Goal: Task Accomplishment & Management: Manage account settings

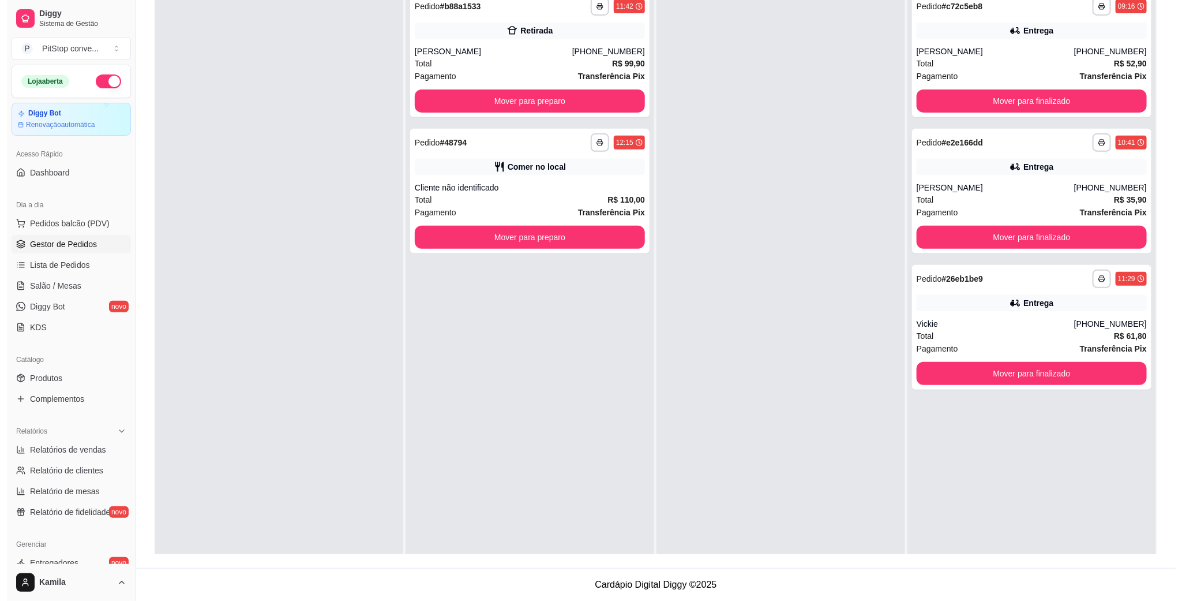
scroll to position [32, 0]
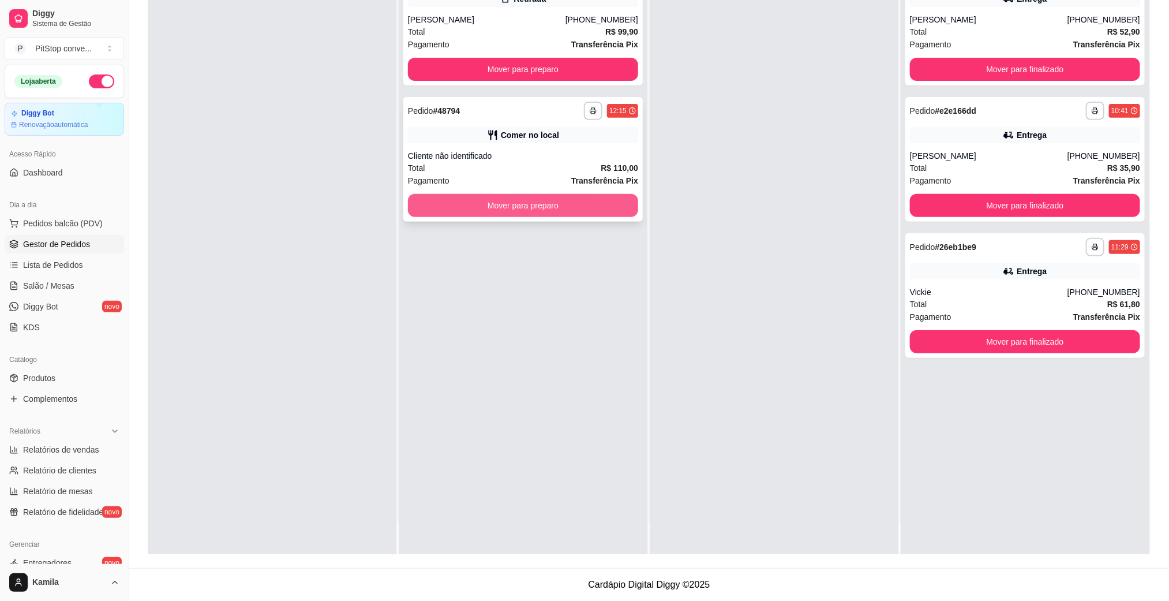
click at [594, 203] on button "Mover para preparo" at bounding box center [523, 205] width 230 height 23
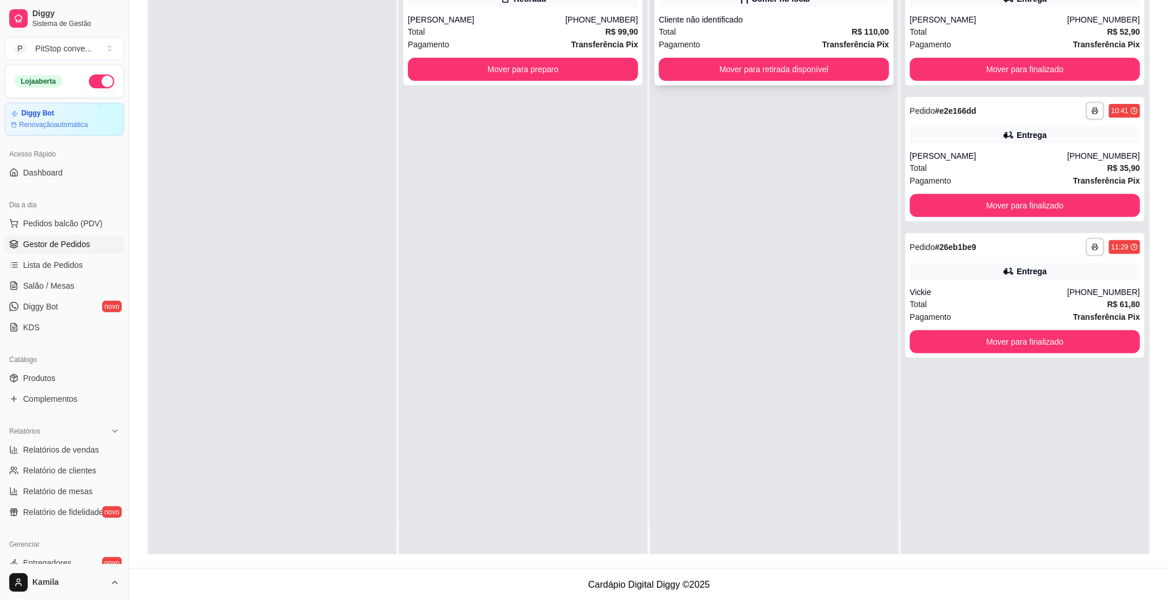
click at [750, 71] on button "Mover para retirada disponível" at bounding box center [774, 69] width 230 height 23
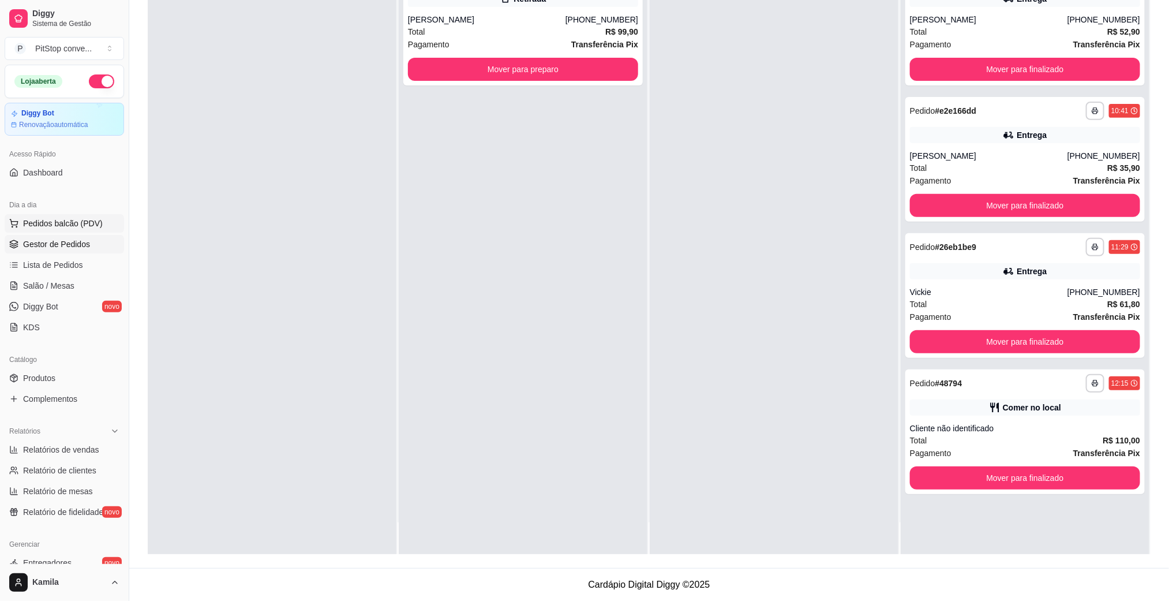
click at [51, 217] on button "Pedidos balcão (PDV)" at bounding box center [64, 223] width 119 height 18
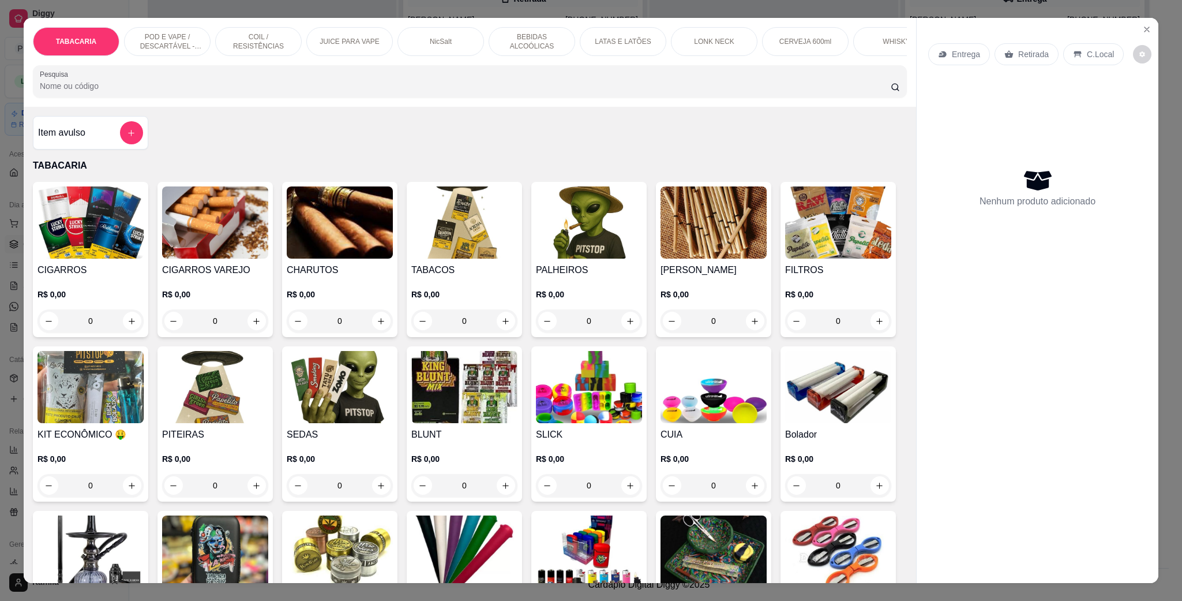
click at [1138, 18] on div "Entrega Retirada C.Local Nenhum produto adicionado" at bounding box center [1038, 291] width 242 height 546
click at [1140, 23] on button "Close" at bounding box center [1147, 29] width 18 height 18
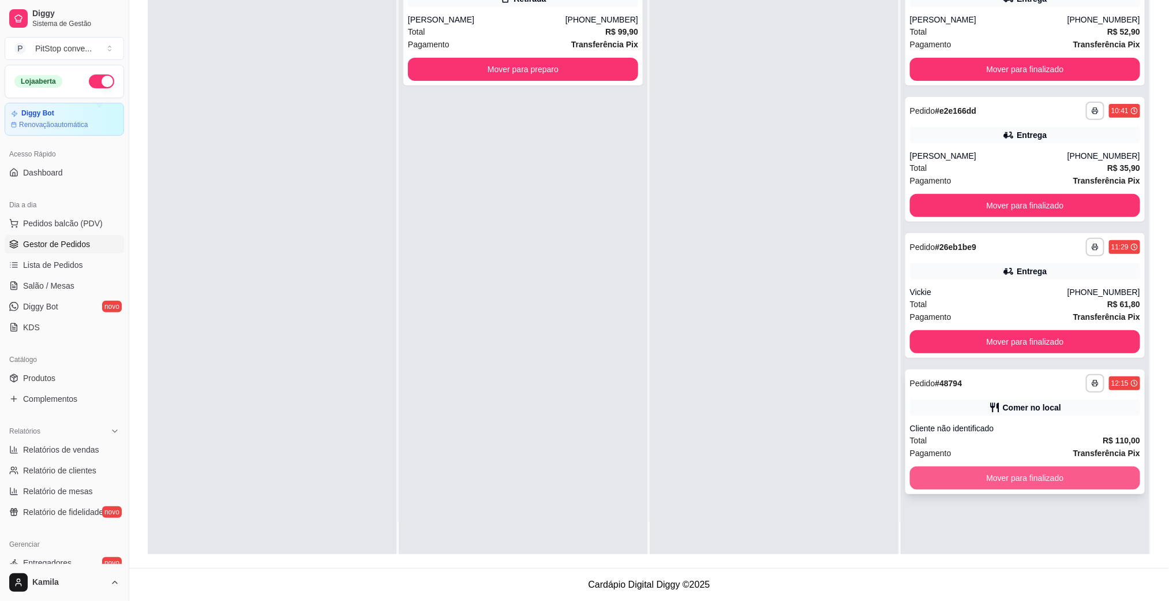
click at [996, 485] on button "Mover para finalizado" at bounding box center [1025, 477] width 230 height 23
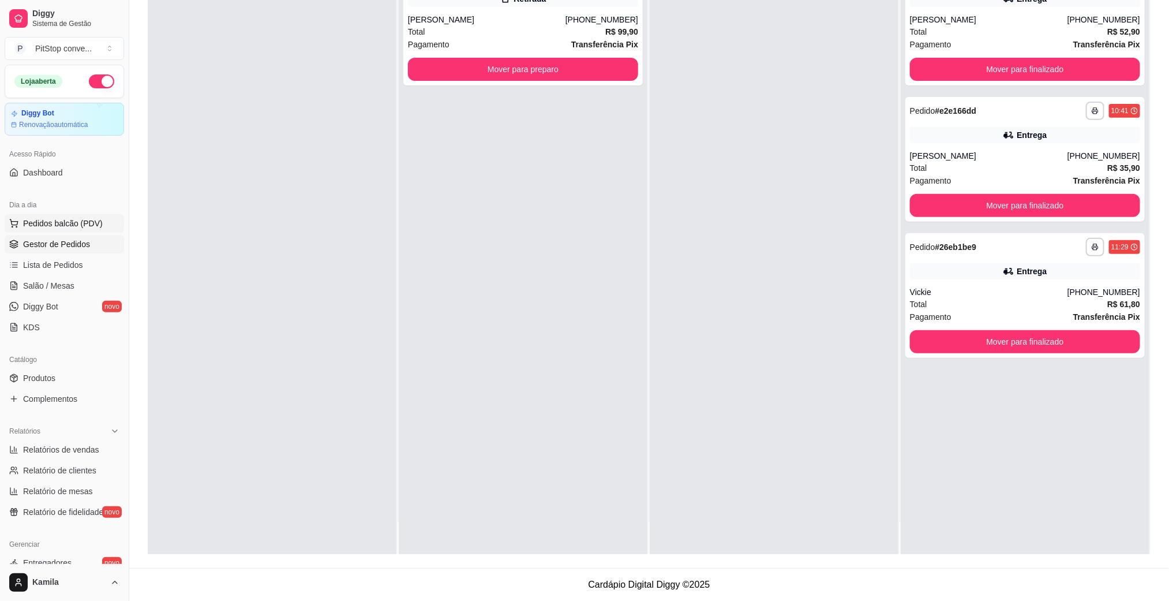
click at [61, 230] on button "Pedidos balcão (PDV)" at bounding box center [64, 223] width 119 height 18
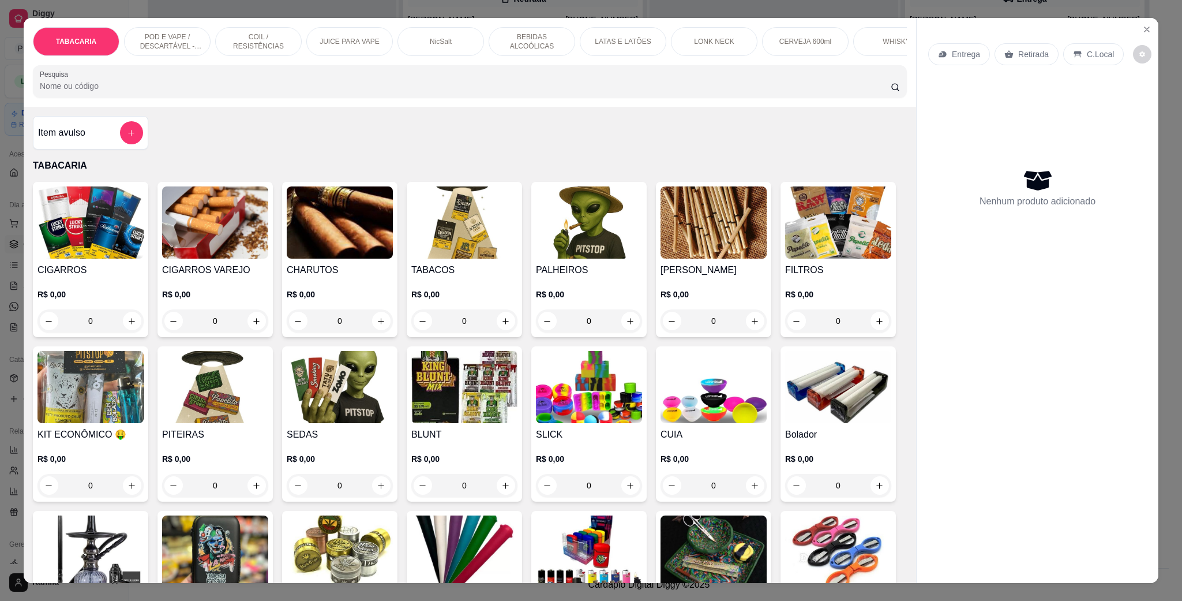
click at [175, 39] on p "POD E VAPE / DESCARTÁVEL - RECARREGAVEL" at bounding box center [167, 41] width 67 height 18
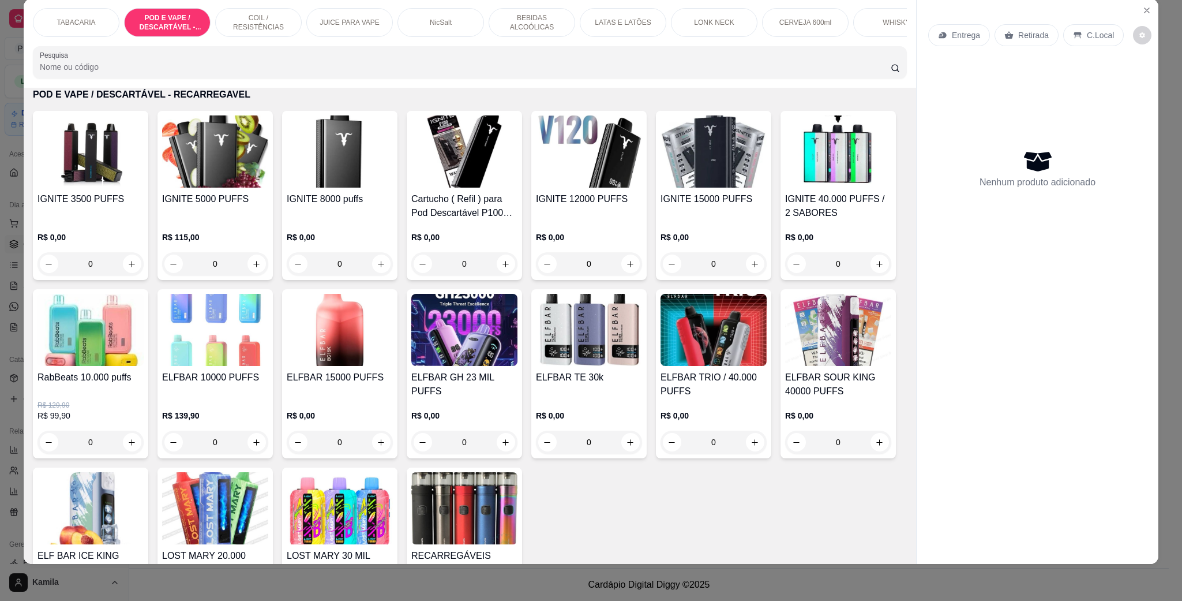
click at [393, 317] on img at bounding box center [340, 330] width 106 height 72
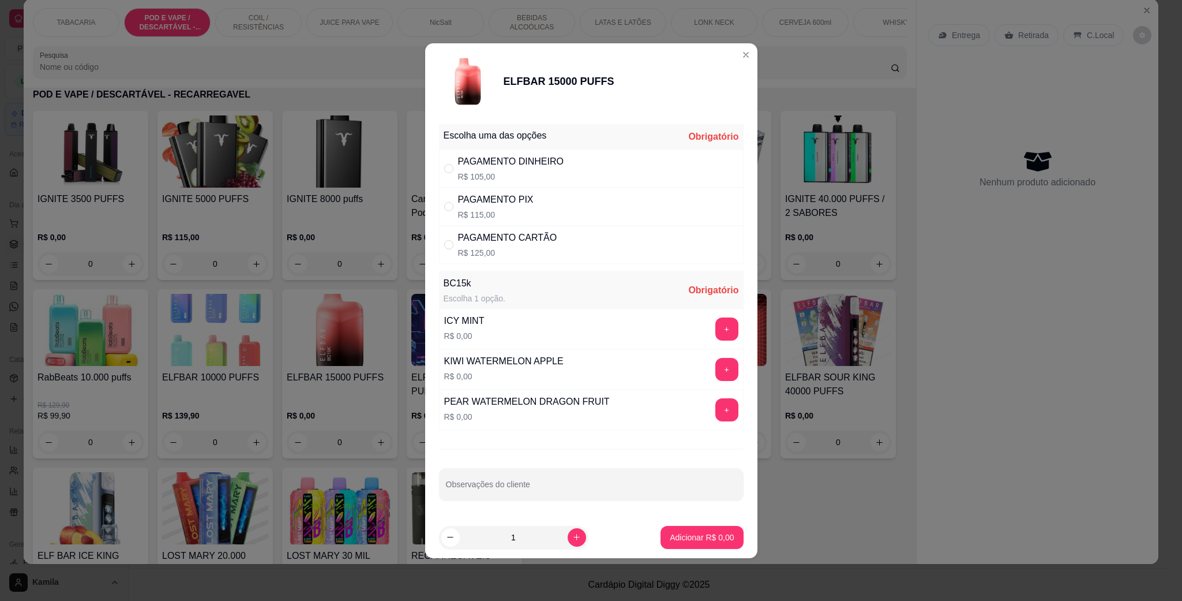
click at [534, 205] on div "PAGAMENTO PIX R$ 115,00" at bounding box center [591, 207] width 305 height 38
radio input "true"
click at [716, 371] on button "+" at bounding box center [727, 369] width 23 height 23
click at [709, 541] on p "Adicionar R$ 115,00" at bounding box center [697, 537] width 73 height 12
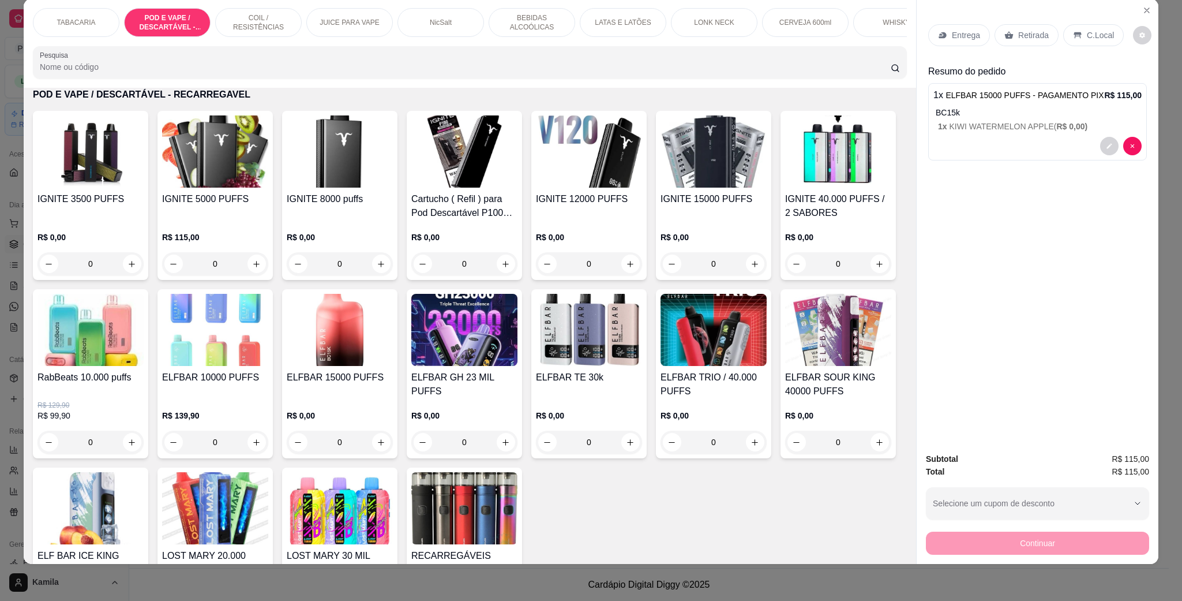
click at [1091, 28] on div "C.Local" at bounding box center [1094, 35] width 61 height 22
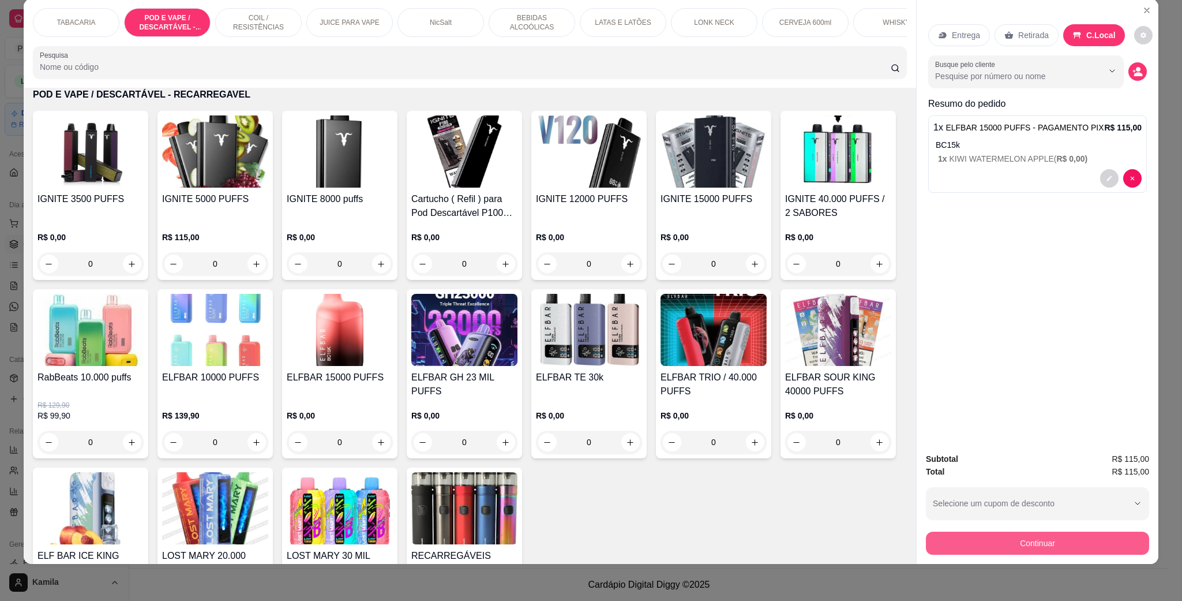
click at [1025, 542] on button "Continuar" at bounding box center [1037, 542] width 223 height 23
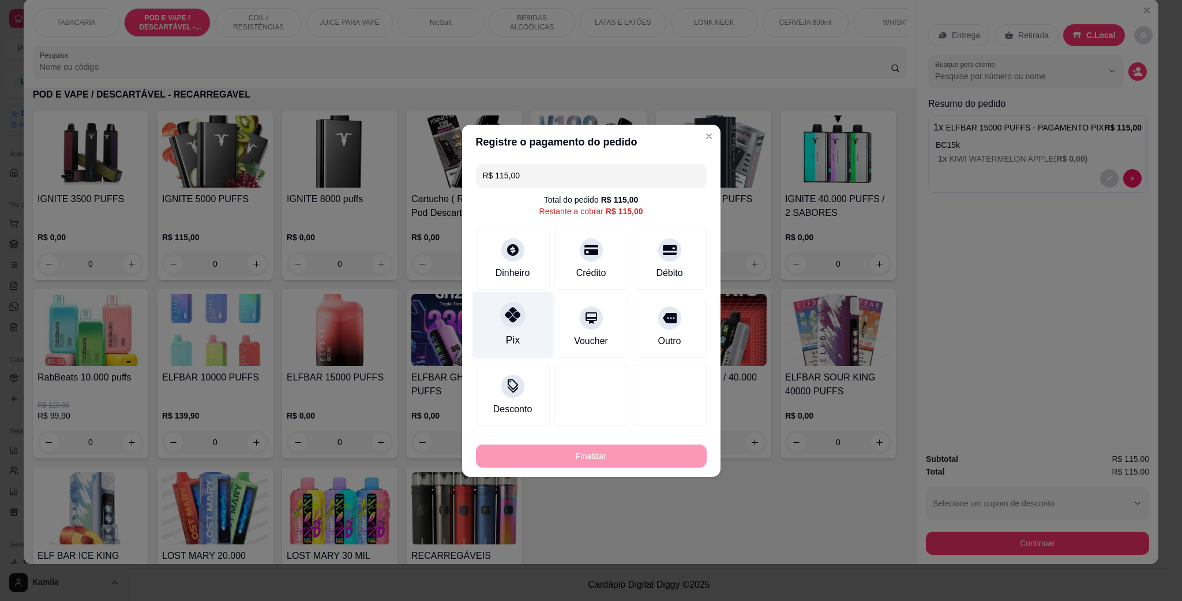
click at [510, 323] on div at bounding box center [512, 314] width 25 height 25
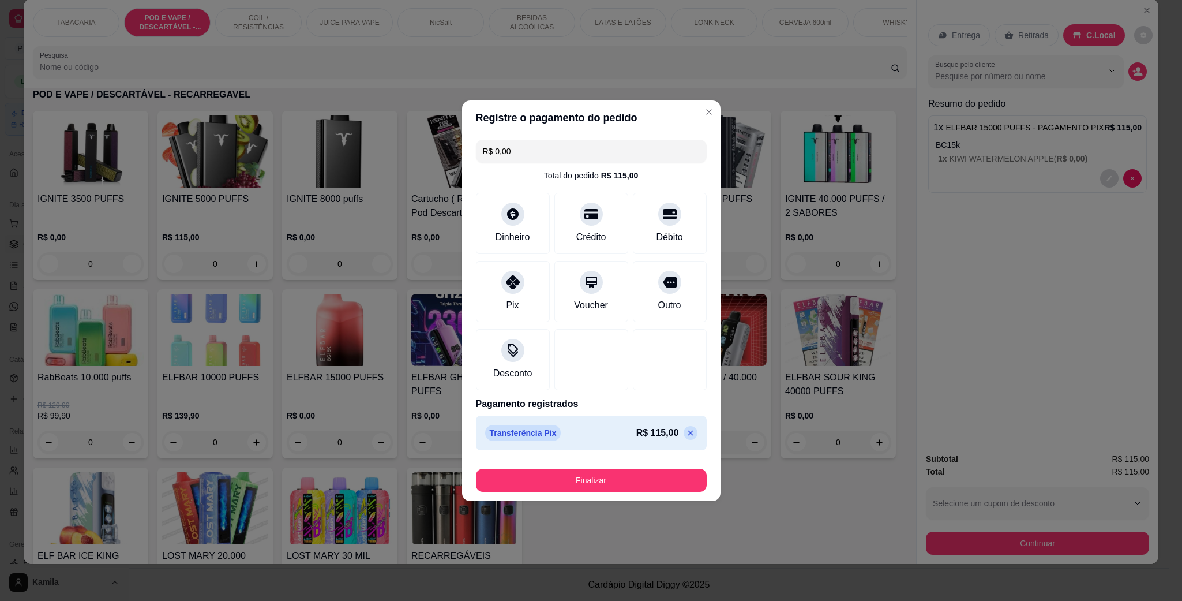
click at [617, 474] on button "Finalizar" at bounding box center [591, 480] width 231 height 23
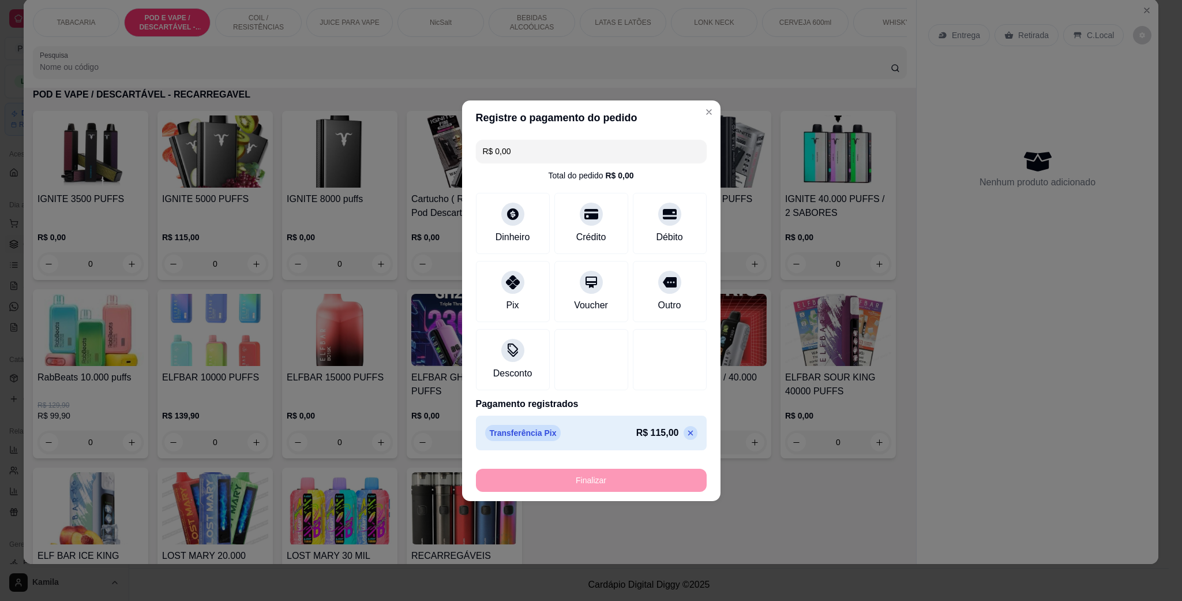
type input "-R$ 115,00"
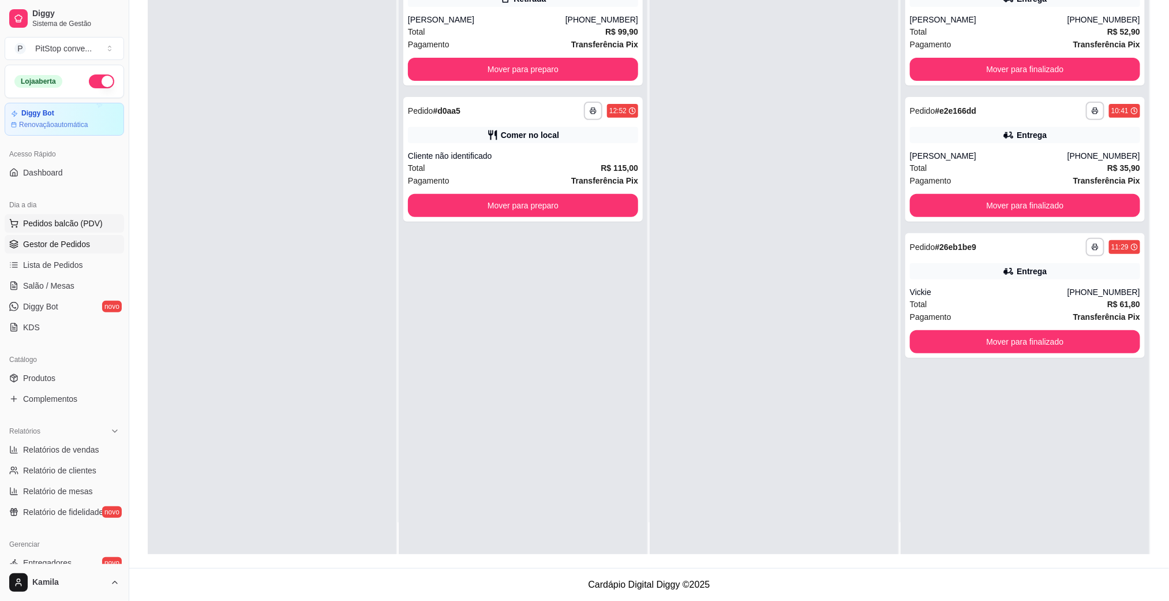
click at [43, 220] on span "Pedidos balcão (PDV)" at bounding box center [63, 224] width 80 height 12
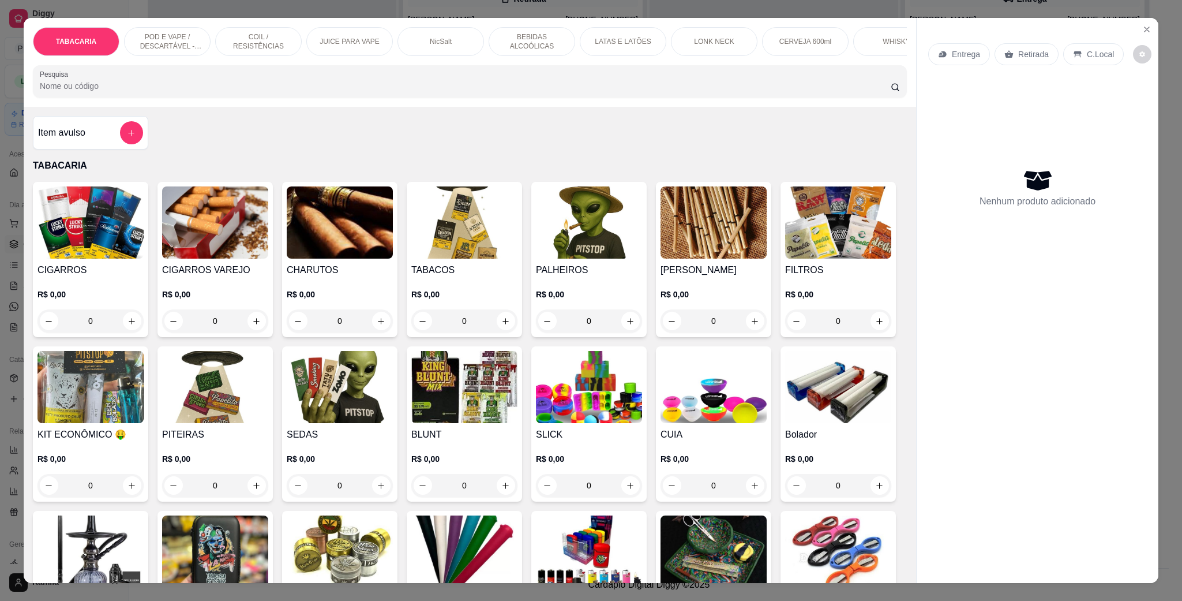
click at [153, 42] on p "POD E VAPE / DESCARTÁVEL - RECARREGAVEL" at bounding box center [167, 41] width 67 height 18
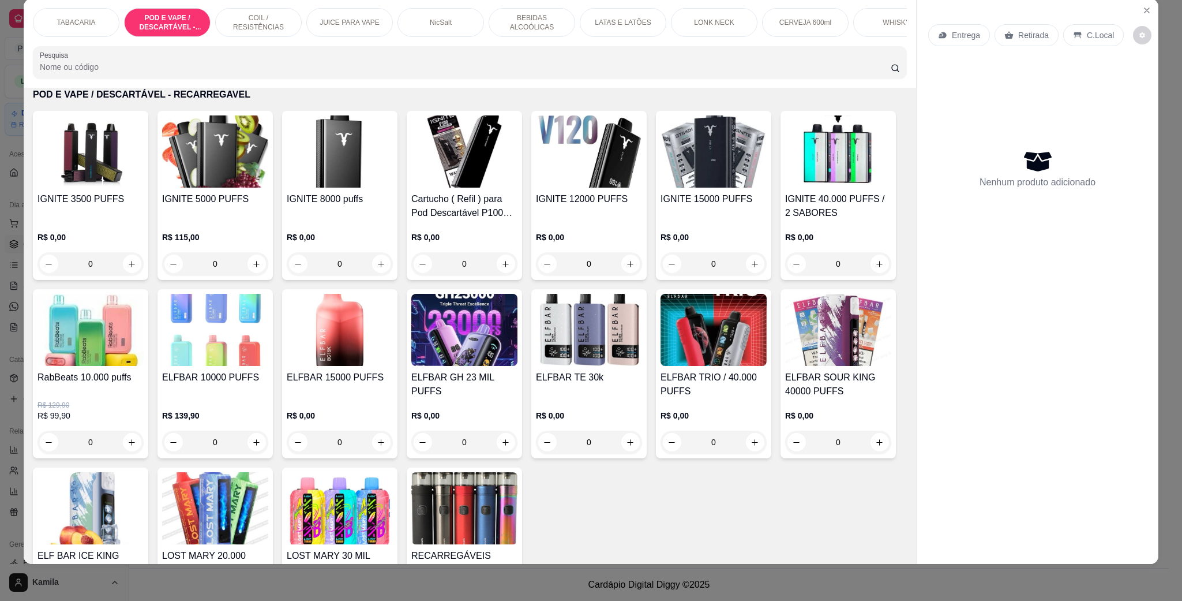
click at [322, 206] on h4 "IGNITE 8000 puffs" at bounding box center [340, 199] width 106 height 14
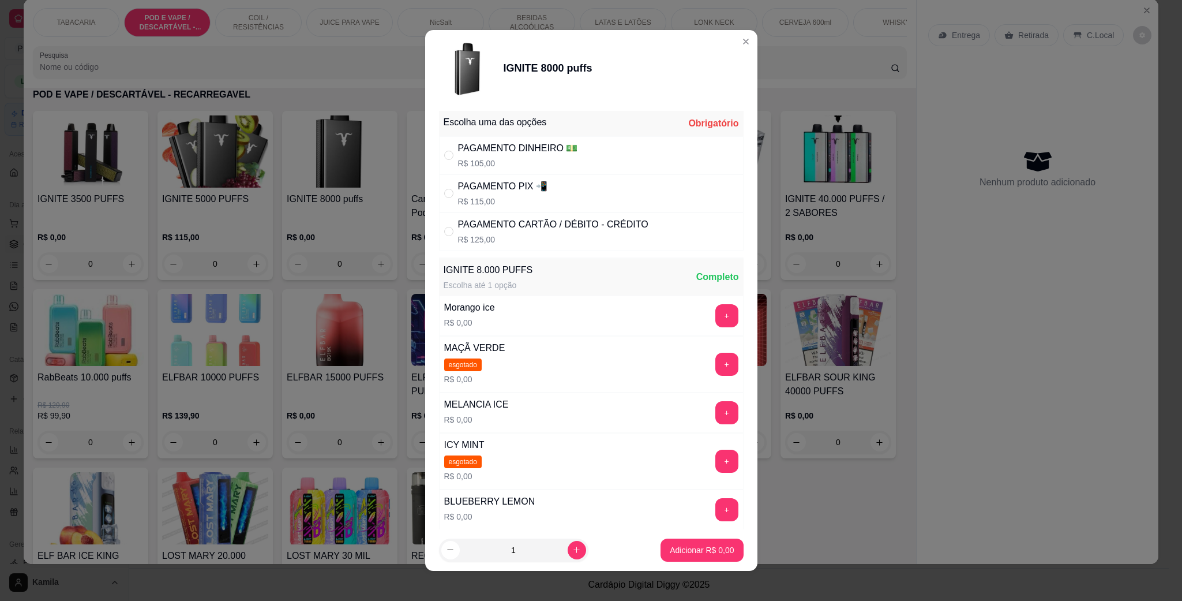
click at [528, 193] on div "PAGAMENTO PIX 📲" at bounding box center [502, 186] width 89 height 14
click at [447, 201] on div "PAGAMENTO PIX 📲 R$ 115,00" at bounding box center [591, 193] width 305 height 38
radio input "true"
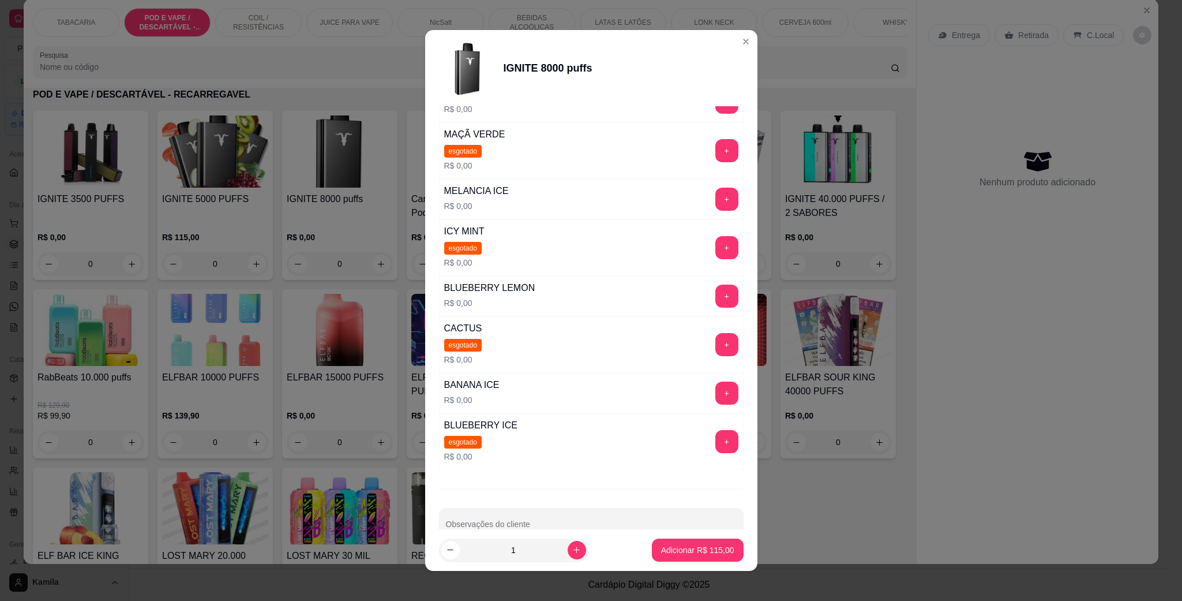
scroll to position [248, 0]
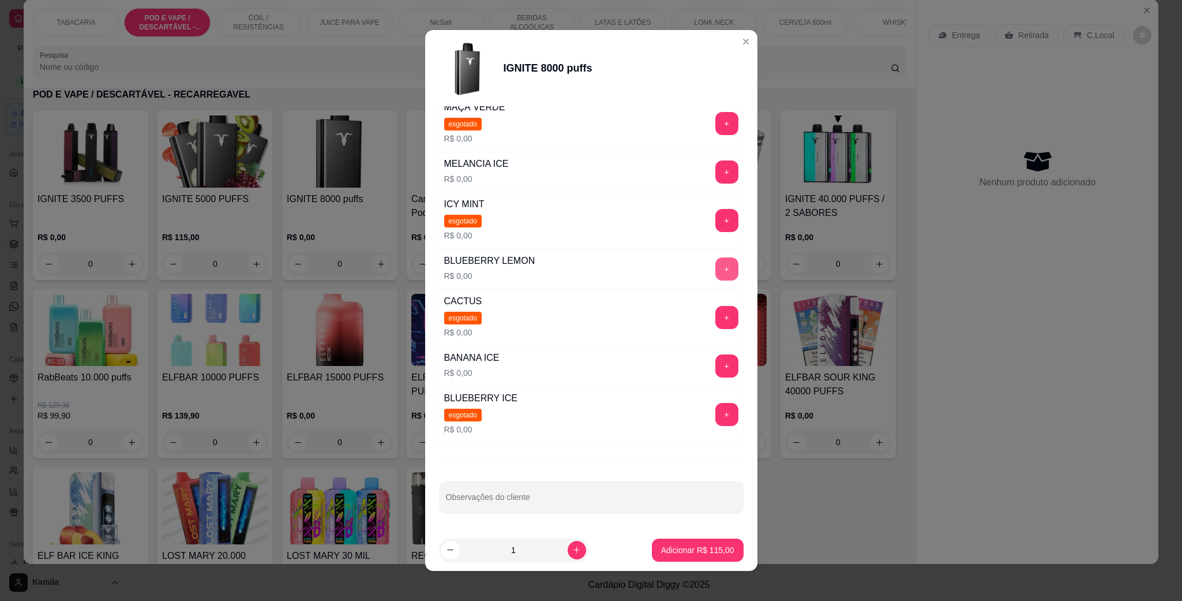
click at [716, 267] on button "+" at bounding box center [727, 268] width 23 height 23
click at [693, 267] on div "- 1 +" at bounding box center [702, 268] width 84 height 23
click at [684, 551] on p "Adicionar R$ 115,00" at bounding box center [697, 550] width 73 height 12
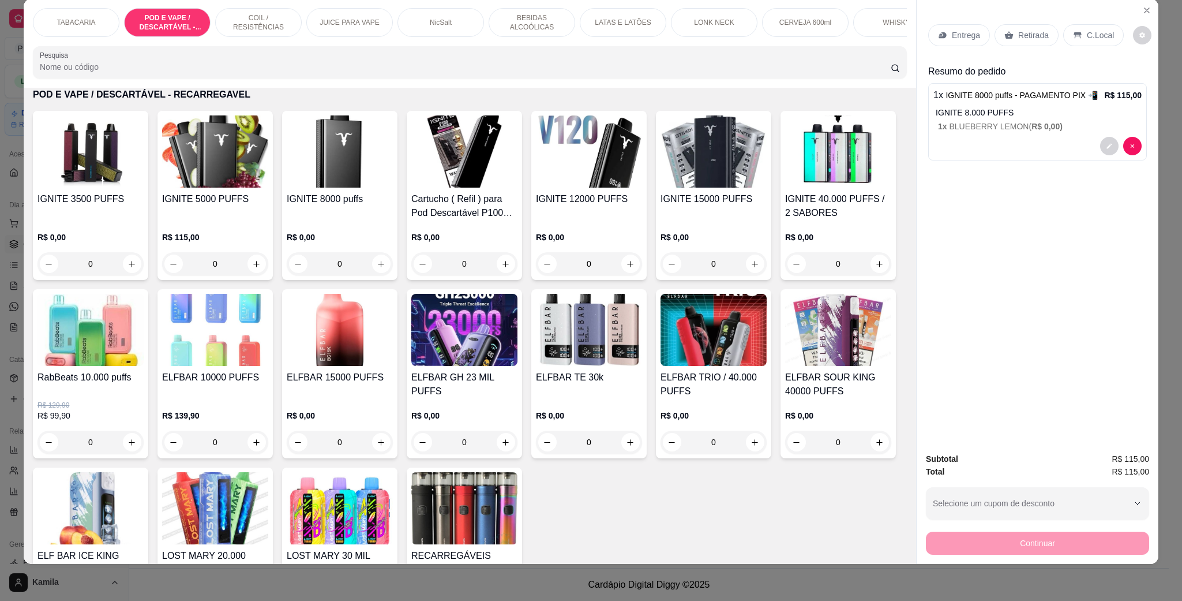
click at [1028, 37] on p "Retirada" at bounding box center [1034, 35] width 31 height 12
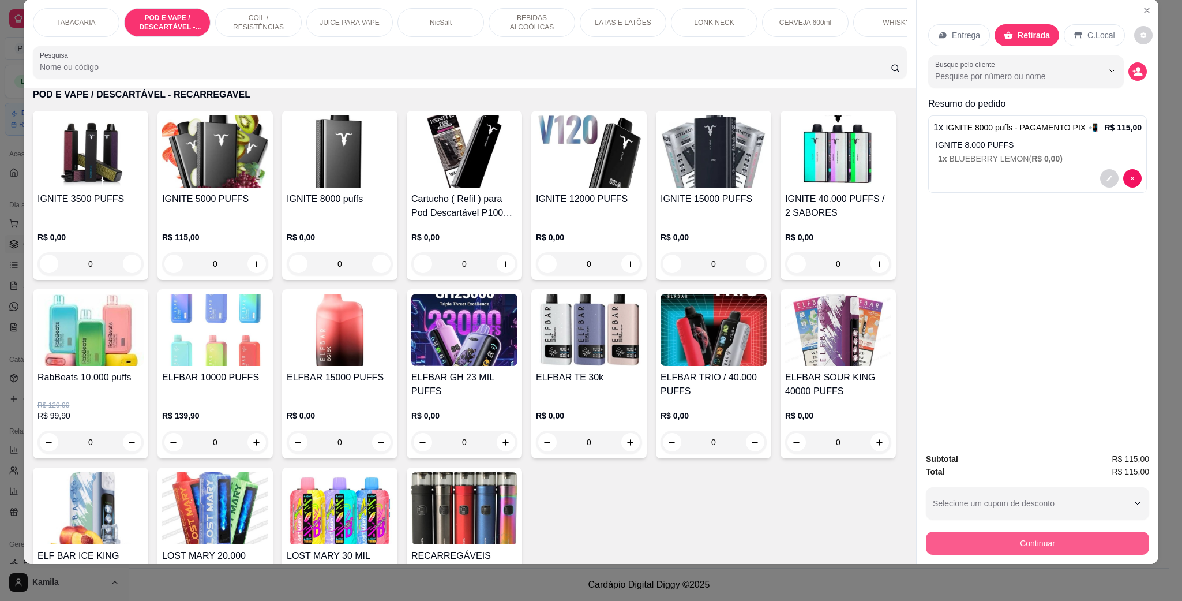
click at [1047, 544] on button "Continuar" at bounding box center [1037, 542] width 223 height 23
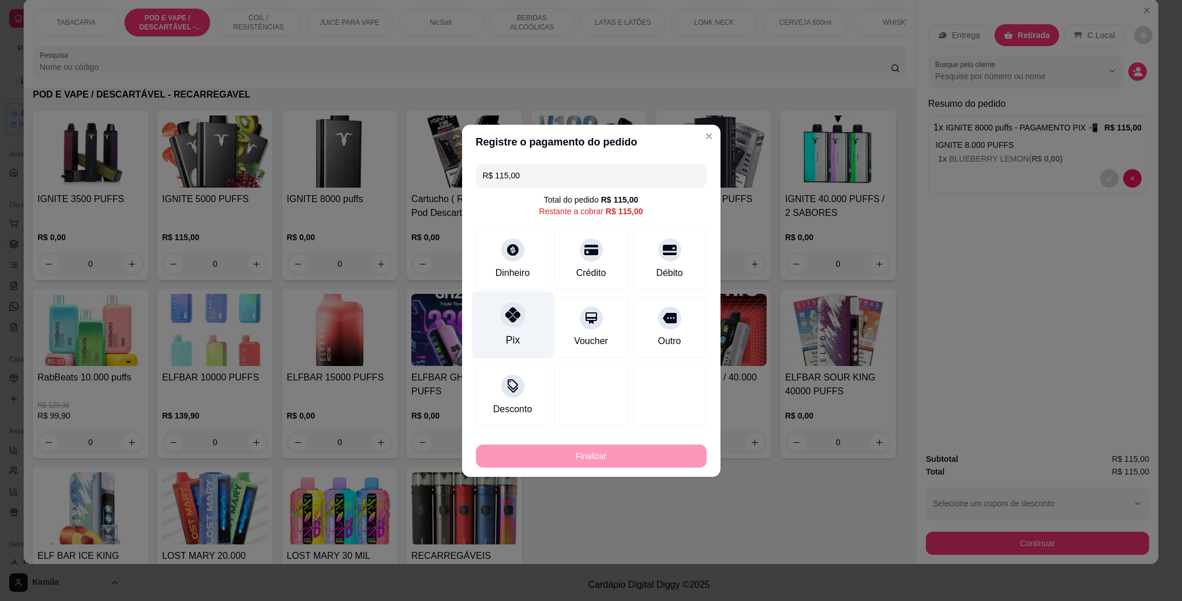
click at [521, 331] on div "Pix" at bounding box center [512, 325] width 81 height 68
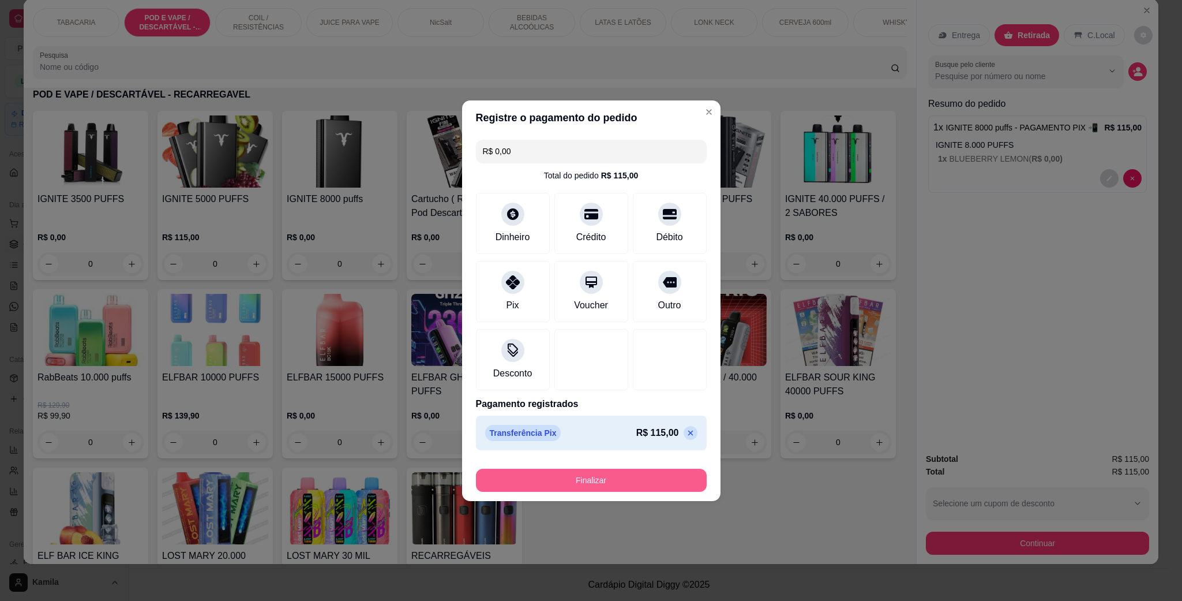
click at [594, 485] on button "Finalizar" at bounding box center [591, 480] width 231 height 23
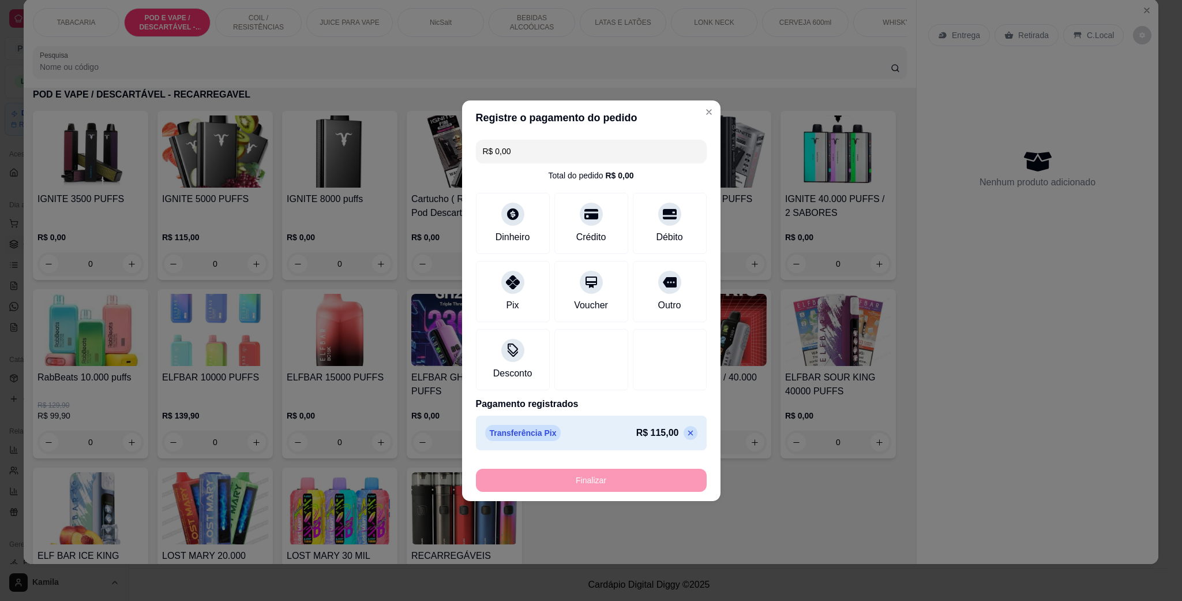
type input "-R$ 115,00"
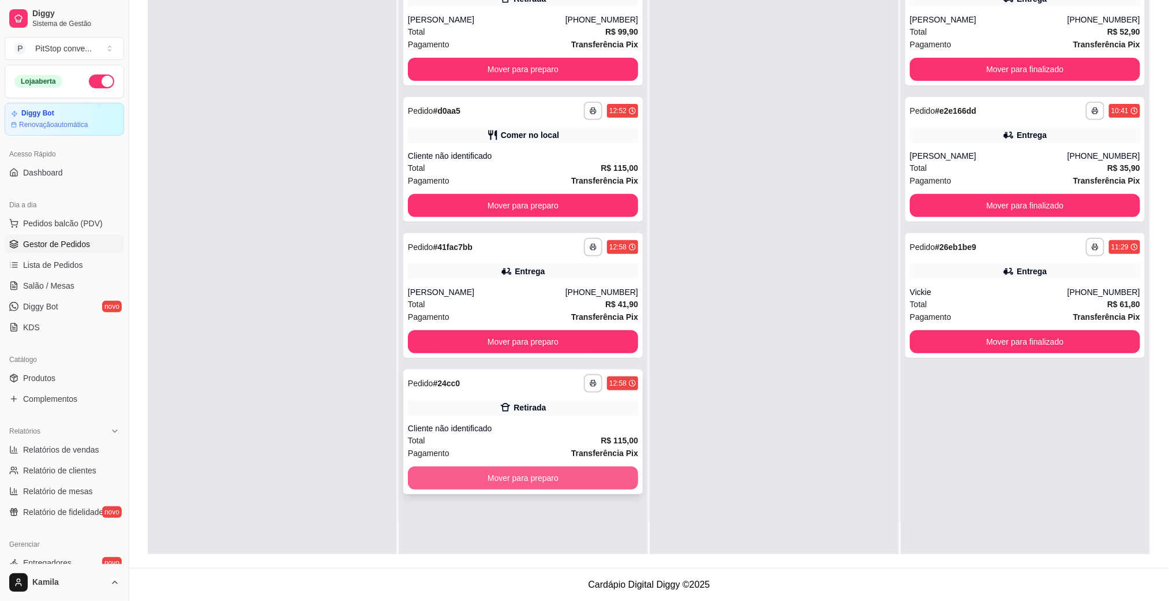
click at [570, 476] on button "Mover para preparo" at bounding box center [523, 477] width 230 height 23
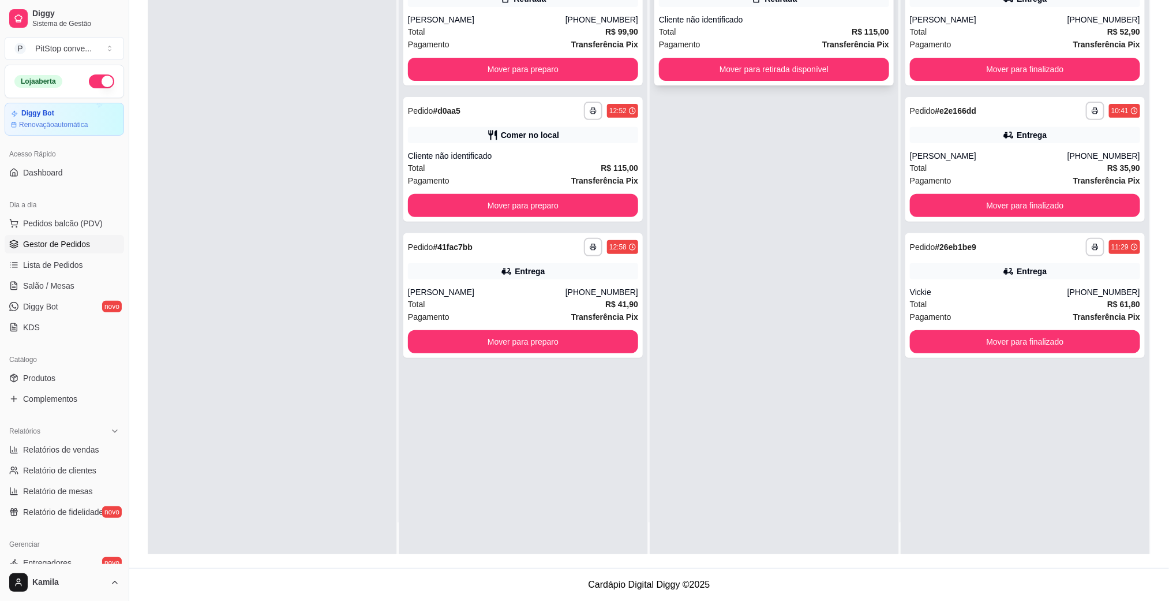
click at [766, 32] on div "Total R$ 115,00" at bounding box center [774, 31] width 230 height 13
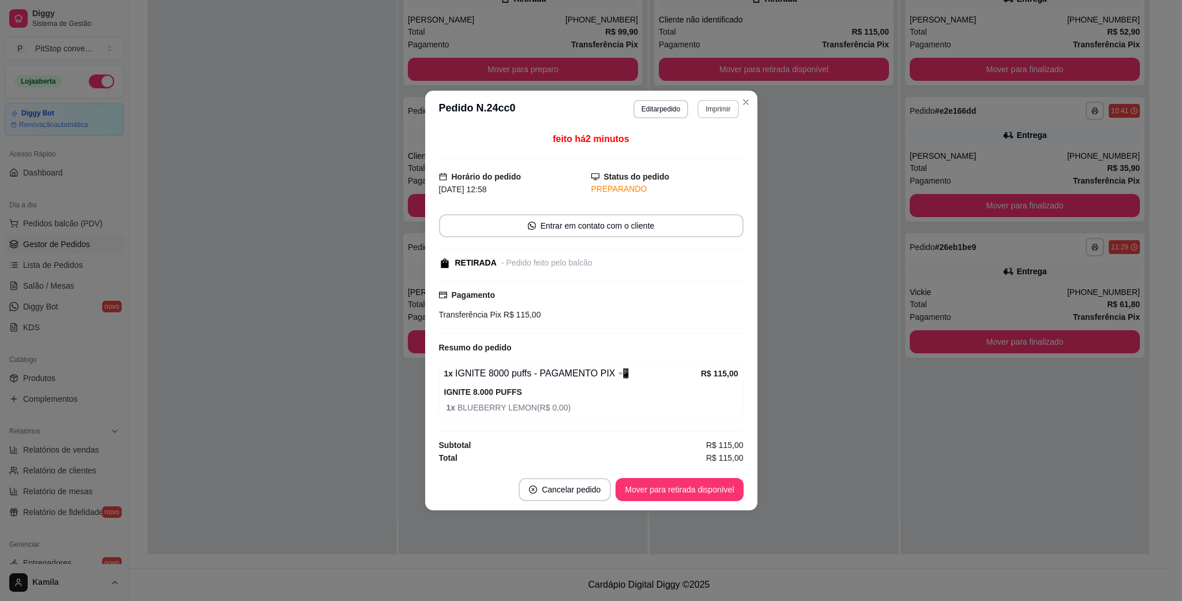
click at [715, 107] on button "Imprimir" at bounding box center [718, 109] width 41 height 18
click at [688, 139] on button "IMPRESSORA" at bounding box center [698, 148] width 81 height 18
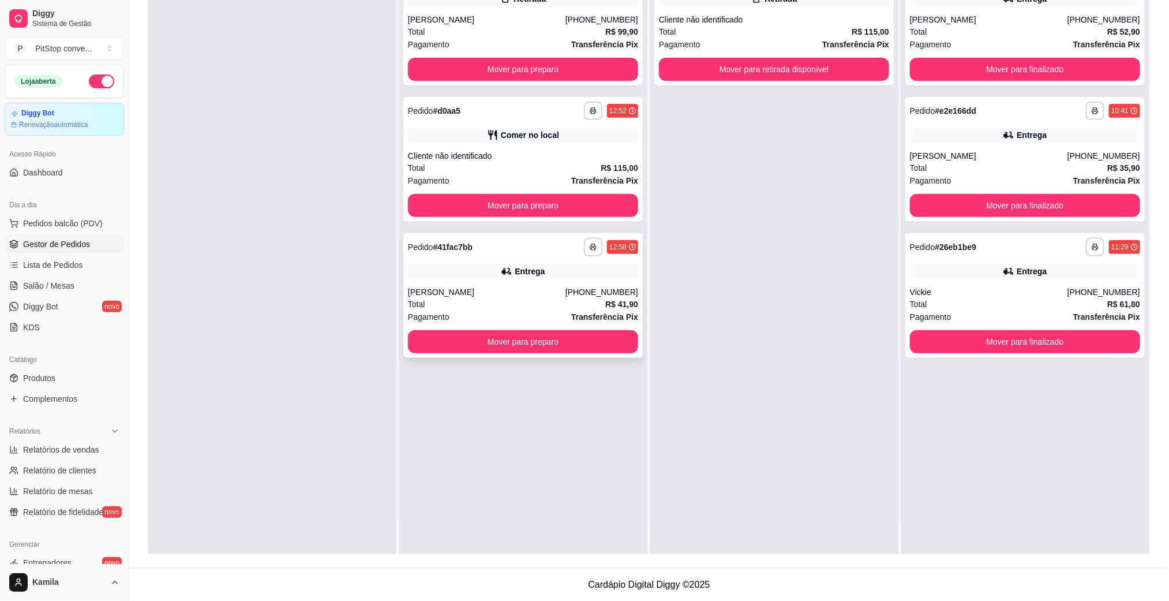
click at [518, 279] on div "**********" at bounding box center [522, 295] width 239 height 125
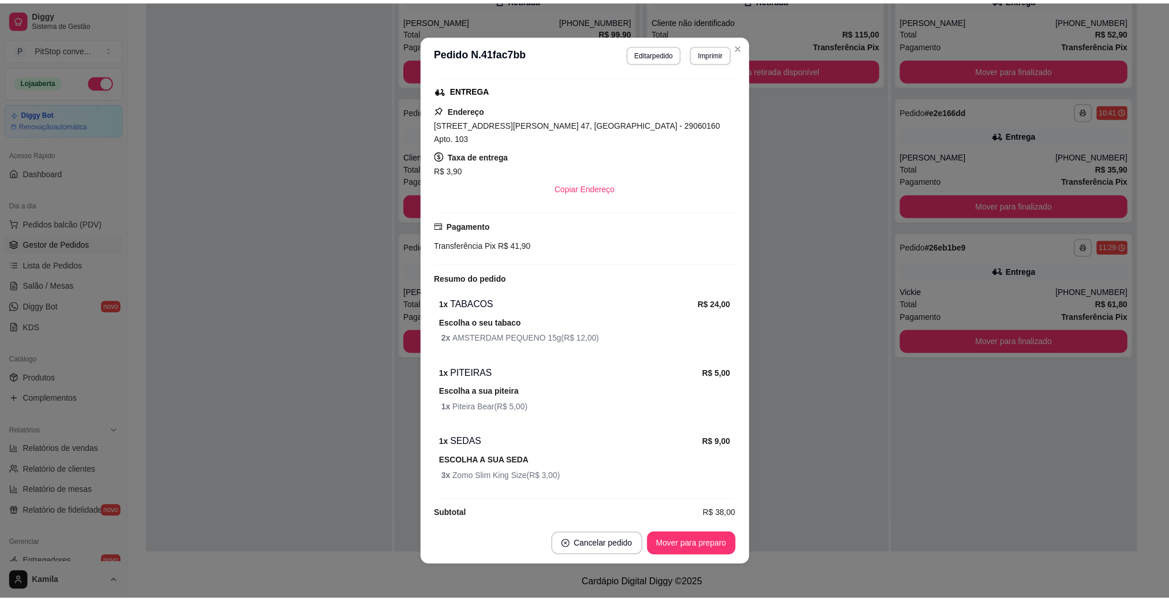
scroll to position [182, 0]
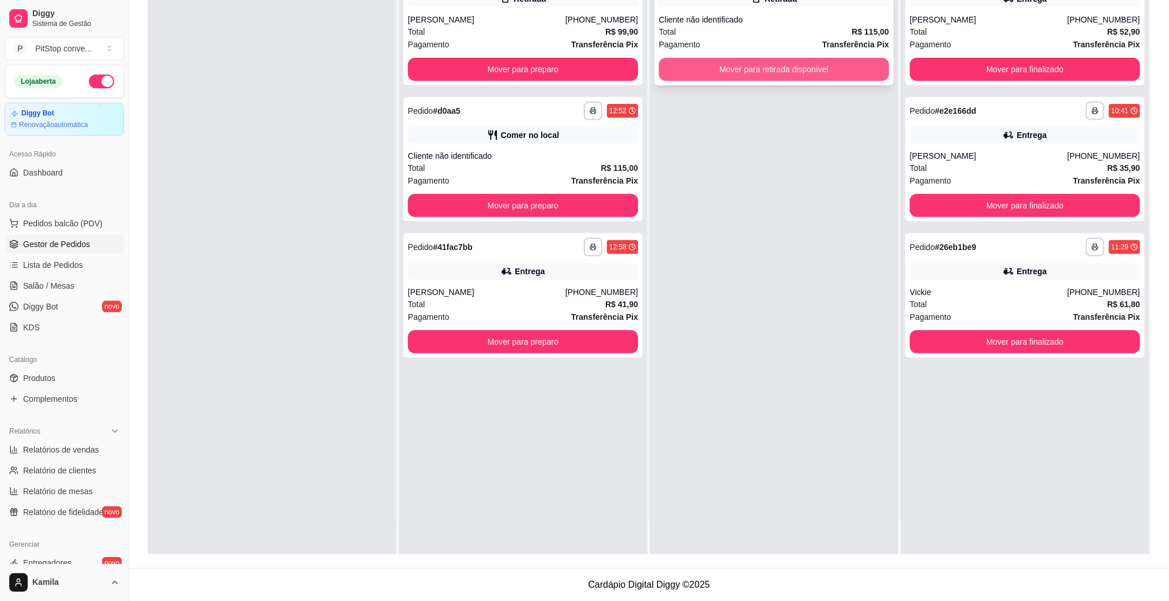
click at [826, 66] on button "Mover para retirada disponível" at bounding box center [774, 69] width 230 height 23
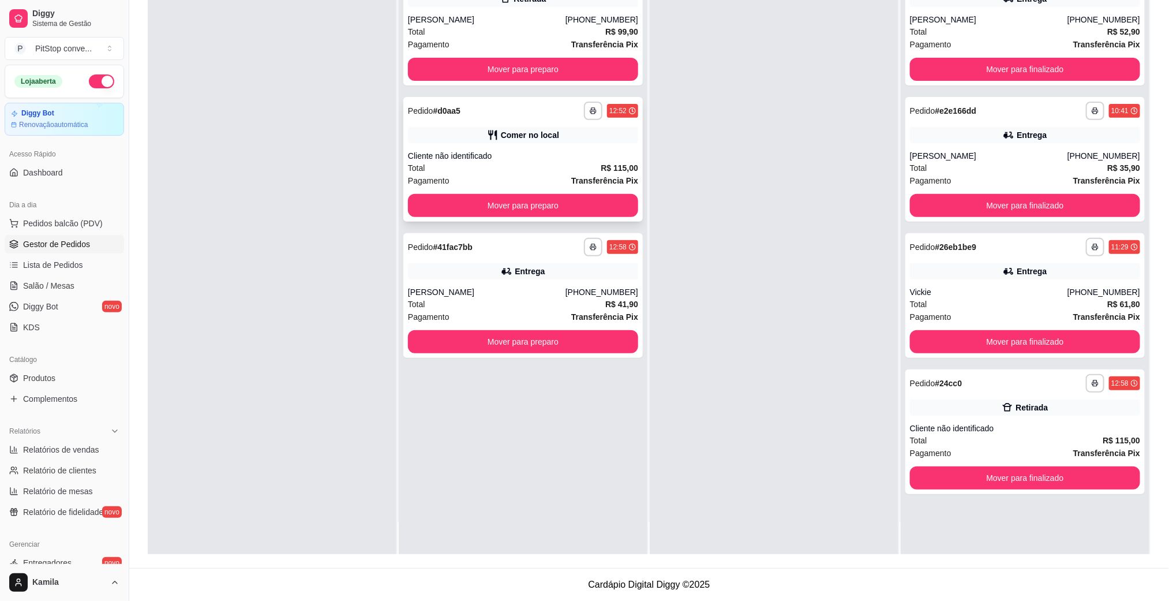
click at [544, 143] on div "**********" at bounding box center [522, 159] width 239 height 125
click at [598, 201] on button "Mover para preparo" at bounding box center [523, 205] width 230 height 23
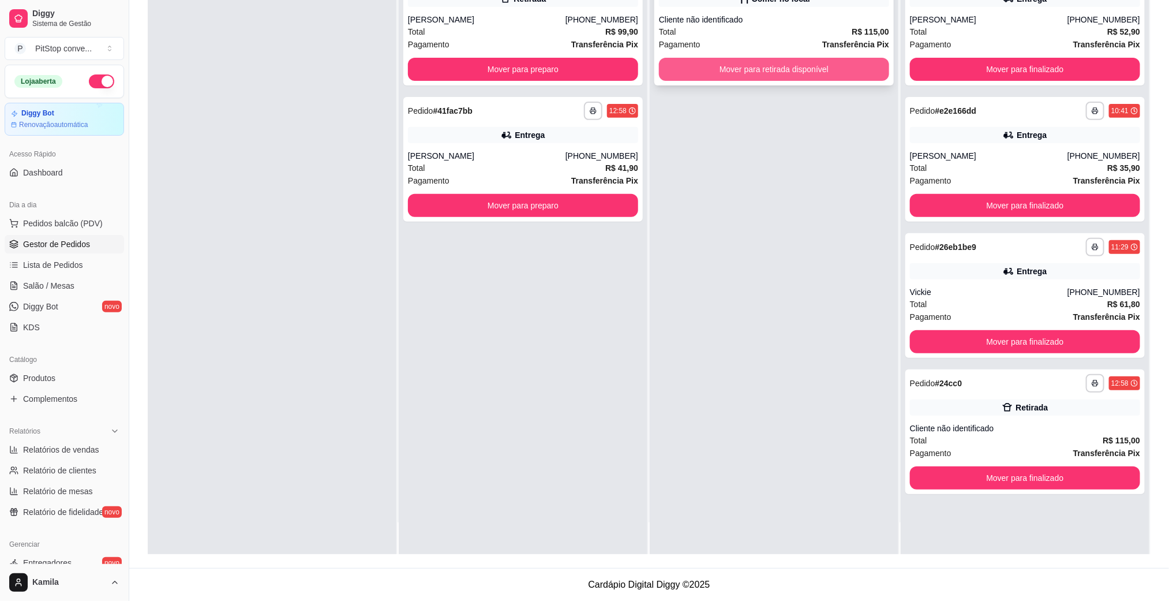
click at [776, 58] on button "Mover para retirada disponível" at bounding box center [774, 69] width 230 height 23
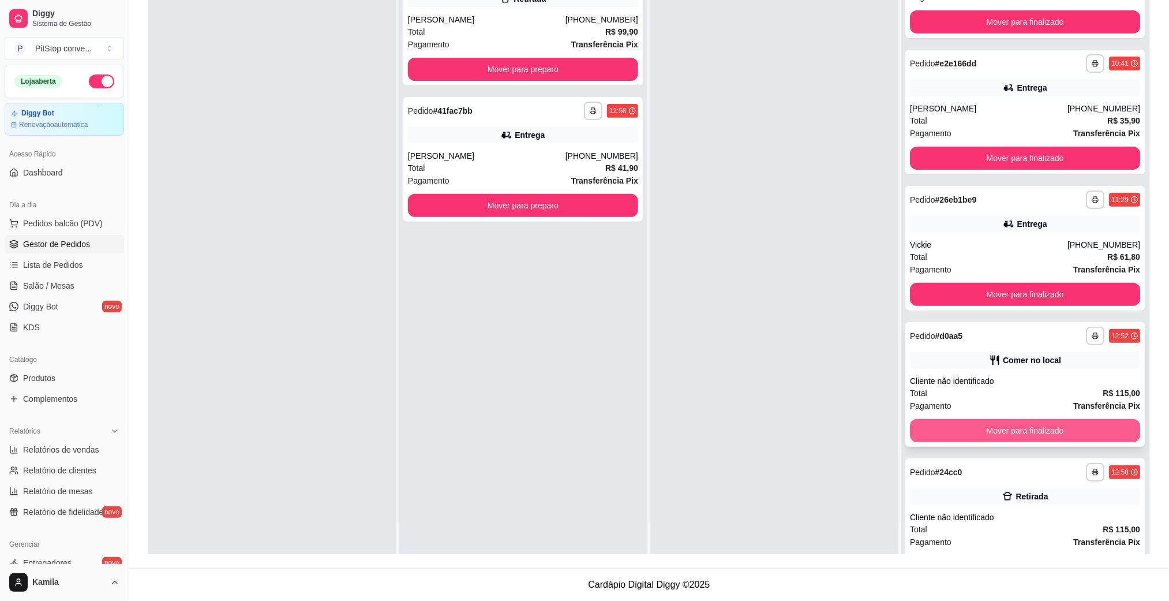
scroll to position [91, 0]
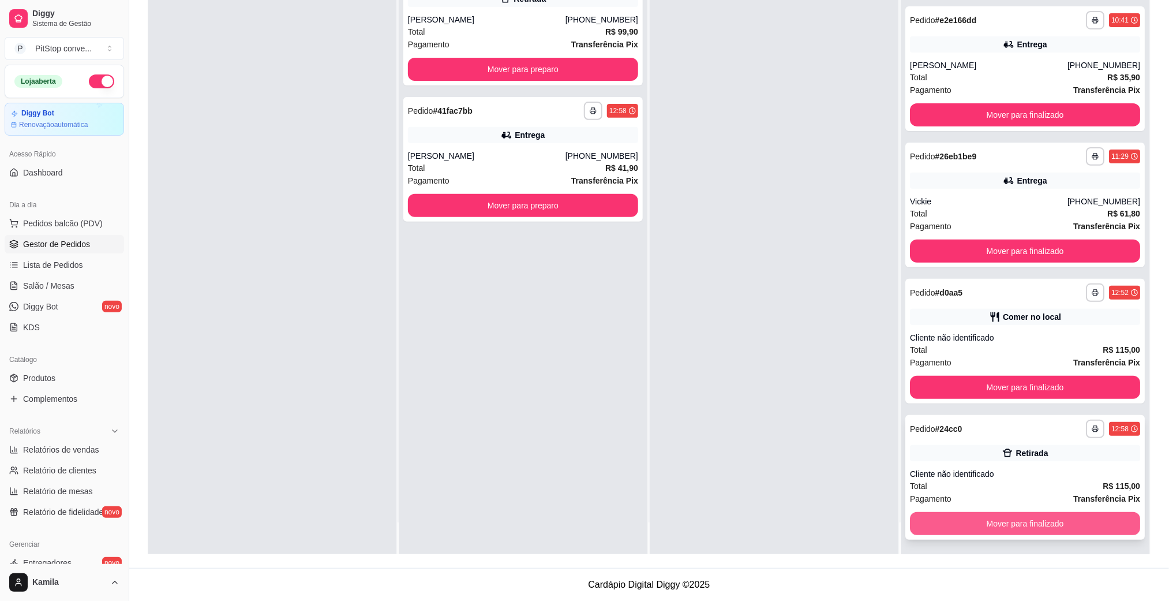
click at [992, 525] on button "Mover para finalizado" at bounding box center [1025, 523] width 230 height 23
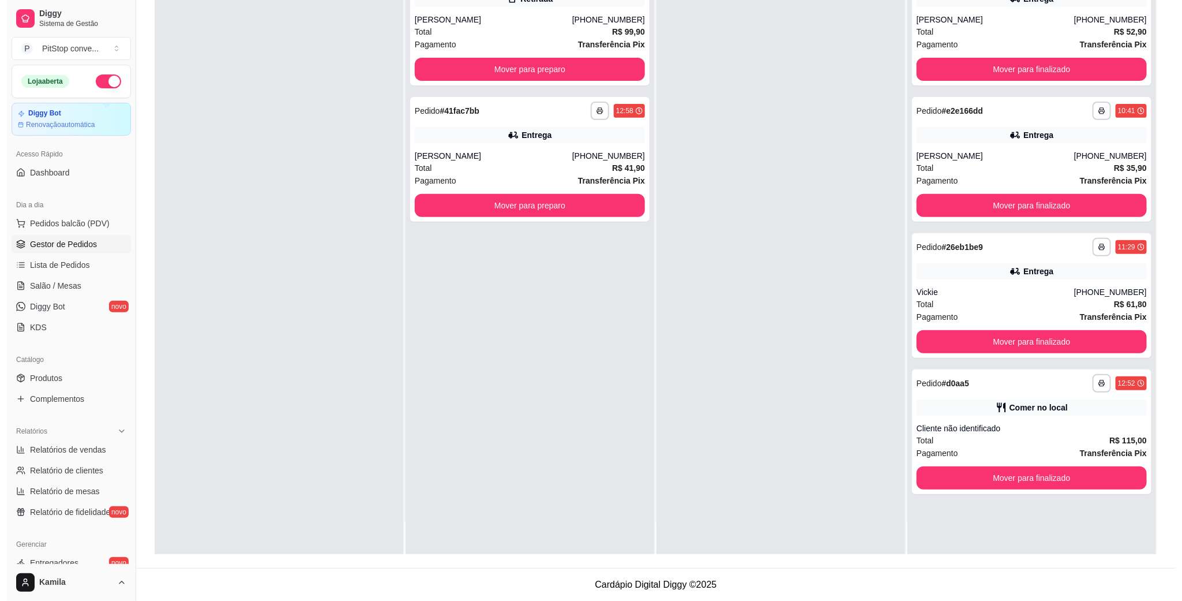
scroll to position [0, 0]
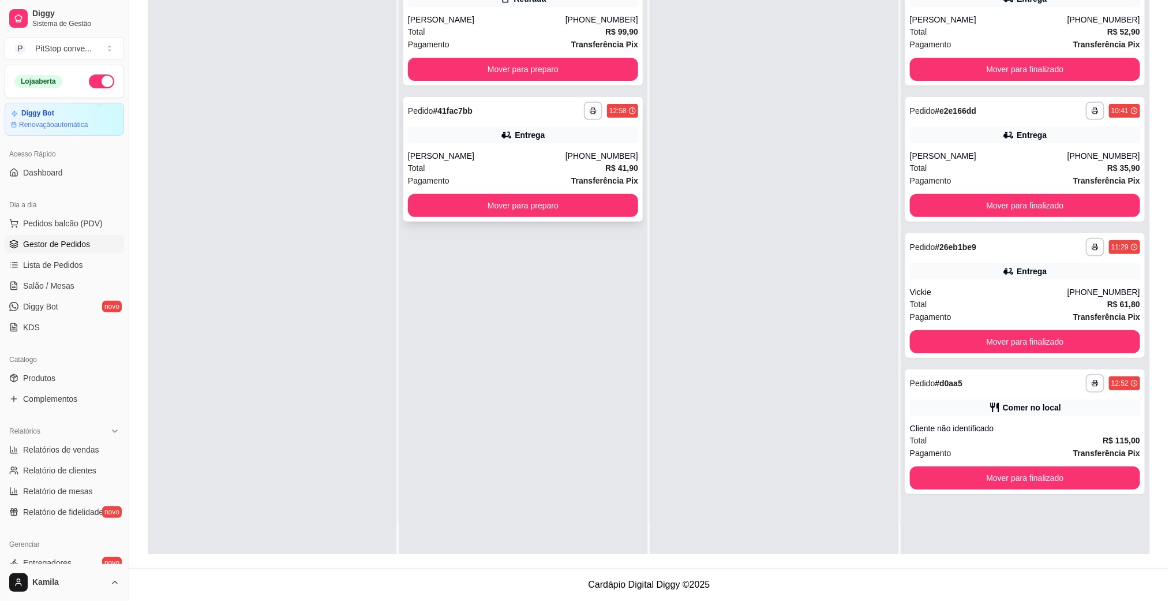
click at [501, 150] on div "[PERSON_NAME]" at bounding box center [487, 156] width 158 height 12
click at [594, 115] on button "button" at bounding box center [593, 111] width 18 height 18
click at [935, 426] on div "Cliente não identificado" at bounding box center [1025, 428] width 230 height 12
click at [985, 473] on button "Mover para finalizado" at bounding box center [1024, 478] width 223 height 23
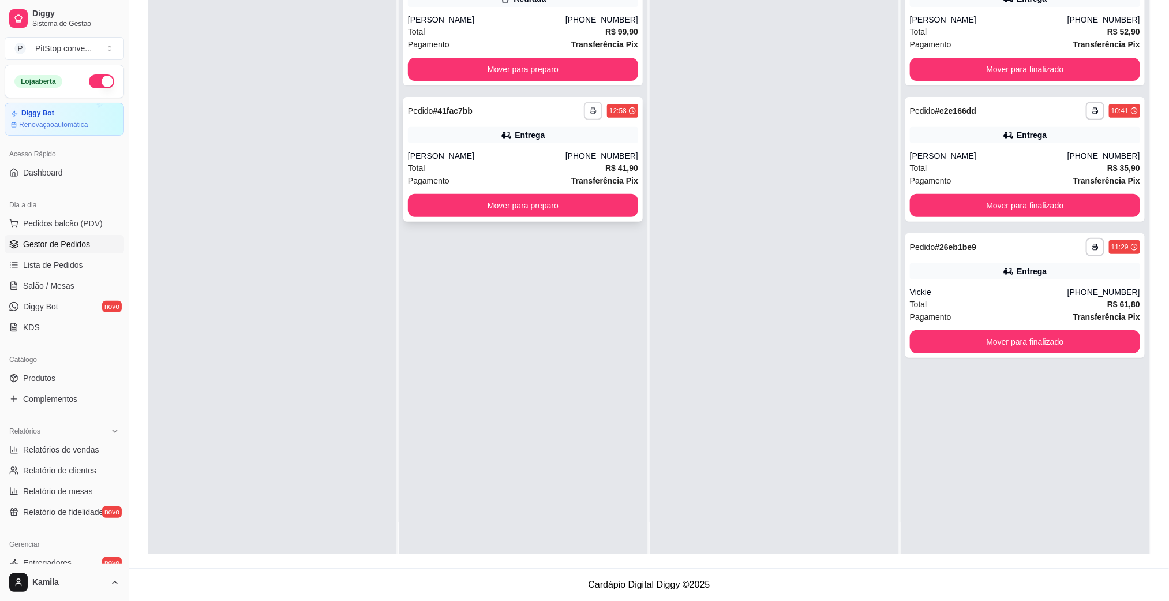
click at [599, 103] on div "**********" at bounding box center [611, 111] width 54 height 18
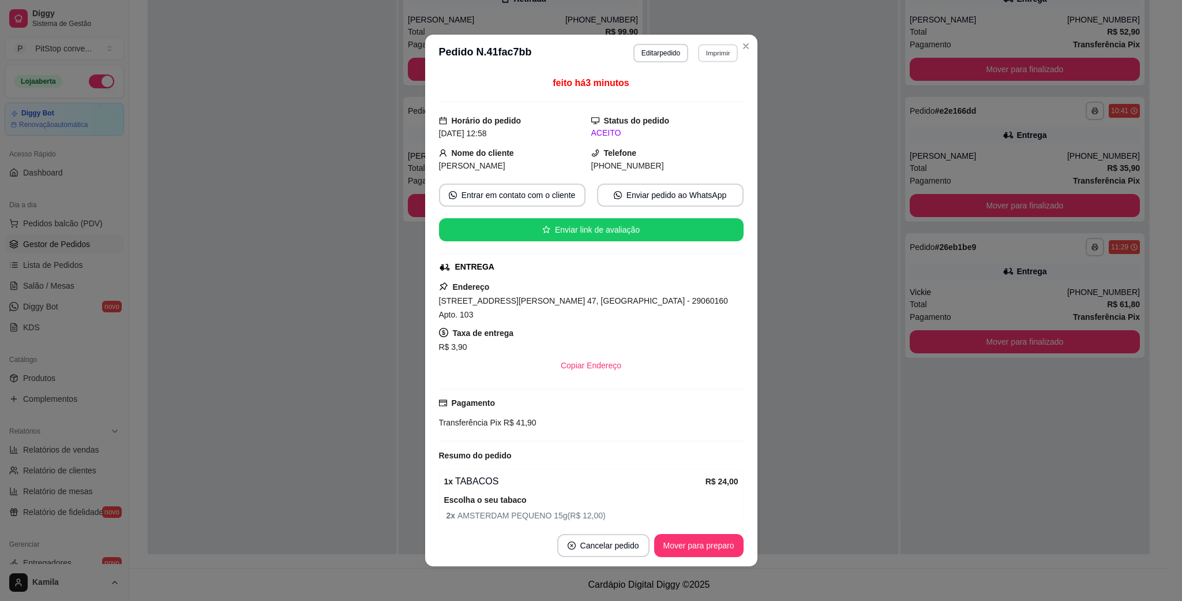
click at [713, 54] on button "Imprimir" at bounding box center [718, 53] width 40 height 18
click at [712, 89] on button "IMPRESSORA" at bounding box center [692, 94] width 84 height 18
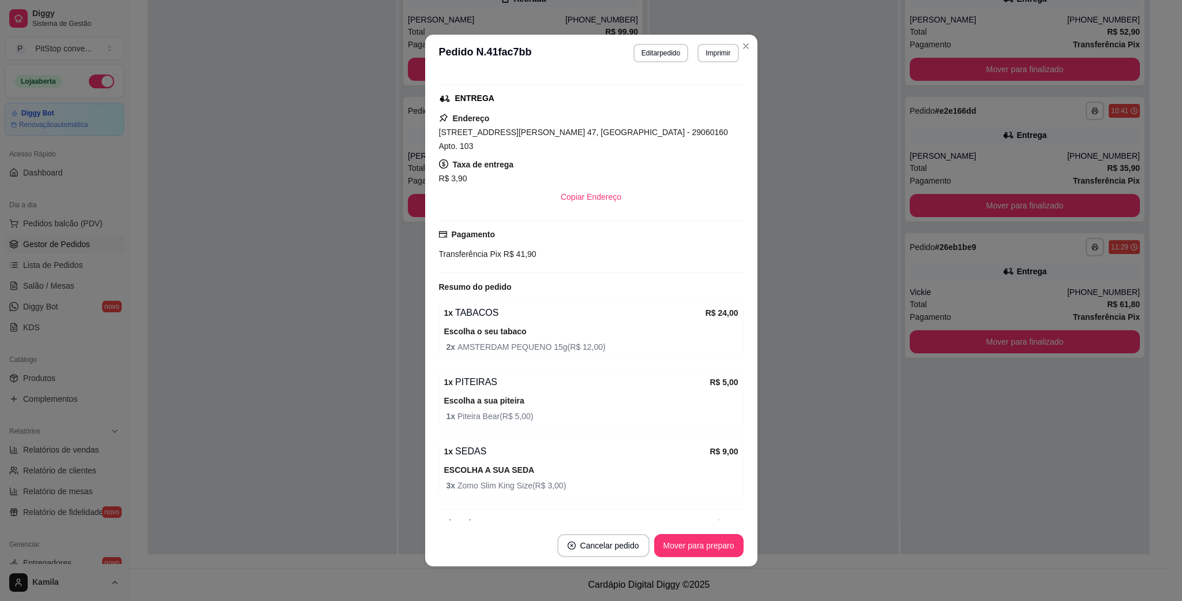
scroll to position [173, 0]
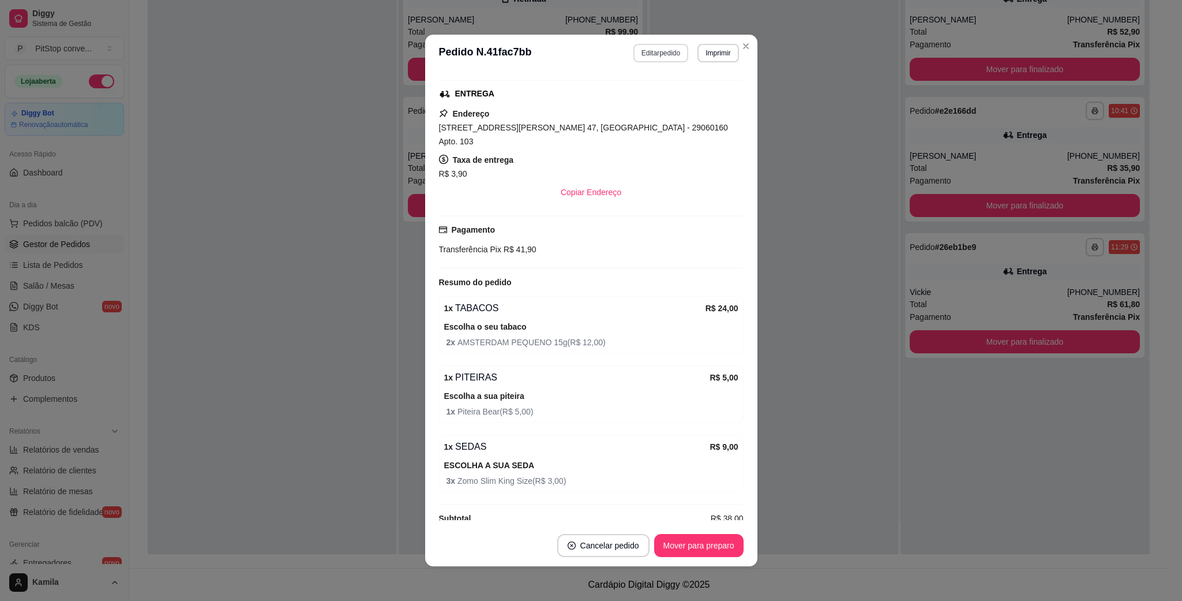
click at [667, 58] on button "Editar pedido" at bounding box center [661, 53] width 55 height 18
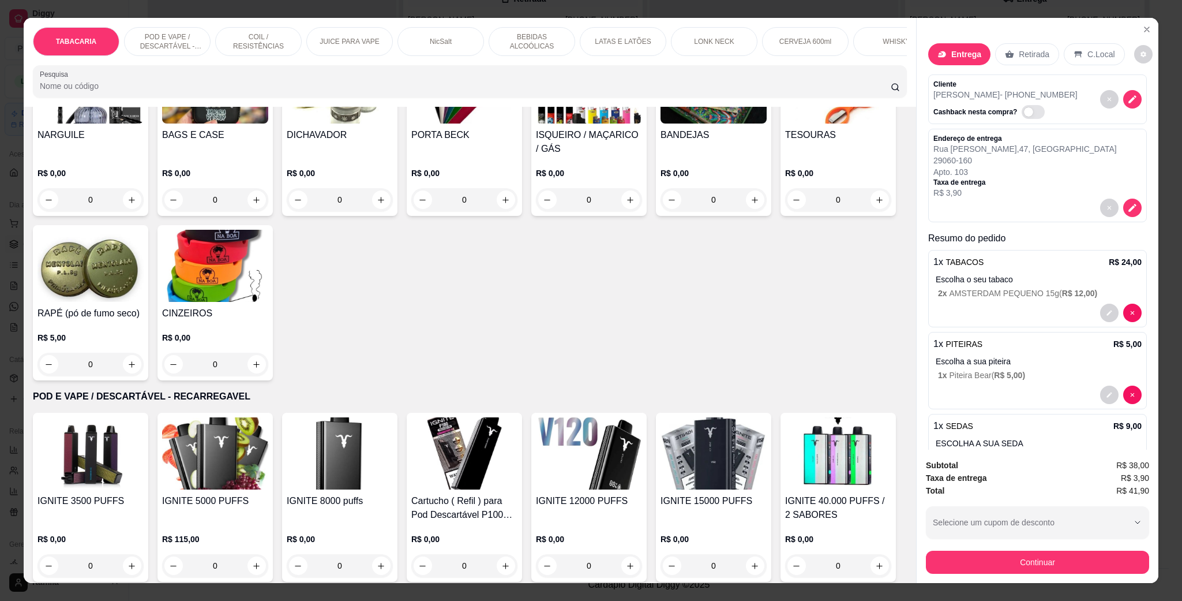
scroll to position [606, 0]
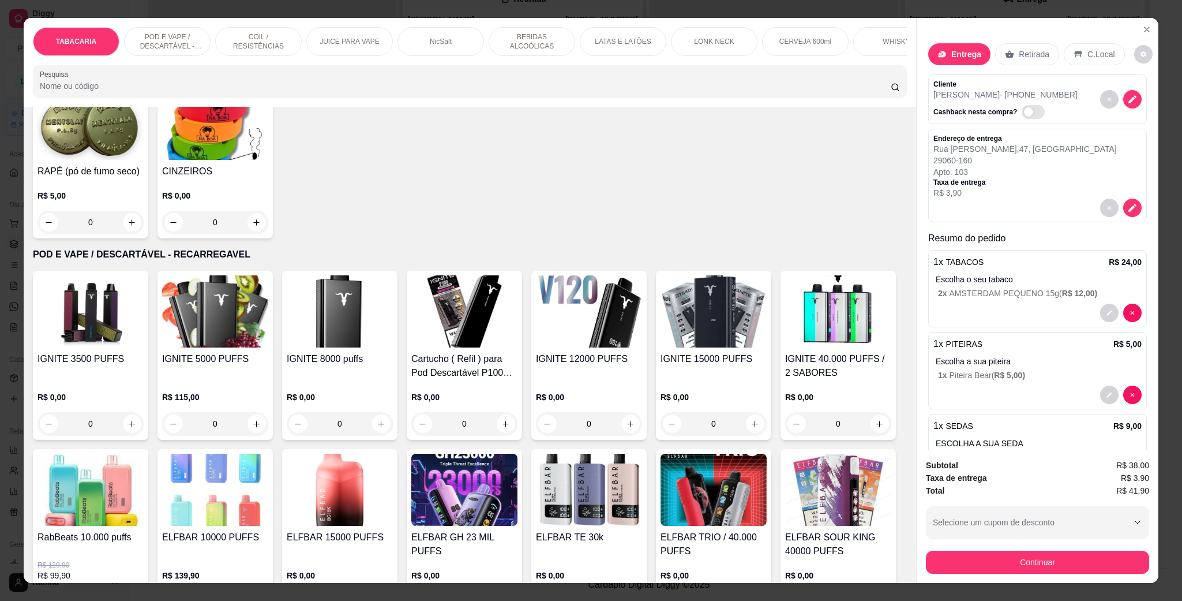
click at [536, 14] on h4 "ISQUEIRO / MAÇARICO / GÁS" at bounding box center [589, 0] width 106 height 28
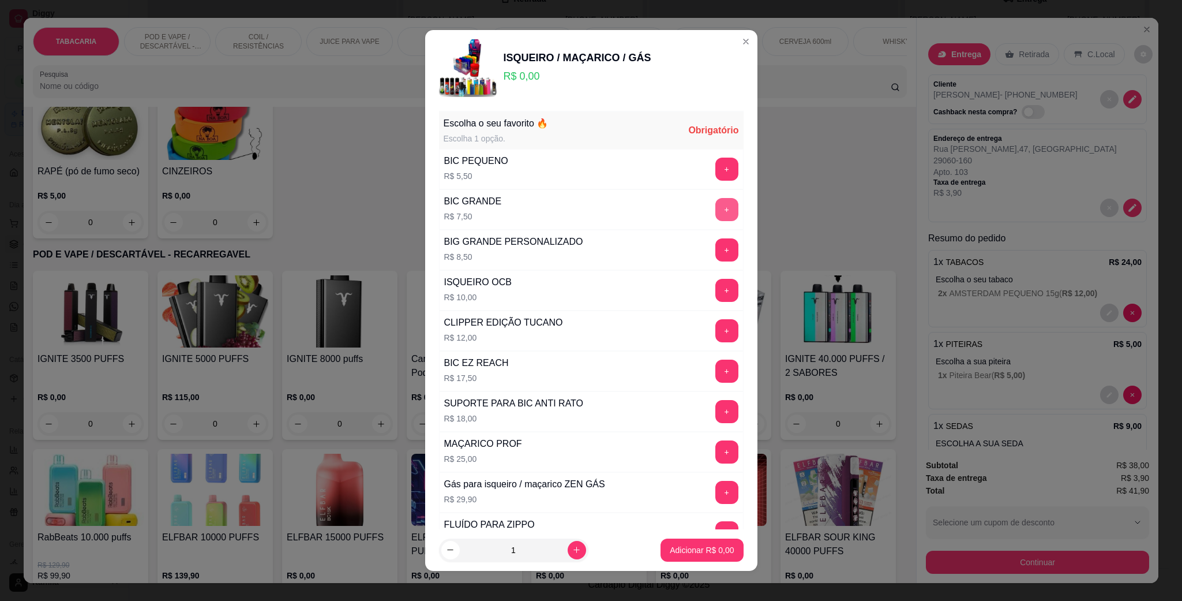
click at [716, 219] on button "+" at bounding box center [727, 209] width 23 height 23
click at [699, 554] on p "Adicionar R$ 7,50" at bounding box center [702, 549] width 62 height 11
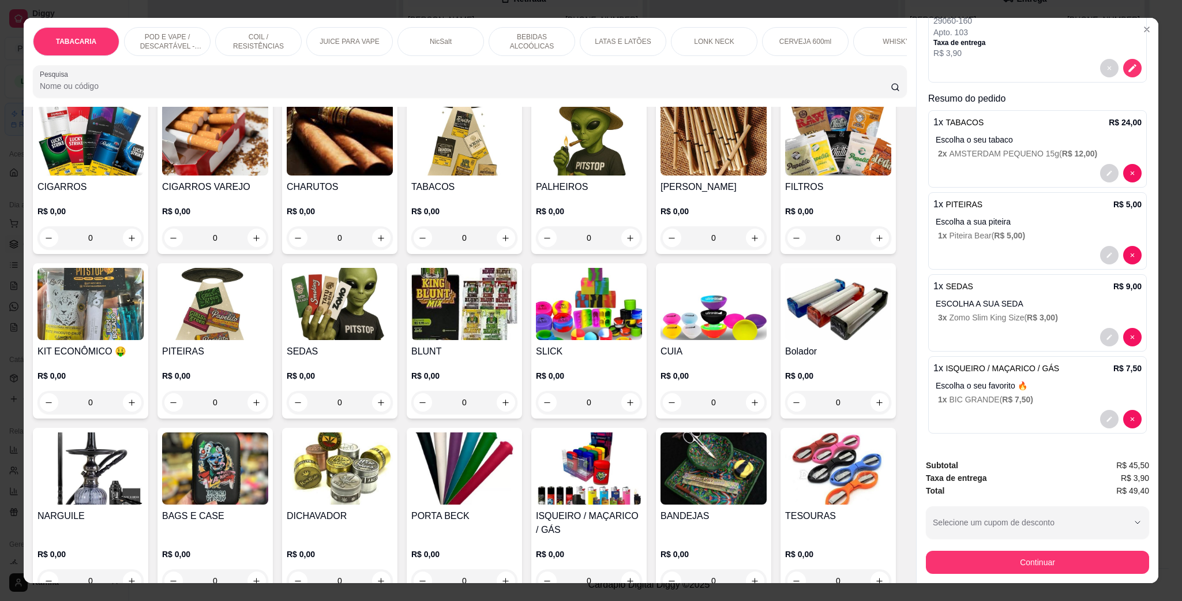
scroll to position [0, 0]
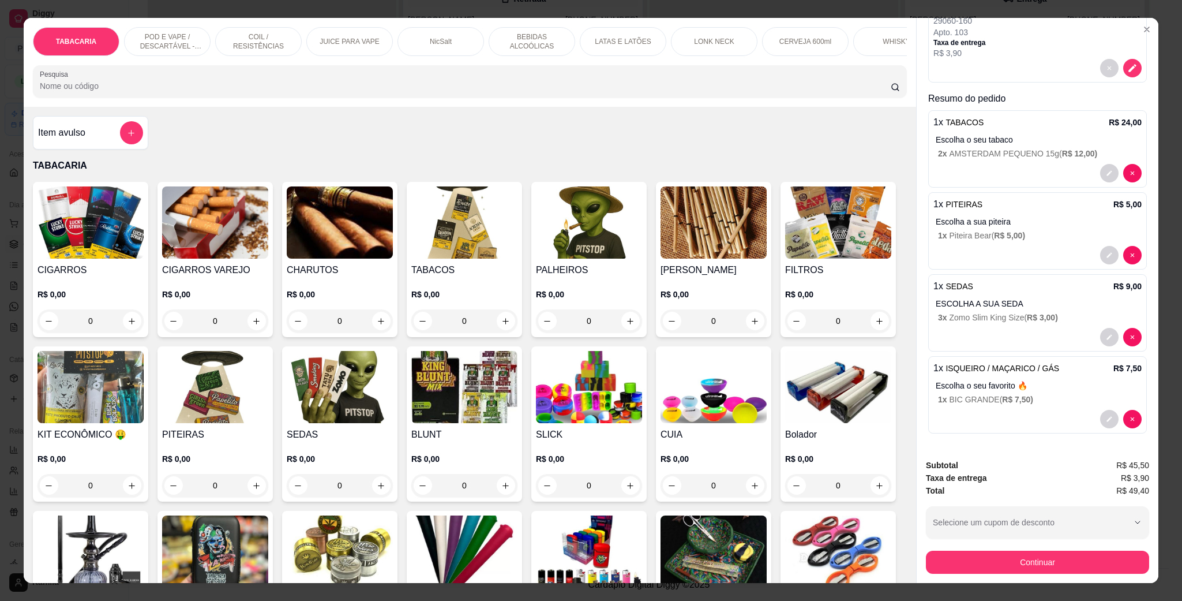
click at [452, 232] on img at bounding box center [464, 222] width 106 height 72
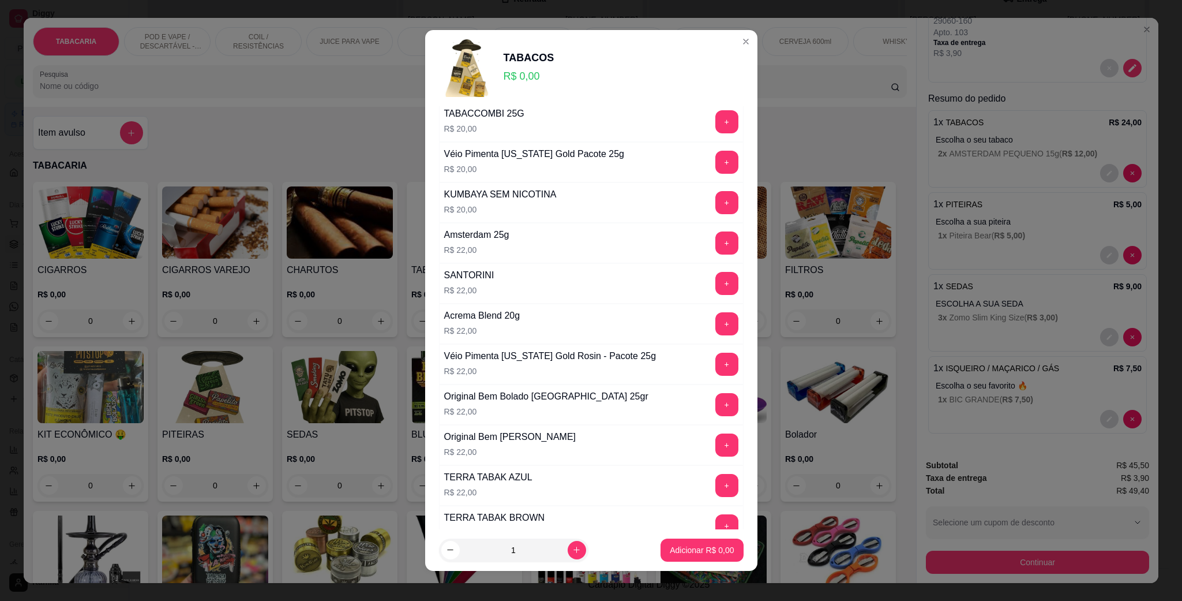
scroll to position [692, 0]
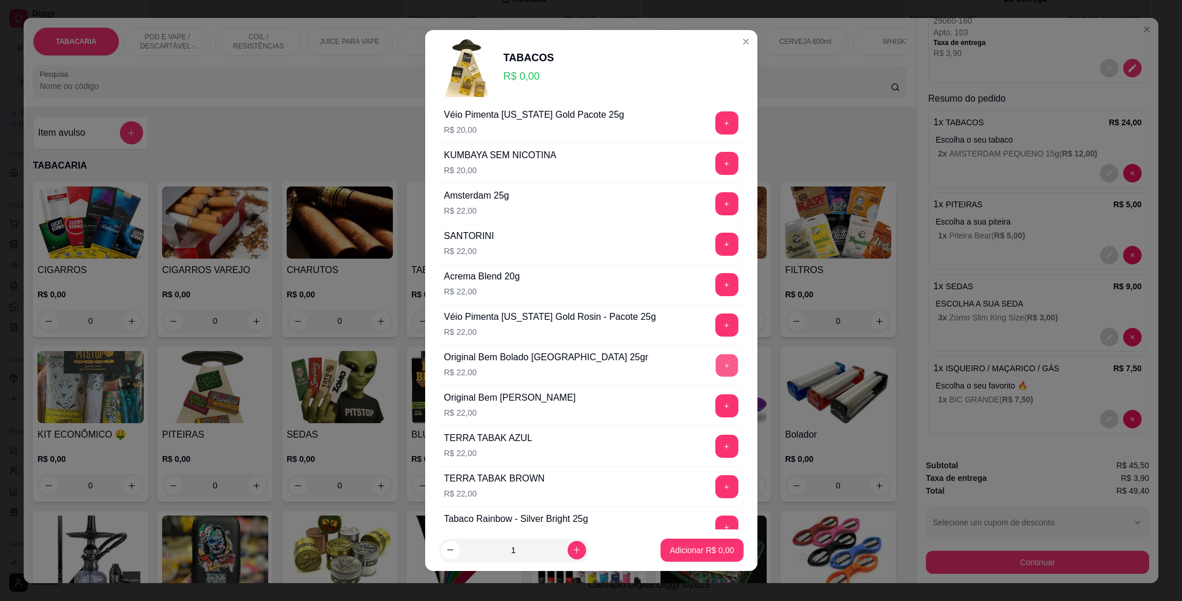
click at [716, 371] on button "+" at bounding box center [727, 365] width 23 height 23
click at [692, 539] on button "Adicionar R$ 22,00" at bounding box center [699, 549] width 87 height 23
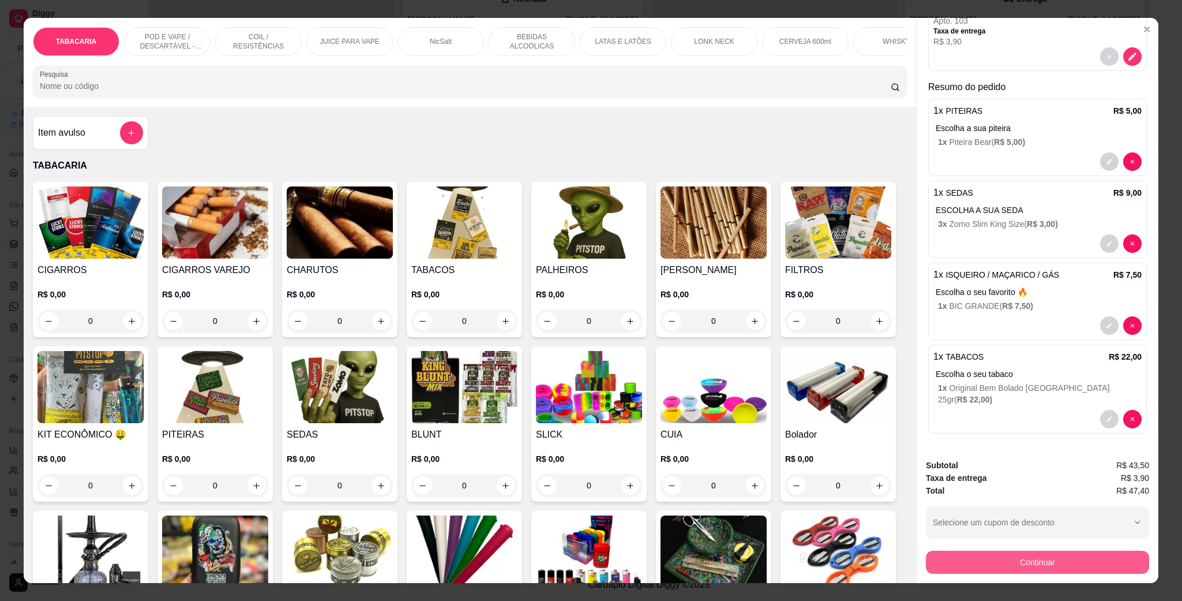
click at [1055, 568] on button "Continuar" at bounding box center [1037, 562] width 223 height 23
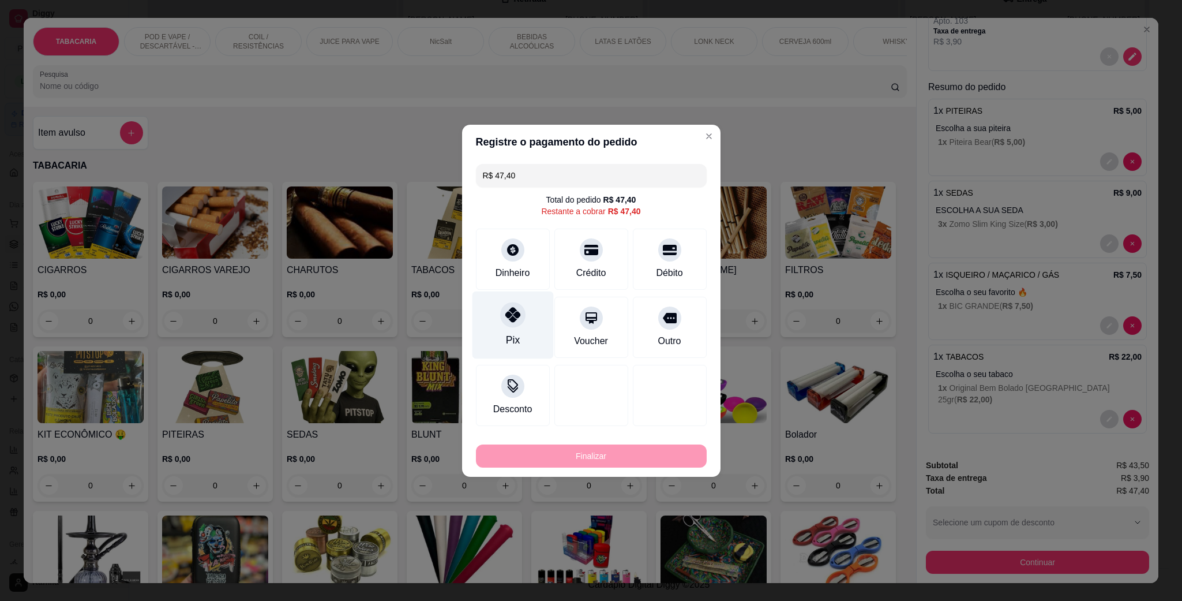
click at [527, 317] on div "Pix" at bounding box center [512, 325] width 81 height 68
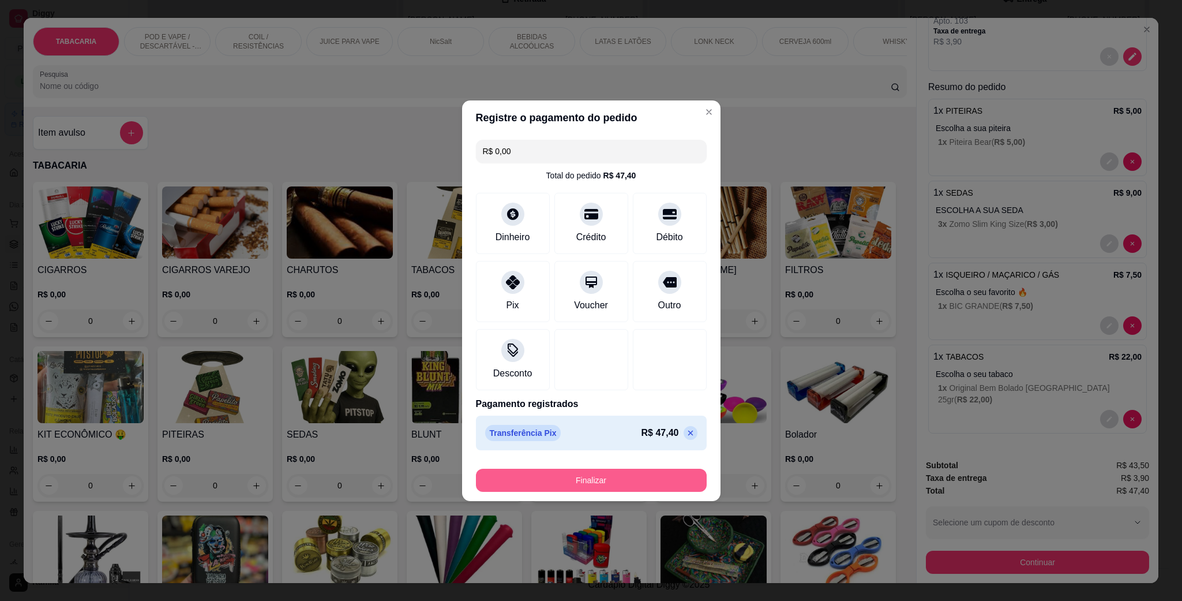
click at [603, 477] on button "Finalizar" at bounding box center [591, 480] width 231 height 23
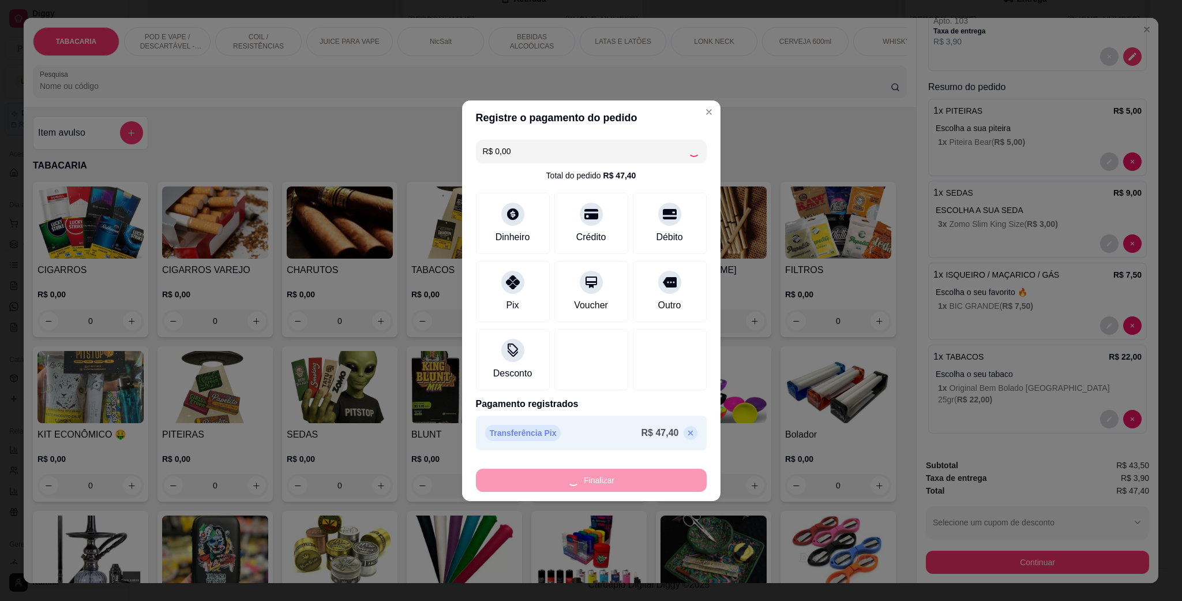
type input "-R$ 47,40"
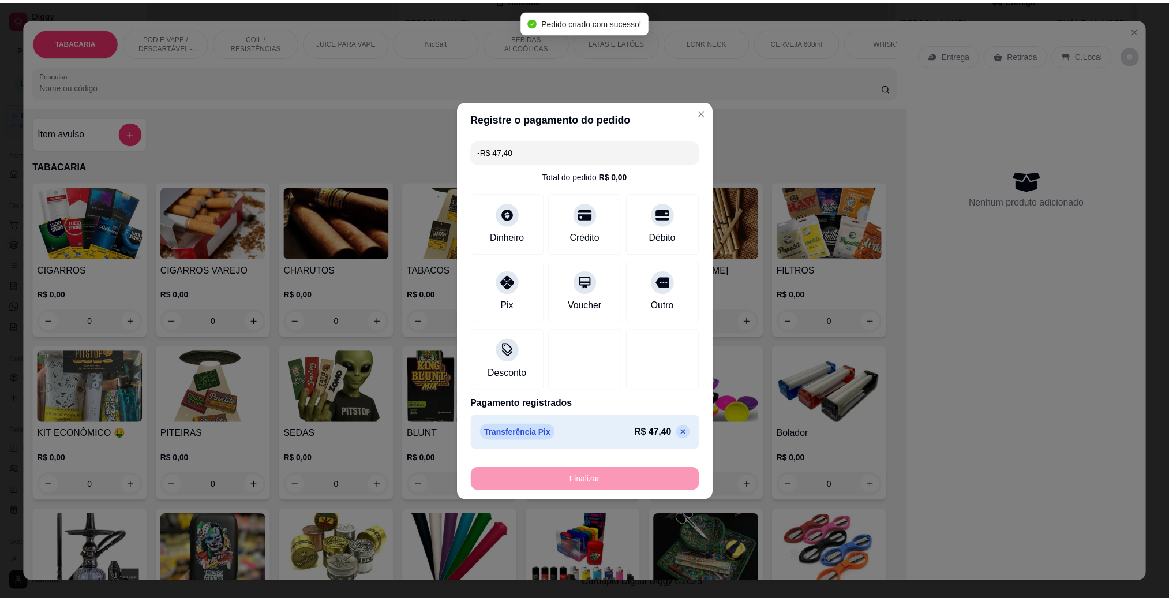
scroll to position [163, 0]
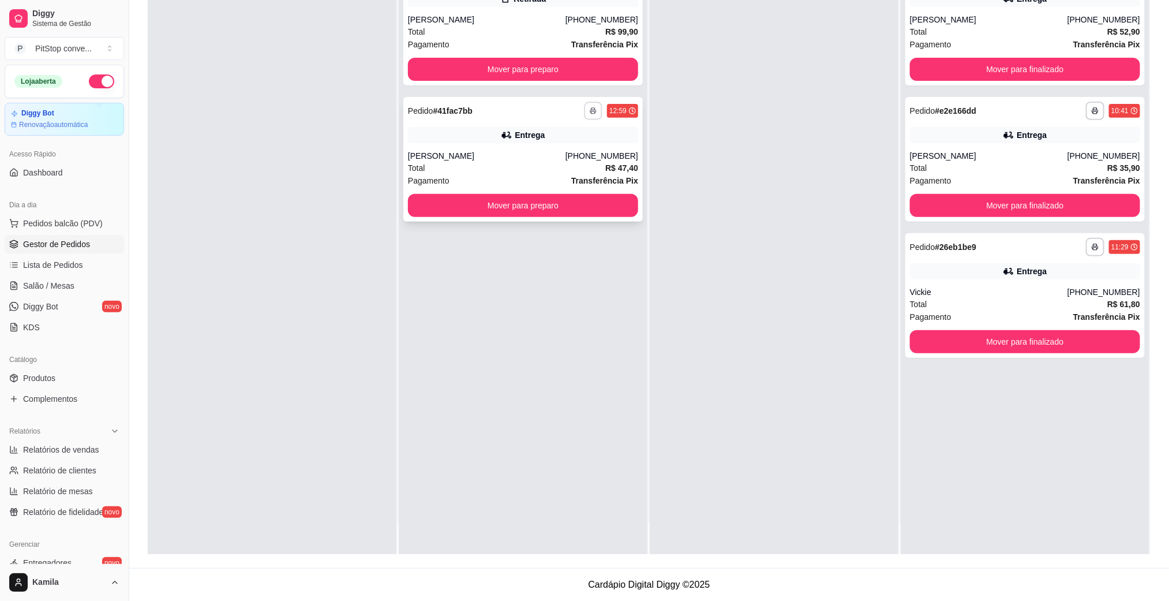
click at [591, 104] on button "button" at bounding box center [593, 111] width 18 height 18
click at [542, 149] on button "IMPRESSORA" at bounding box center [557, 150] width 84 height 18
click at [527, 143] on div "**********" at bounding box center [522, 159] width 239 height 125
click at [565, 144] on div "**********" at bounding box center [522, 159] width 239 height 125
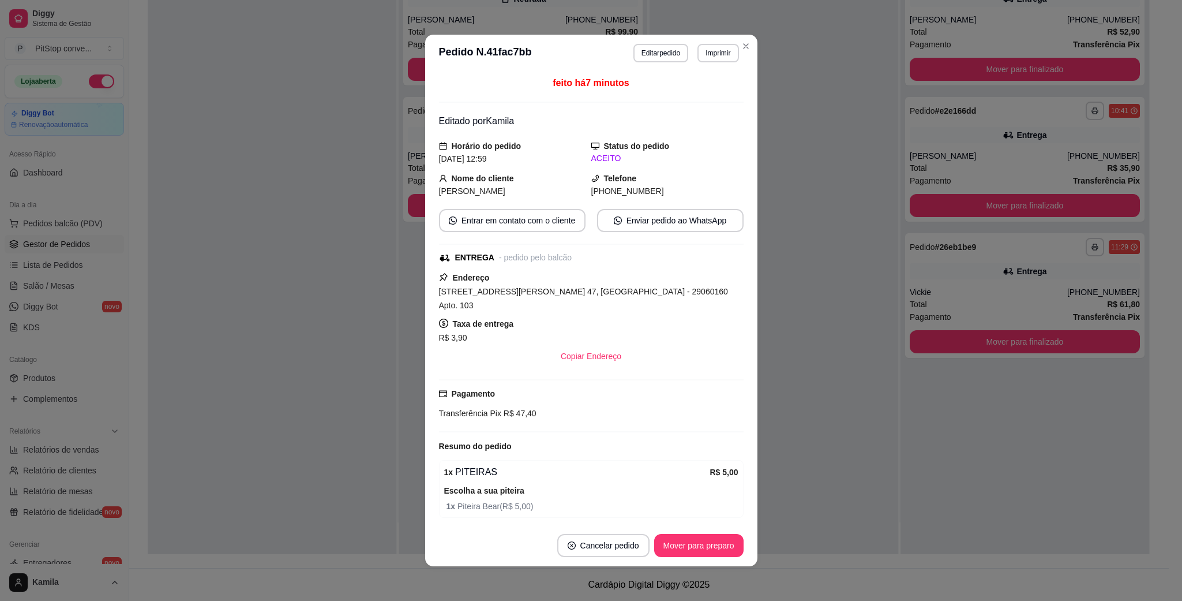
click at [572, 300] on div "[STREET_ADDRESS][PERSON_NAME] 47, [GEOGRAPHIC_DATA] - 29060160 Apto. 103" at bounding box center [591, 298] width 305 height 28
click at [572, 299] on div "[STREET_ADDRESS][PERSON_NAME] 47, [GEOGRAPHIC_DATA] - 29060160 Apto. 103" at bounding box center [591, 298] width 305 height 28
click at [575, 295] on span "[STREET_ADDRESS][PERSON_NAME] 47, [GEOGRAPHIC_DATA] - 29060160 Apto. 103" at bounding box center [583, 298] width 289 height 23
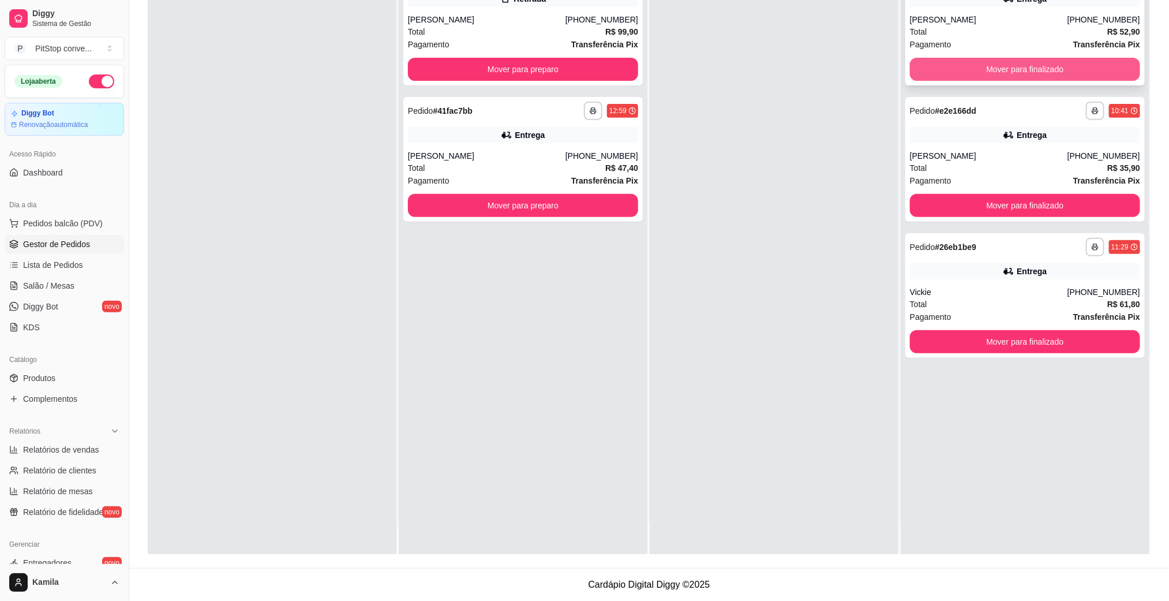
click at [1051, 73] on button "Mover para finalizado" at bounding box center [1025, 69] width 230 height 23
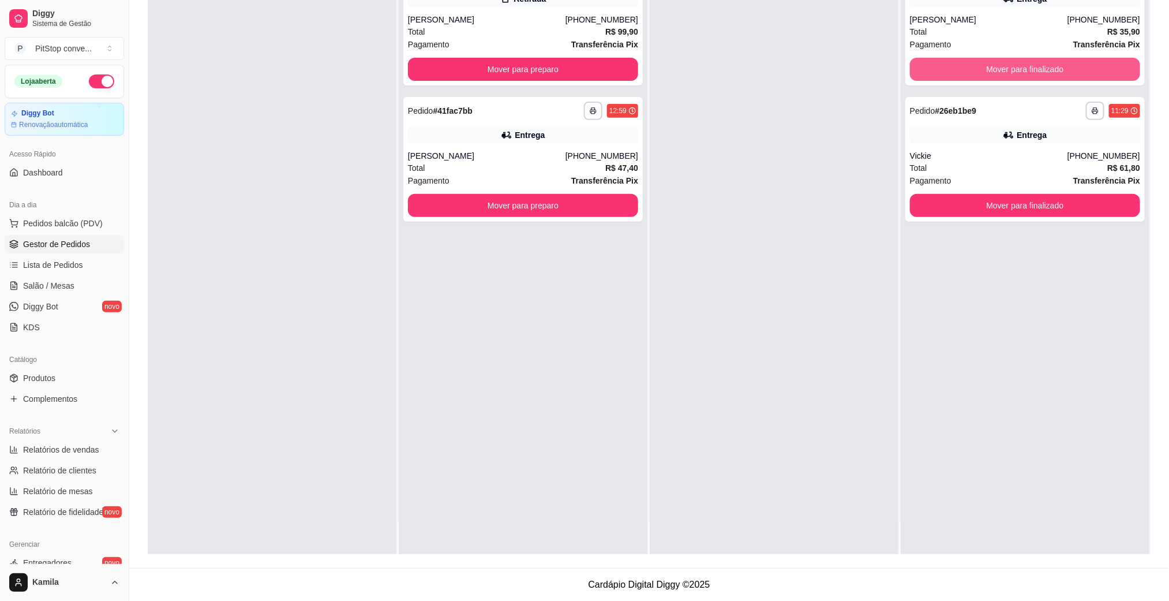
click at [1051, 73] on button "Mover para finalizado" at bounding box center [1025, 69] width 230 height 23
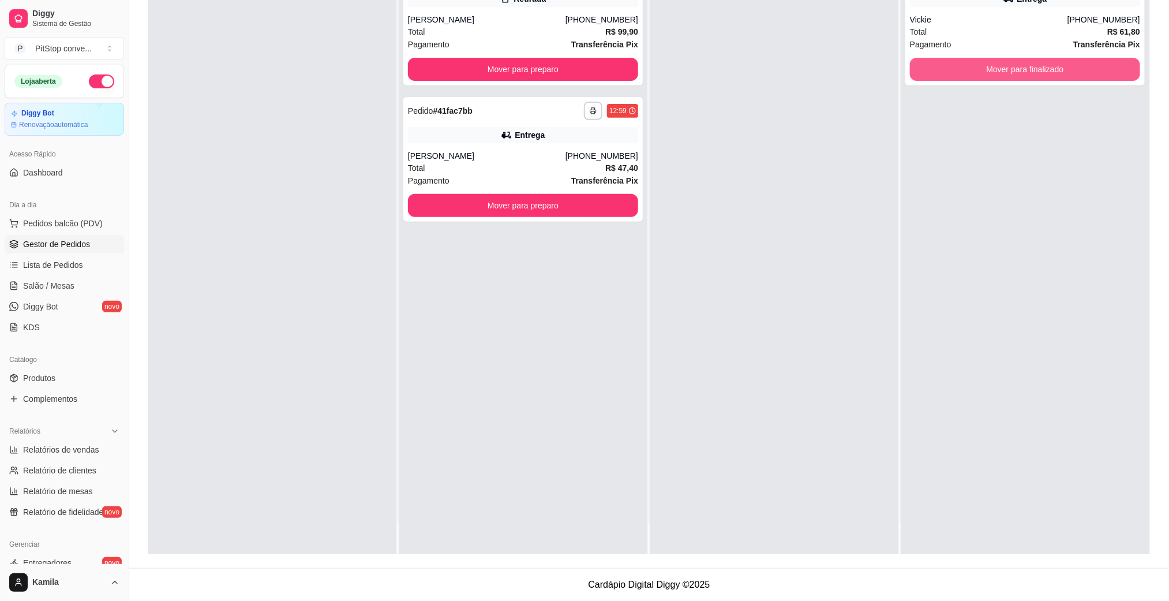
click at [1051, 73] on button "Mover para finalizado" at bounding box center [1025, 69] width 230 height 23
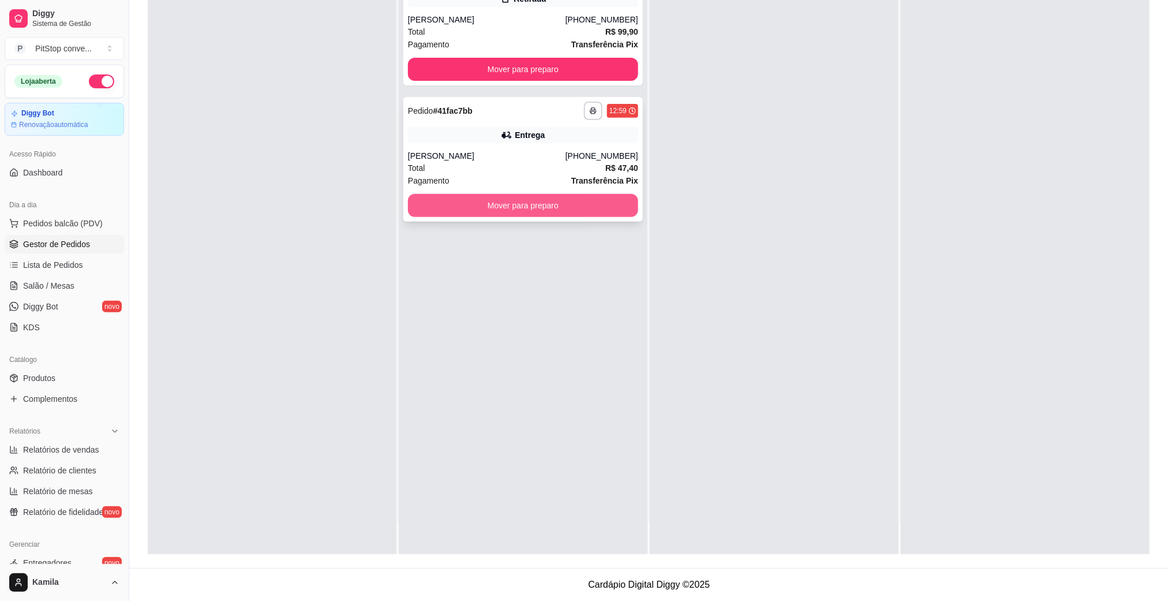
click at [601, 206] on button "Mover para preparo" at bounding box center [523, 205] width 230 height 23
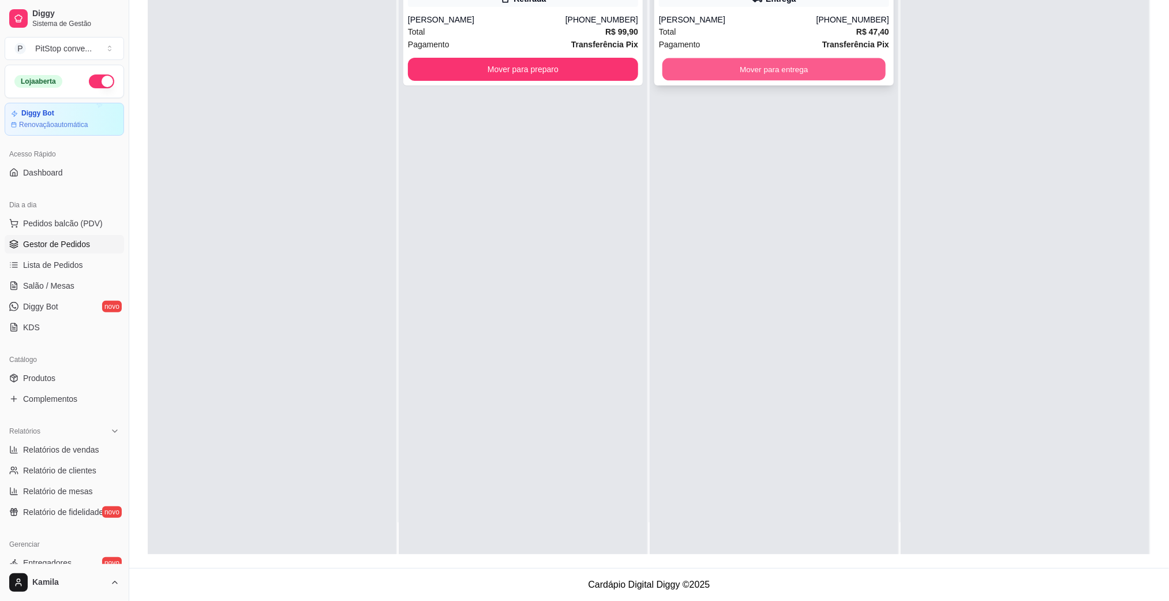
click at [783, 73] on button "Mover para entrega" at bounding box center [773, 69] width 223 height 23
click at [830, 76] on button "Mover para entrega" at bounding box center [774, 69] width 230 height 23
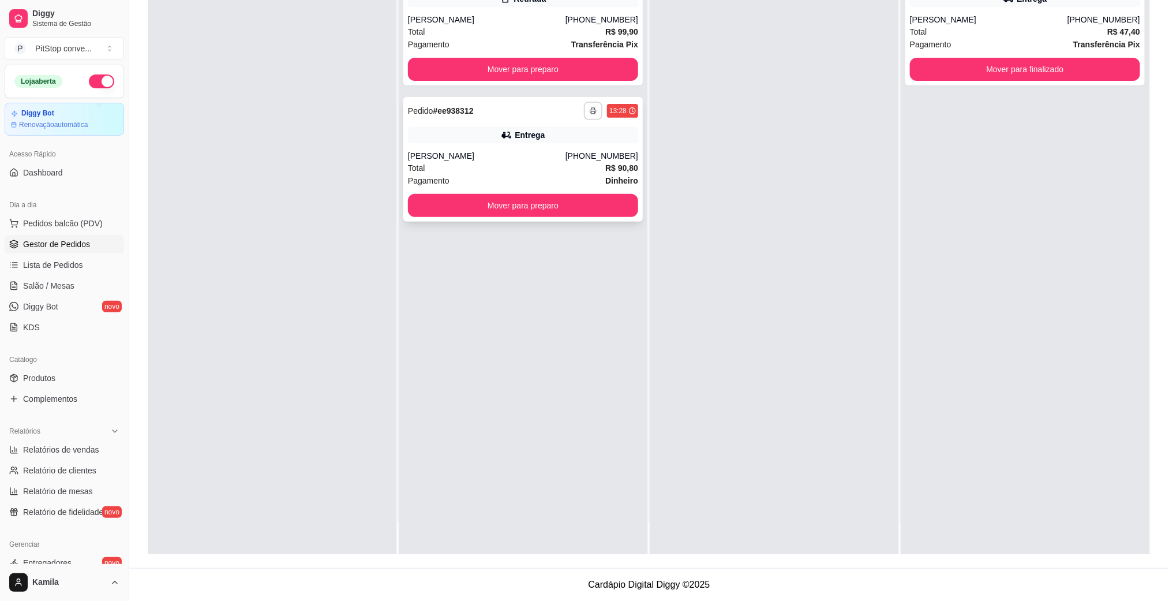
click at [590, 110] on icon "button" at bounding box center [593, 110] width 7 height 7
click at [560, 145] on button "IMPRESSORA" at bounding box center [557, 150] width 84 height 18
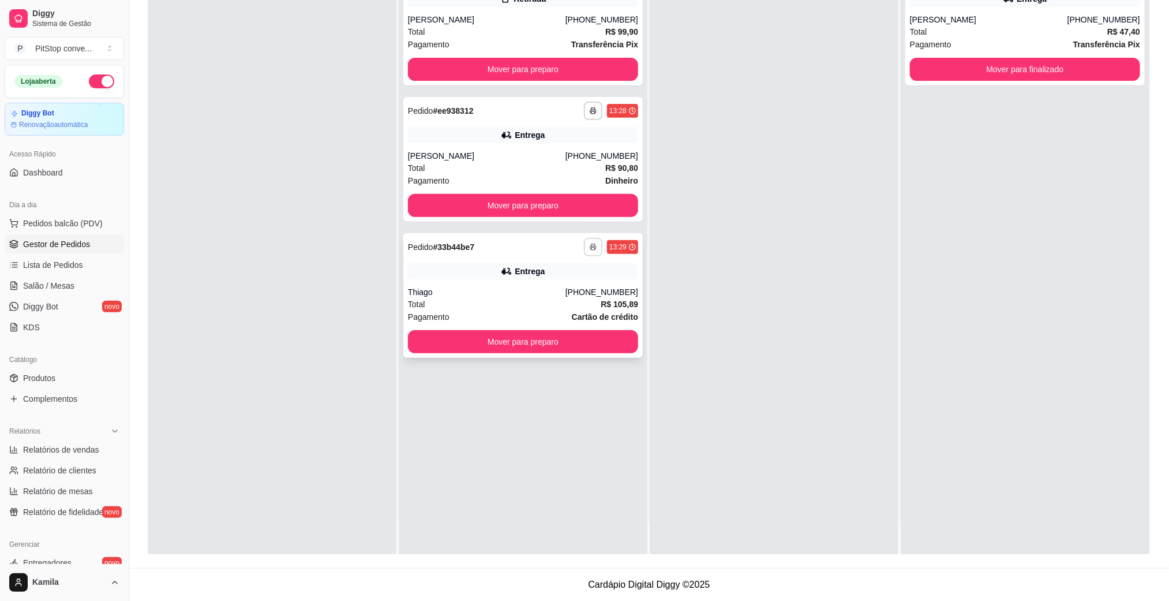
click at [585, 241] on button "button" at bounding box center [593, 247] width 18 height 18
click at [570, 289] on button "IMPRESSORA" at bounding box center [556, 287] width 81 height 18
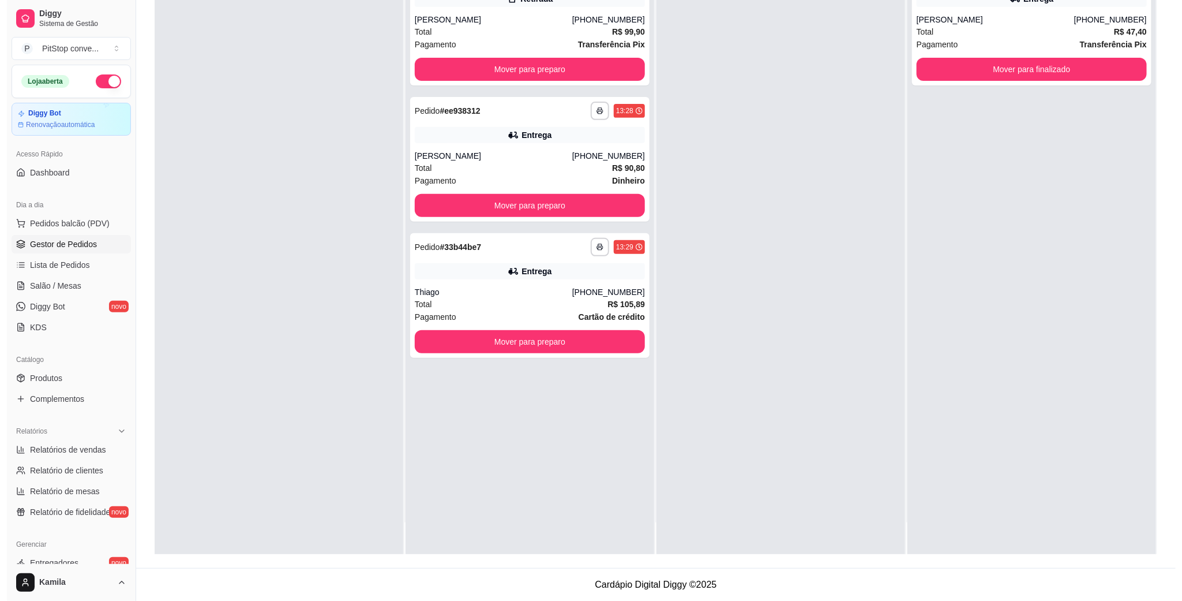
scroll to position [0, 0]
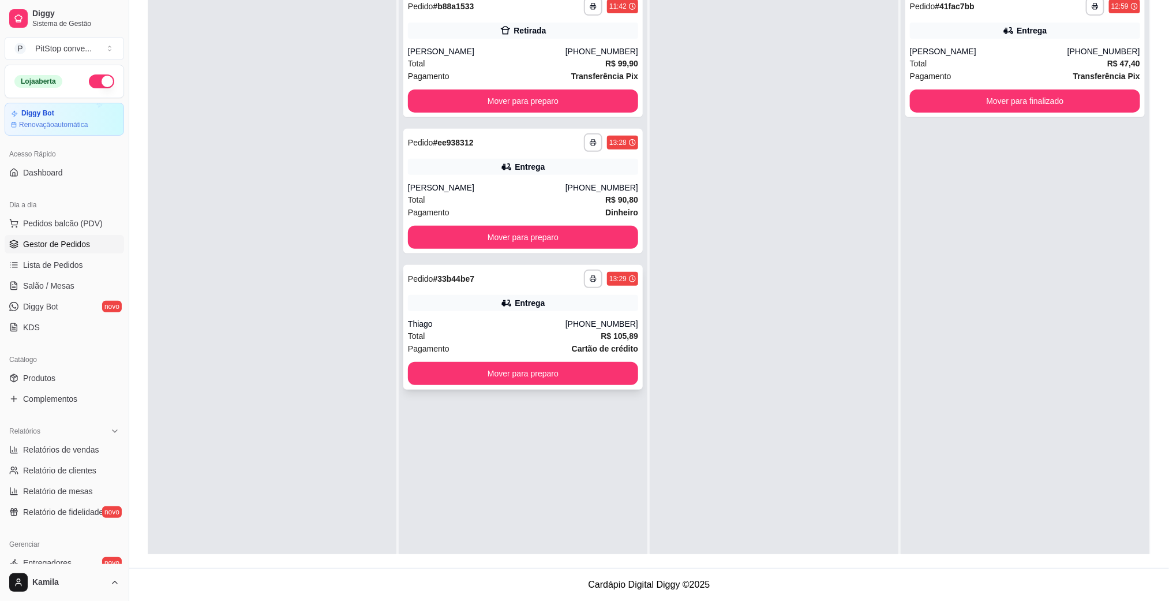
click at [542, 320] on div "Thiago" at bounding box center [487, 324] width 158 height 12
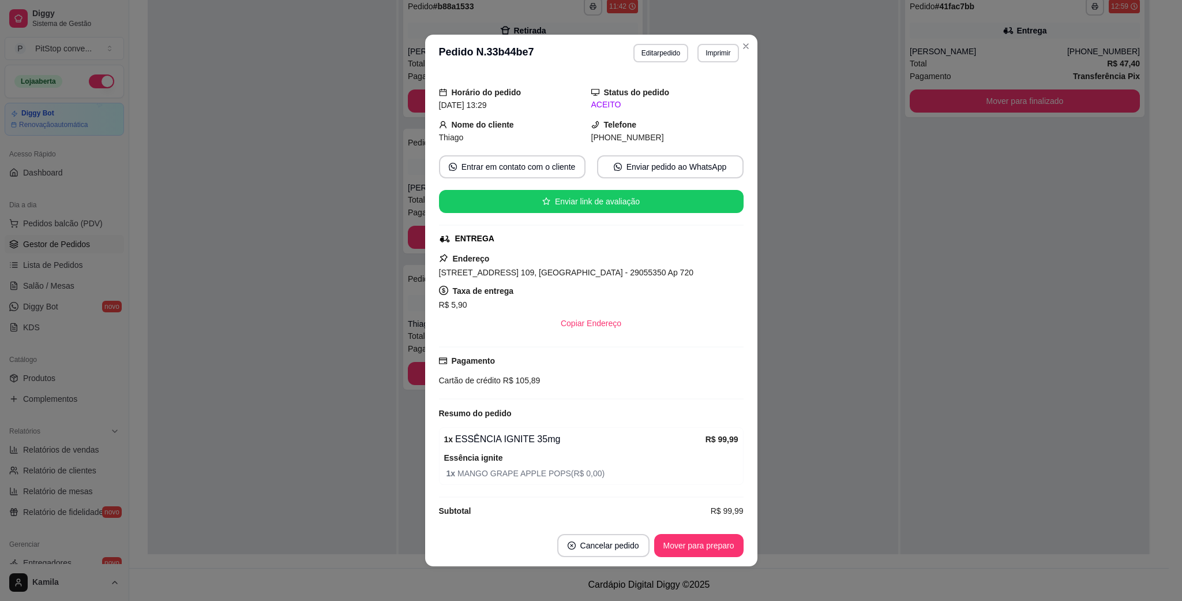
scroll to position [43, 0]
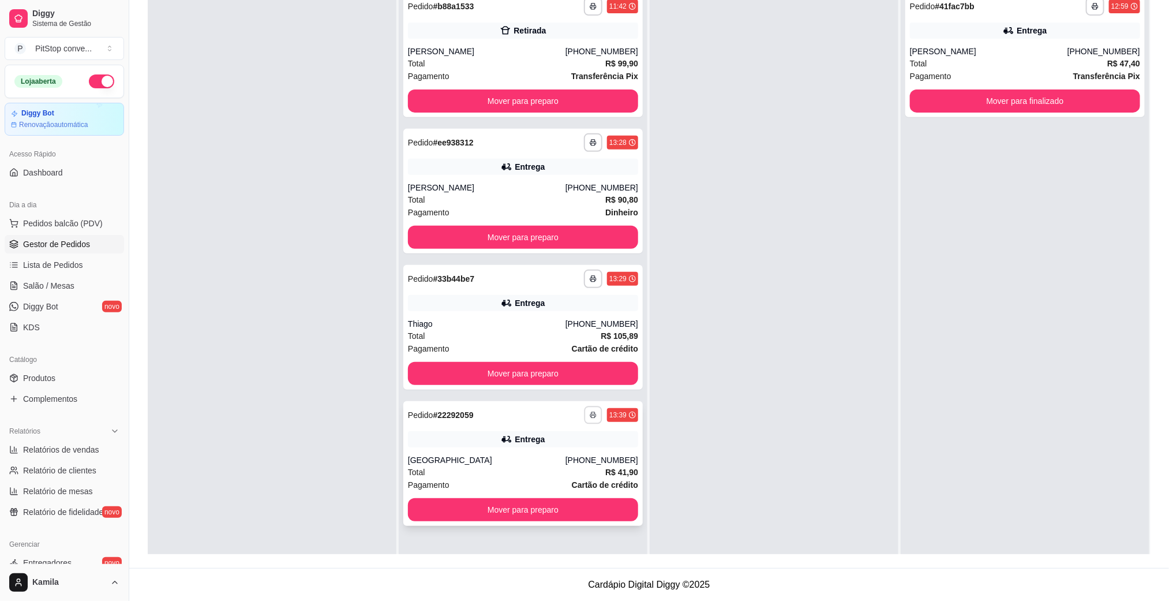
click at [587, 419] on button "button" at bounding box center [593, 415] width 18 height 18
click at [574, 446] on button "IMPRESSORA" at bounding box center [557, 455] width 84 height 18
click at [1058, 99] on button "Mover para finalizado" at bounding box center [1025, 100] width 230 height 23
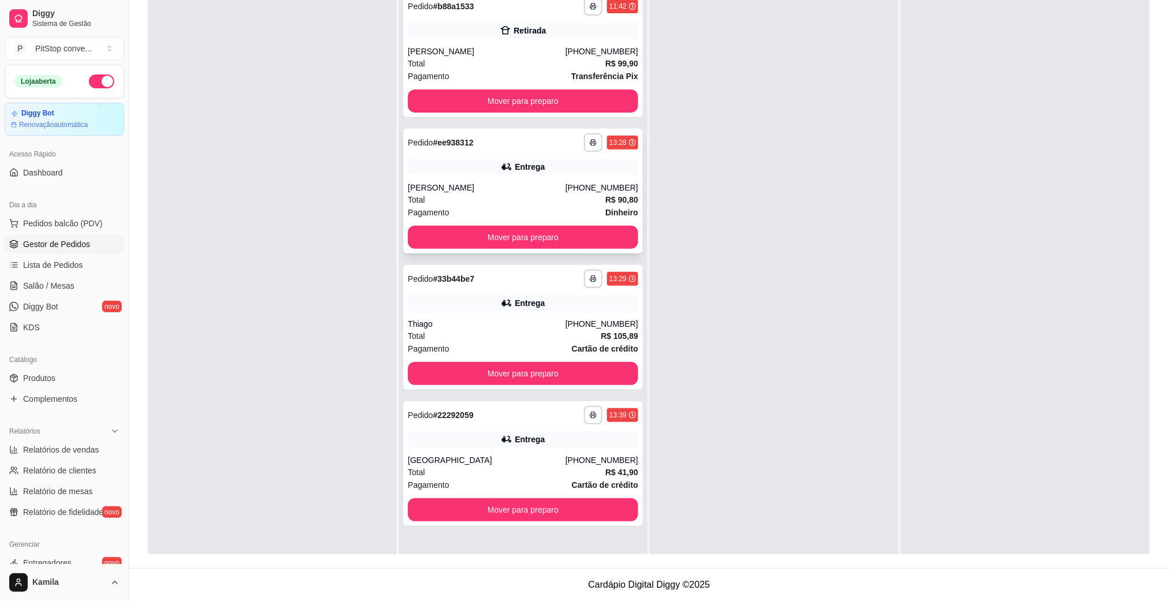
click at [528, 200] on div "Total R$ 90,80" at bounding box center [523, 199] width 230 height 13
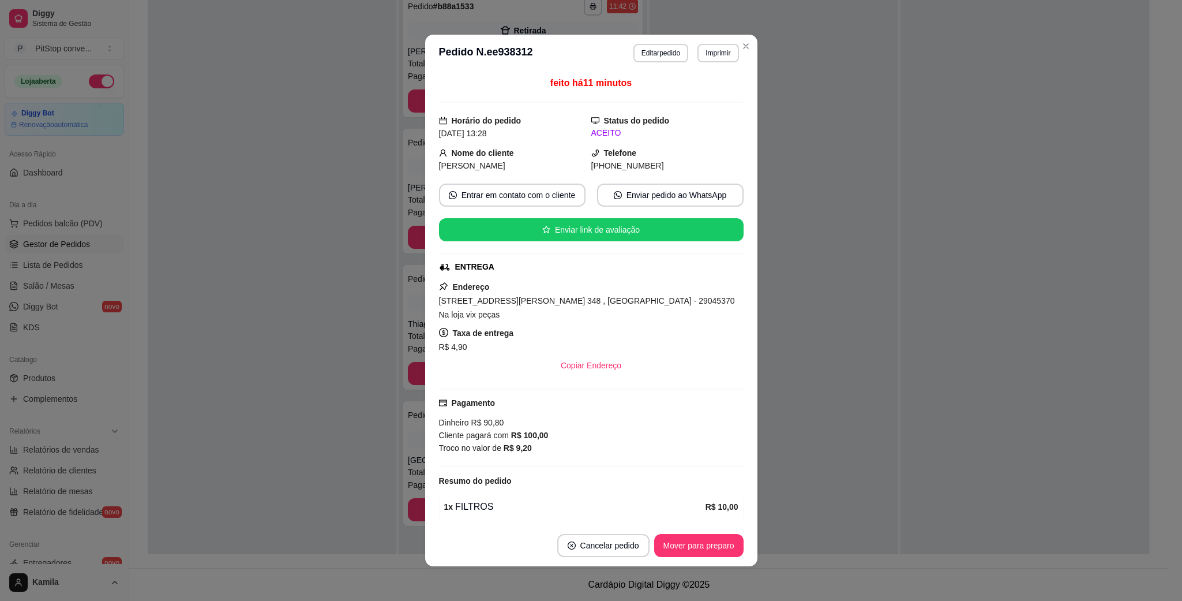
click at [556, 305] on span "[STREET_ADDRESS][PERSON_NAME] 348 , [GEOGRAPHIC_DATA] - 29045370 Na loja vix pe…" at bounding box center [587, 307] width 296 height 23
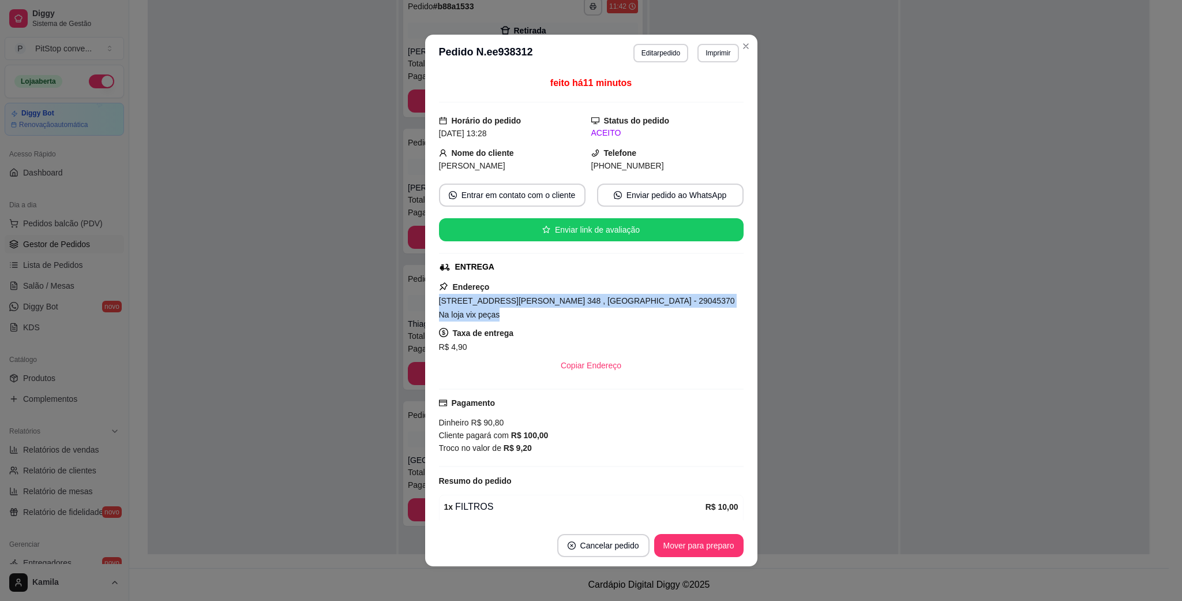
click at [556, 305] on span "[STREET_ADDRESS][PERSON_NAME] 348 , [GEOGRAPHIC_DATA] - 29045370 Na loja vix pe…" at bounding box center [587, 307] width 296 height 23
copy span "[STREET_ADDRESS][PERSON_NAME] 348 , [GEOGRAPHIC_DATA] - 29045370 Na loja vix pe…"
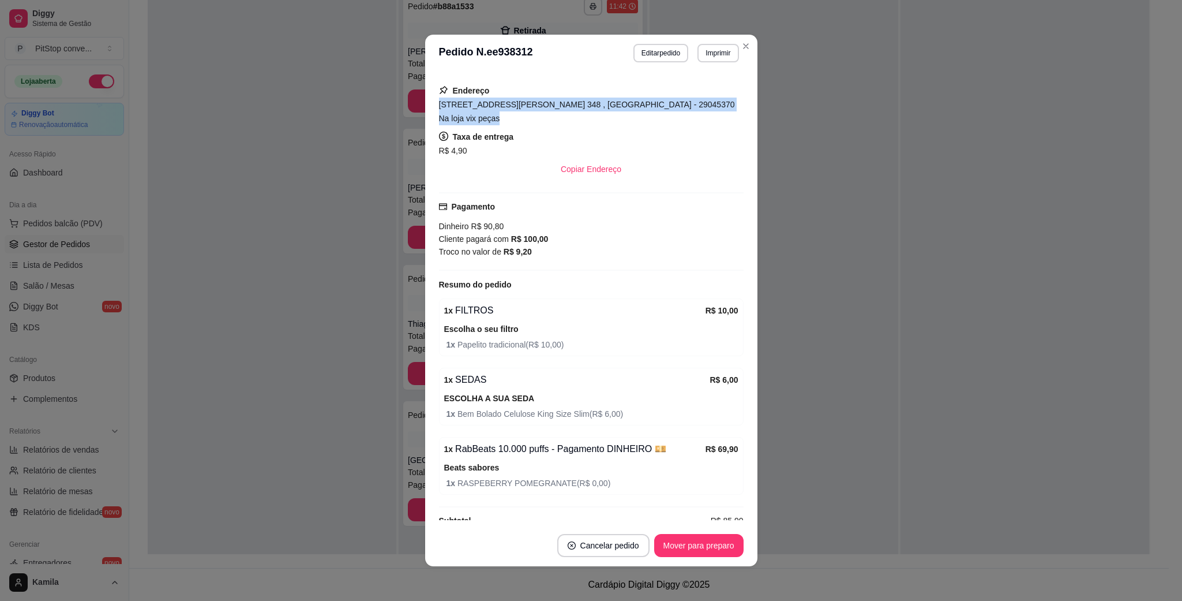
scroll to position [208, 0]
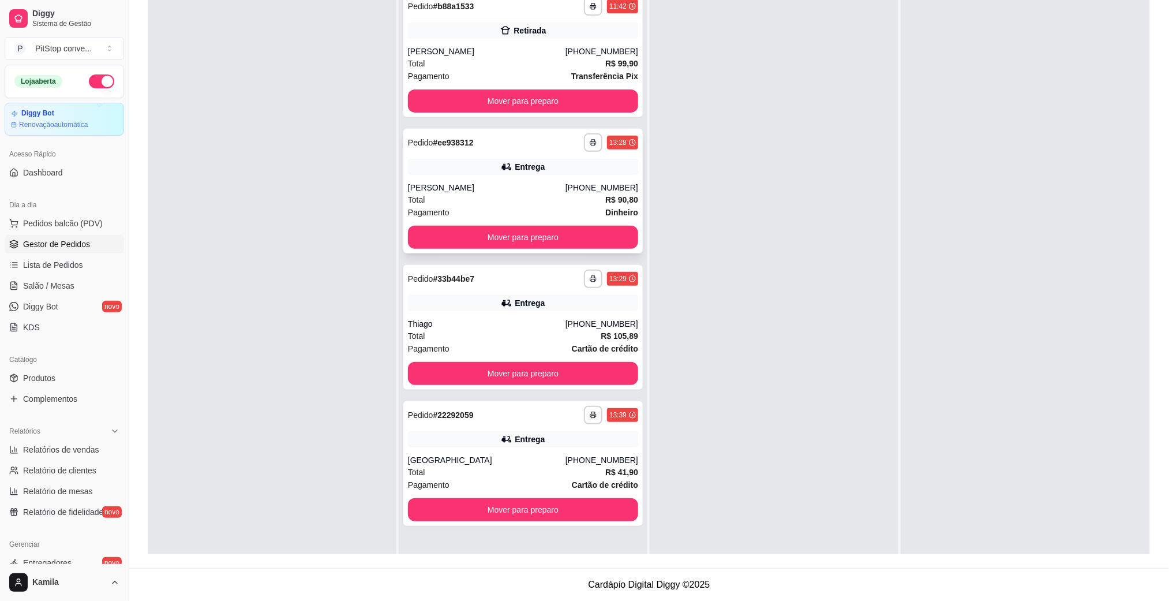
click at [592, 182] on div "[PHONE_NUMBER]" at bounding box center [602, 188] width 73 height 12
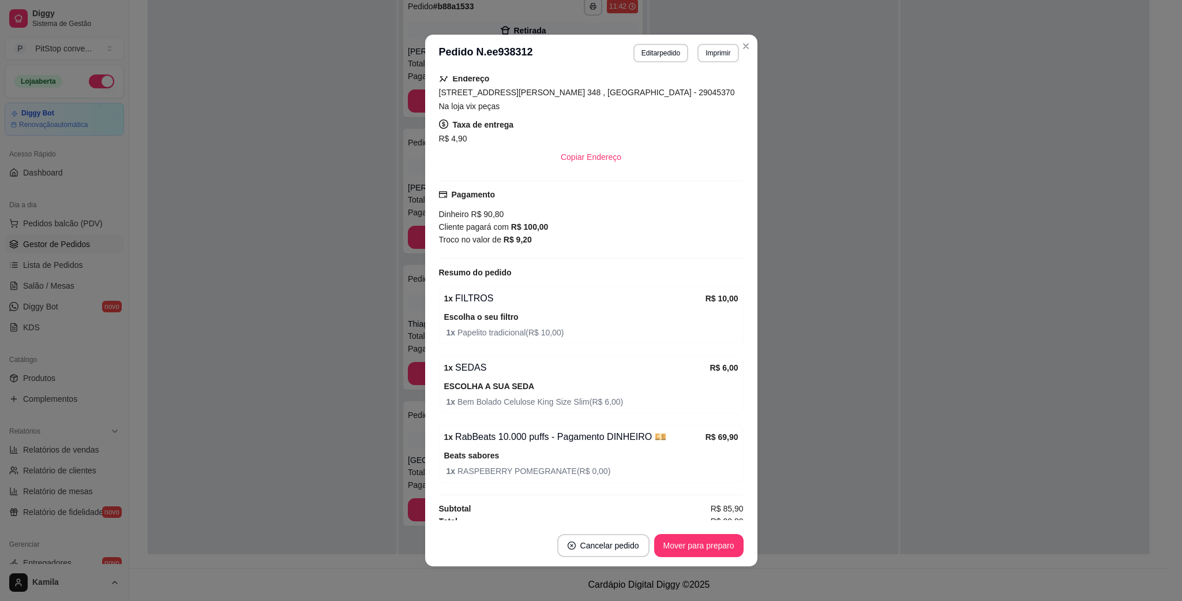
click at [643, 94] on span "[STREET_ADDRESS][PERSON_NAME] 348 , [GEOGRAPHIC_DATA] - 29045370 Na loja vix pe…" at bounding box center [587, 99] width 296 height 23
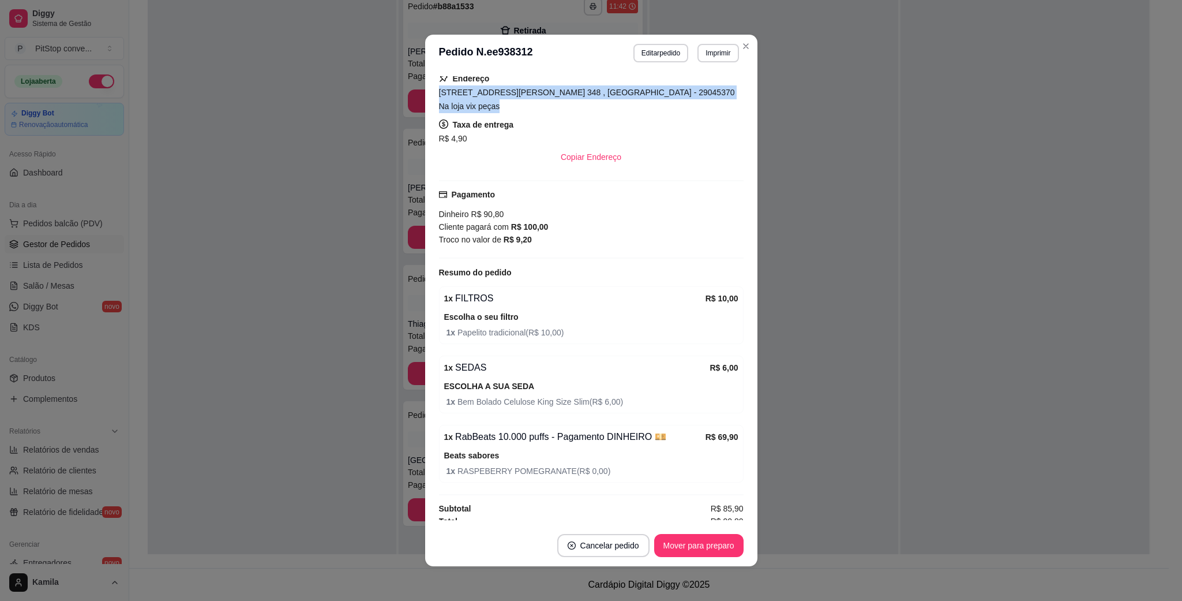
click at [643, 94] on span "[STREET_ADDRESS][PERSON_NAME] 348 , [GEOGRAPHIC_DATA] - 29045370 Na loja vix pe…" at bounding box center [587, 99] width 296 height 23
copy span "[STREET_ADDRESS][PERSON_NAME] 348 , [GEOGRAPHIC_DATA] - 29045370 Na loja vix pe…"
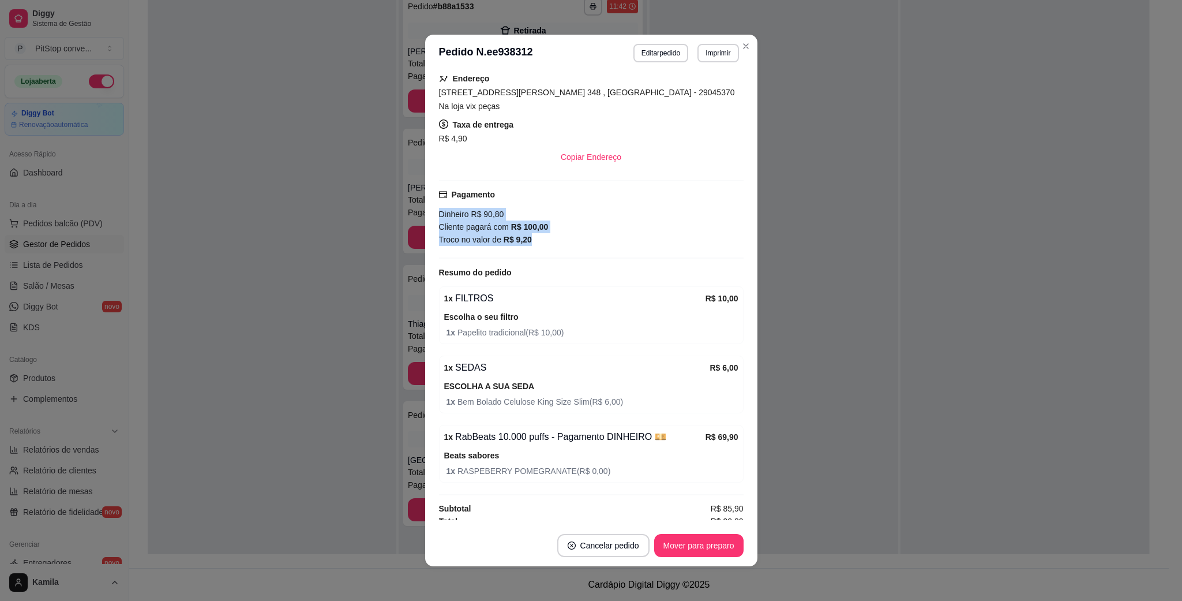
drag, startPoint x: 530, startPoint y: 227, endPoint x: 424, endPoint y: 208, distance: 107.8
click at [425, 208] on div "feito há 12 minutos Horário do pedido [DATE] 13:28 Status do pedido ACEITO Nome…" at bounding box center [591, 298] width 332 height 453
drag, startPoint x: 540, startPoint y: 231, endPoint x: 412, endPoint y: 210, distance: 129.8
click at [412, 210] on div "**********" at bounding box center [591, 300] width 1182 height 601
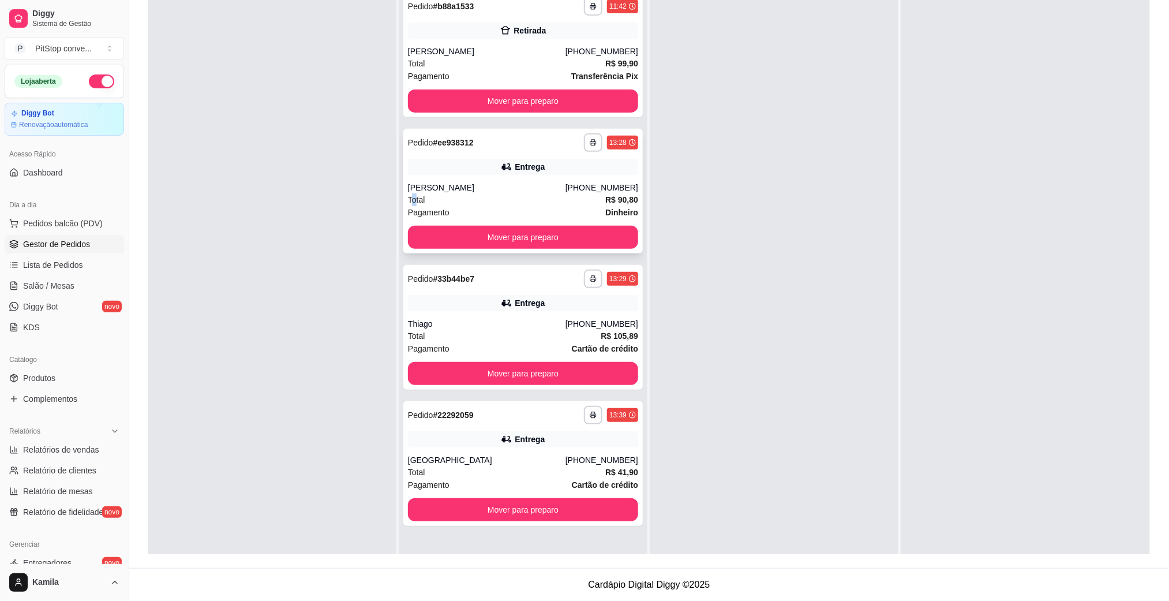
click at [413, 196] on span "Total" at bounding box center [416, 199] width 17 height 13
click at [530, 191] on div "[PERSON_NAME]" at bounding box center [487, 188] width 158 height 12
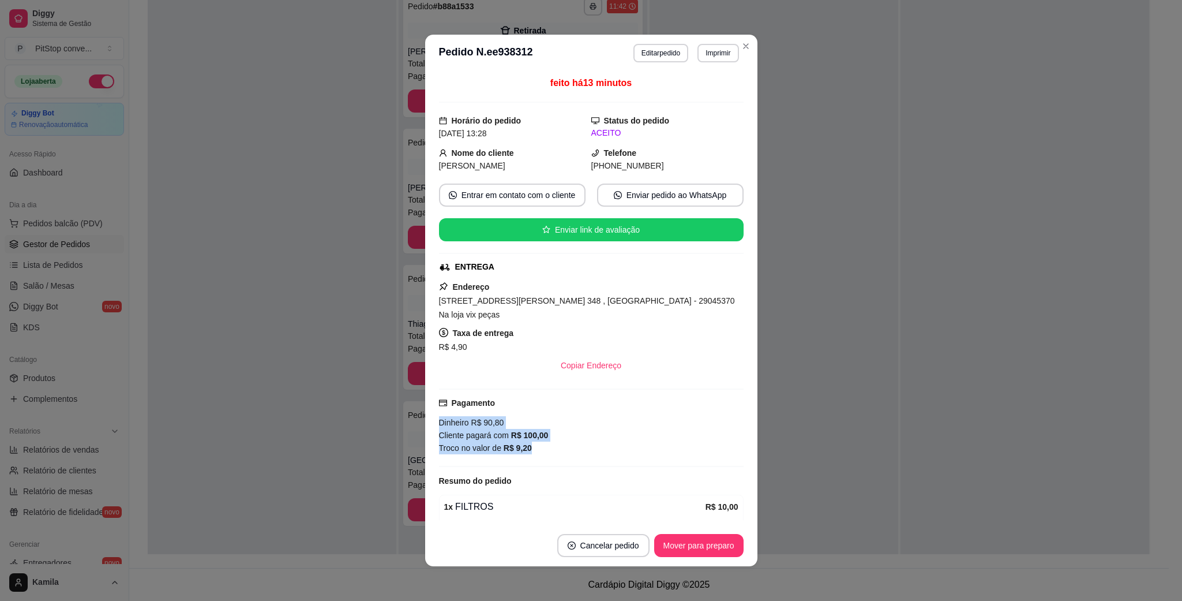
drag, startPoint x: 537, startPoint y: 435, endPoint x: 421, endPoint y: 409, distance: 118.3
click at [425, 409] on div "feito há 13 minutos Horário do pedido [DATE] 13:28 Status do pedido ACEITO Nome…" at bounding box center [591, 298] width 332 height 453
drag, startPoint x: 555, startPoint y: 436, endPoint x: 422, endPoint y: 410, distance: 134.7
click at [425, 410] on div "feito há 13 minutos Horário do pedido [DATE] 13:28 Status do pedido ACEITO Nome…" at bounding box center [591, 298] width 332 height 453
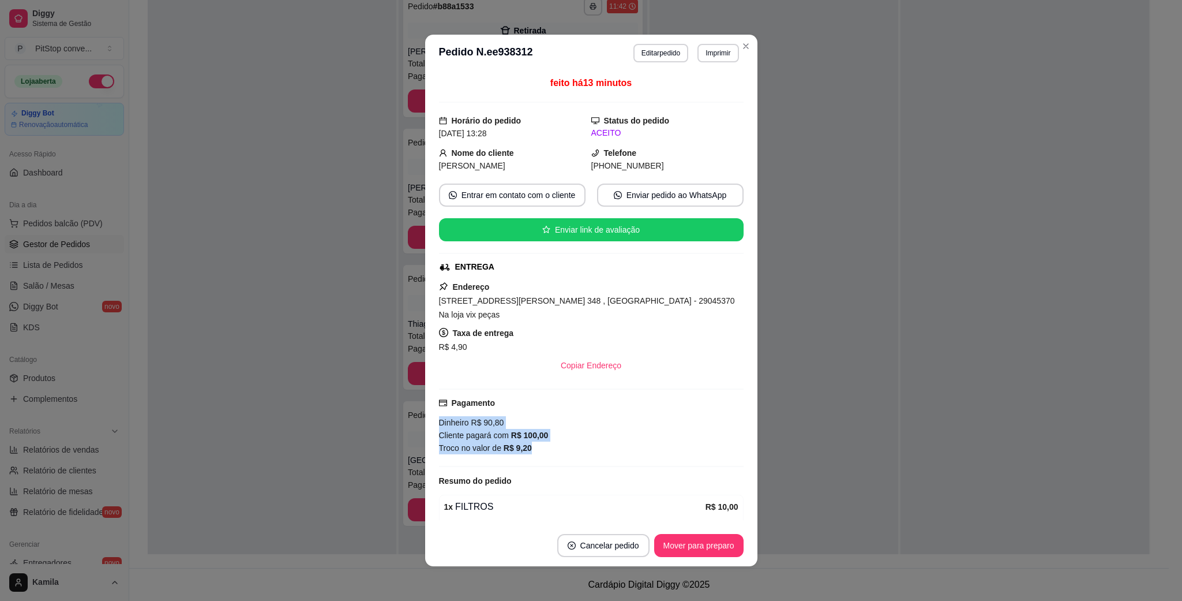
click at [425, 410] on div "feito há 13 minutos Horário do pedido [DATE] 13:28 Status do pedido ACEITO Nome…" at bounding box center [591, 298] width 332 height 453
drag, startPoint x: 471, startPoint y: 428, endPoint x: 436, endPoint y: 419, distance: 35.8
click at [439, 420] on div "Dinheiro R$ 90,80 Cliente pagará com R$ 100,00 Troco no valor de R$ 9,20" at bounding box center [591, 435] width 305 height 38
click at [439, 429] on div "Cliente pagará com R$ 100,00" at bounding box center [591, 435] width 305 height 13
drag, startPoint x: 433, startPoint y: 418, endPoint x: 426, endPoint y: 414, distance: 8.5
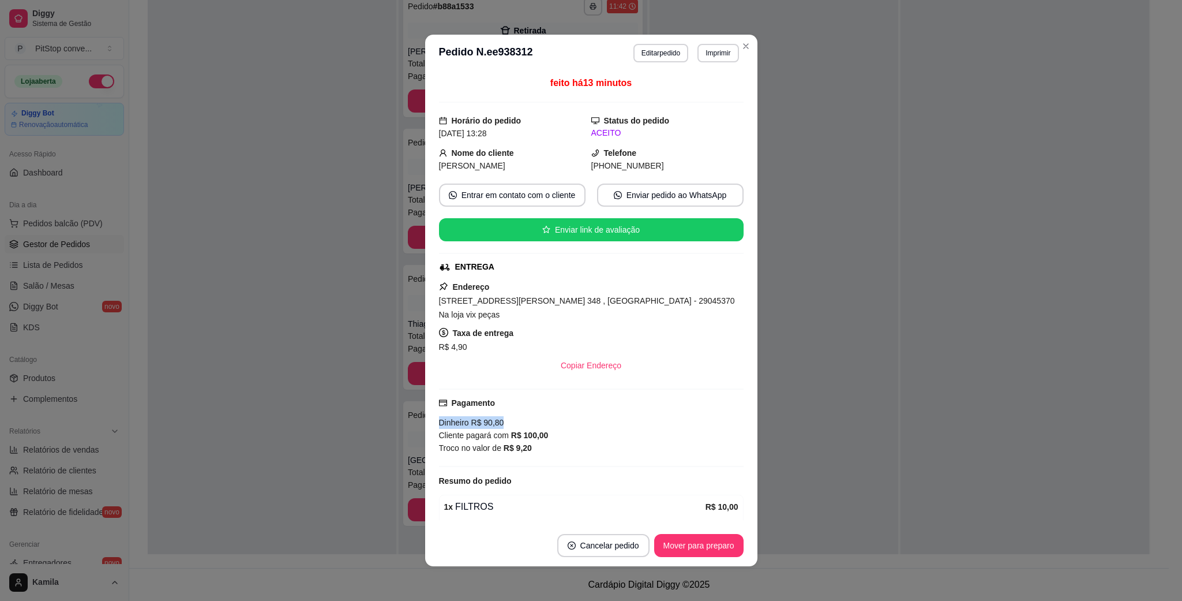
click at [426, 414] on div "feito há 13 minutos Horário do pedido [DATE] 13:28 Status do pedido ACEITO Nome…" at bounding box center [591, 298] width 332 height 453
drag, startPoint x: 545, startPoint y: 449, endPoint x: 412, endPoint y: 417, distance: 137.0
click at [412, 417] on div "**********" at bounding box center [591, 300] width 1182 height 601
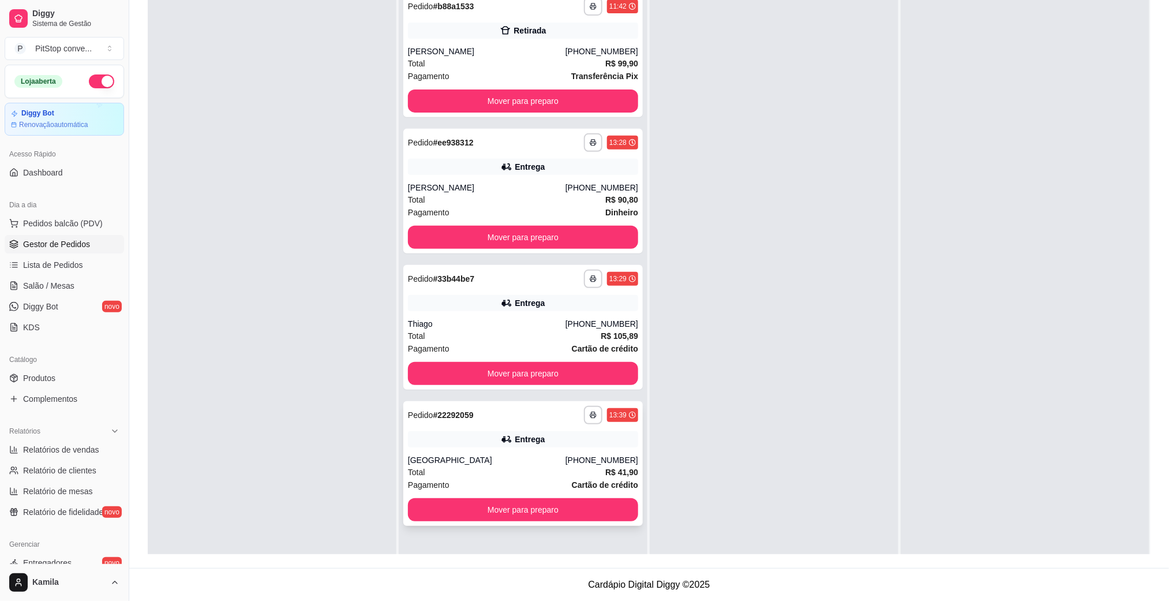
click at [409, 415] on span "Pedido" at bounding box center [420, 414] width 25 height 9
click at [473, 199] on div "Total R$ 90,80" at bounding box center [523, 199] width 230 height 13
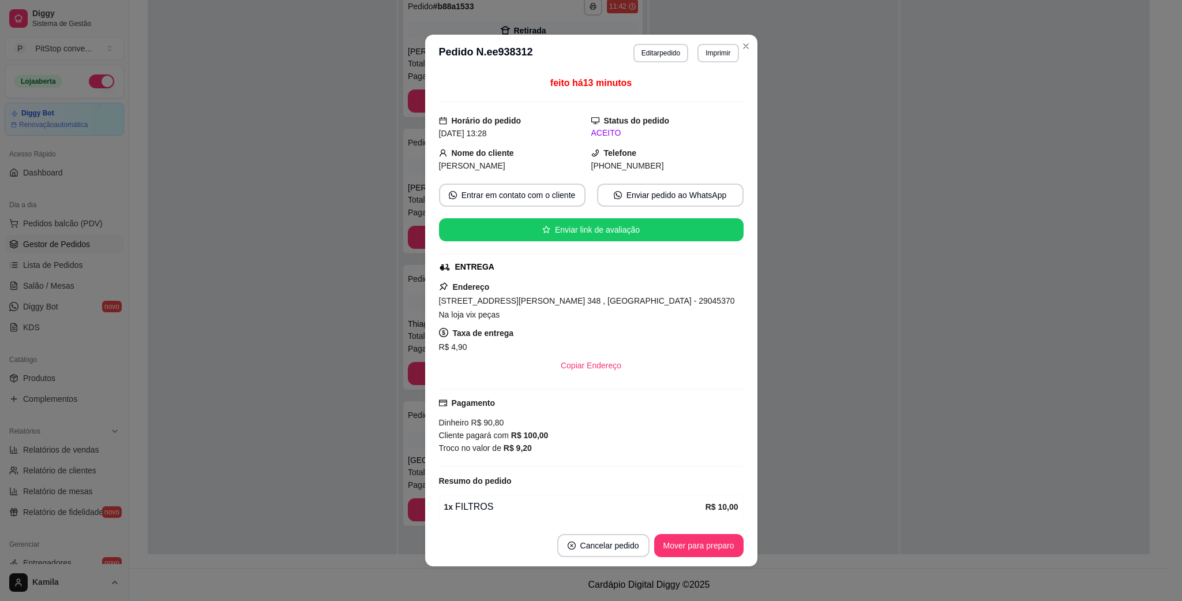
click at [530, 441] on div "Troco no valor de R$ 9,20" at bounding box center [591, 447] width 305 height 13
drag, startPoint x: 530, startPoint y: 440, endPoint x: 433, endPoint y: 407, distance: 101.6
click at [439, 416] on div "Dinheiro R$ 90,80 Cliente pagará com R$ 100,00 Troco no valor de R$ 9,20" at bounding box center [591, 435] width 305 height 38
copy div "Dinheiro R$ 90,80 Cliente pagará com R$ 100,00 Troco no valor de R$ 9,20"
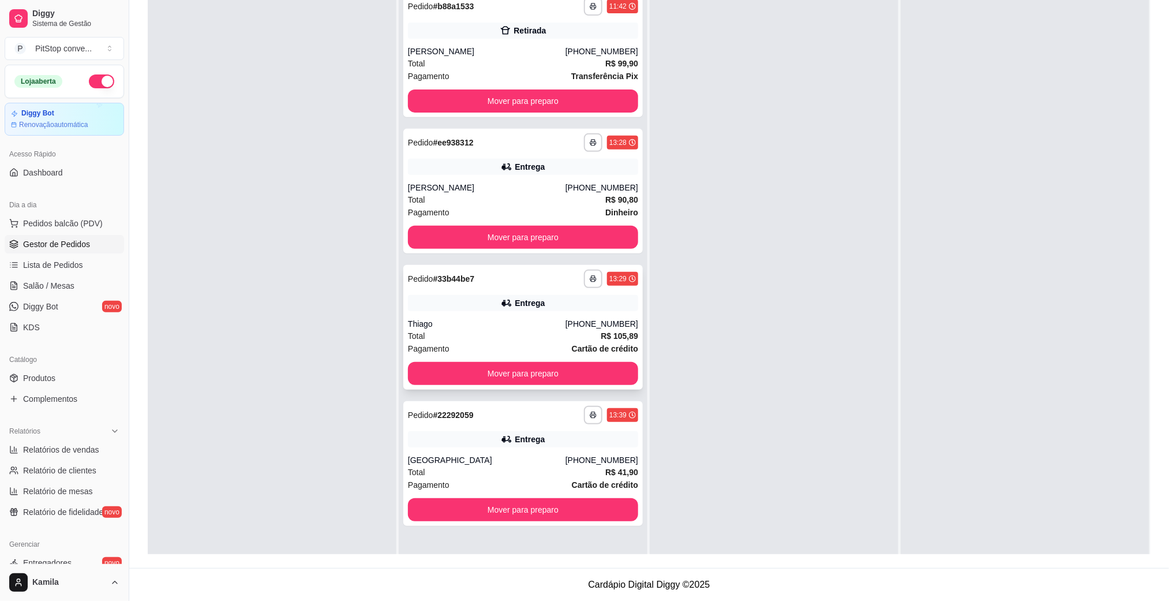
click at [552, 320] on div "Thiago" at bounding box center [487, 324] width 158 height 12
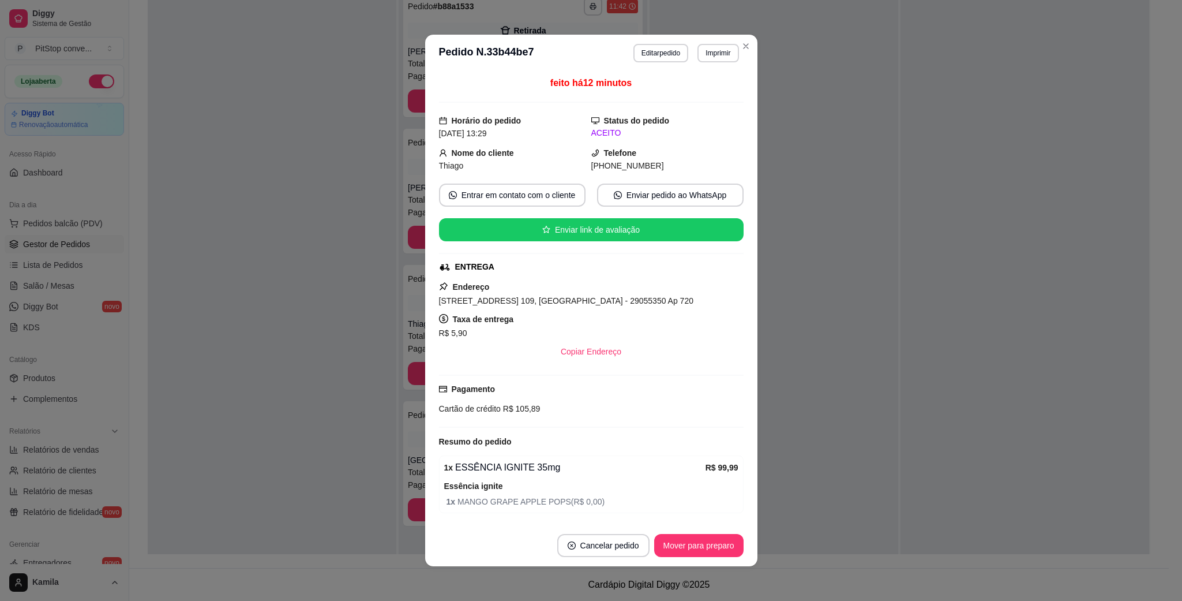
click at [603, 305] on span "[STREET_ADDRESS] 109, [GEOGRAPHIC_DATA] - 29055350 Ap 720" at bounding box center [566, 300] width 254 height 9
copy span "[STREET_ADDRESS] 109, [GEOGRAPHIC_DATA] - 29055350 Ap 720"
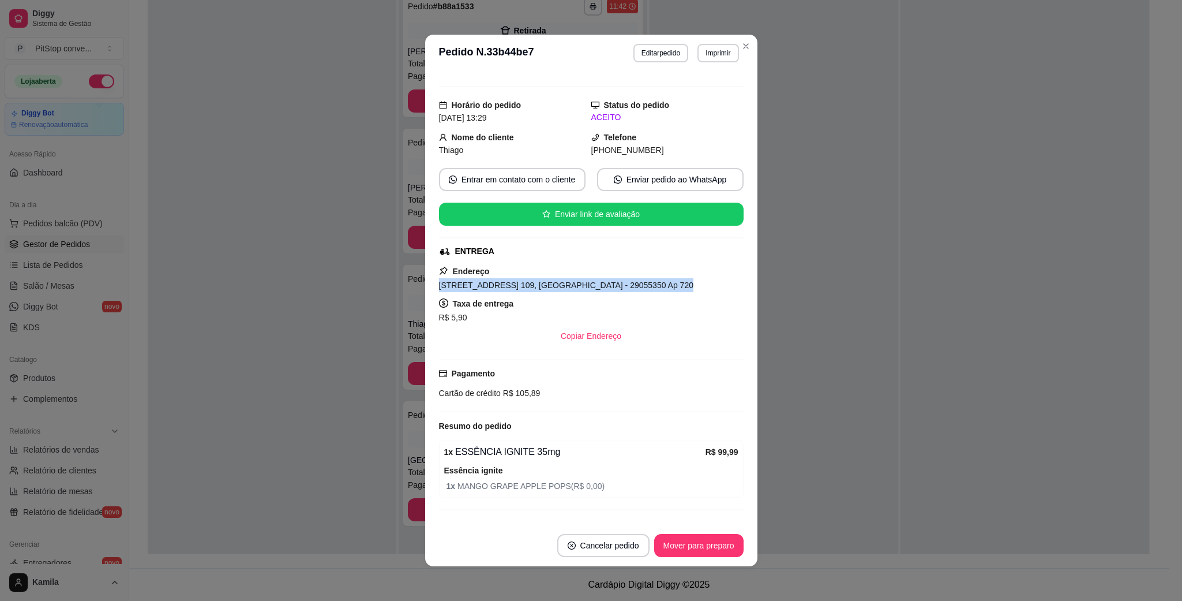
scroll to position [43, 0]
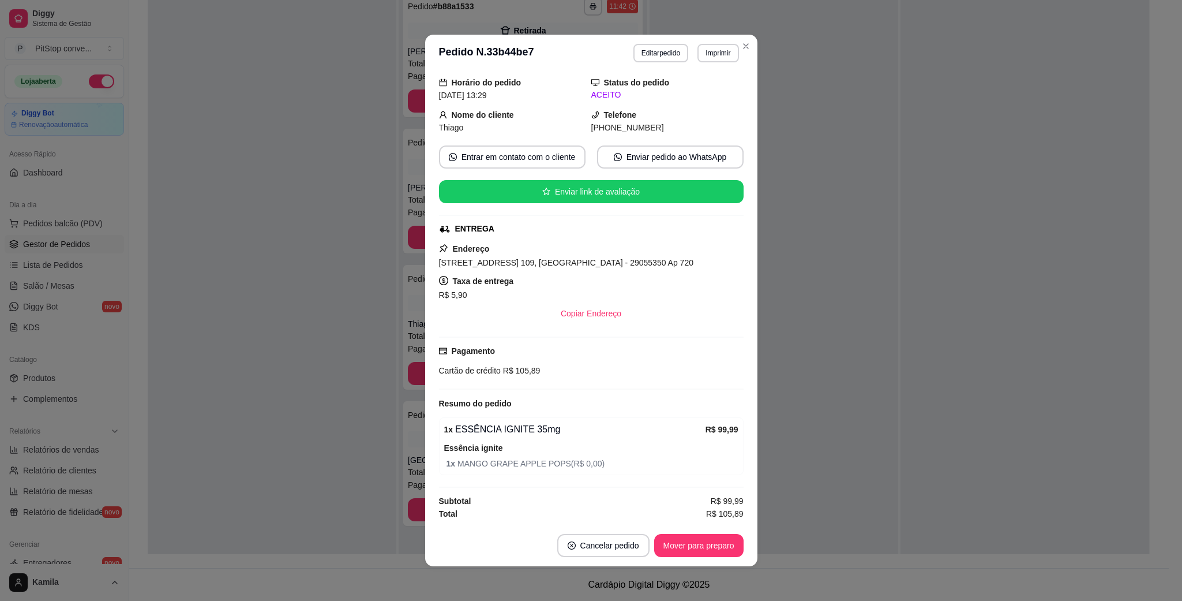
click at [507, 368] on span "R$ 105,89" at bounding box center [521, 370] width 40 height 9
copy div "Cartão de crédito R$ 105,89"
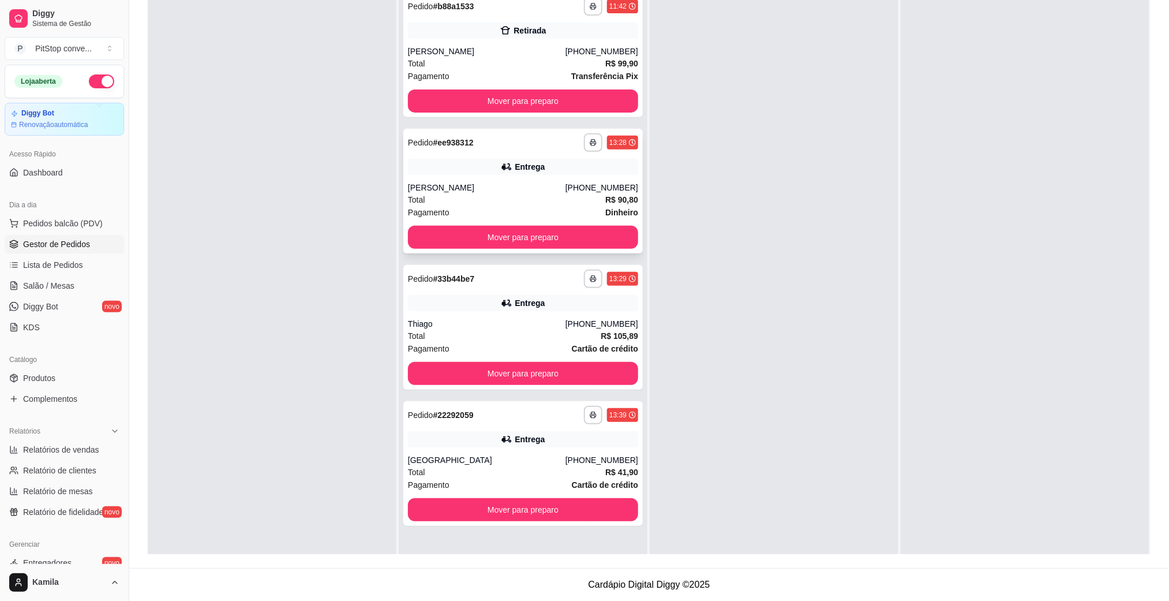
click at [537, 171] on div "Entrega" at bounding box center [530, 167] width 30 height 12
click at [485, 318] on div "Thiago" at bounding box center [487, 324] width 158 height 12
click at [606, 377] on button "Mover para preparo" at bounding box center [522, 373] width 223 height 23
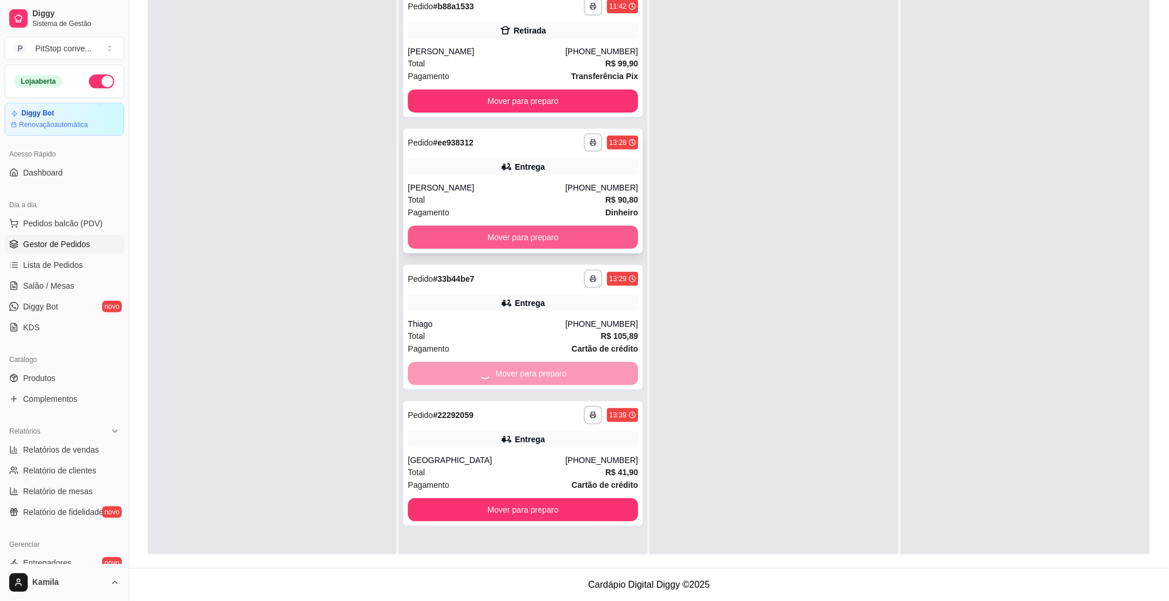
click at [612, 227] on button "Mover para preparo" at bounding box center [523, 237] width 230 height 23
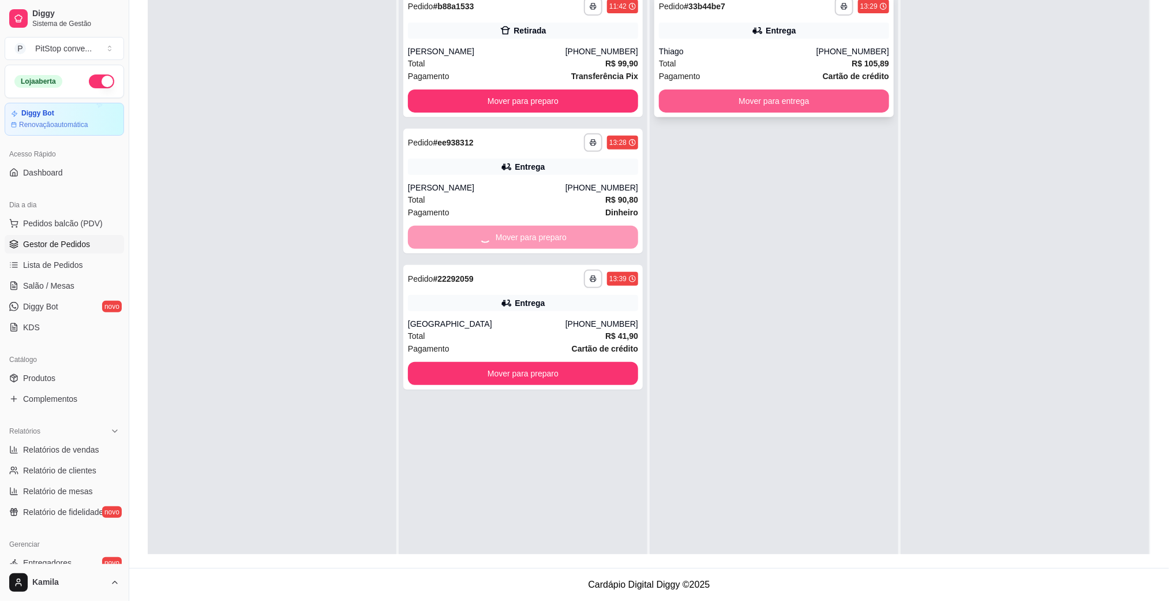
click at [796, 106] on button "Mover para entrega" at bounding box center [774, 100] width 230 height 23
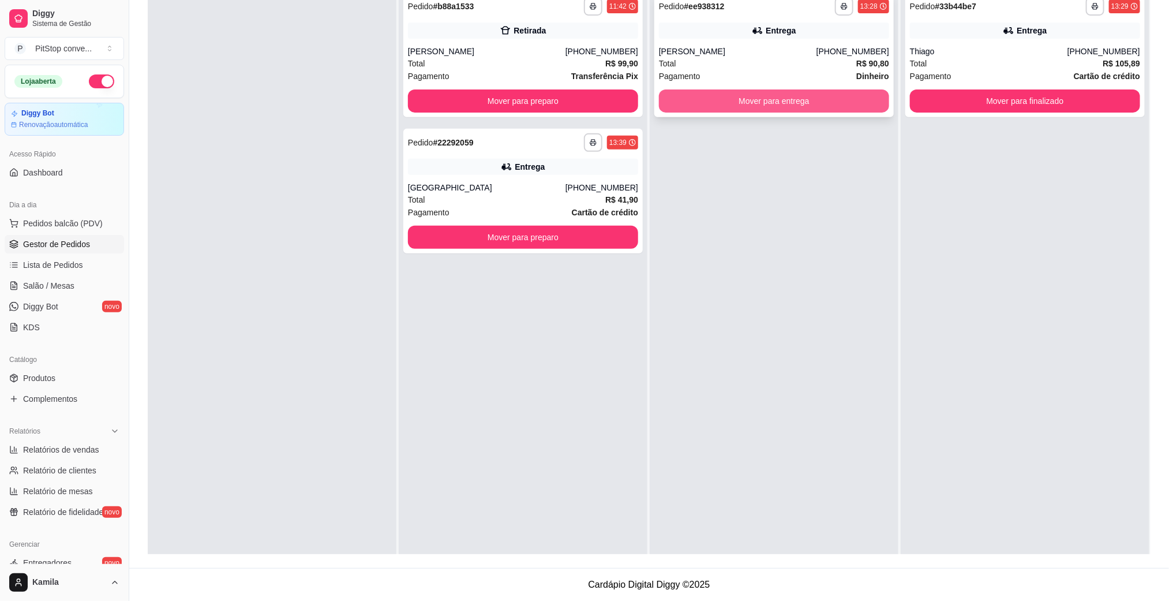
click at [759, 103] on button "Mover para entrega" at bounding box center [774, 100] width 230 height 23
click at [592, 182] on div "[PHONE_NUMBER]" at bounding box center [602, 188] width 73 height 12
click at [840, 101] on button "Mover para entrega" at bounding box center [773, 101] width 223 height 23
click at [548, 168] on div "Entrega" at bounding box center [523, 167] width 230 height 16
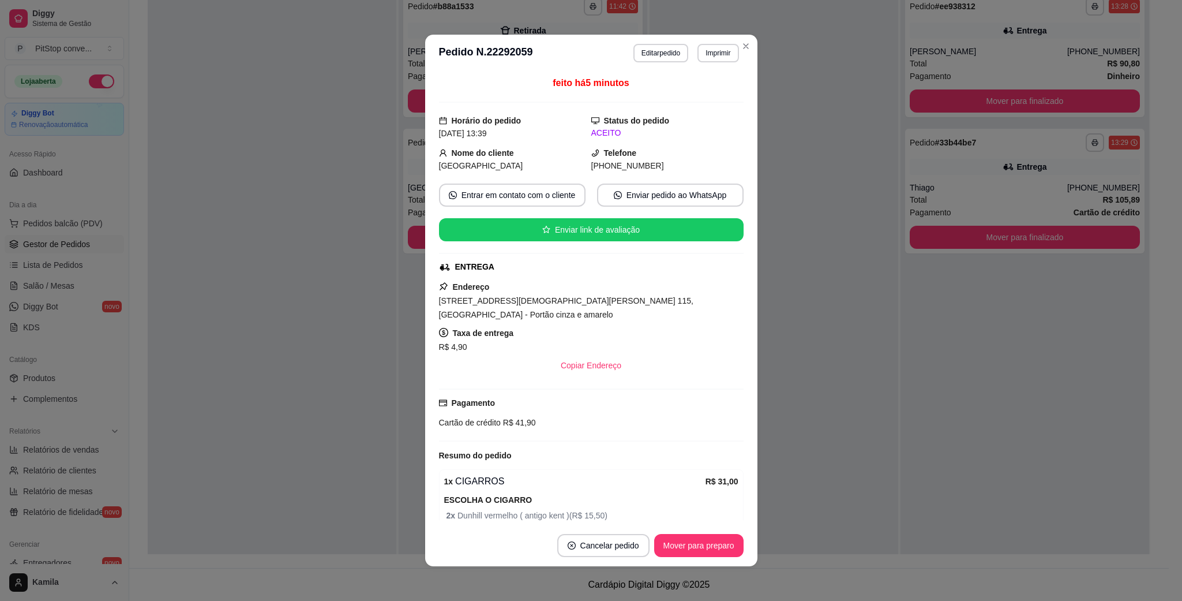
click at [572, 307] on span "[STREET_ADDRESS][DEMOGRAPHIC_DATA][PERSON_NAME] 115, [GEOGRAPHIC_DATA] - Portão…" at bounding box center [566, 307] width 254 height 23
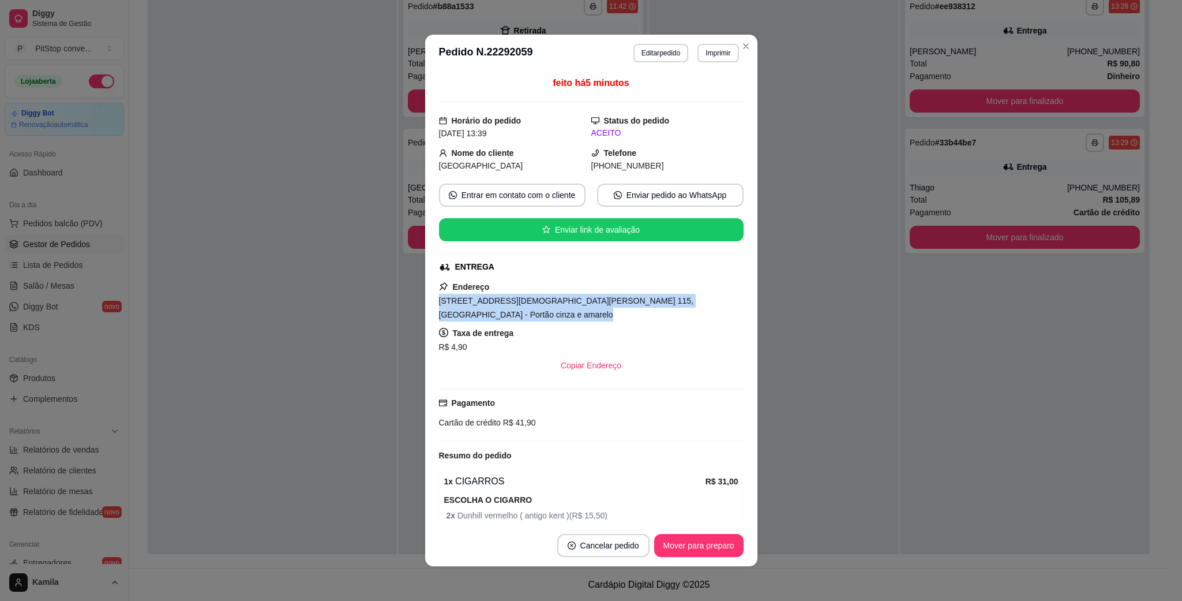
click at [572, 307] on span "[STREET_ADDRESS][DEMOGRAPHIC_DATA][PERSON_NAME] 115, [GEOGRAPHIC_DATA] - Portão…" at bounding box center [566, 307] width 254 height 23
copy span "[STREET_ADDRESS][DEMOGRAPHIC_DATA][PERSON_NAME] 115, [GEOGRAPHIC_DATA] - Portão…"
click at [522, 418] on span "R$ 41,90" at bounding box center [518, 422] width 35 height 9
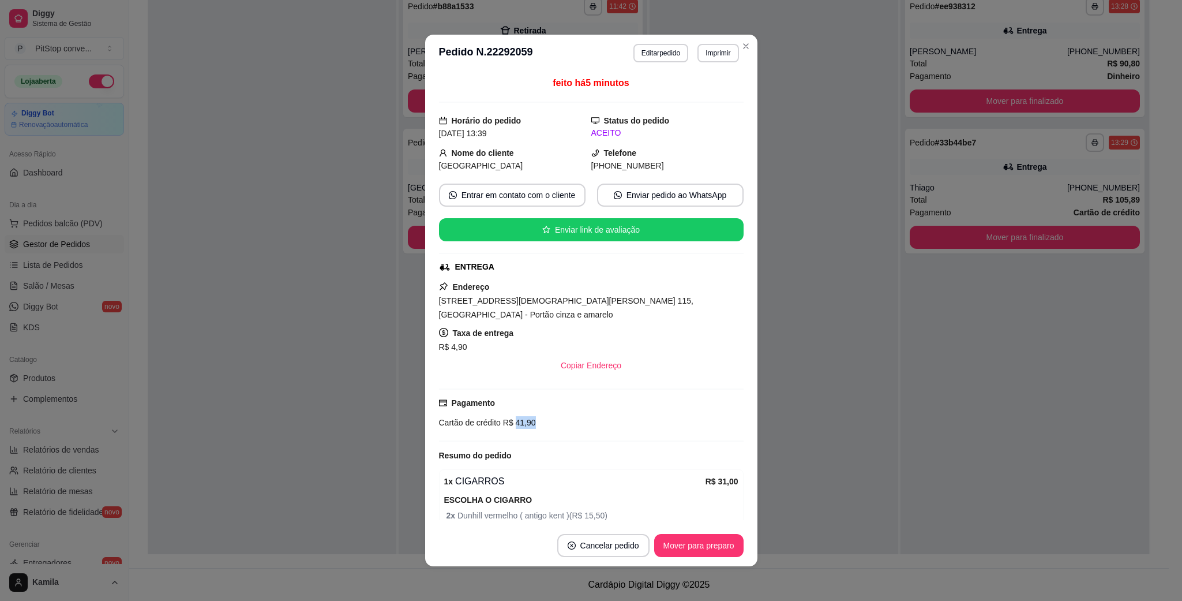
click at [522, 418] on span "R$ 41,90" at bounding box center [518, 422] width 35 height 9
copy div "Cartão de crédito R$ 41,90"
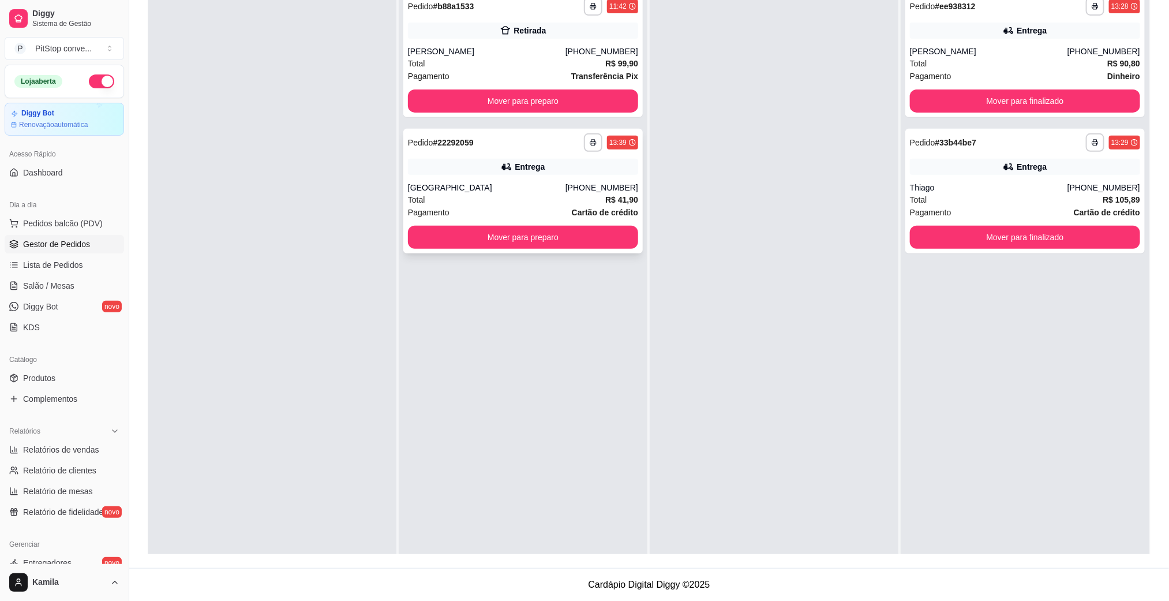
click at [578, 248] on div "**********" at bounding box center [522, 191] width 239 height 125
click at [553, 230] on button "Mover para preparo" at bounding box center [522, 237] width 223 height 23
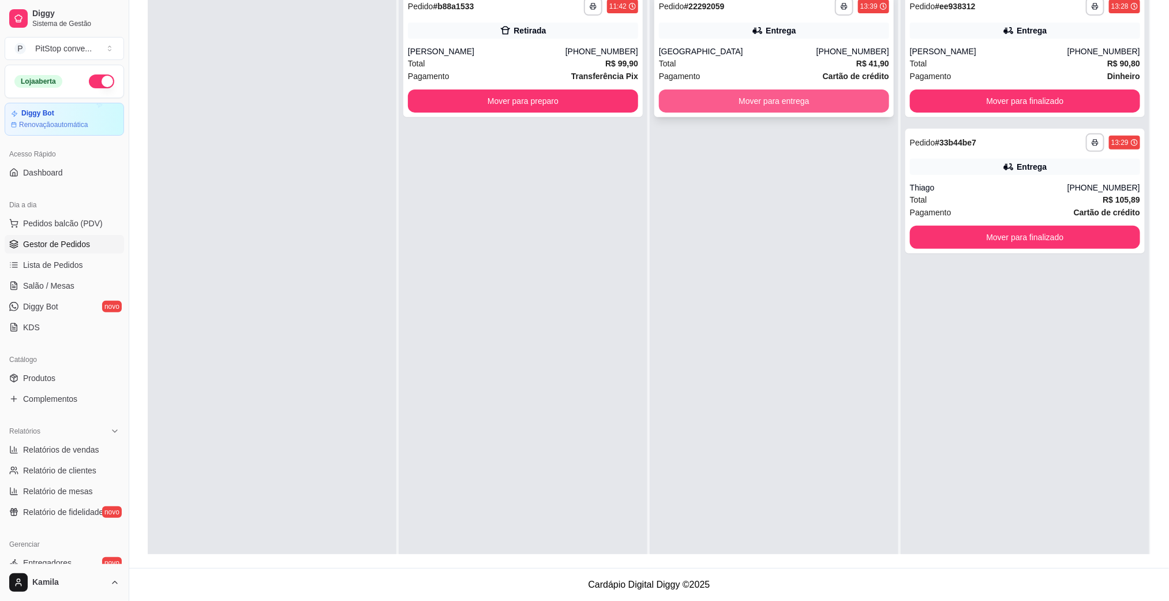
click at [771, 104] on button "Mover para entrega" at bounding box center [774, 100] width 230 height 23
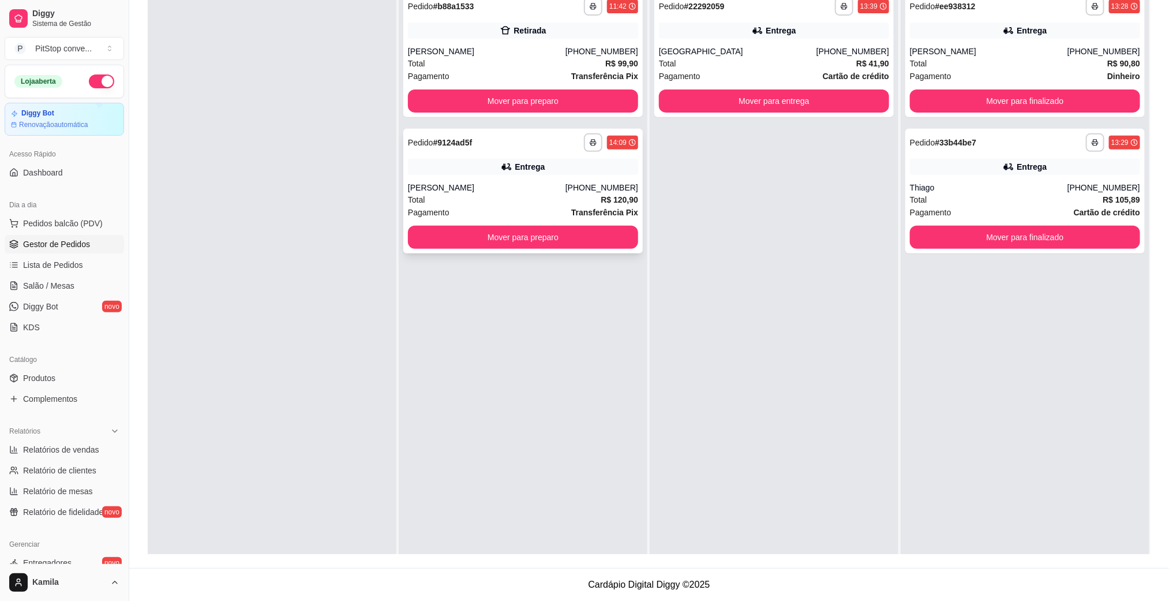
click at [574, 182] on div "[PHONE_NUMBER]" at bounding box center [602, 188] width 73 height 12
click at [843, 98] on button "Mover para entrega" at bounding box center [774, 100] width 230 height 23
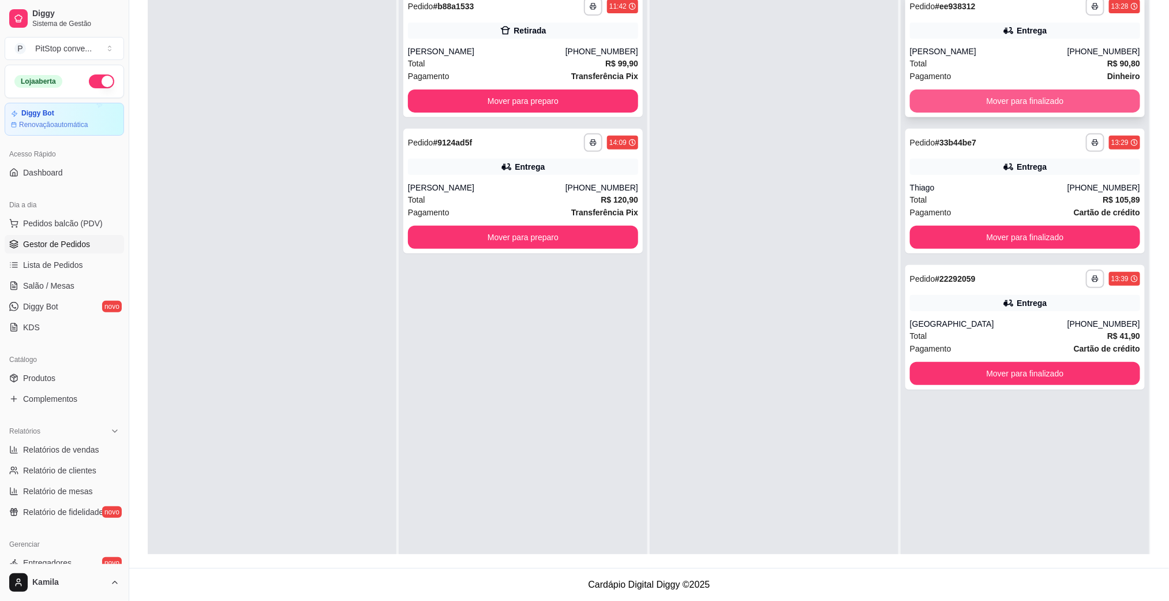
click at [996, 100] on button "Mover para finalizado" at bounding box center [1025, 100] width 230 height 23
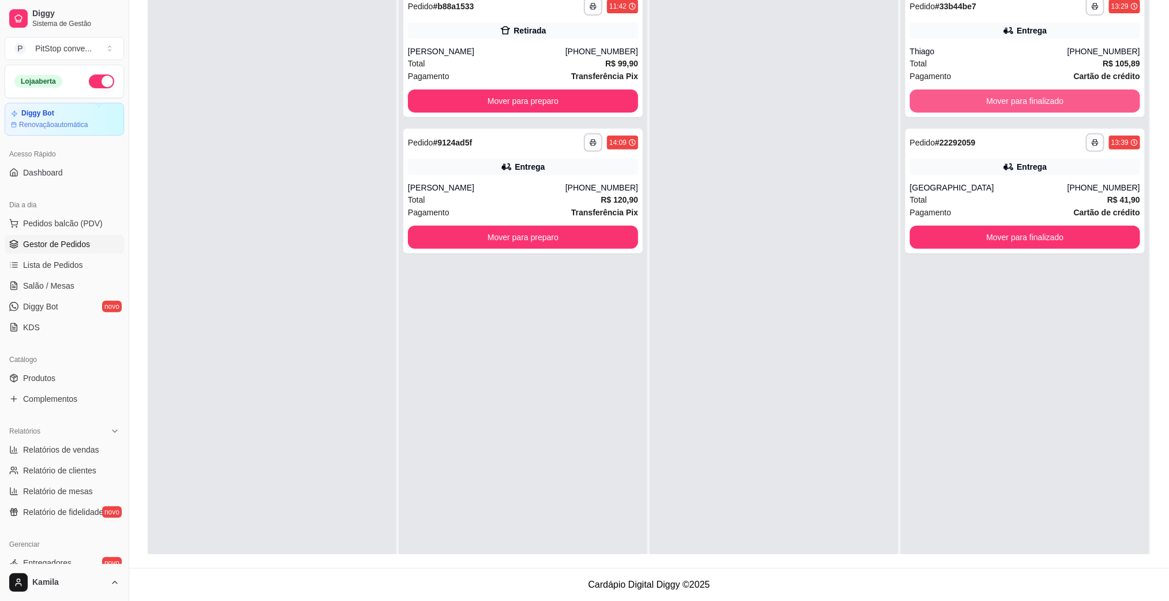
click at [996, 100] on button "Mover para finalizado" at bounding box center [1025, 100] width 230 height 23
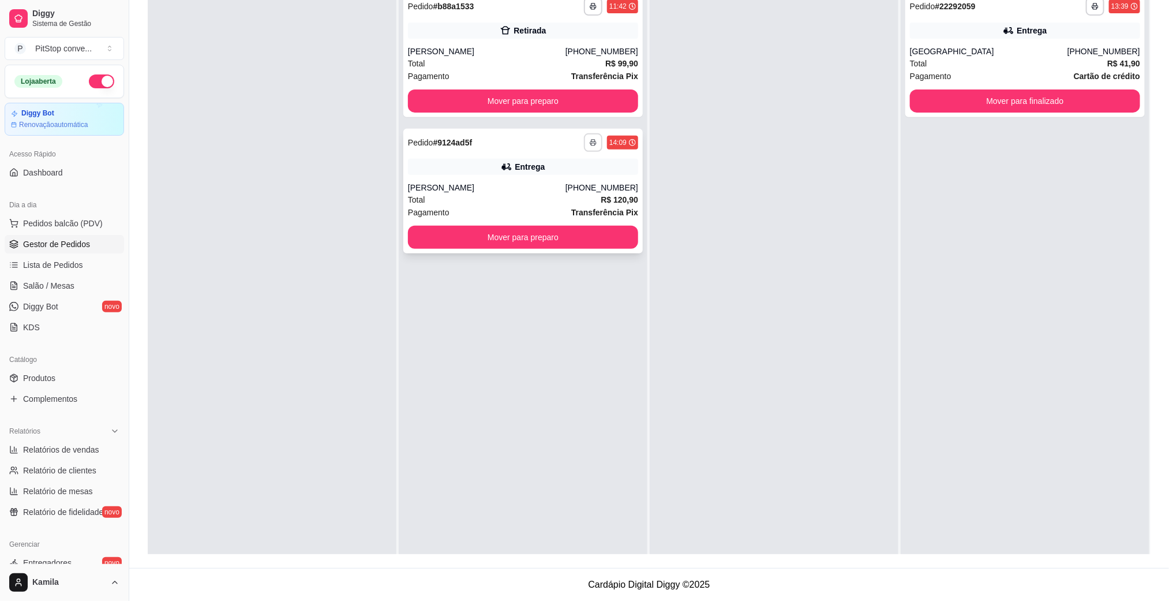
click at [590, 142] on icon "button" at bounding box center [593, 142] width 7 height 7
click at [575, 175] on button "IMPRESSORA" at bounding box center [556, 183] width 81 height 18
click at [559, 189] on div "[PERSON_NAME]" at bounding box center [487, 188] width 158 height 12
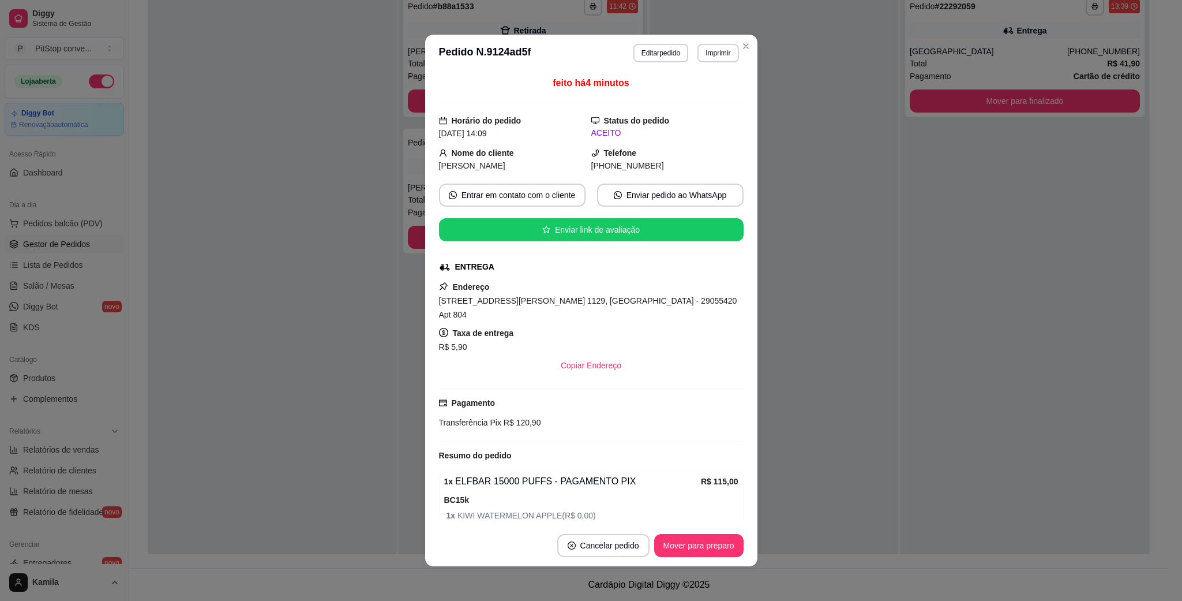
click at [600, 307] on span "[STREET_ADDRESS][PERSON_NAME] 1129, [GEOGRAPHIC_DATA] - 29055420 Apt 804" at bounding box center [588, 307] width 298 height 23
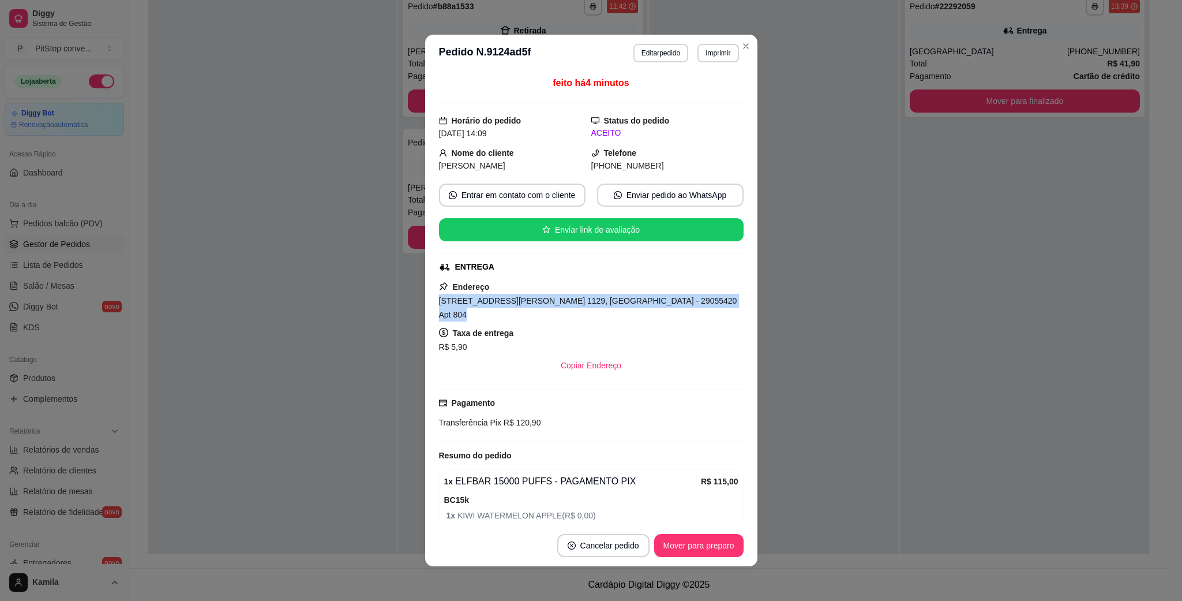
click at [600, 307] on span "[STREET_ADDRESS][PERSON_NAME] 1129, [GEOGRAPHIC_DATA] - 29055420 Apt 804" at bounding box center [588, 307] width 298 height 23
copy span "[STREET_ADDRESS][PERSON_NAME] 1129, [GEOGRAPHIC_DATA] - 29055420 Apt 804"
click at [715, 296] on div "[STREET_ADDRESS][PERSON_NAME] 1129, [GEOGRAPHIC_DATA] - 29055420 Apt 804" at bounding box center [591, 308] width 305 height 28
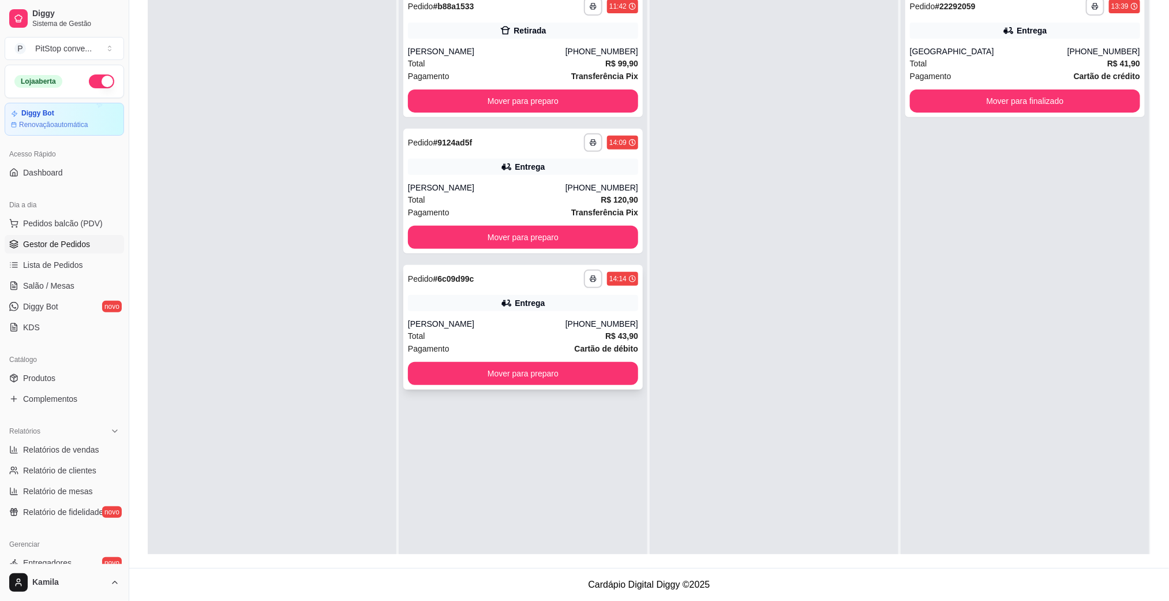
click at [431, 331] on div "Total R$ 43,90" at bounding box center [523, 335] width 230 height 13
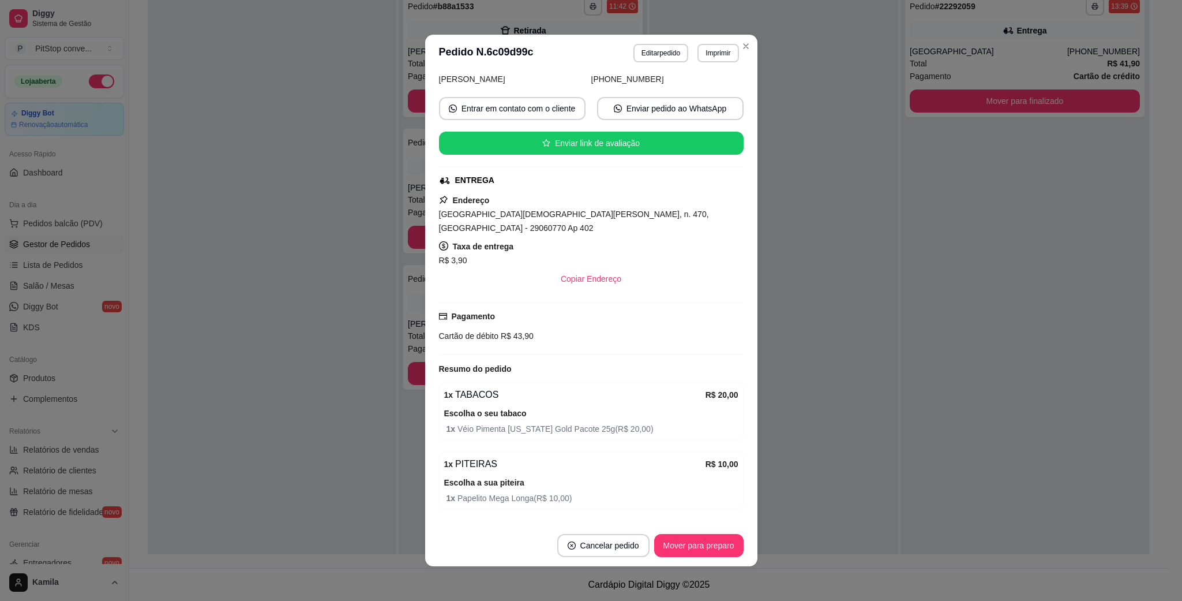
scroll to position [173, 0]
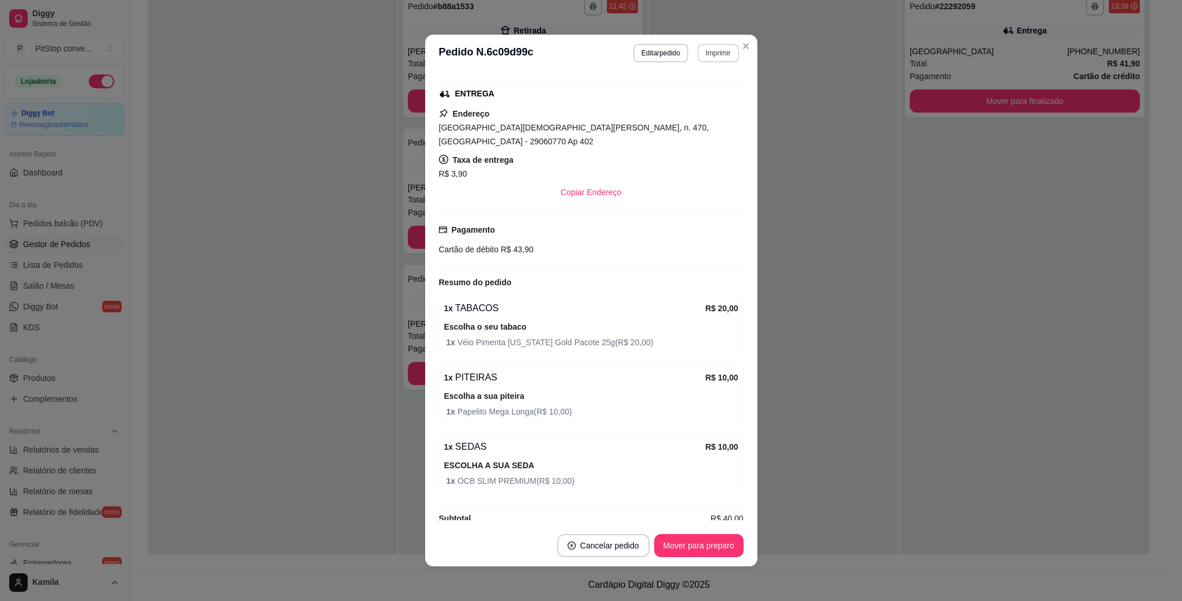
click at [718, 49] on button "Imprimir" at bounding box center [718, 53] width 41 height 18
click at [703, 90] on button "IMPRESSORA" at bounding box center [691, 94] width 81 height 18
click at [656, 127] on span "[GEOGRAPHIC_DATA][DEMOGRAPHIC_DATA][PERSON_NAME], n. 470, [GEOGRAPHIC_DATA] - 2…" at bounding box center [574, 134] width 270 height 23
click at [658, 127] on span "[GEOGRAPHIC_DATA][DEMOGRAPHIC_DATA][PERSON_NAME], n. 470, [GEOGRAPHIC_DATA] - 2…" at bounding box center [574, 134] width 270 height 23
click at [660, 127] on span "[GEOGRAPHIC_DATA][DEMOGRAPHIC_DATA][PERSON_NAME], n. 470, [GEOGRAPHIC_DATA] - 2…" at bounding box center [574, 134] width 270 height 23
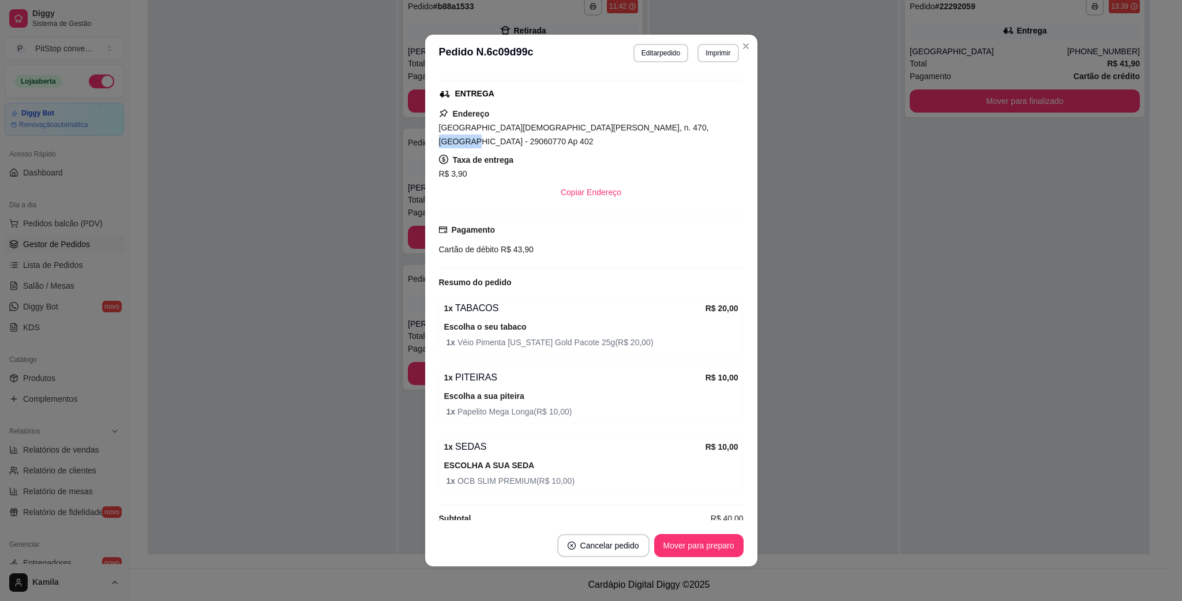
click at [665, 128] on span "[GEOGRAPHIC_DATA][DEMOGRAPHIC_DATA][PERSON_NAME], n. 470, [GEOGRAPHIC_DATA] - 2…" at bounding box center [574, 134] width 270 height 23
click at [677, 123] on div "[GEOGRAPHIC_DATA][DEMOGRAPHIC_DATA][PERSON_NAME], n. 470, [GEOGRAPHIC_DATA] - 2…" at bounding box center [591, 135] width 305 height 28
copy span "[GEOGRAPHIC_DATA][DEMOGRAPHIC_DATA][PERSON_NAME], n. 470, [GEOGRAPHIC_DATA] - 2…"
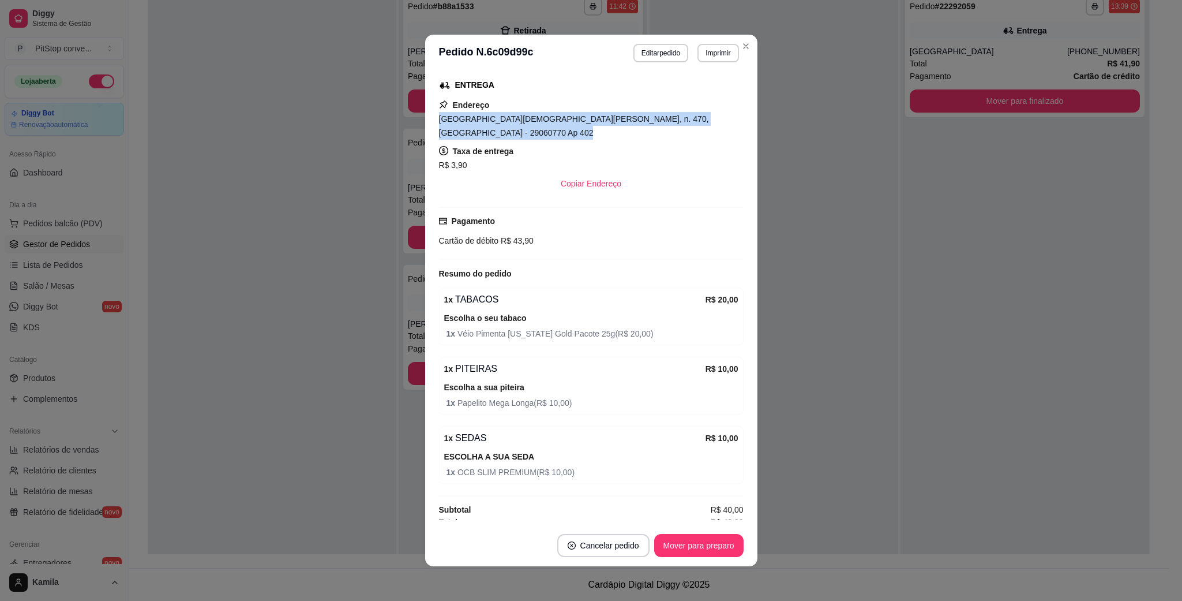
scroll to position [182, 0]
click at [509, 235] on span "R$ 43,90" at bounding box center [516, 239] width 35 height 9
click at [508, 235] on span "R$ 43,90" at bounding box center [516, 239] width 35 height 9
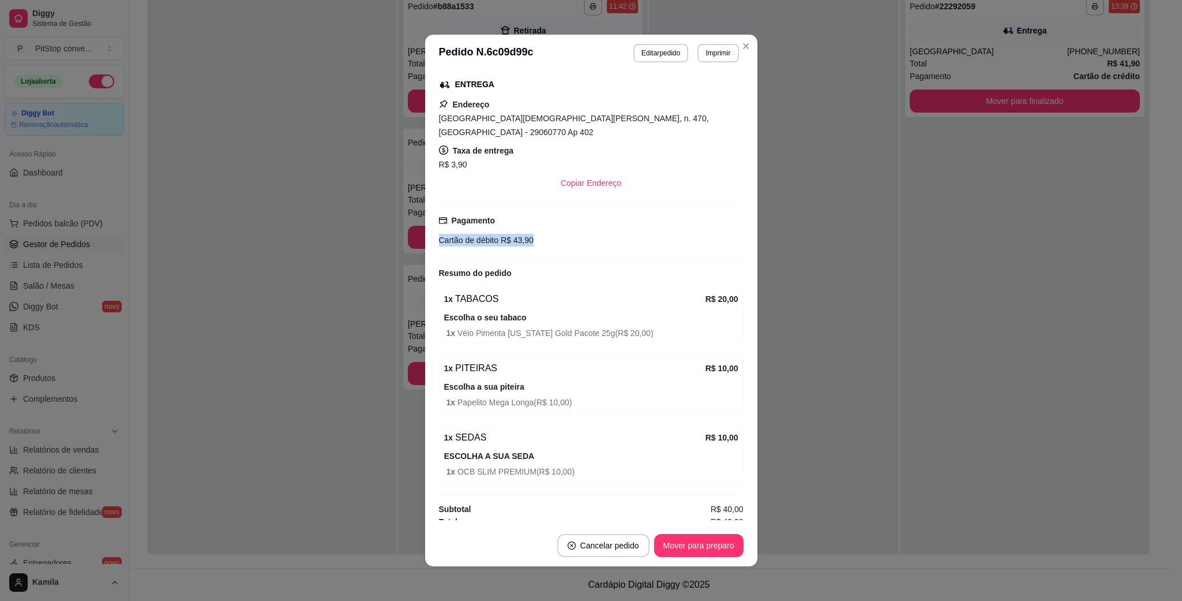
click at [508, 235] on span "R$ 43,90" at bounding box center [516, 239] width 35 height 9
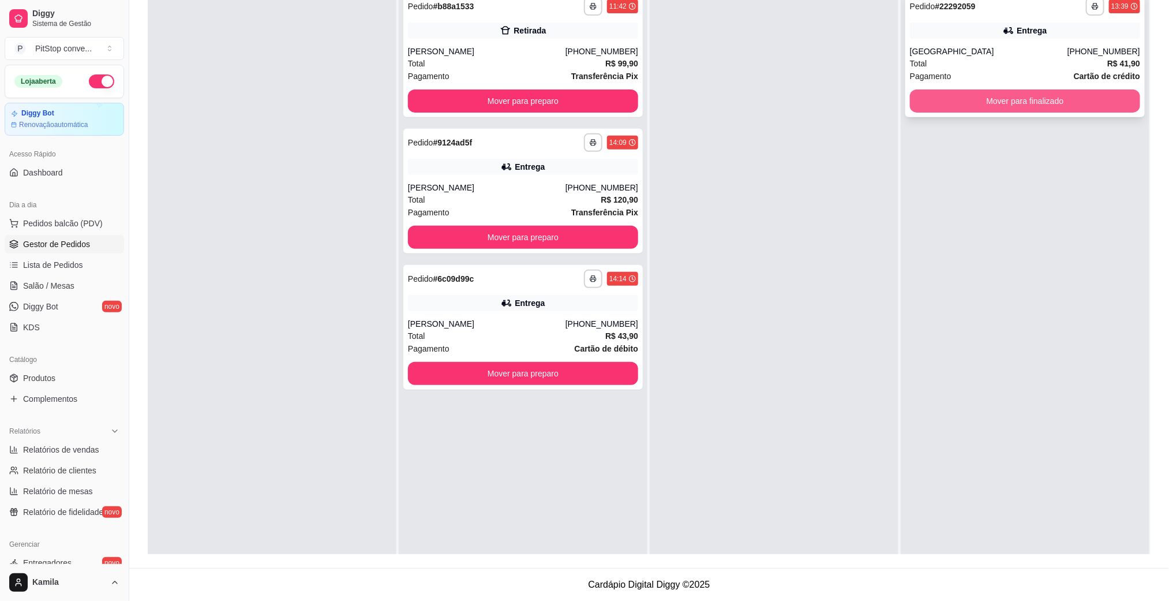
click at [1006, 108] on button "Mover para finalizado" at bounding box center [1025, 100] width 230 height 23
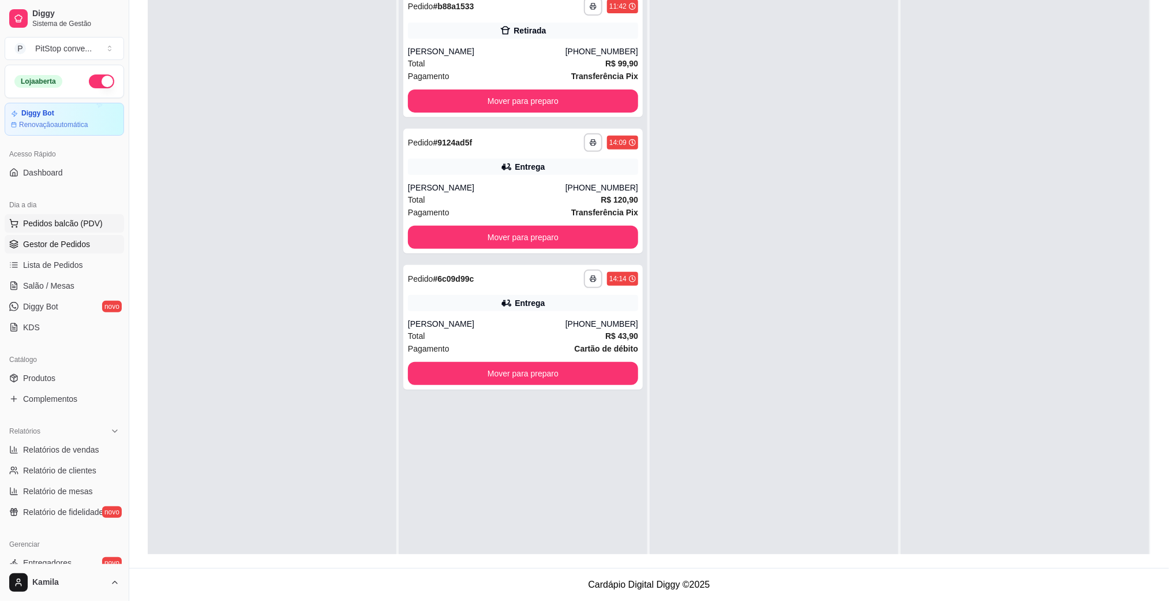
click at [56, 229] on span "Pedidos balcão (PDV)" at bounding box center [63, 224] width 80 height 12
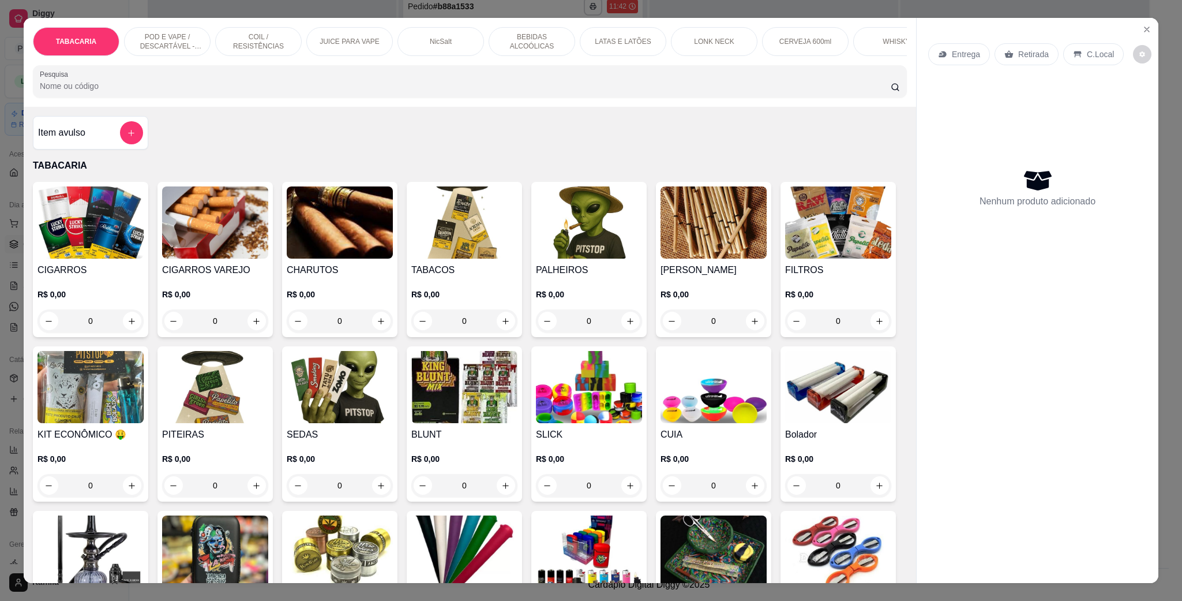
click at [187, 42] on p "POD E VAPE / DESCARTÁVEL - RECARREGAVEL" at bounding box center [167, 41] width 67 height 18
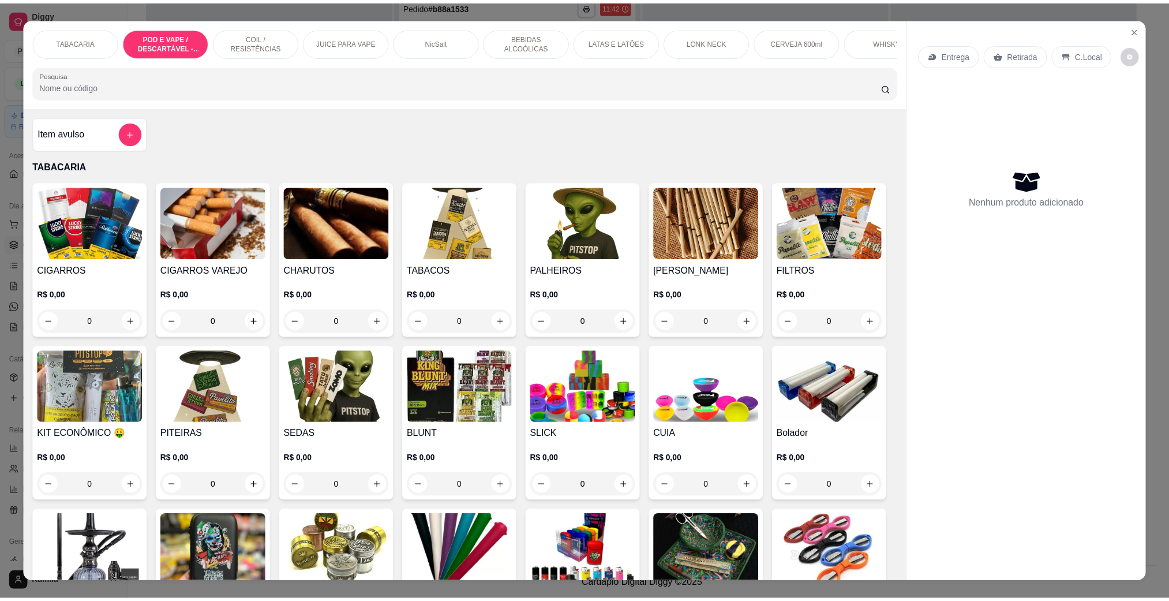
scroll to position [19, 0]
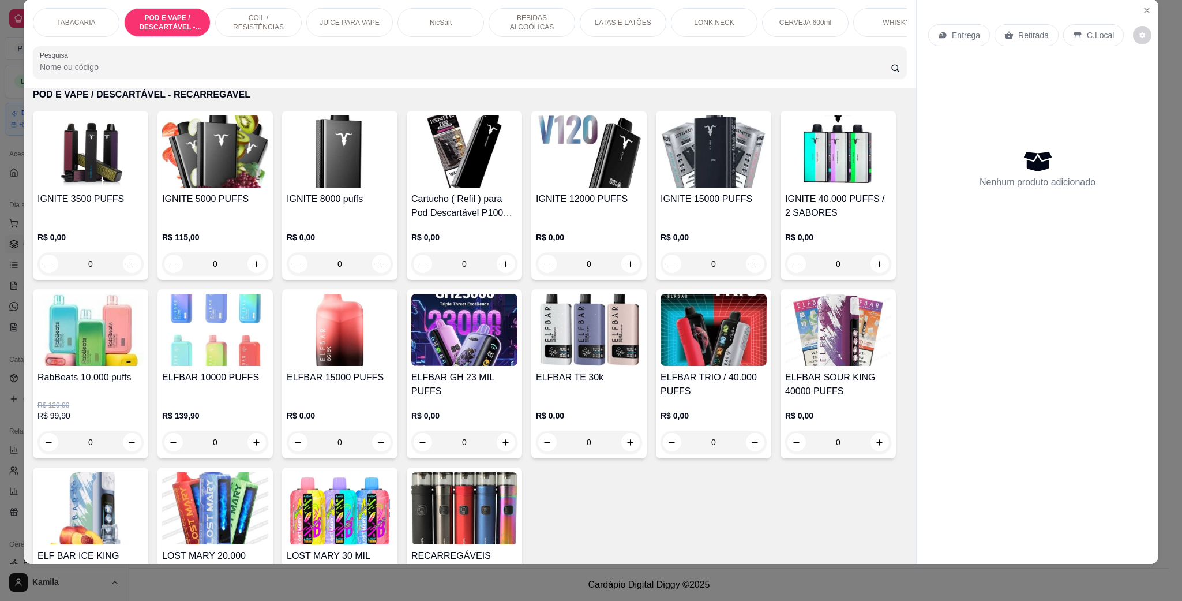
click at [518, 357] on img at bounding box center [464, 330] width 106 height 72
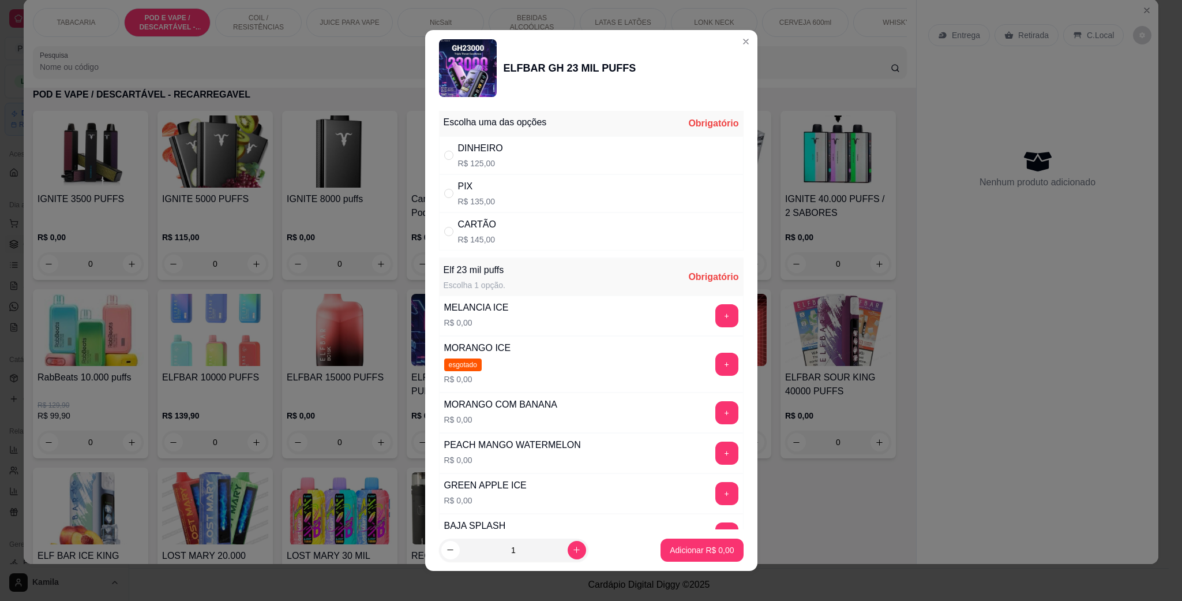
click at [478, 238] on p "R$ 145,00" at bounding box center [477, 240] width 38 height 12
radio input "true"
click at [716, 452] on button "+" at bounding box center [727, 452] width 23 height 23
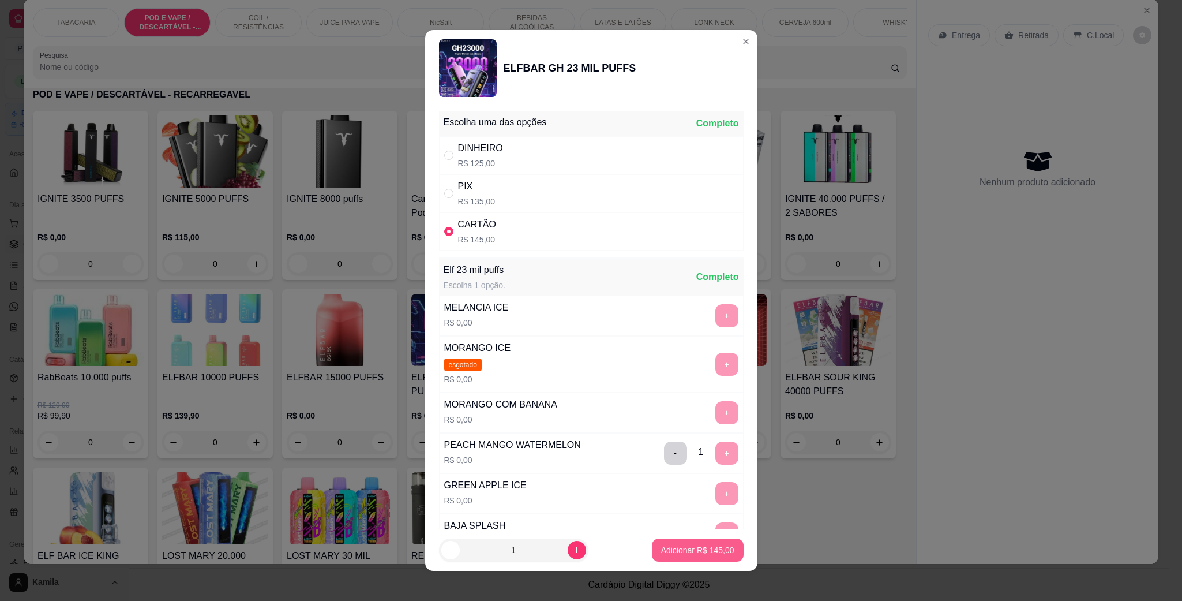
click at [714, 545] on p "Adicionar R$ 145,00" at bounding box center [697, 550] width 73 height 12
click at [518, 544] on img at bounding box center [464, 508] width 106 height 72
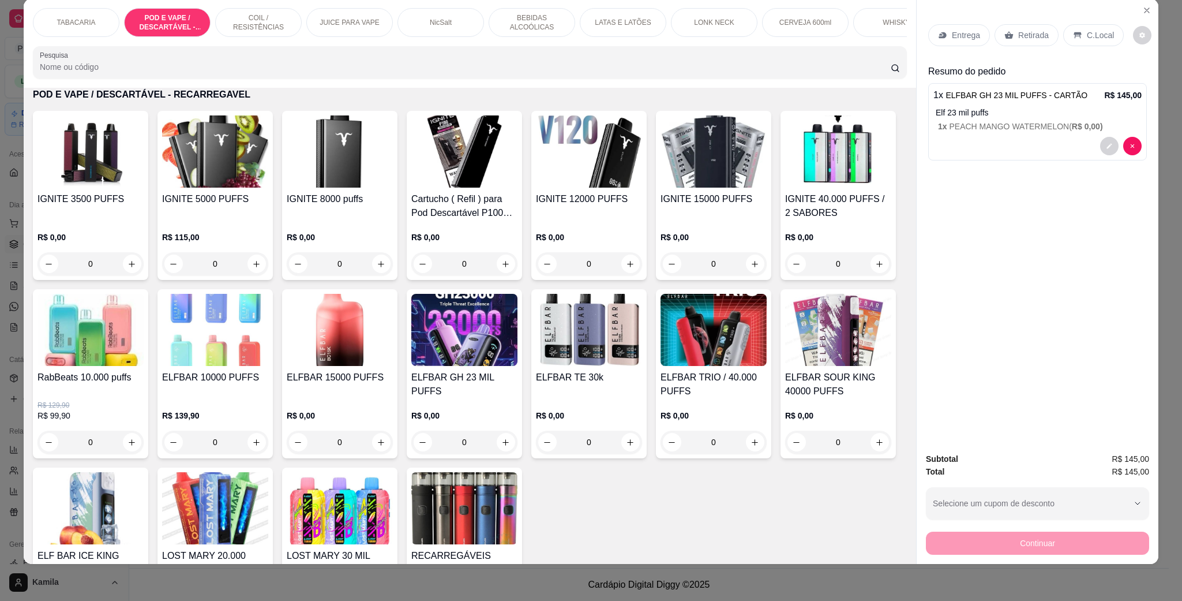
click at [1077, 40] on div "C.Local" at bounding box center [1094, 35] width 61 height 22
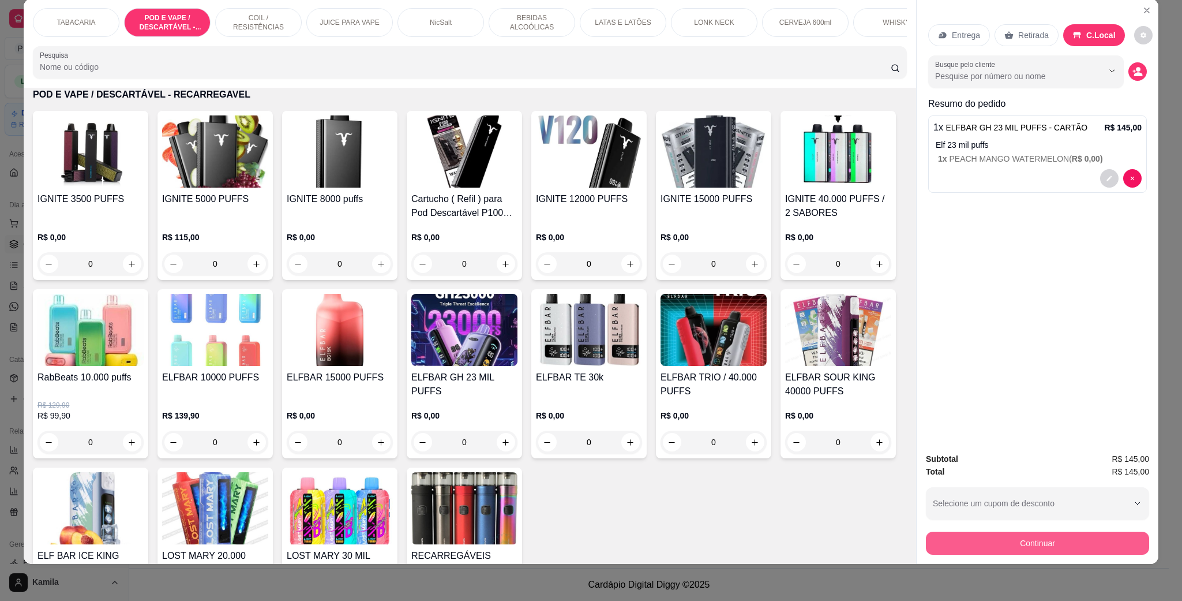
click at [1070, 546] on button "Continuar" at bounding box center [1037, 542] width 223 height 23
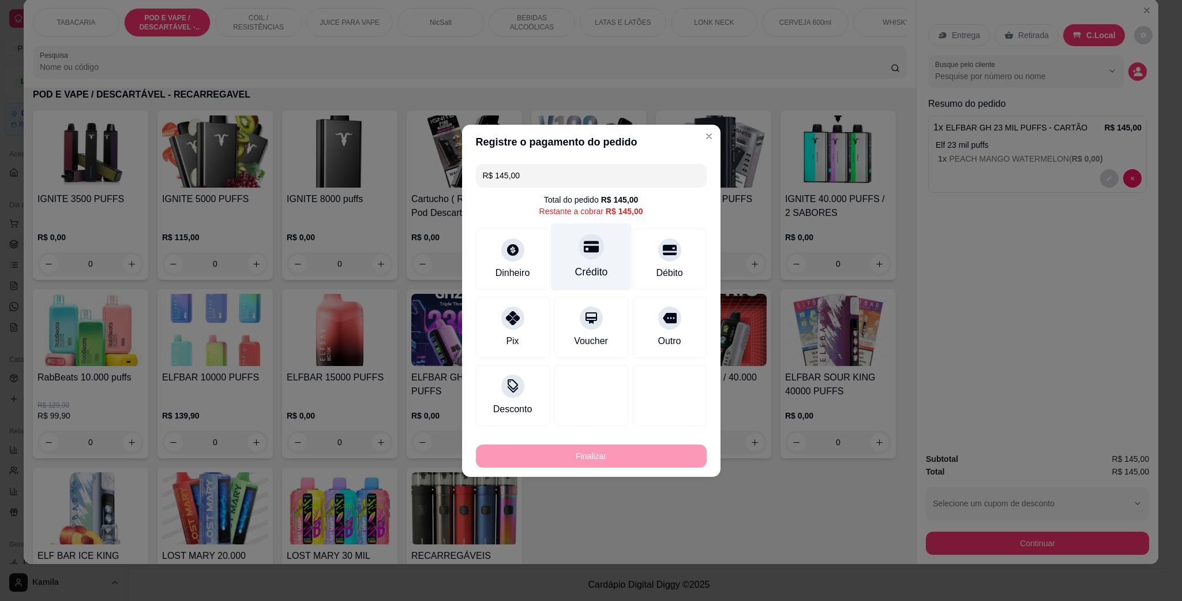
click at [589, 256] on div at bounding box center [591, 246] width 25 height 25
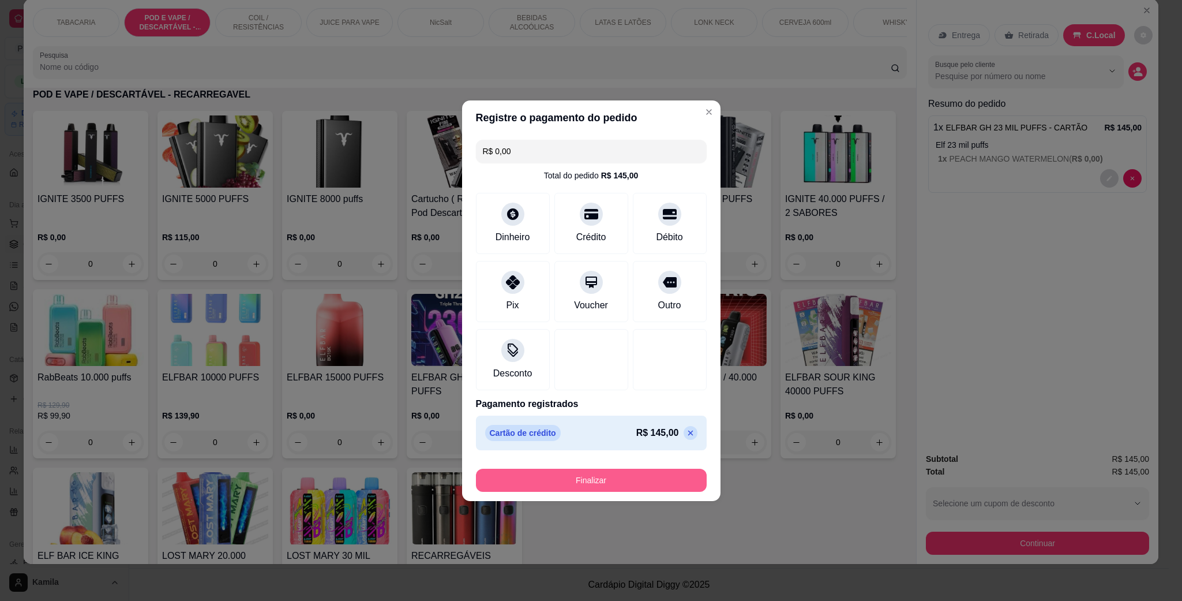
click at [656, 486] on button "Finalizar" at bounding box center [591, 480] width 231 height 23
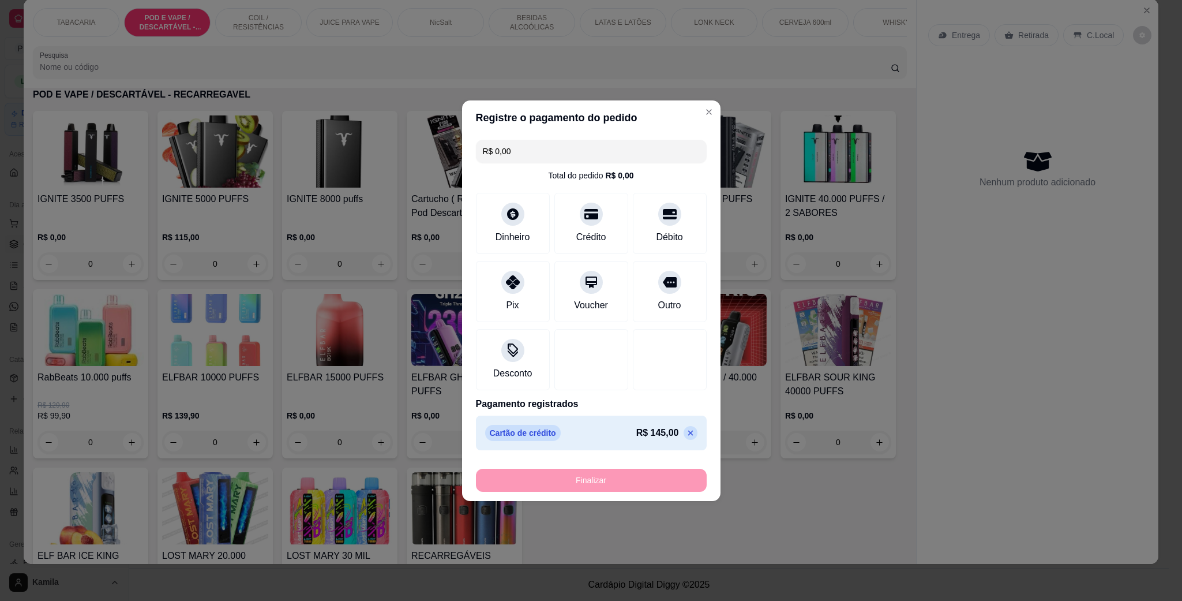
type input "-R$ 145,00"
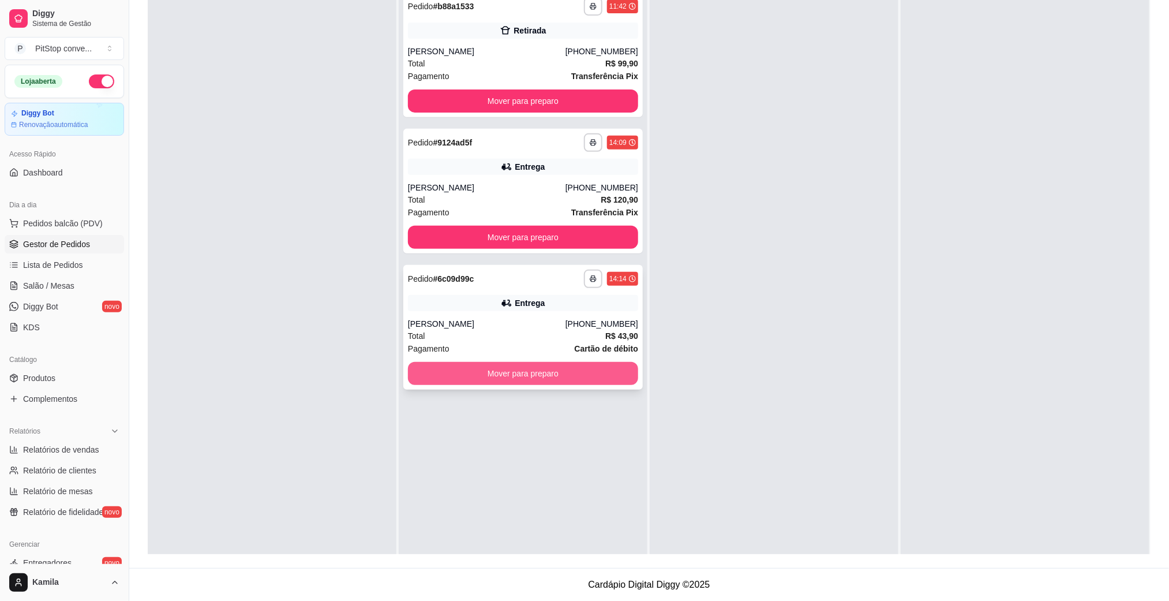
click at [613, 374] on button "Mover para preparo" at bounding box center [523, 373] width 230 height 23
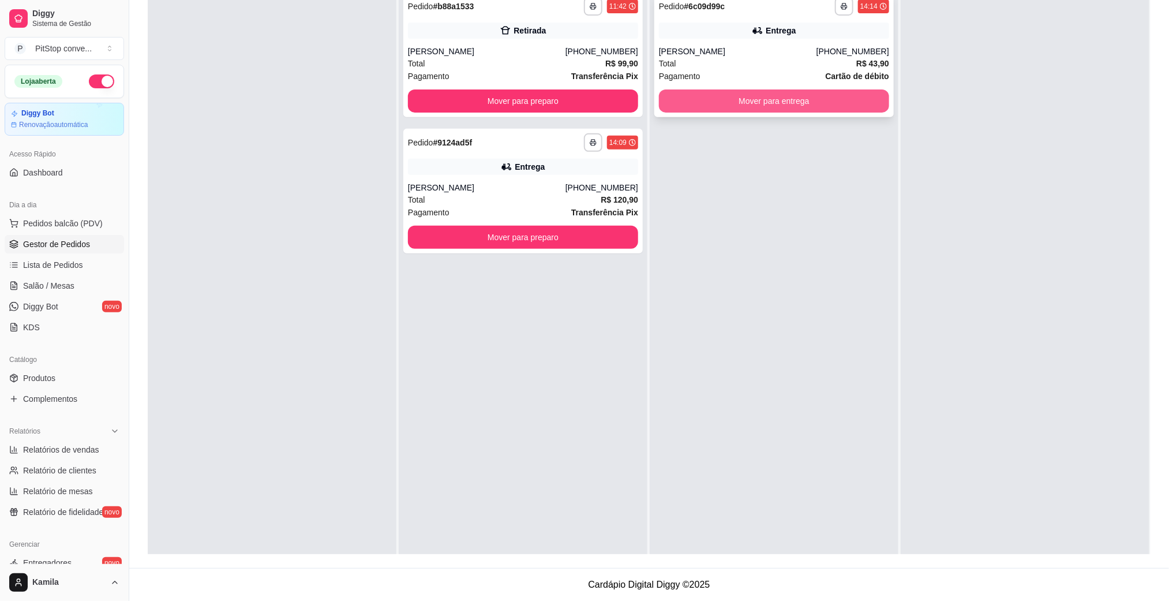
click at [806, 106] on button "Mover para entrega" at bounding box center [774, 100] width 230 height 23
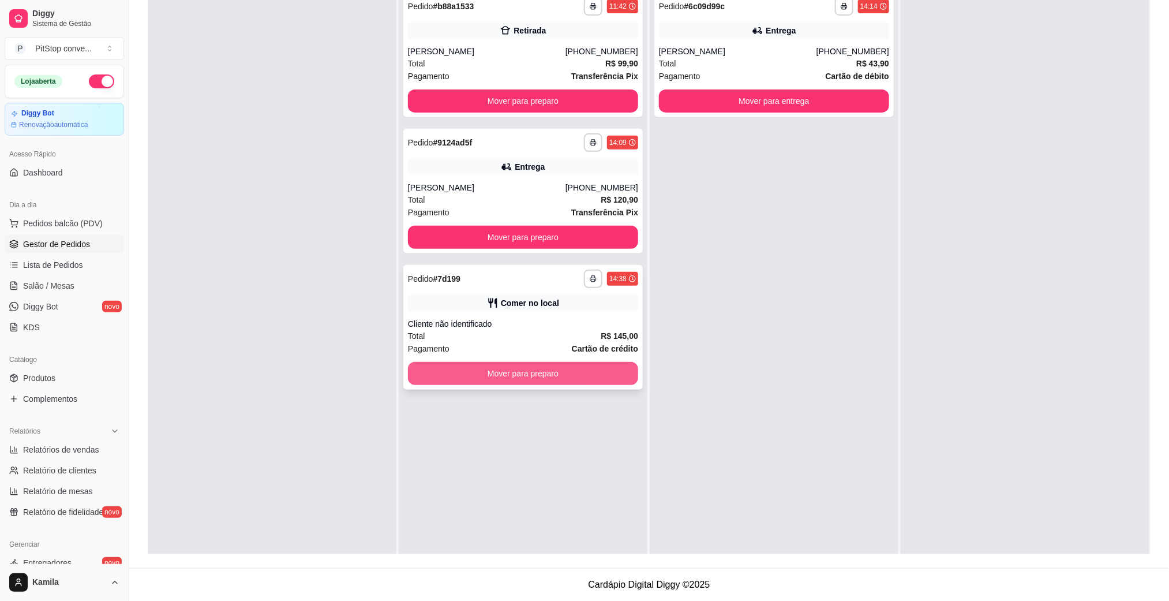
click at [618, 377] on button "Mover para preparo" at bounding box center [523, 373] width 230 height 23
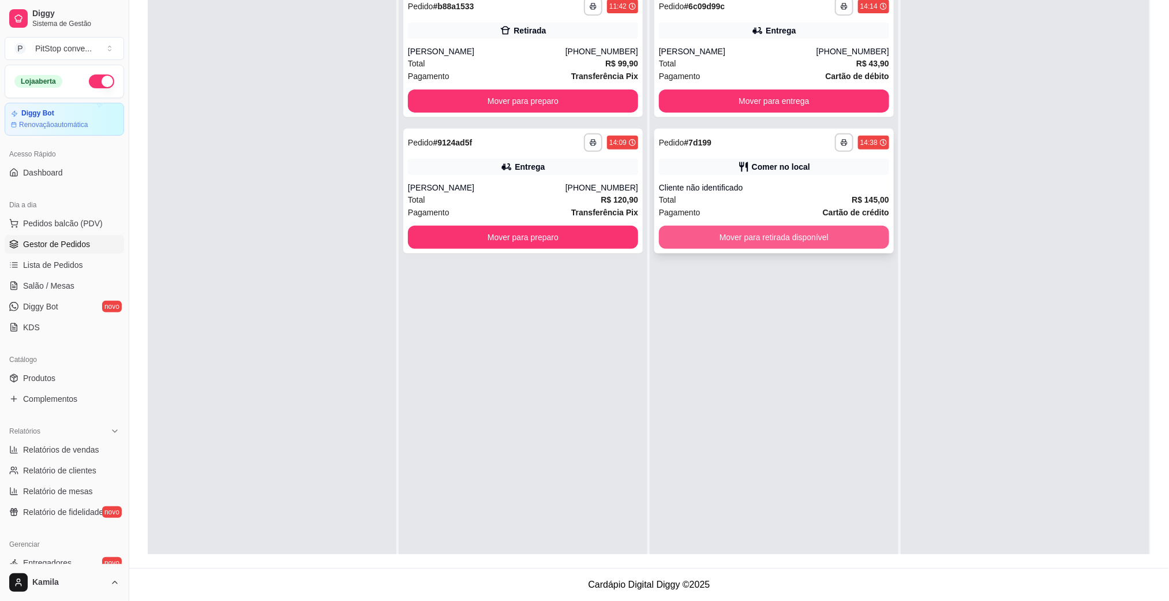
click at [809, 239] on button "Mover para retirada disponível" at bounding box center [774, 237] width 230 height 23
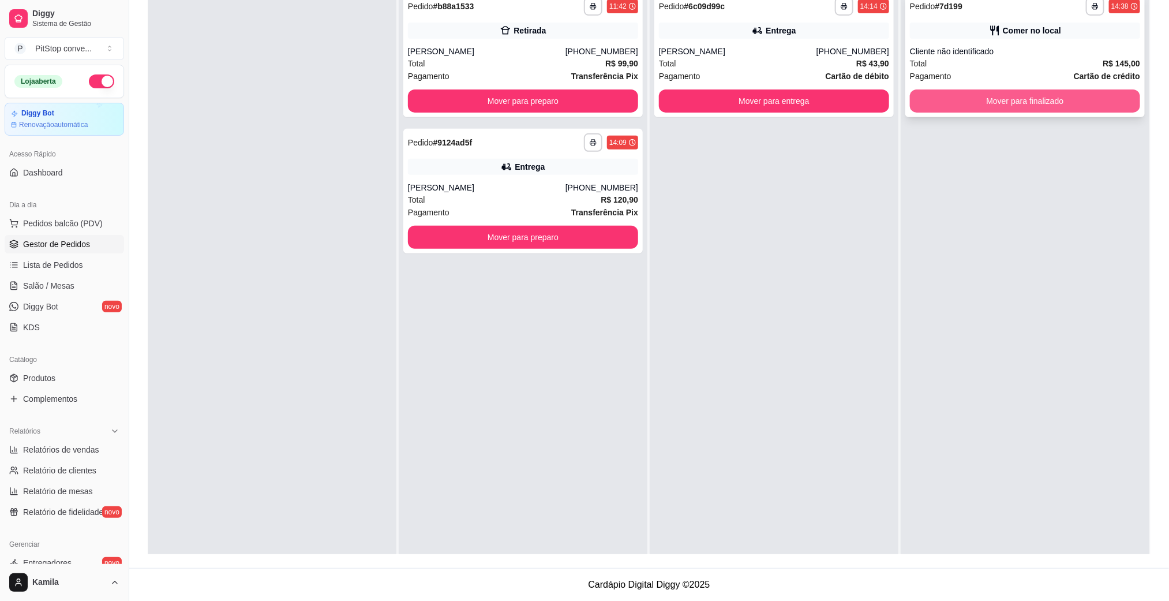
click at [994, 101] on button "Mover para finalizado" at bounding box center [1025, 100] width 230 height 23
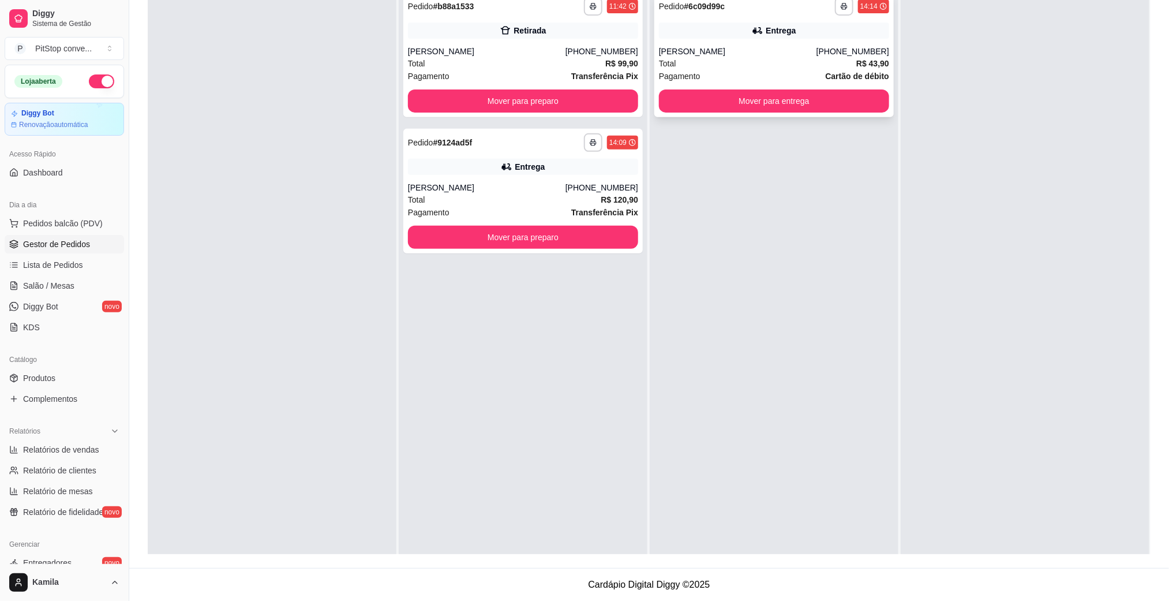
click at [781, 116] on div "**********" at bounding box center [773, 54] width 239 height 125
click at [792, 101] on button "Mover para entrega" at bounding box center [773, 101] width 223 height 23
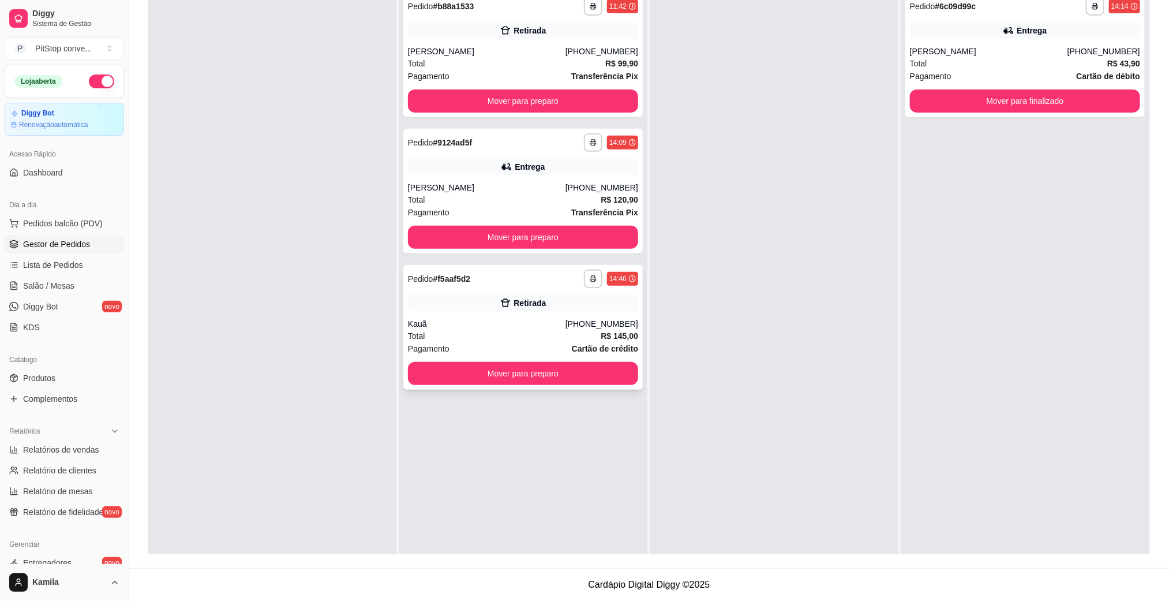
click at [452, 284] on div "Pedido # f5aaf5d2" at bounding box center [439, 279] width 62 height 14
click at [599, 238] on button "Mover para preparo" at bounding box center [522, 237] width 223 height 23
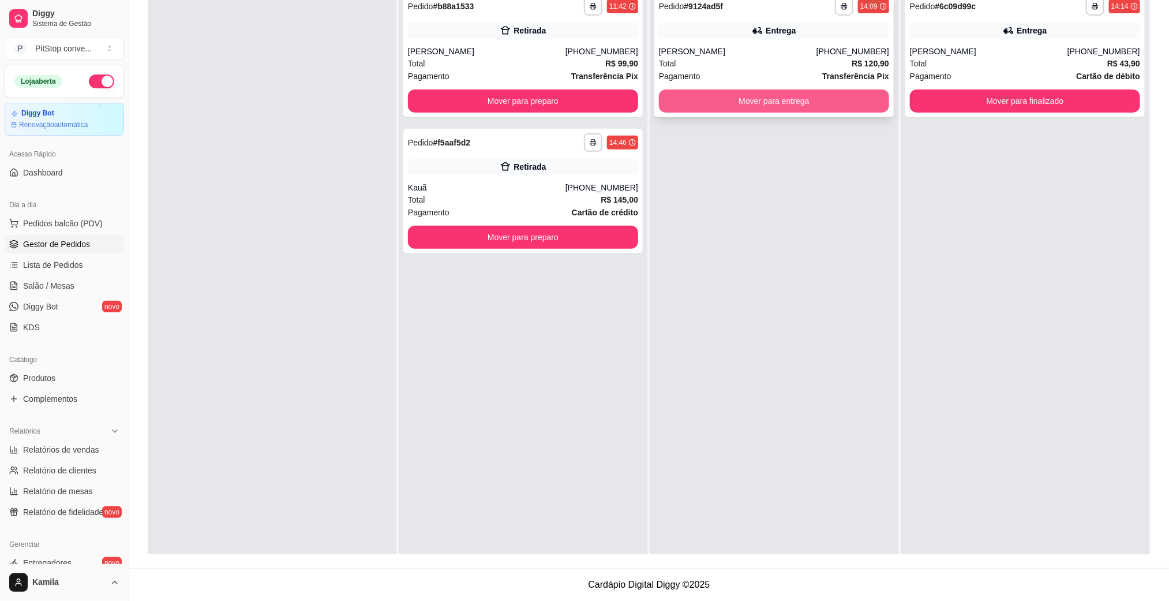
click at [791, 107] on button "Mover para entrega" at bounding box center [774, 100] width 230 height 23
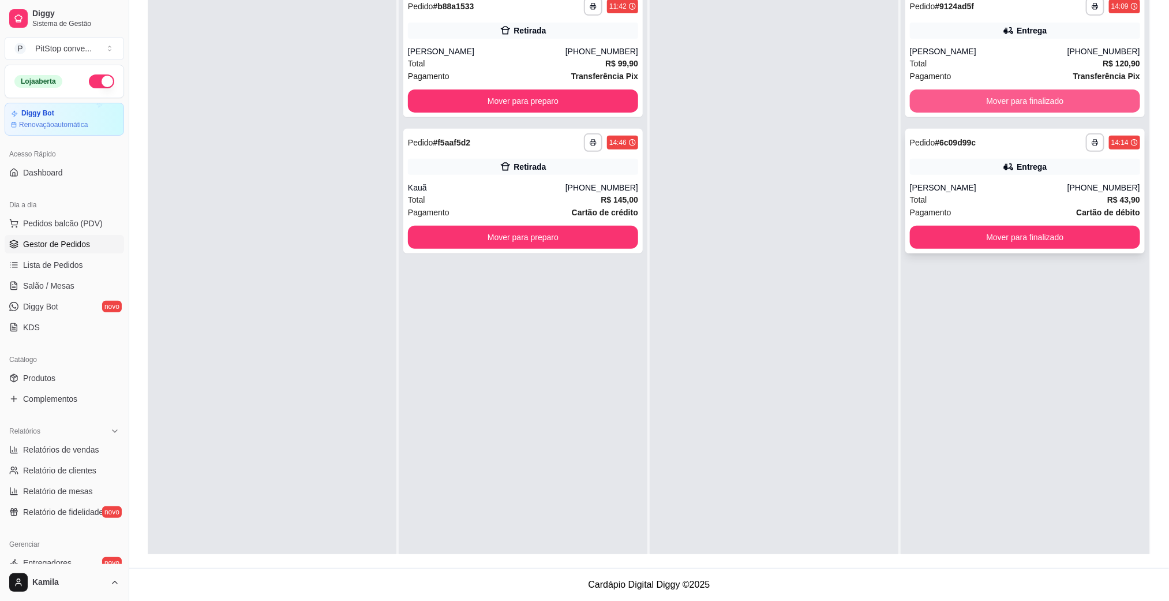
click at [993, 106] on button "Mover para finalizado" at bounding box center [1025, 100] width 230 height 23
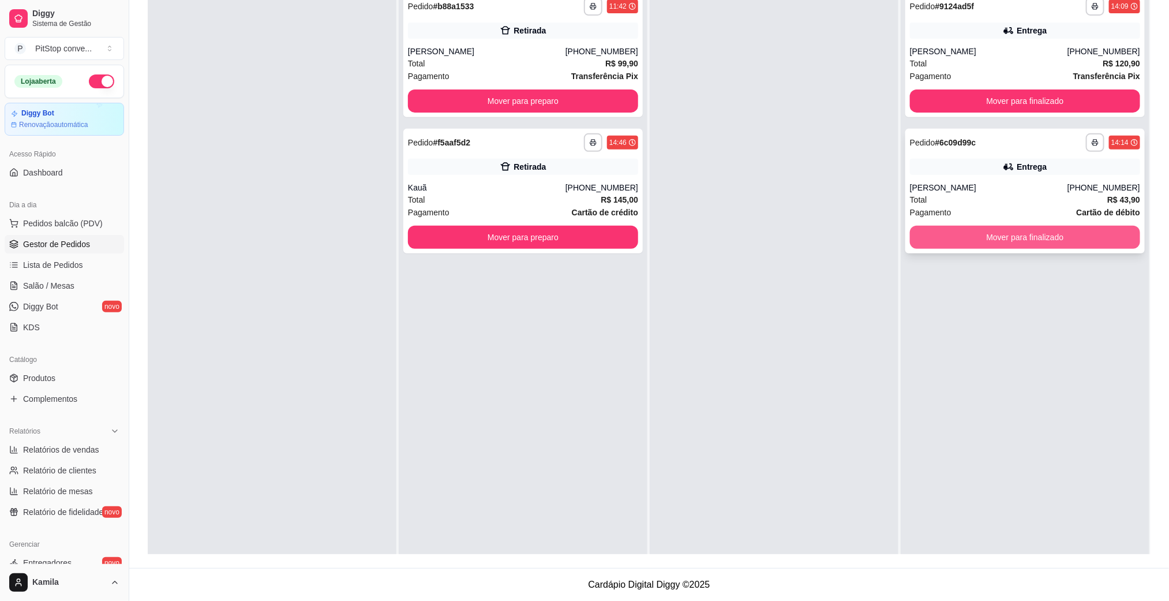
click at [1012, 226] on button "Mover para finalizado" at bounding box center [1025, 237] width 230 height 23
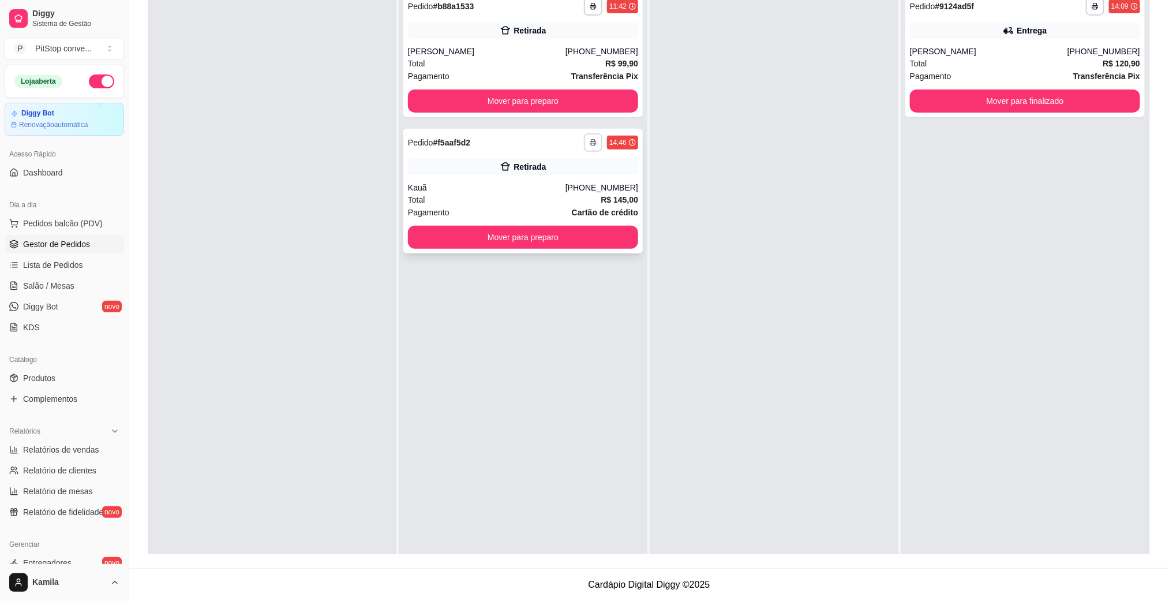
click at [591, 144] on rect "button" at bounding box center [592, 144] width 3 height 2
click at [567, 178] on button "IMPRESSORA" at bounding box center [556, 183] width 81 height 18
click at [1013, 103] on button "Mover para finalizado" at bounding box center [1025, 100] width 230 height 23
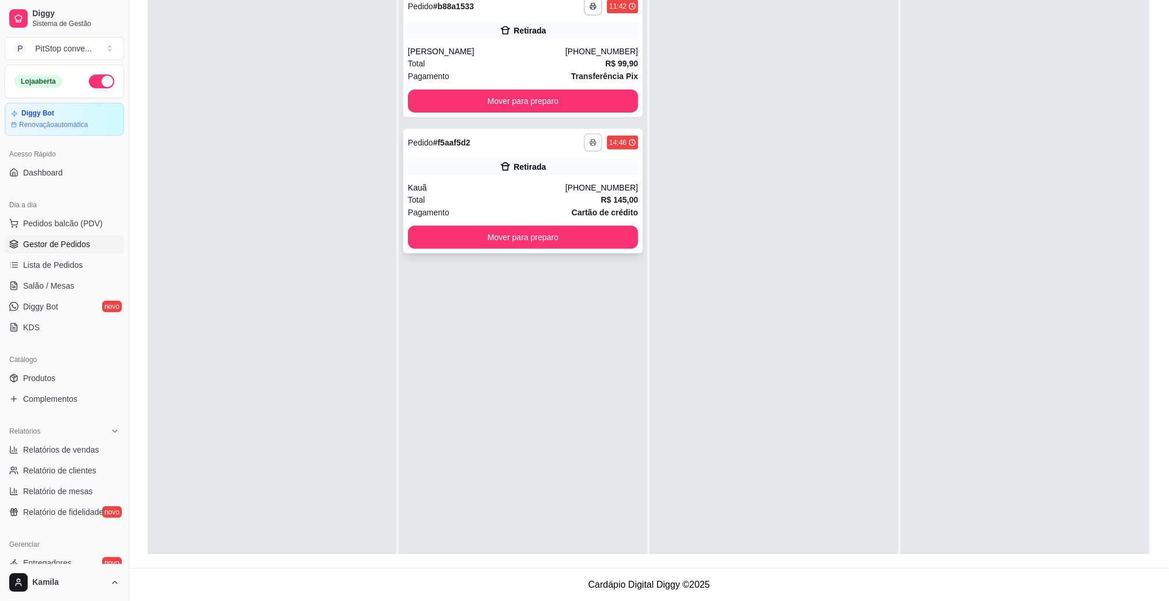
click at [592, 146] on button "button" at bounding box center [593, 142] width 18 height 18
click at [561, 182] on button "IMPRESSORA" at bounding box center [557, 183] width 84 height 18
click at [560, 245] on button "Mover para preparo" at bounding box center [522, 237] width 223 height 23
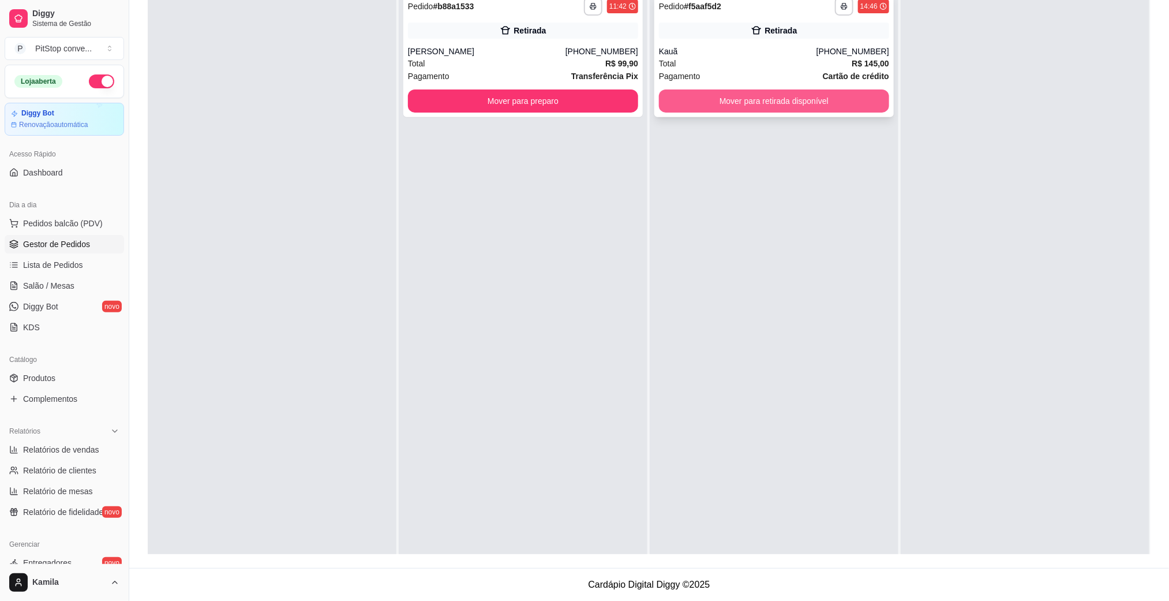
click at [778, 106] on button "Mover para retirada disponível" at bounding box center [774, 100] width 230 height 23
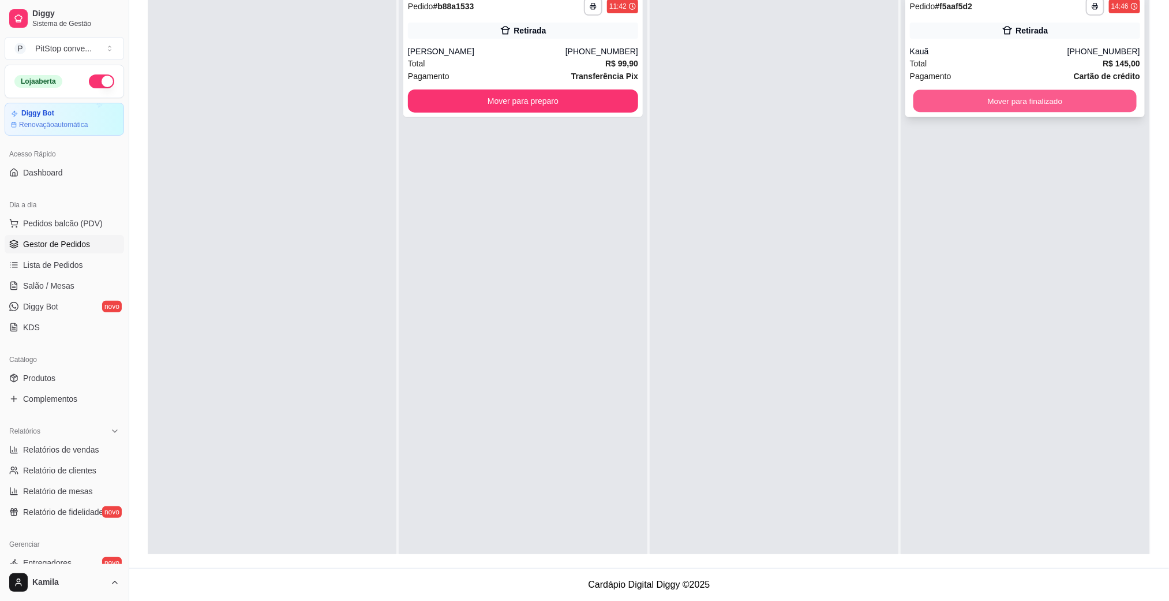
click at [971, 104] on button "Mover para finalizado" at bounding box center [1024, 101] width 223 height 23
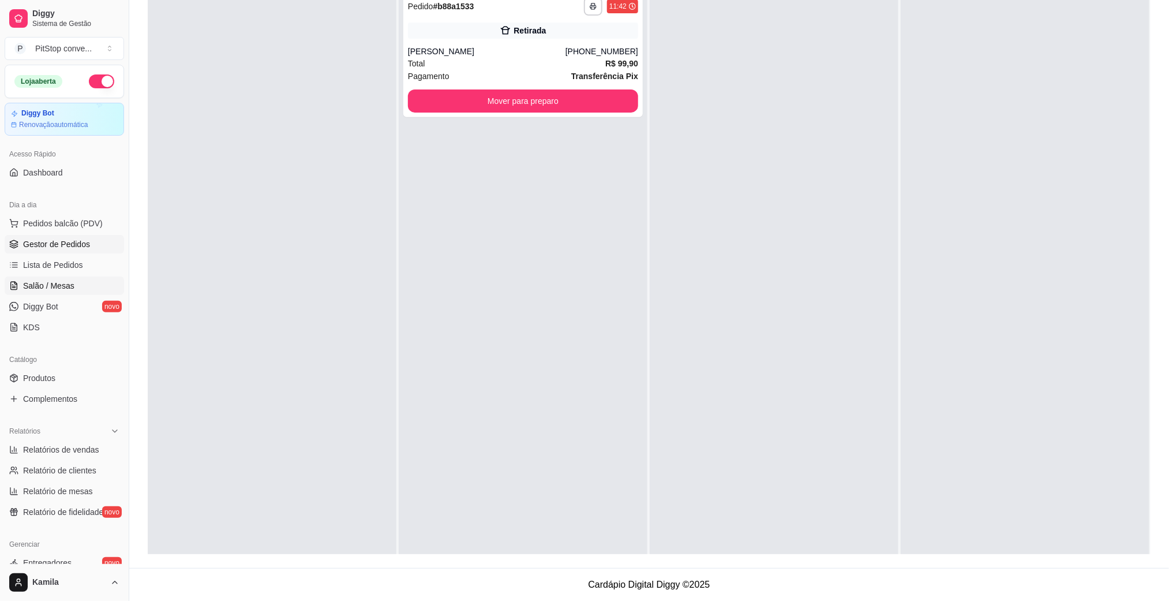
click at [78, 281] on link "Salão / Mesas" at bounding box center [64, 285] width 119 height 18
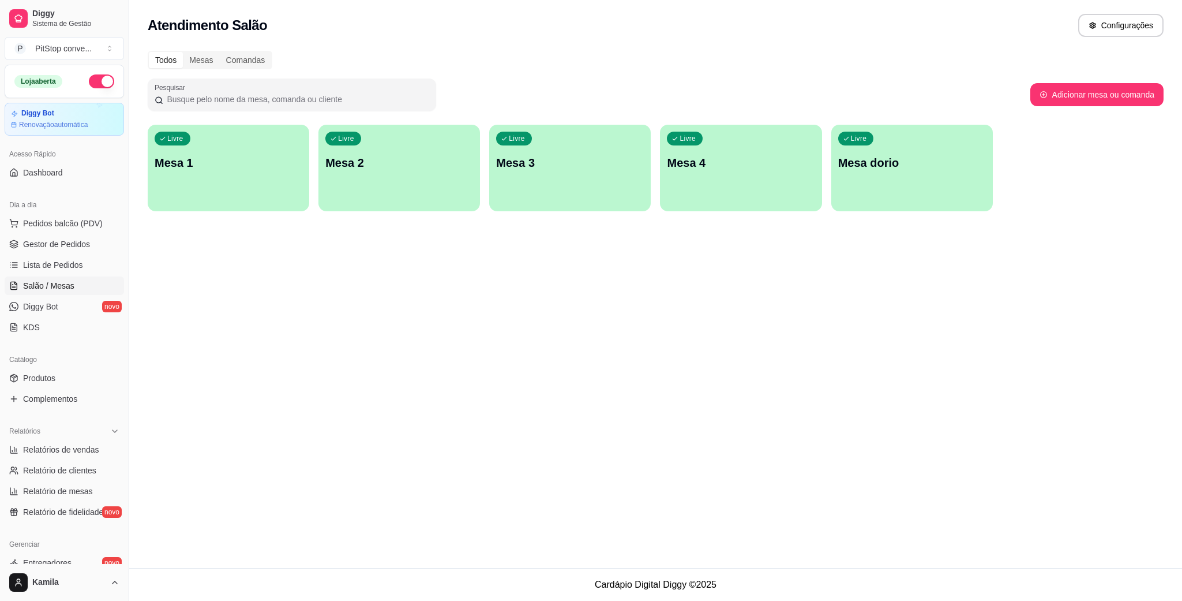
click at [263, 192] on div "Livre Mesa 1" at bounding box center [229, 161] width 162 height 73
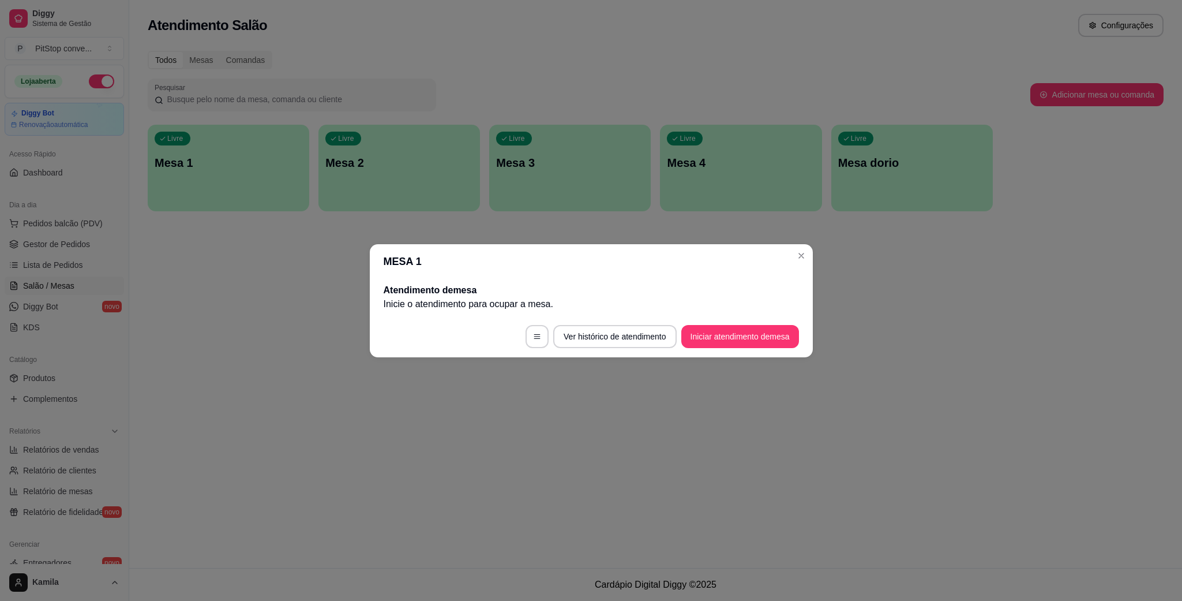
click at [742, 335] on button "Iniciar atendimento de mesa" at bounding box center [741, 336] width 118 height 23
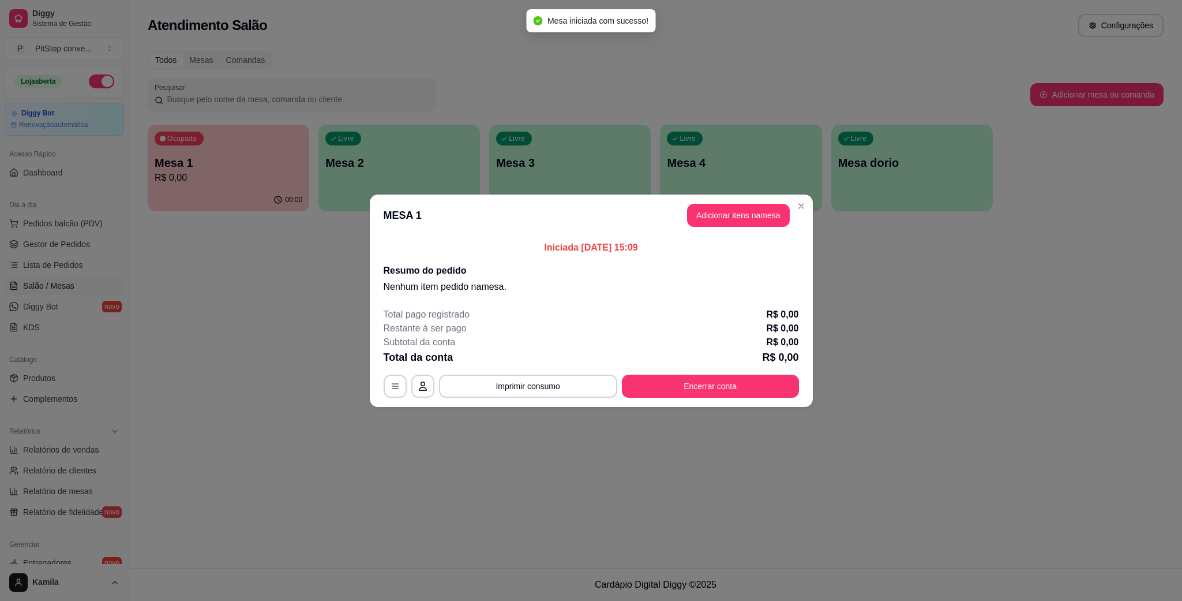
click at [736, 210] on button "Adicionar itens na mesa" at bounding box center [738, 215] width 103 height 23
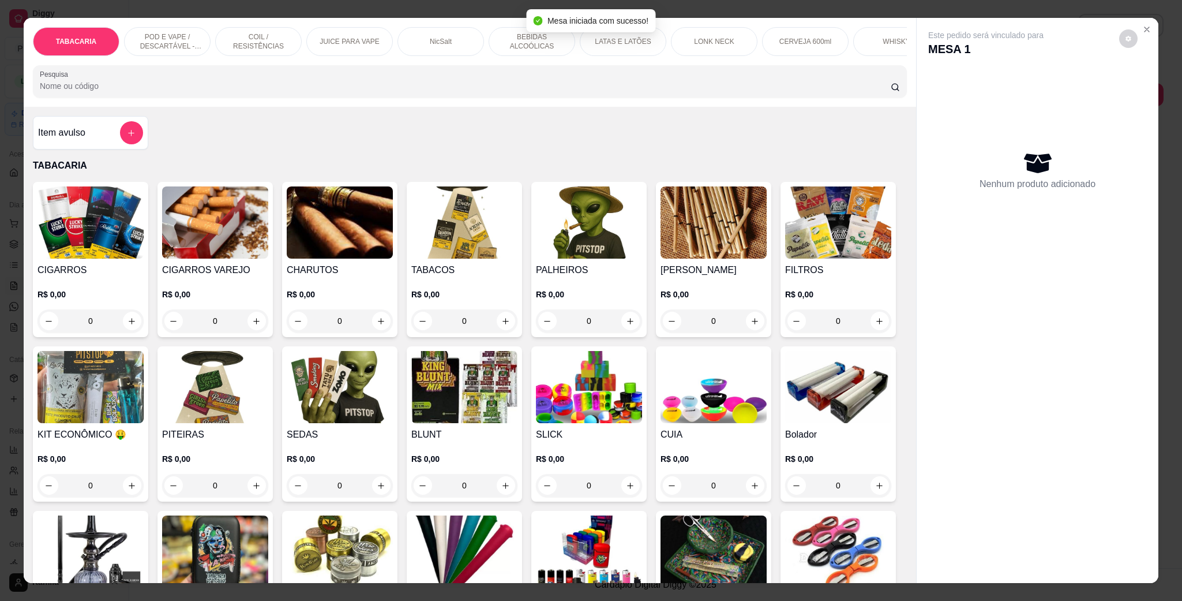
click at [618, 47] on div "LATAS E LATÕES" at bounding box center [623, 41] width 87 height 29
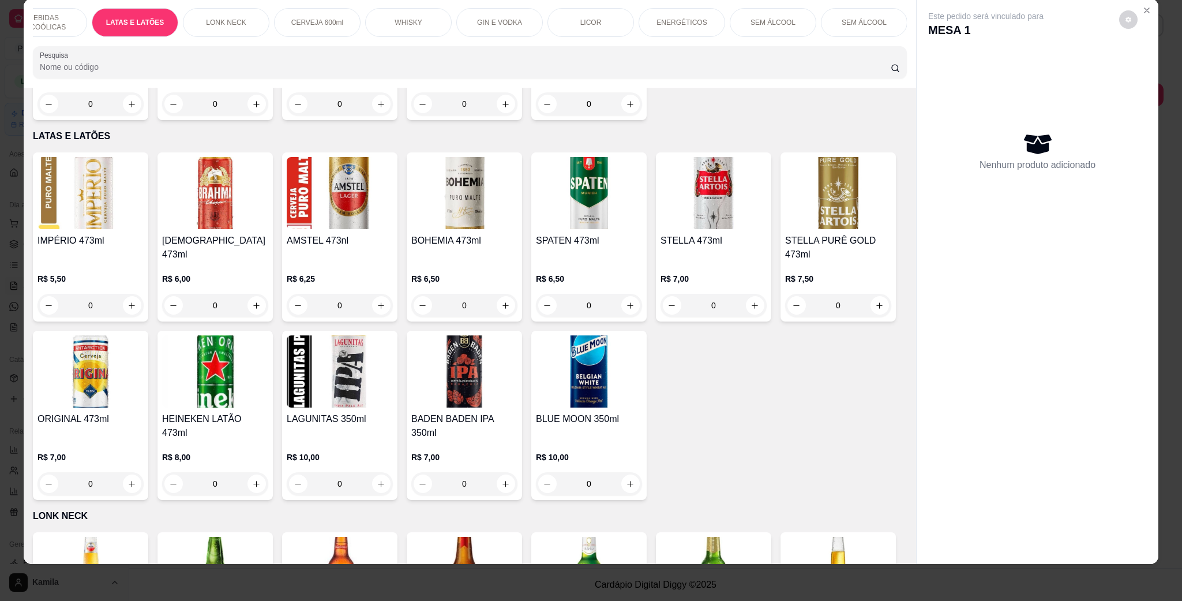
click at [268, 361] on img at bounding box center [215, 371] width 106 height 72
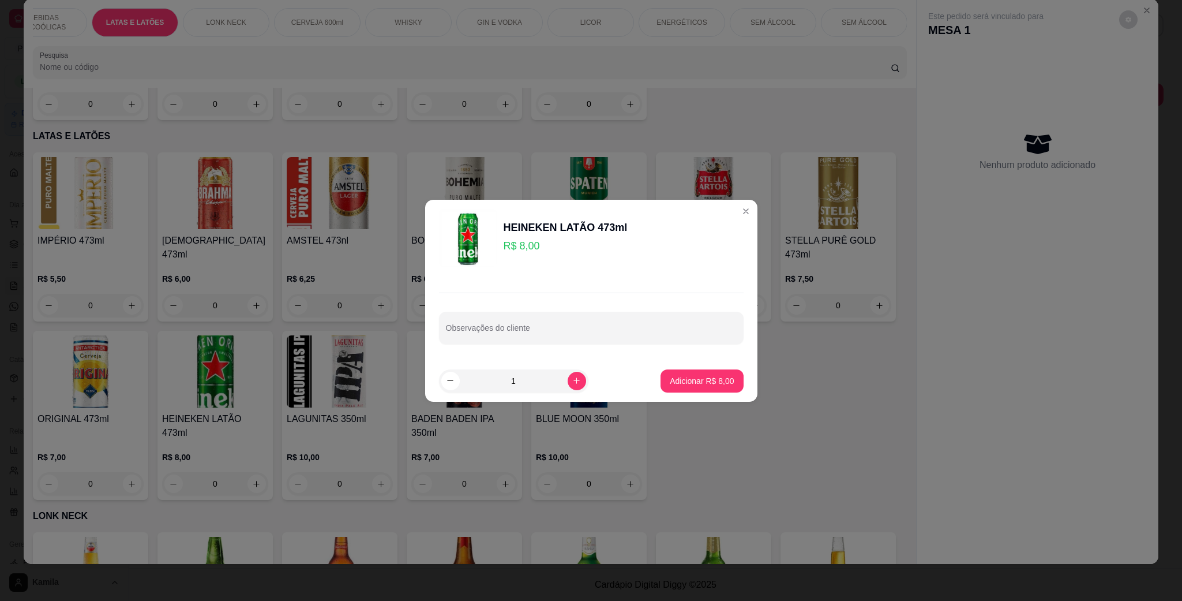
click at [700, 375] on p "Adicionar R$ 8,00" at bounding box center [702, 381] width 64 height 12
click at [642, 412] on h4 "BLUE MOON 350ml" at bounding box center [589, 419] width 106 height 14
type input "1"
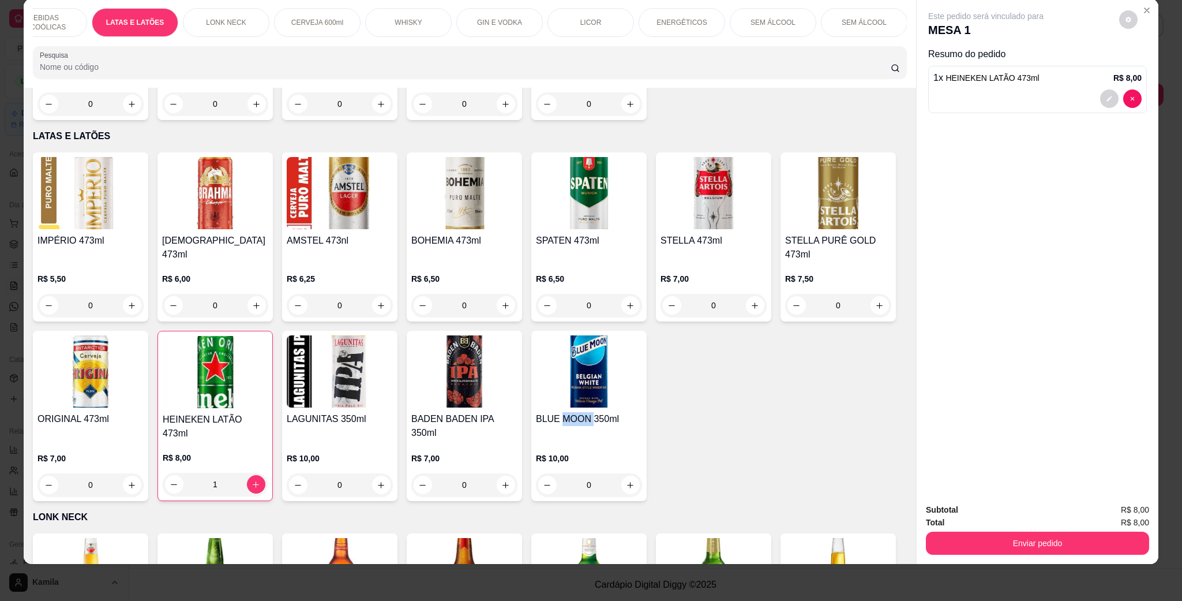
click at [1042, 535] on button "Enviar pedido" at bounding box center [1037, 542] width 223 height 23
click at [1014, 511] on button "Não registrar e enviar pedido" at bounding box center [997, 514] width 117 height 21
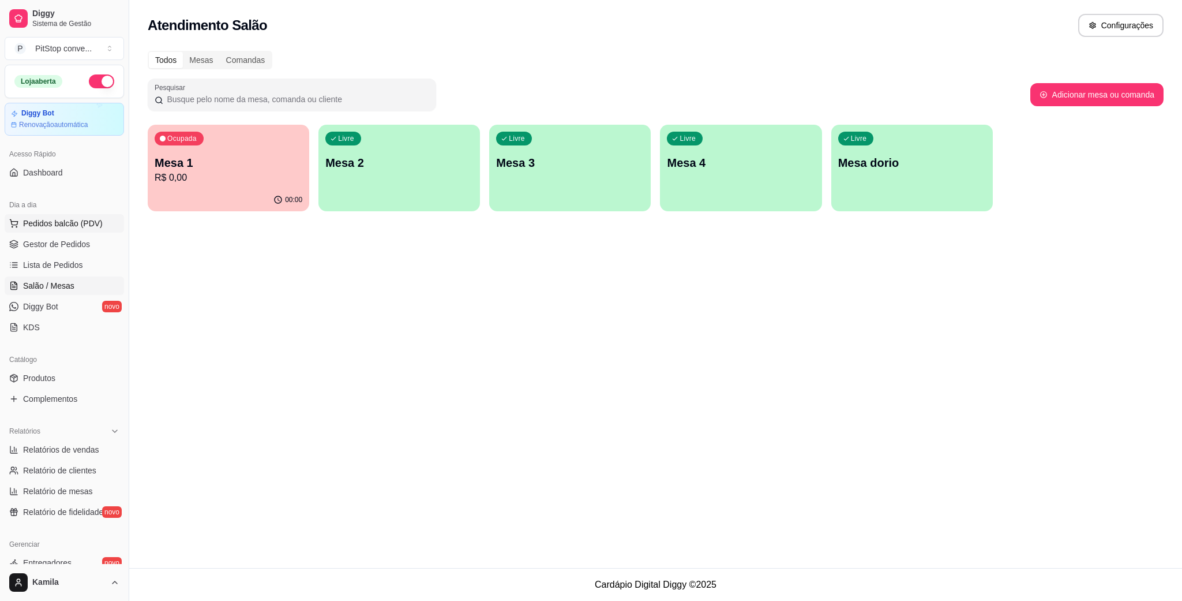
click at [61, 220] on span "Pedidos balcão (PDV)" at bounding box center [63, 224] width 80 height 12
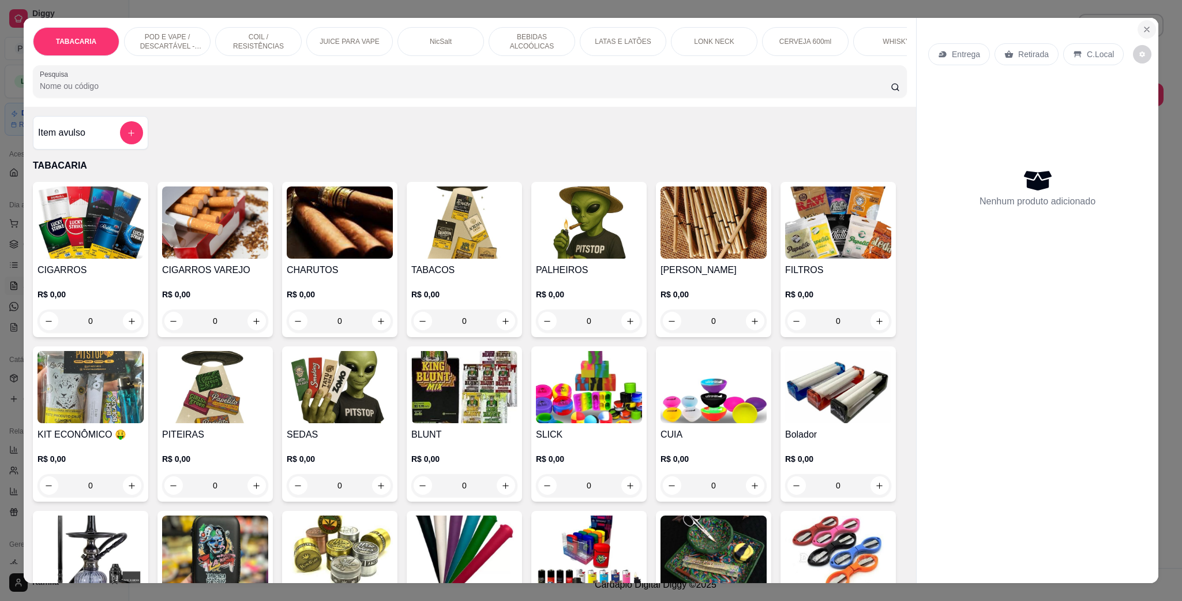
click at [1145, 23] on button "Close" at bounding box center [1147, 29] width 18 height 18
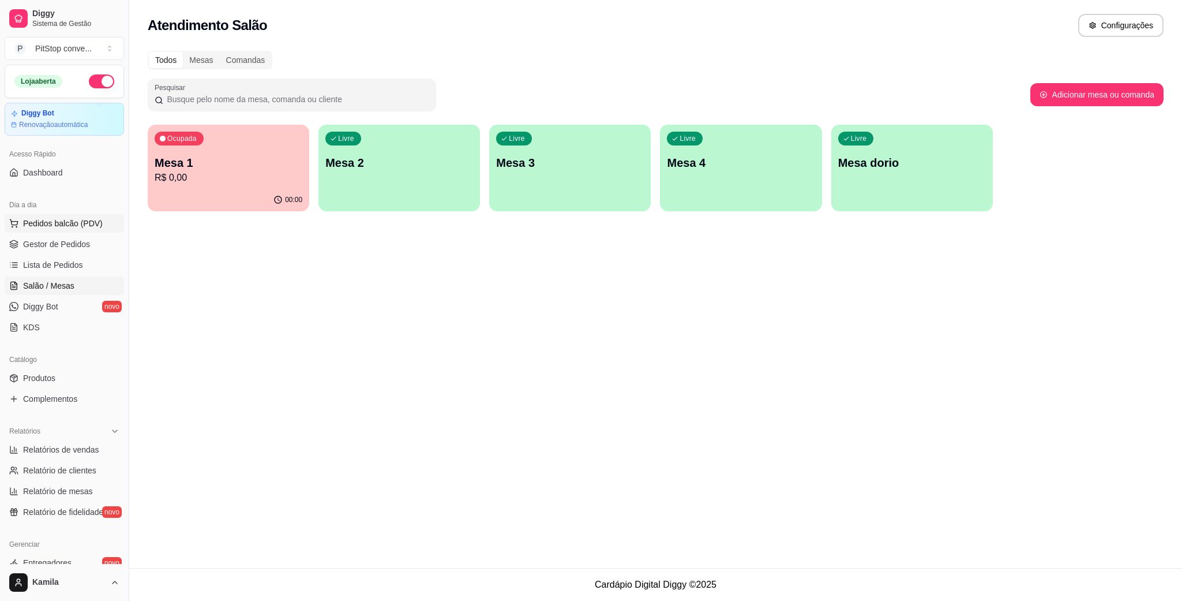
click at [85, 219] on span "Pedidos balcão (PDV)" at bounding box center [63, 224] width 80 height 12
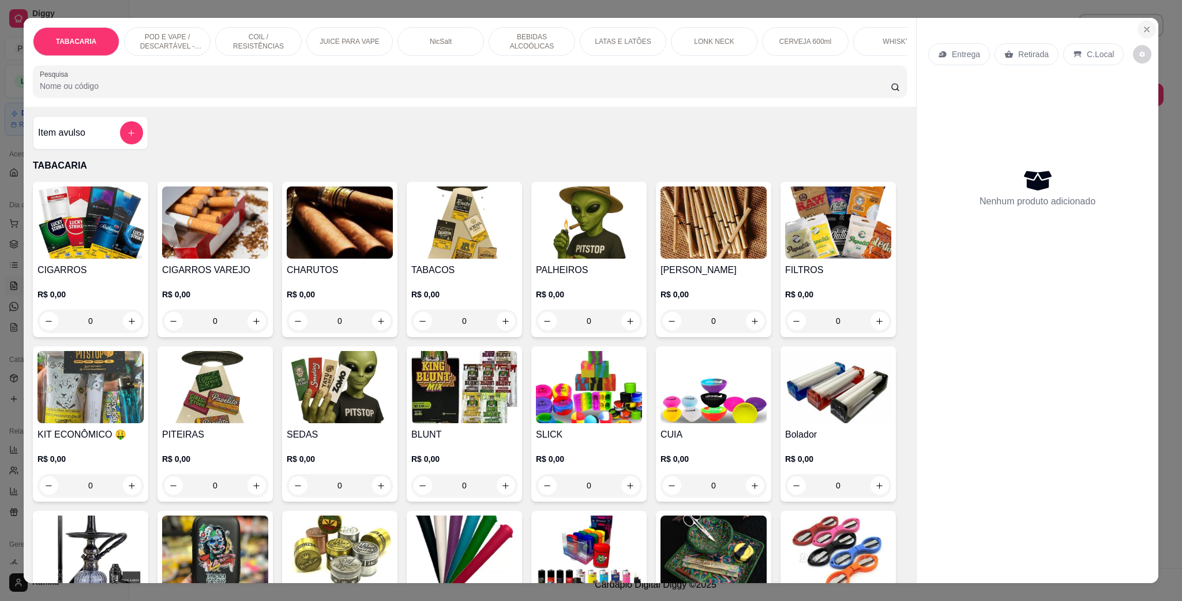
click at [1143, 29] on icon "Close" at bounding box center [1147, 29] width 9 height 9
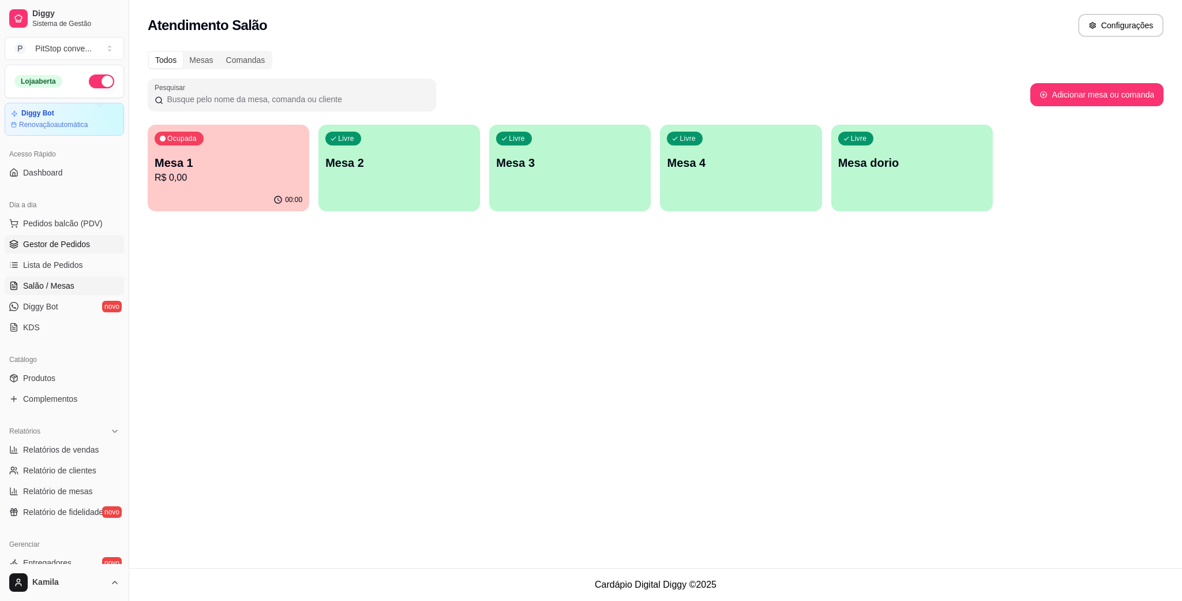
click at [69, 244] on span "Gestor de Pedidos" at bounding box center [56, 244] width 67 height 12
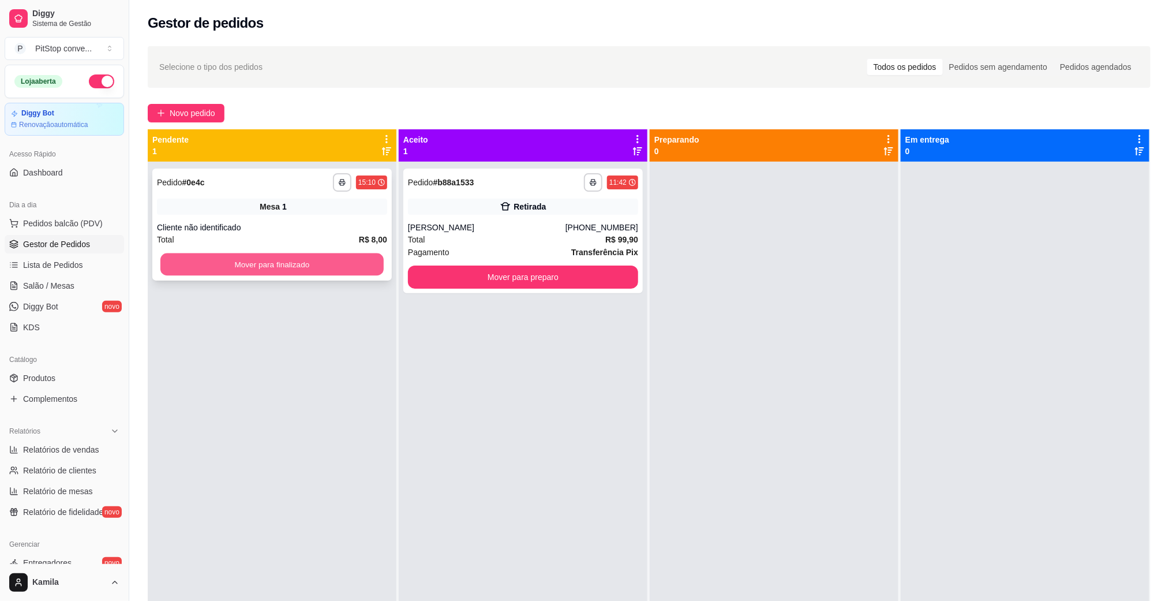
click at [326, 267] on button "Mover para finalizado" at bounding box center [271, 264] width 223 height 23
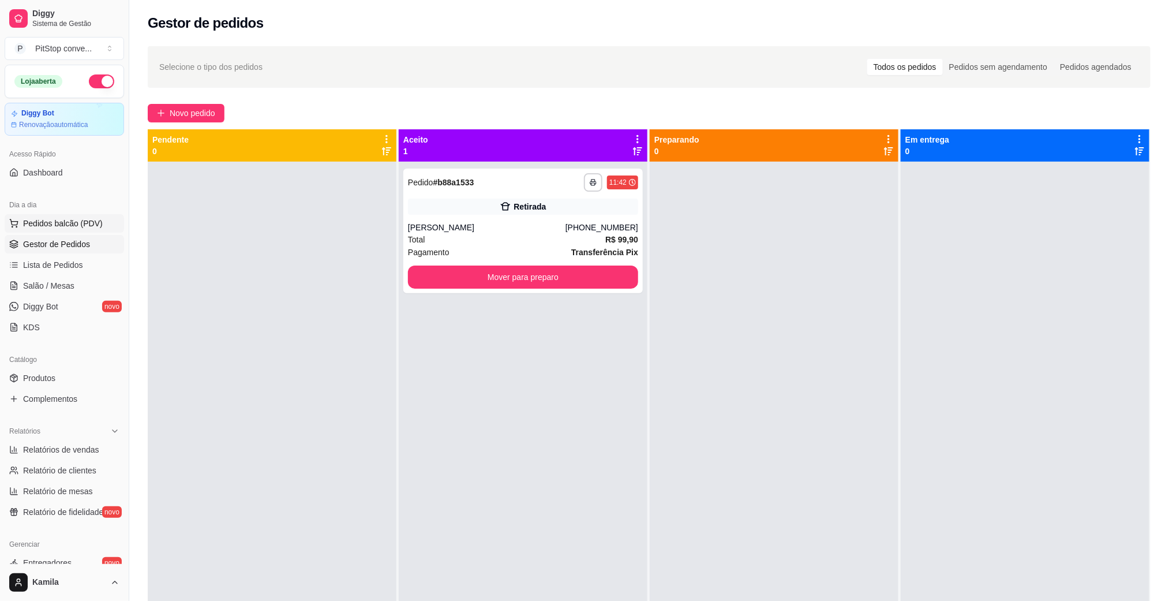
click at [78, 225] on span "Pedidos balcão (PDV)" at bounding box center [63, 224] width 80 height 12
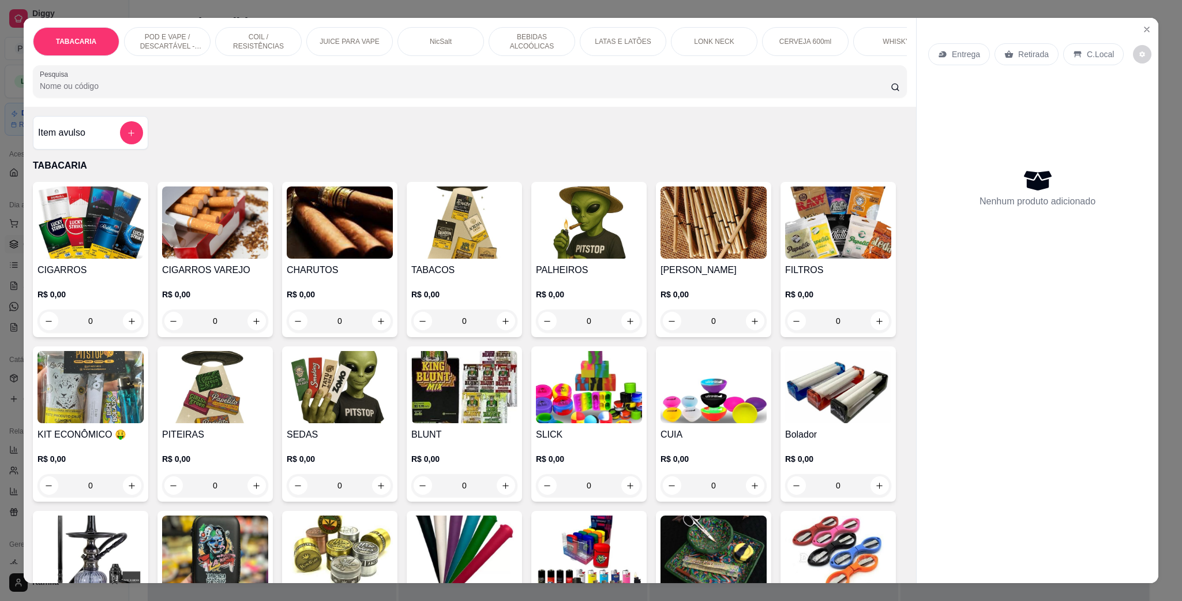
click at [170, 40] on p "POD E VAPE / DESCARTÁVEL - RECARREGAVEL" at bounding box center [167, 41] width 67 height 18
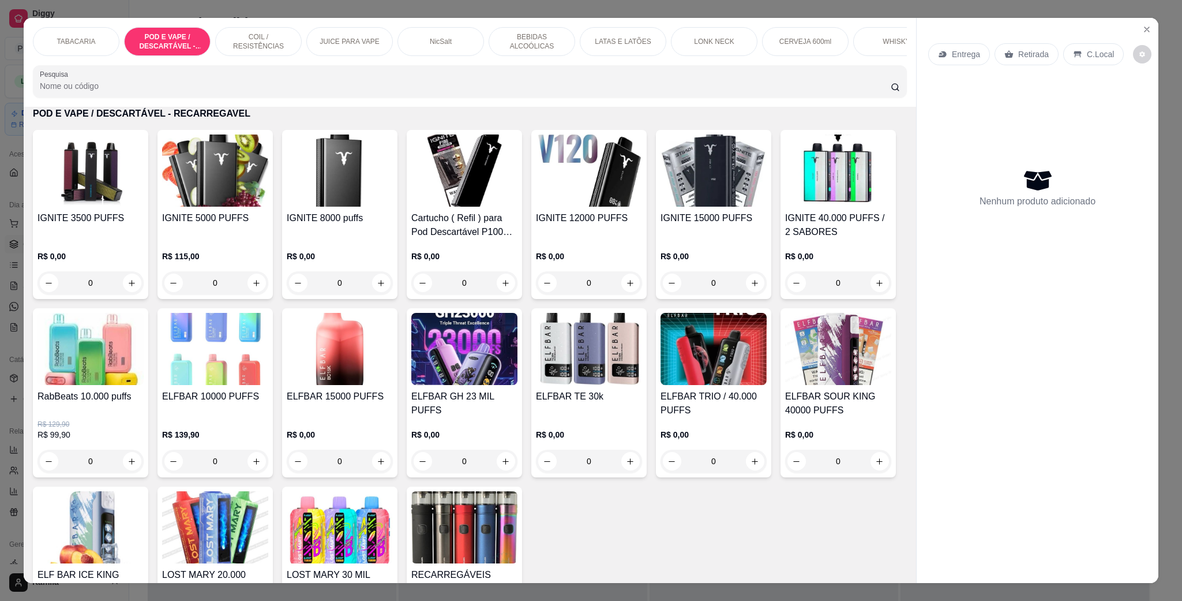
scroll to position [19, 0]
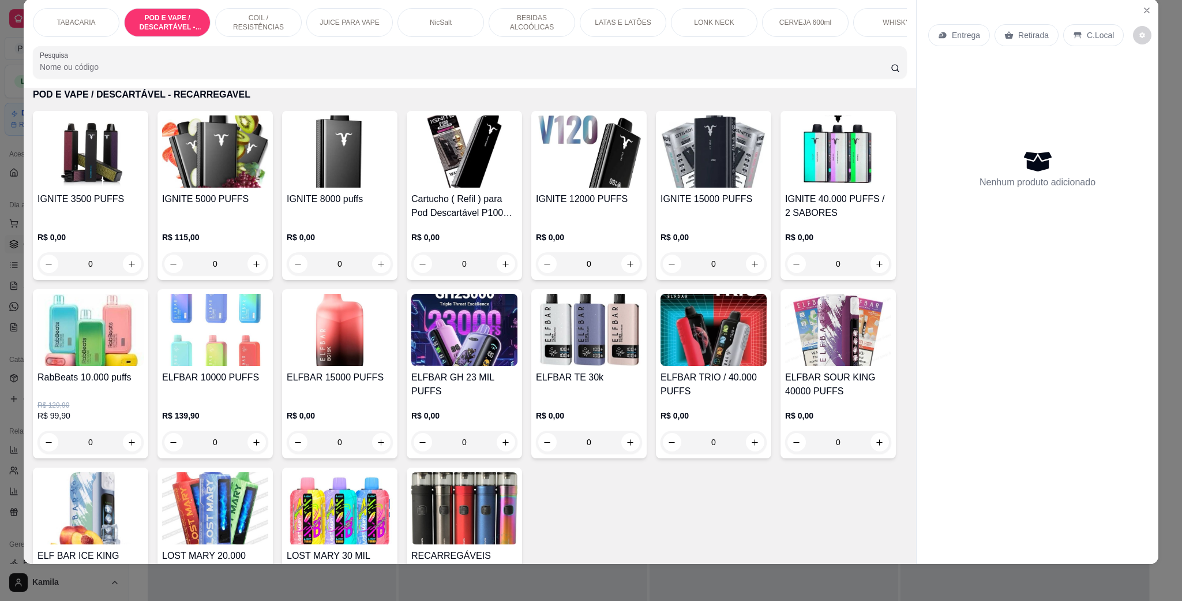
click at [785, 188] on img at bounding box center [838, 151] width 106 height 72
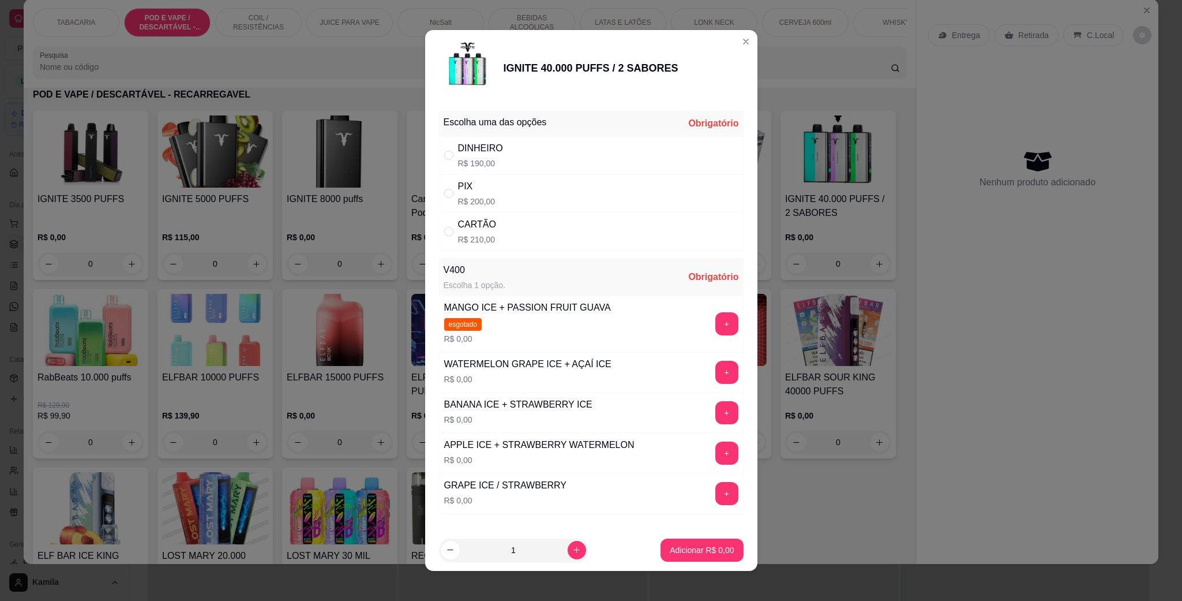
click at [489, 230] on div "CARTÃO R$ 210,00" at bounding box center [591, 231] width 305 height 38
radio input "true"
click at [692, 441] on div "APPLE ICE + STRAWBERRY WATERMELON R$ 0,00 +" at bounding box center [591, 453] width 305 height 40
click at [716, 455] on button "+" at bounding box center [727, 452] width 23 height 23
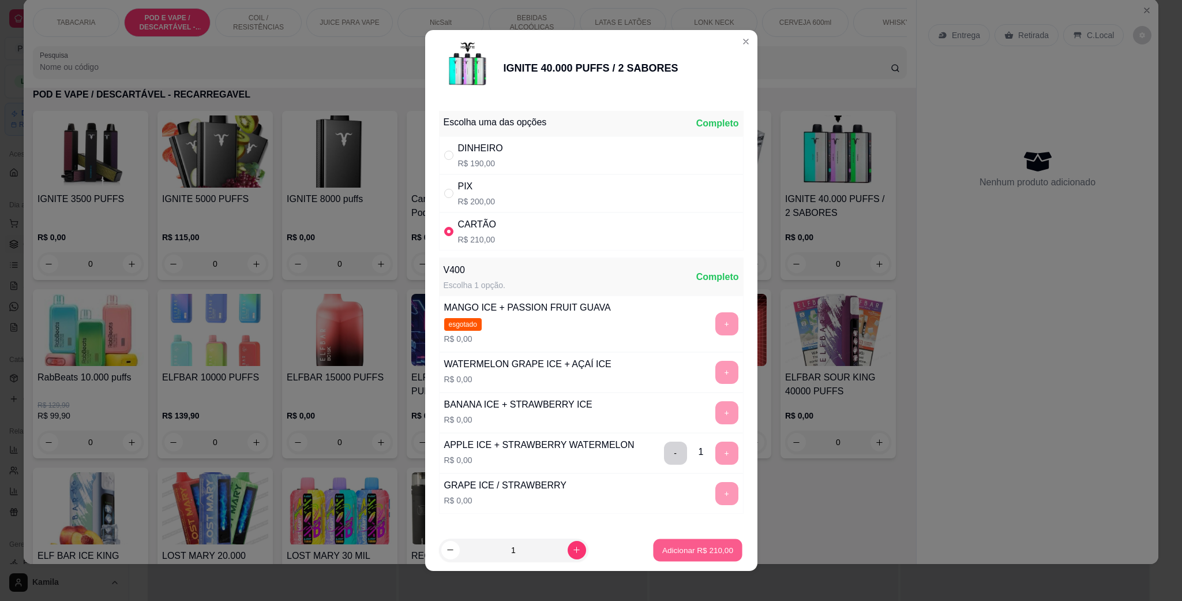
click at [712, 551] on p "Adicionar R$ 210,00" at bounding box center [697, 549] width 71 height 11
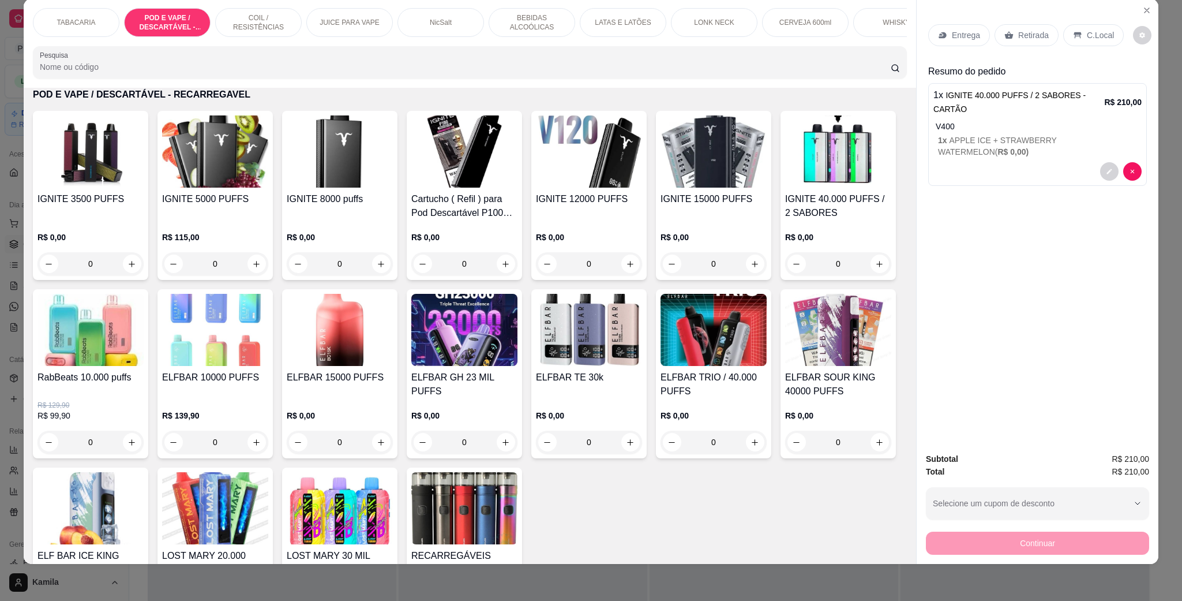
click at [1092, 42] on div "C.Local" at bounding box center [1094, 35] width 61 height 22
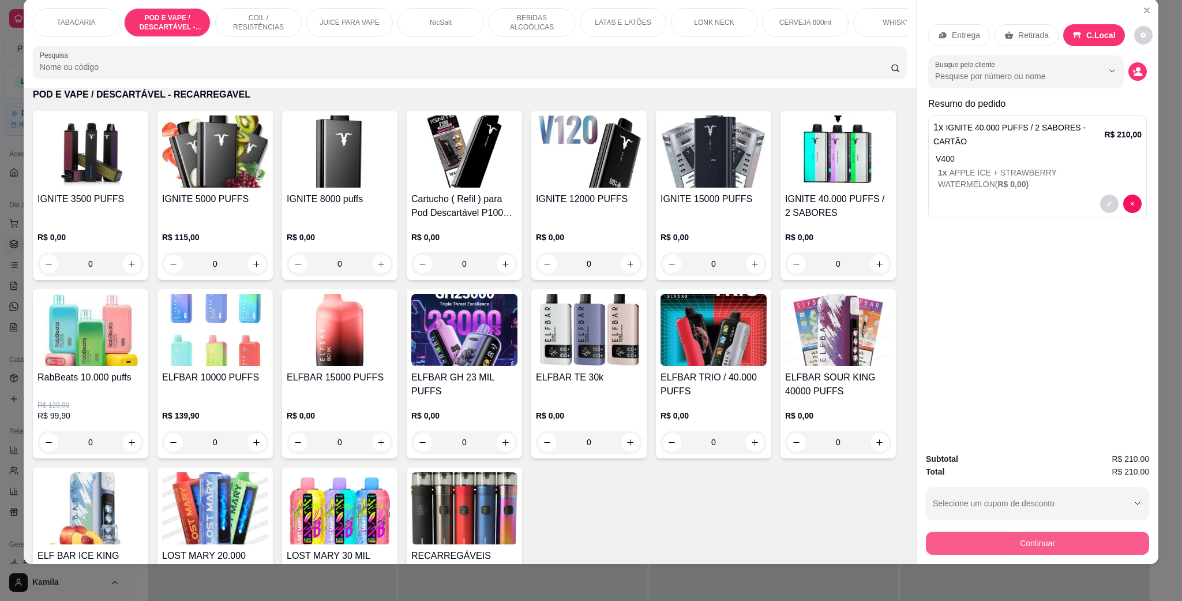
click at [1034, 544] on button "Continuar" at bounding box center [1037, 542] width 223 height 23
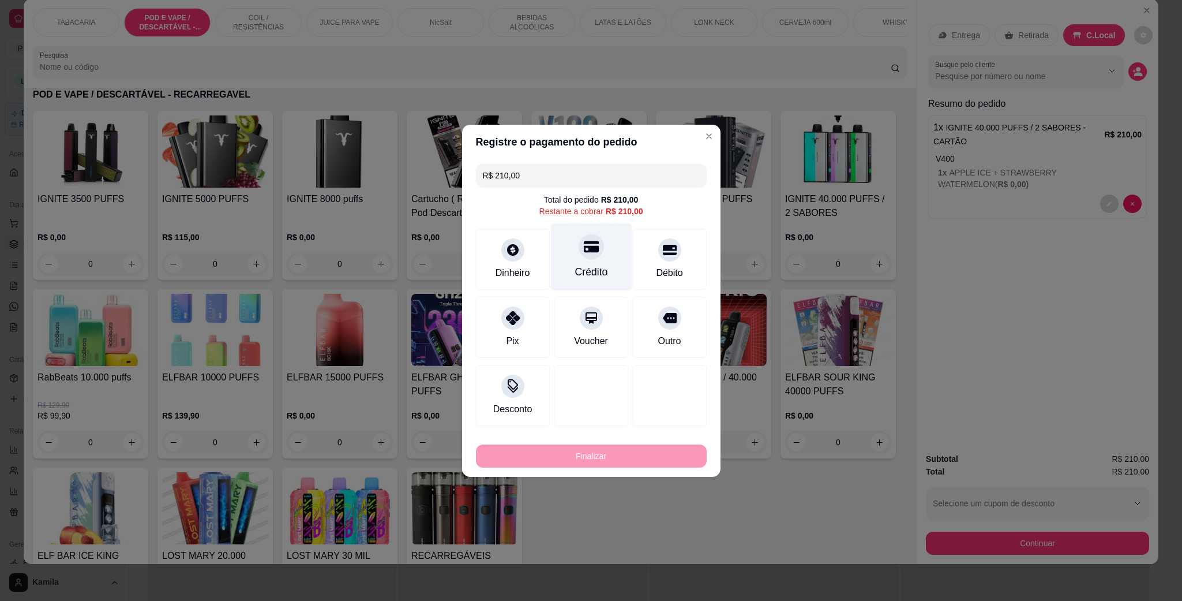
click at [590, 255] on div at bounding box center [591, 246] width 25 height 25
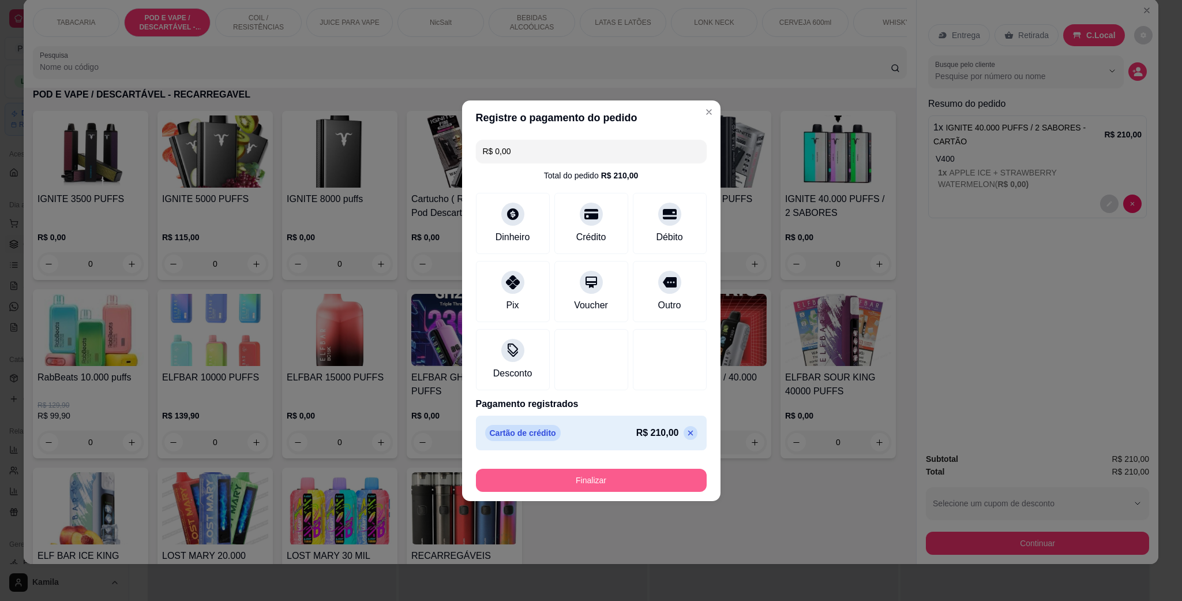
click at [632, 473] on button "Finalizar" at bounding box center [591, 480] width 231 height 23
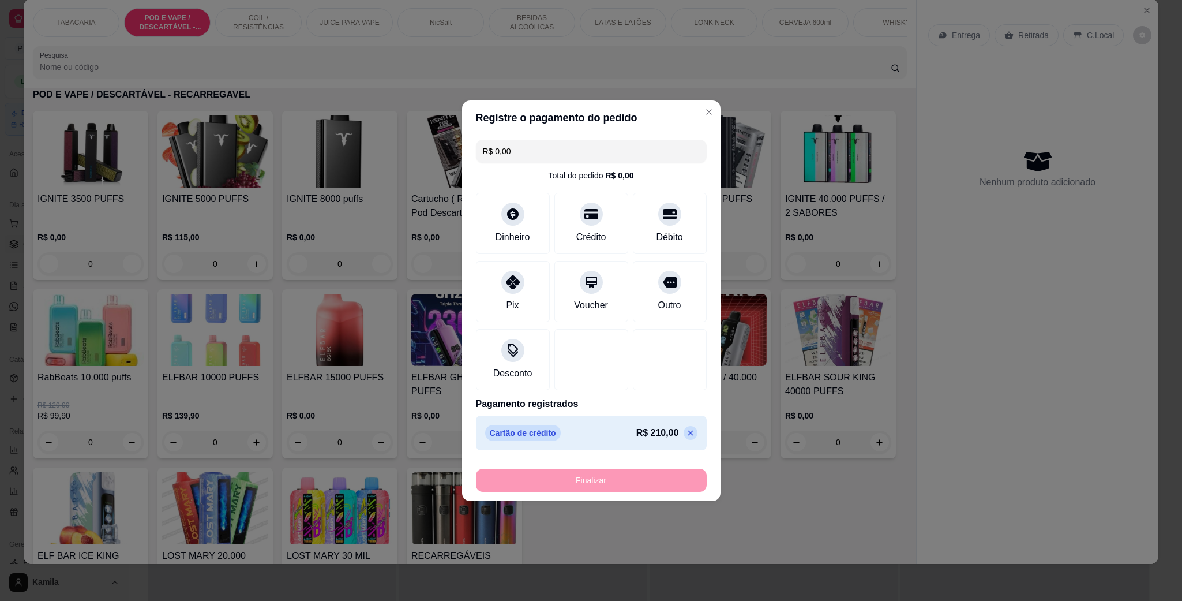
type input "-R$ 210,00"
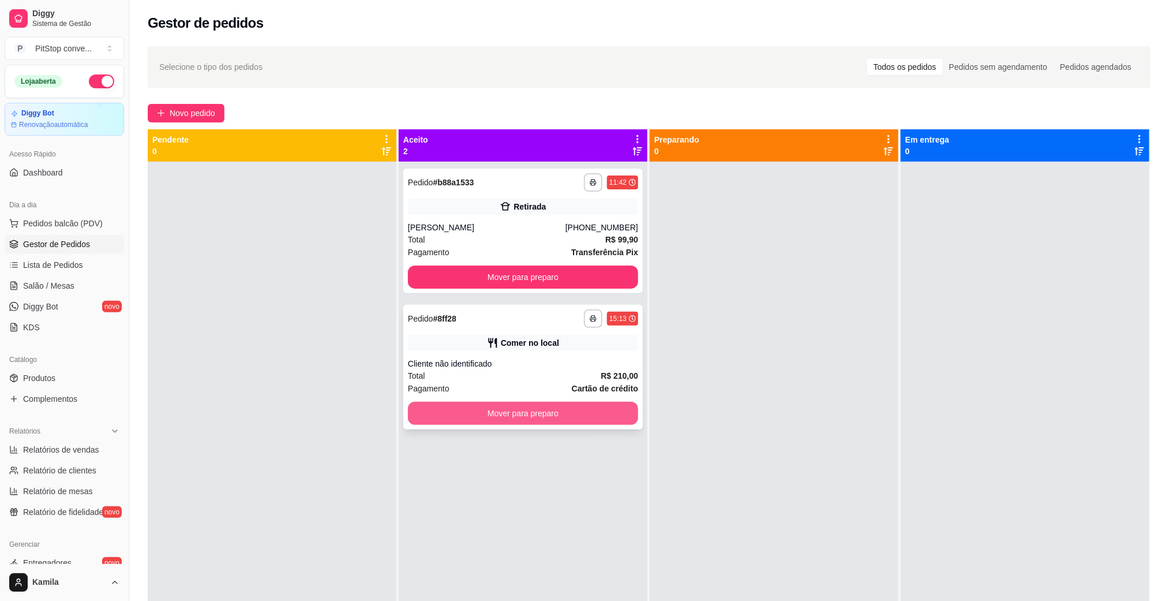
click at [570, 424] on button "Mover para preparo" at bounding box center [523, 413] width 230 height 23
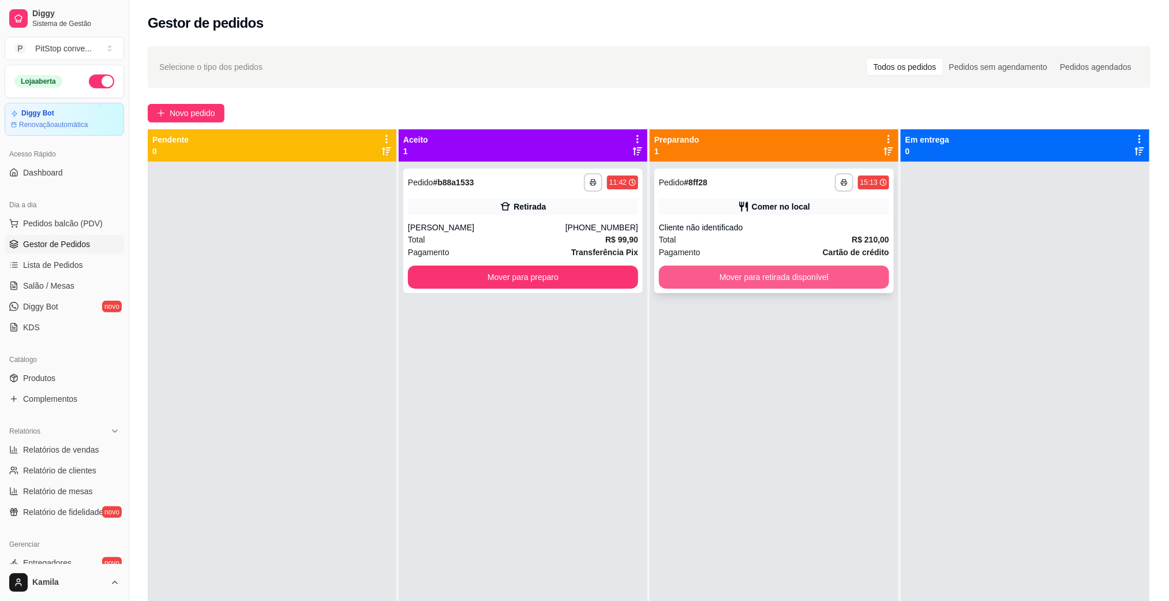
click at [767, 277] on button "Mover para retirada disponível" at bounding box center [774, 276] width 230 height 23
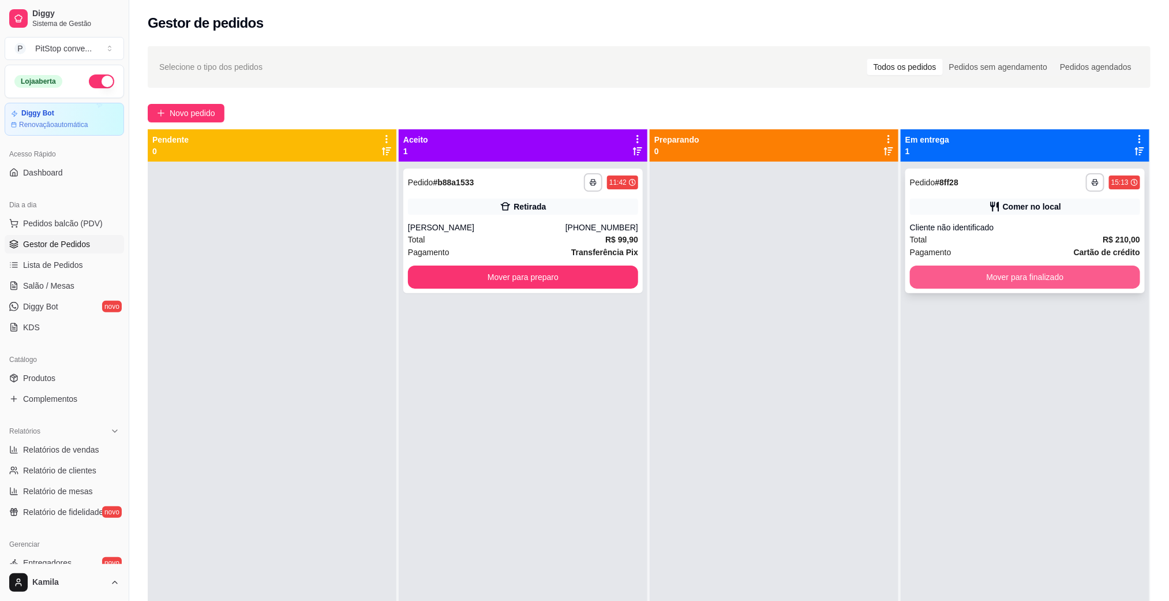
click at [1012, 274] on button "Mover para finalizado" at bounding box center [1025, 276] width 230 height 23
click at [1012, 274] on div "Mover para finalizado" at bounding box center [1025, 276] width 230 height 23
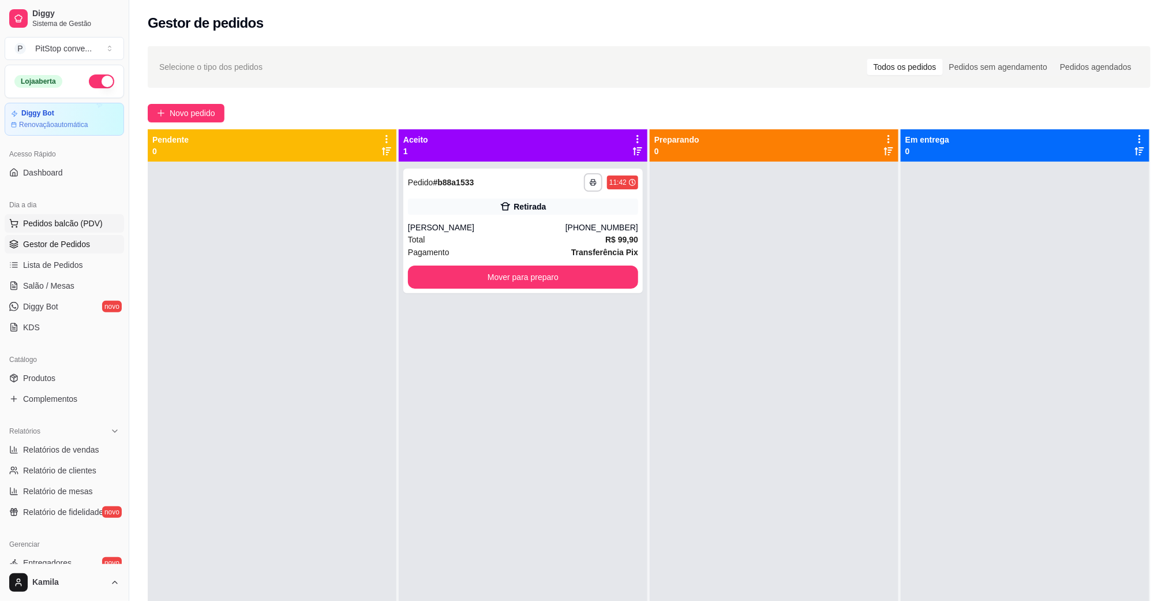
click at [63, 223] on span "Pedidos balcão (PDV)" at bounding box center [63, 224] width 80 height 12
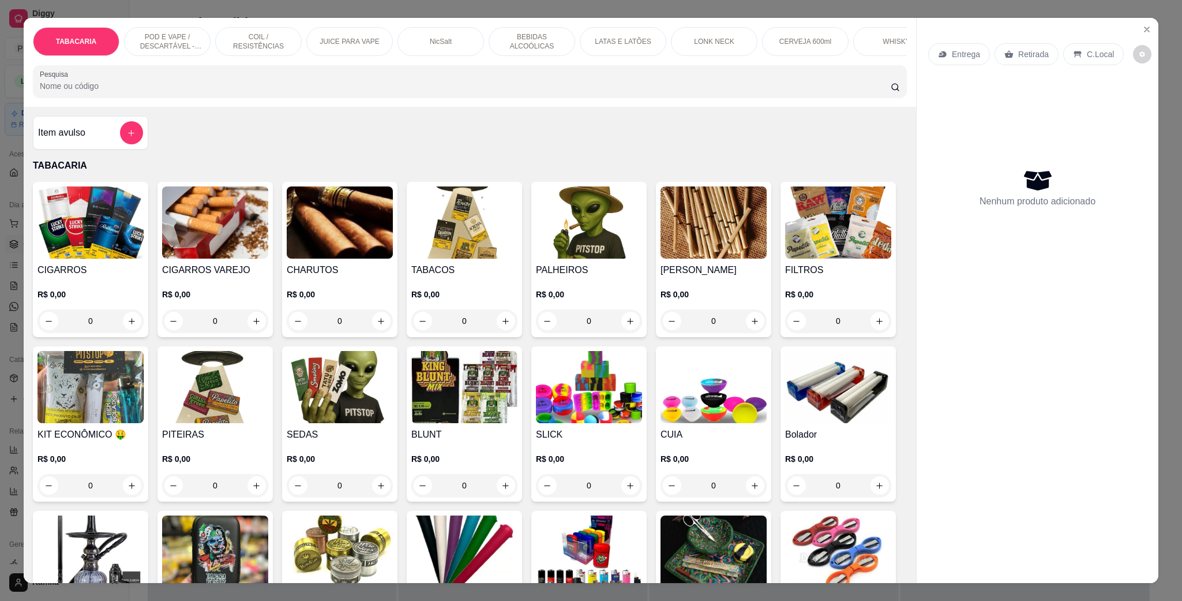
click at [145, 47] on p "POD E VAPE / DESCARTÁVEL - RECARREGAVEL" at bounding box center [167, 41] width 67 height 18
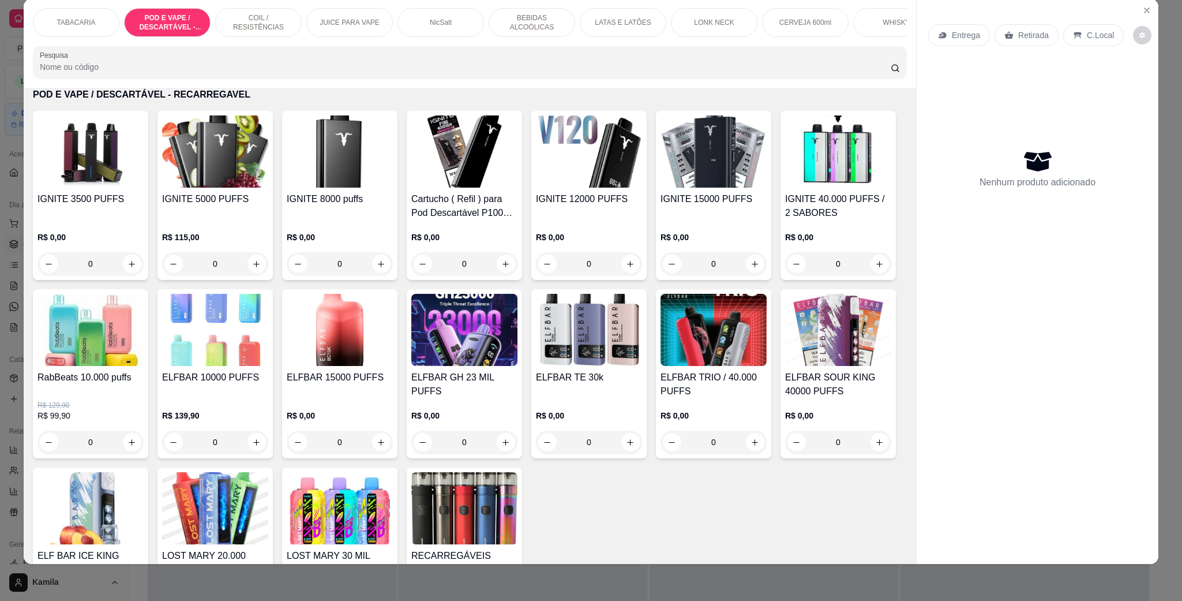
click at [196, 172] on img at bounding box center [215, 151] width 106 height 72
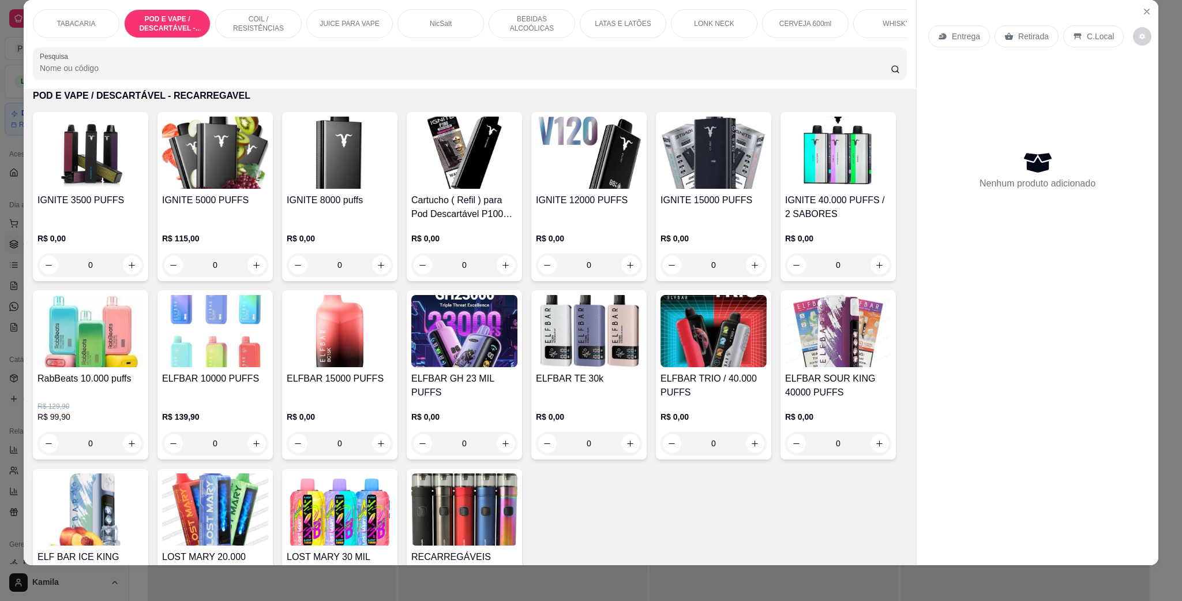
click at [242, 182] on img at bounding box center [215, 153] width 106 height 72
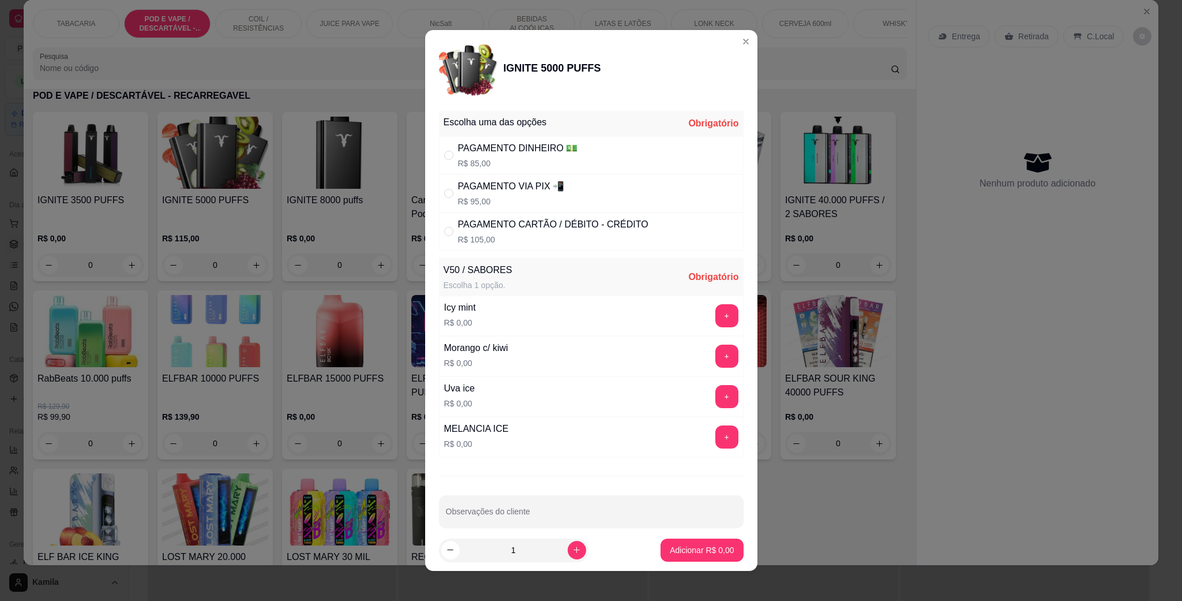
click at [507, 158] on p "R$ 85,00" at bounding box center [518, 164] width 120 height 12
radio input "true"
click at [716, 402] on button "+" at bounding box center [727, 396] width 23 height 23
click at [707, 546] on p "Adicionar R$ 85,00" at bounding box center [699, 550] width 69 height 12
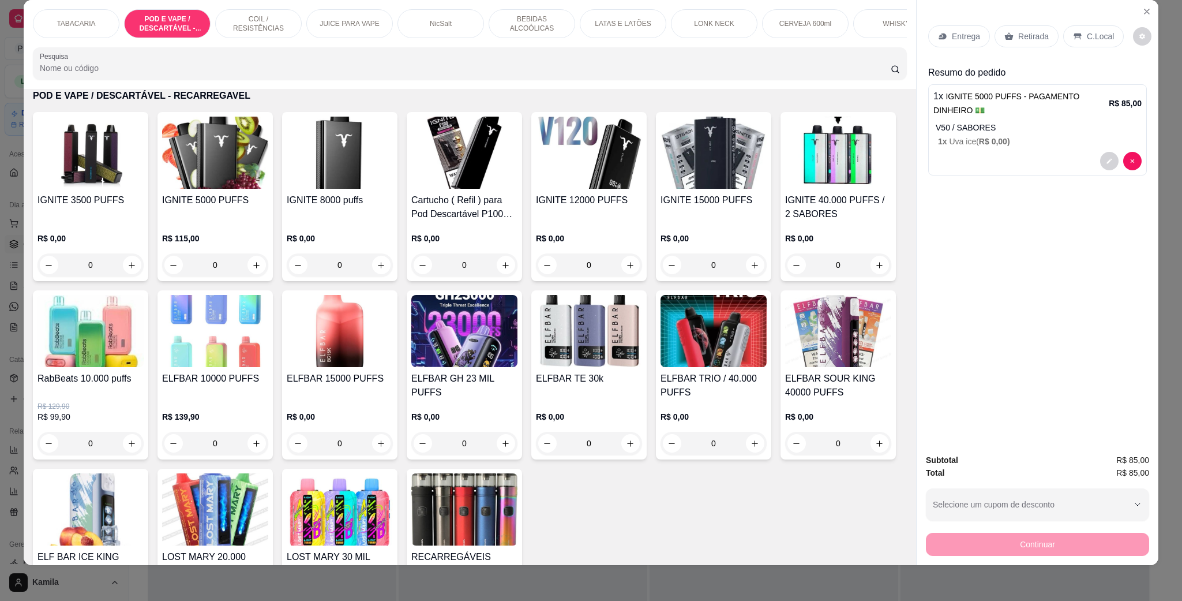
click at [1076, 46] on div "C.Local" at bounding box center [1094, 36] width 61 height 22
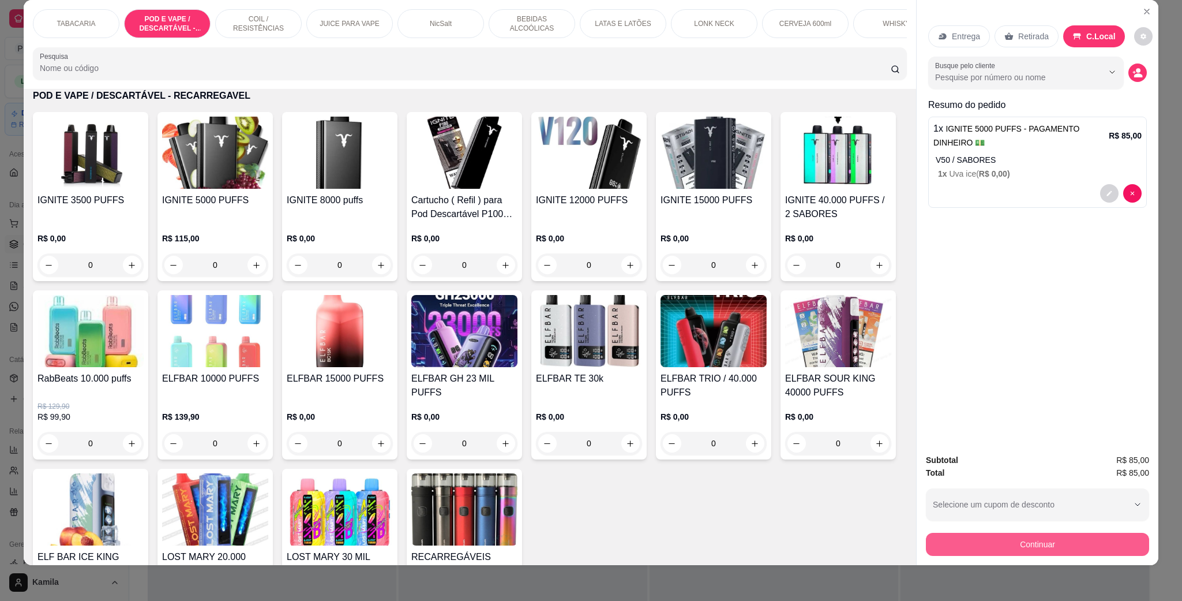
click at [1050, 542] on button "Continuar" at bounding box center [1037, 544] width 223 height 23
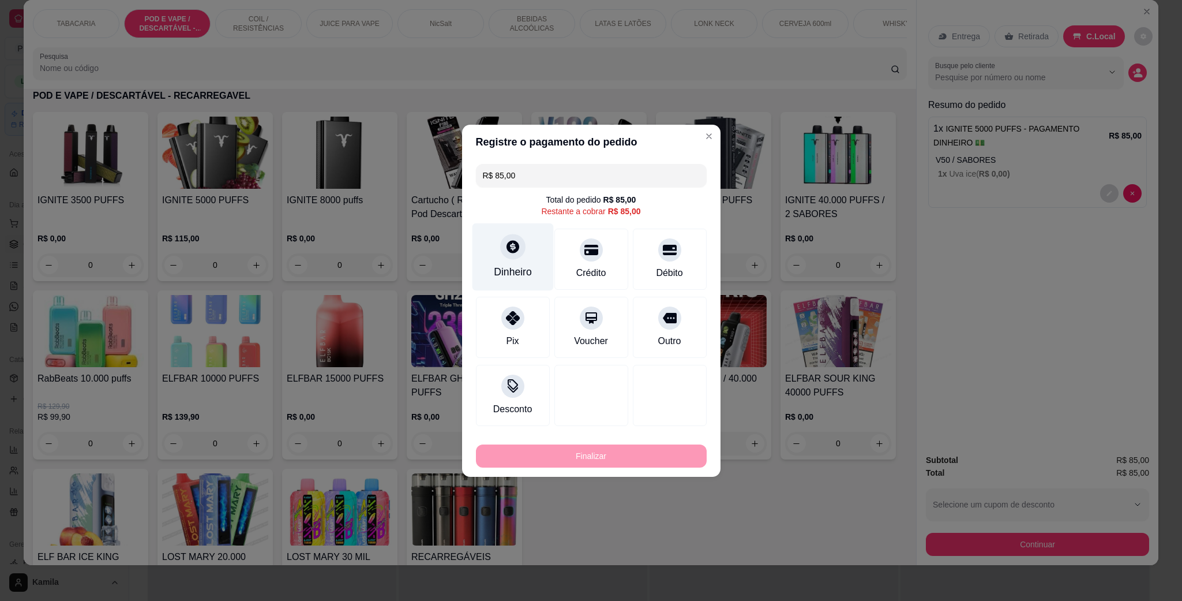
click at [527, 253] on div "Dinheiro" at bounding box center [512, 257] width 81 height 68
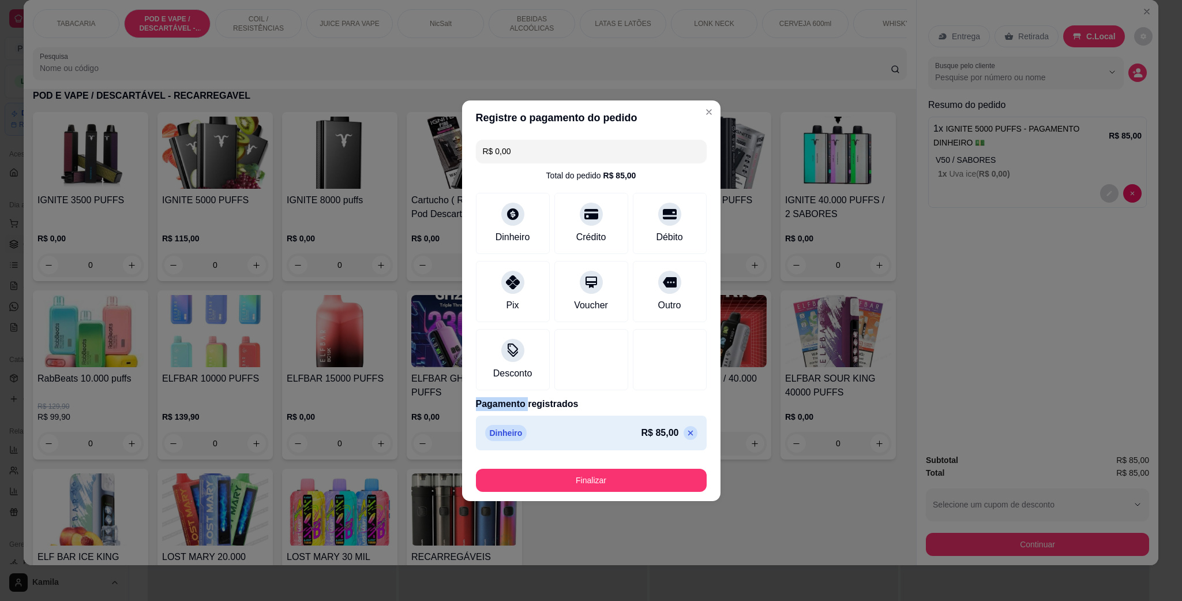
click at [634, 353] on div at bounding box center [670, 359] width 74 height 61
click at [606, 477] on button "Finalizar" at bounding box center [591, 480] width 231 height 23
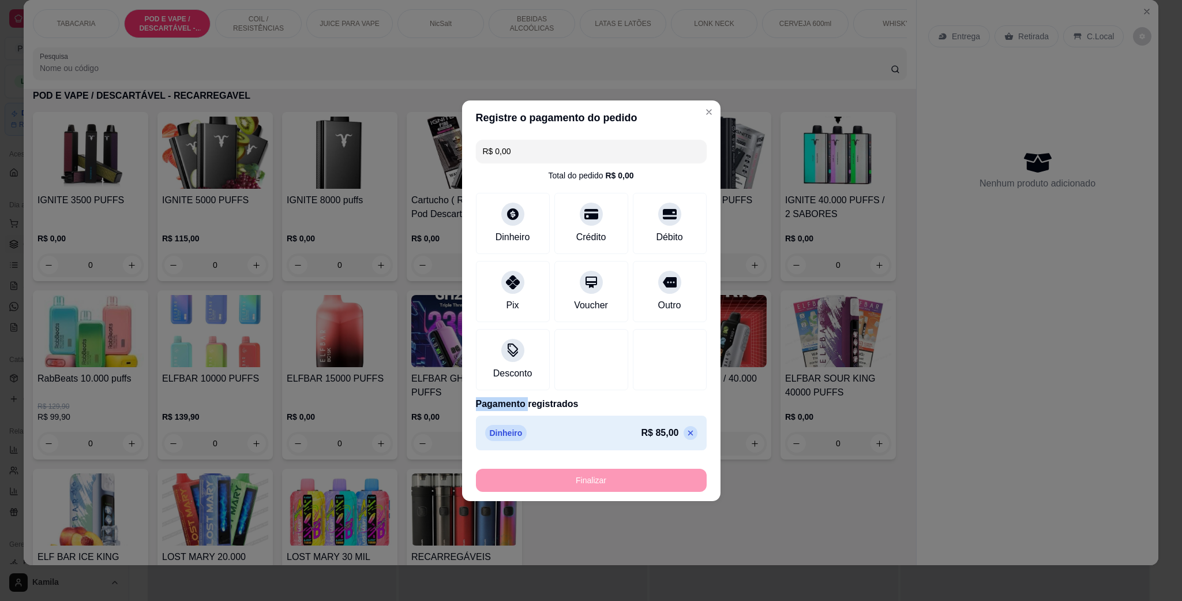
type input "-R$ 85,00"
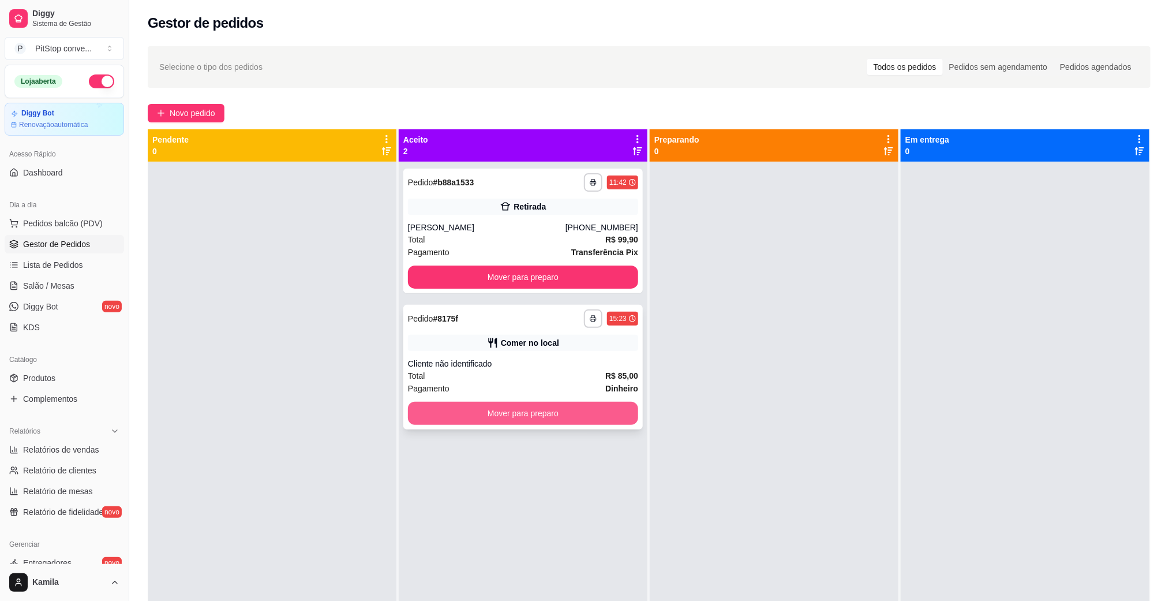
click at [589, 414] on button "Mover para preparo" at bounding box center [523, 413] width 230 height 23
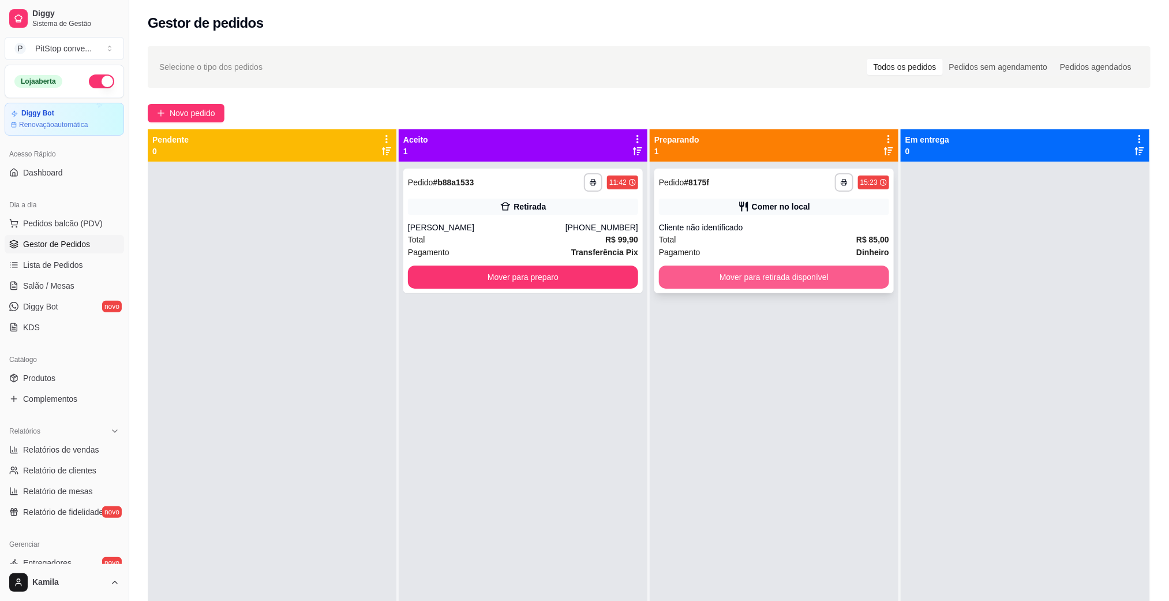
click at [790, 267] on button "Mover para retirada disponível" at bounding box center [774, 276] width 230 height 23
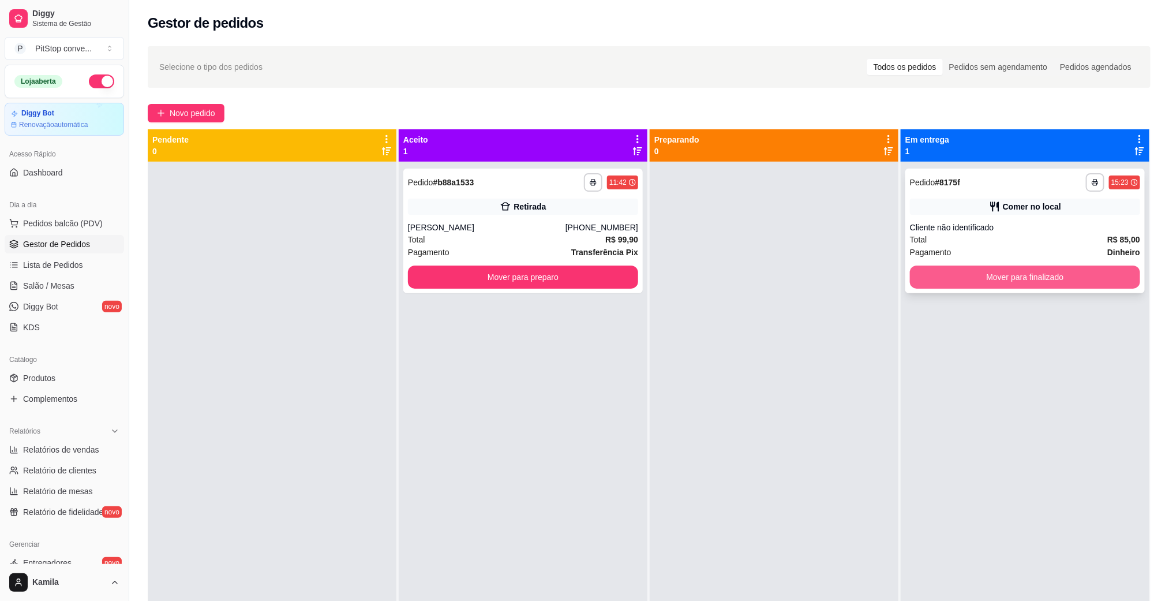
click at [999, 279] on button "Mover para finalizado" at bounding box center [1025, 276] width 230 height 23
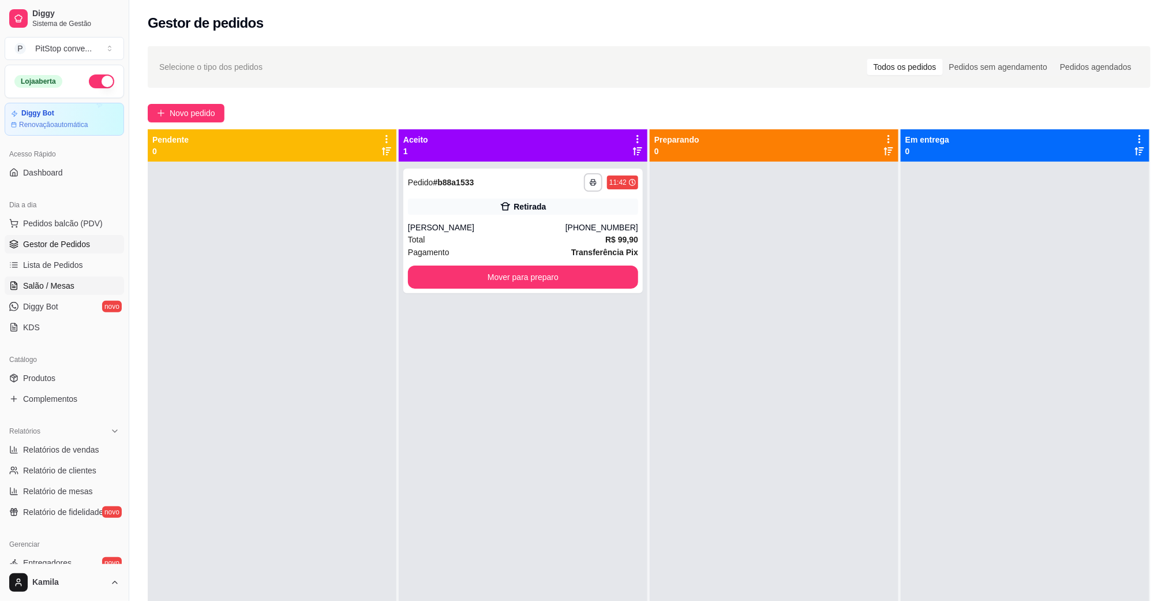
click at [78, 284] on link "Salão / Mesas" at bounding box center [64, 285] width 119 height 18
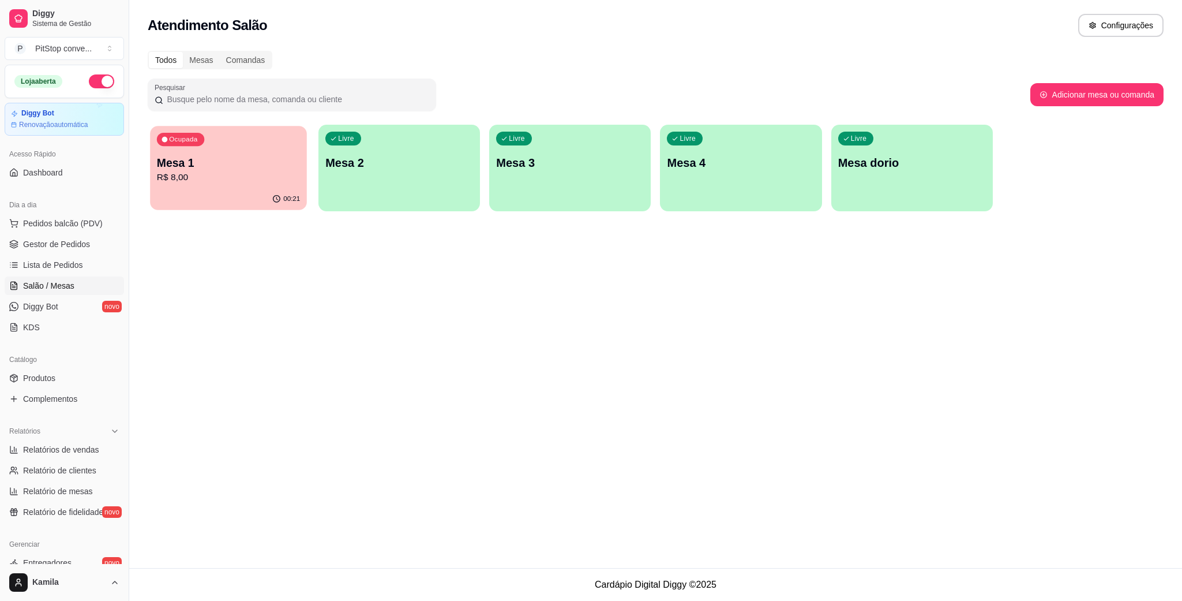
click at [284, 162] on p "Mesa 1" at bounding box center [228, 163] width 143 height 16
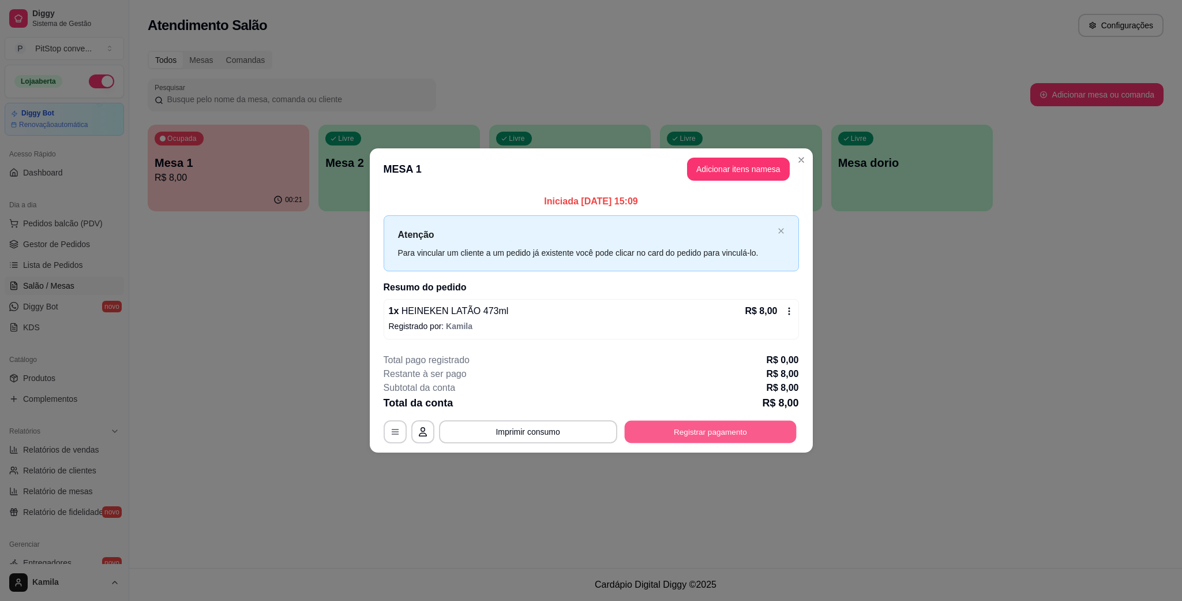
click at [729, 426] on button "Registrar pagamento" at bounding box center [710, 432] width 172 height 23
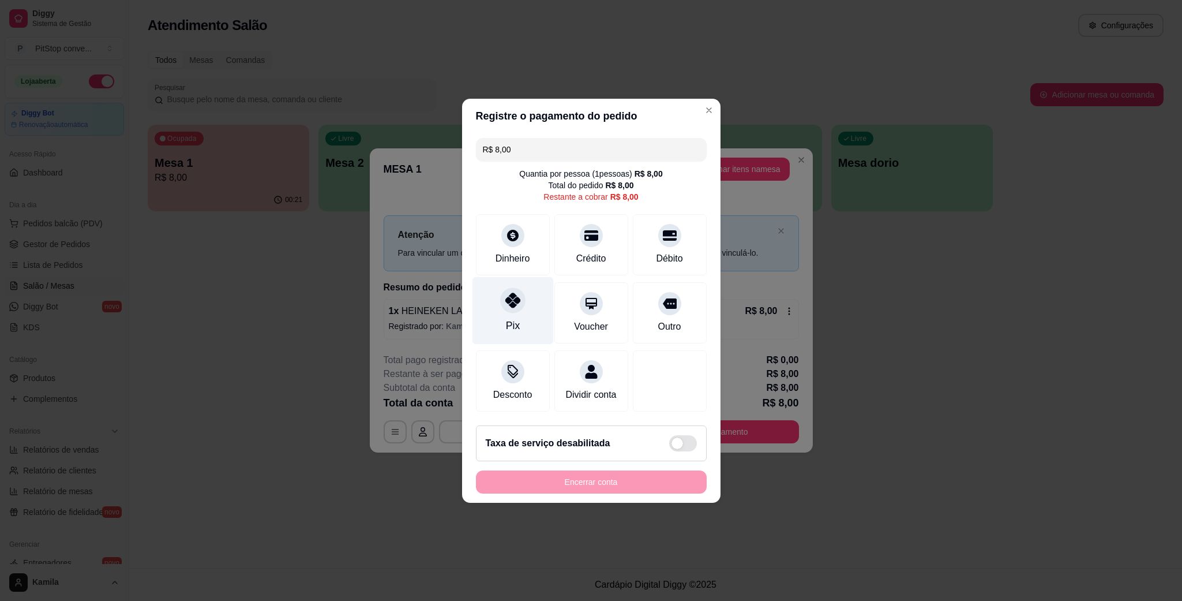
click at [507, 279] on div "Pix" at bounding box center [512, 310] width 81 height 68
type input "R$ 0,00"
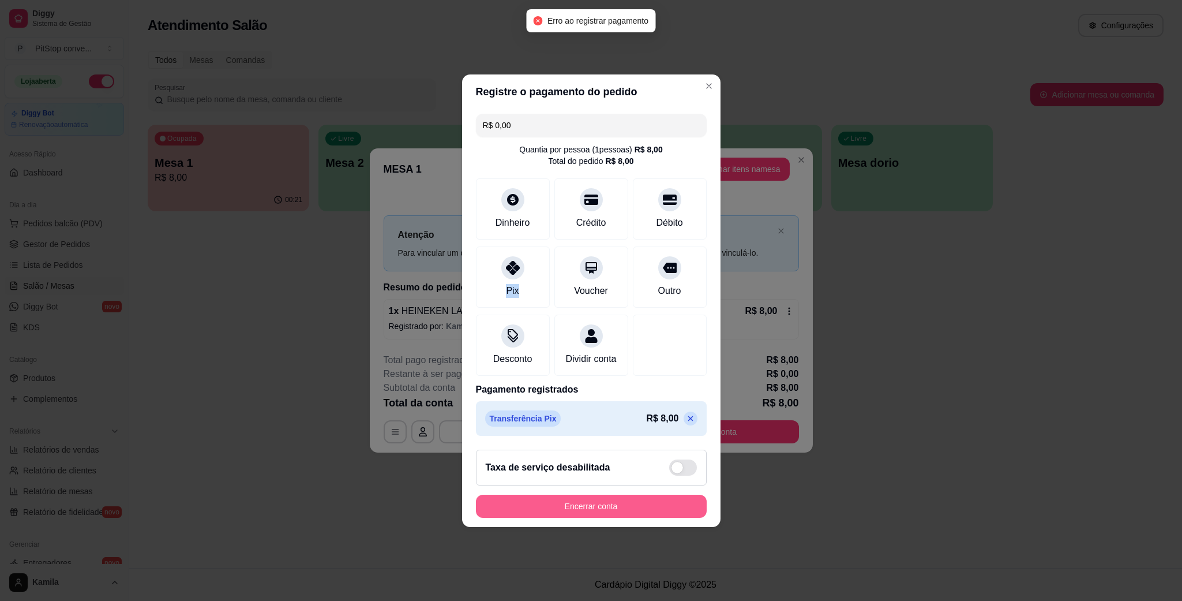
click at [593, 510] on button "Encerrar conta" at bounding box center [591, 506] width 231 height 23
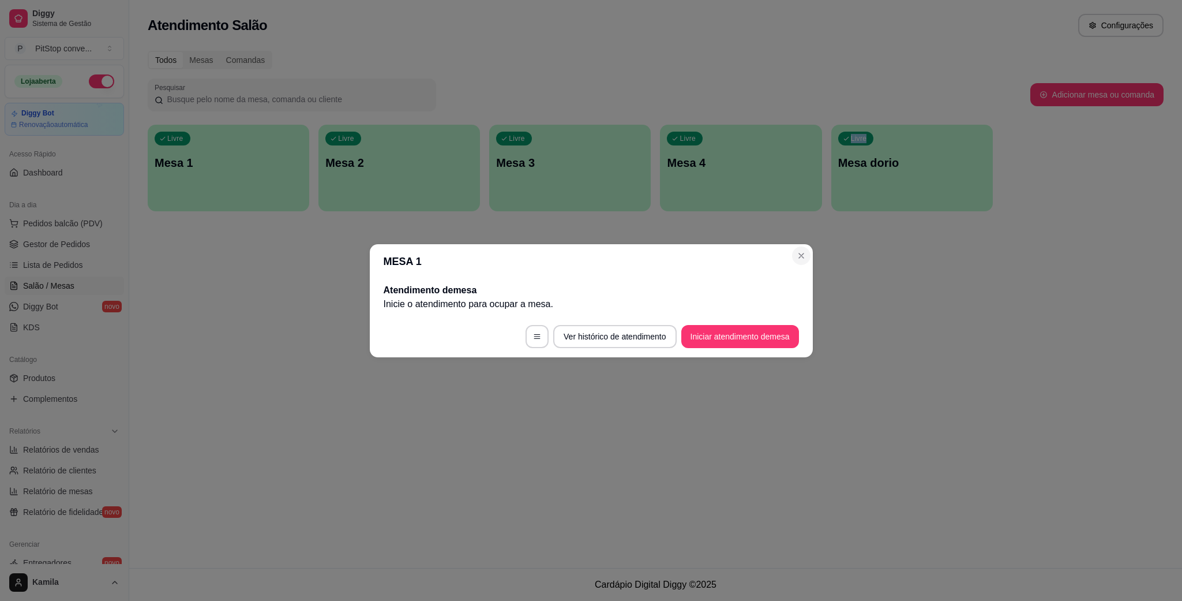
click at [798, 259] on div "Atendimento Salão Configurações Todos Mesas Comandas Pesquisar Adicionar mesa o…" at bounding box center [655, 284] width 1053 height 568
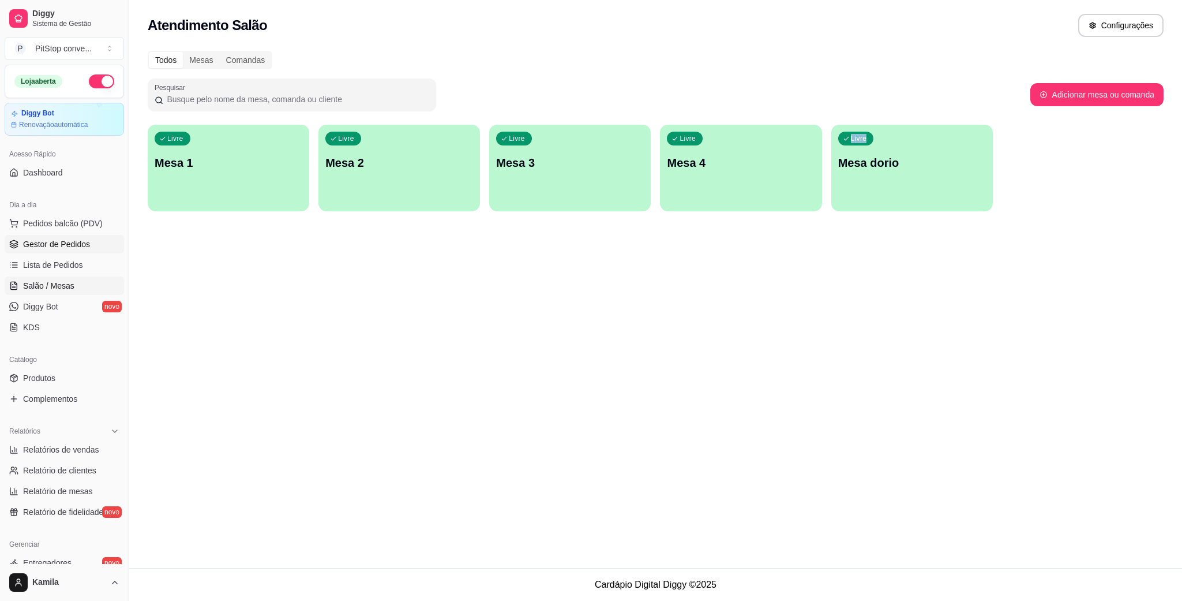
click at [66, 248] on span "Gestor de Pedidos" at bounding box center [56, 244] width 67 height 12
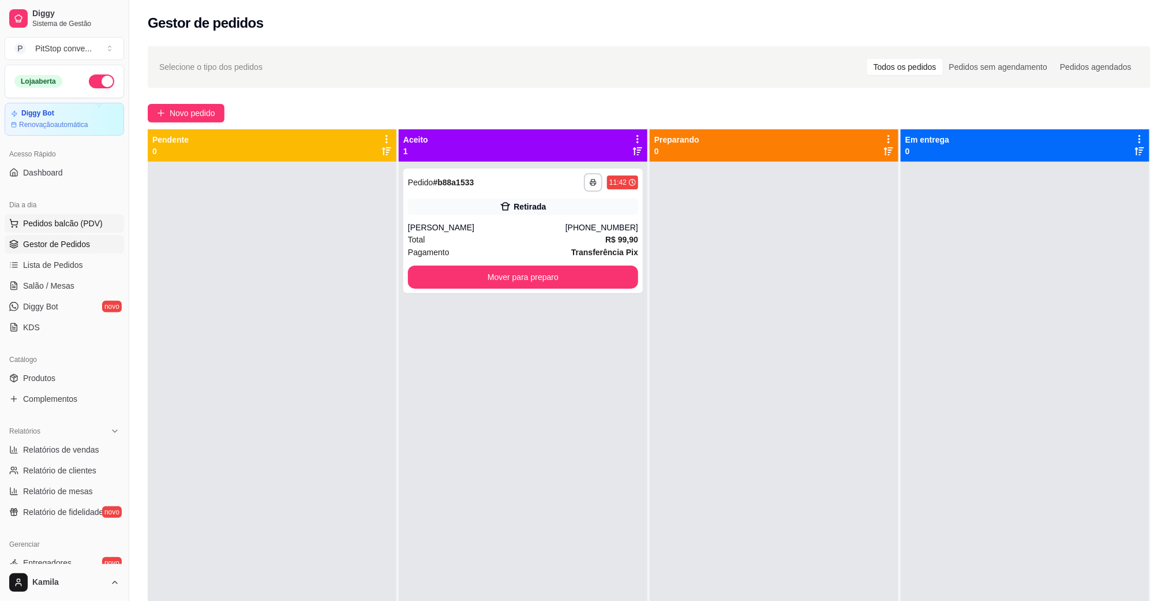
click at [74, 229] on span "Pedidos balcão (PDV)" at bounding box center [63, 224] width 80 height 12
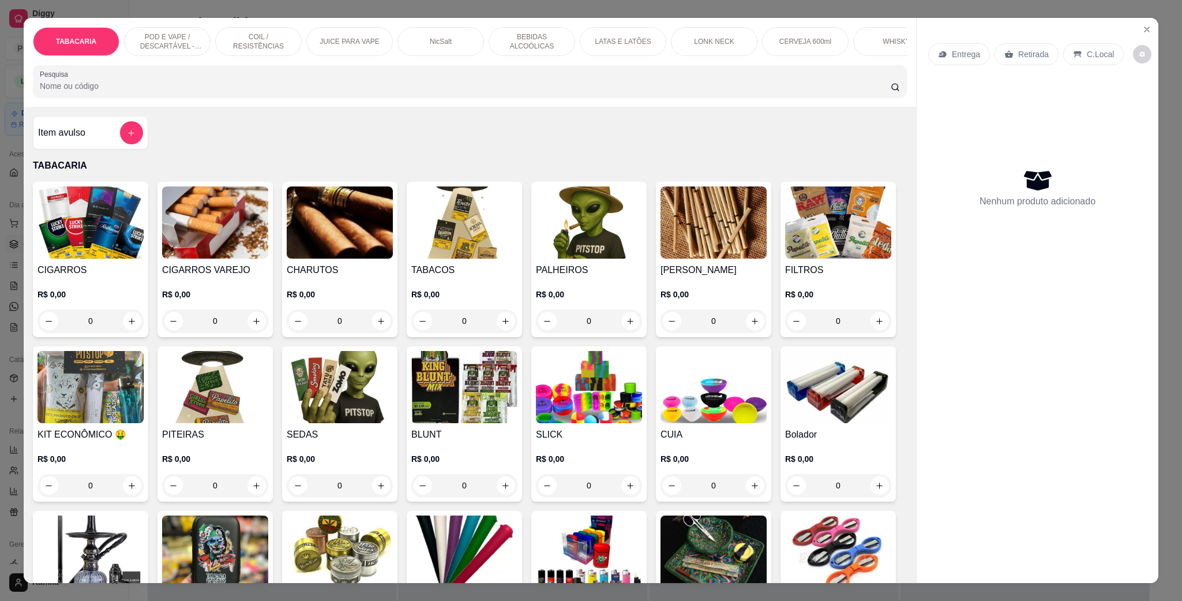
click at [177, 33] on p "POD E VAPE / DESCARTÁVEL - RECARREGAVEL" at bounding box center [167, 41] width 67 height 18
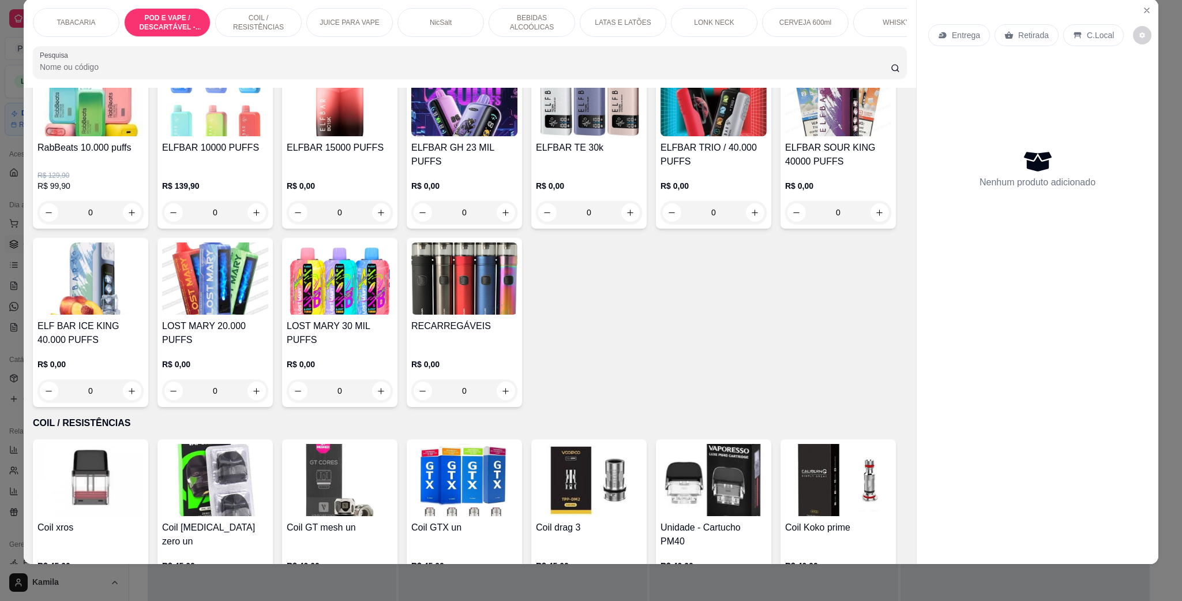
scroll to position [1006, 0]
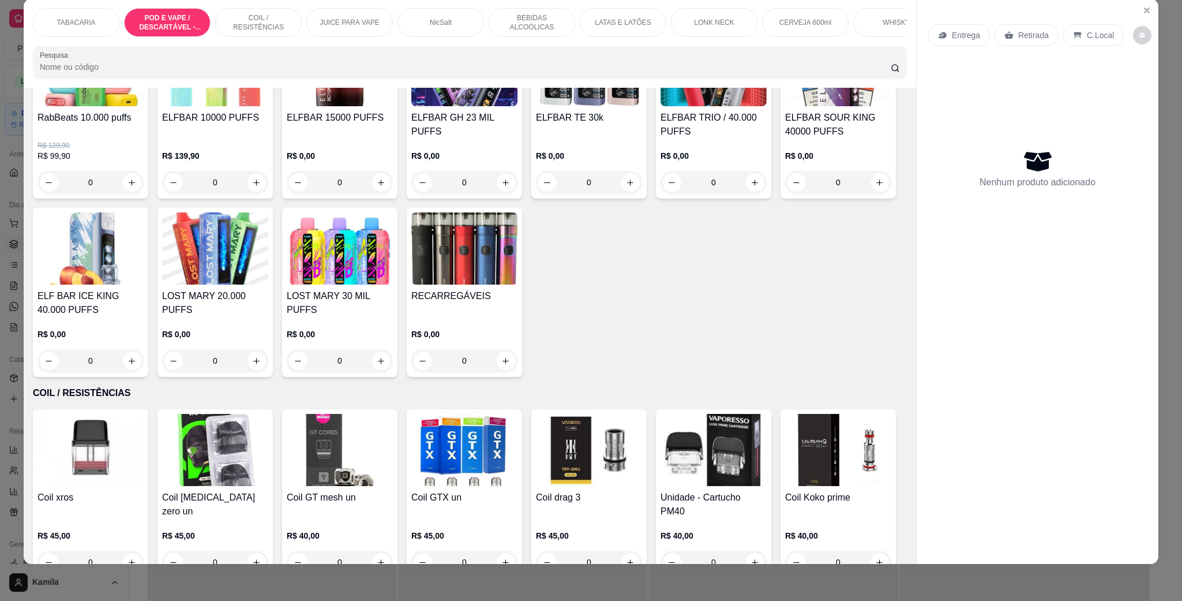
click at [661, 106] on img at bounding box center [714, 70] width 106 height 72
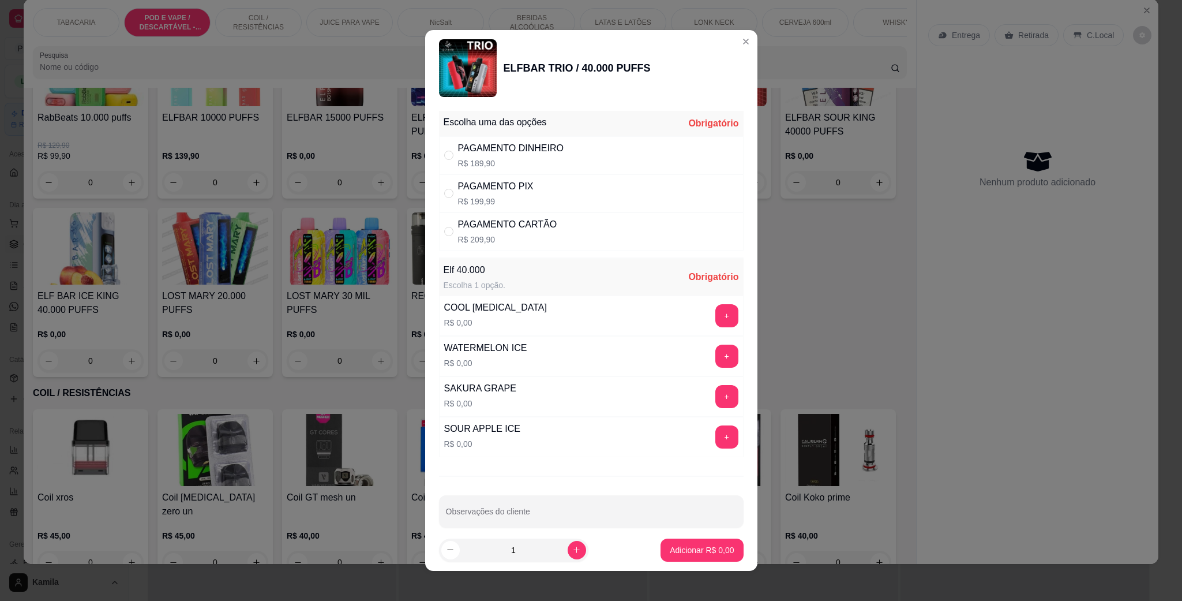
click at [504, 196] on p "R$ 199,99" at bounding box center [496, 202] width 76 height 12
click at [716, 406] on button "+" at bounding box center [727, 396] width 23 height 23
click at [451, 196] on div "" at bounding box center [451, 193] width 14 height 13
radio input "true"
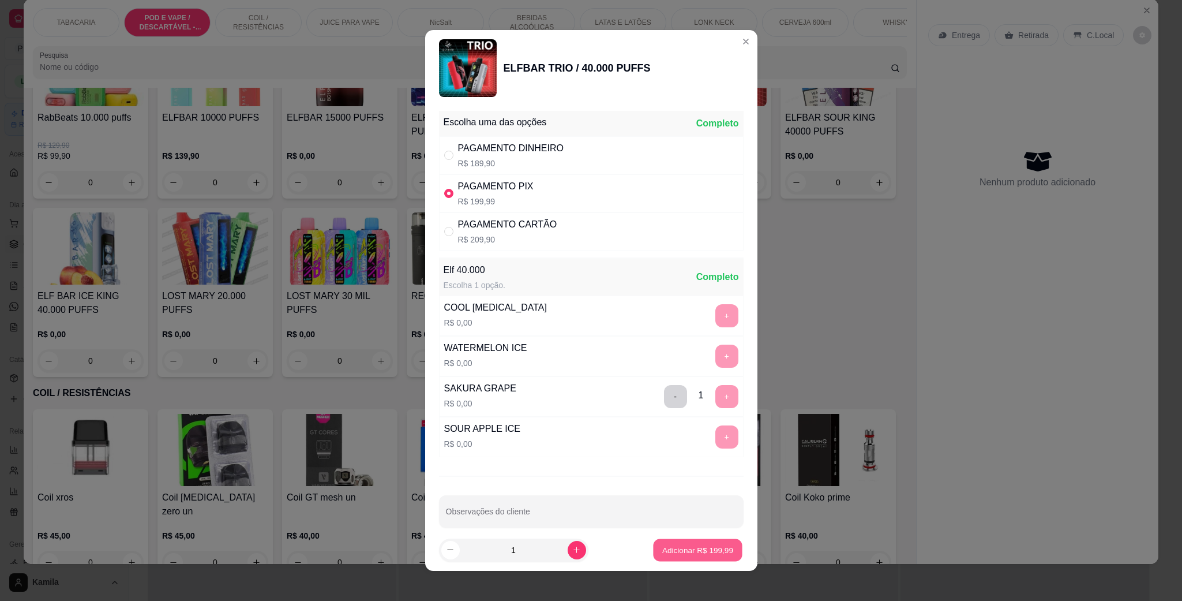
click at [662, 549] on p "Adicionar R$ 199,99" at bounding box center [697, 549] width 71 height 11
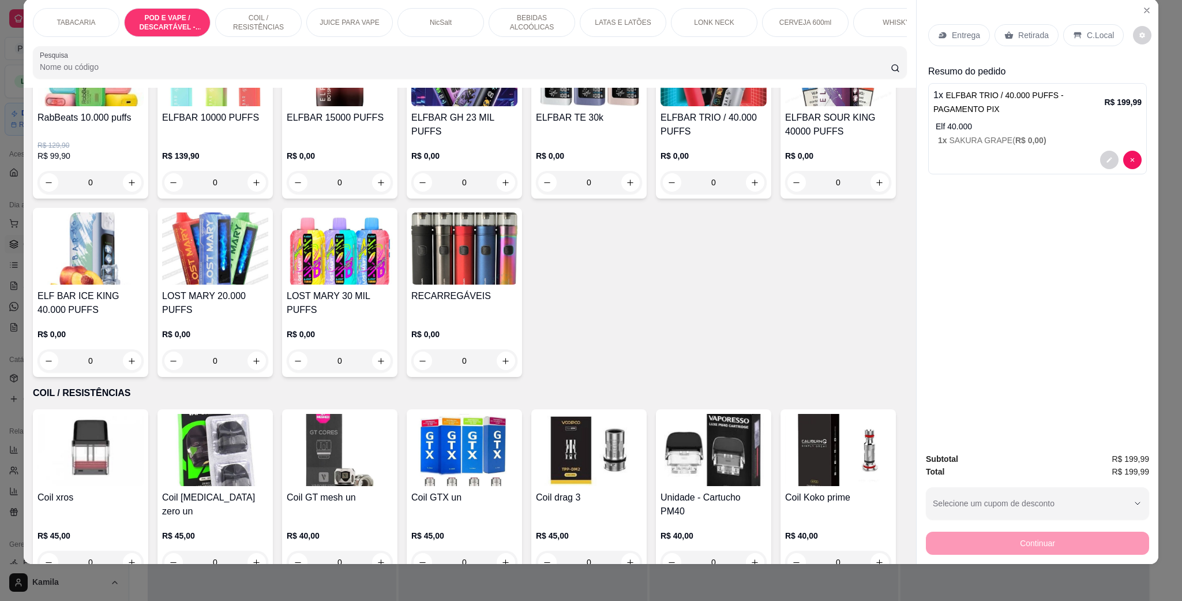
click at [661, 106] on img at bounding box center [714, 70] width 106 height 72
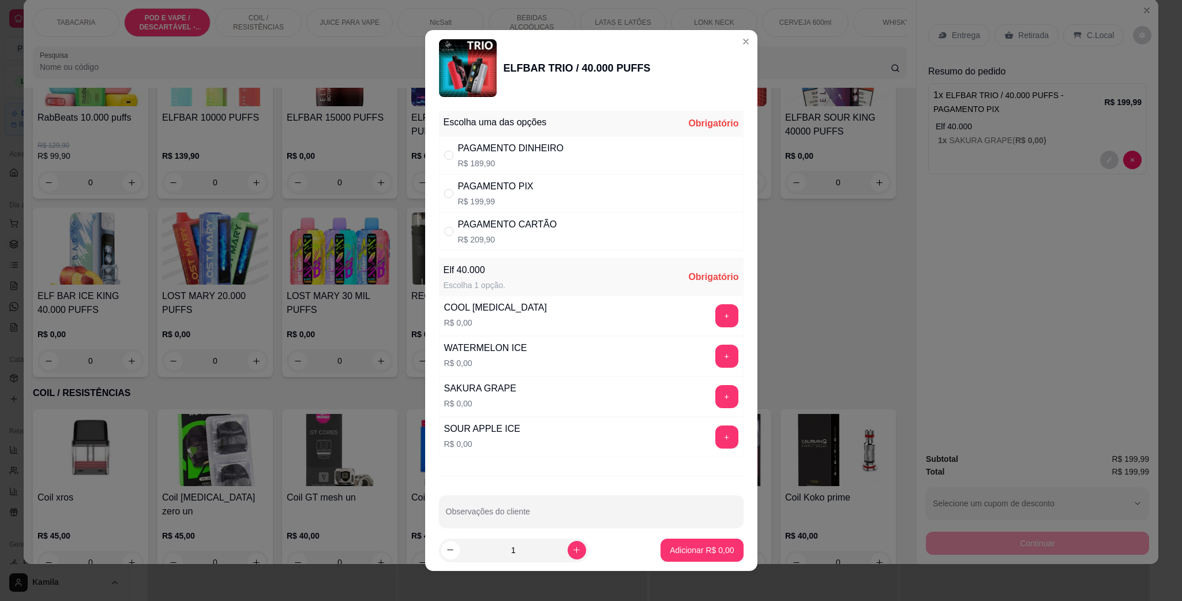
click at [488, 190] on div "PAGAMENTO PIX" at bounding box center [496, 186] width 76 height 14
radio input "true"
click at [716, 442] on button "+" at bounding box center [727, 436] width 23 height 23
click at [700, 546] on p "Adicionar R$ 199,99" at bounding box center [697, 550] width 73 height 12
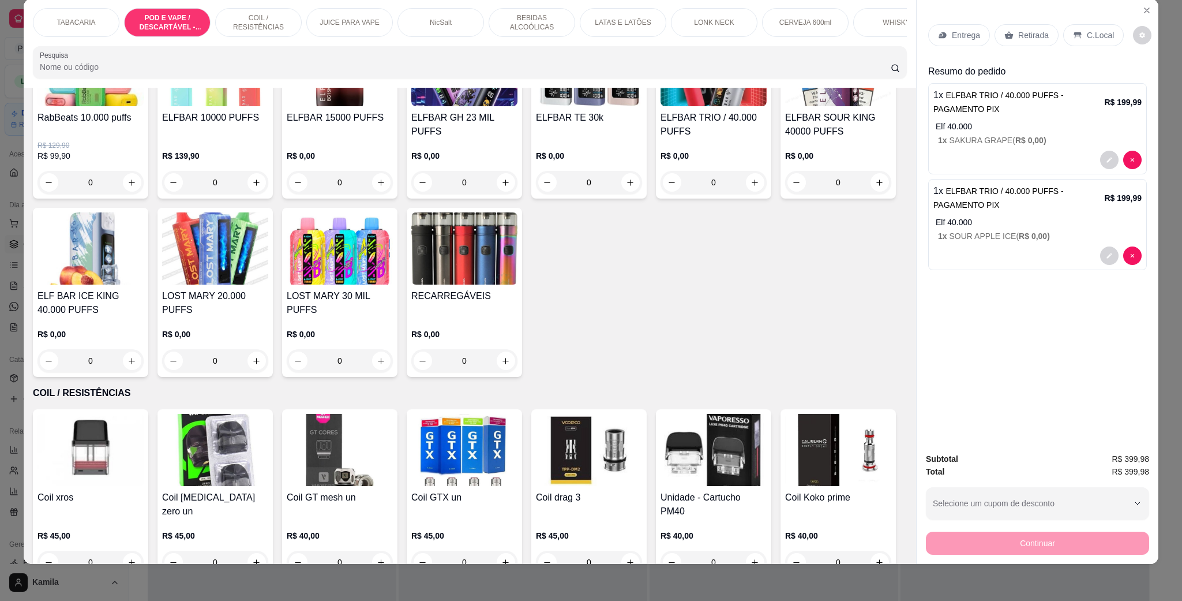
click at [1087, 31] on p "C.Local" at bounding box center [1100, 35] width 27 height 12
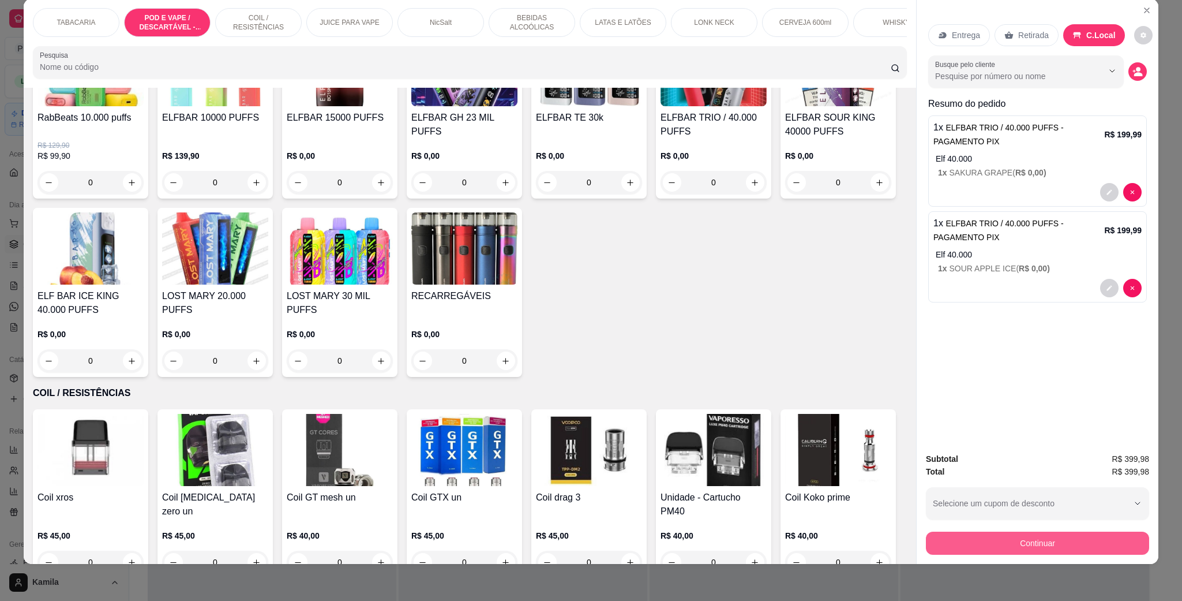
click at [1025, 536] on button "Continuar" at bounding box center [1037, 542] width 223 height 23
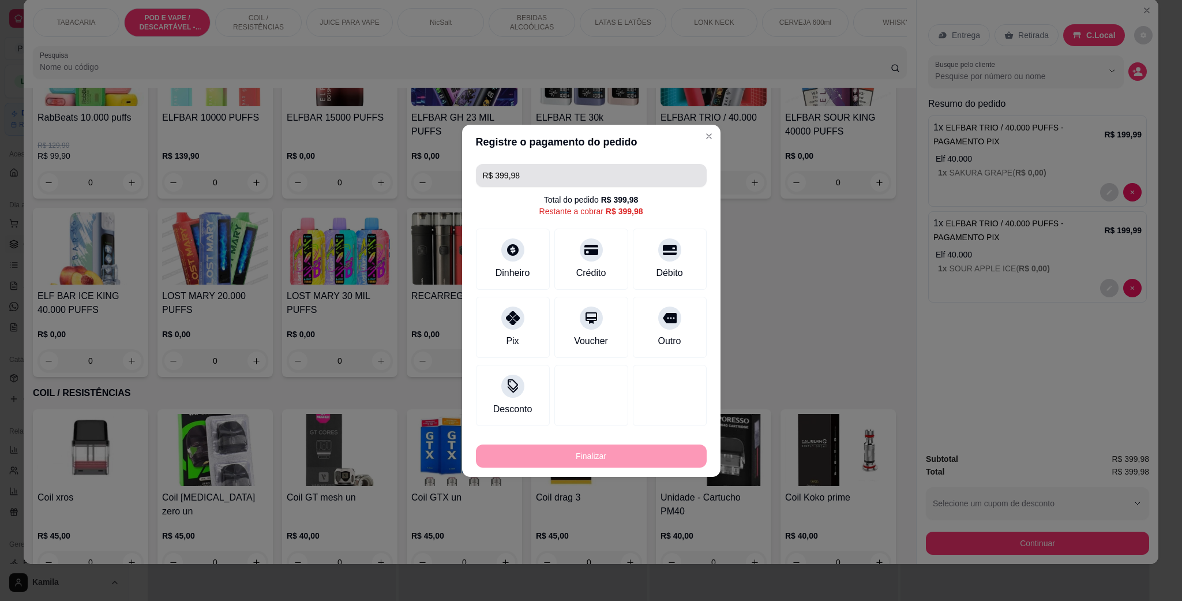
click at [523, 171] on input "R$ 399,98" at bounding box center [591, 175] width 217 height 23
click at [518, 314] on icon at bounding box center [512, 314] width 15 height 15
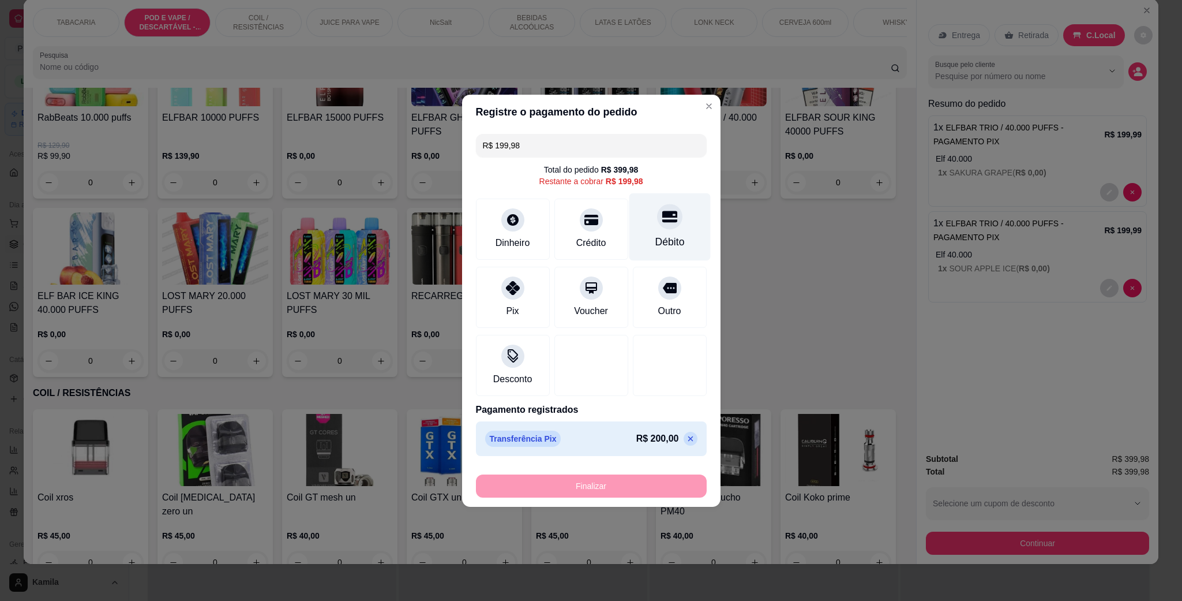
click at [662, 222] on icon at bounding box center [669, 216] width 15 height 15
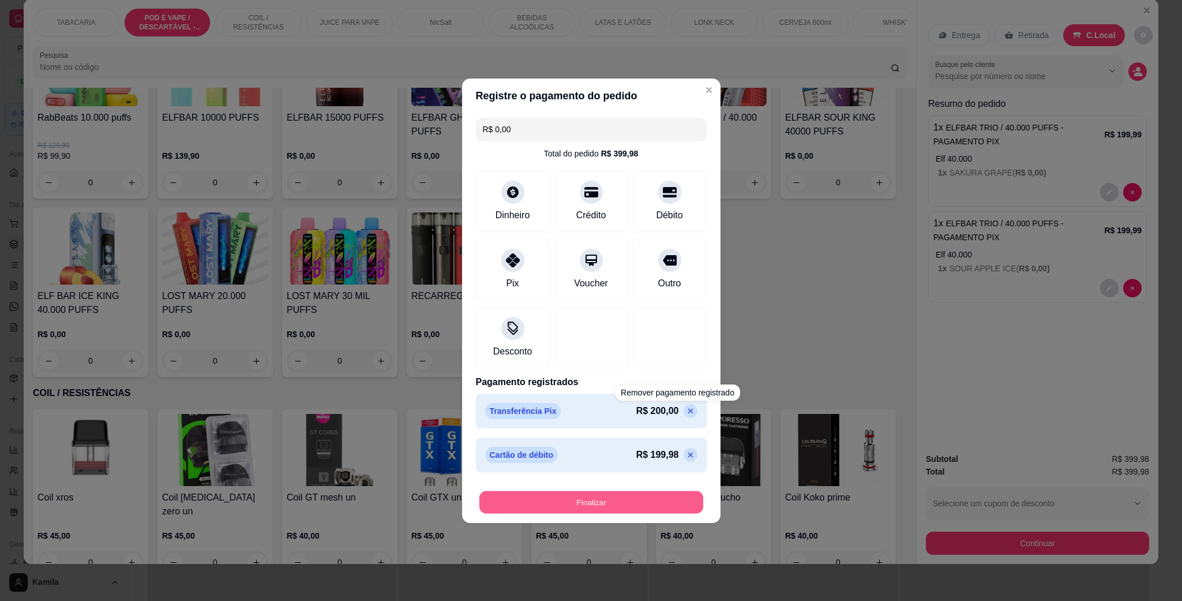
click at [641, 504] on button "Finalizar" at bounding box center [592, 501] width 224 height 23
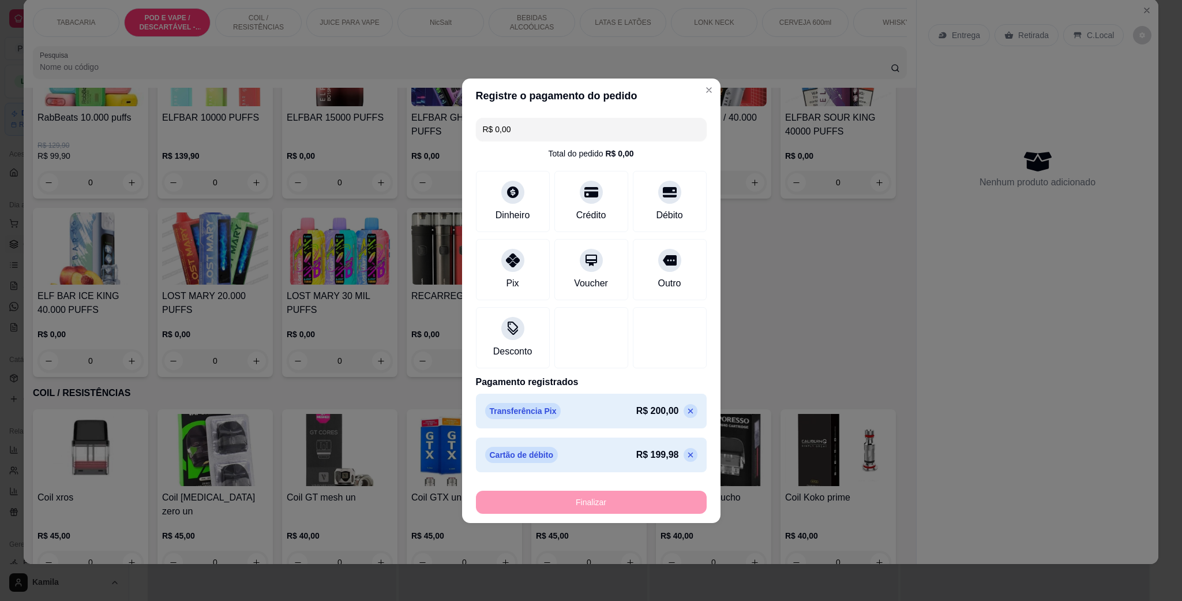
type input "-R$ 399,98"
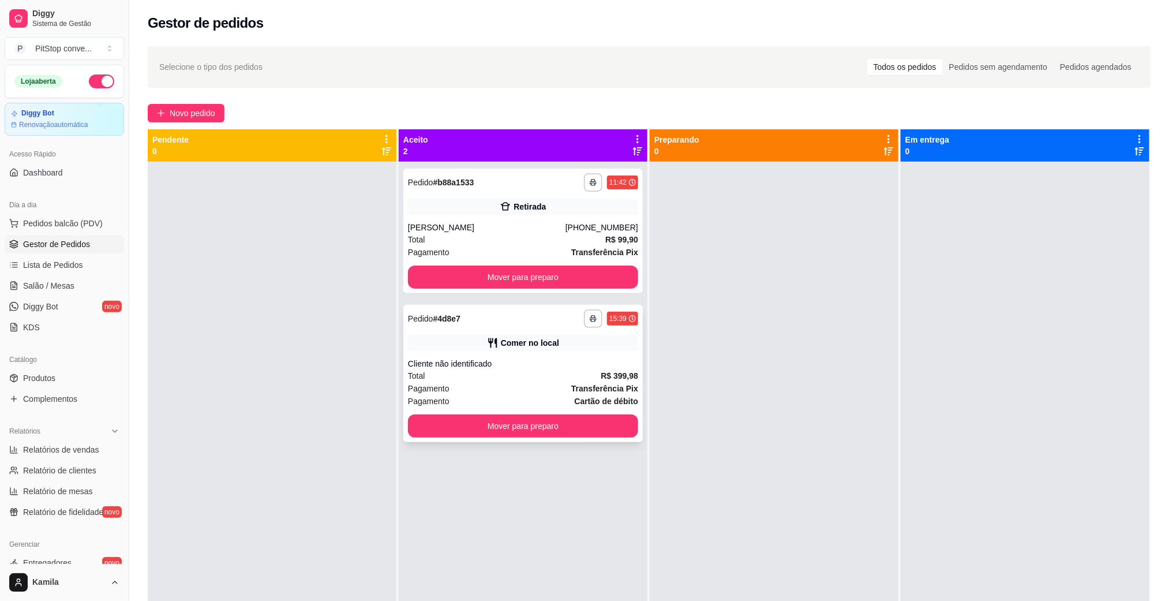
click at [599, 440] on div "**********" at bounding box center [522, 373] width 239 height 137
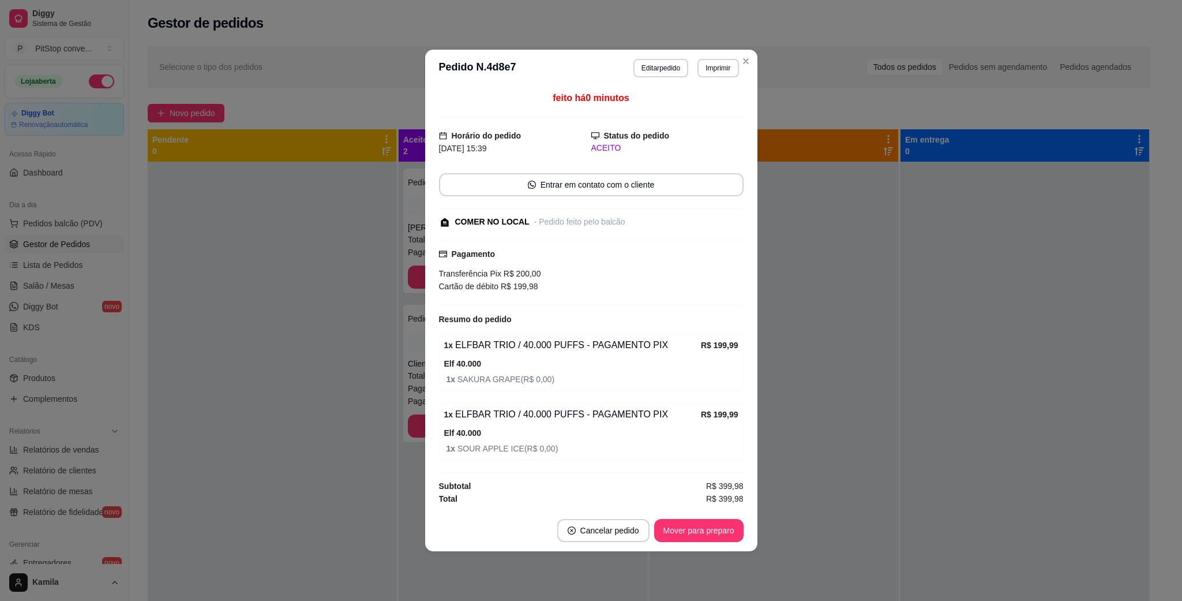
click at [795, 261] on div at bounding box center [774, 462] width 249 height 601
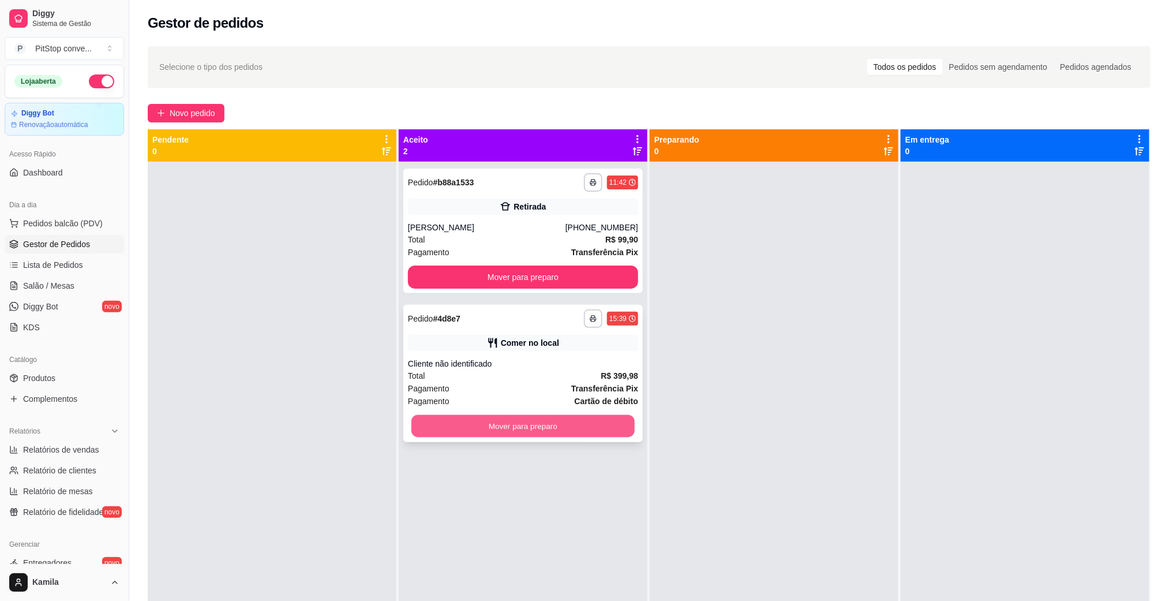
click at [590, 417] on button "Mover para preparo" at bounding box center [522, 426] width 223 height 23
click at [590, 417] on div "Mover para preparo" at bounding box center [523, 425] width 230 height 23
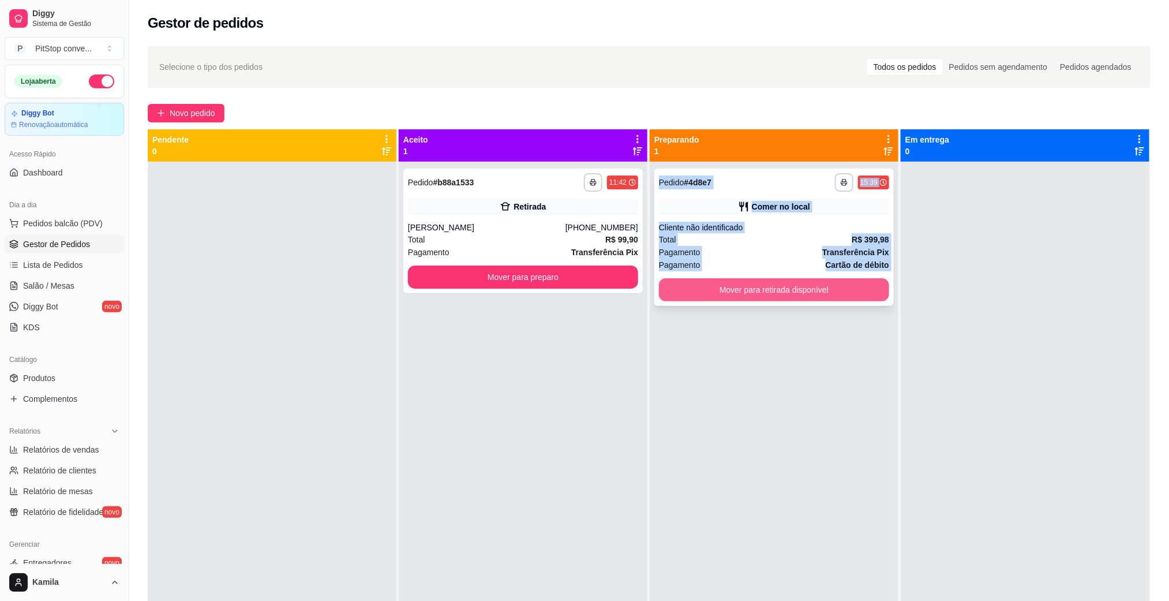
click at [830, 291] on button "Mover para retirada disponível" at bounding box center [774, 289] width 230 height 23
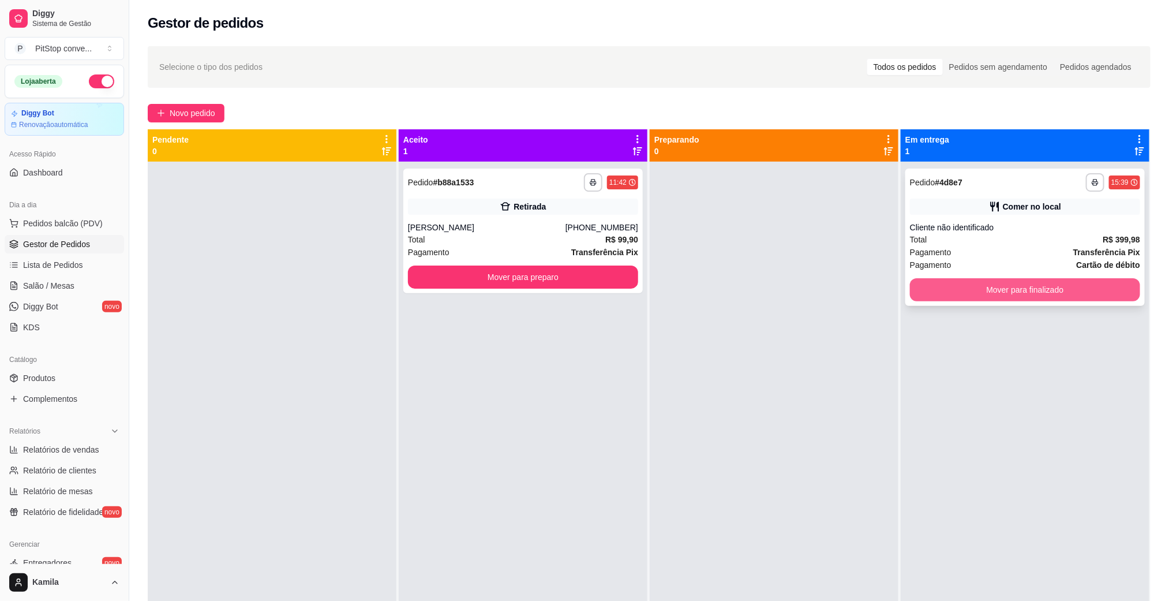
click at [954, 286] on button "Mover para finalizado" at bounding box center [1025, 289] width 230 height 23
click at [954, 286] on div "Mover para finalizado" at bounding box center [1025, 289] width 230 height 23
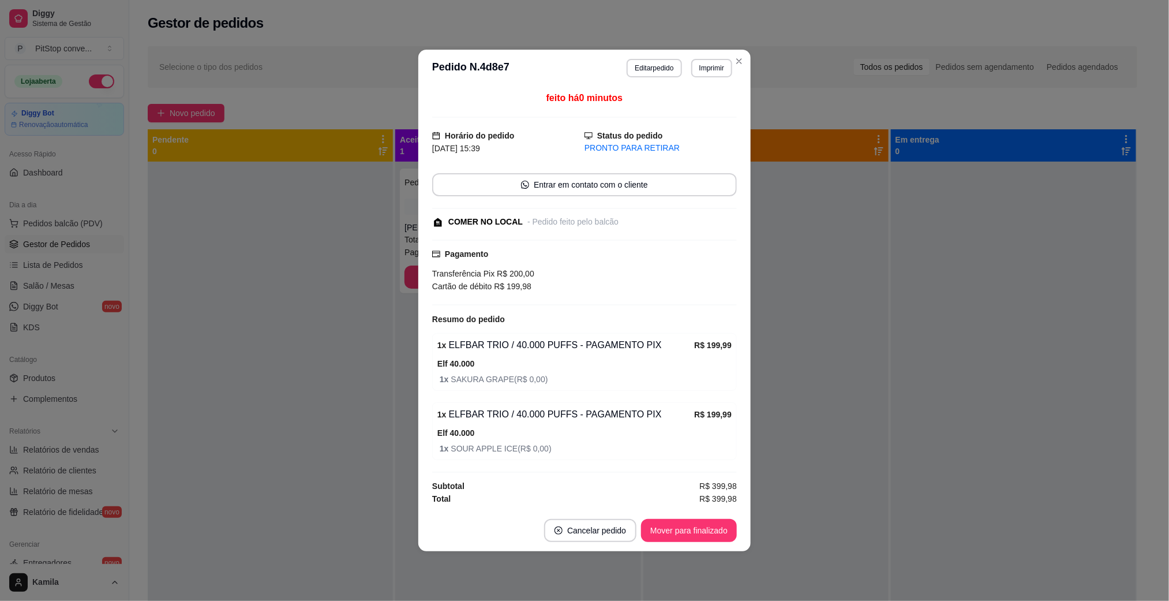
click at [979, 286] on div at bounding box center [1013, 462] width 245 height 601
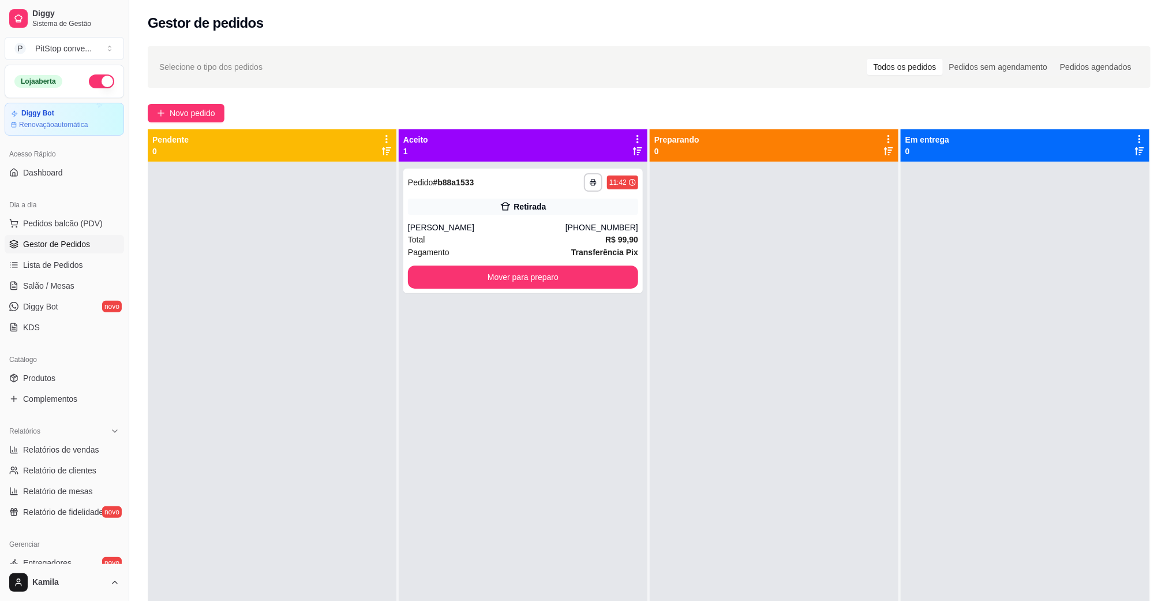
click at [77, 212] on div "Dia a dia" at bounding box center [64, 205] width 119 height 18
click at [81, 220] on span "Pedidos balcão (PDV)" at bounding box center [63, 224] width 80 height 12
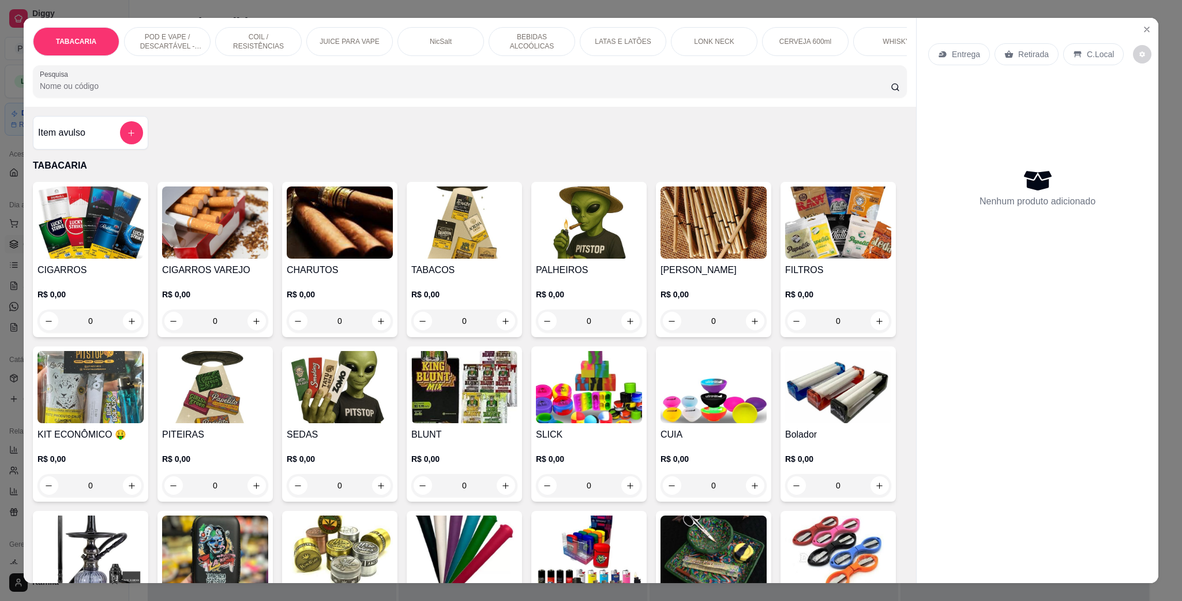
click at [160, 50] on p "POD E VAPE / DESCARTÁVEL - RECARREGAVEL" at bounding box center [167, 41] width 67 height 18
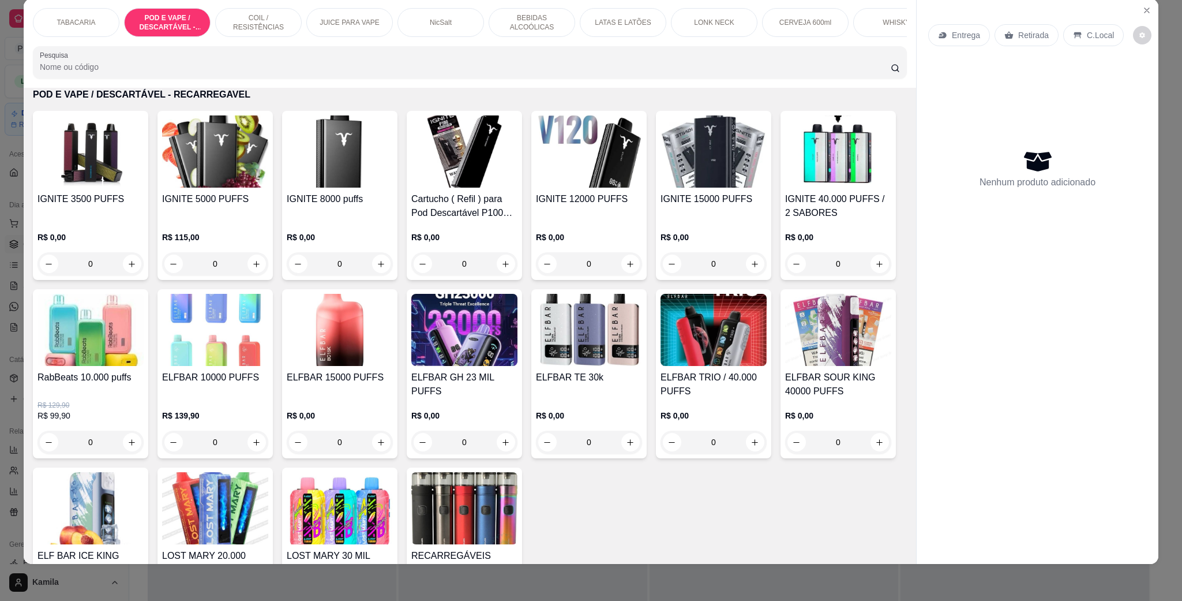
click at [268, 366] on img at bounding box center [215, 330] width 106 height 72
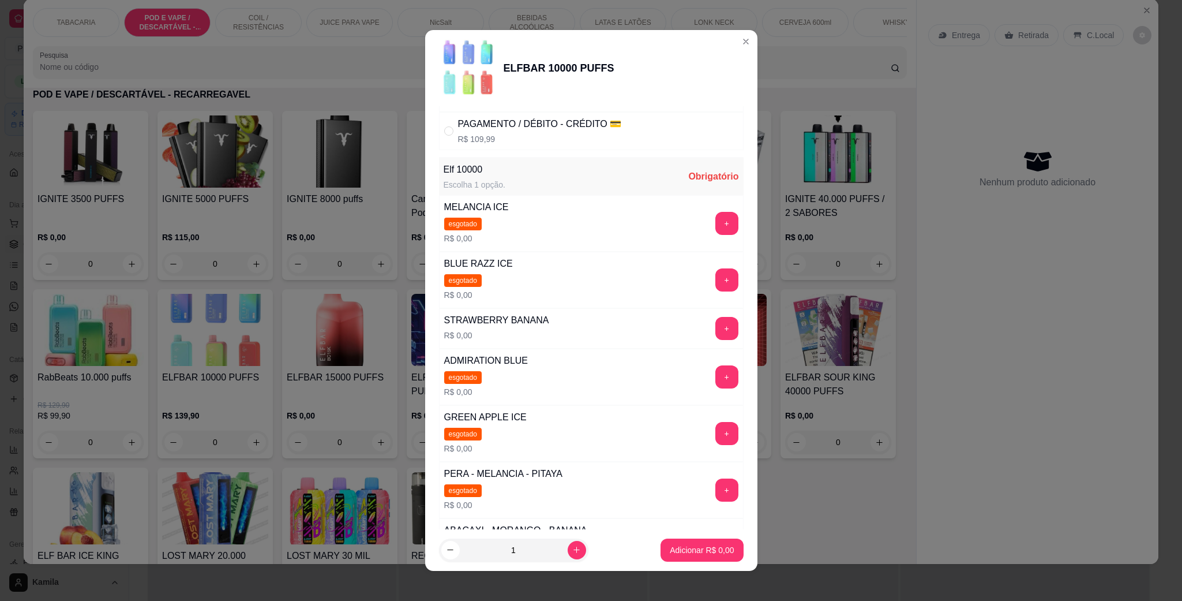
scroll to position [241, 0]
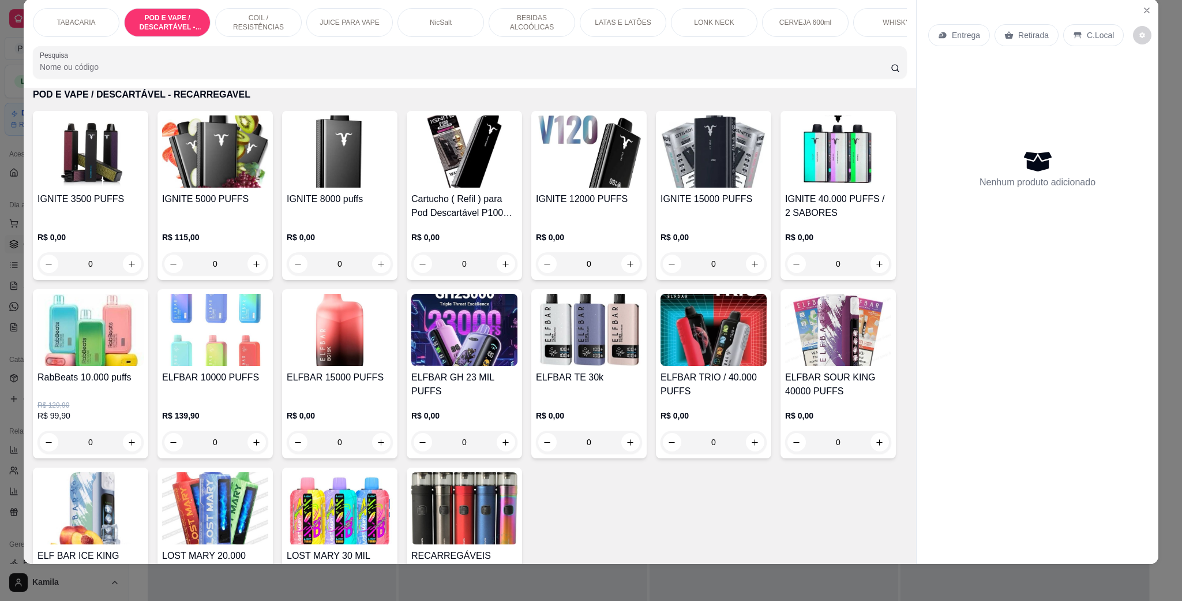
click at [393, 361] on img at bounding box center [340, 330] width 106 height 72
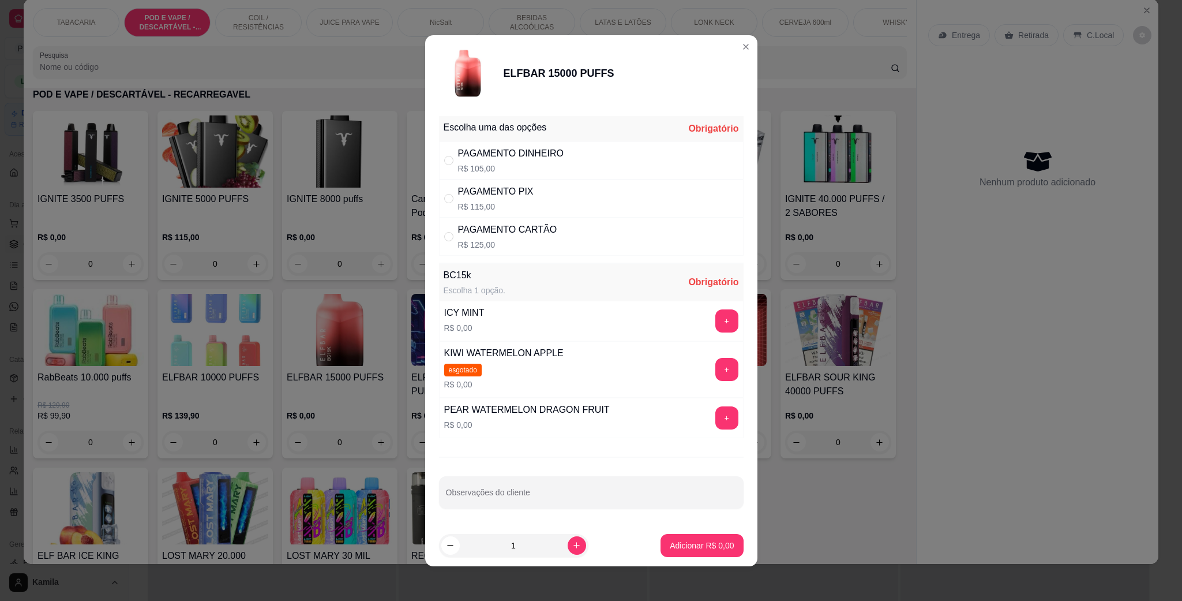
scroll to position [4, 0]
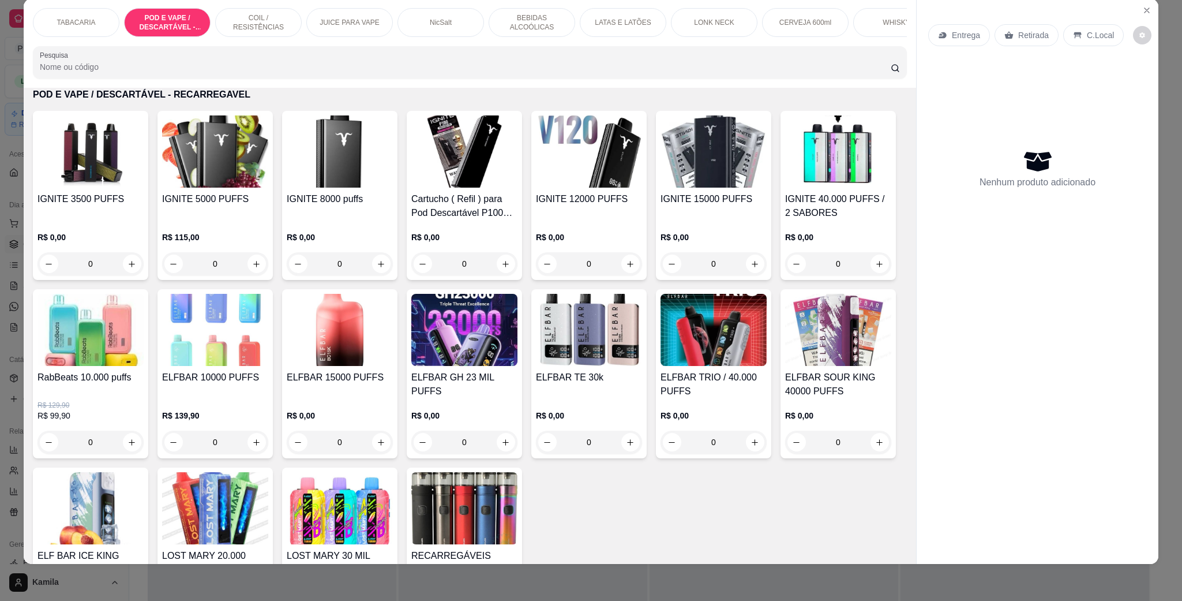
click at [518, 366] on img at bounding box center [464, 330] width 106 height 72
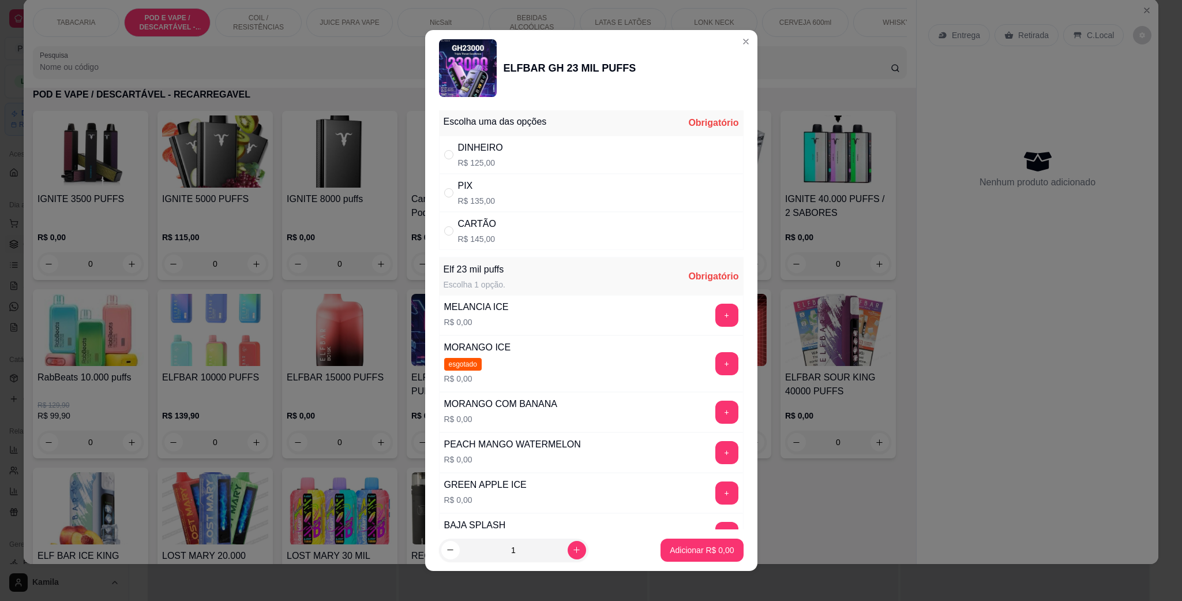
scroll to position [0, 0]
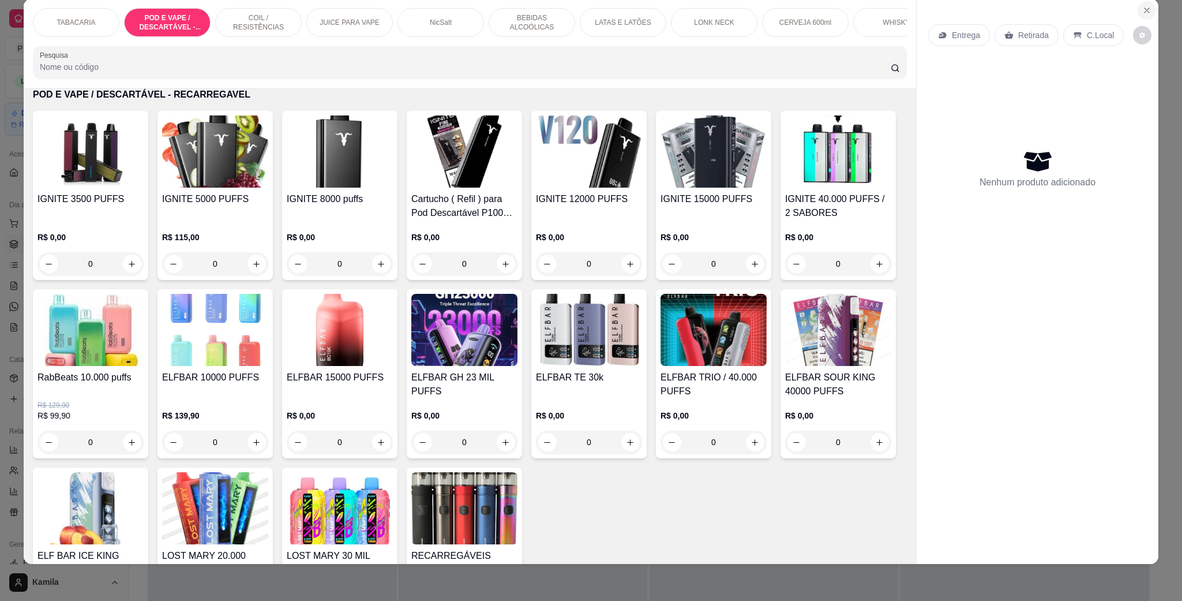
click at [1145, 2] on button "Close" at bounding box center [1147, 10] width 18 height 18
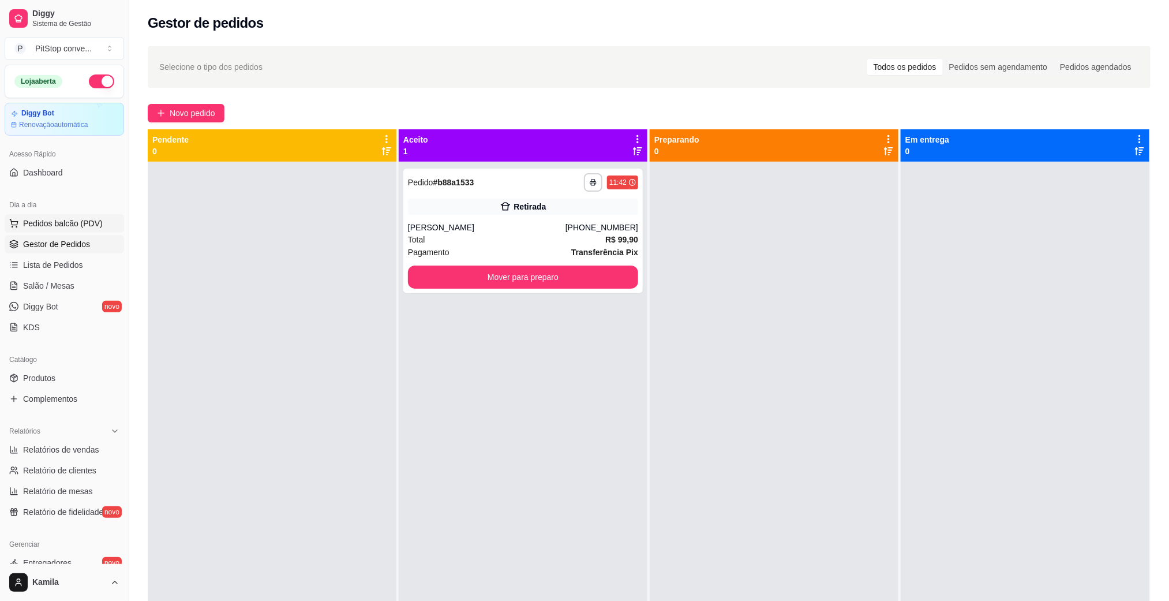
click at [47, 227] on span "Pedidos balcão (PDV)" at bounding box center [63, 224] width 80 height 12
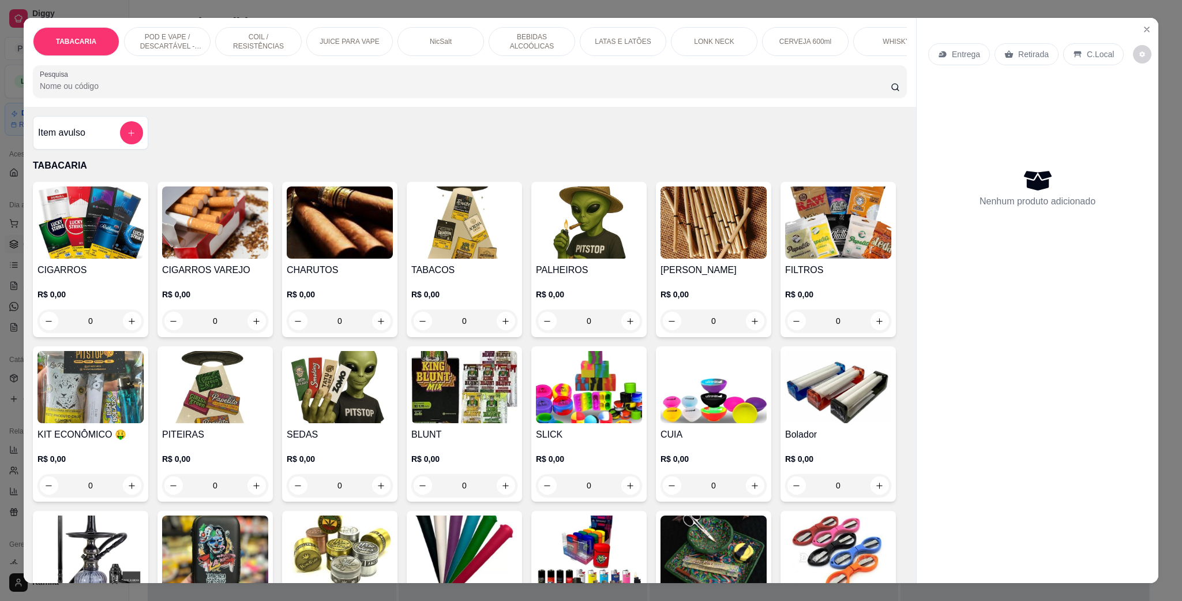
click at [187, 42] on p "POD E VAPE / DESCARTÁVEL - RECARREGAVEL" at bounding box center [167, 41] width 67 height 18
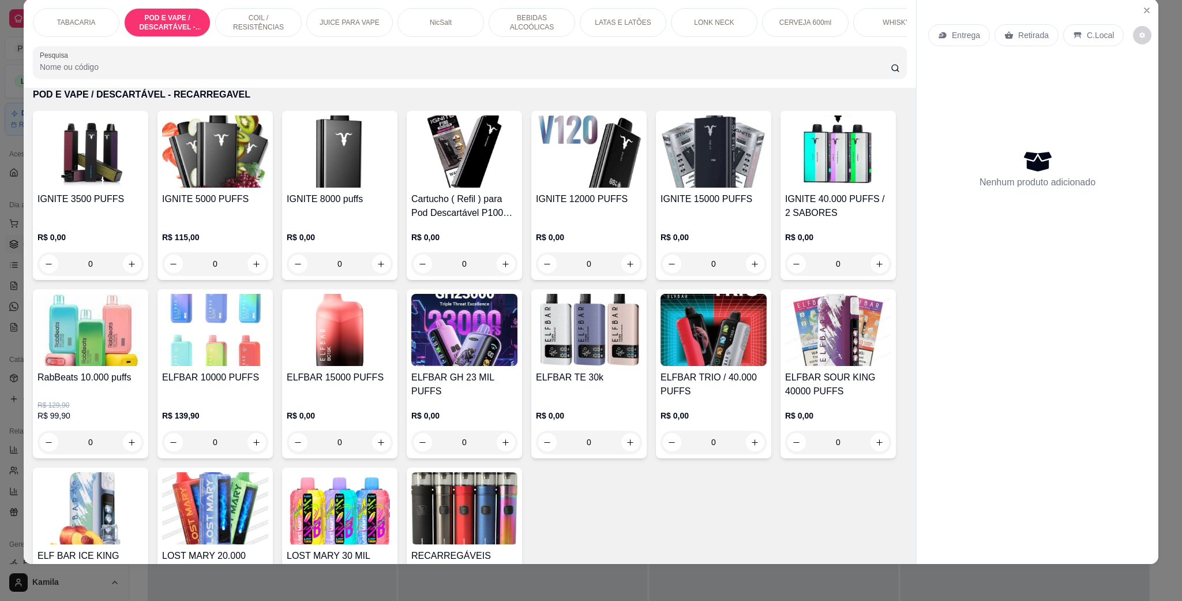
scroll to position [833, 0]
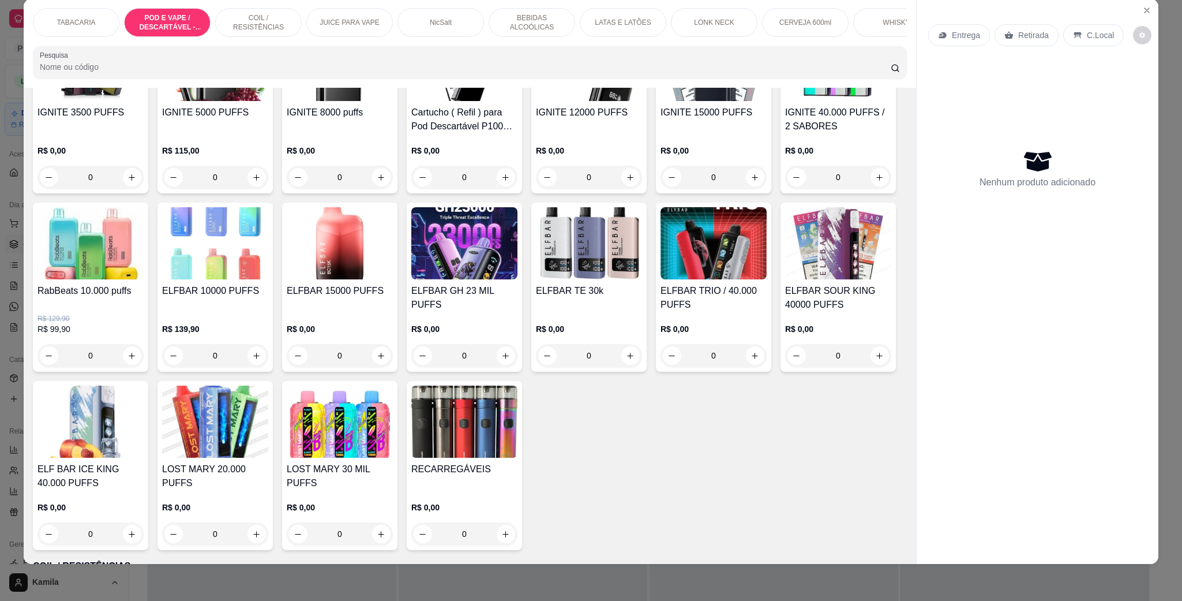
click at [518, 265] on img at bounding box center [464, 243] width 106 height 72
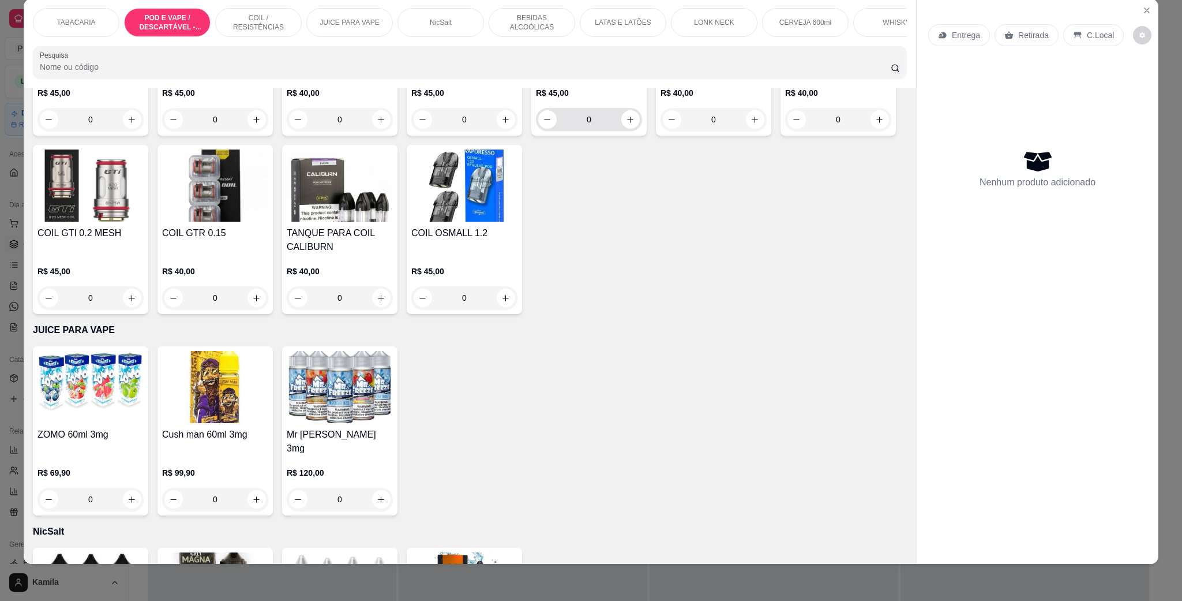
scroll to position [1439, 0]
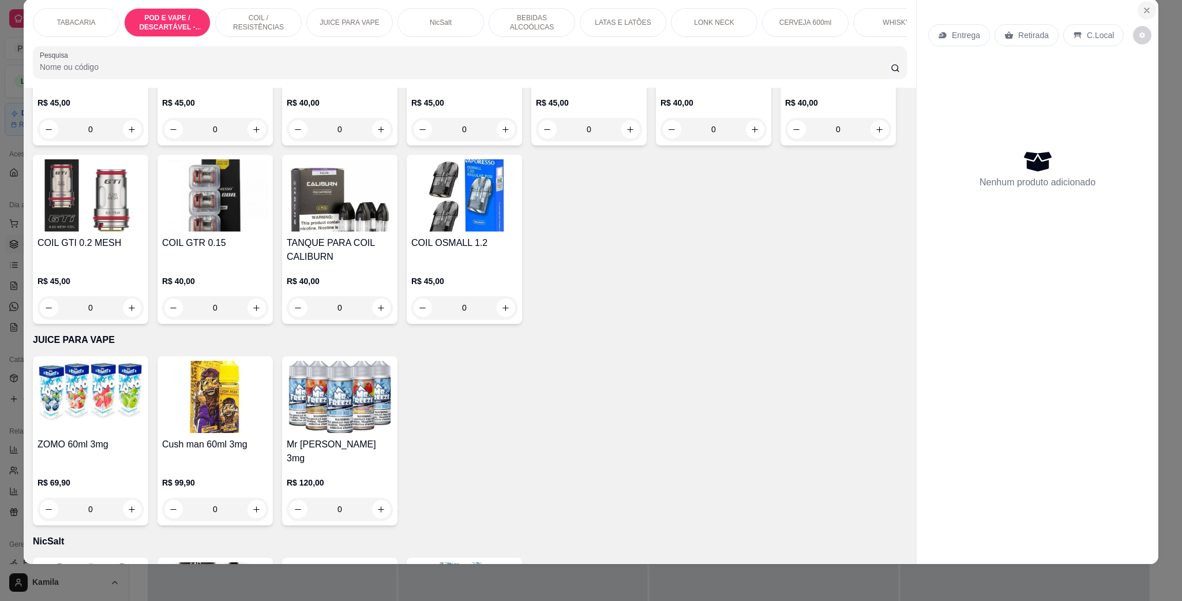
click at [1146, 10] on button "Close" at bounding box center [1147, 10] width 18 height 18
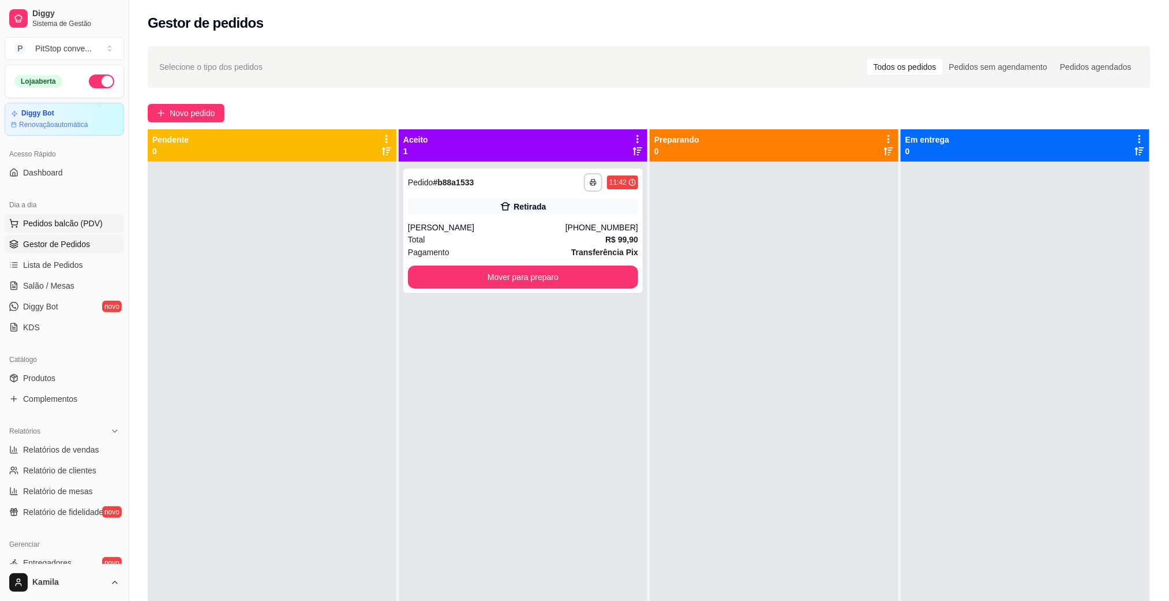
click at [73, 229] on span "Pedidos balcão (PDV)" at bounding box center [63, 224] width 80 height 12
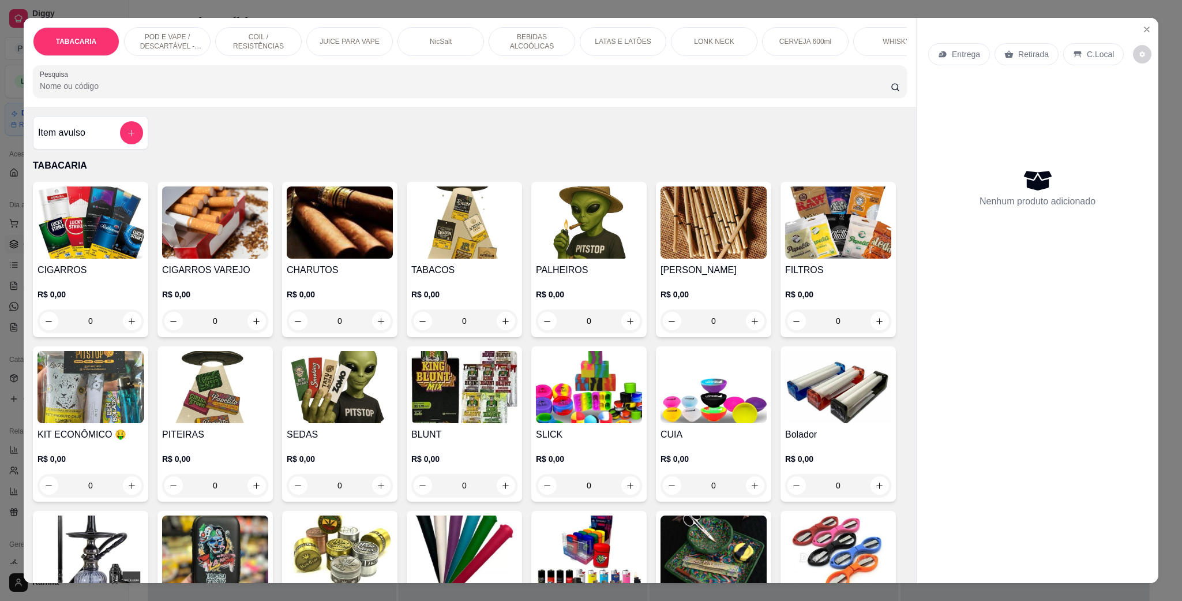
click at [167, 35] on p "POD E VAPE / DESCARTÁVEL - RECARREGAVEL" at bounding box center [167, 41] width 67 height 18
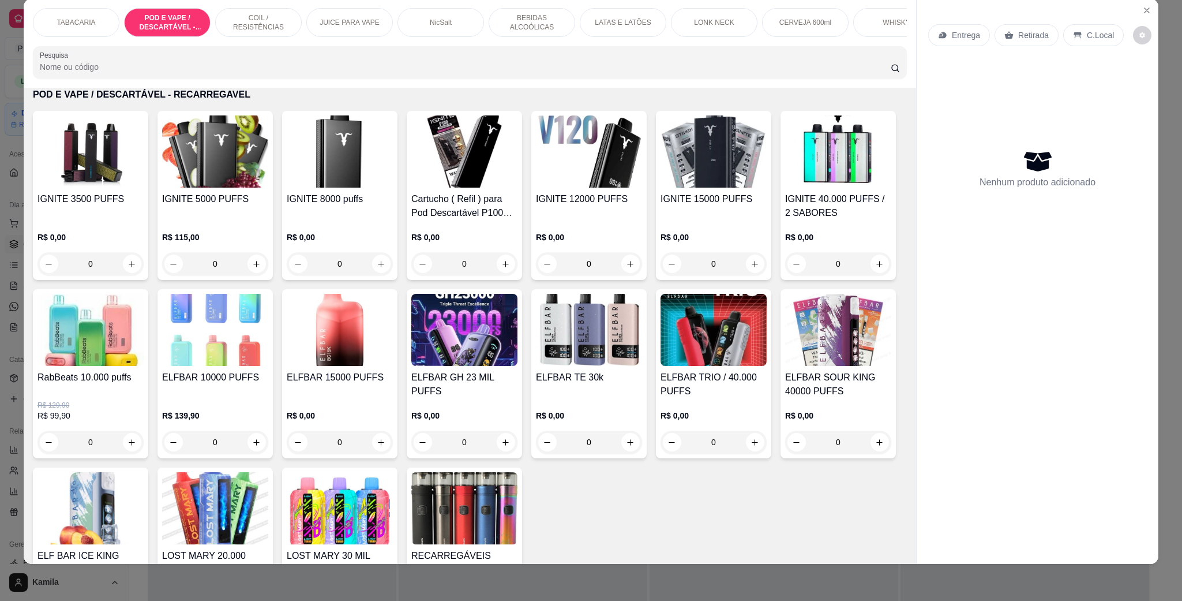
click at [324, 188] on img at bounding box center [340, 151] width 106 height 72
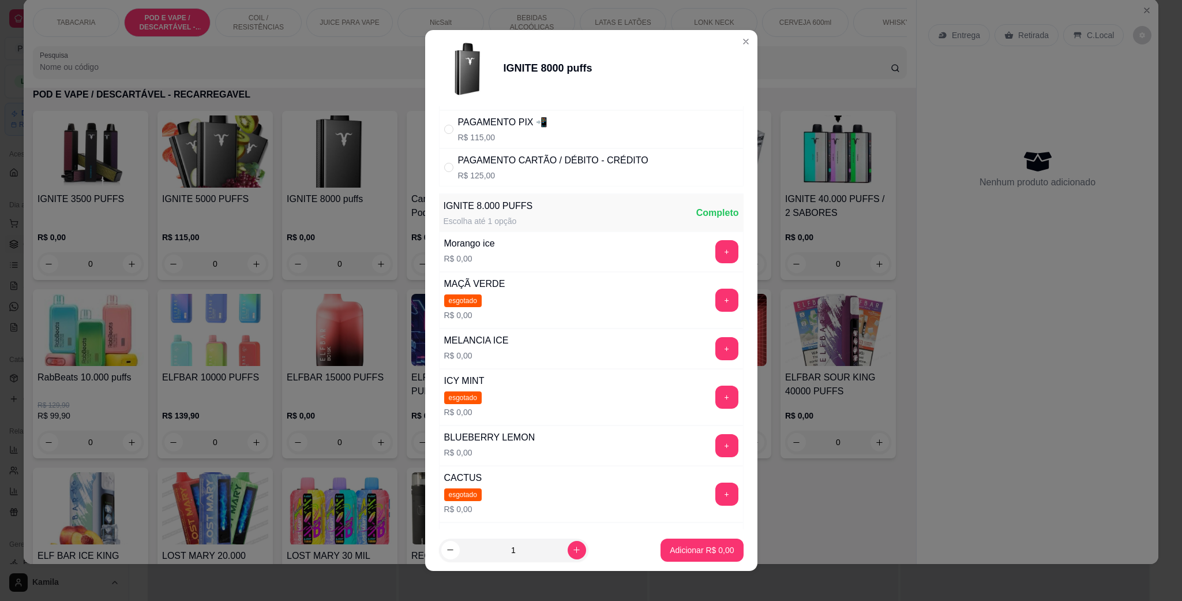
scroll to position [173, 0]
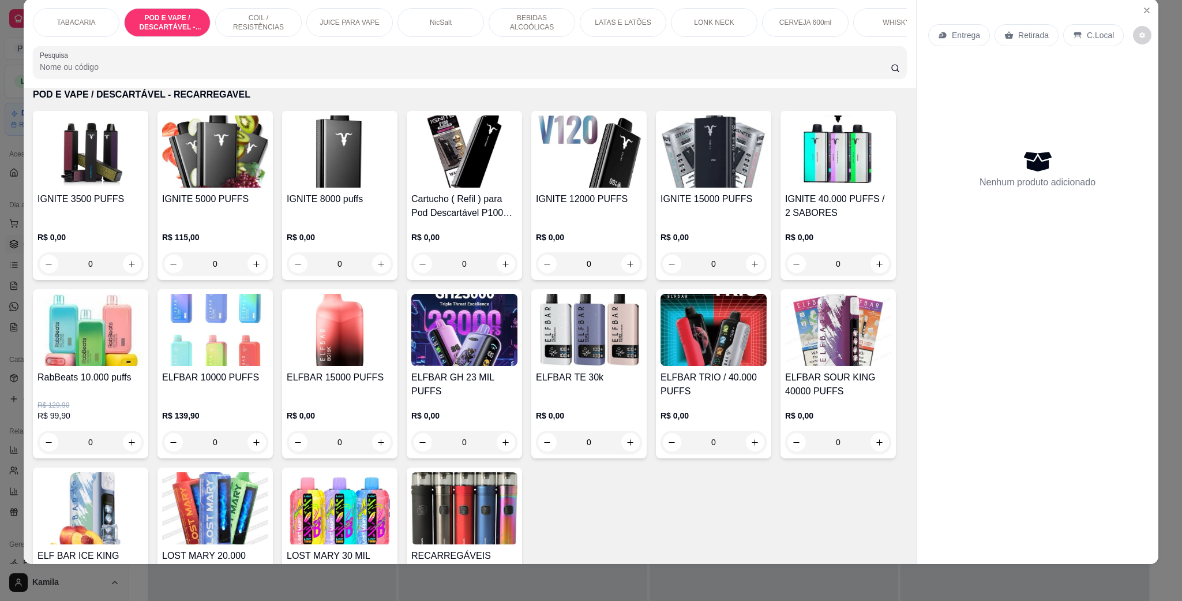
click at [605, 181] on img at bounding box center [589, 151] width 106 height 72
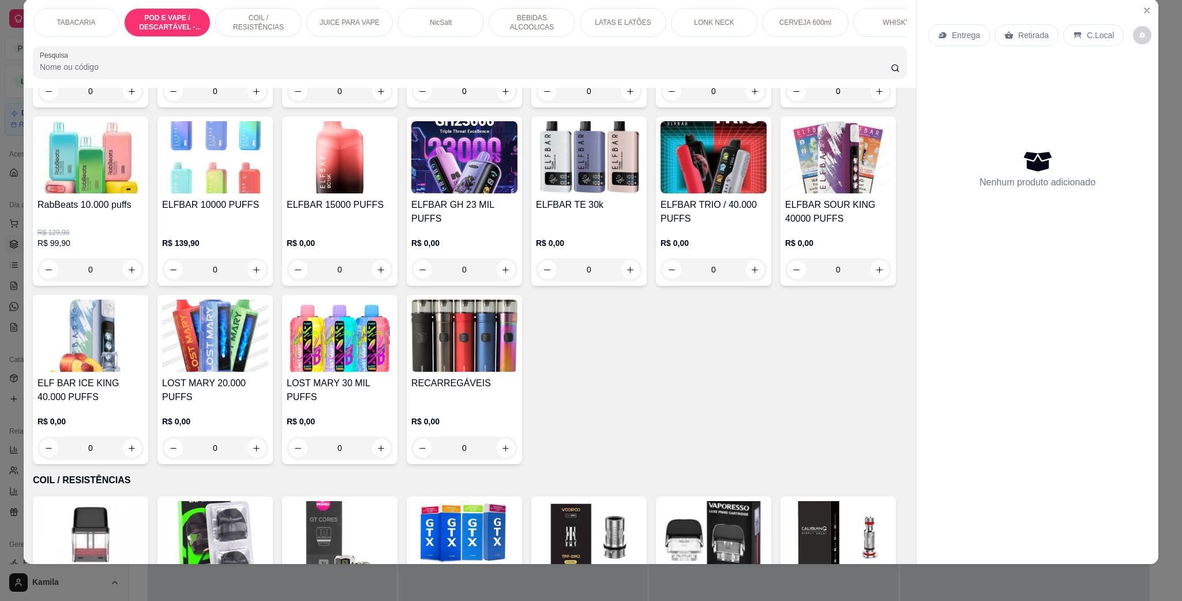
scroll to position [920, 0]
click at [661, 193] on img at bounding box center [714, 157] width 106 height 72
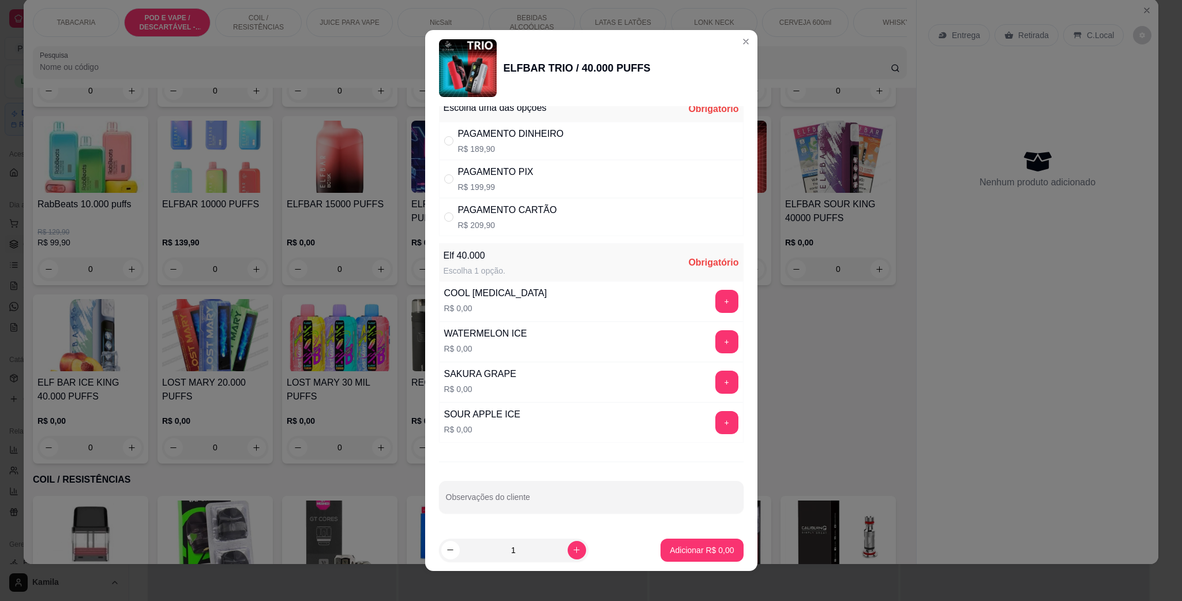
scroll to position [19, 0]
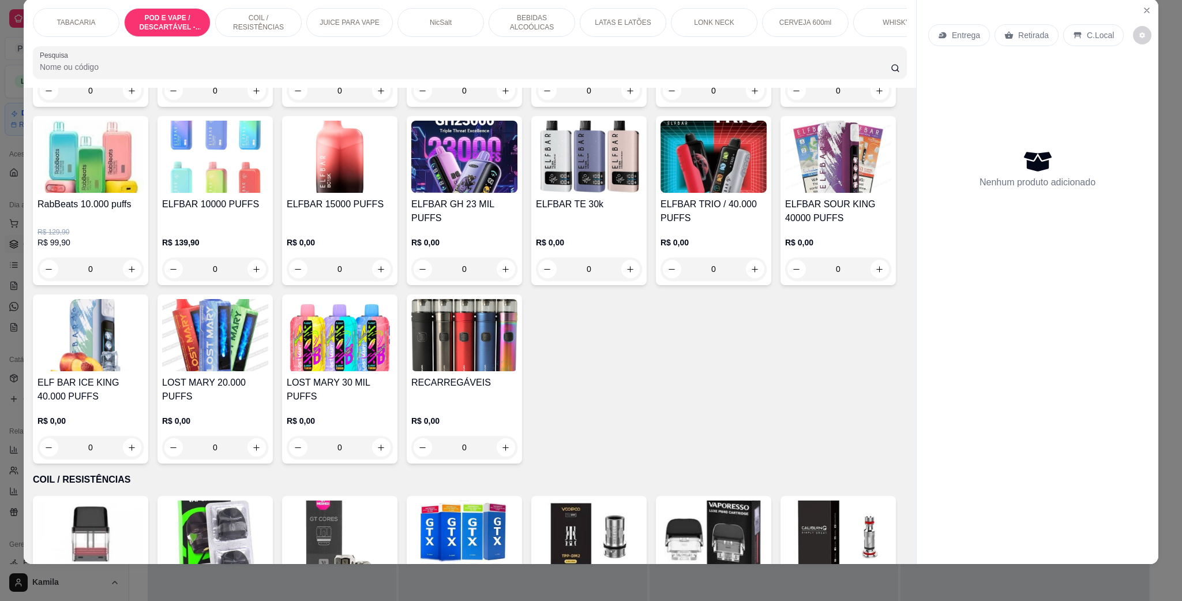
click at [785, 193] on img at bounding box center [838, 157] width 106 height 72
click at [144, 355] on img at bounding box center [91, 335] width 106 height 72
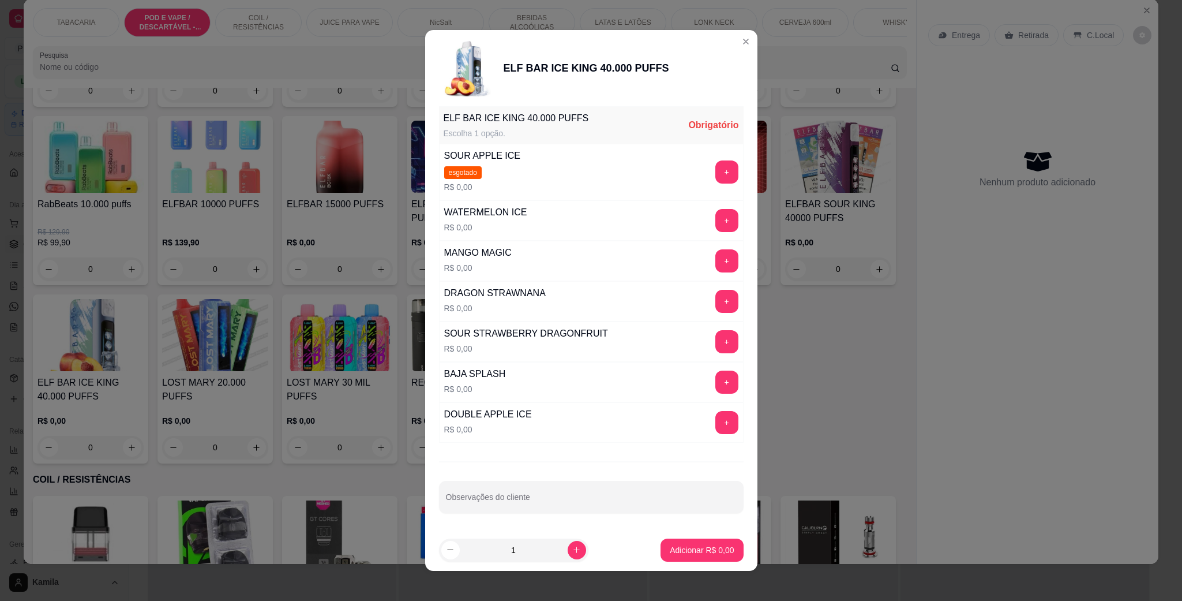
scroll to position [158, 0]
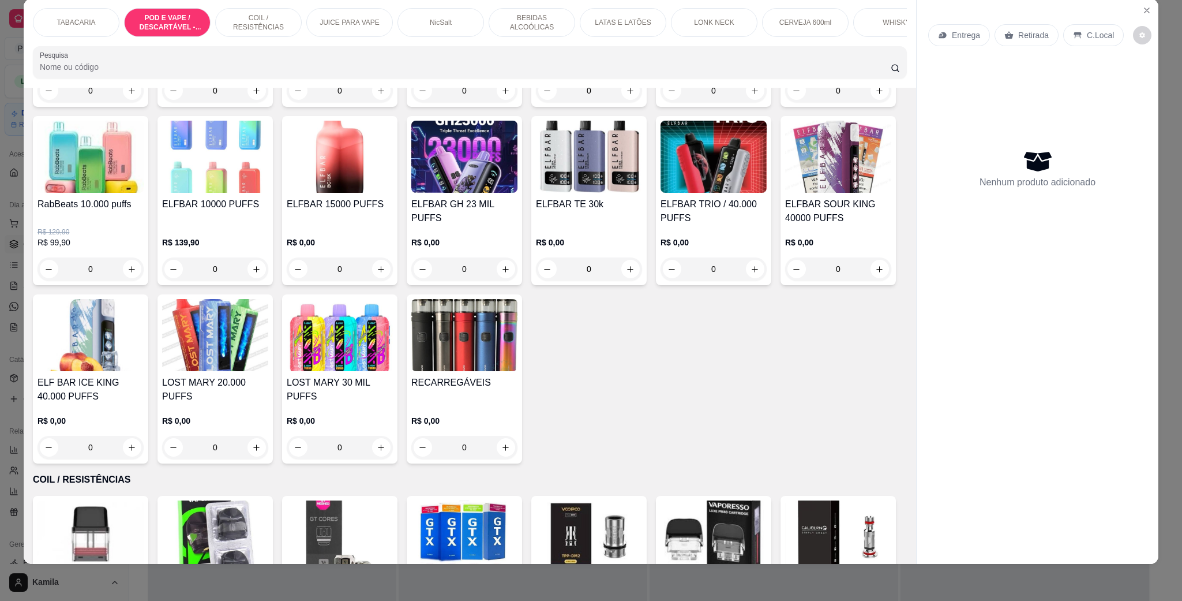
click at [268, 349] on img at bounding box center [215, 335] width 106 height 72
click at [393, 343] on img at bounding box center [340, 335] width 106 height 72
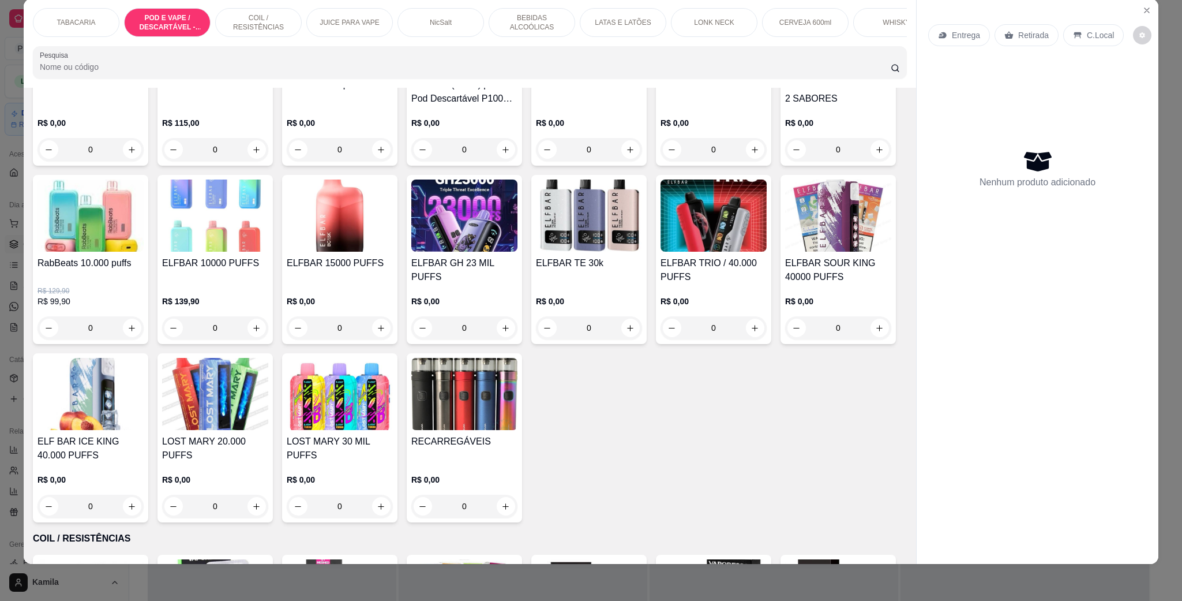
scroll to position [833, 0]
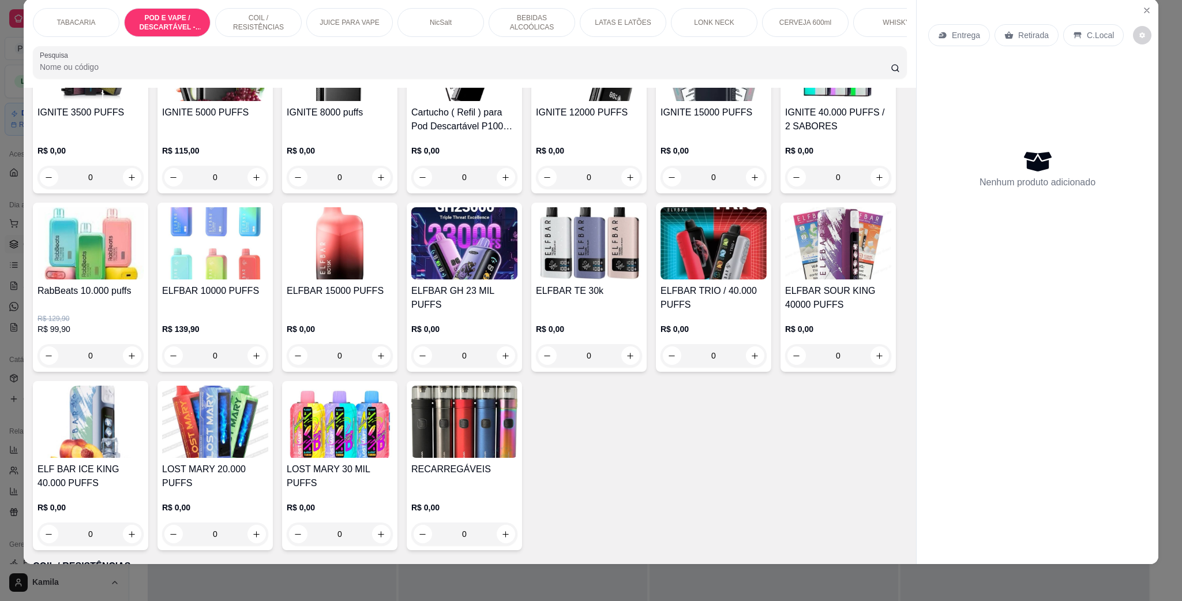
click at [518, 265] on img at bounding box center [464, 243] width 106 height 72
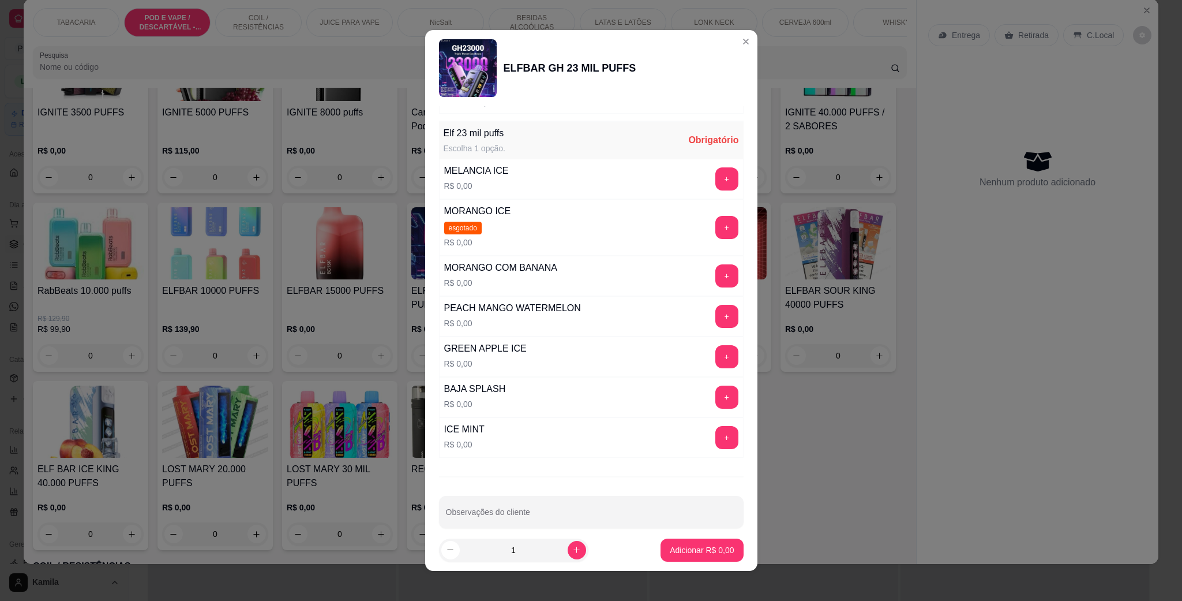
scroll to position [158, 0]
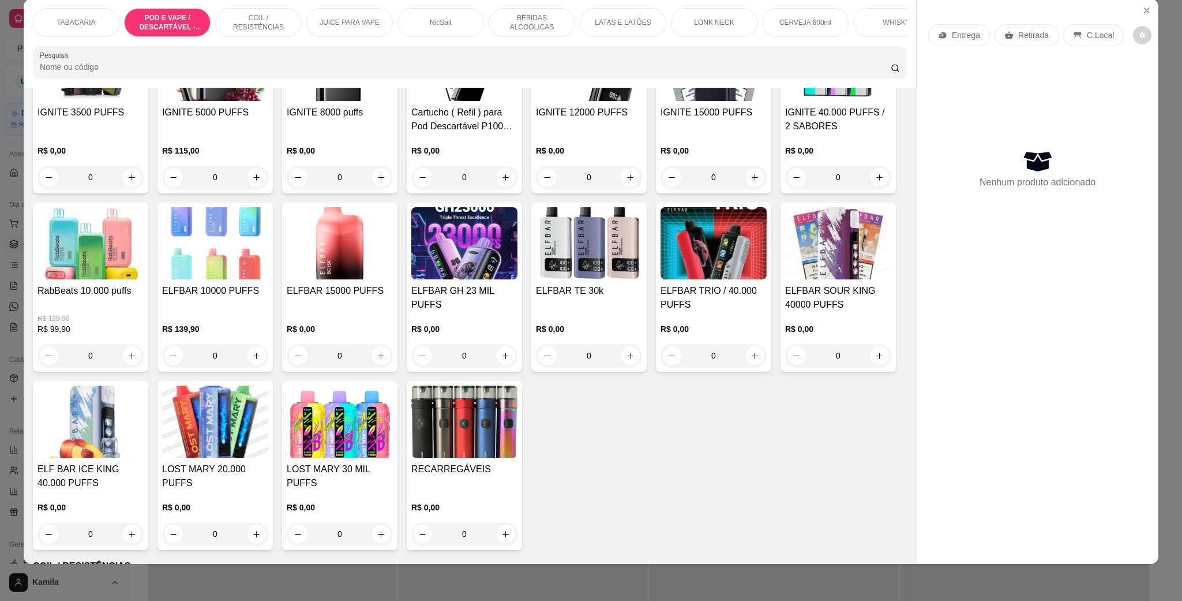
click at [642, 276] on img at bounding box center [589, 243] width 106 height 72
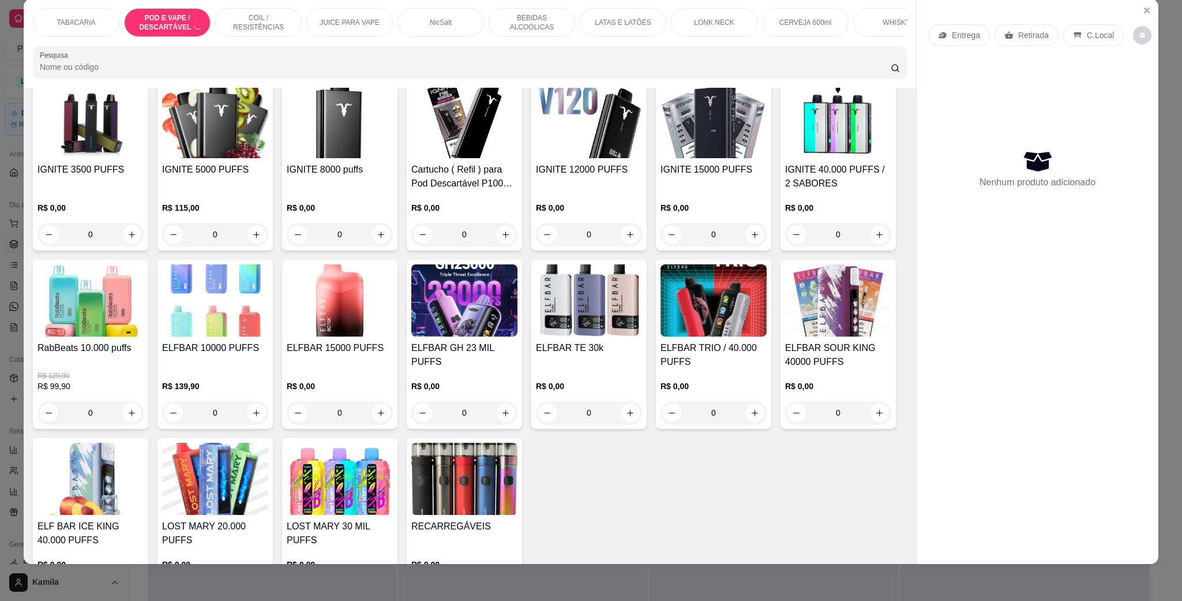
scroll to position [747, 0]
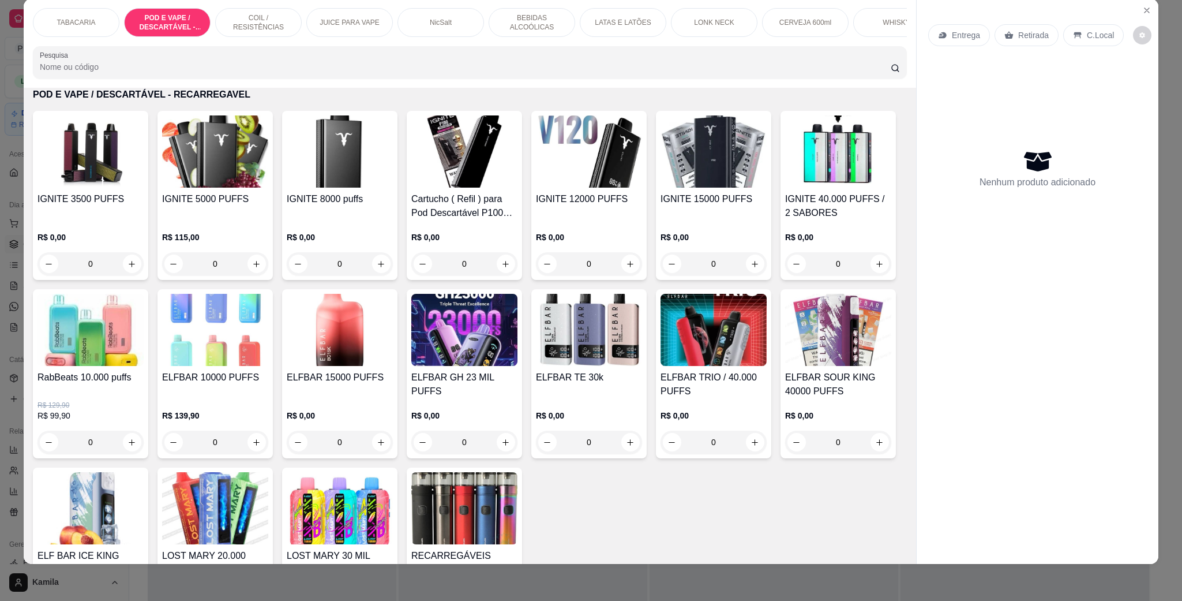
drag, startPoint x: 9, startPoint y: 341, endPoint x: 37, endPoint y: 343, distance: 27.8
click at [14, 343] on div "TABACARIA POD E VAPE / DESCARTÁVEL - RECARREGAVEL COIL / RESISTÊNCIAS JUICE PAR…" at bounding box center [591, 300] width 1182 height 601
click at [785, 188] on img at bounding box center [838, 151] width 106 height 72
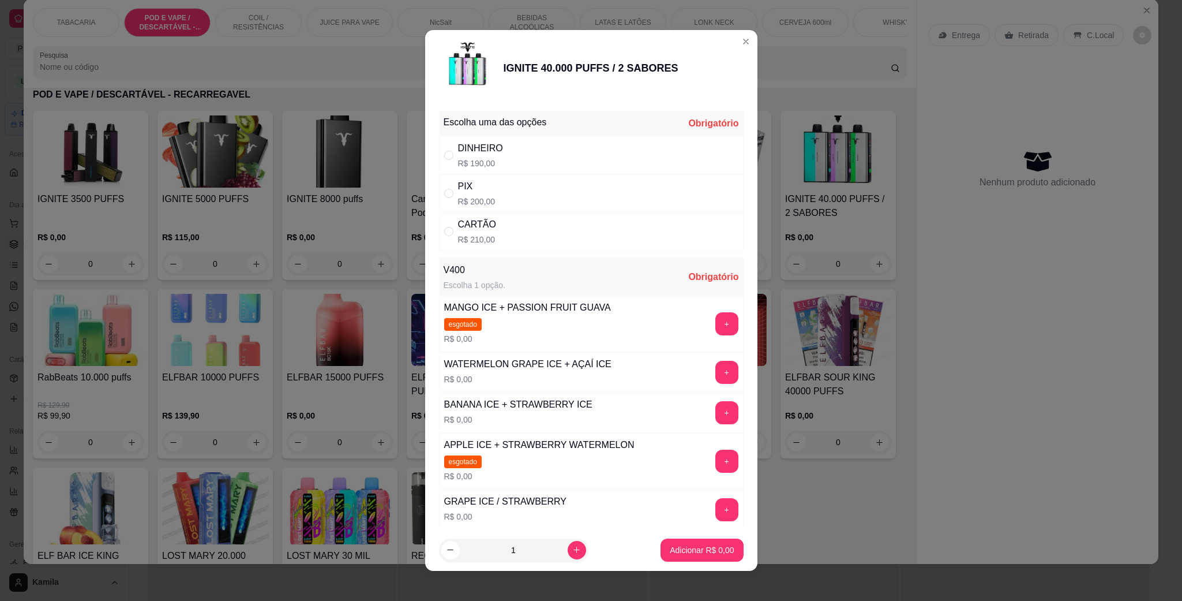
scroll to position [87, 0]
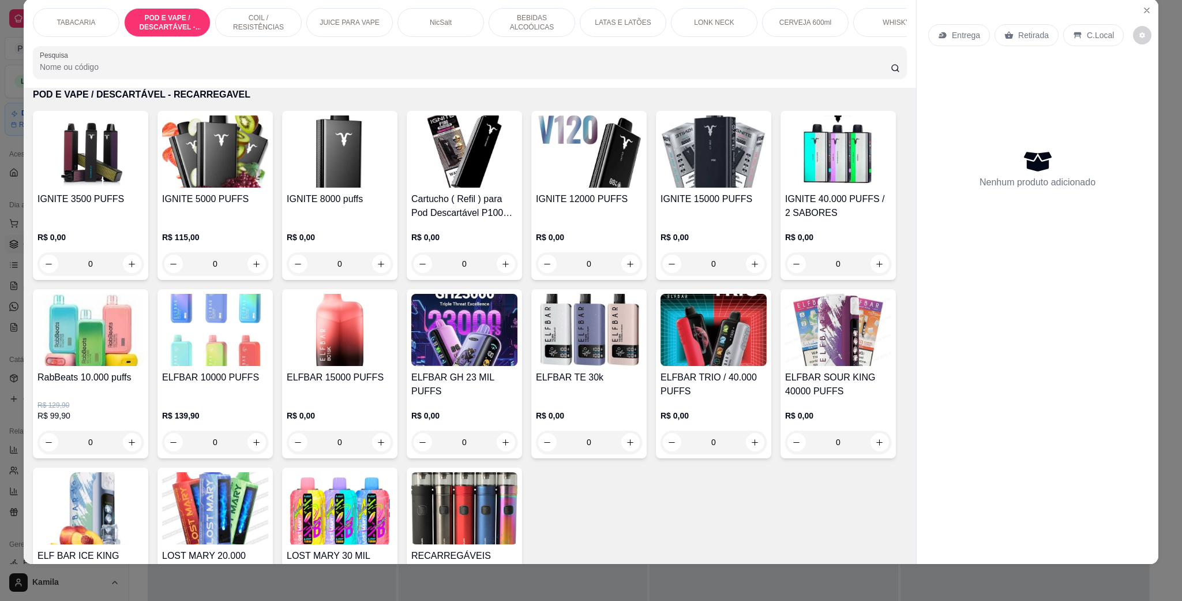
click at [703, 206] on h4 "IGNITE 15000 PUFFS" at bounding box center [714, 199] width 106 height 14
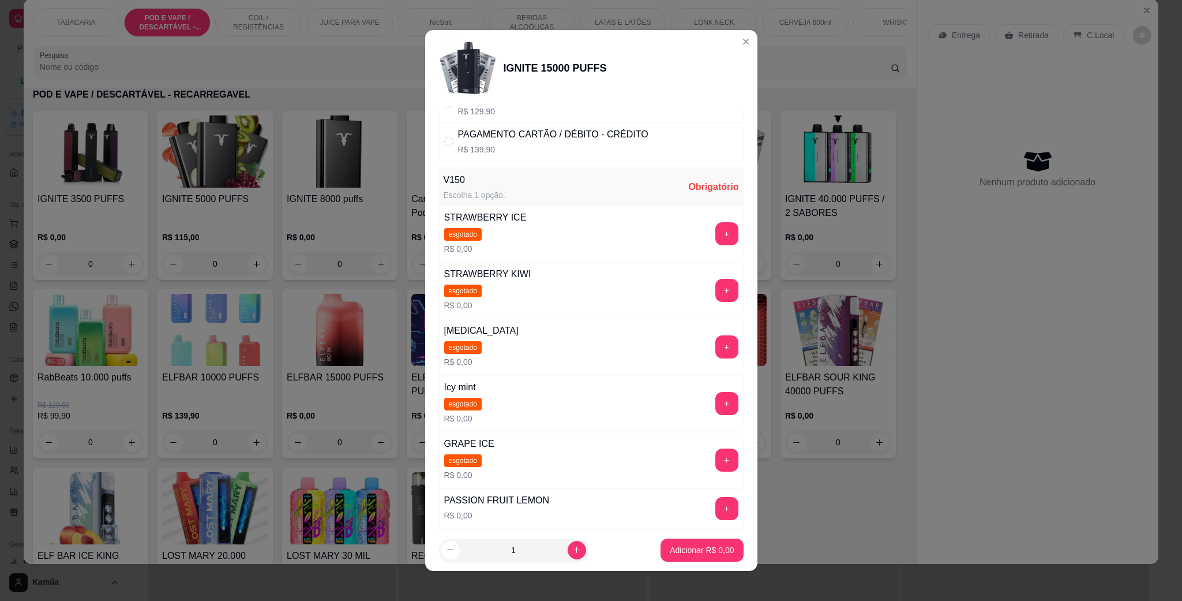
scroll to position [173, 0]
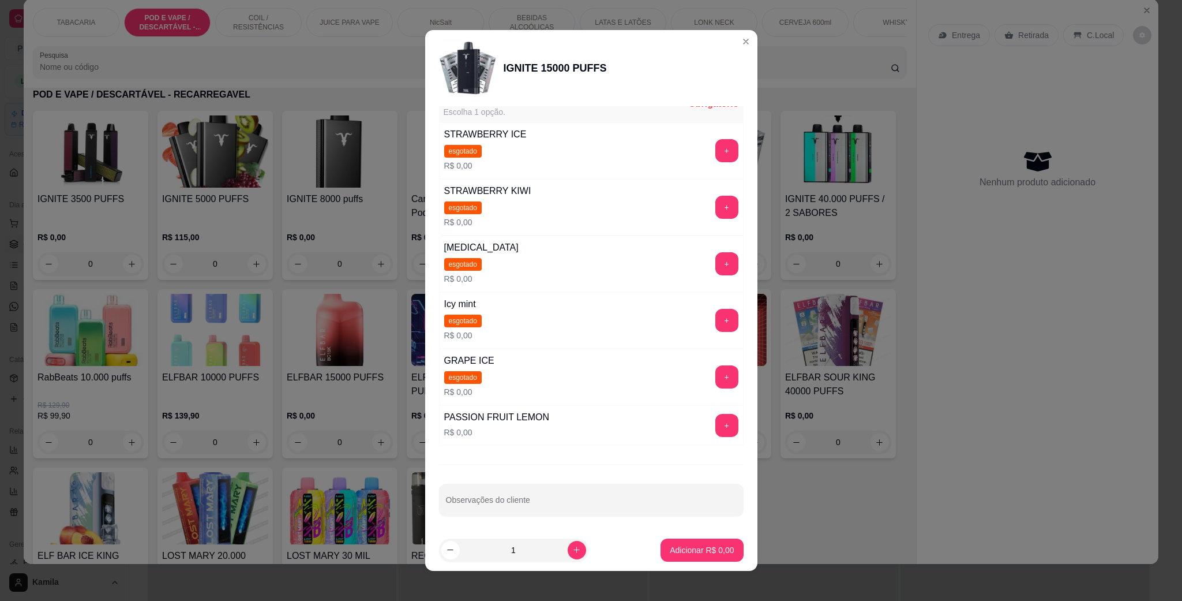
click at [763, 231] on div "IGNITE 15000 PUFFS R$ 0,00 0" at bounding box center [713, 195] width 115 height 169
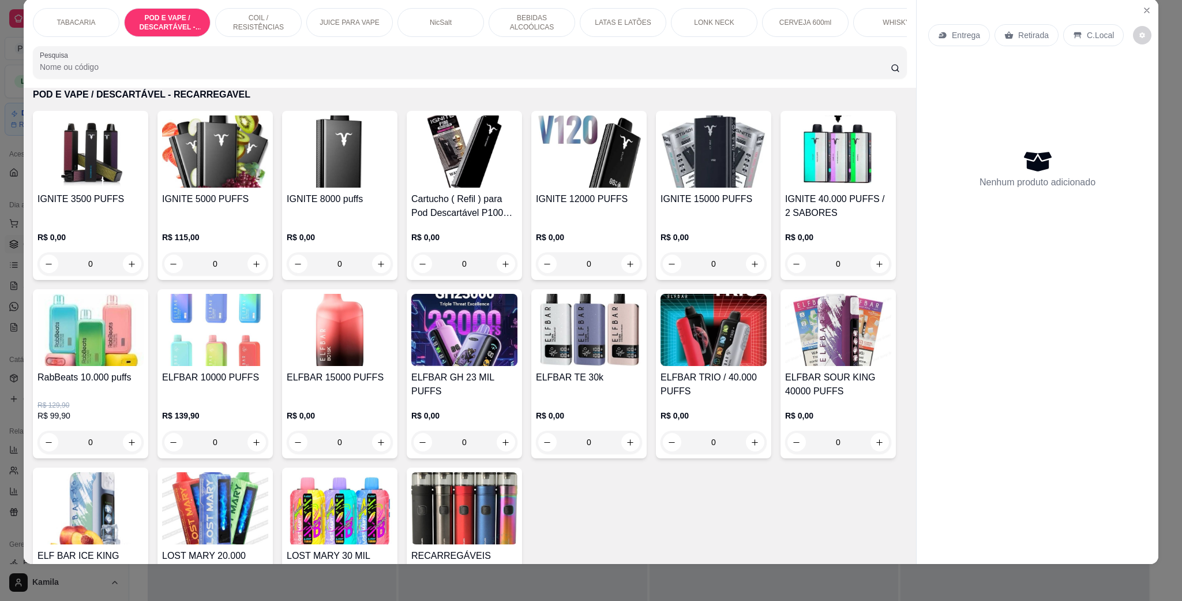
click at [518, 366] on img at bounding box center [464, 330] width 106 height 72
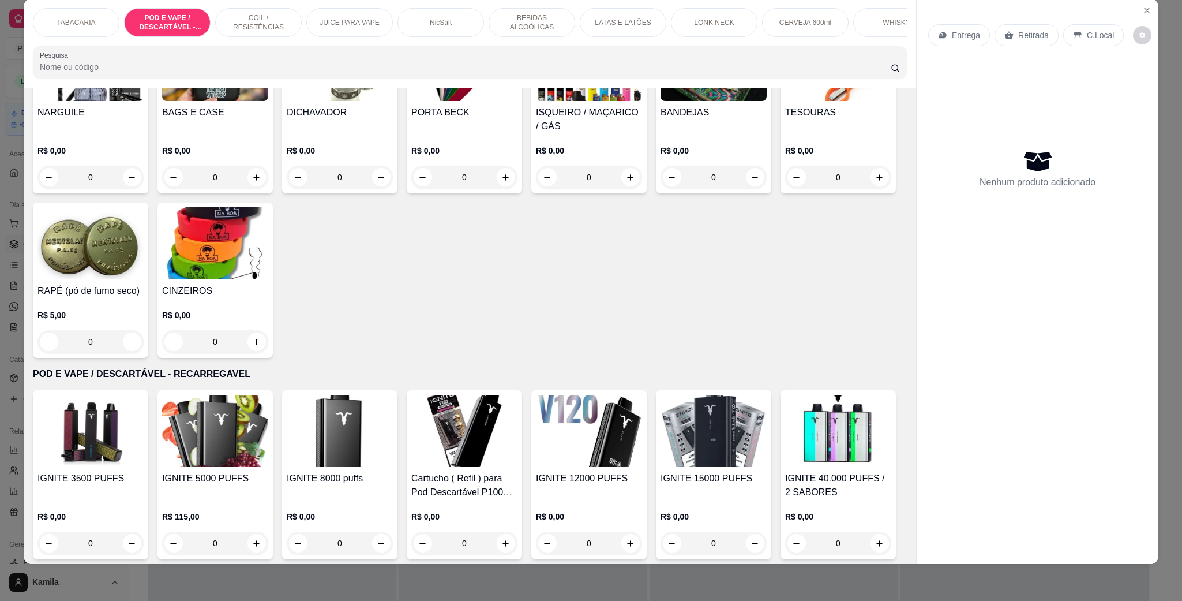
scroll to position [660, 0]
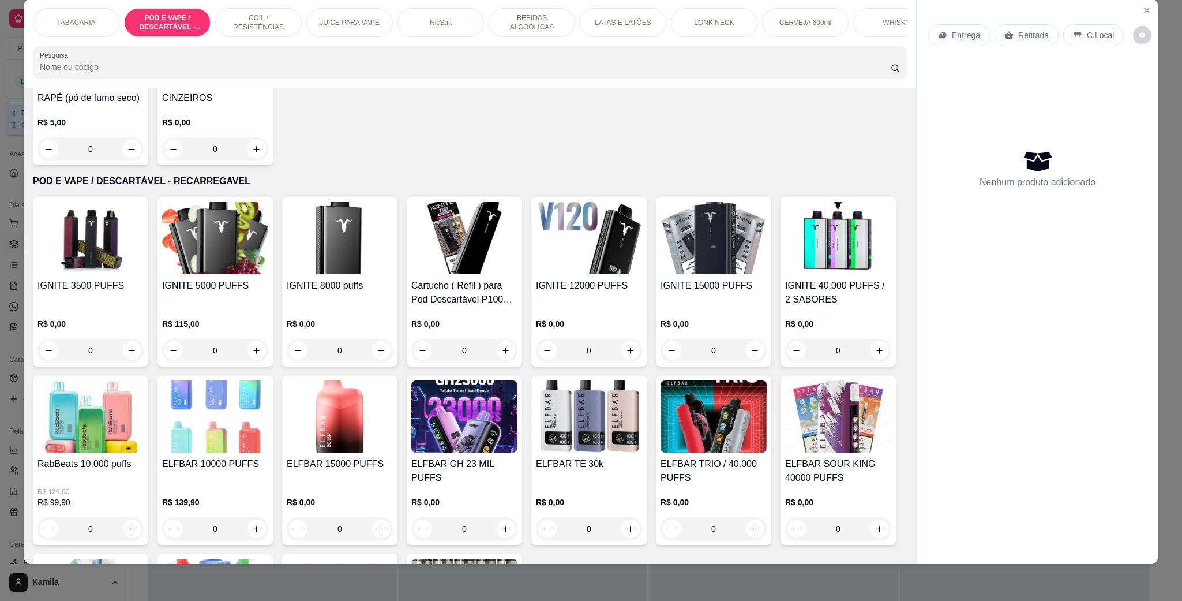
click at [326, 257] on img at bounding box center [340, 238] width 106 height 72
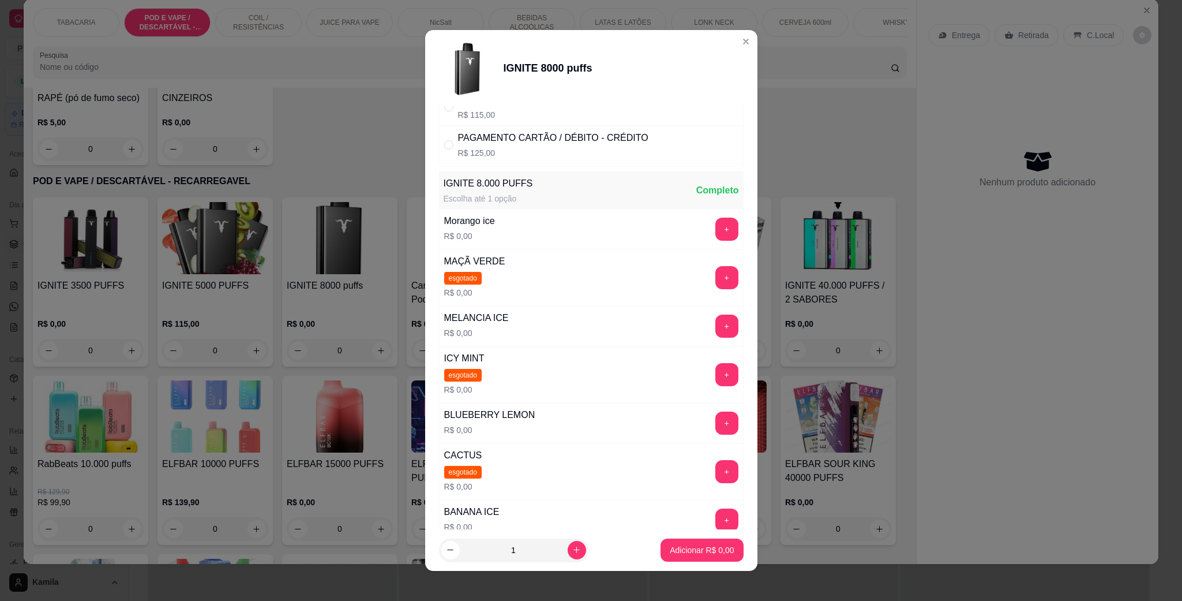
scroll to position [173, 0]
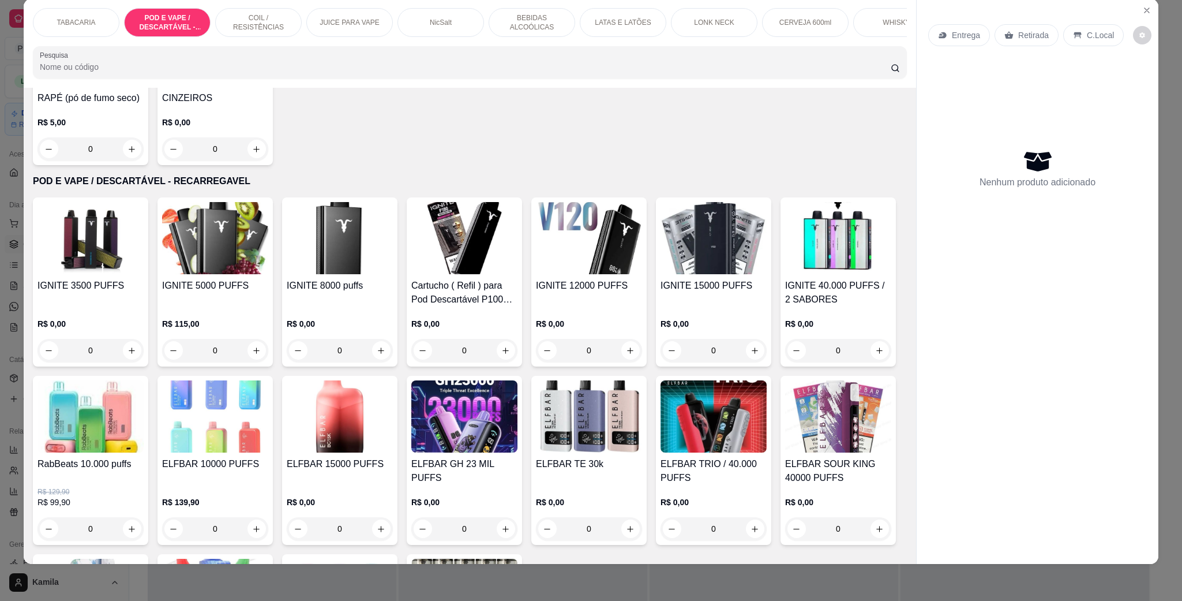
click at [268, 425] on img at bounding box center [215, 416] width 106 height 72
click at [393, 449] on img at bounding box center [340, 416] width 106 height 72
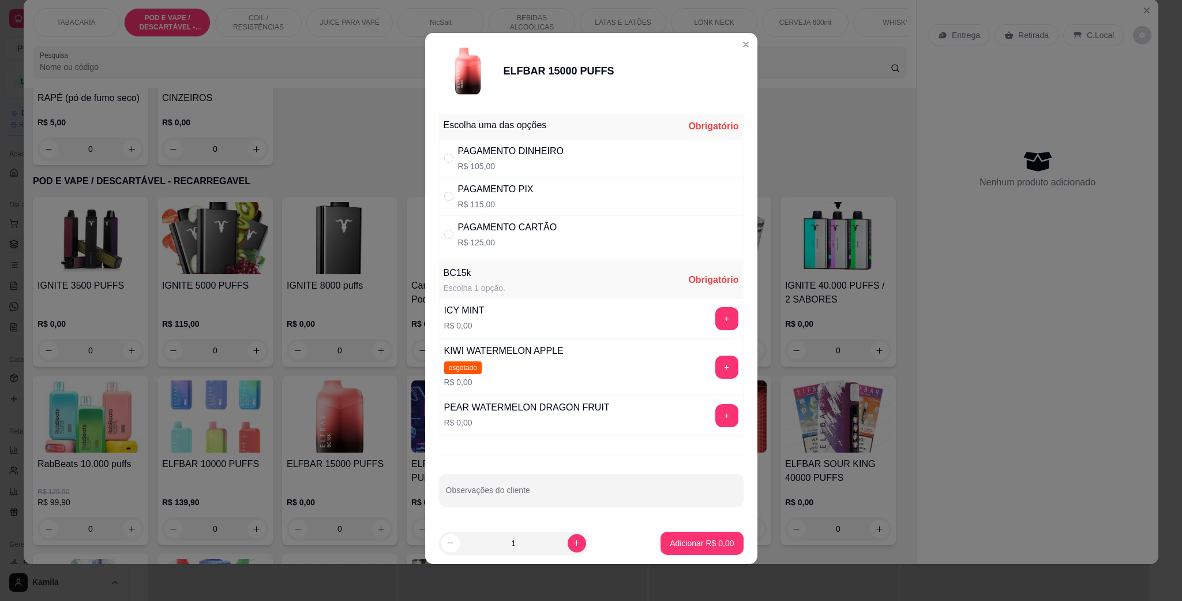
scroll to position [4, 0]
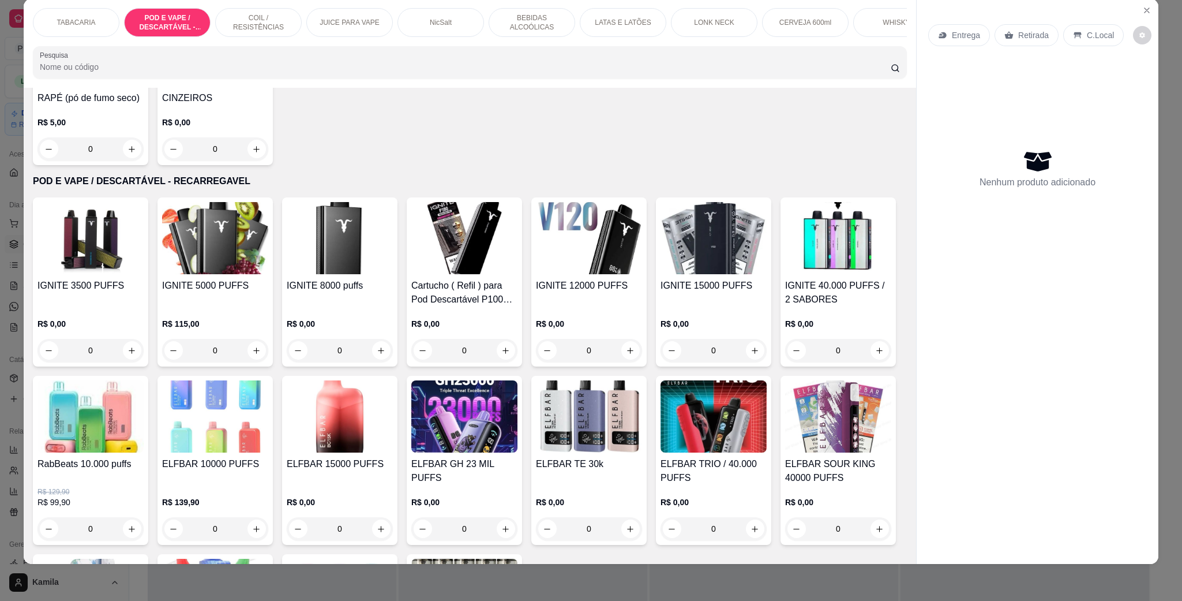
click at [518, 419] on img at bounding box center [464, 416] width 106 height 72
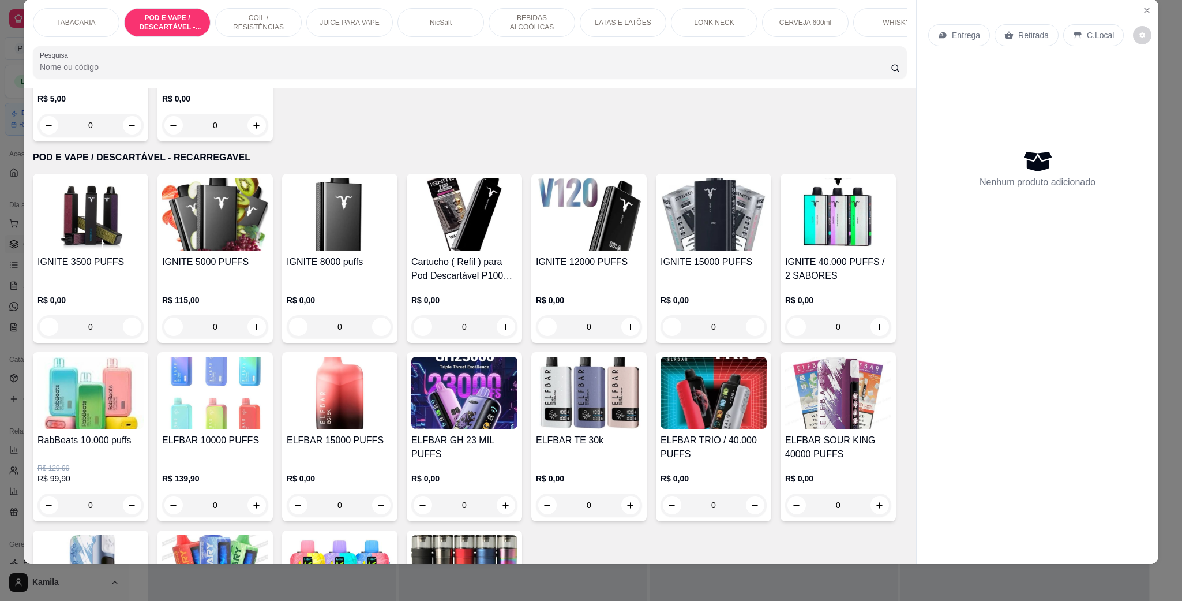
scroll to position [660, 0]
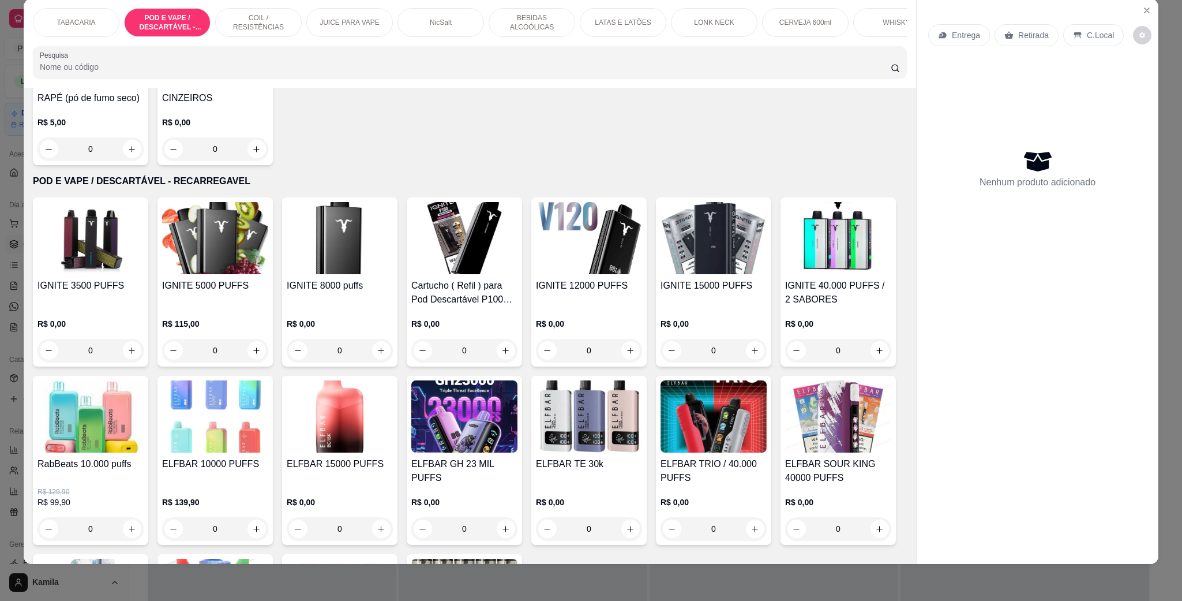
click at [601, 267] on img at bounding box center [589, 238] width 106 height 72
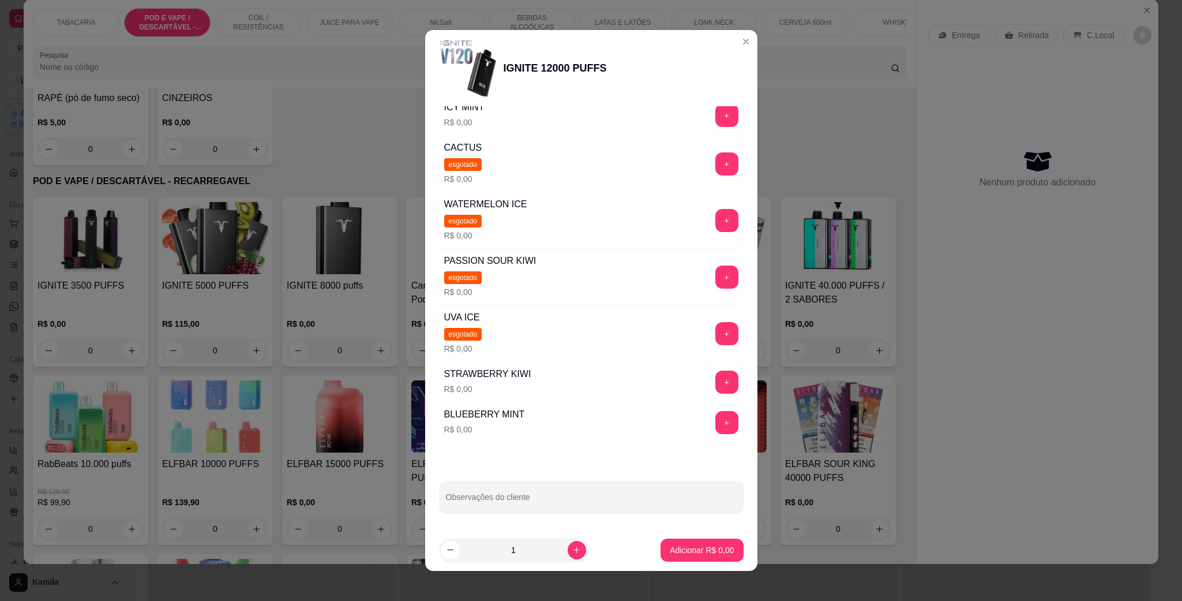
scroll to position [208, 0]
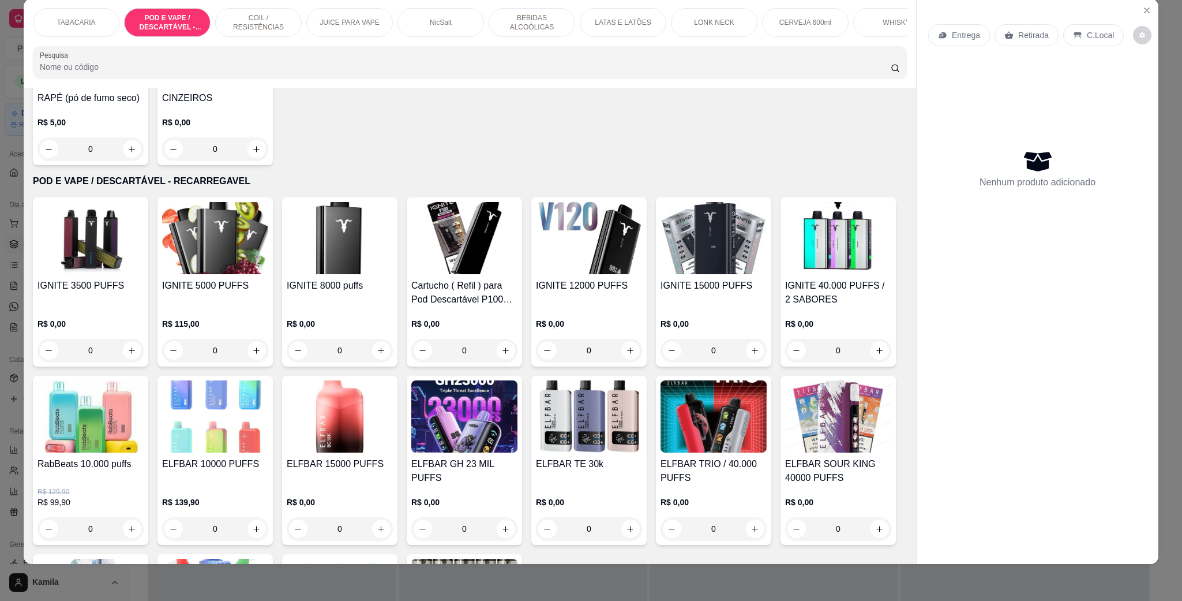
click at [785, 274] on img at bounding box center [838, 238] width 106 height 72
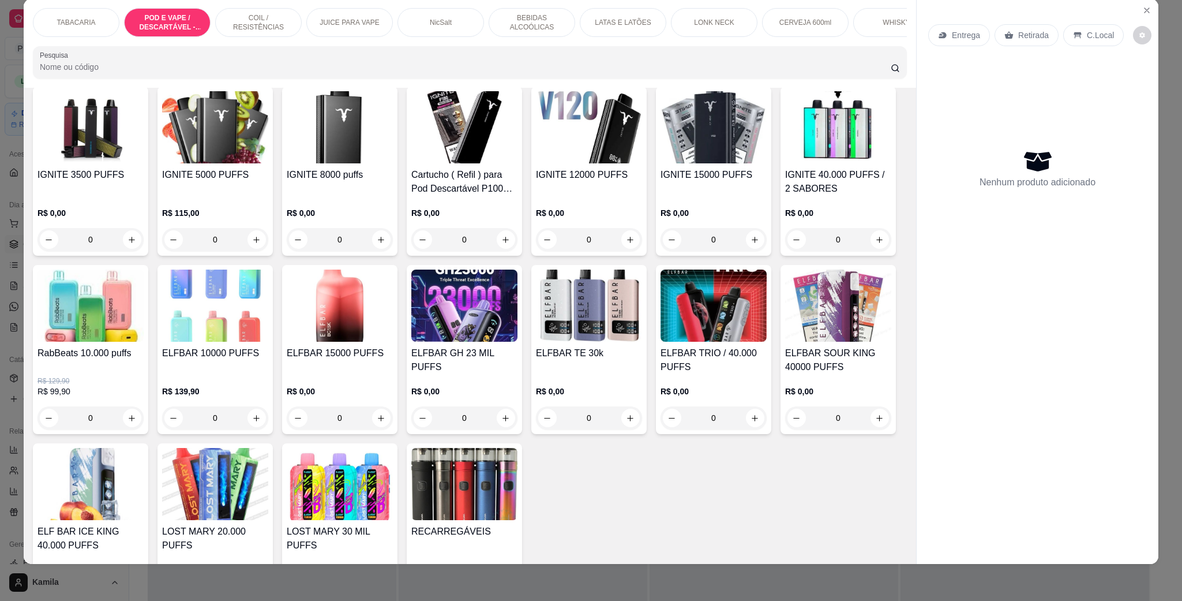
scroll to position [920, 0]
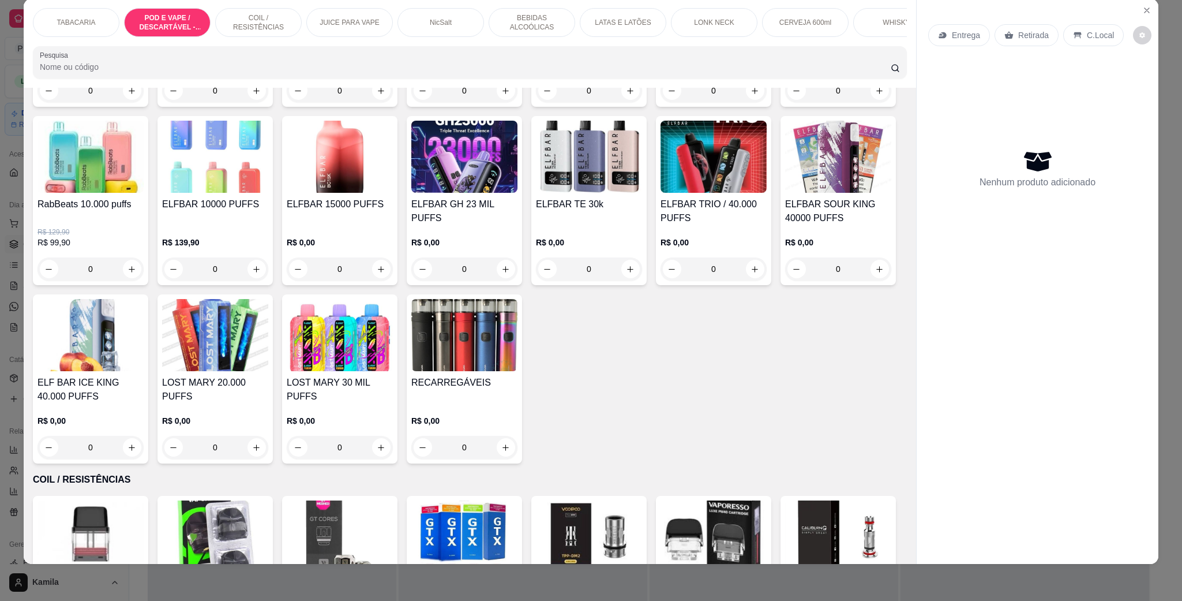
click at [522, 208] on div "ELFBAR GH 23 MIL PUFFS R$ 0,00 0" at bounding box center [464, 200] width 115 height 169
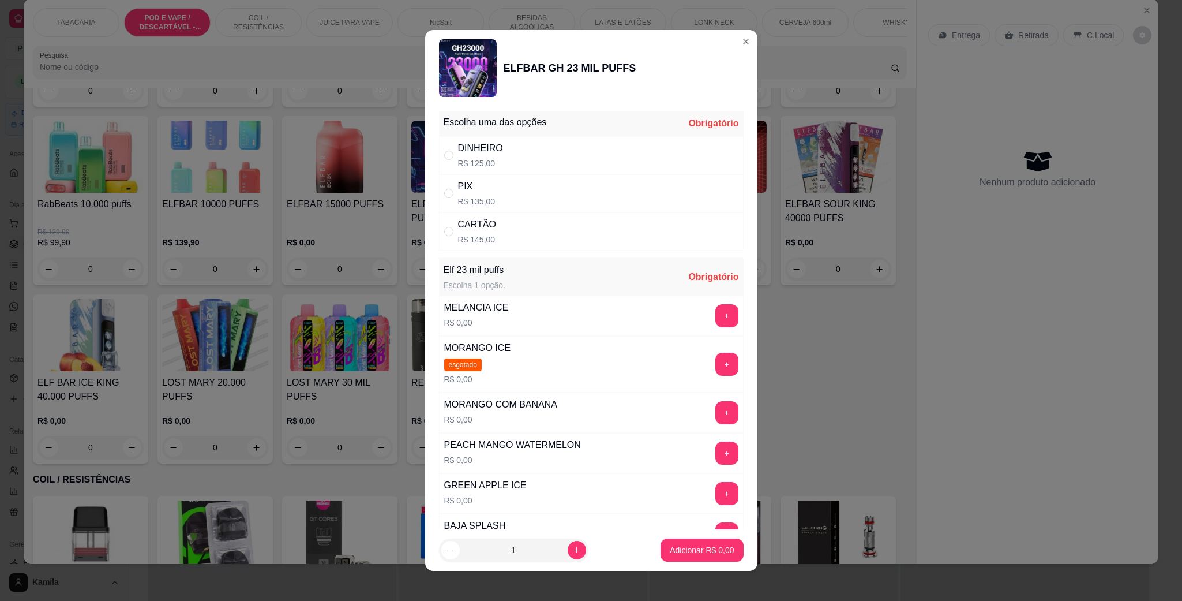
scroll to position [87, 0]
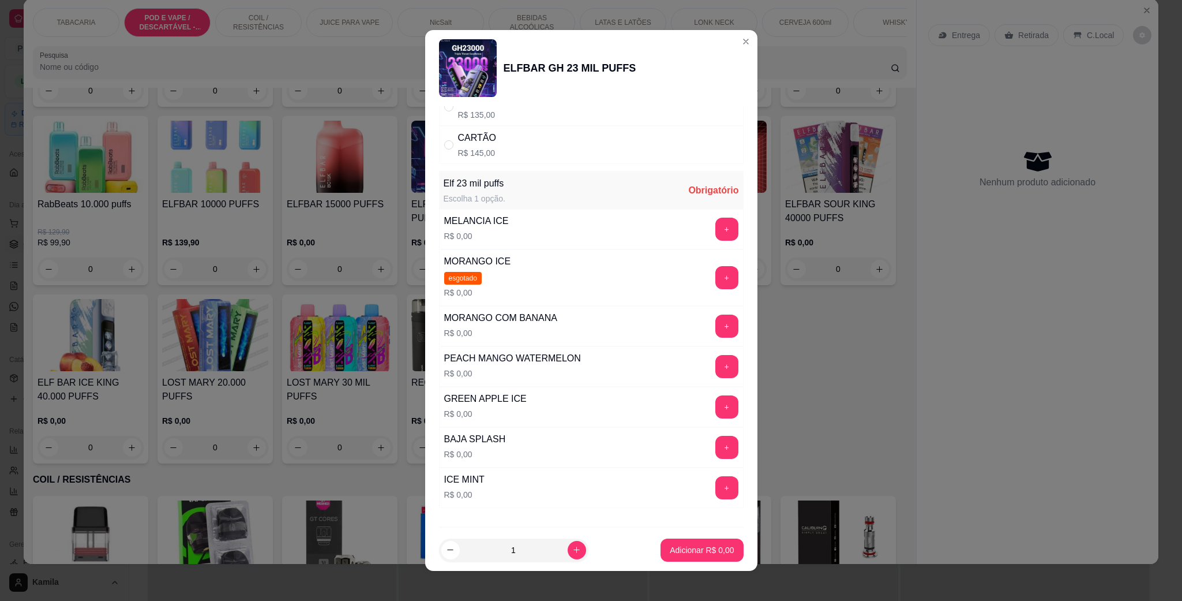
click at [825, 261] on div "IGNITE 3500 PUFFS R$ 0,00 0 IGNITE 5000 PUFFS R$ 115,00 0 IGNITE 8000 puffs R$ …" at bounding box center [470, 201] width 874 height 526
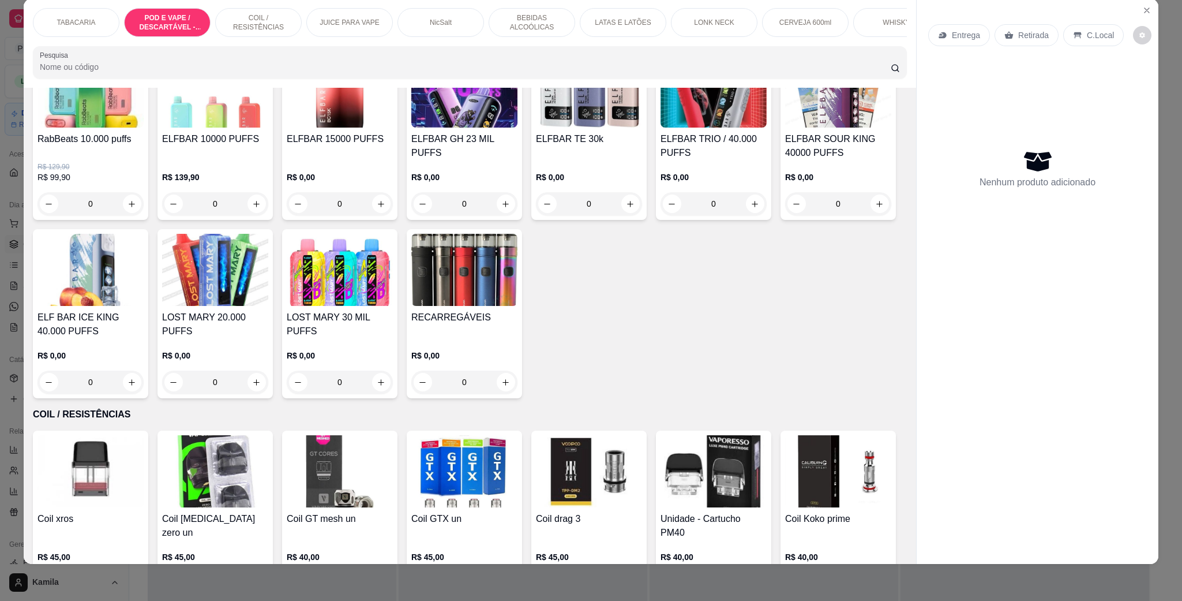
scroll to position [1093, 0]
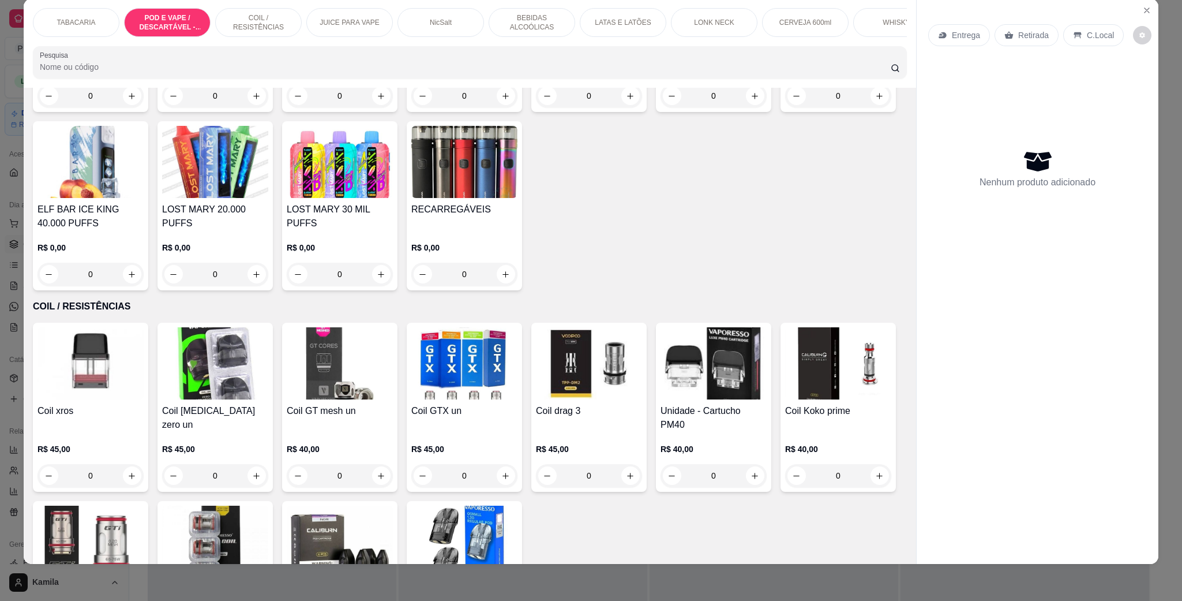
click at [144, 198] on img at bounding box center [91, 162] width 106 height 72
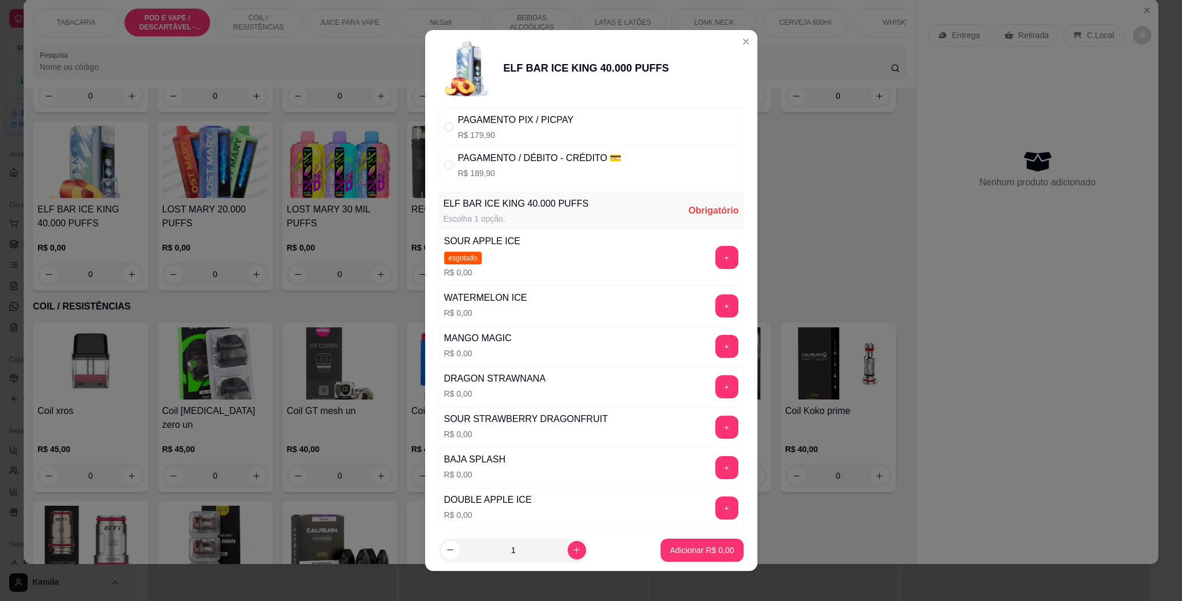
scroll to position [158, 0]
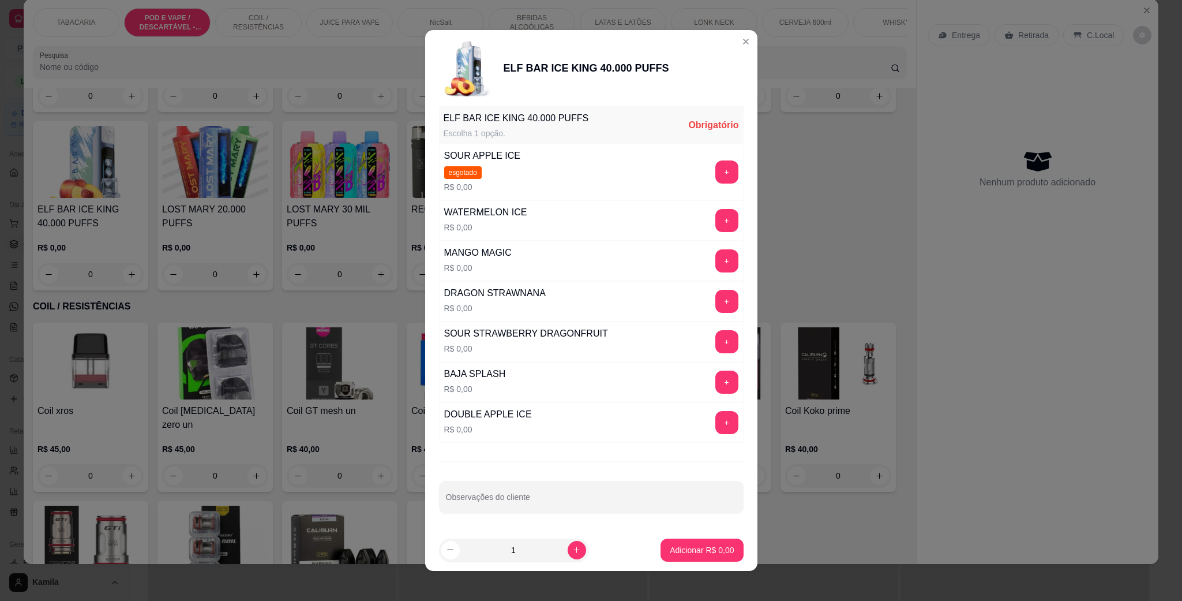
click at [831, 254] on div "IGNITE 3500 PUFFS R$ 0,00 0 IGNITE 5000 PUFFS R$ 115,00 0 IGNITE 8000 puffs R$ …" at bounding box center [470, 28] width 874 height 526
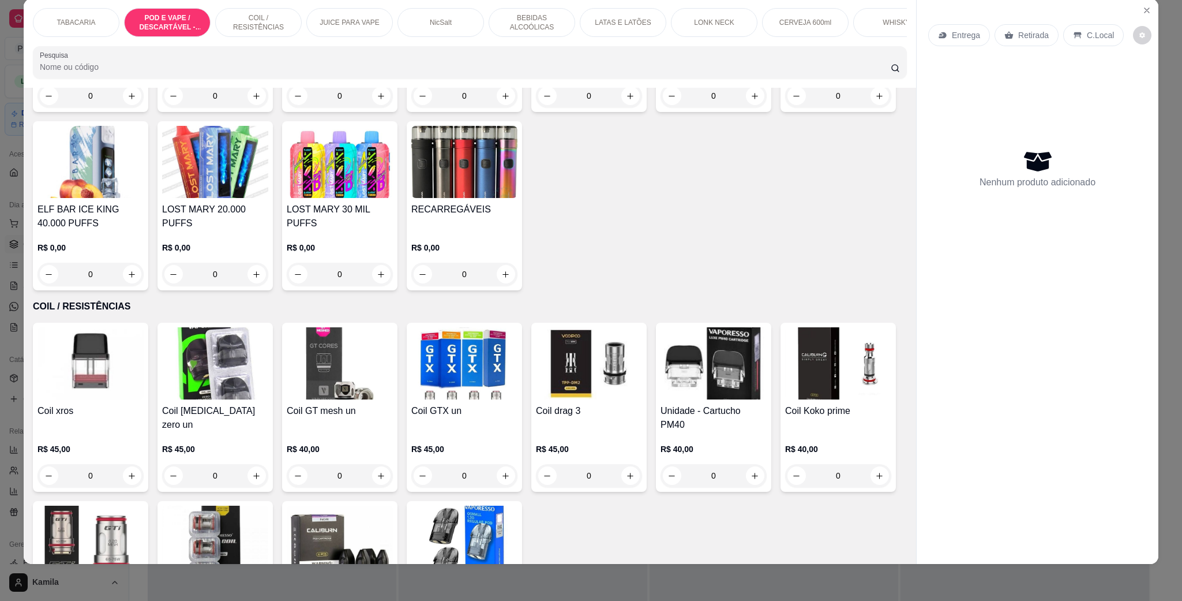
click at [828, 208] on div "IGNITE 3500 PUFFS R$ 0,00 0 IGNITE 5000 PUFFS R$ 115,00 0 IGNITE 8000 puffs R$ …" at bounding box center [470, 28] width 874 height 526
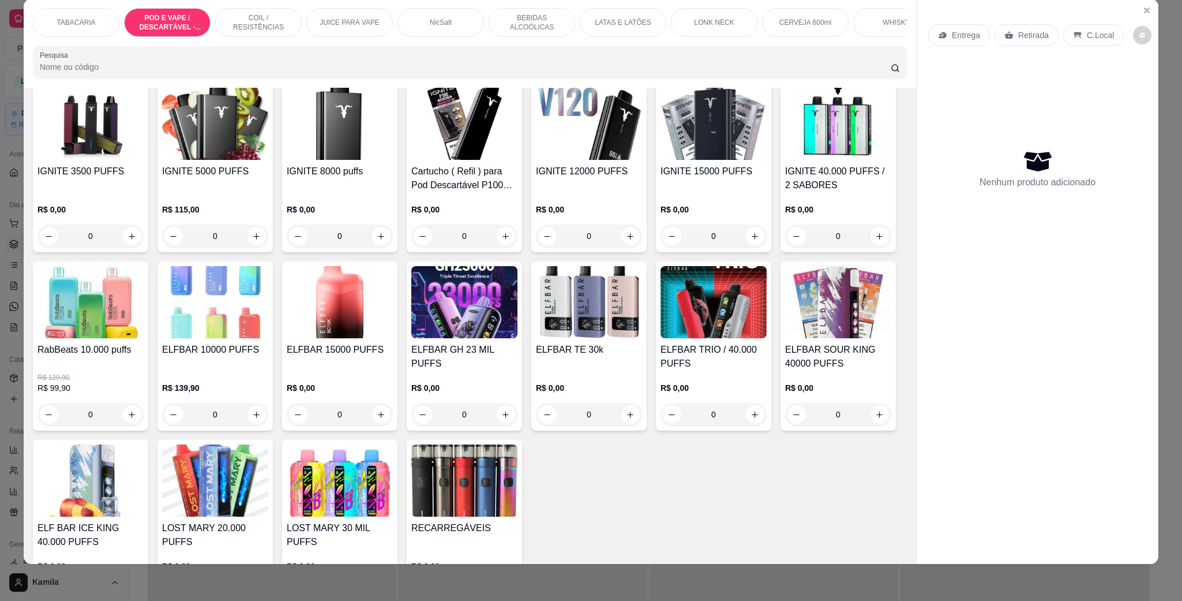
scroll to position [747, 0]
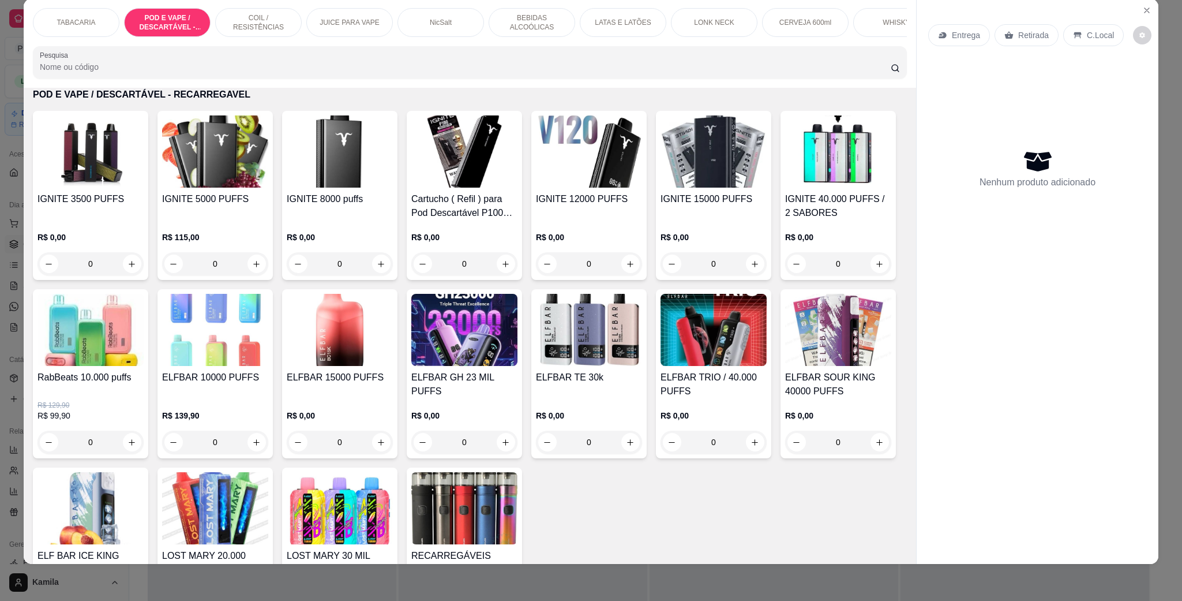
click at [518, 336] on img at bounding box center [464, 330] width 106 height 72
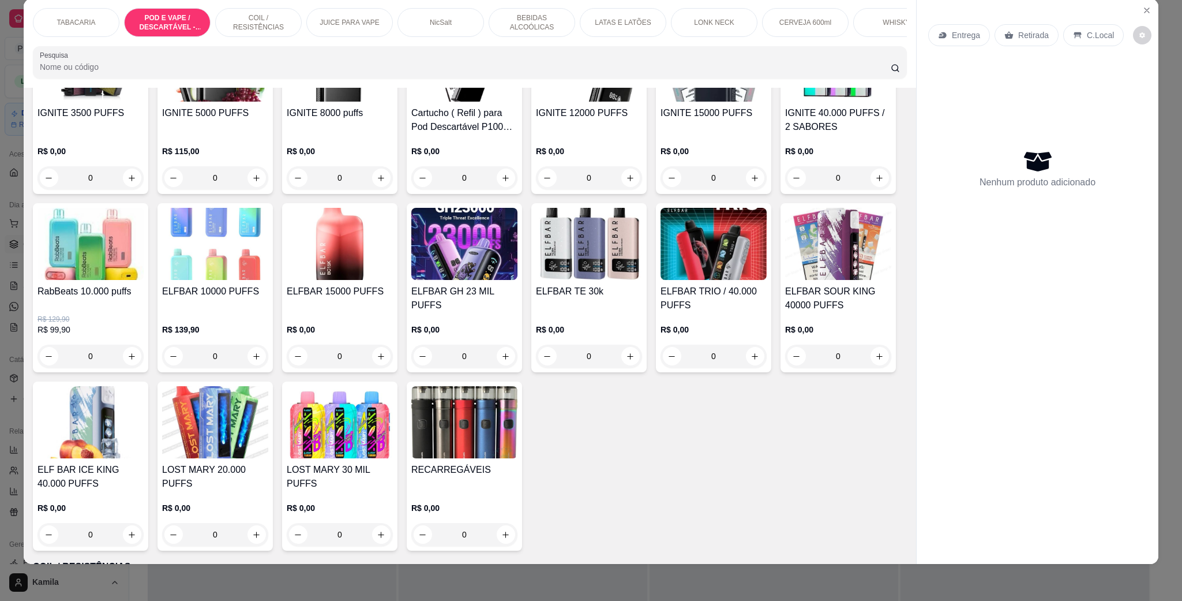
scroll to position [833, 0]
click at [144, 279] on img at bounding box center [91, 243] width 106 height 72
click at [268, 265] on img at bounding box center [215, 243] width 106 height 72
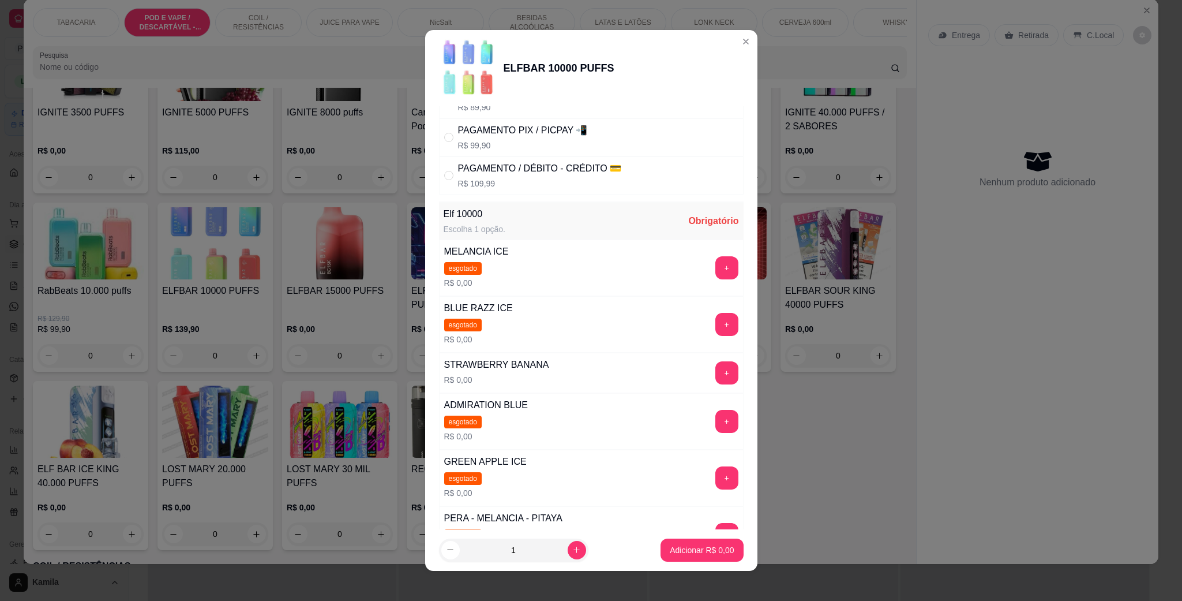
scroll to position [87, 0]
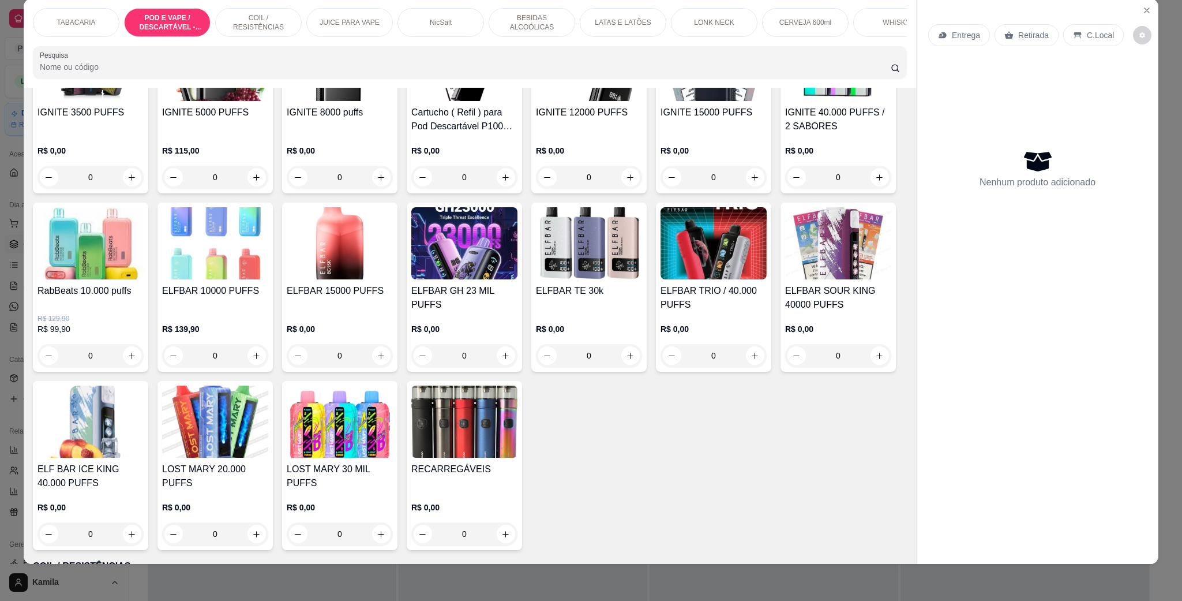
click at [642, 272] on img at bounding box center [589, 243] width 106 height 72
click at [785, 101] on img at bounding box center [838, 65] width 106 height 72
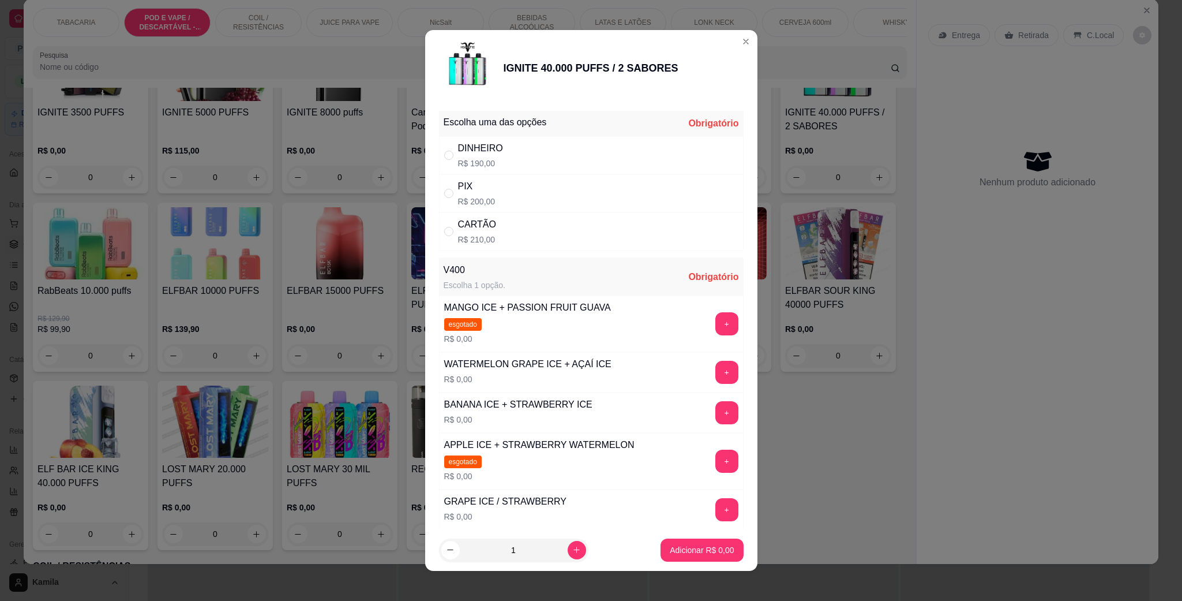
click at [504, 197] on div "PIX R$ 200,00" at bounding box center [591, 193] width 305 height 38
radio input "true"
click at [716, 506] on button "+" at bounding box center [727, 509] width 23 height 23
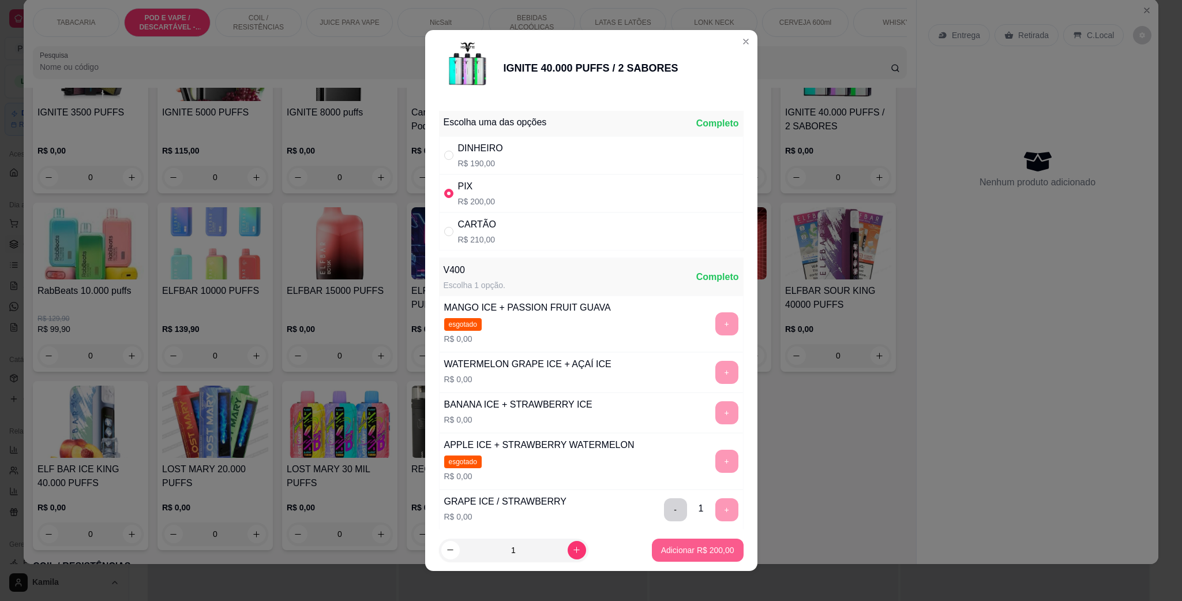
click at [677, 549] on p "Adicionar R$ 200,00" at bounding box center [697, 550] width 73 height 12
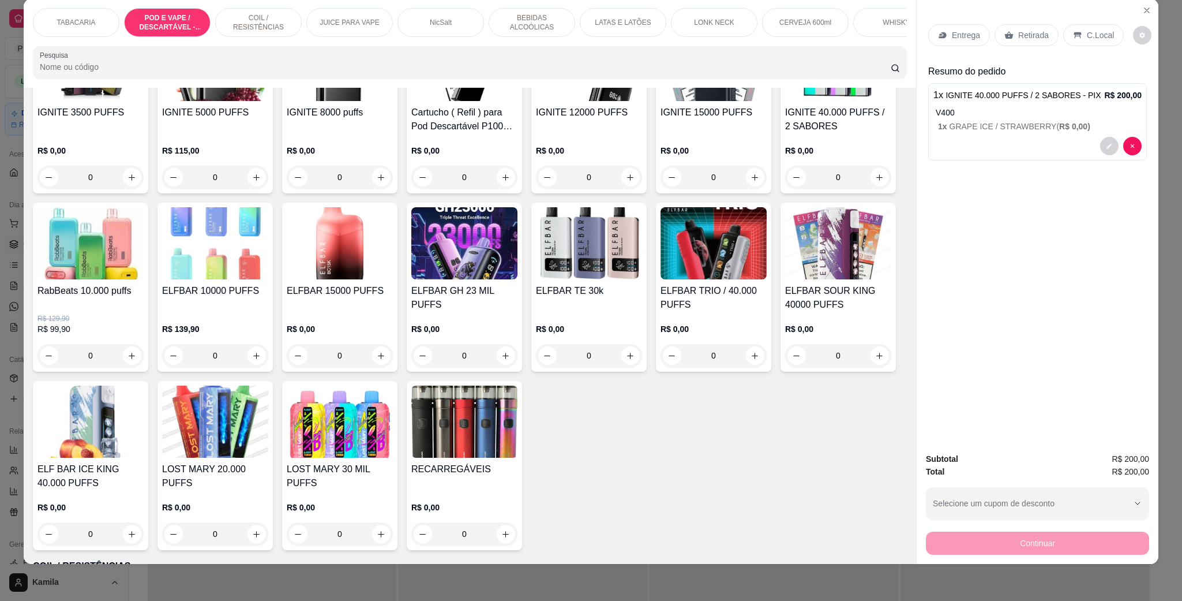
click at [1096, 35] on p "C.Local" at bounding box center [1100, 35] width 27 height 12
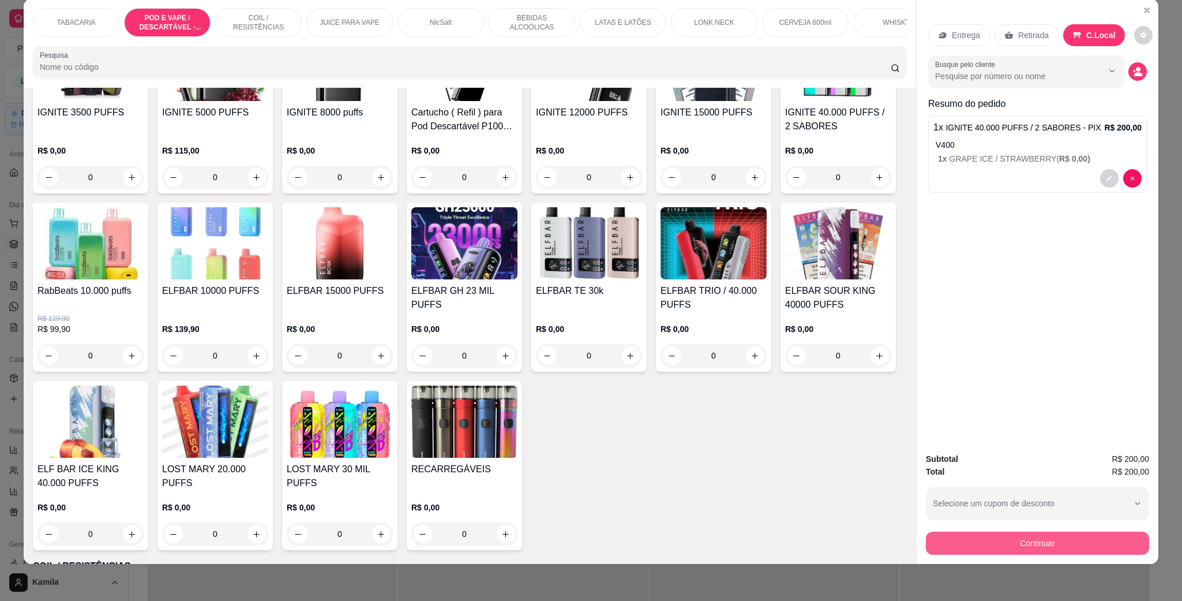
click at [1040, 542] on button "Continuar" at bounding box center [1037, 542] width 223 height 23
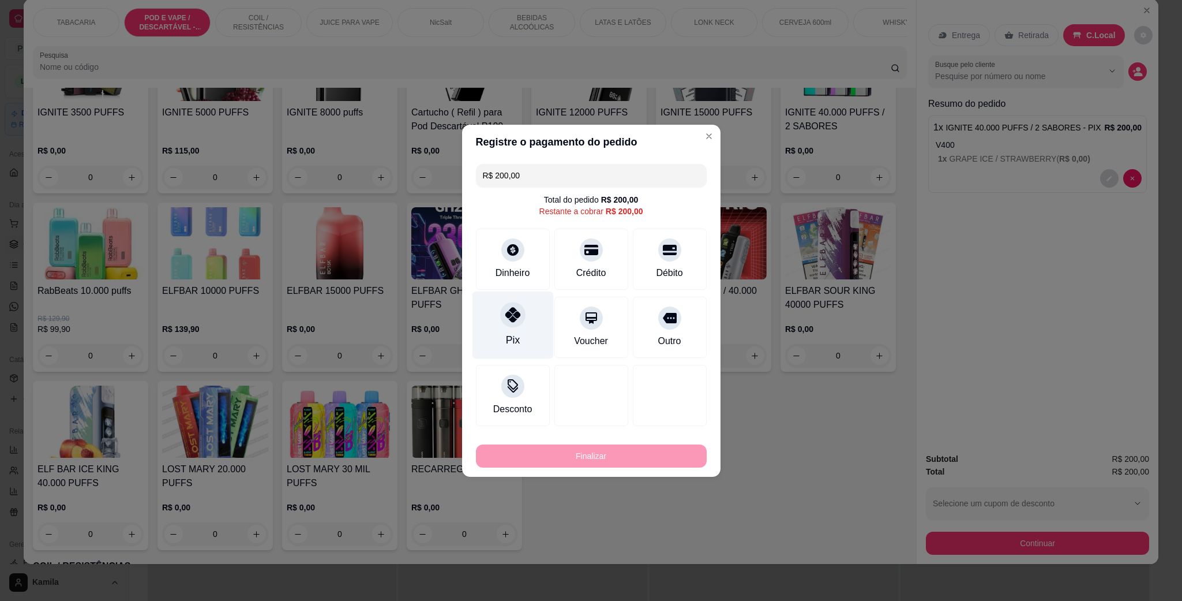
click at [525, 309] on div "Pix" at bounding box center [512, 325] width 81 height 68
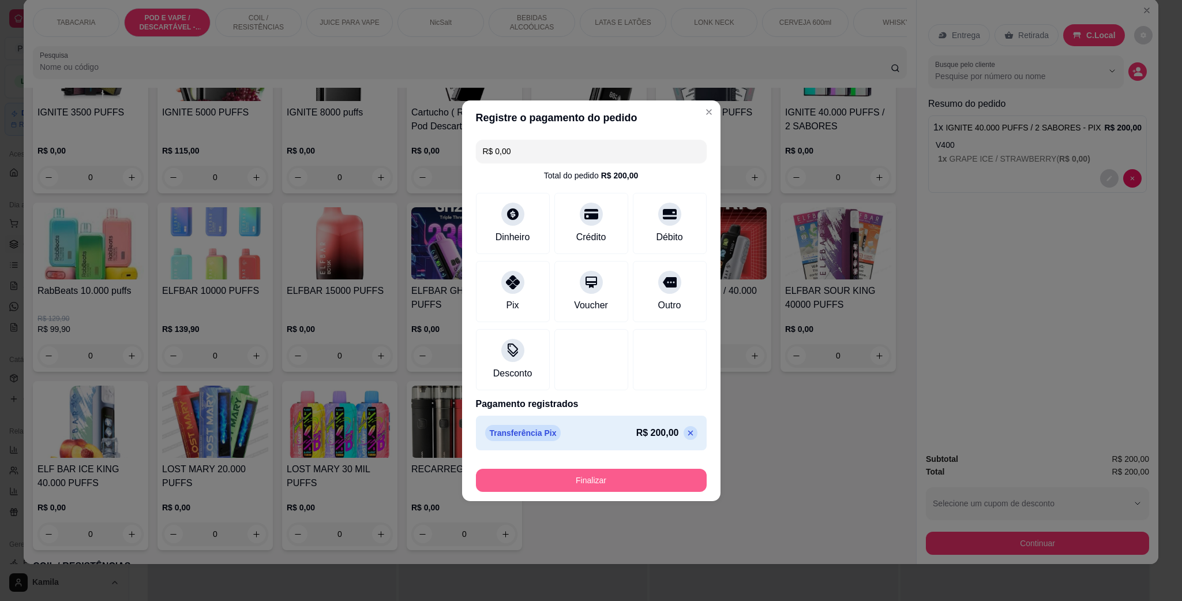
click at [616, 484] on button "Finalizar" at bounding box center [591, 480] width 231 height 23
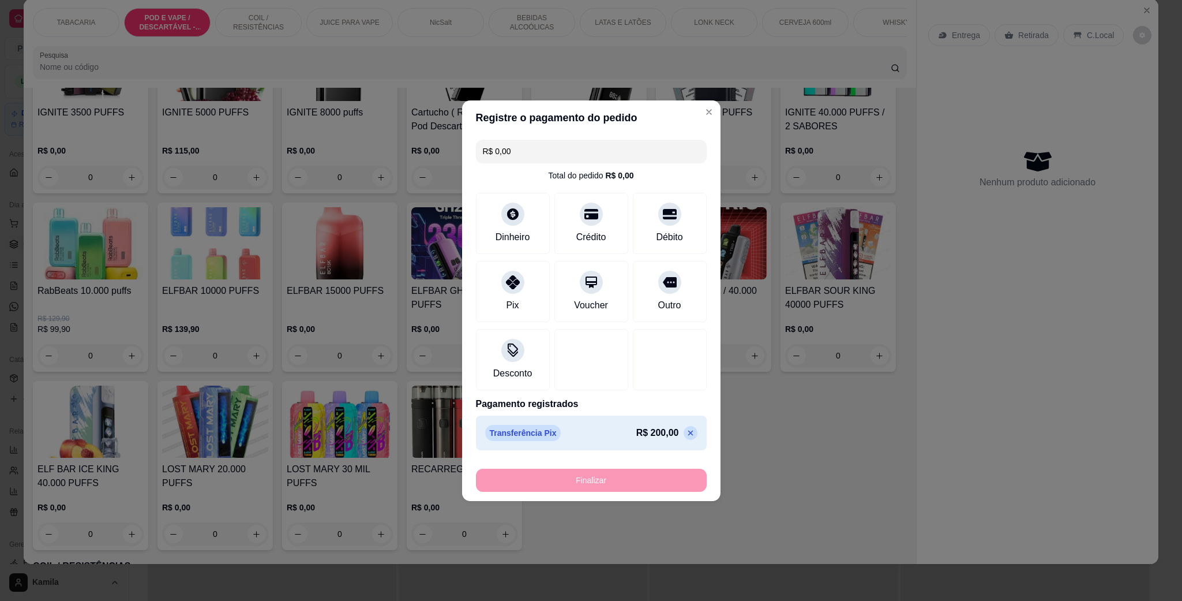
type input "-R$ 200,00"
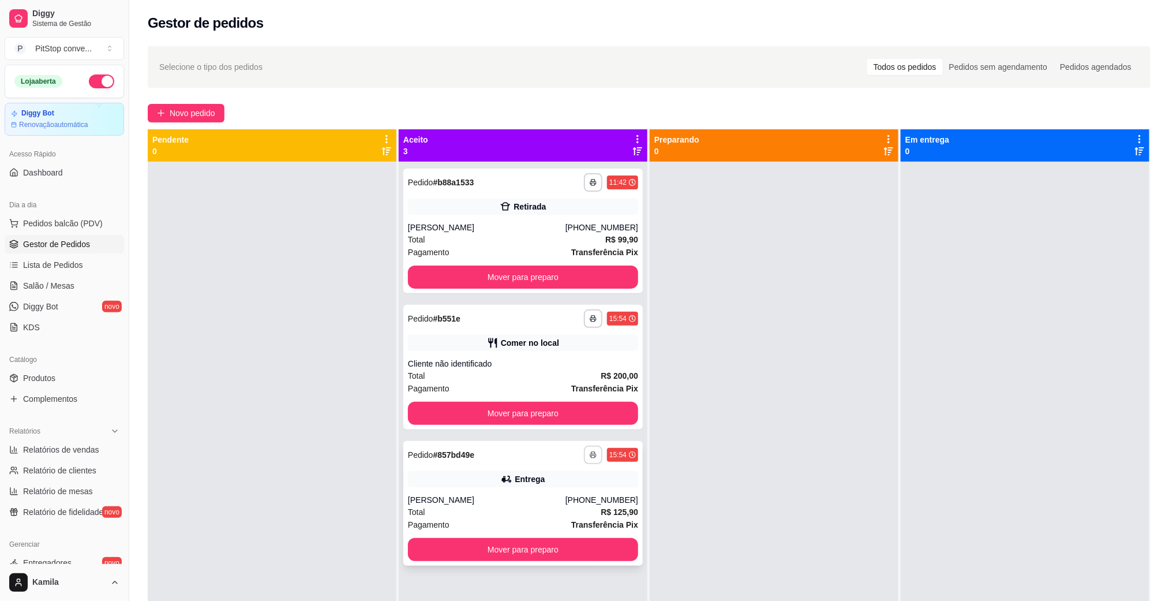
click at [591, 452] on icon "button" at bounding box center [593, 454] width 7 height 7
click at [570, 493] on button "IMPRESSORA" at bounding box center [557, 495] width 84 height 18
click at [608, 415] on button "Mover para preparo" at bounding box center [523, 413] width 230 height 23
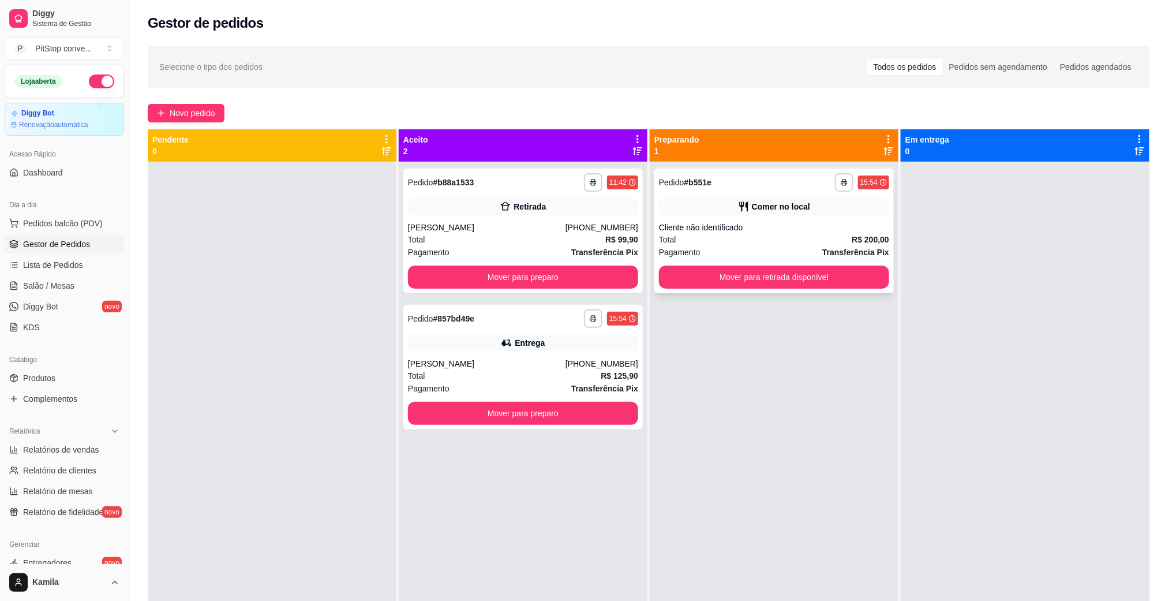
click at [792, 274] on button "Mover para retirada disponível" at bounding box center [774, 276] width 230 height 23
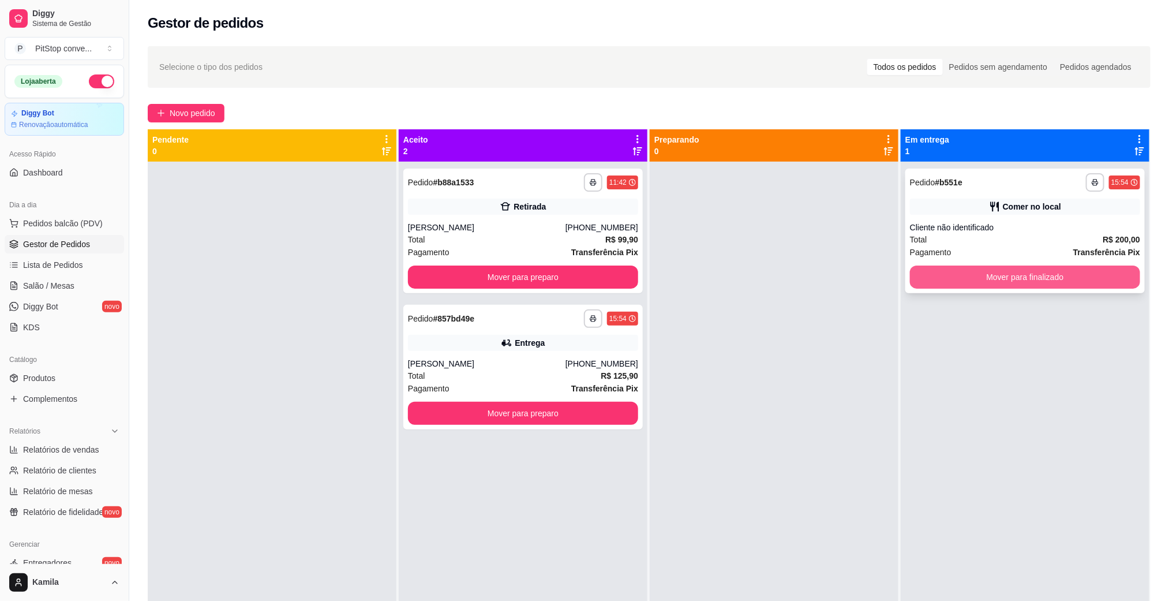
click at [958, 274] on button "Mover para finalizado" at bounding box center [1025, 276] width 230 height 23
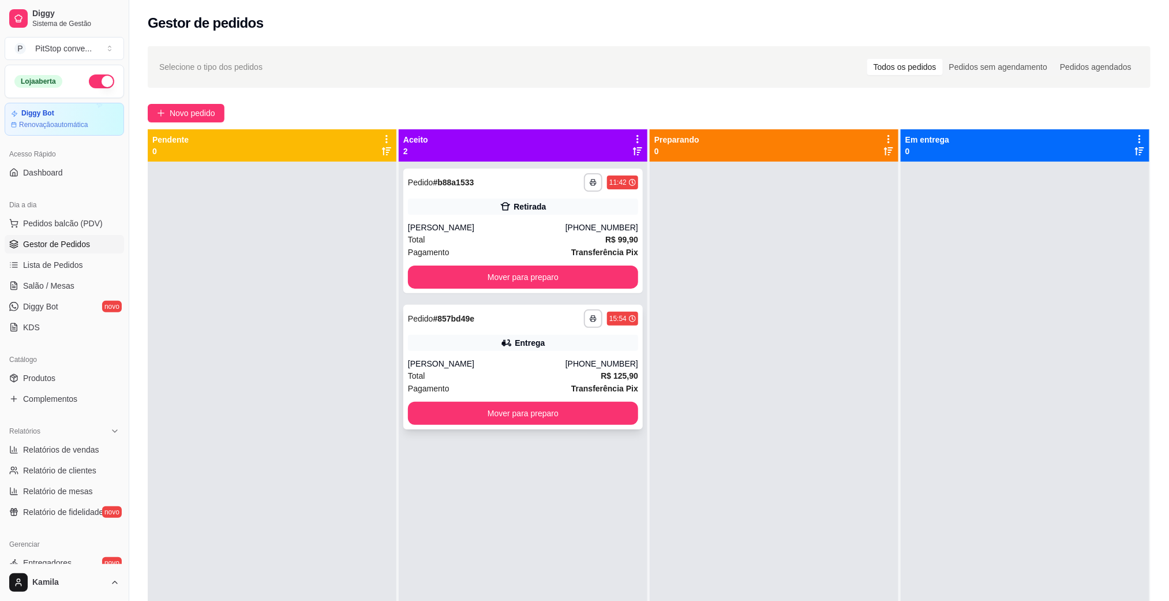
click at [606, 359] on div "[PHONE_NUMBER]" at bounding box center [602, 364] width 73 height 12
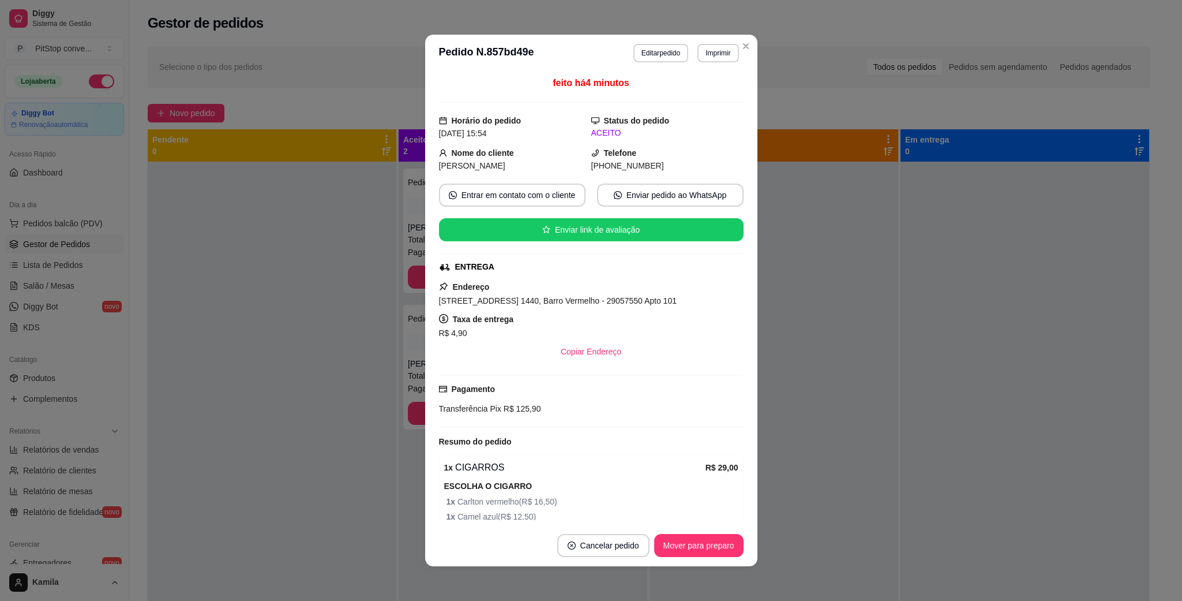
click at [635, 305] on span "[STREET_ADDRESS] 1440, Barro Vermelho - 29057550 Apto 101" at bounding box center [558, 300] width 238 height 9
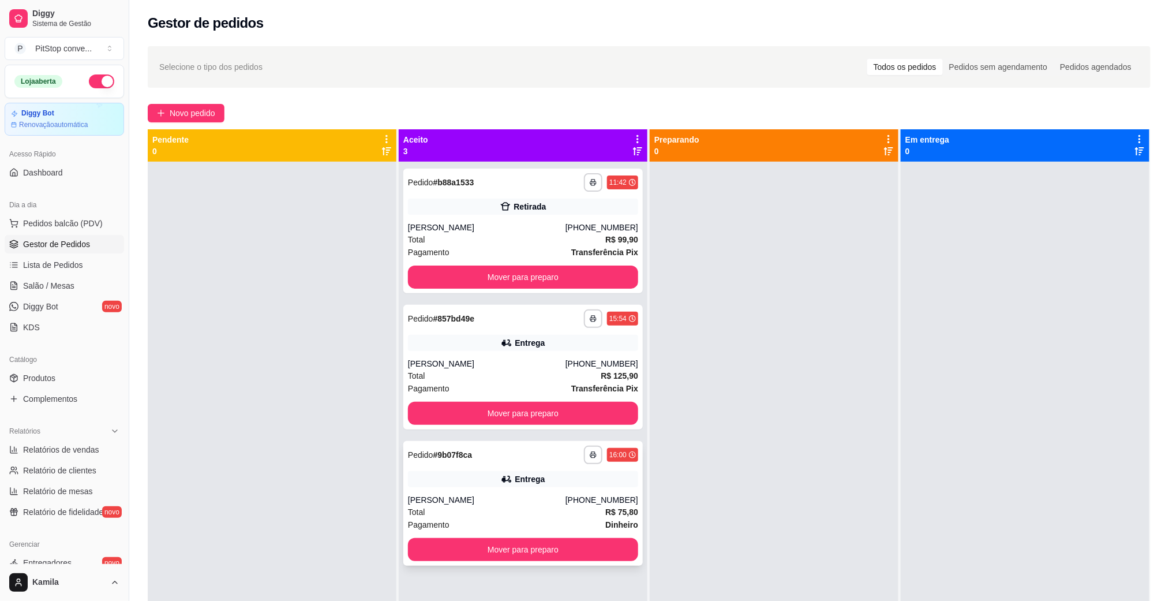
click at [454, 504] on div "[PERSON_NAME]" at bounding box center [487, 500] width 158 height 12
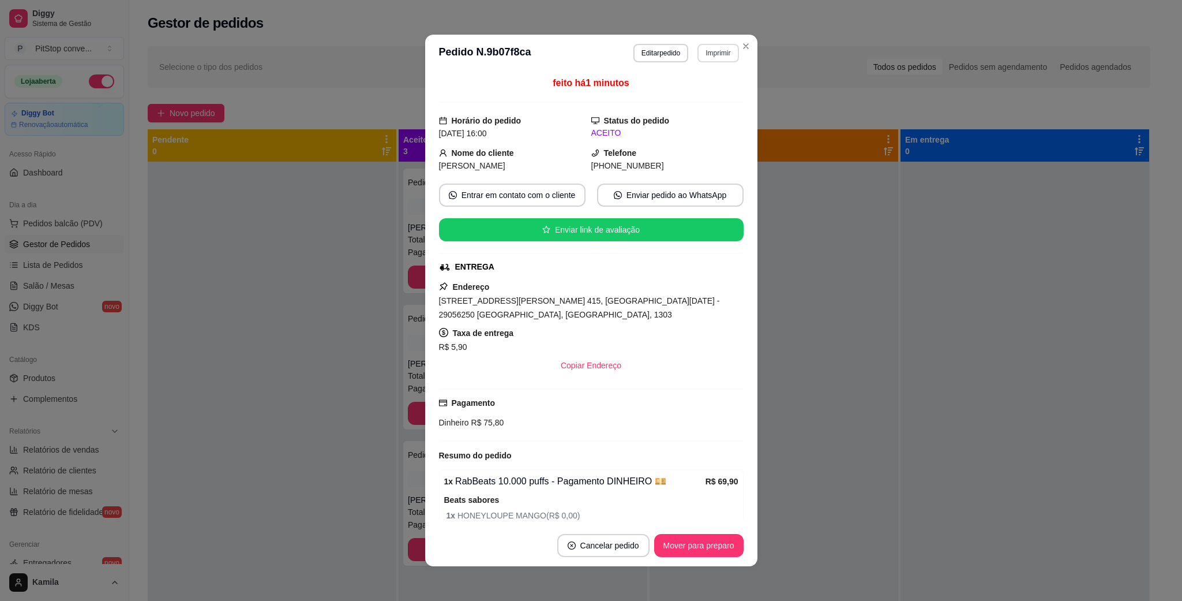
click at [698, 48] on button "Imprimir" at bounding box center [718, 53] width 41 height 18
click at [696, 97] on button "IMPRESSORA" at bounding box center [692, 94] width 84 height 18
click at [583, 312] on div "Endereço [STREET_ADDRESS][PERSON_NAME] 415, [GEOGRAPHIC_DATA][DATE] - 29056250 …" at bounding box center [591, 328] width 305 height 97
click at [586, 306] on span "[STREET_ADDRESS][PERSON_NAME] 415, [GEOGRAPHIC_DATA][DATE] - 29056250 [GEOGRAPH…" at bounding box center [579, 307] width 281 height 23
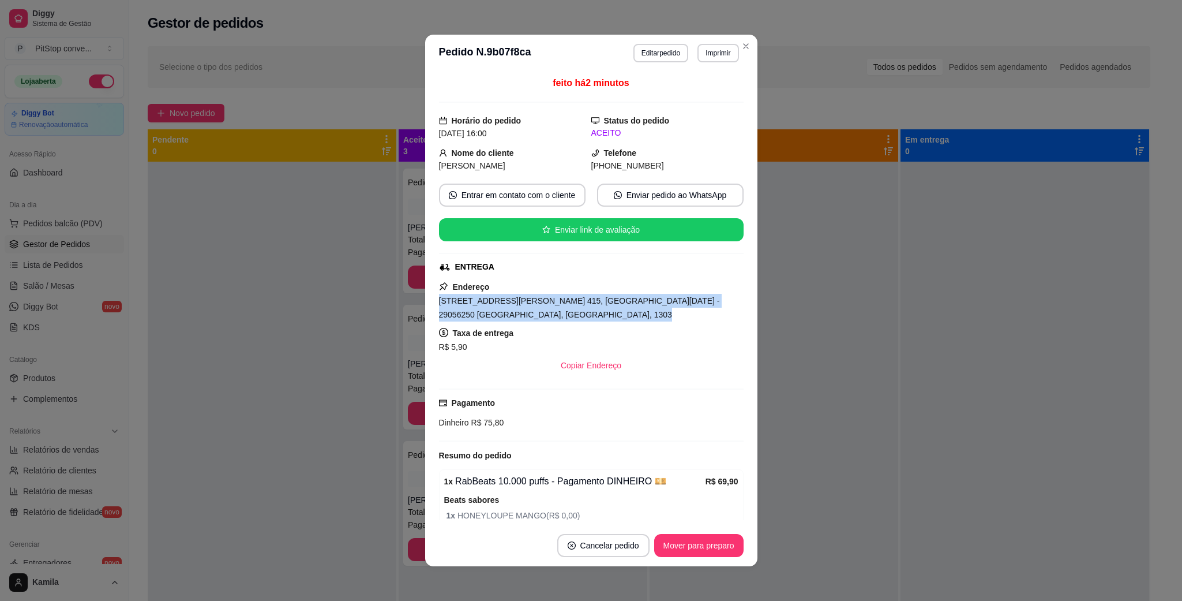
click at [586, 306] on span "[STREET_ADDRESS][PERSON_NAME] 415, [GEOGRAPHIC_DATA][DATE] - 29056250 [GEOGRAPH…" at bounding box center [579, 307] width 281 height 23
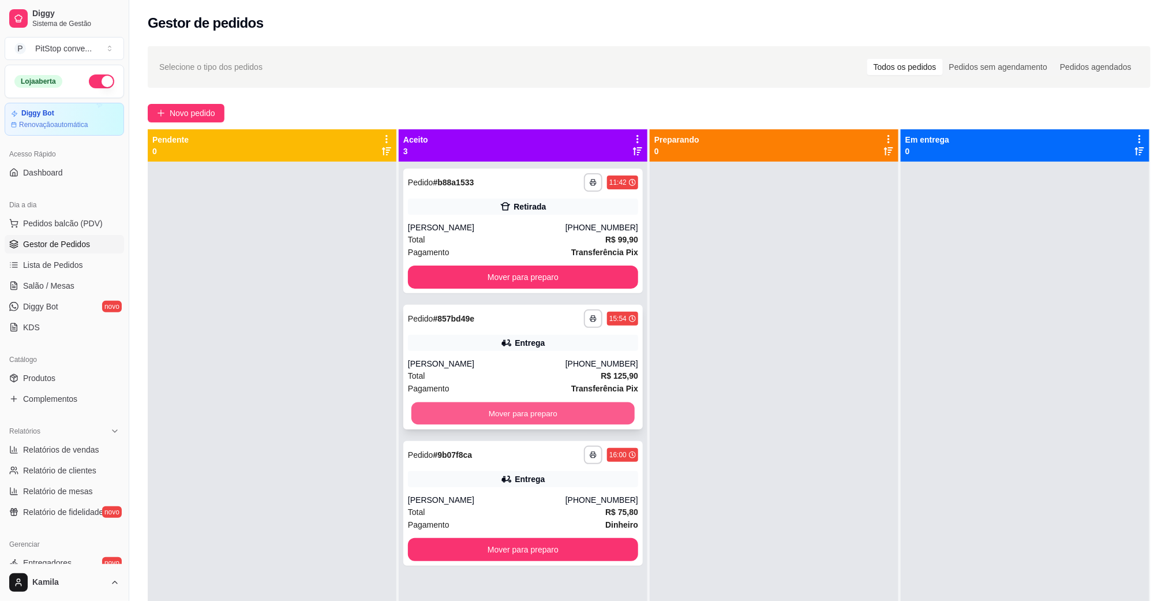
click at [532, 409] on button "Mover para preparo" at bounding box center [522, 413] width 223 height 23
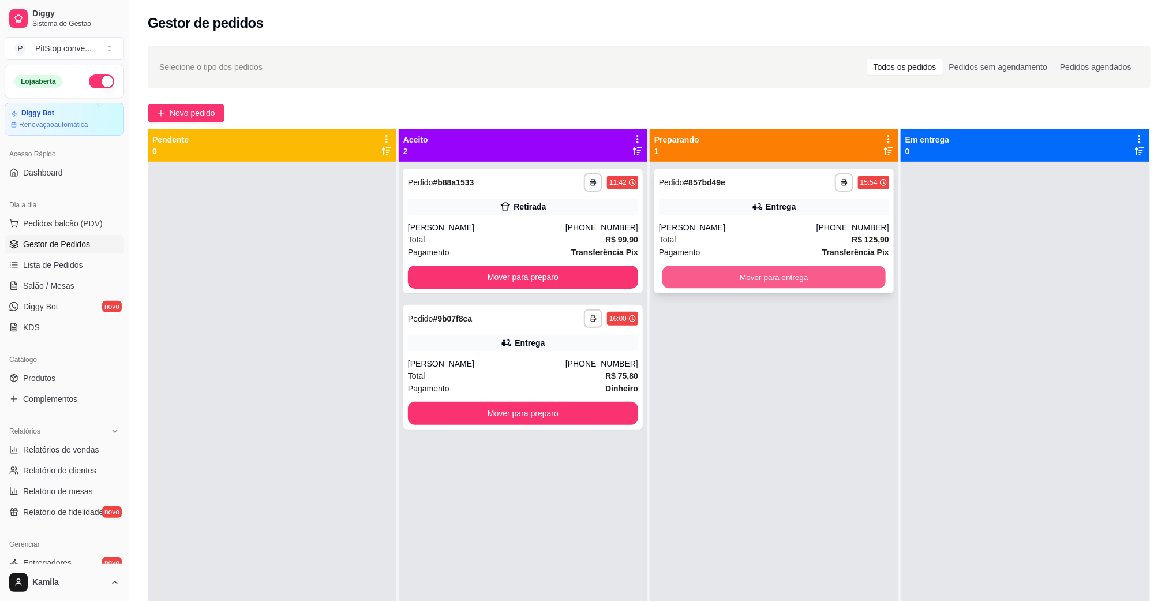
click at [766, 280] on button "Mover para entrega" at bounding box center [773, 277] width 223 height 23
click at [805, 283] on button "Mover para entrega" at bounding box center [774, 276] width 230 height 23
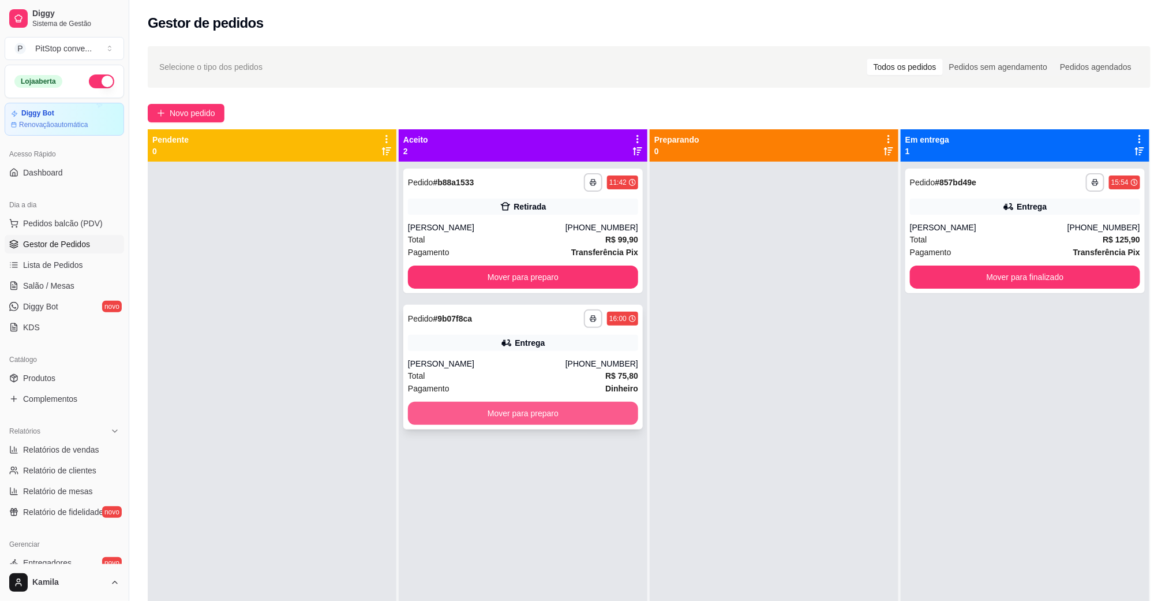
click at [591, 421] on button "Mover para preparo" at bounding box center [523, 413] width 230 height 23
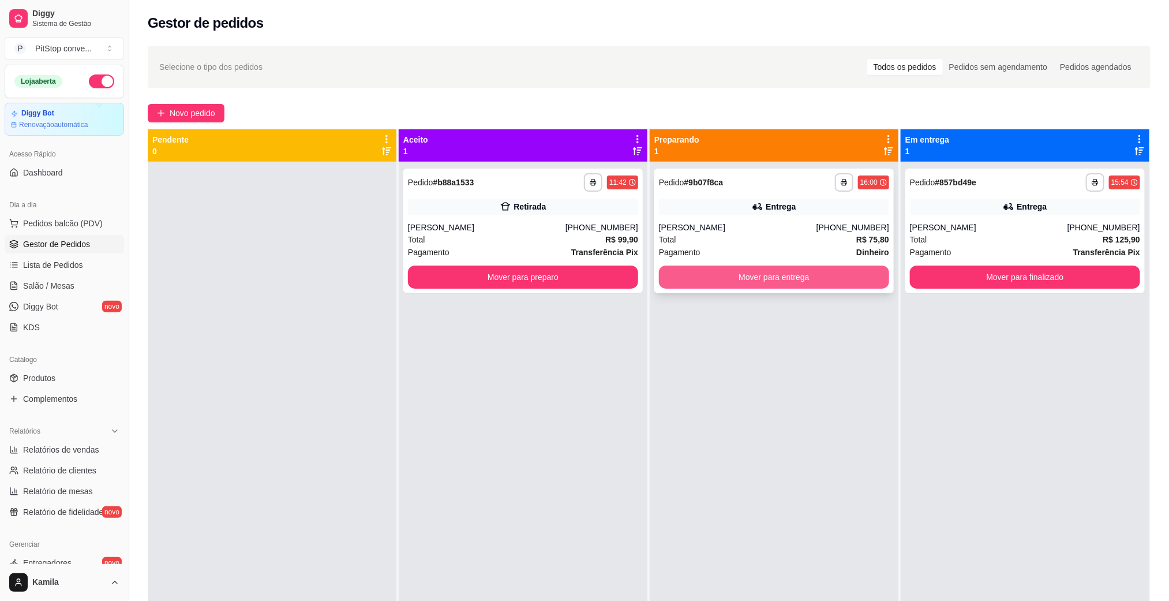
click at [793, 282] on button "Mover para entrega" at bounding box center [774, 276] width 230 height 23
click at [829, 279] on button "Mover para entrega" at bounding box center [774, 276] width 230 height 23
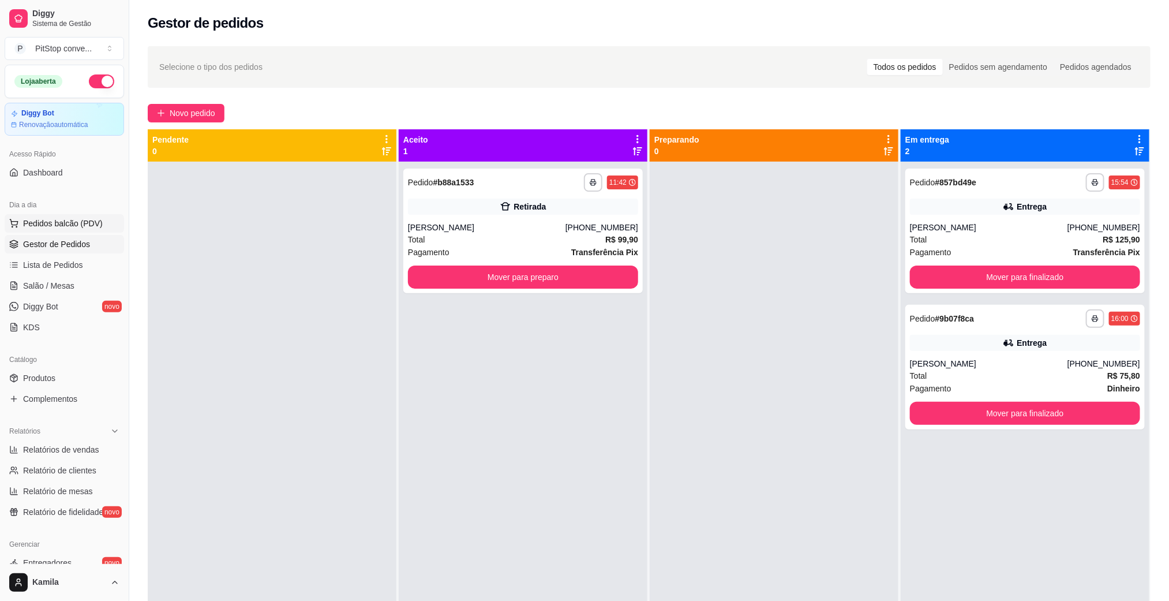
click at [73, 226] on span "Pedidos balcão (PDV)" at bounding box center [63, 224] width 80 height 12
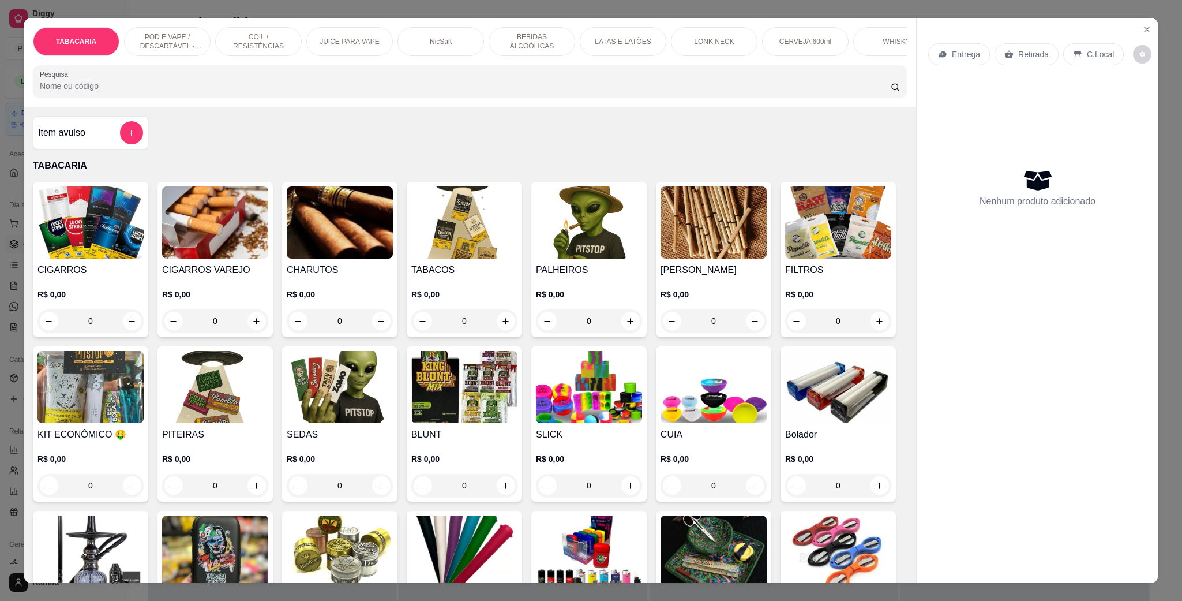
click at [161, 37] on p "POD E VAPE / DESCARTÁVEL - RECARREGAVEL" at bounding box center [167, 41] width 67 height 18
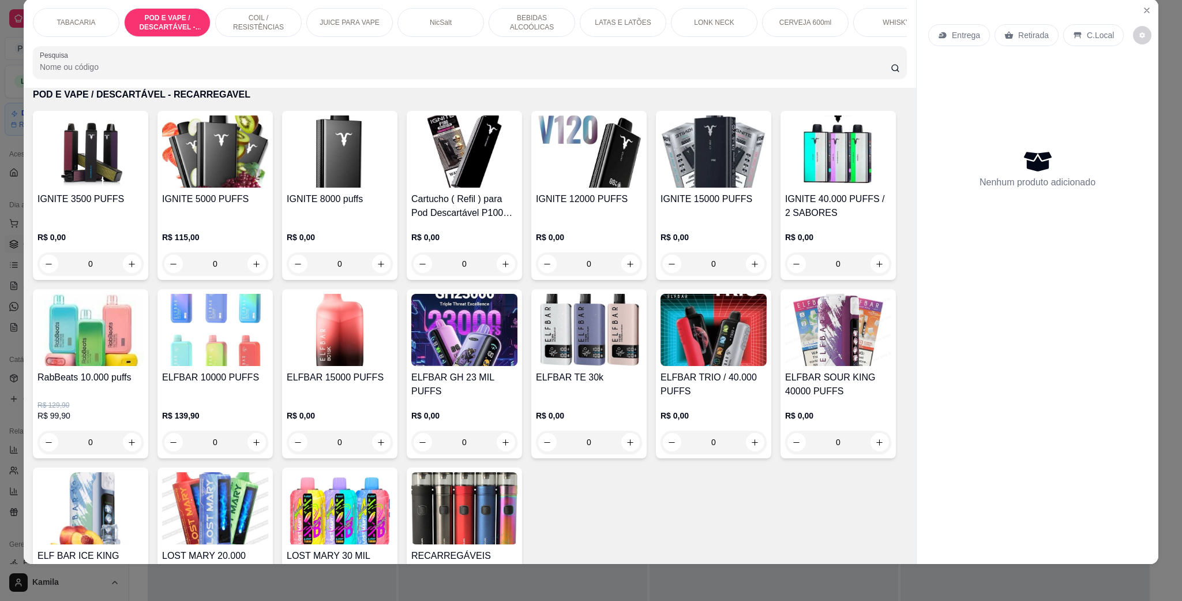
scroll to position [920, 0]
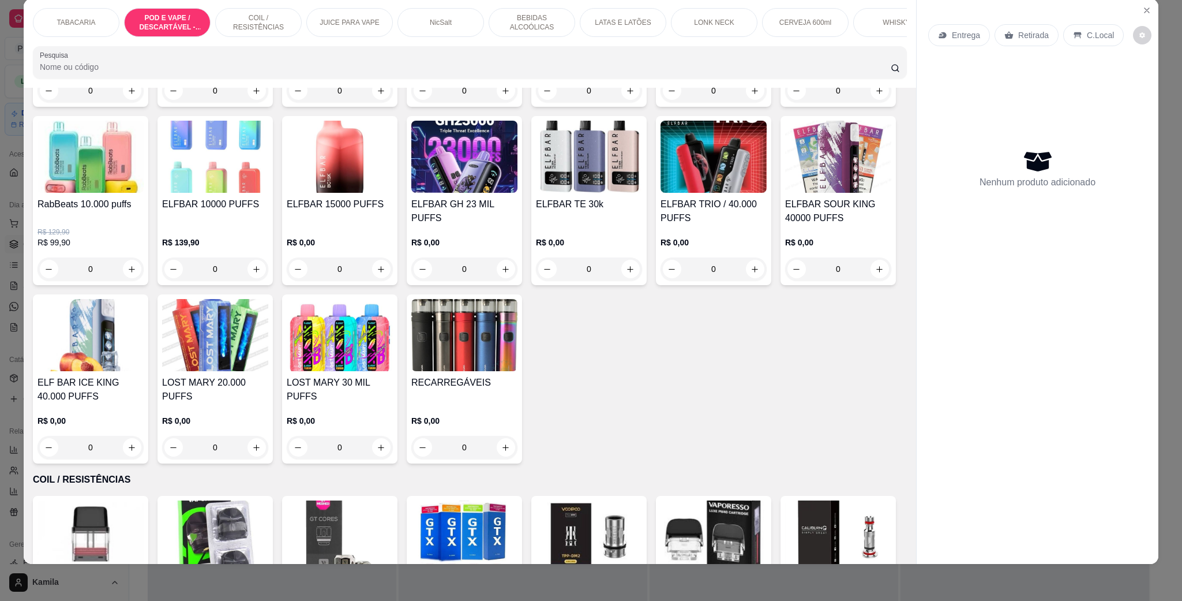
click at [656, 285] on div "ELFBAR TRIO / 40.000 PUFFS R$ 0,00 0" at bounding box center [713, 200] width 115 height 169
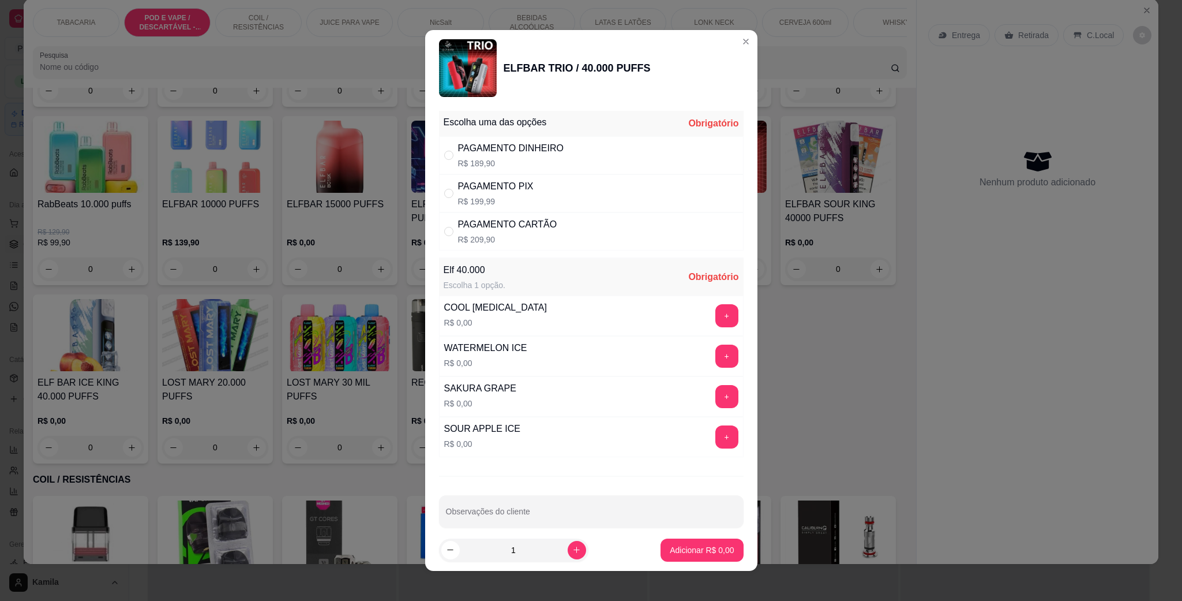
click at [511, 193] on div "PAGAMENTO PIX" at bounding box center [496, 186] width 76 height 14
radio input "true"
click at [496, 149] on div "PAGAMENTO DINHEIRO" at bounding box center [511, 148] width 106 height 14
radio input "true"
radio input "false"
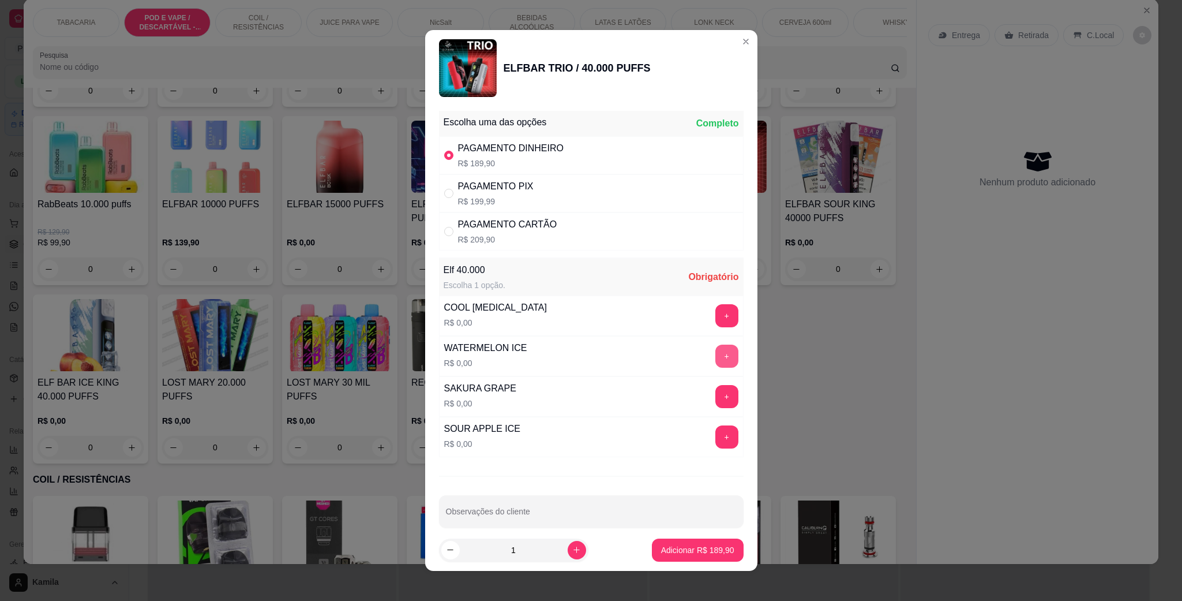
click at [716, 352] on button "+" at bounding box center [727, 356] width 23 height 23
click at [694, 552] on p "Adicionar R$ 189,90" at bounding box center [697, 550] width 73 height 12
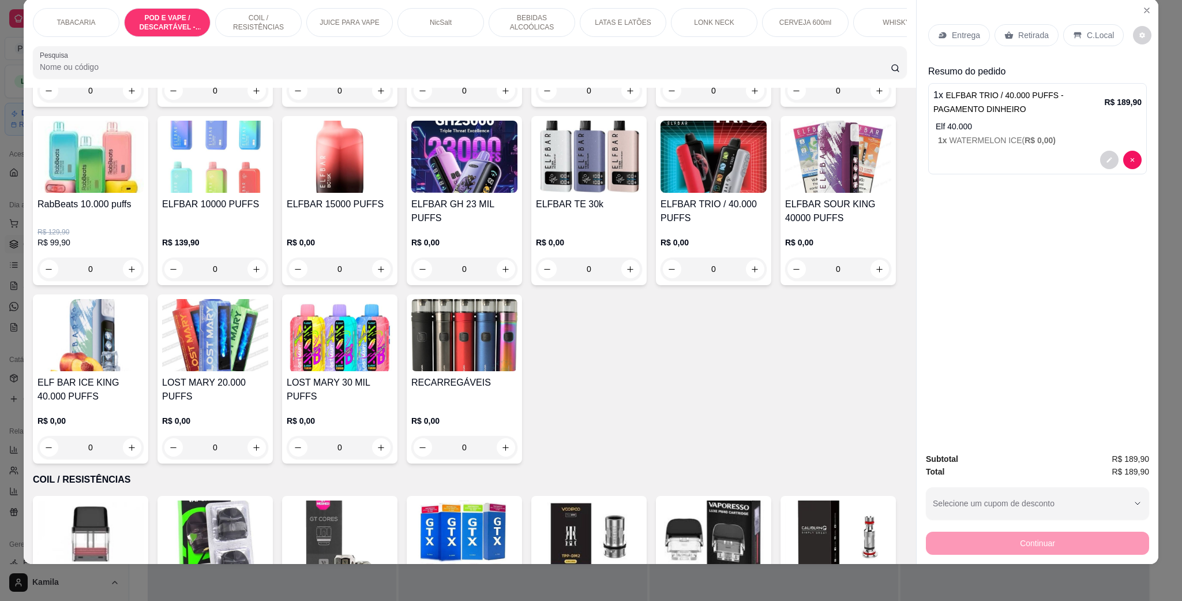
click at [1073, 37] on icon at bounding box center [1077, 35] width 9 height 9
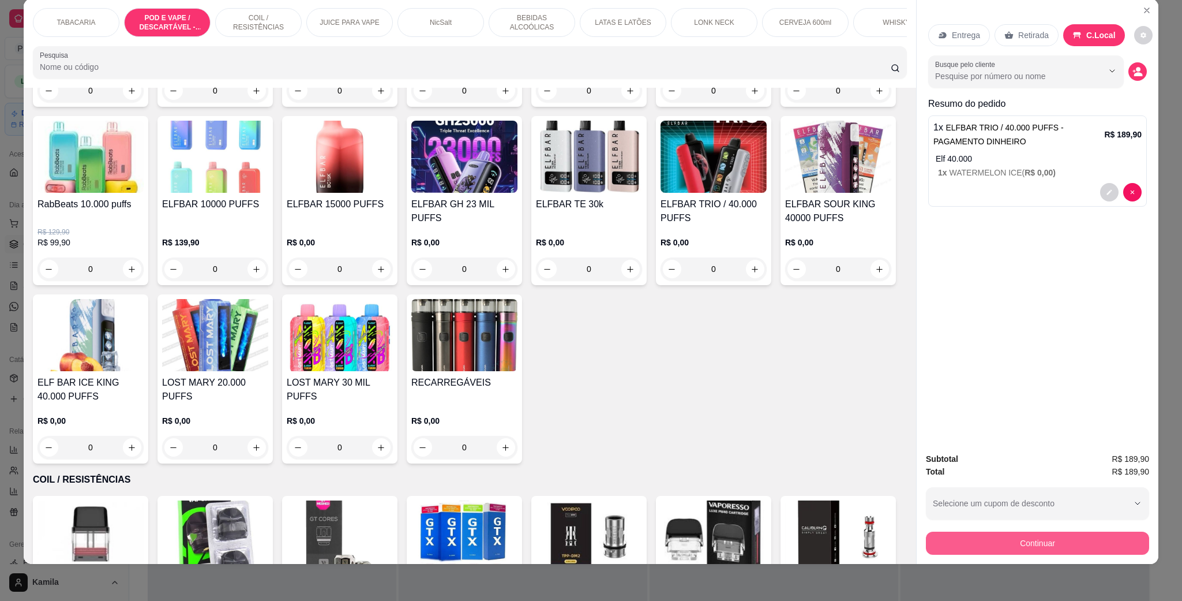
click at [1053, 534] on button "Continuar" at bounding box center [1037, 542] width 223 height 23
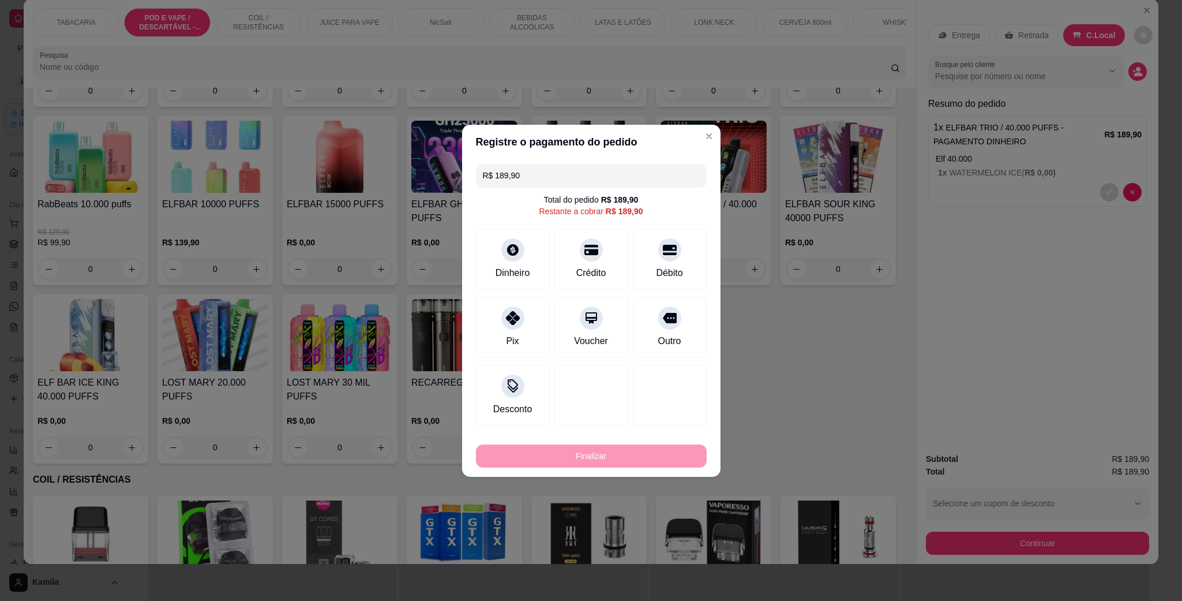
click at [551, 177] on input "R$ 189,90" at bounding box center [591, 175] width 217 height 23
click at [522, 243] on div at bounding box center [512, 246] width 25 height 25
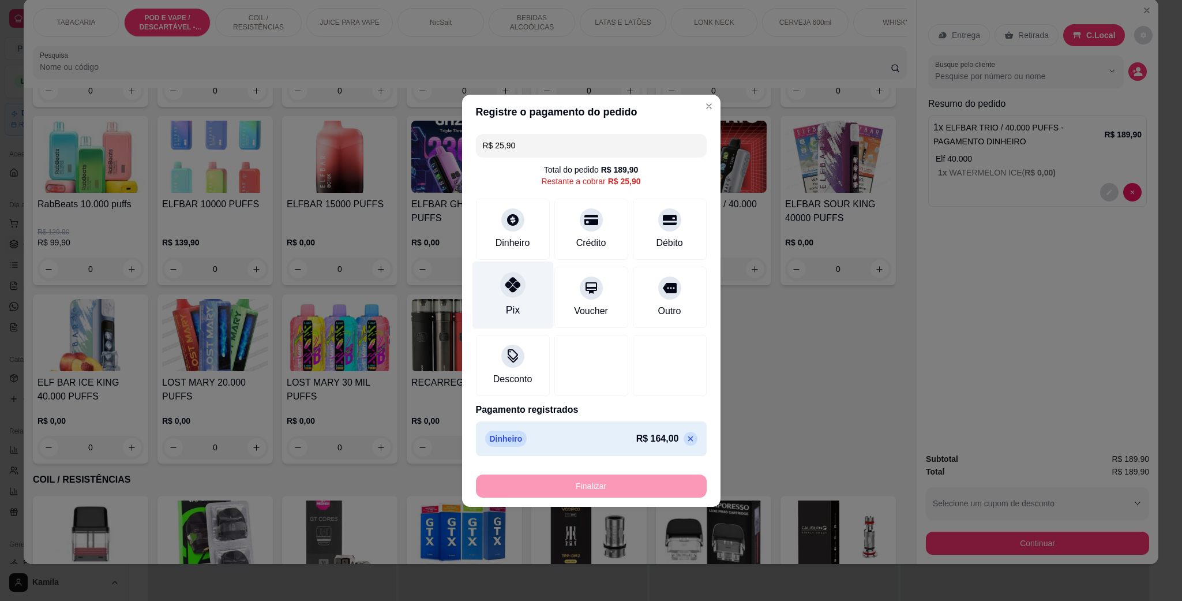
click at [508, 278] on icon at bounding box center [512, 284] width 15 height 15
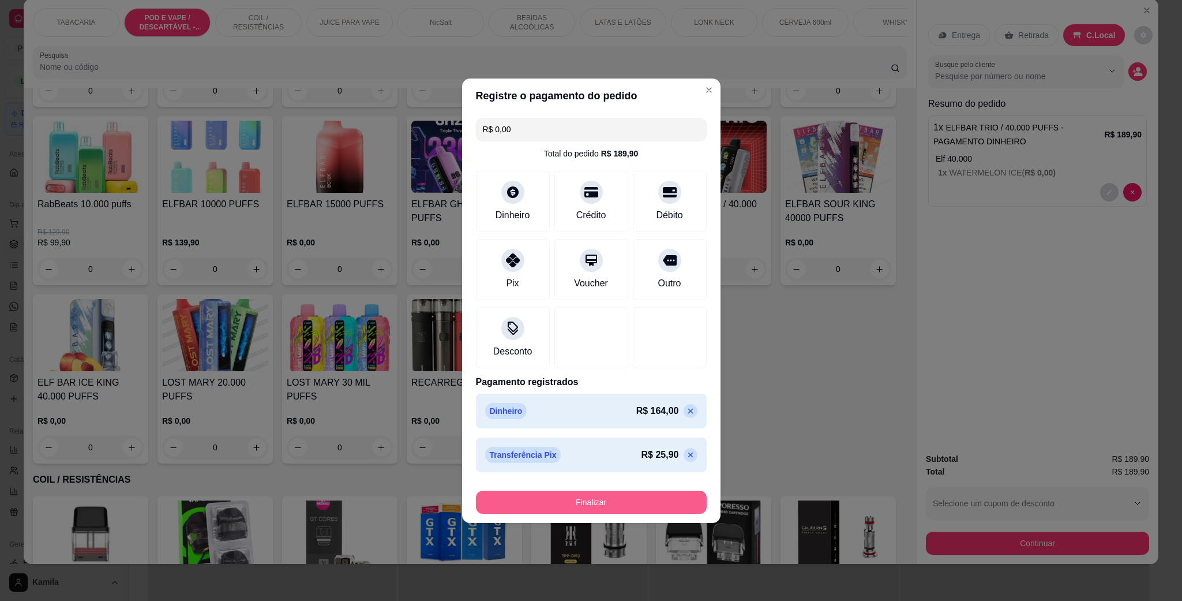
click at [629, 503] on button "Finalizar" at bounding box center [591, 501] width 231 height 23
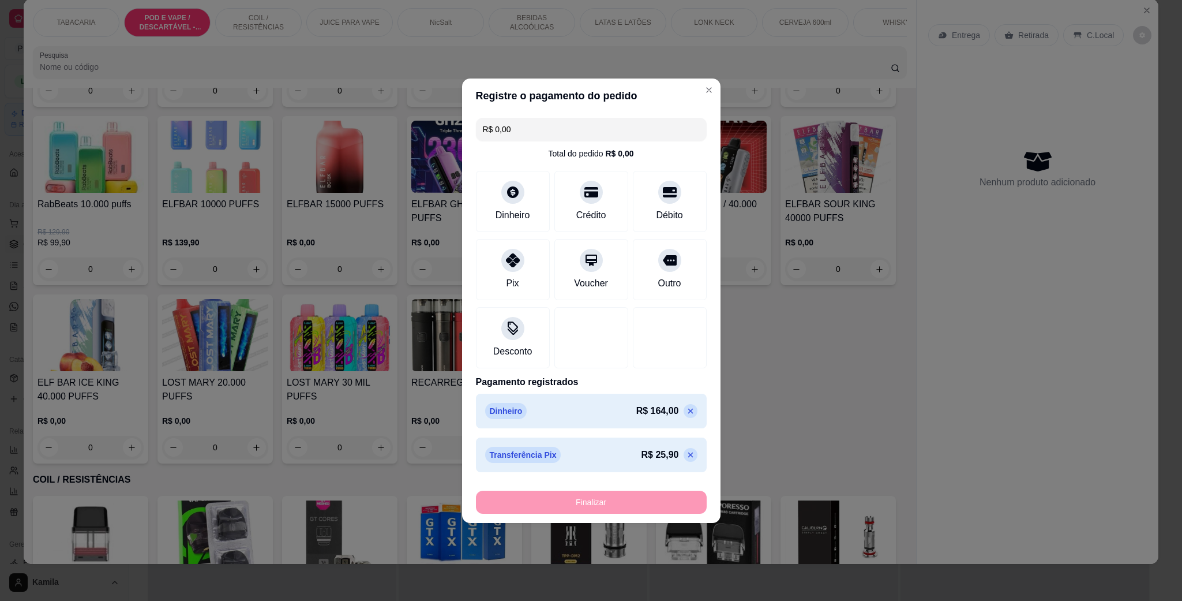
type input "-R$ 189,90"
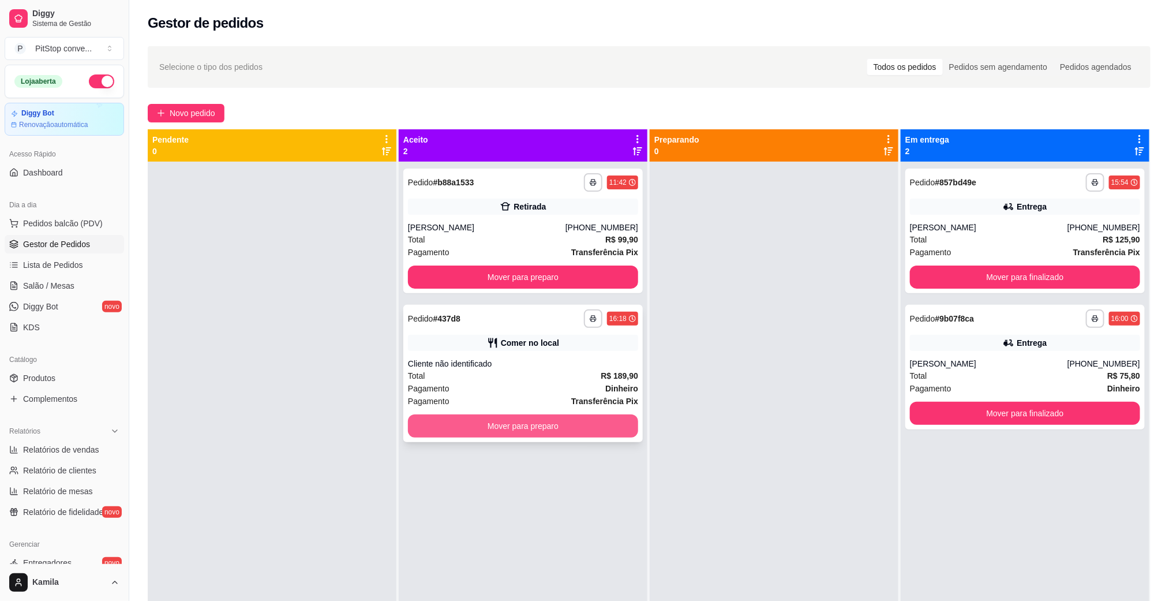
click at [582, 424] on button "Mover para preparo" at bounding box center [523, 425] width 230 height 23
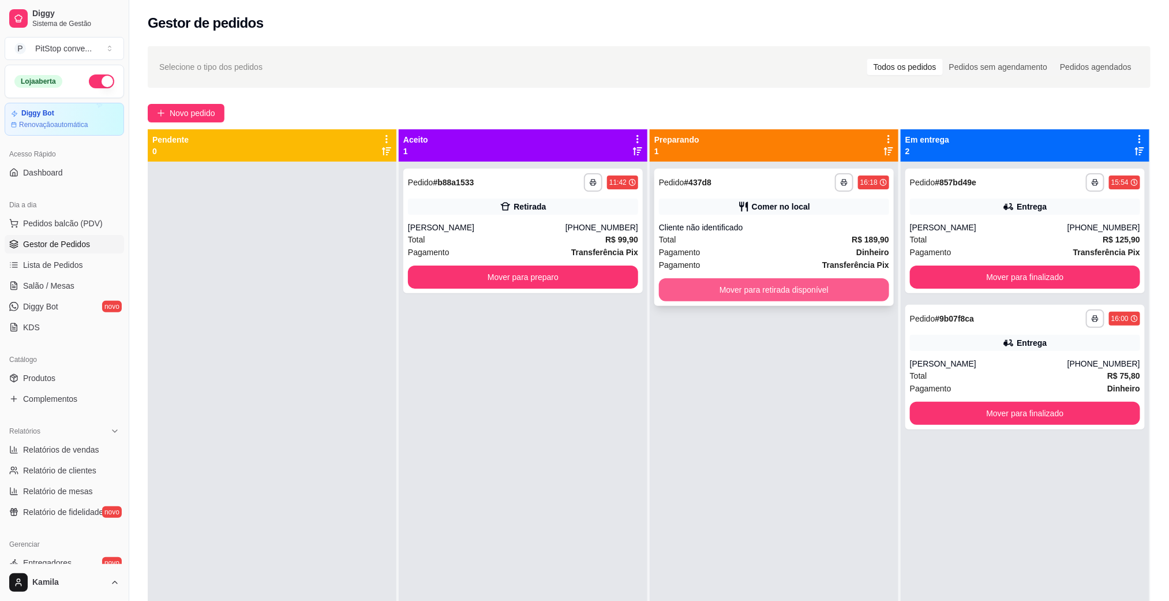
click at [779, 288] on button "Mover para retirada disponível" at bounding box center [774, 289] width 230 height 23
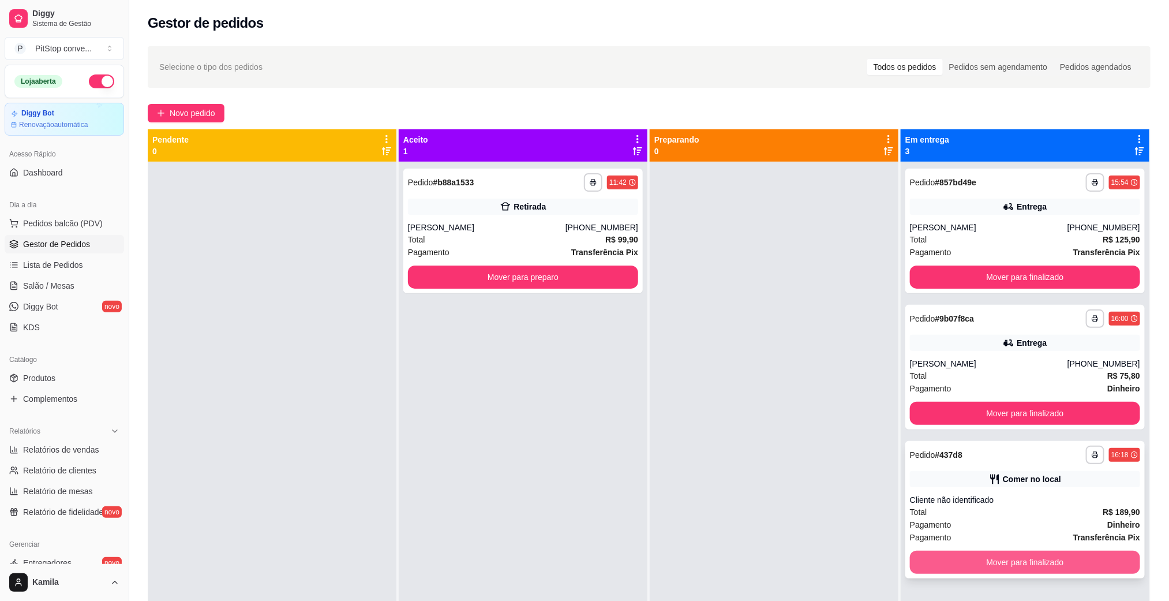
click at [1058, 561] on button "Mover para finalizado" at bounding box center [1025, 562] width 230 height 23
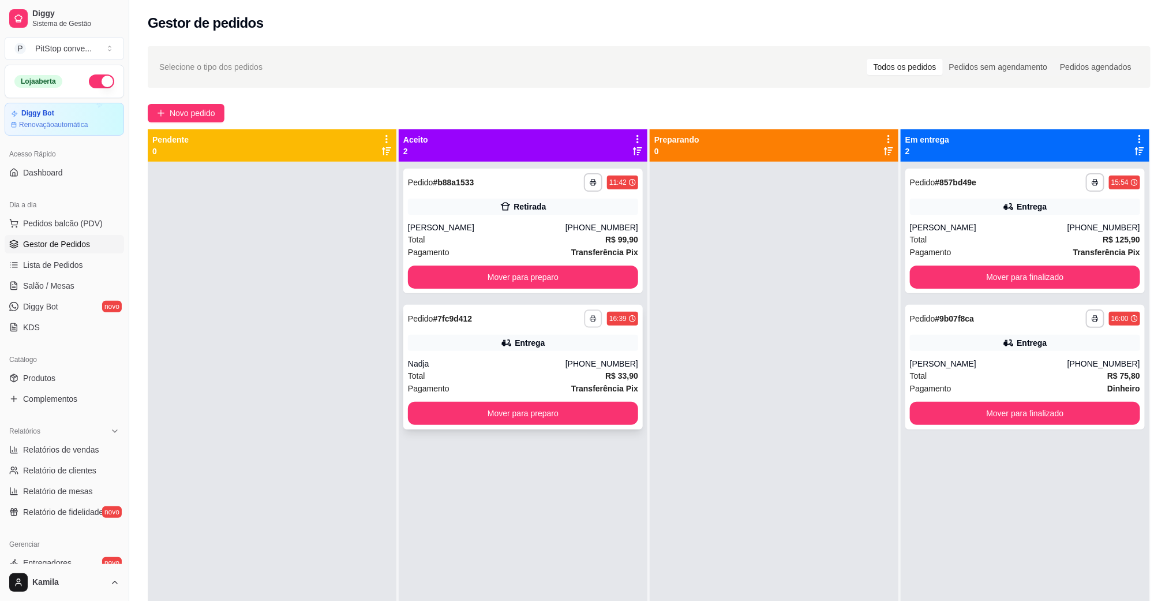
click at [584, 310] on button "button" at bounding box center [593, 318] width 18 height 18
click at [556, 364] on button "IMPRESSORA" at bounding box center [556, 359] width 81 height 18
click at [1017, 277] on button "Mover para finalizado" at bounding box center [1025, 276] width 230 height 23
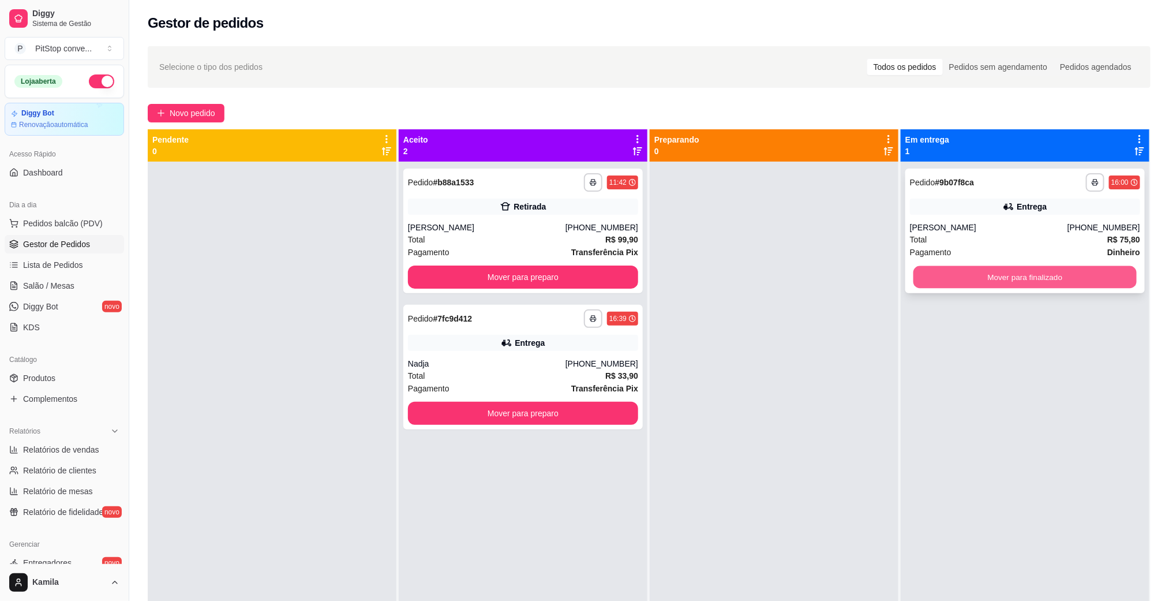
click at [1019, 277] on button "Mover para finalizado" at bounding box center [1024, 277] width 223 height 23
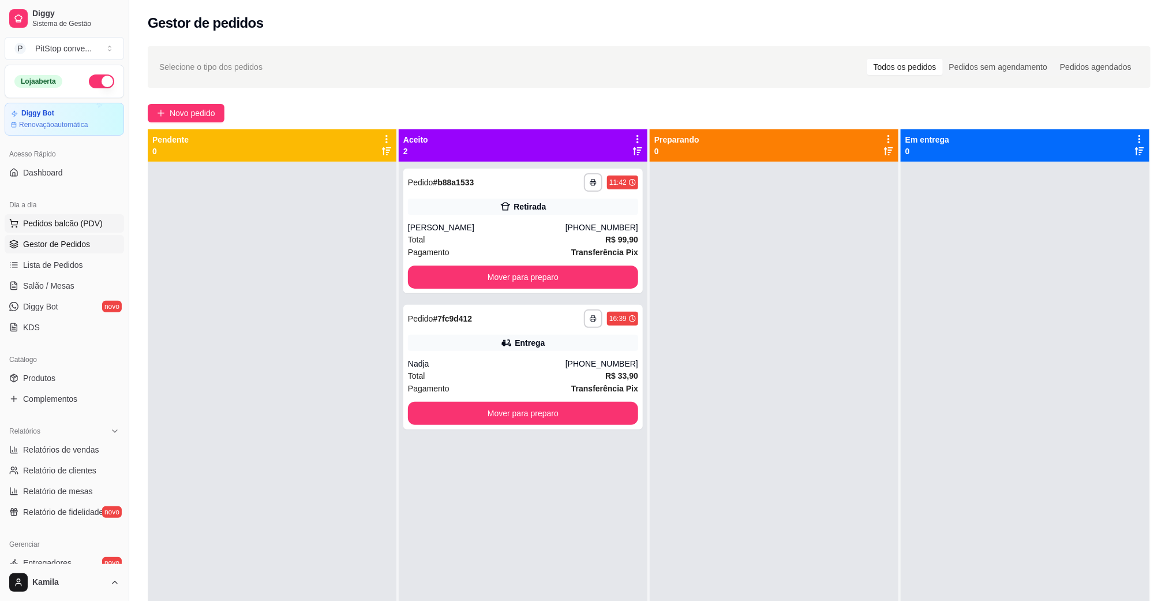
click at [42, 229] on span "Pedidos balcão (PDV)" at bounding box center [63, 224] width 80 height 12
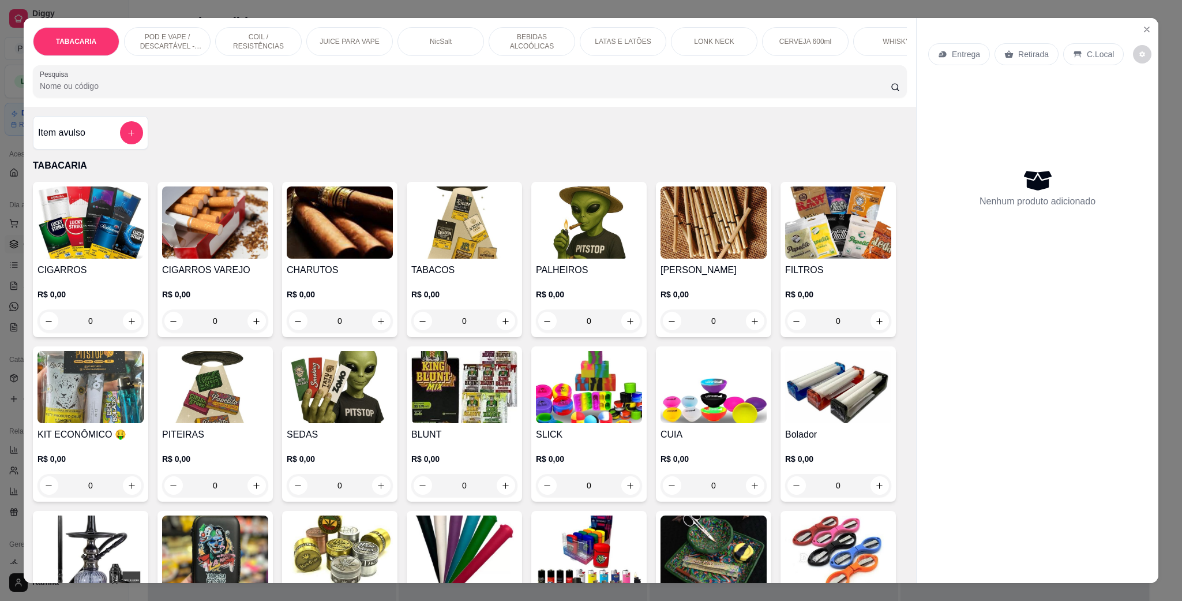
click at [144, 21] on div "TABACARIA POD E VAPE / DESCARTÁVEL - RECARREGAVEL COIL / RESISTÊNCIAS JUICE PAR…" at bounding box center [470, 62] width 893 height 89
click at [146, 26] on div "TABACARIA POD E VAPE / DESCARTÁVEL - RECARREGAVEL COIL / RESISTÊNCIAS JUICE PAR…" at bounding box center [470, 62] width 893 height 89
click at [168, 47] on p "POD E VAPE / DESCARTÁVEL - RECARREGAVEL" at bounding box center [167, 41] width 67 height 18
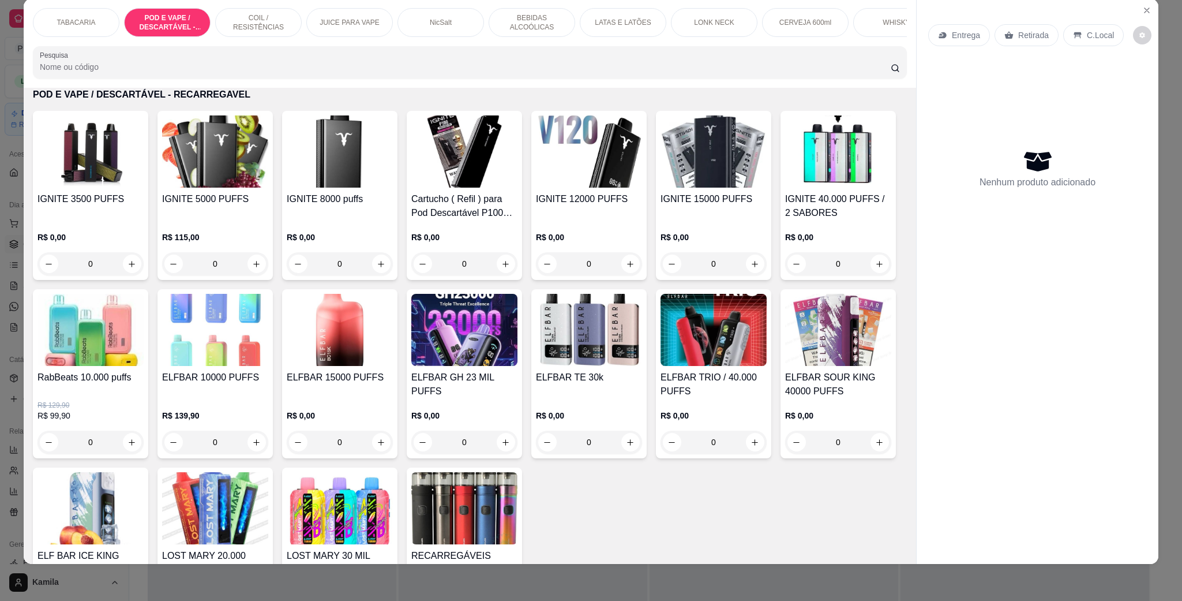
click at [518, 364] on img at bounding box center [464, 330] width 106 height 72
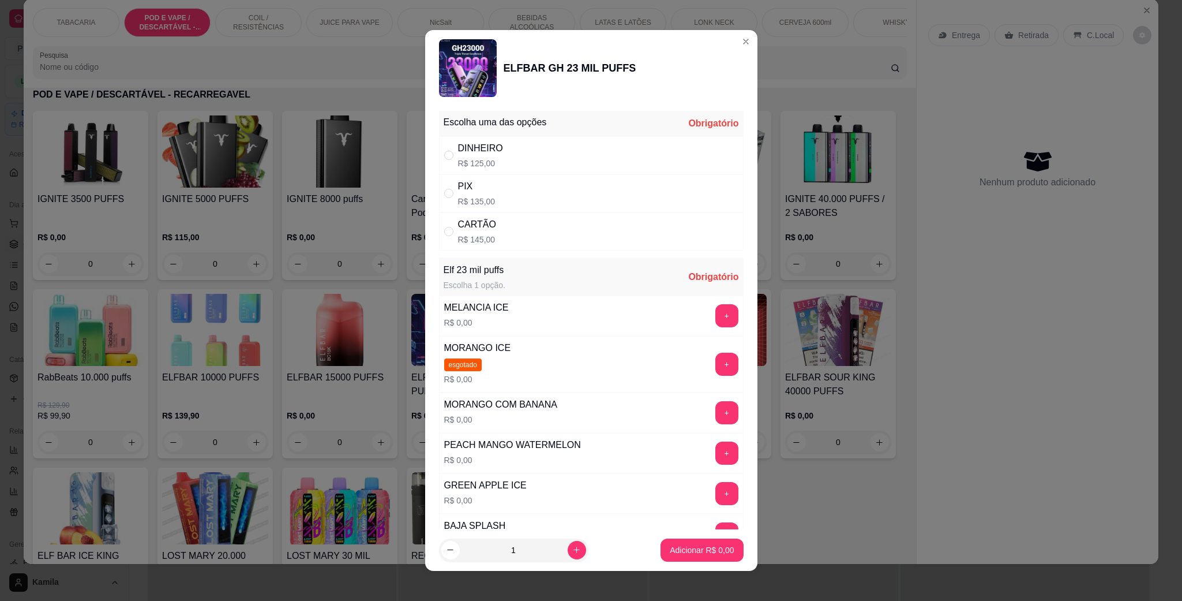
scroll to position [87, 0]
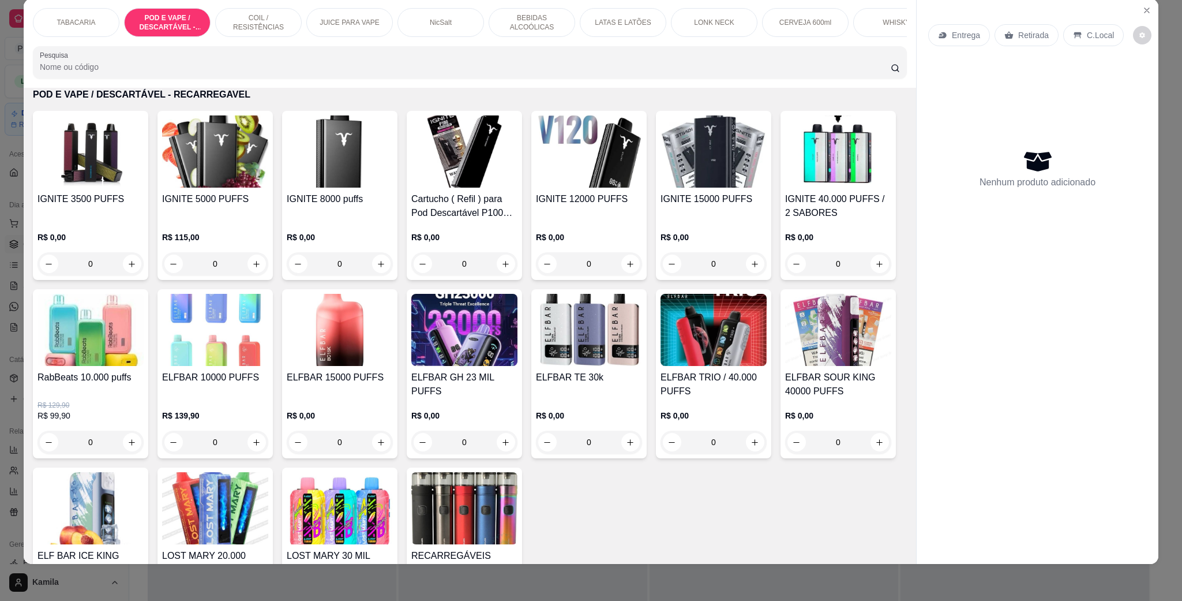
click at [393, 353] on img at bounding box center [340, 330] width 106 height 72
click at [518, 350] on img at bounding box center [464, 330] width 106 height 72
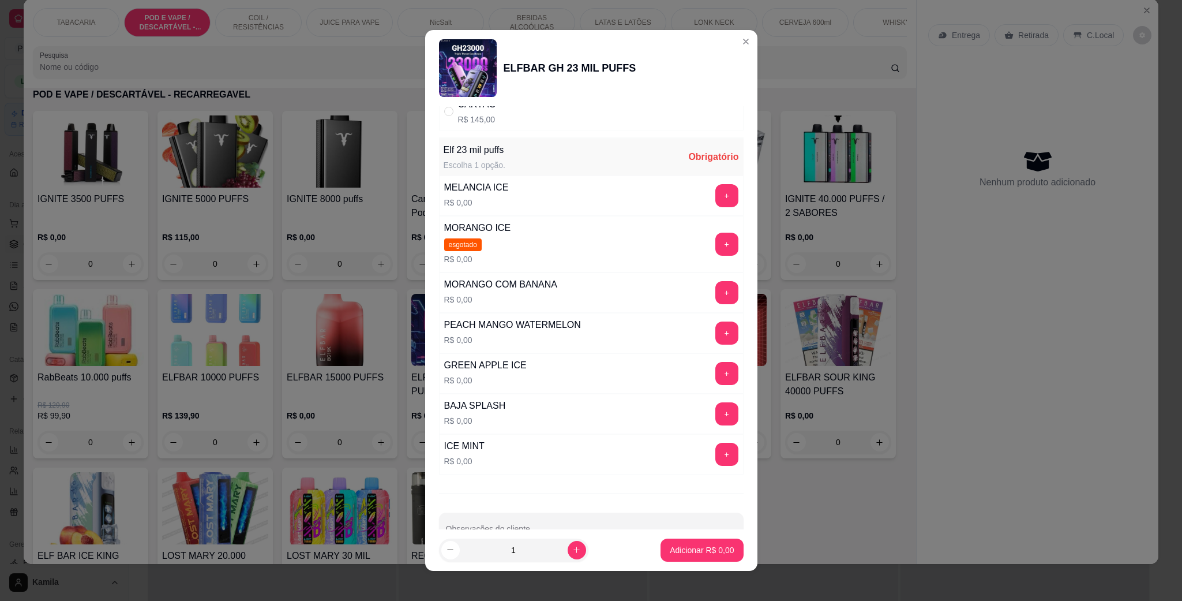
scroll to position [158, 0]
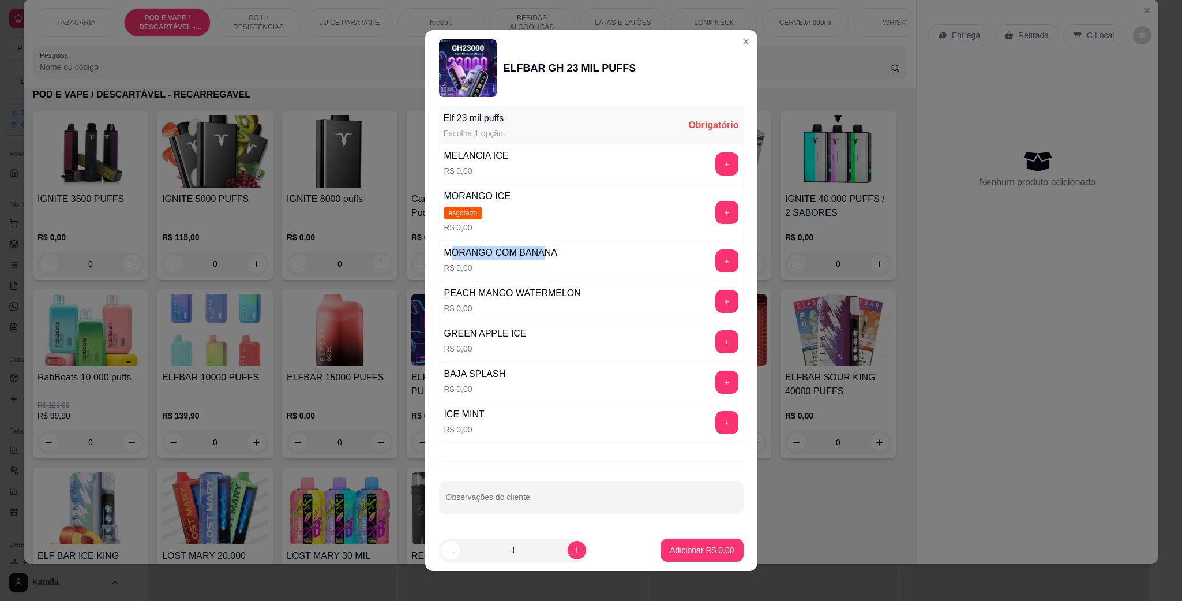
drag, startPoint x: 447, startPoint y: 241, endPoint x: 538, endPoint y: 248, distance: 91.4
click at [538, 248] on div "MORANGO COM BANANA R$ 0,00" at bounding box center [501, 260] width 122 height 39
click at [545, 282] on div "PEACH MANGO WATERMELON R$ 0,00" at bounding box center [513, 301] width 146 height 39
drag, startPoint x: 454, startPoint y: 290, endPoint x: 596, endPoint y: 290, distance: 142.0
click at [596, 290] on div "PEACH MANGO WATERMELON R$ 0,00 +" at bounding box center [591, 301] width 305 height 40
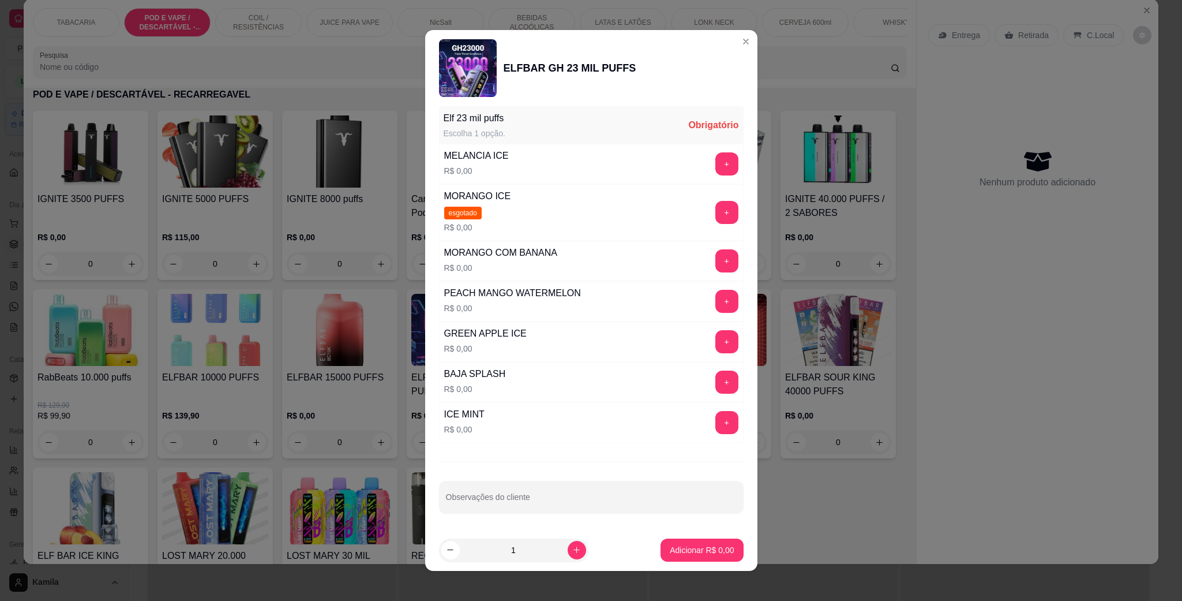
click at [563, 321] on div "GREEN APPLE ICE R$ 0,00 +" at bounding box center [591, 341] width 305 height 40
click at [519, 331] on div "GREEN APPLE ICE R$ 0,00 +" at bounding box center [591, 341] width 305 height 40
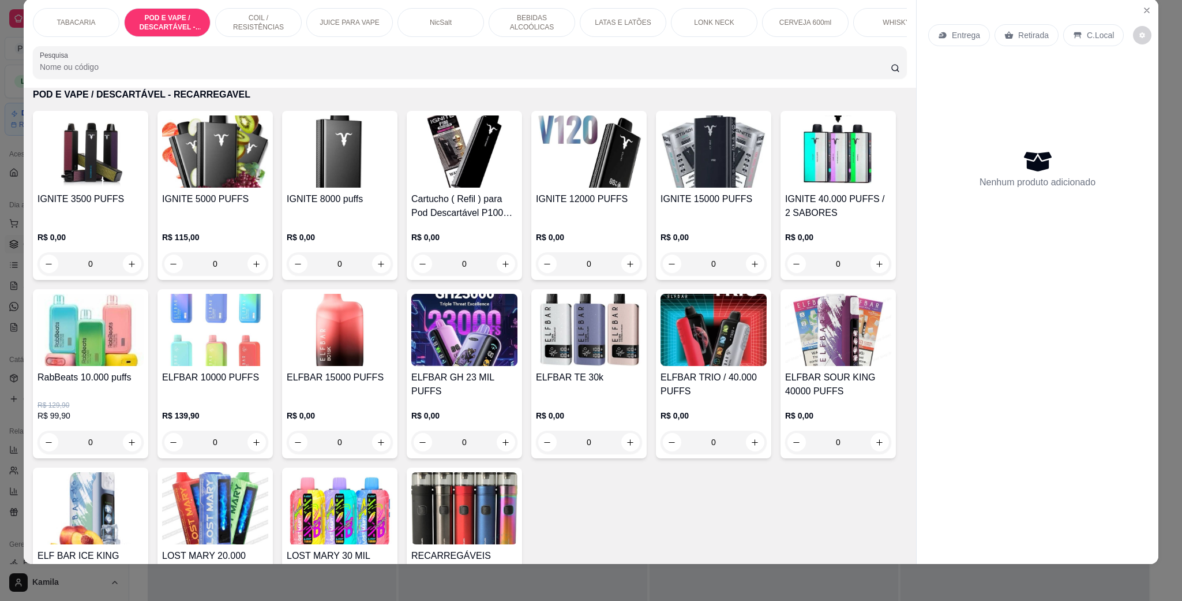
click at [325, 158] on img at bounding box center [340, 151] width 106 height 72
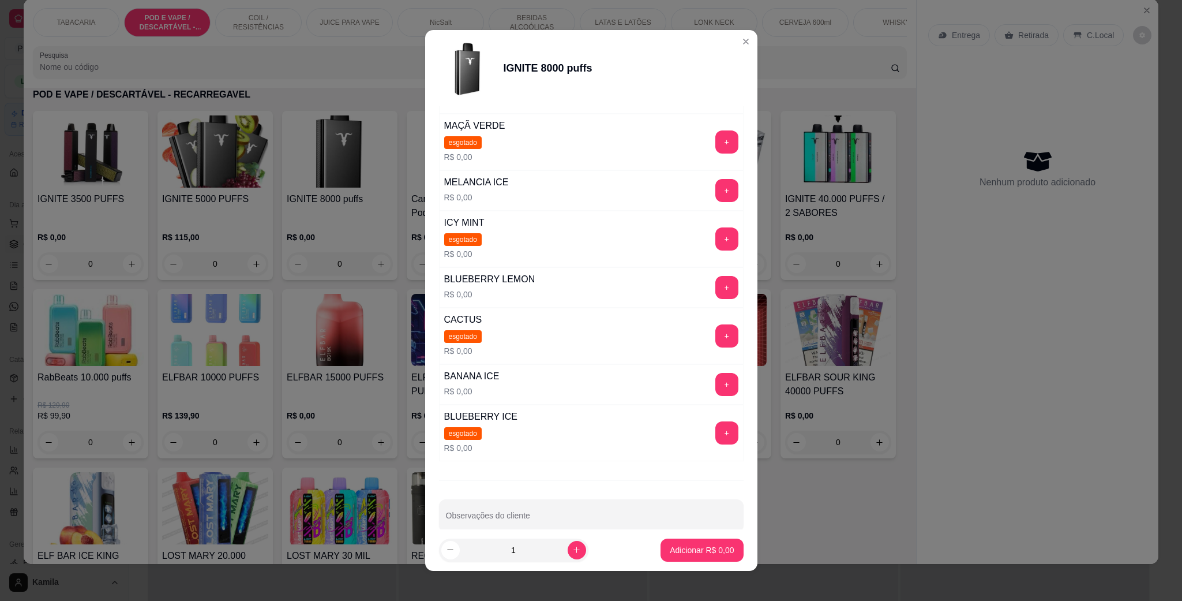
scroll to position [248, 0]
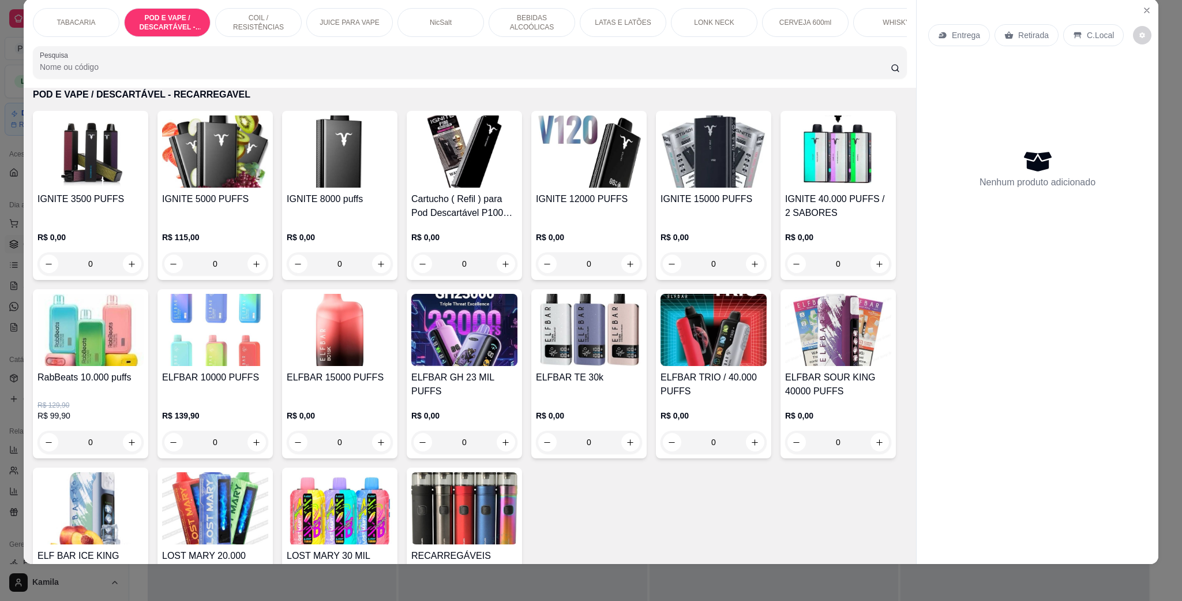
click at [207, 203] on div "IGNITE 5000 PUFFS R$ 115,00 0" at bounding box center [215, 195] width 115 height 169
click at [220, 188] on img at bounding box center [215, 151] width 106 height 72
click at [268, 342] on img at bounding box center [215, 330] width 106 height 72
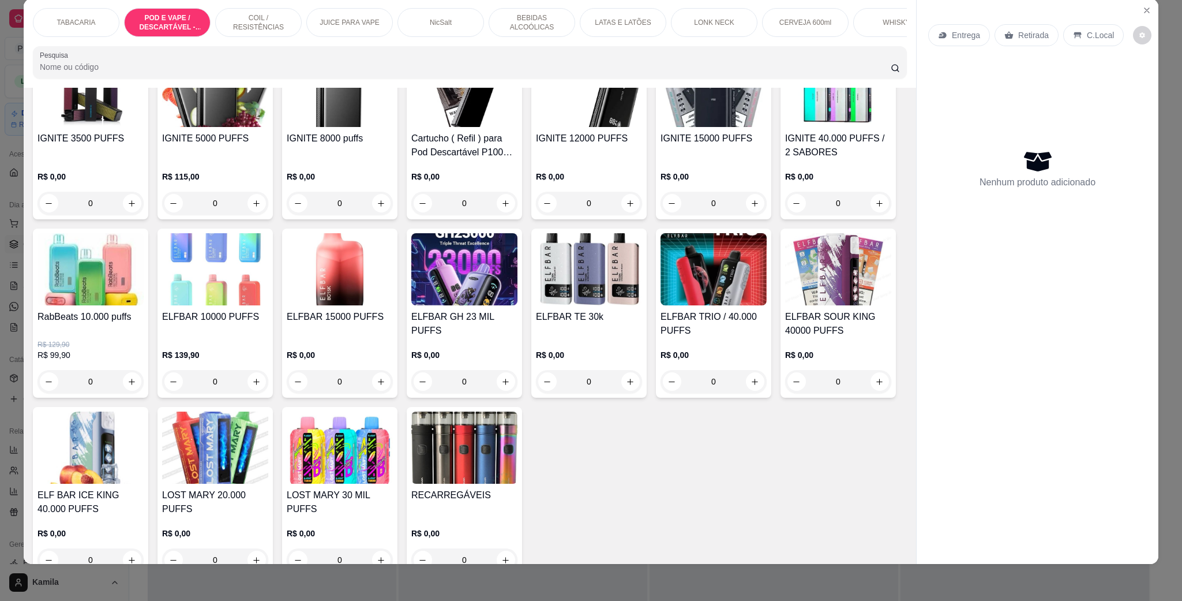
scroll to position [833, 0]
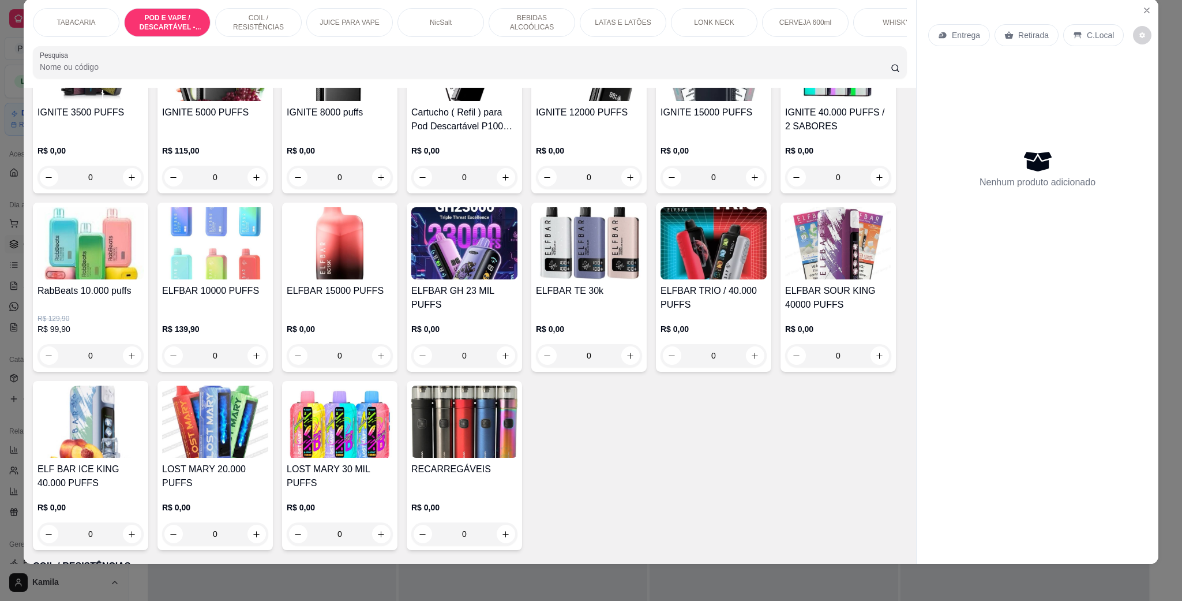
click at [661, 279] on img at bounding box center [714, 243] width 106 height 72
click at [1143, 6] on icon "Close" at bounding box center [1147, 10] width 9 height 9
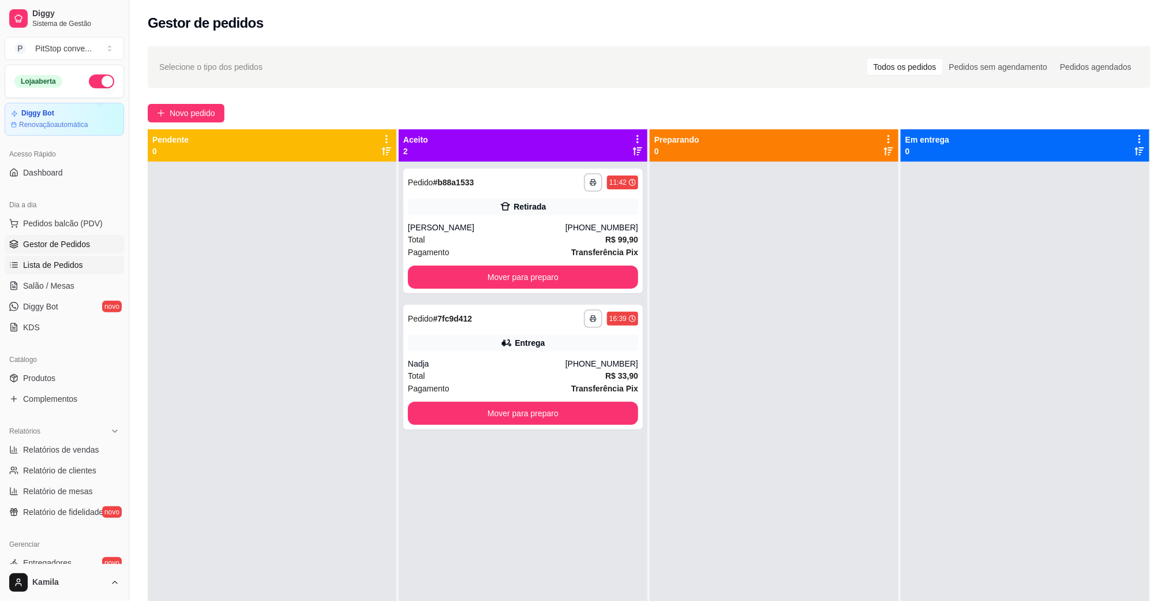
click at [63, 264] on span "Lista de Pedidos" at bounding box center [53, 265] width 60 height 12
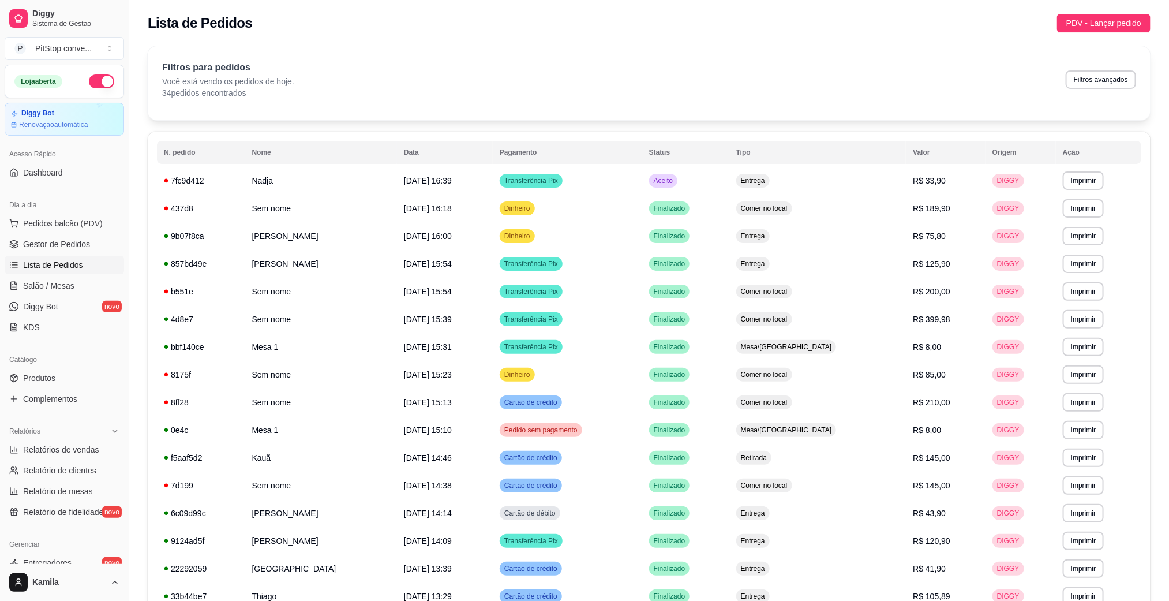
click at [80, 234] on ul "Pedidos balcão (PDV) Gestor de Pedidos Lista de Pedidos Salão / Mesas Diggy Bot…" at bounding box center [64, 275] width 119 height 122
click at [80, 245] on span "Gestor de Pedidos" at bounding box center [56, 244] width 67 height 12
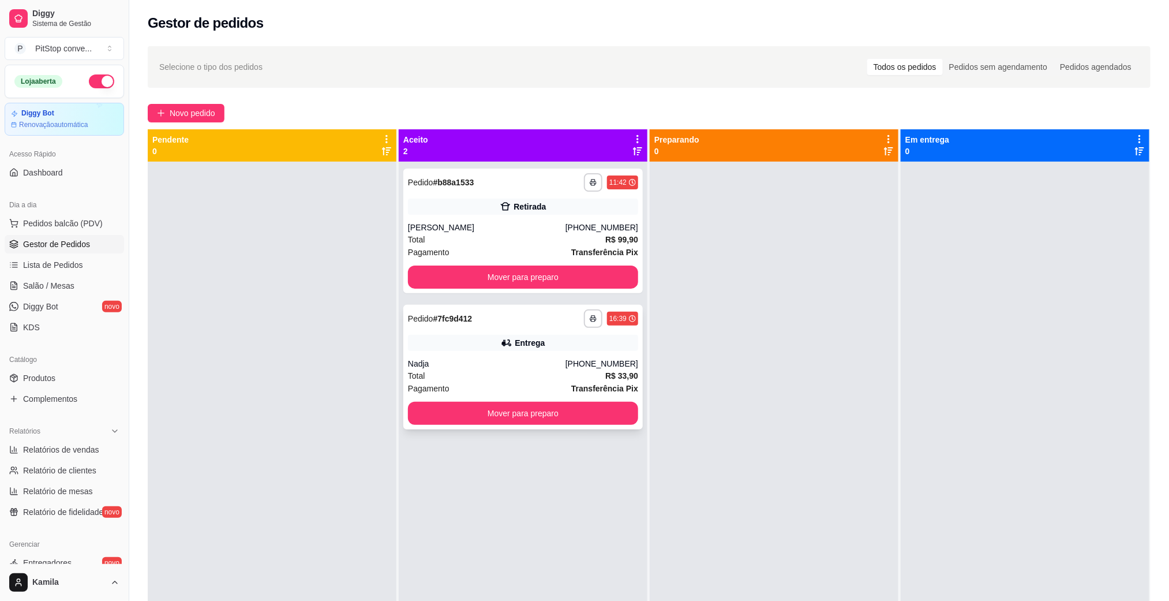
click at [507, 348] on icon at bounding box center [507, 343] width 12 height 12
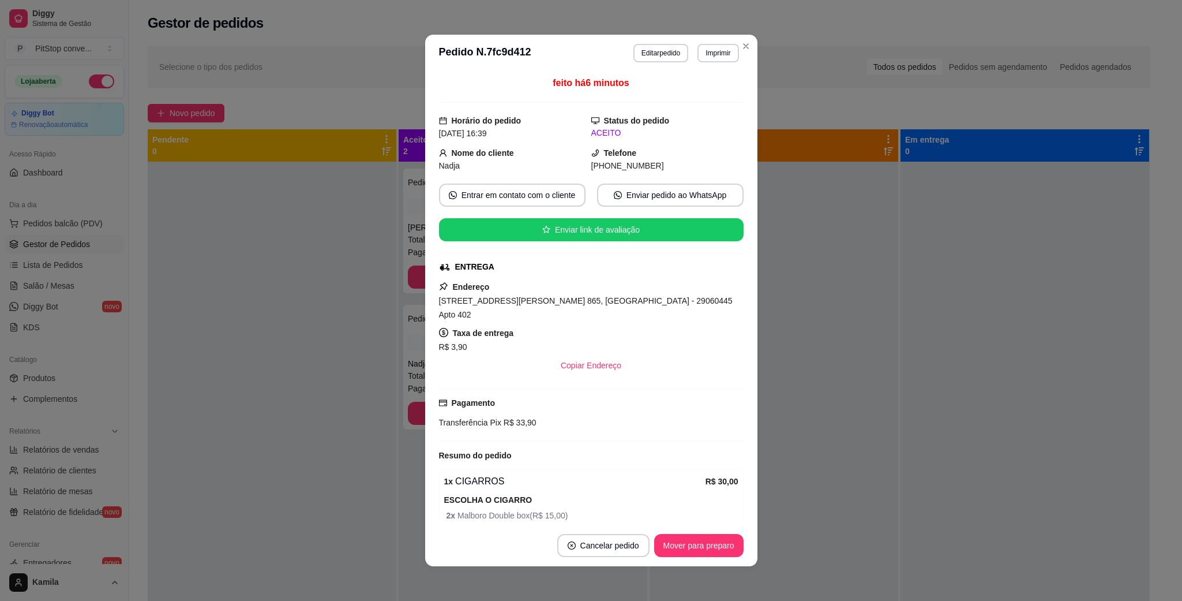
click at [568, 302] on span "[STREET_ADDRESS][PERSON_NAME] 865, [GEOGRAPHIC_DATA] - 29060445 Apto 402" at bounding box center [586, 307] width 294 height 23
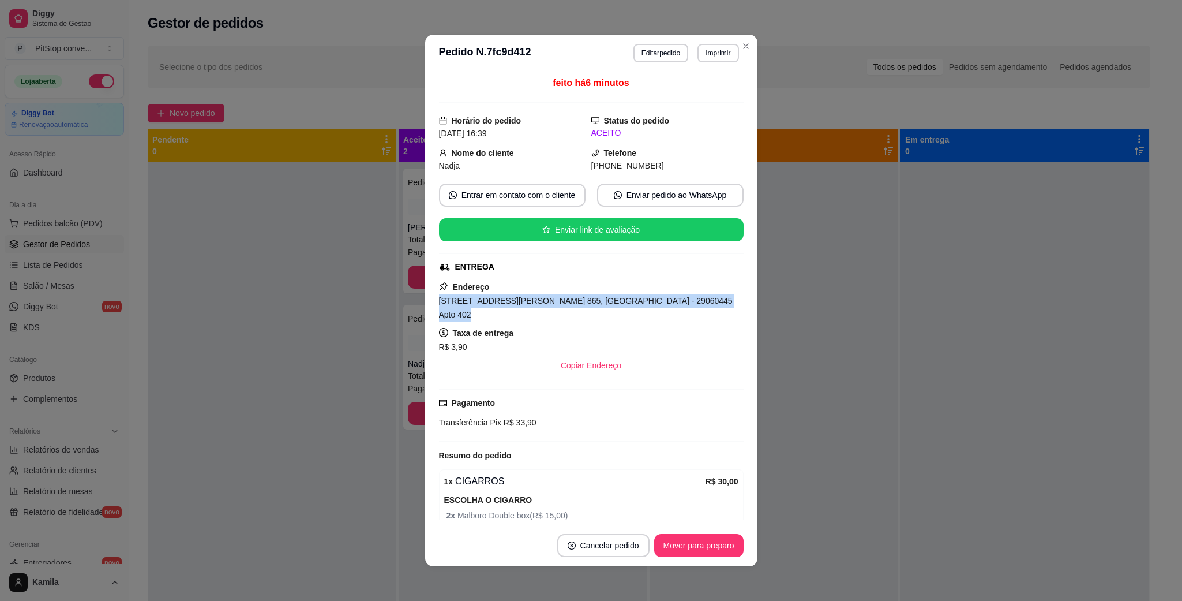
click at [568, 302] on span "[STREET_ADDRESS][PERSON_NAME] 865, [GEOGRAPHIC_DATA] - 29060445 Apto 402" at bounding box center [586, 307] width 294 height 23
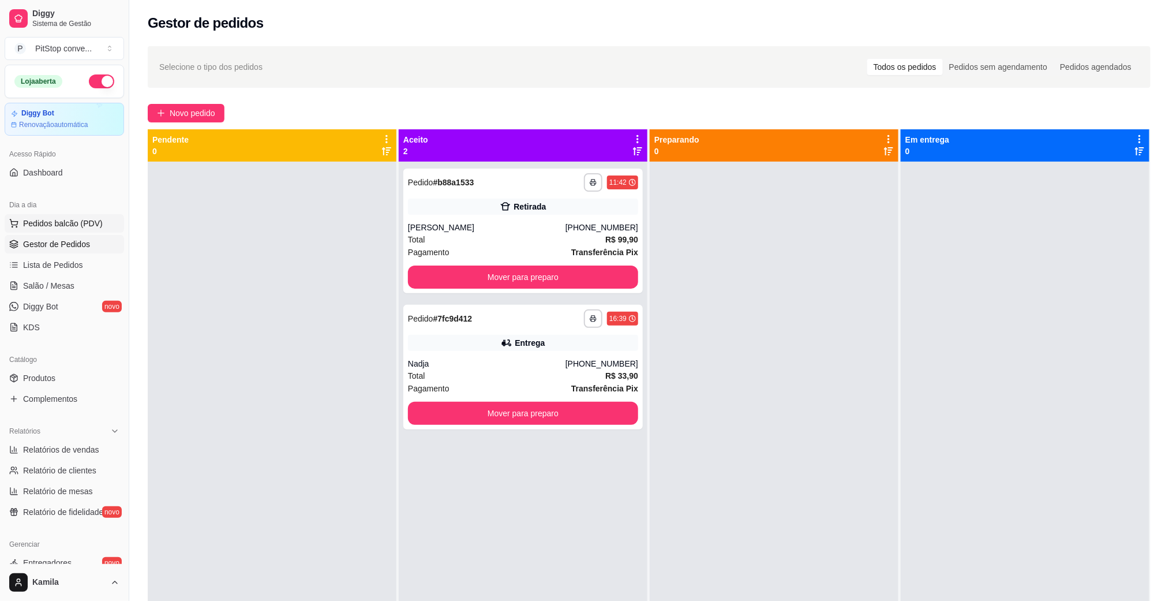
click at [64, 220] on span "Pedidos balcão (PDV)" at bounding box center [63, 224] width 80 height 12
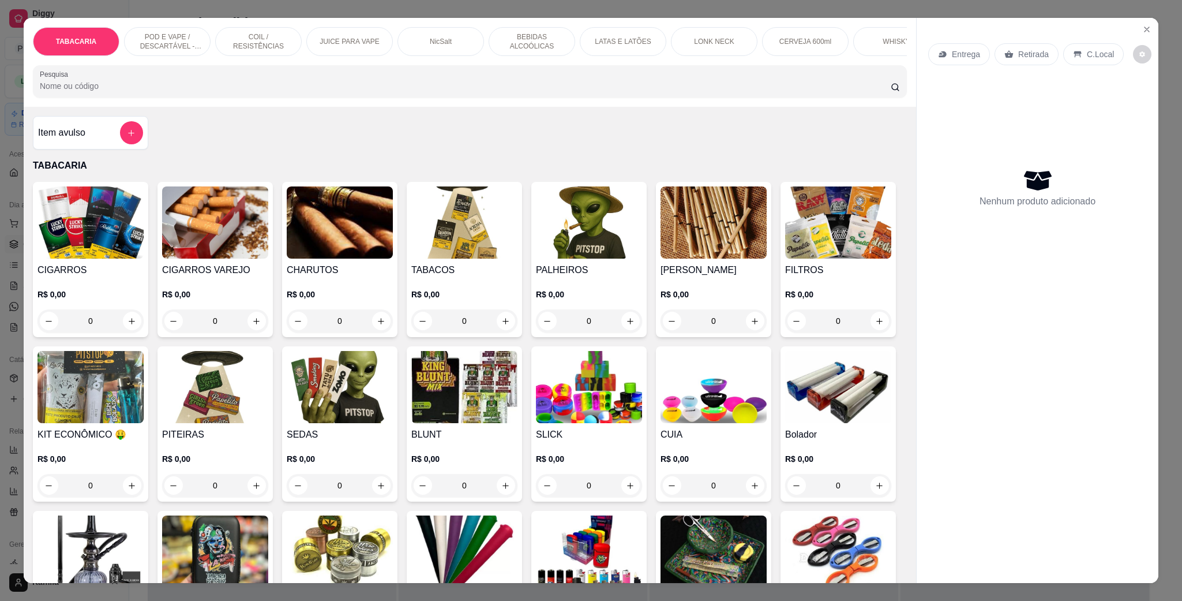
click at [162, 40] on p "POD E VAPE / DESCARTÁVEL - RECARREGAVEL" at bounding box center [167, 41] width 67 height 18
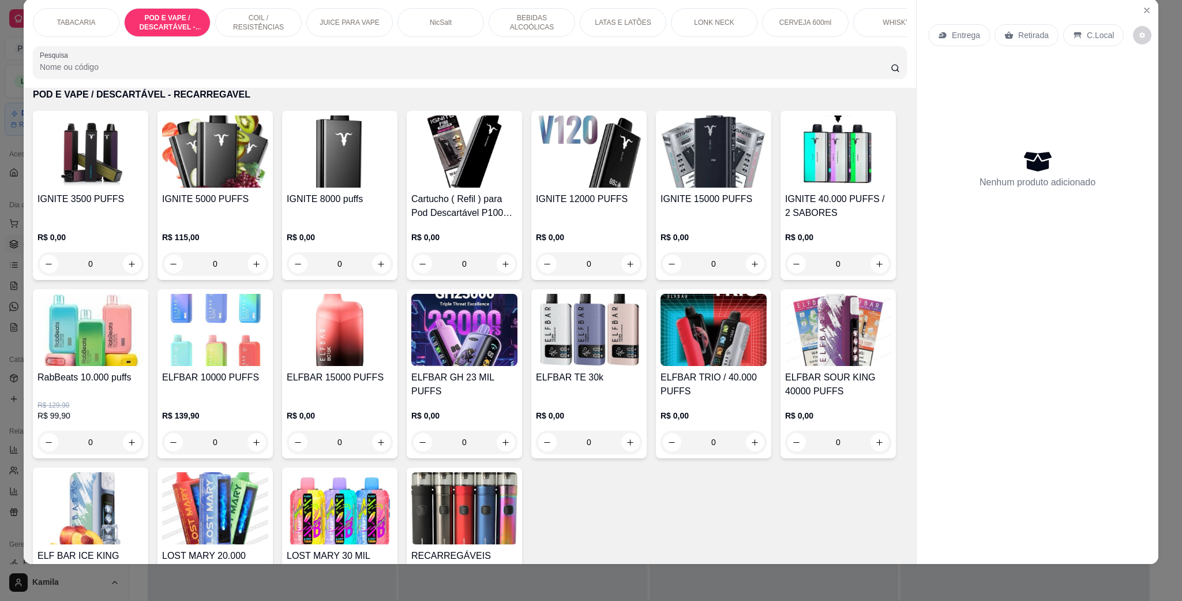
click at [661, 366] on img at bounding box center [714, 330] width 106 height 72
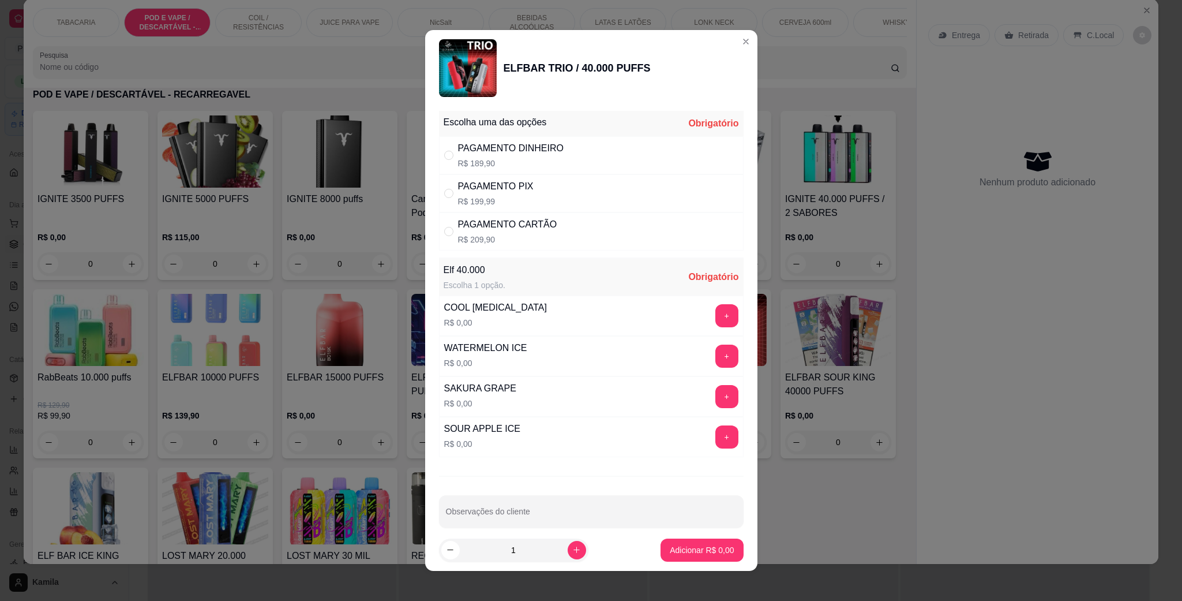
click at [476, 191] on div "PAGAMENTO PIX" at bounding box center [496, 186] width 76 height 14
radio input "true"
click at [716, 398] on button "+" at bounding box center [727, 396] width 23 height 23
click at [698, 545] on p "Adicionar R$ 199,99" at bounding box center [697, 550] width 73 height 12
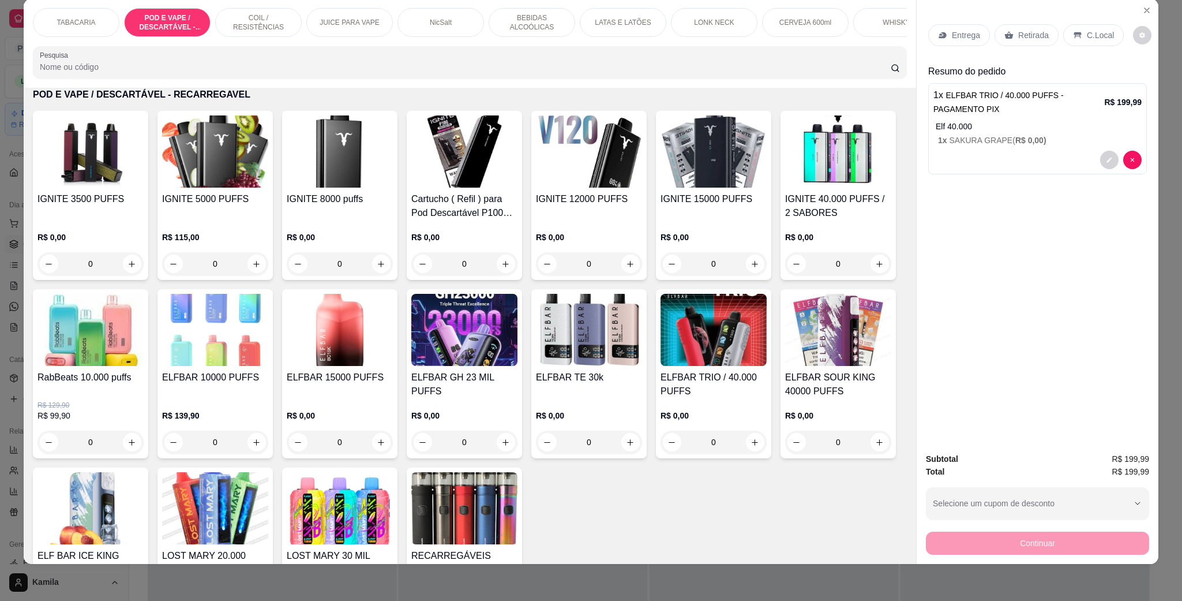
click at [1083, 42] on div "C.Local" at bounding box center [1094, 35] width 61 height 22
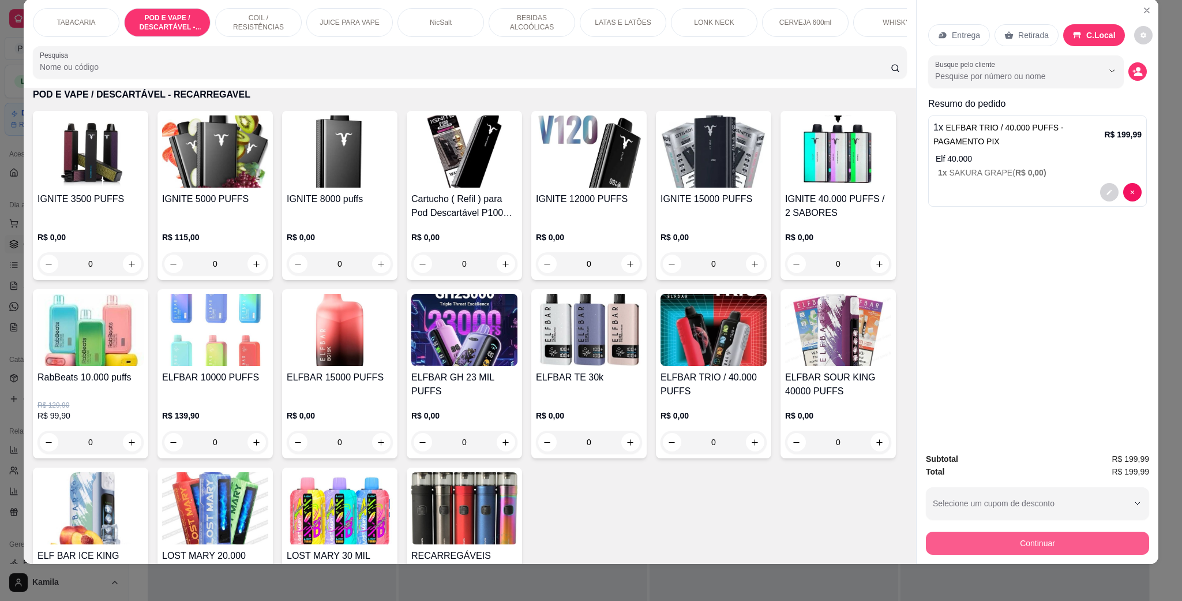
click at [1079, 542] on button "Continuar" at bounding box center [1037, 542] width 223 height 23
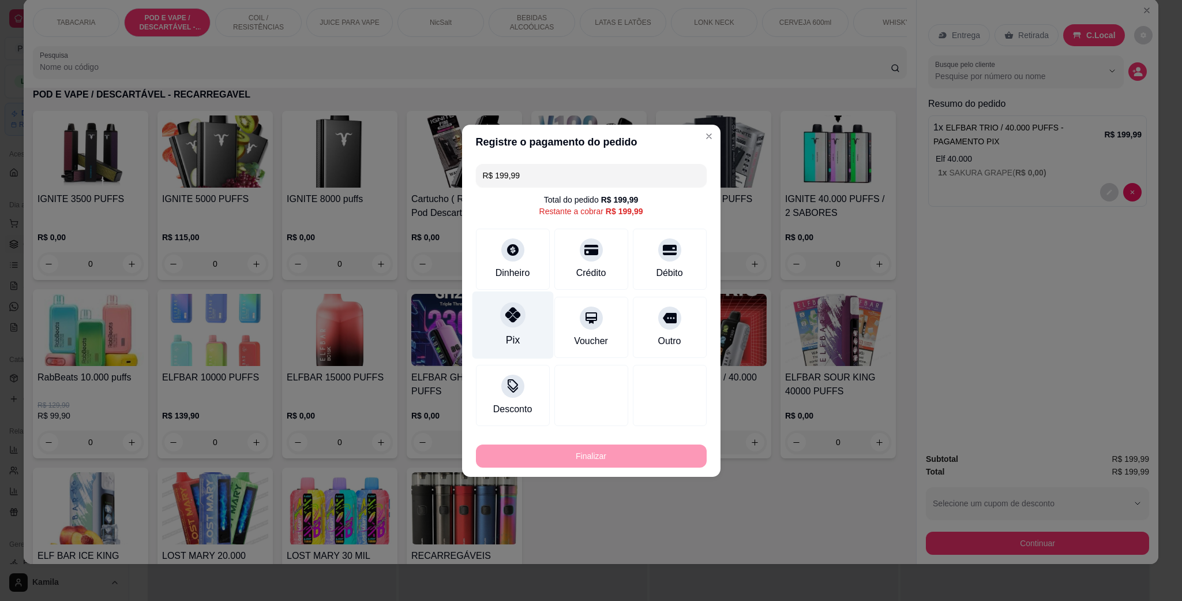
click at [503, 323] on div at bounding box center [512, 314] width 25 height 25
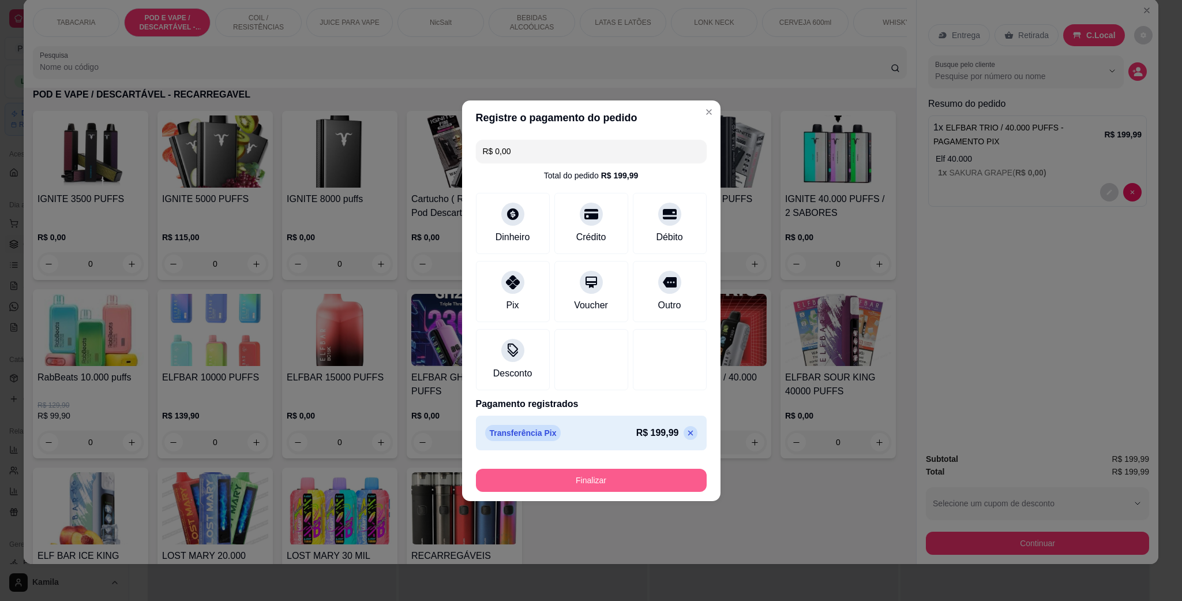
click at [606, 482] on button "Finalizar" at bounding box center [591, 480] width 231 height 23
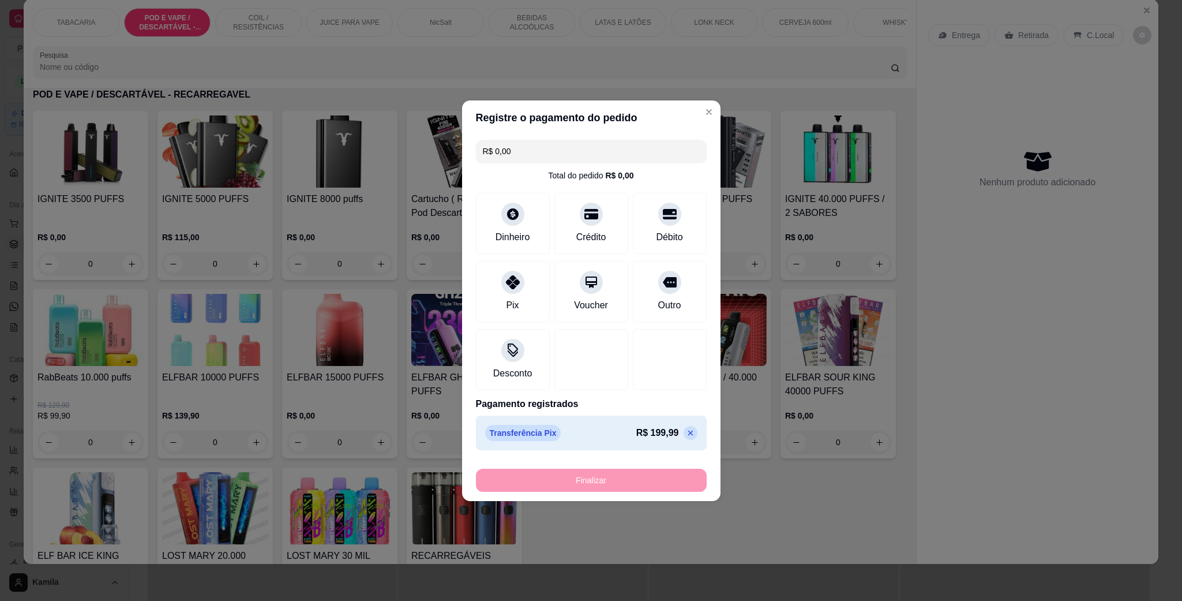
type input "-R$ 199,99"
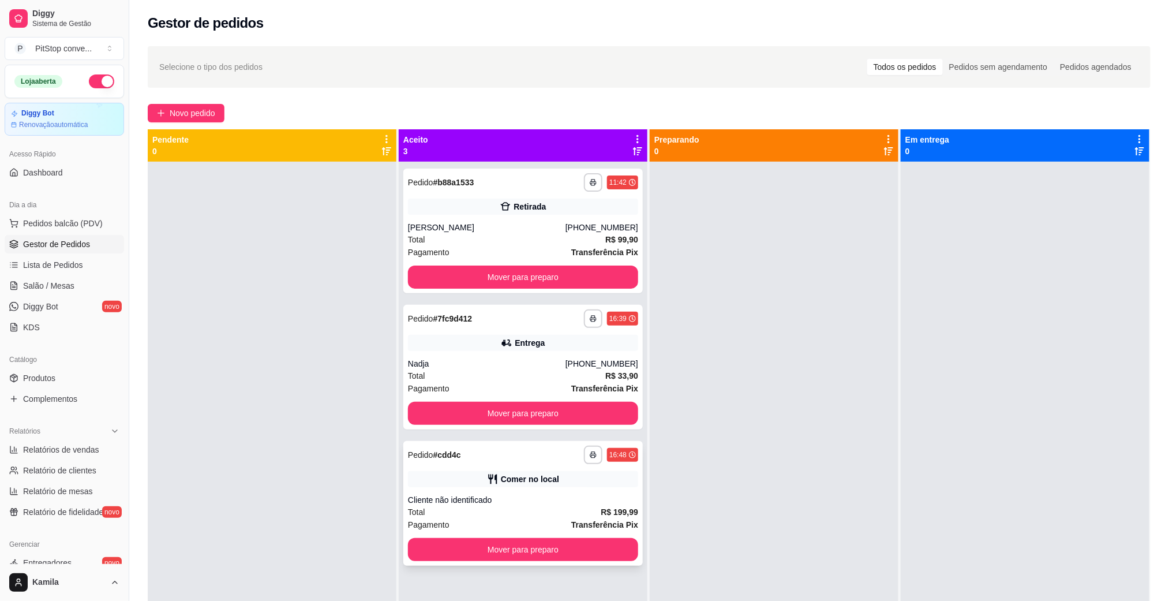
click at [613, 564] on div "**********" at bounding box center [522, 503] width 239 height 125
click at [613, 551] on button "Mover para preparo" at bounding box center [523, 549] width 230 height 23
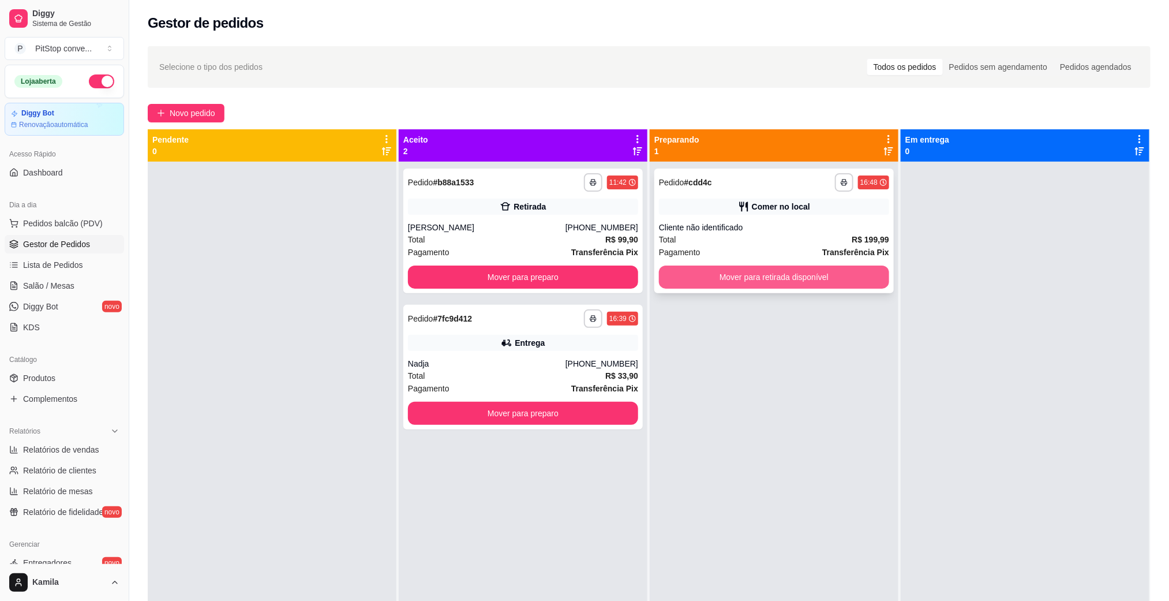
click at [793, 279] on button "Mover para retirada disponível" at bounding box center [774, 276] width 230 height 23
click at [850, 276] on button "Mover para retirada disponível" at bounding box center [773, 277] width 223 height 23
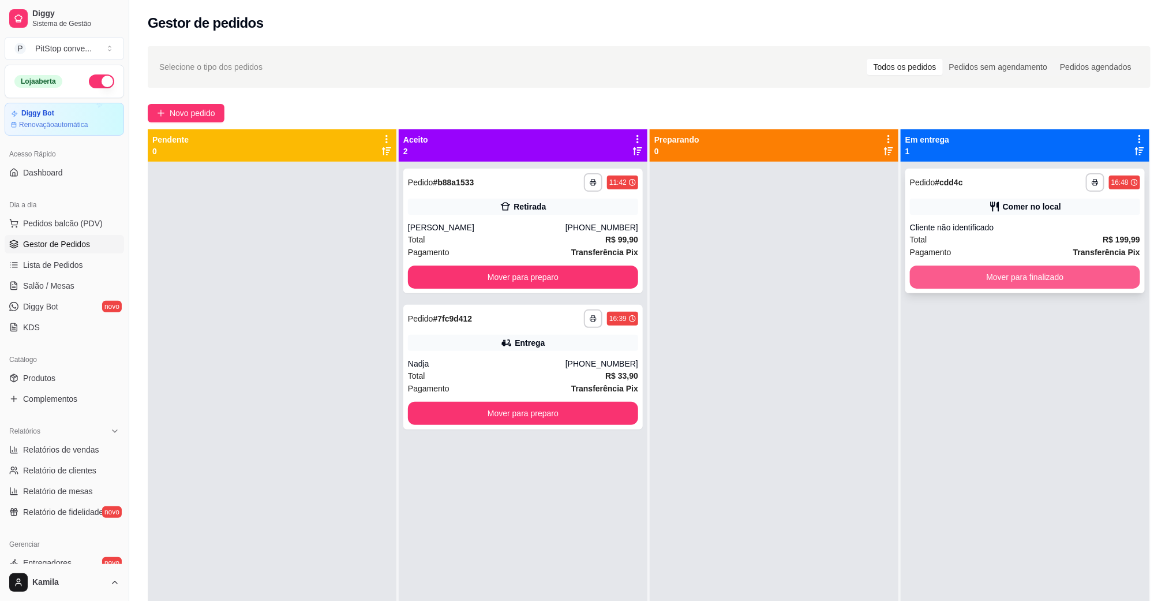
click at [1029, 280] on button "Mover para finalizado" at bounding box center [1025, 276] width 230 height 23
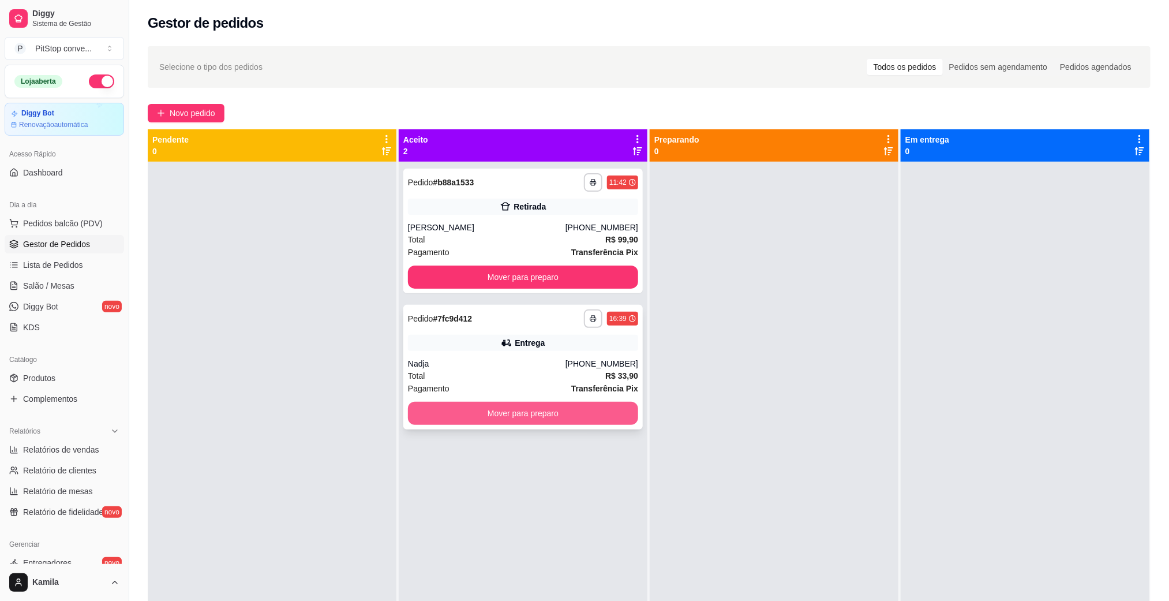
click at [577, 418] on button "Mover para preparo" at bounding box center [523, 413] width 230 height 23
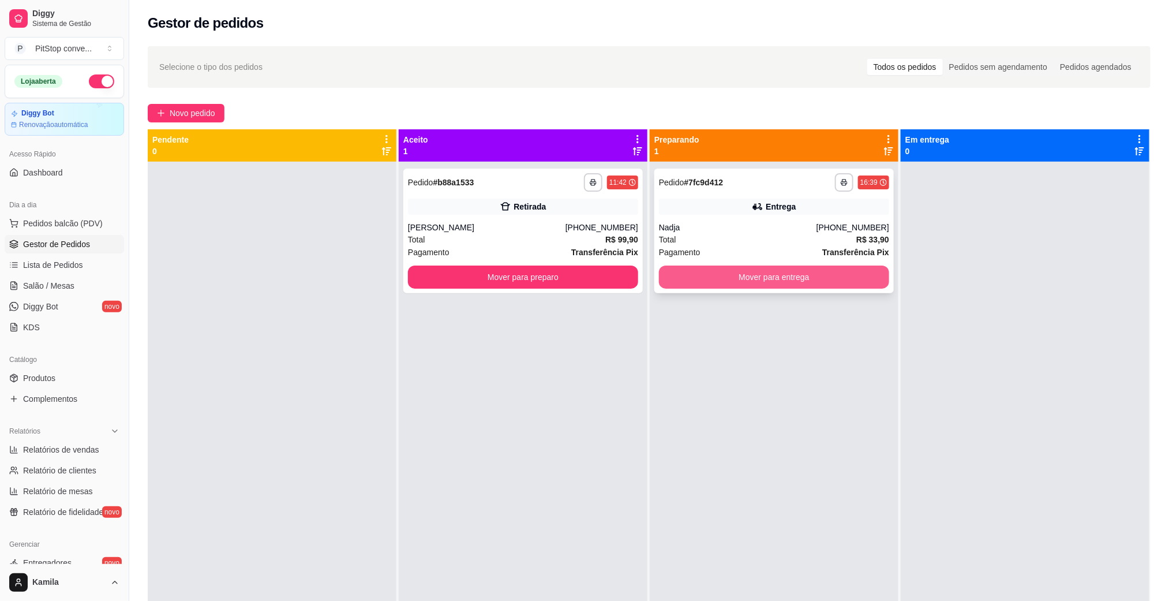
click at [770, 275] on button "Mover para entrega" at bounding box center [774, 276] width 230 height 23
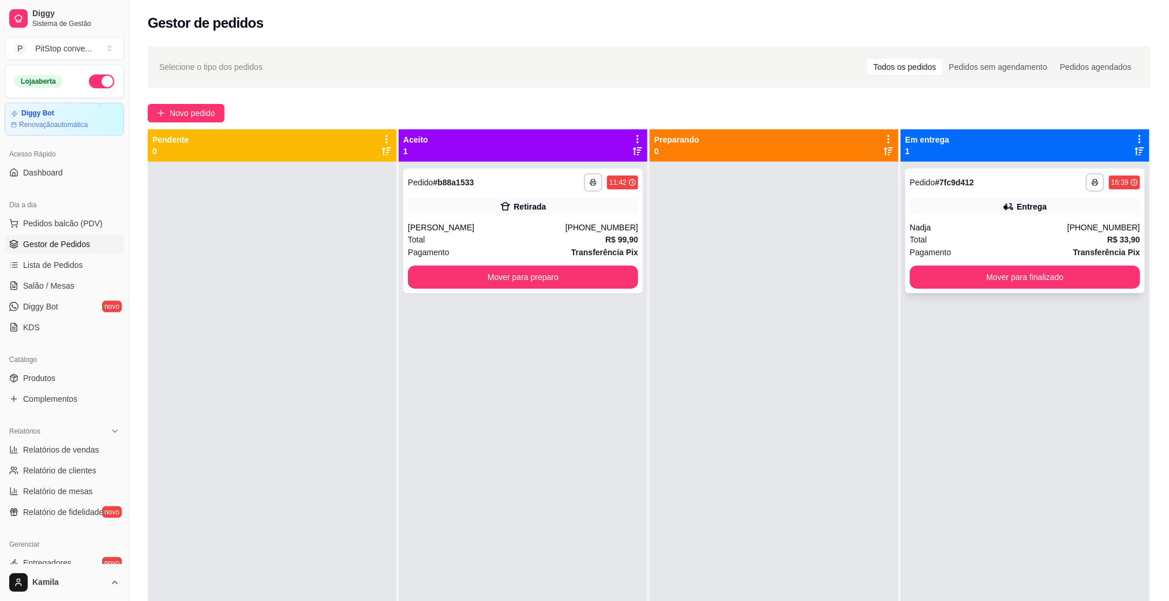
click at [1001, 289] on div "**********" at bounding box center [1024, 231] width 239 height 125
click at [987, 279] on button "Mover para finalizado" at bounding box center [1025, 276] width 230 height 23
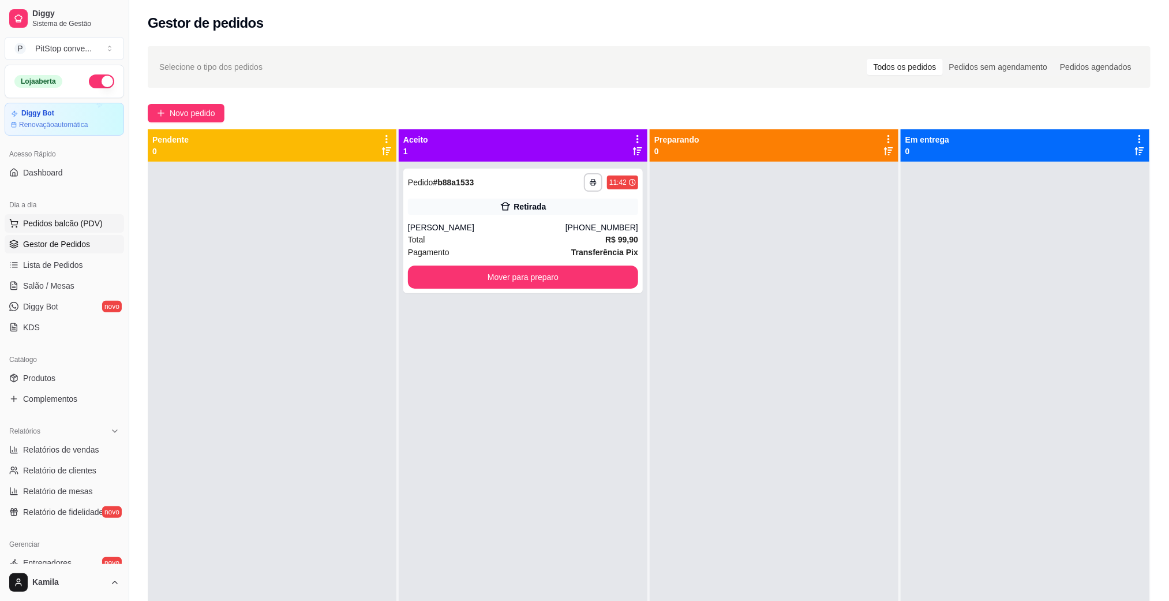
click at [70, 218] on span "Pedidos balcão (PDV)" at bounding box center [63, 224] width 80 height 12
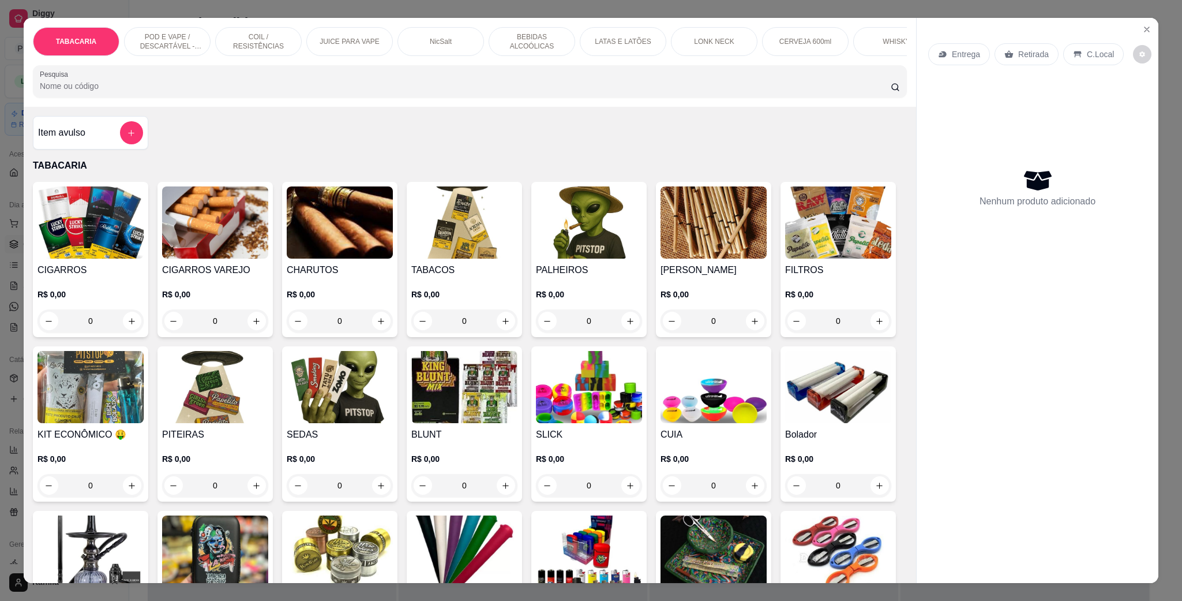
click at [164, 47] on p "POD E VAPE / DESCARTÁVEL - RECARREGAVEL" at bounding box center [167, 41] width 67 height 18
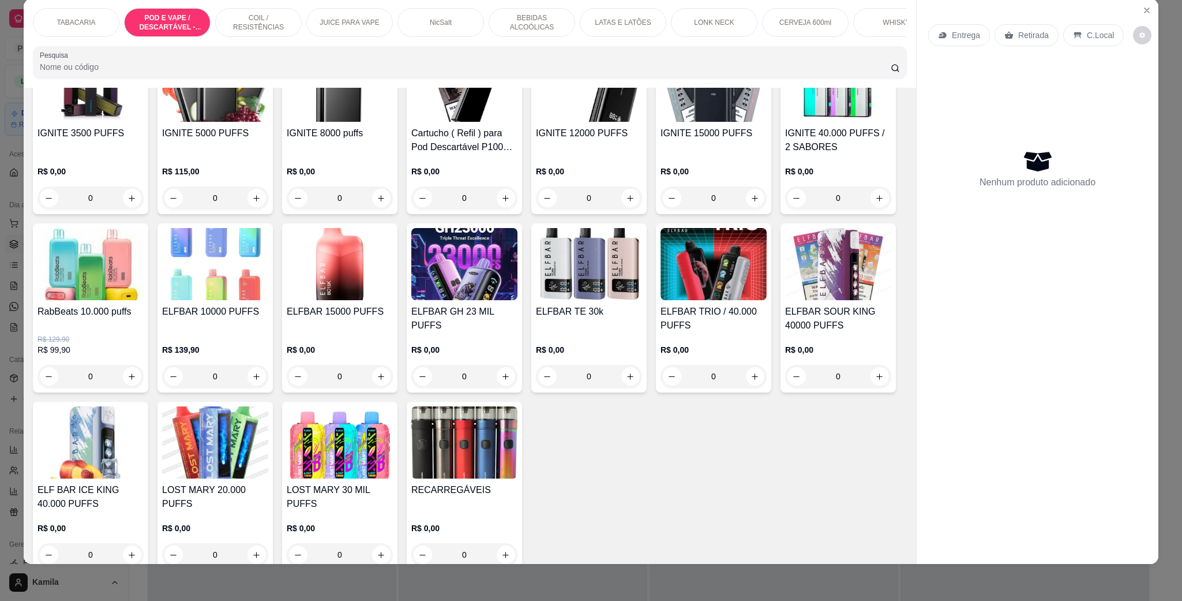
scroll to position [920, 0]
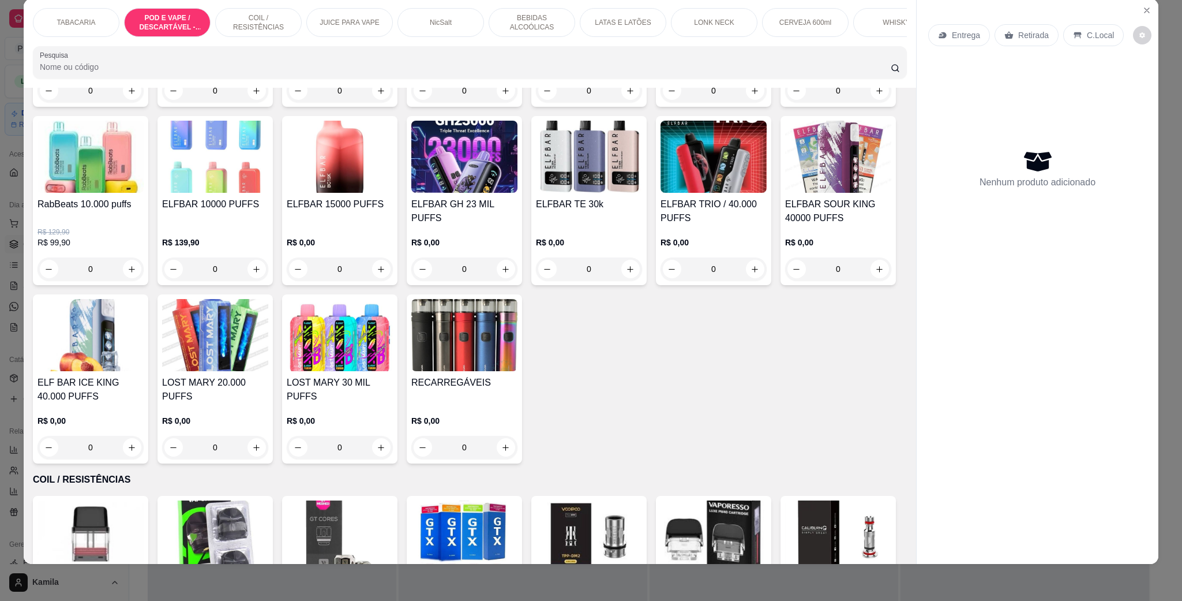
click at [144, 364] on img at bounding box center [91, 335] width 106 height 72
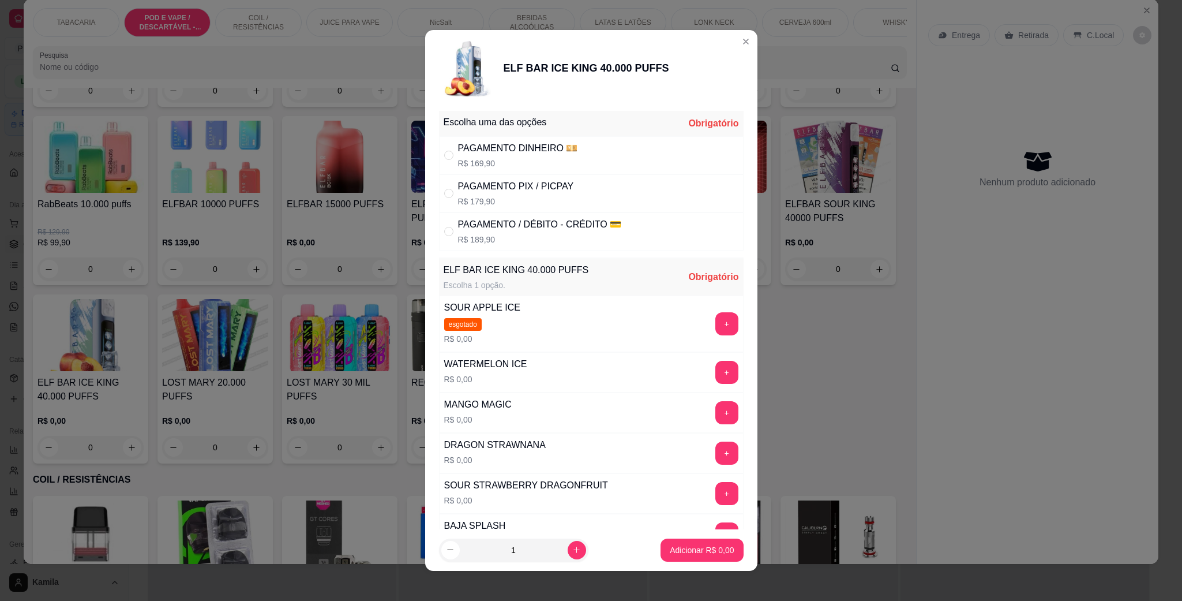
click at [496, 239] on p "R$ 189,90" at bounding box center [540, 240] width 164 height 12
radio input "true"
click at [716, 410] on button "+" at bounding box center [727, 412] width 23 height 23
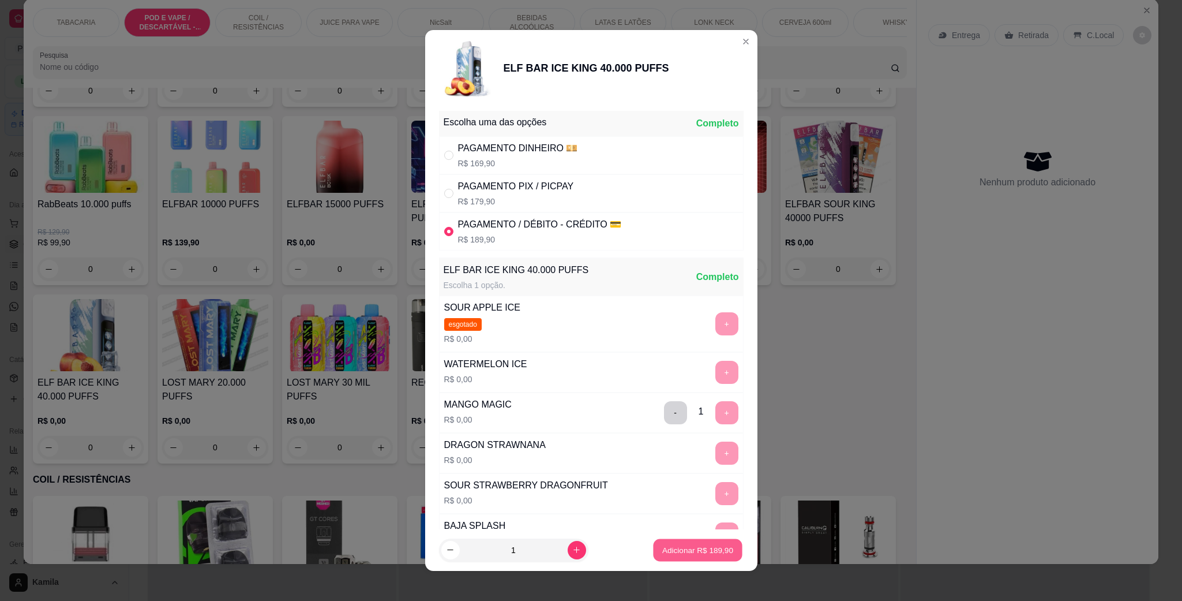
click at [691, 546] on p "Adicionar R$ 189,90" at bounding box center [697, 549] width 71 height 11
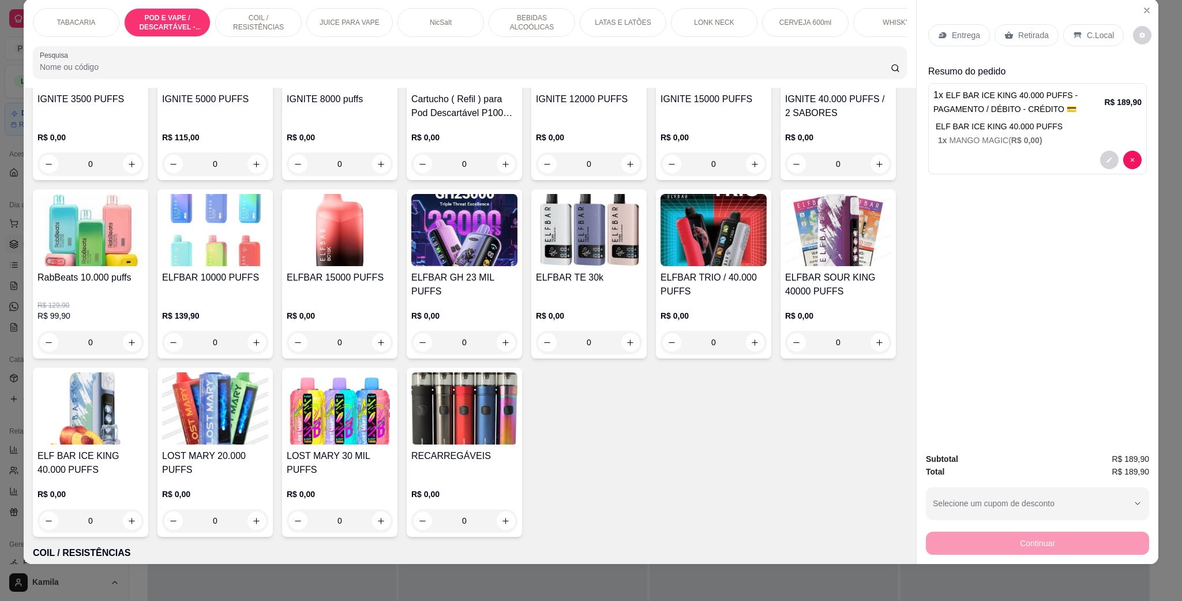
scroll to position [747, 0]
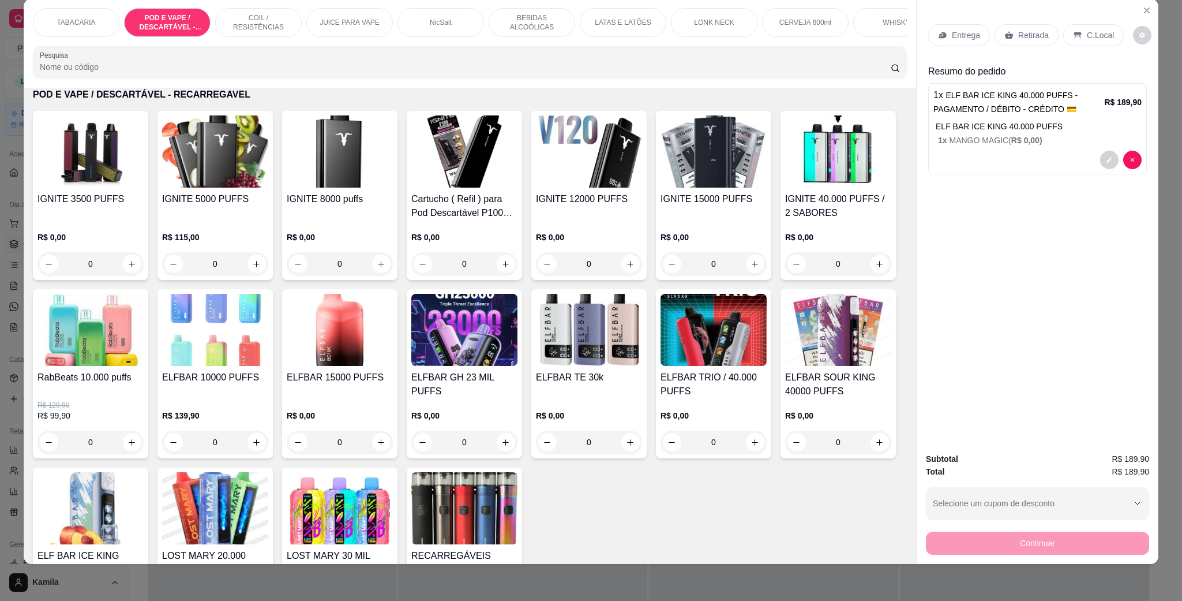
click at [592, 188] on img at bounding box center [589, 151] width 106 height 72
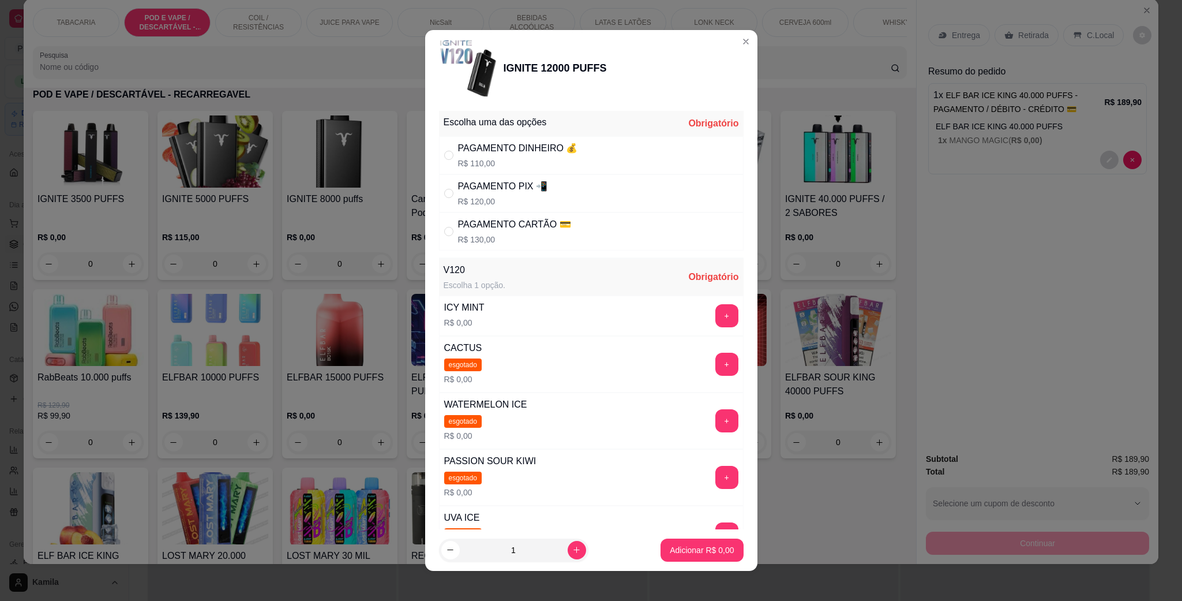
click at [484, 234] on div "PAGAMENTO CARTÃO 💳 R$ 130,00" at bounding box center [514, 232] width 113 height 28
radio input "true"
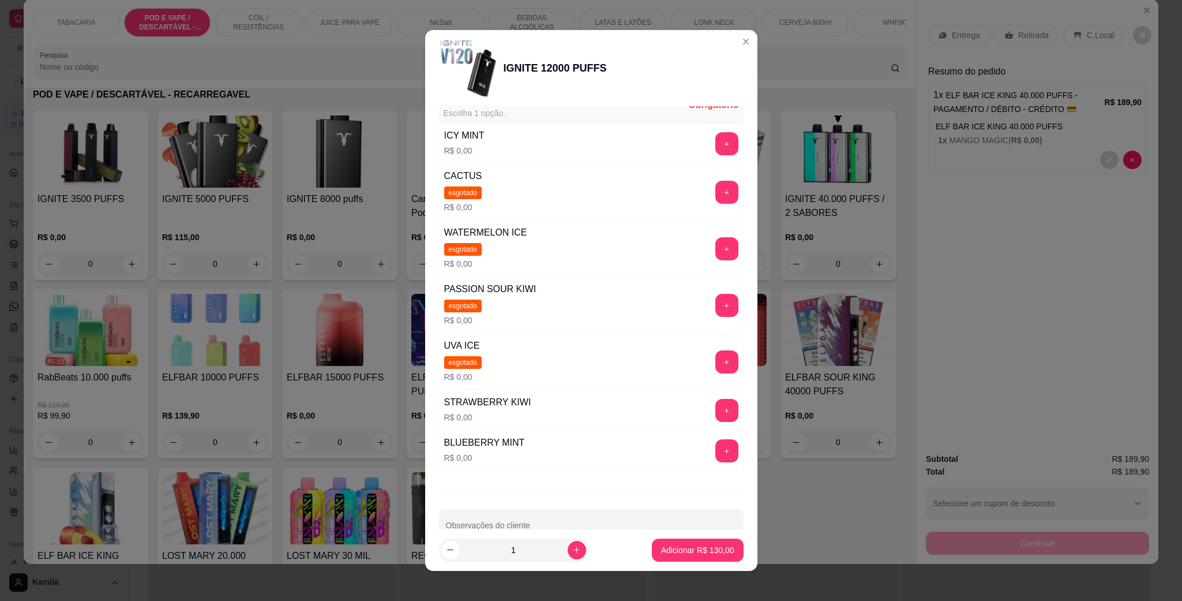
scroll to position [173, 0]
click at [716, 450] on button "+" at bounding box center [727, 450] width 23 height 23
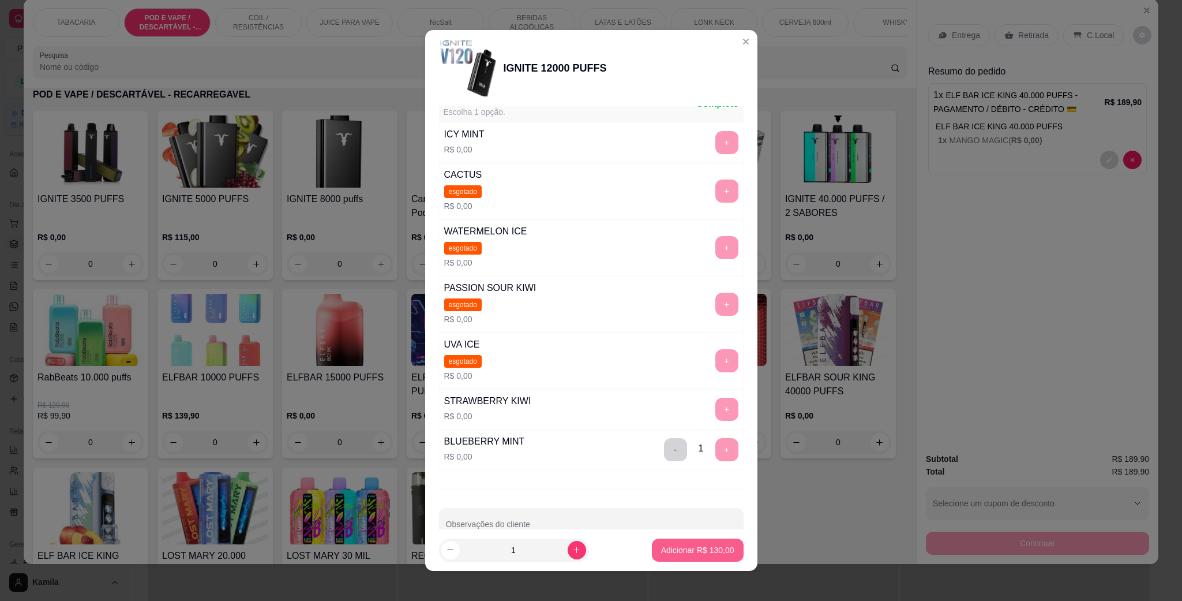
click at [710, 551] on p "Adicionar R$ 130,00" at bounding box center [697, 550] width 73 height 12
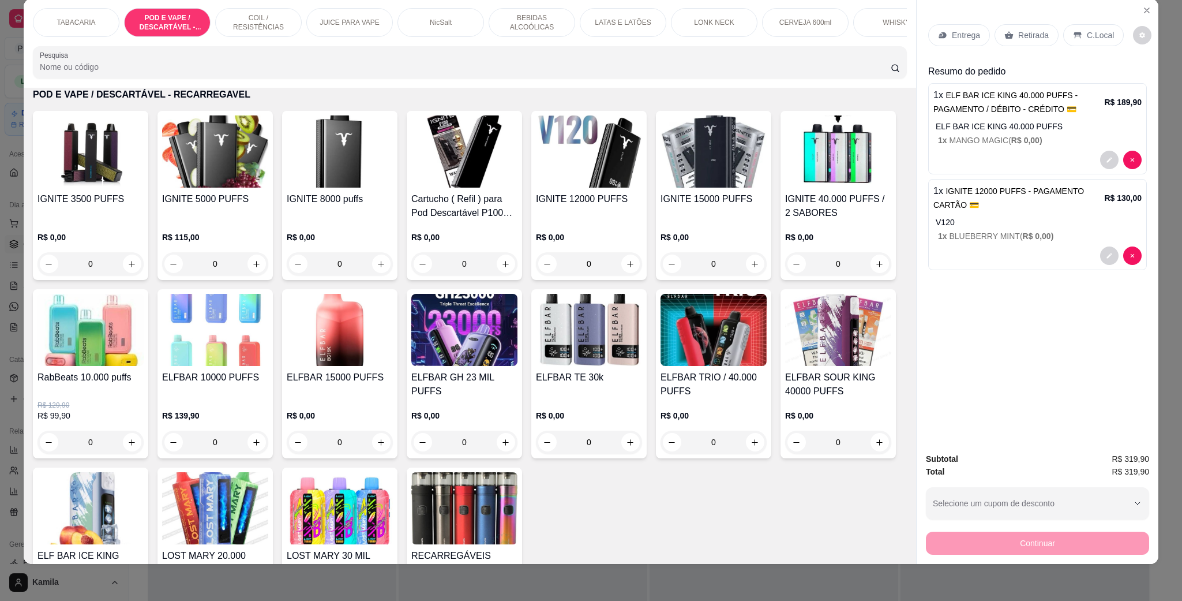
click at [1110, 38] on div "C.Local" at bounding box center [1094, 35] width 61 height 22
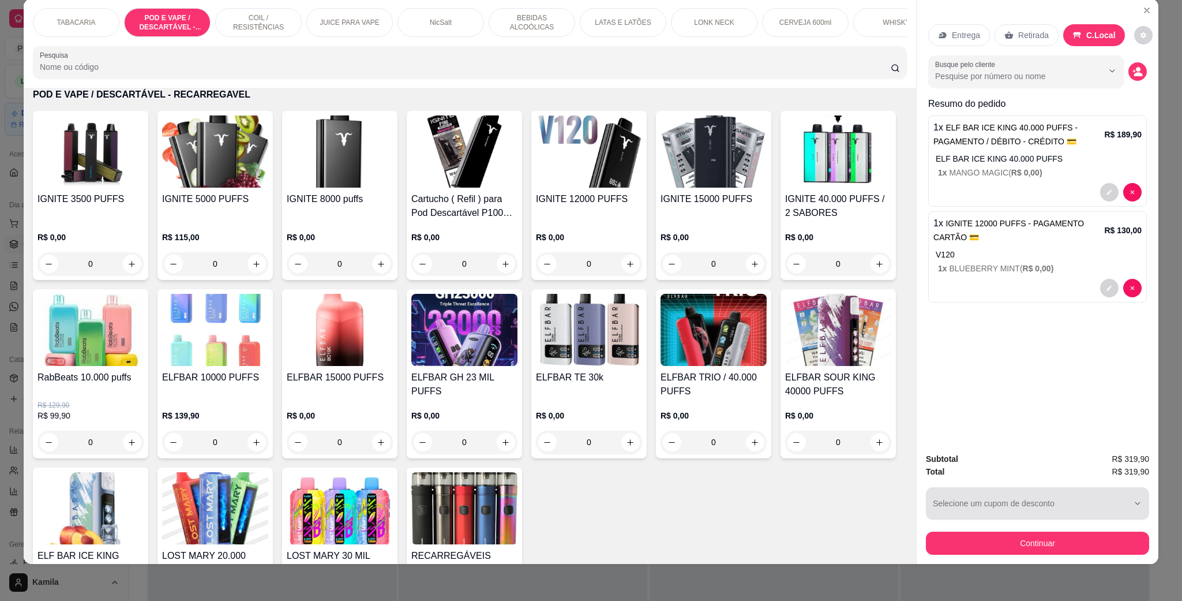
click at [1014, 530] on div "Continuar" at bounding box center [1037, 542] width 223 height 26
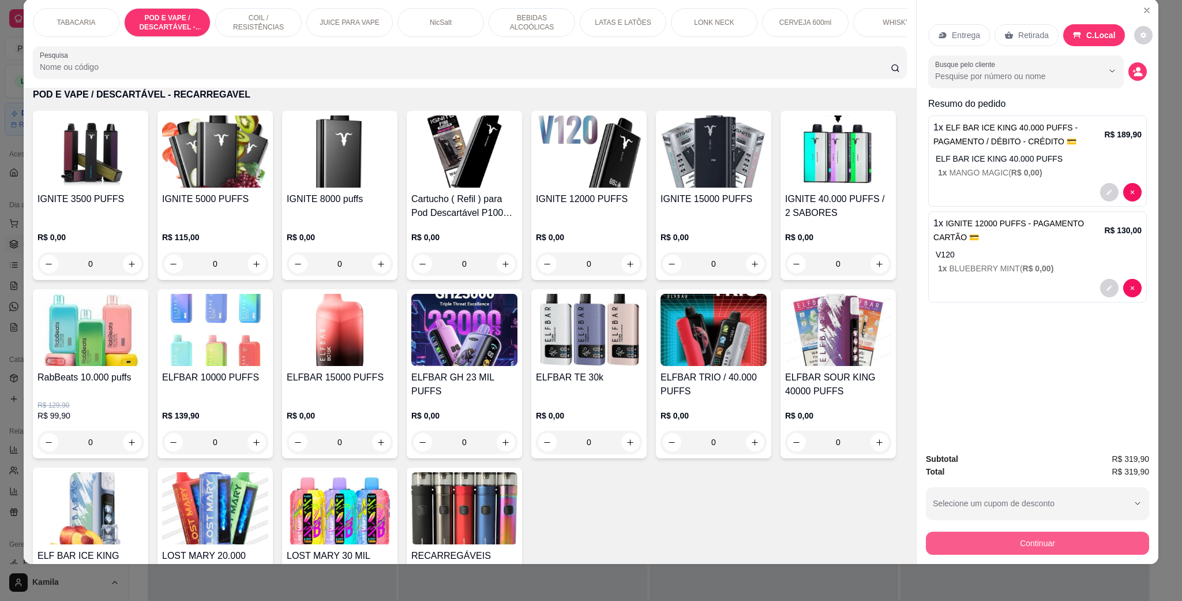
click at [1063, 544] on button "Continuar" at bounding box center [1037, 542] width 223 height 23
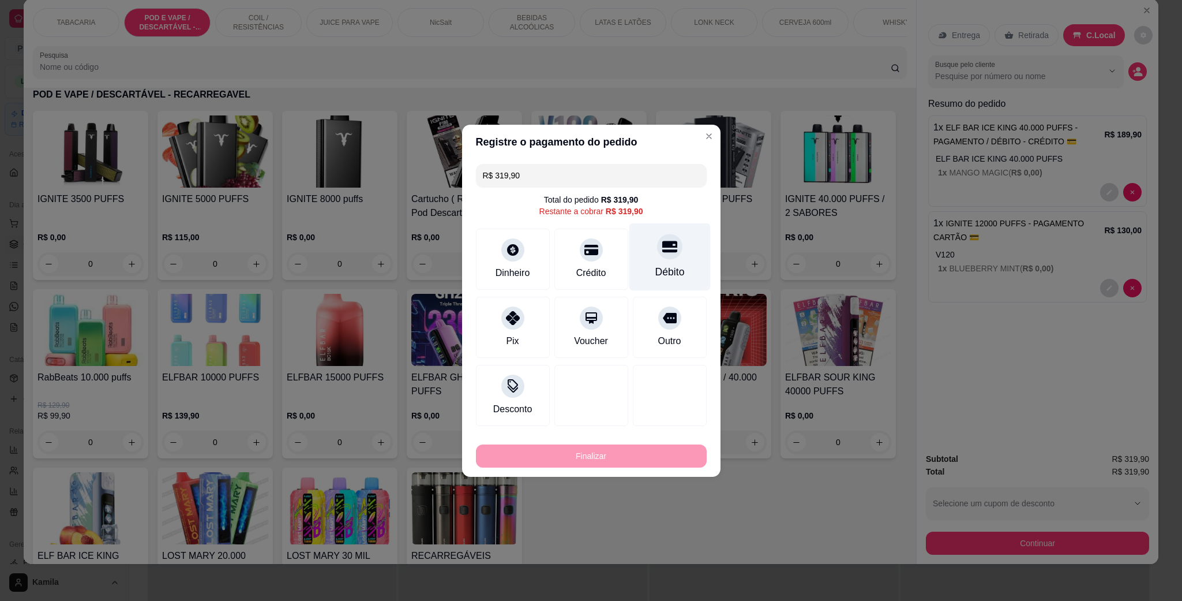
click at [662, 251] on icon at bounding box center [669, 247] width 15 height 12
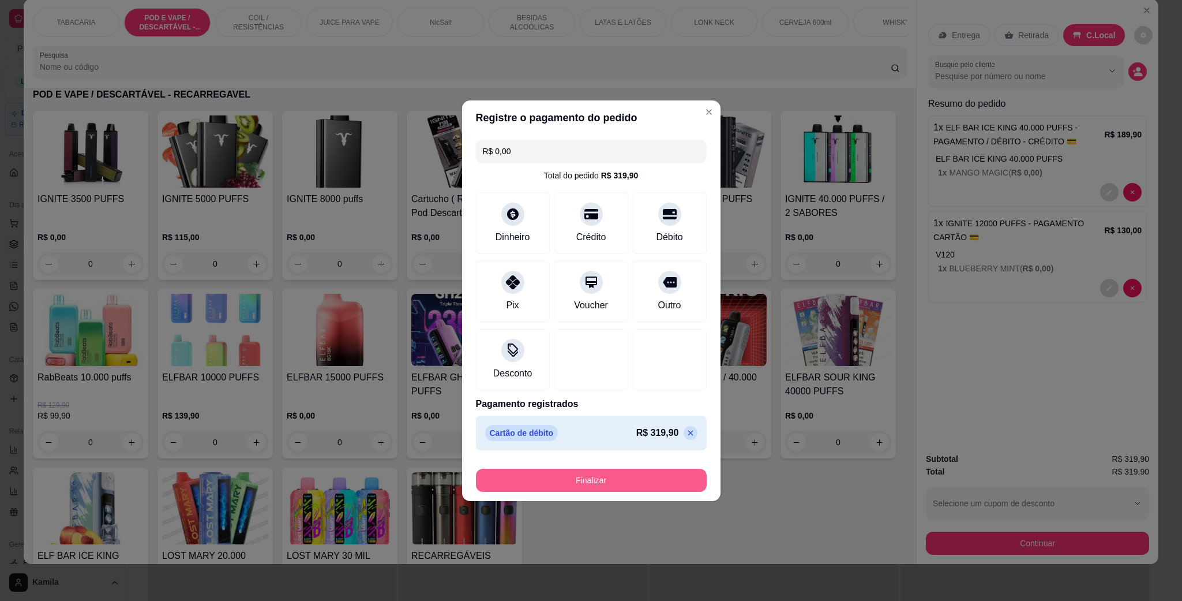
click at [636, 476] on button "Finalizar" at bounding box center [591, 480] width 231 height 23
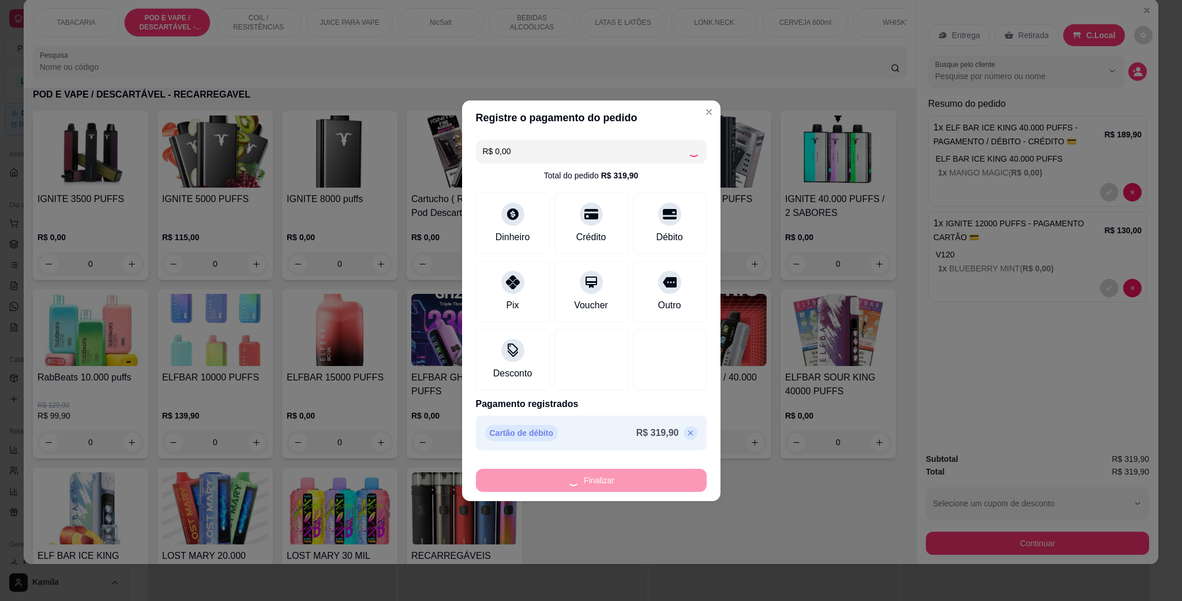
type input "-R$ 319,90"
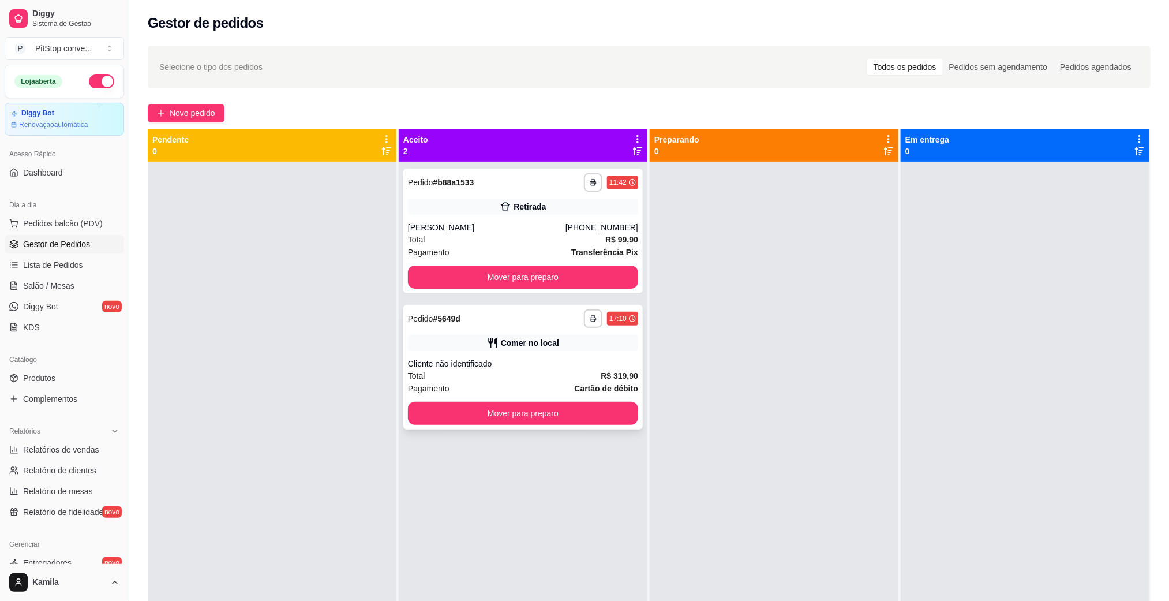
click at [574, 418] on button "Mover para preparo" at bounding box center [523, 413] width 230 height 23
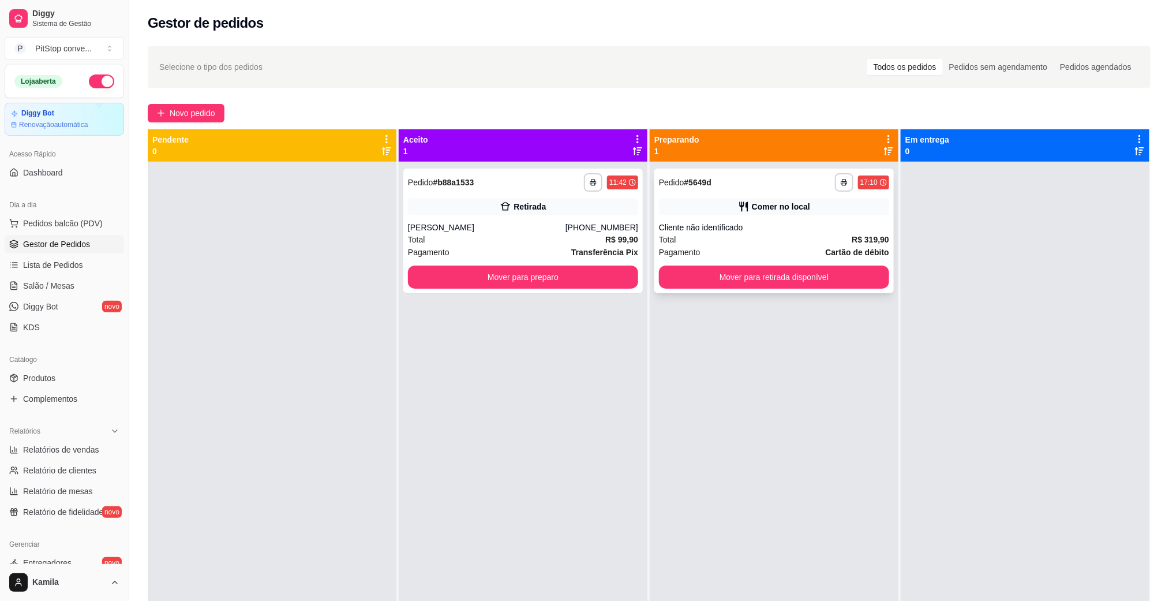
click at [782, 277] on button "Mover para retirada disponível" at bounding box center [774, 276] width 230 height 23
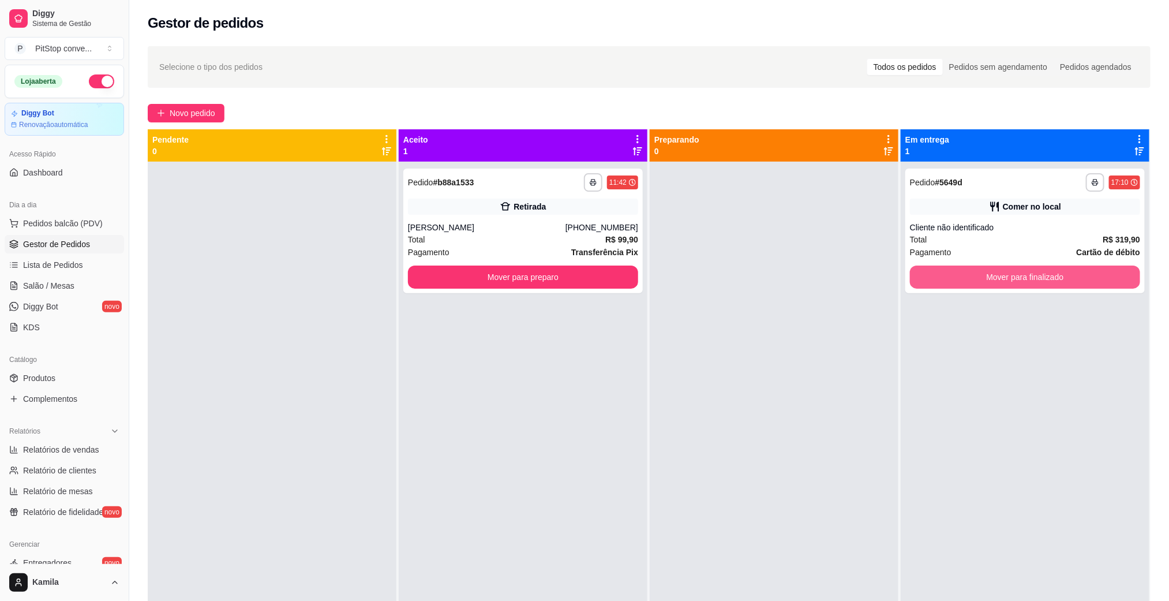
click at [1008, 282] on button "Mover para finalizado" at bounding box center [1025, 276] width 230 height 23
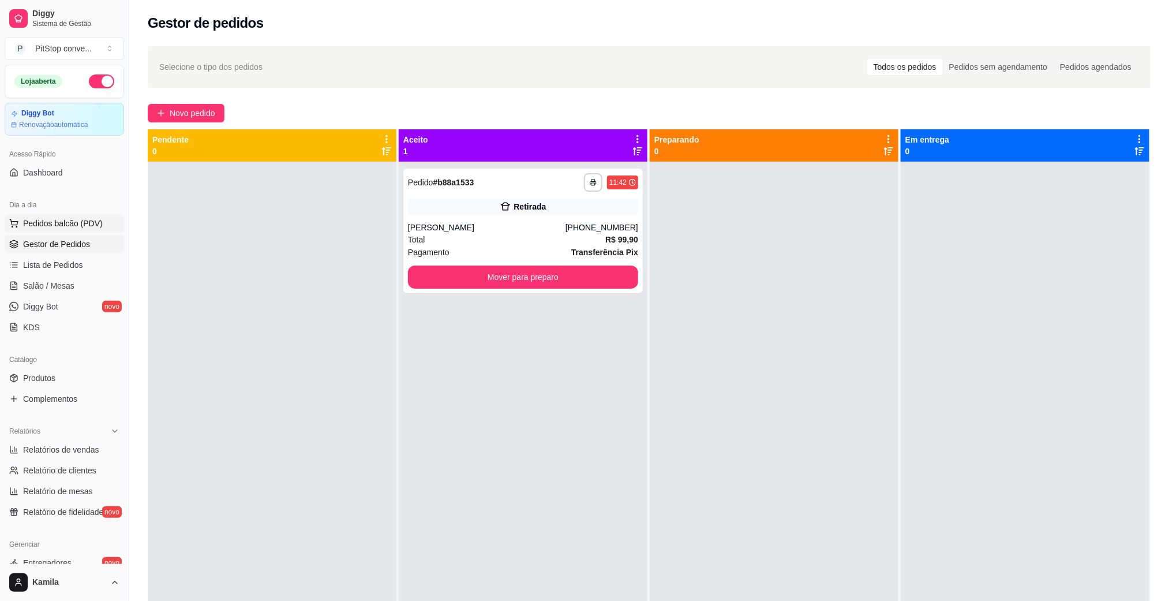
drag, startPoint x: 66, startPoint y: 218, endPoint x: 78, endPoint y: 220, distance: 12.9
click at [66, 218] on span "Pedidos balcão (PDV)" at bounding box center [63, 224] width 80 height 12
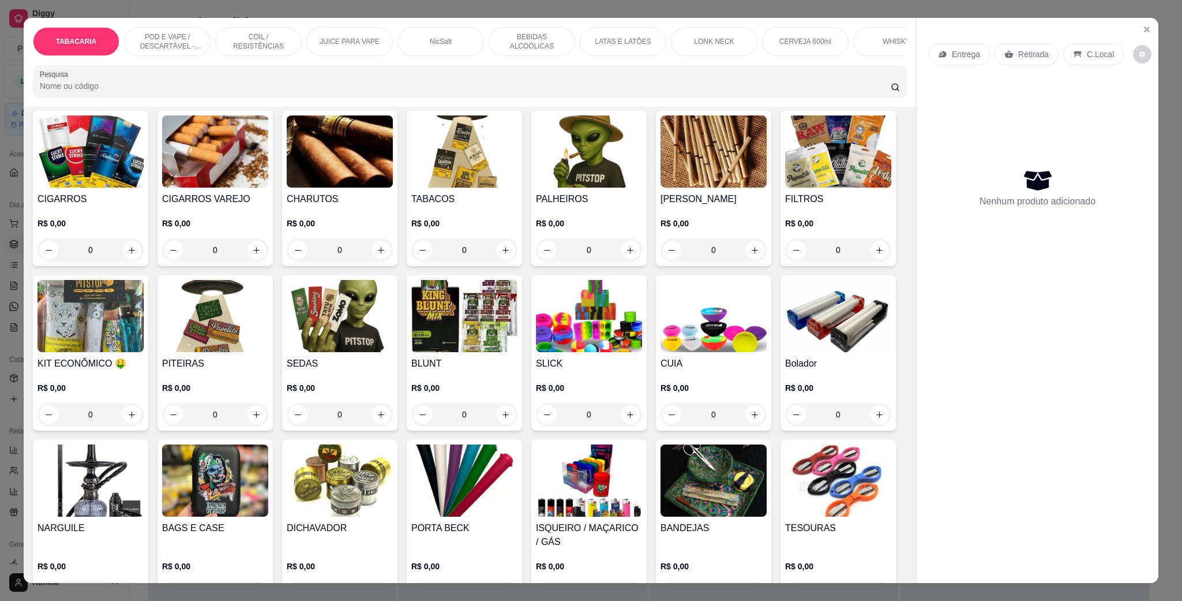
scroll to position [346, 0]
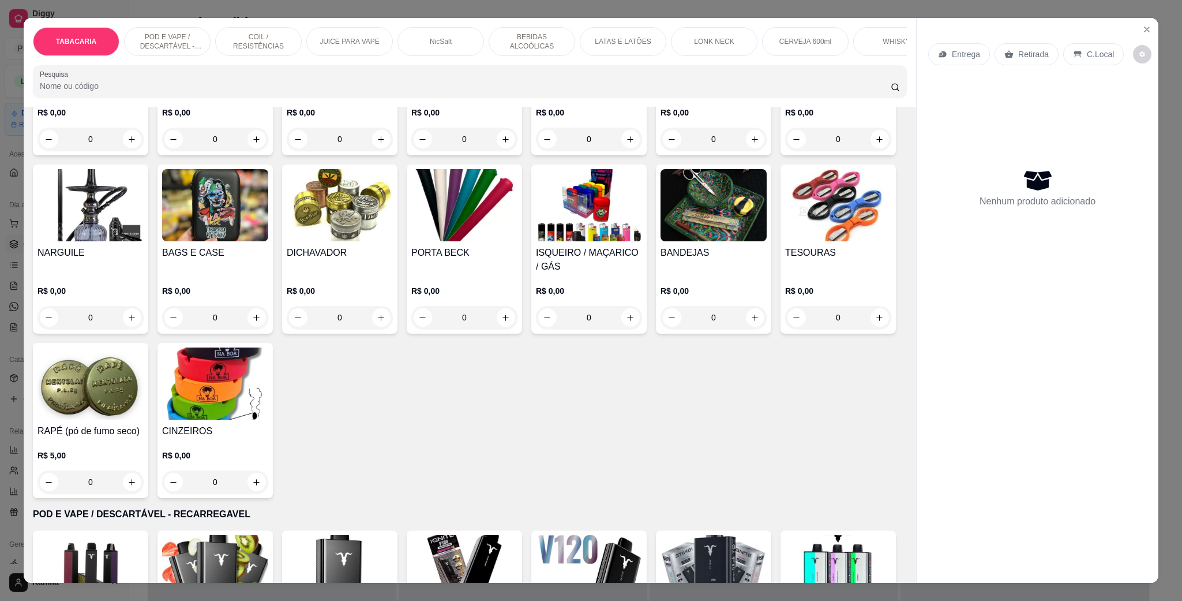
click at [785, 241] on img at bounding box center [838, 205] width 106 height 72
click at [1143, 27] on icon "Close" at bounding box center [1147, 29] width 9 height 9
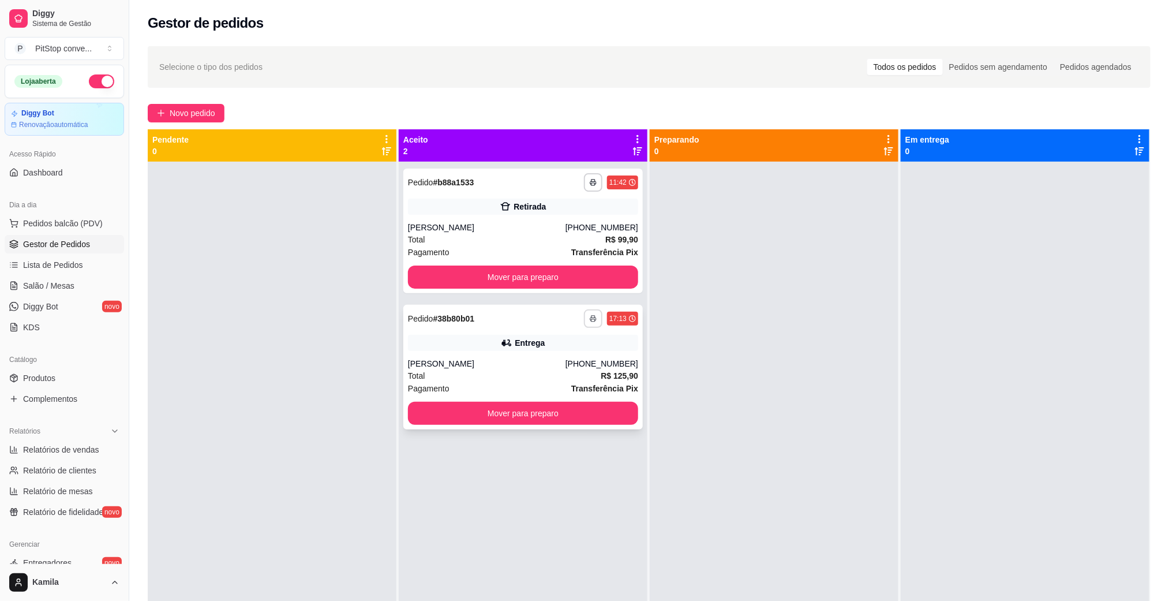
click at [584, 323] on button "button" at bounding box center [593, 318] width 18 height 18
click at [548, 355] on button "IMPRESSORA" at bounding box center [556, 359] width 81 height 18
click at [548, 362] on div "[PERSON_NAME]" at bounding box center [487, 364] width 158 height 12
click at [534, 360] on div "[PERSON_NAME]" at bounding box center [487, 364] width 158 height 12
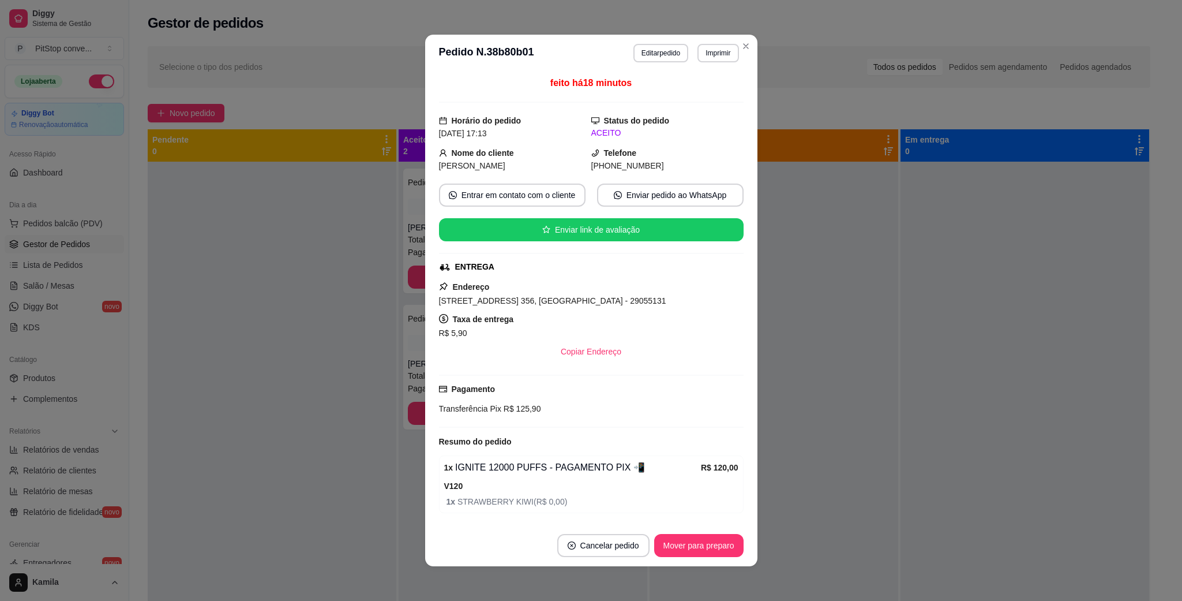
click at [587, 305] on span "[STREET_ADDRESS] 356, [GEOGRAPHIC_DATA] - 29055131" at bounding box center [552, 300] width 227 height 9
click at [589, 305] on span "[STREET_ADDRESS] 356, [GEOGRAPHIC_DATA] - 29055131" at bounding box center [552, 300] width 227 height 9
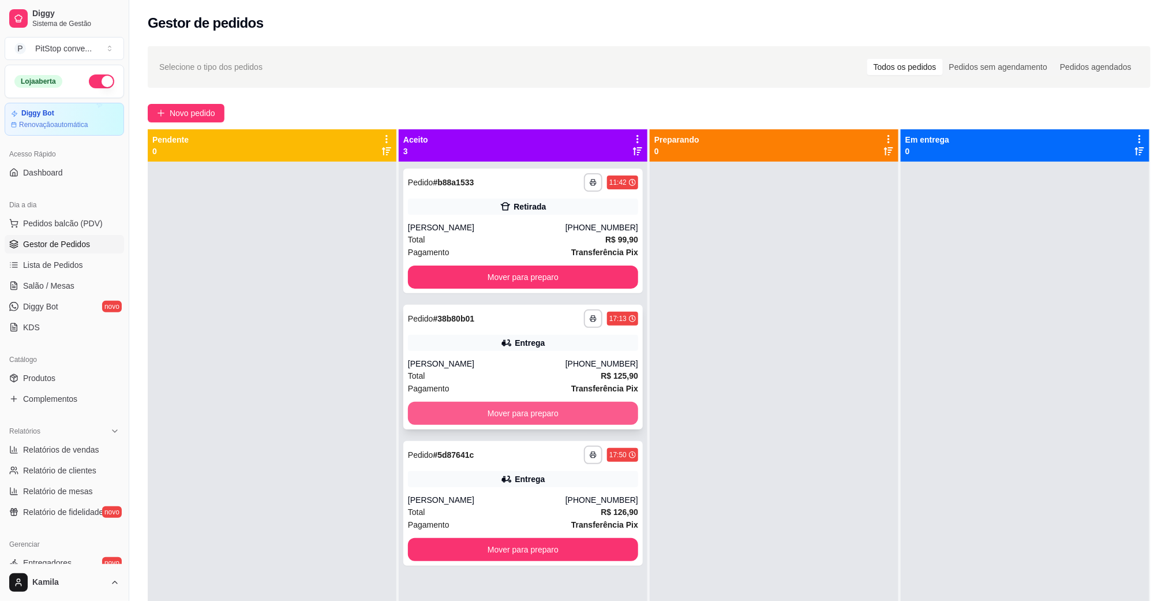
click at [561, 407] on button "Mover para preparo" at bounding box center [523, 413] width 230 height 23
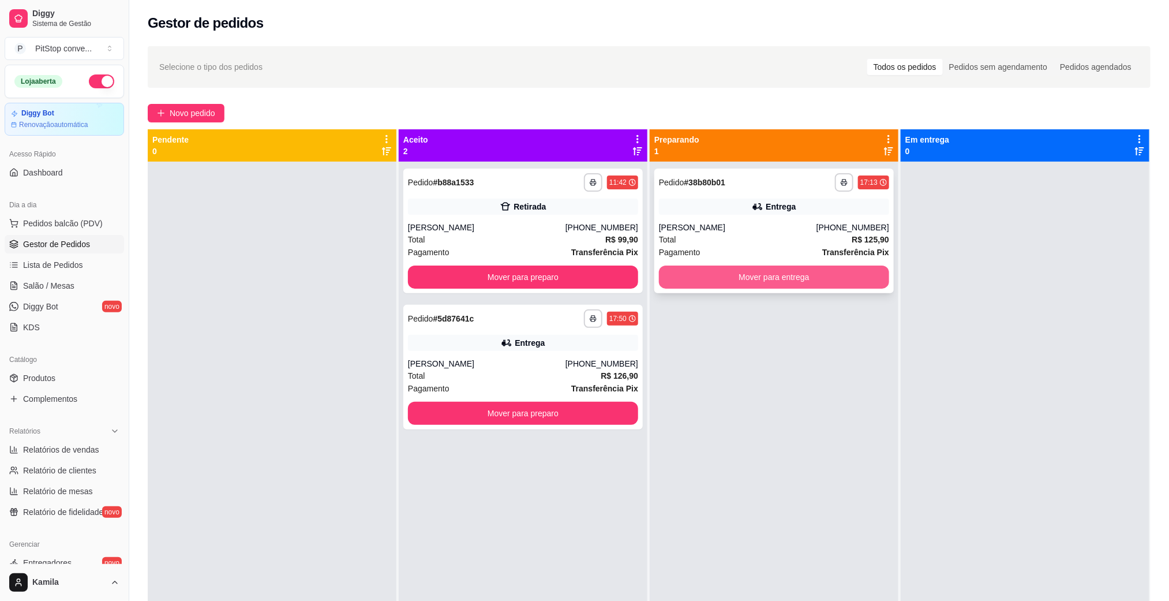
click at [757, 279] on button "Mover para entrega" at bounding box center [774, 276] width 230 height 23
click at [700, 276] on button "Mover para entrega" at bounding box center [774, 276] width 230 height 23
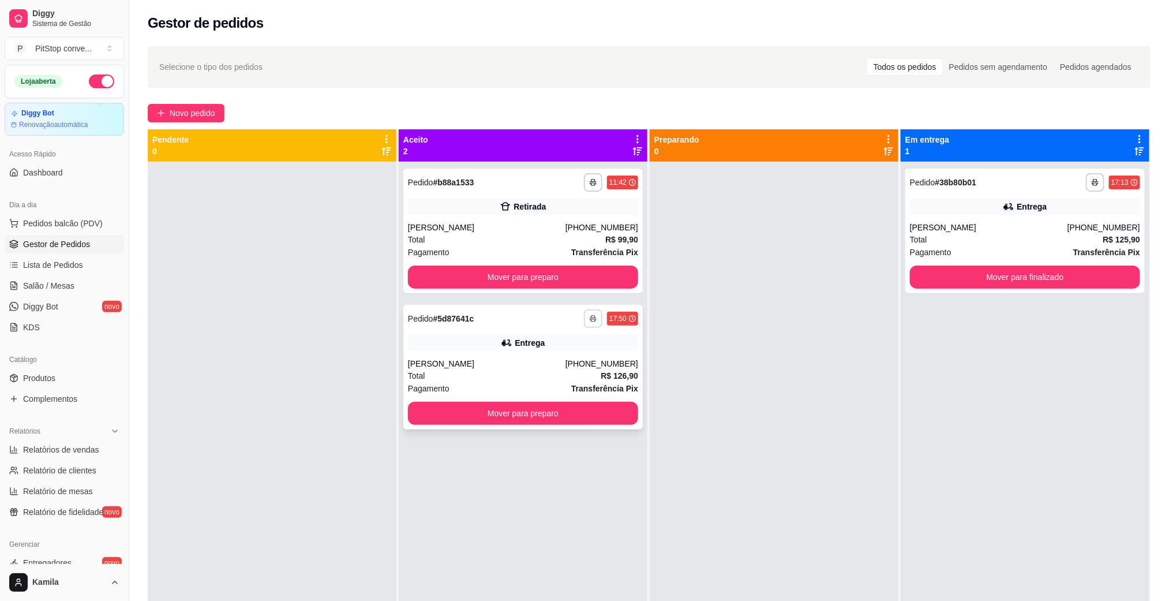
click at [590, 319] on icon "button" at bounding box center [593, 318] width 7 height 7
click at [567, 359] on button "IMPRESSORA" at bounding box center [556, 359] width 81 height 18
click at [495, 350] on div "Entrega" at bounding box center [523, 343] width 230 height 16
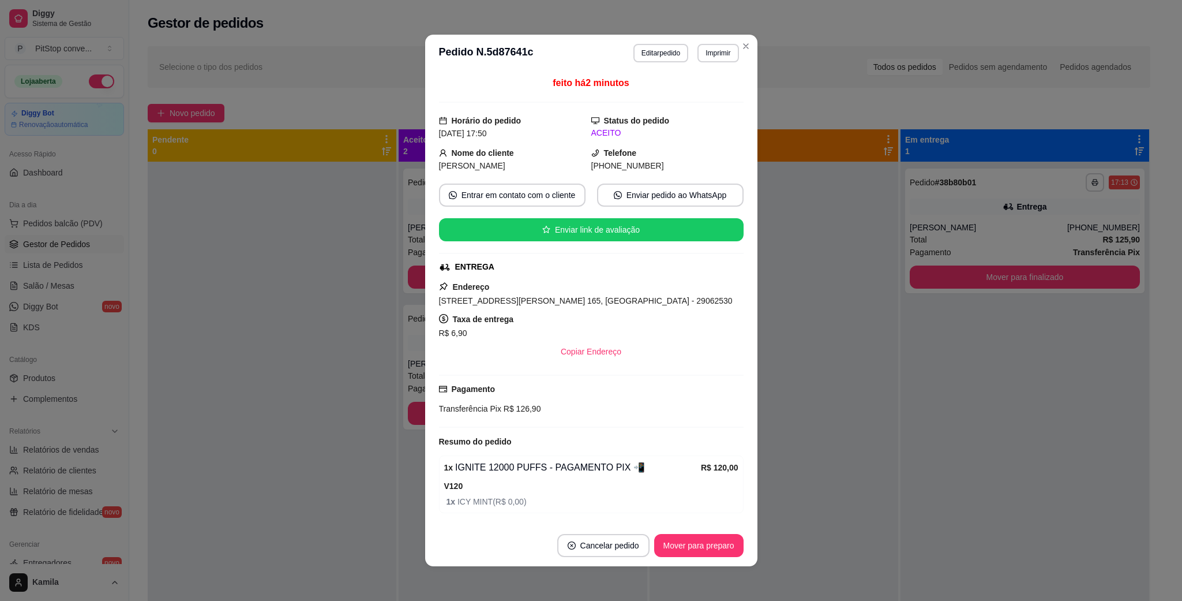
click at [556, 310] on div "Endereço [STREET_ADDRESS][PERSON_NAME] 165, [GEOGRAPHIC_DATA] - 29062530 Taxa d…" at bounding box center [591, 321] width 305 height 83
click at [560, 301] on span "[STREET_ADDRESS][PERSON_NAME] 165, [GEOGRAPHIC_DATA] - 29062530" at bounding box center [586, 300] width 294 height 9
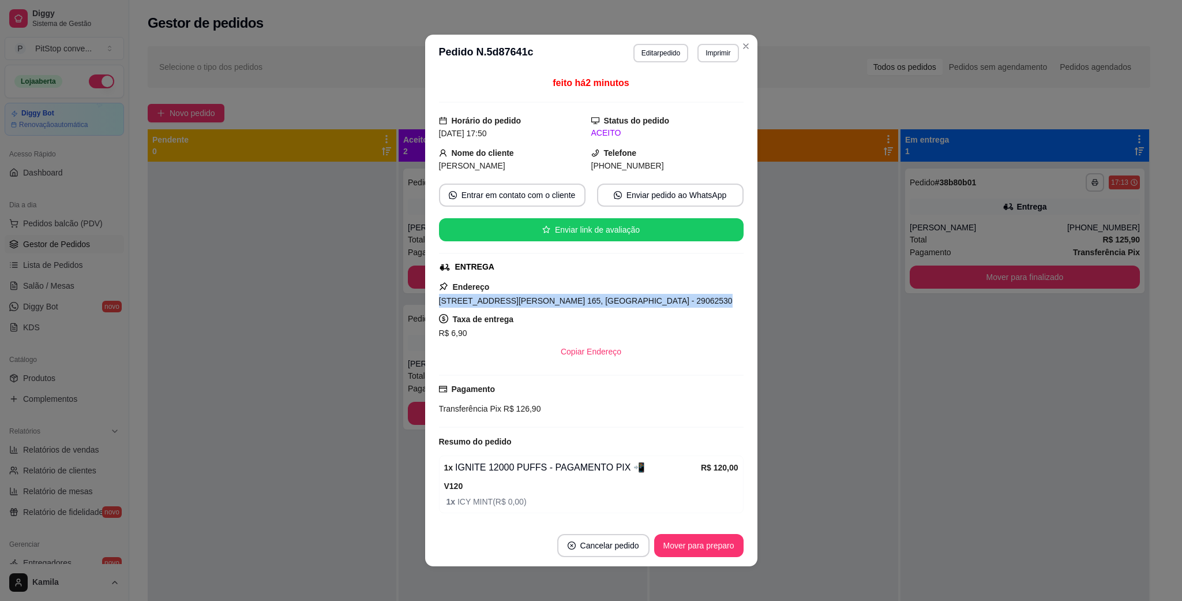
click at [560, 301] on span "[STREET_ADDRESS][PERSON_NAME] 165, [GEOGRAPHIC_DATA] - 29062530" at bounding box center [586, 300] width 294 height 9
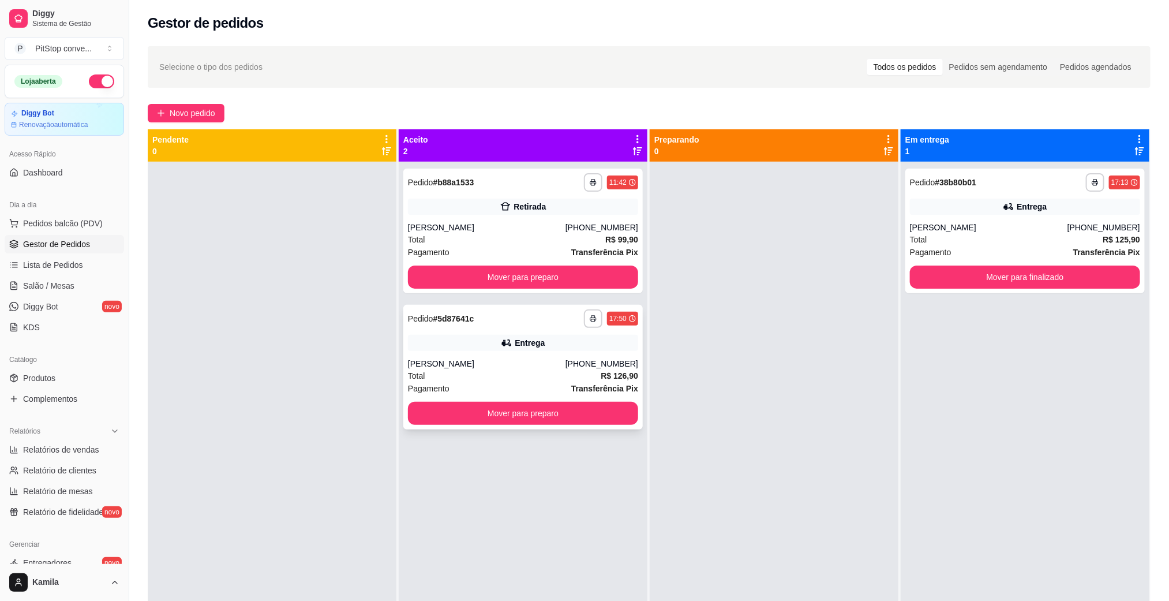
click at [617, 371] on strong "R$ 126,90" at bounding box center [620, 375] width 38 height 9
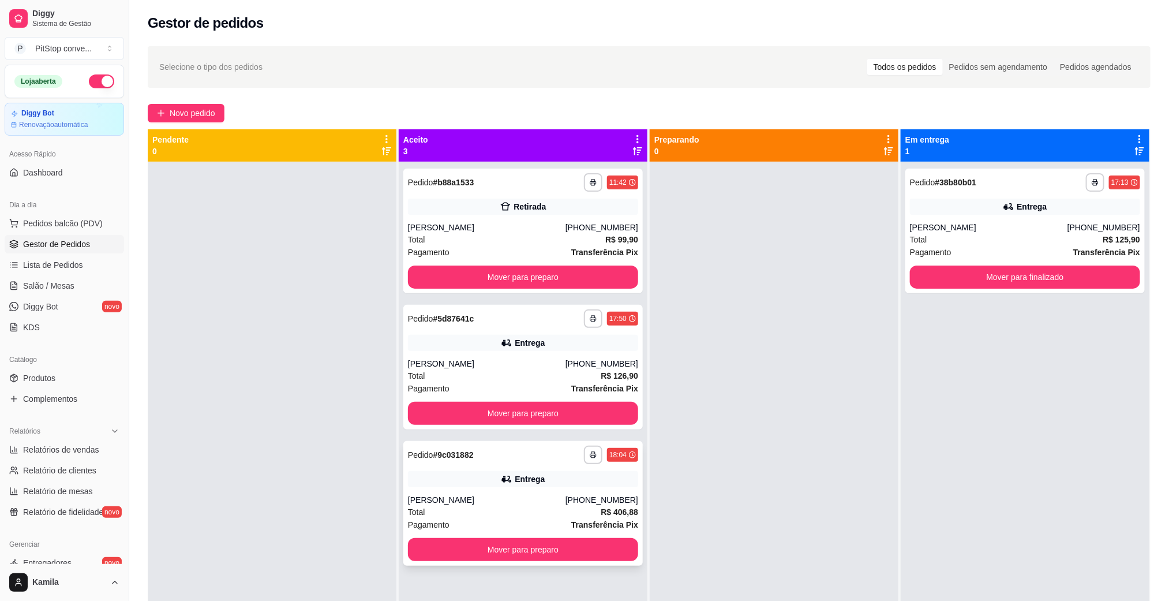
click at [495, 504] on div "[PERSON_NAME]" at bounding box center [487, 500] width 158 height 12
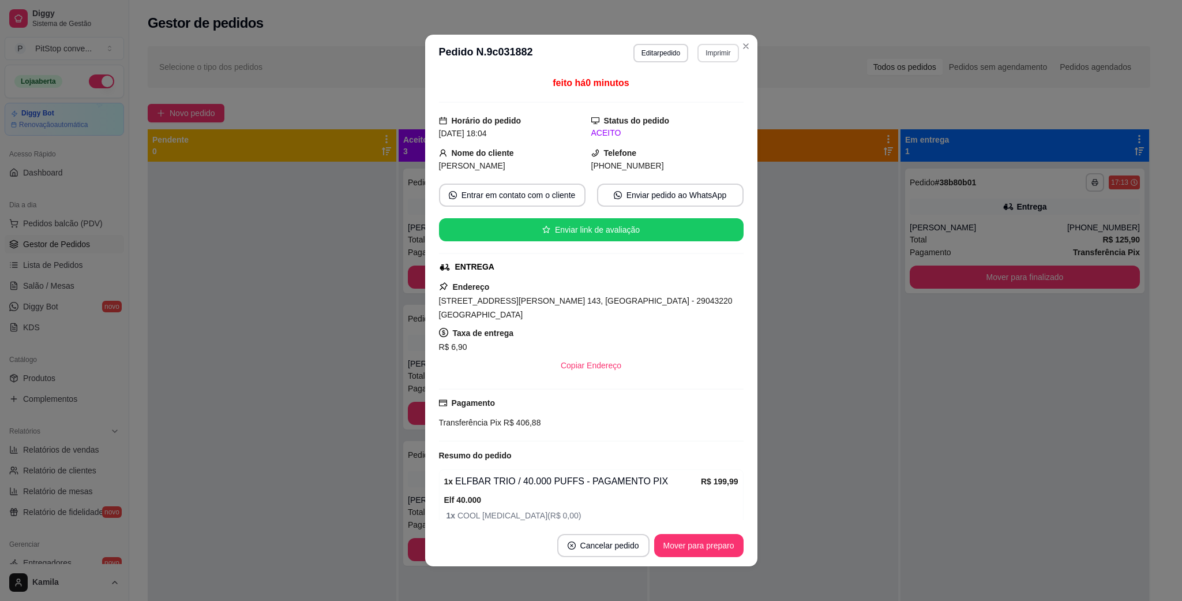
click at [703, 51] on button "Imprimir" at bounding box center [718, 53] width 41 height 18
click at [698, 93] on button "IMPRESSORA" at bounding box center [692, 94] width 84 height 18
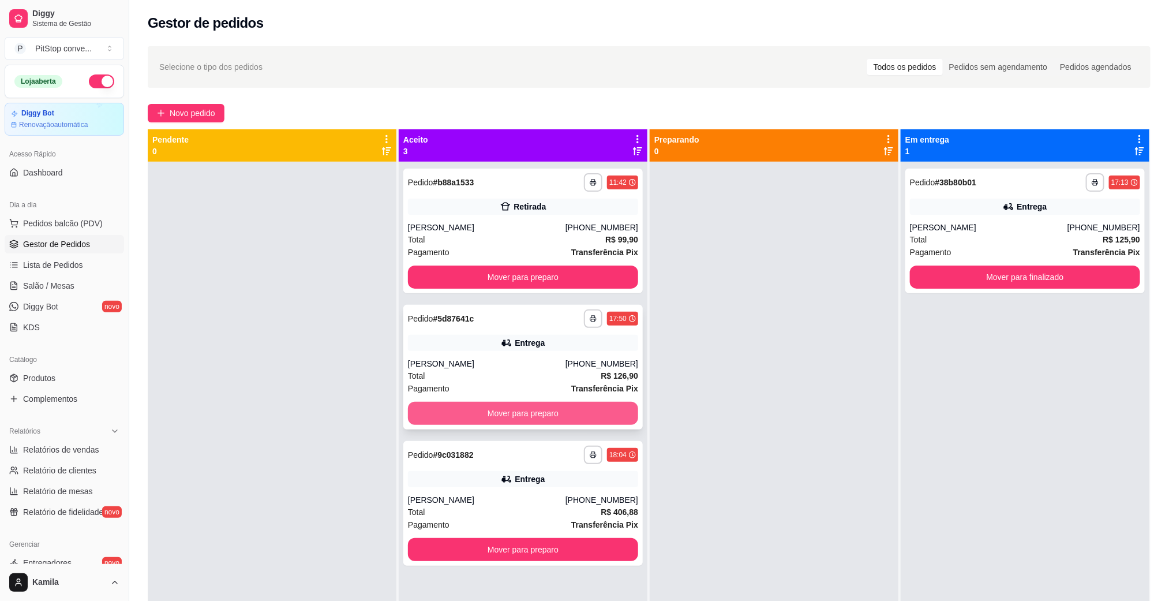
click at [587, 416] on button "Mover para preparo" at bounding box center [523, 413] width 230 height 23
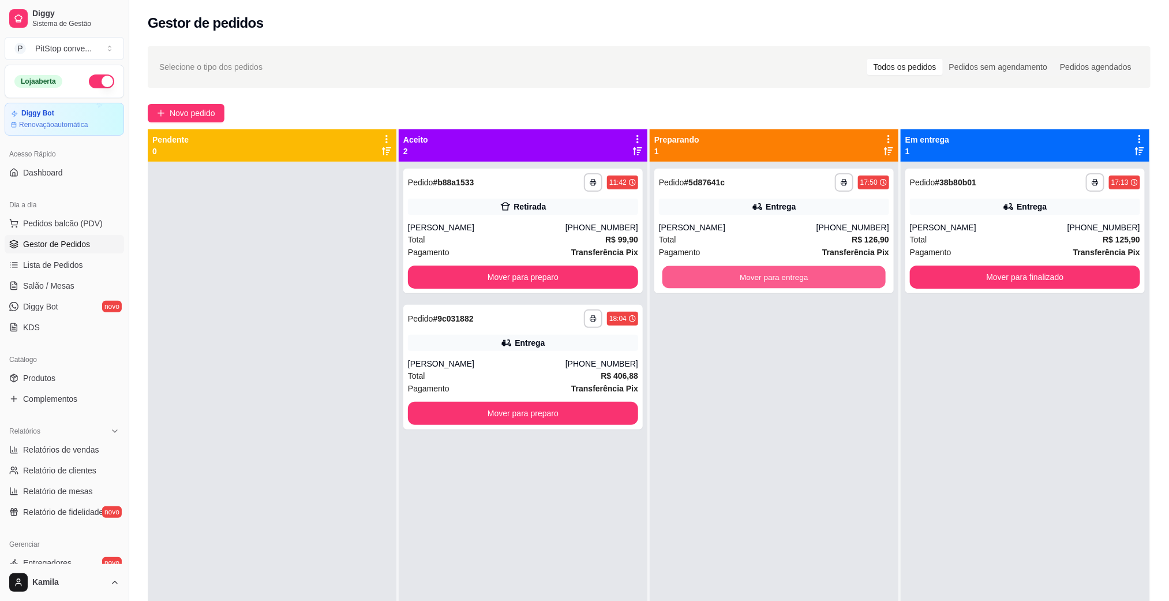
click at [747, 268] on button "Mover para entrega" at bounding box center [773, 277] width 223 height 23
click at [799, 275] on button "Mover para entrega" at bounding box center [773, 277] width 223 height 23
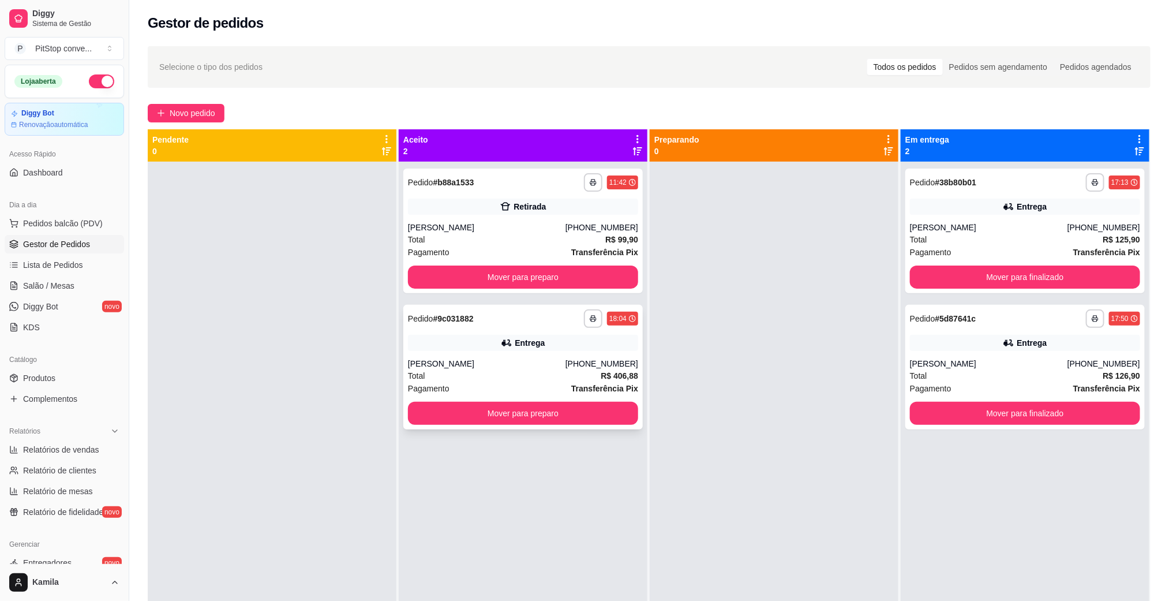
click at [566, 358] on div "[PERSON_NAME]" at bounding box center [487, 364] width 158 height 12
click at [502, 331] on div "**********" at bounding box center [522, 367] width 239 height 125
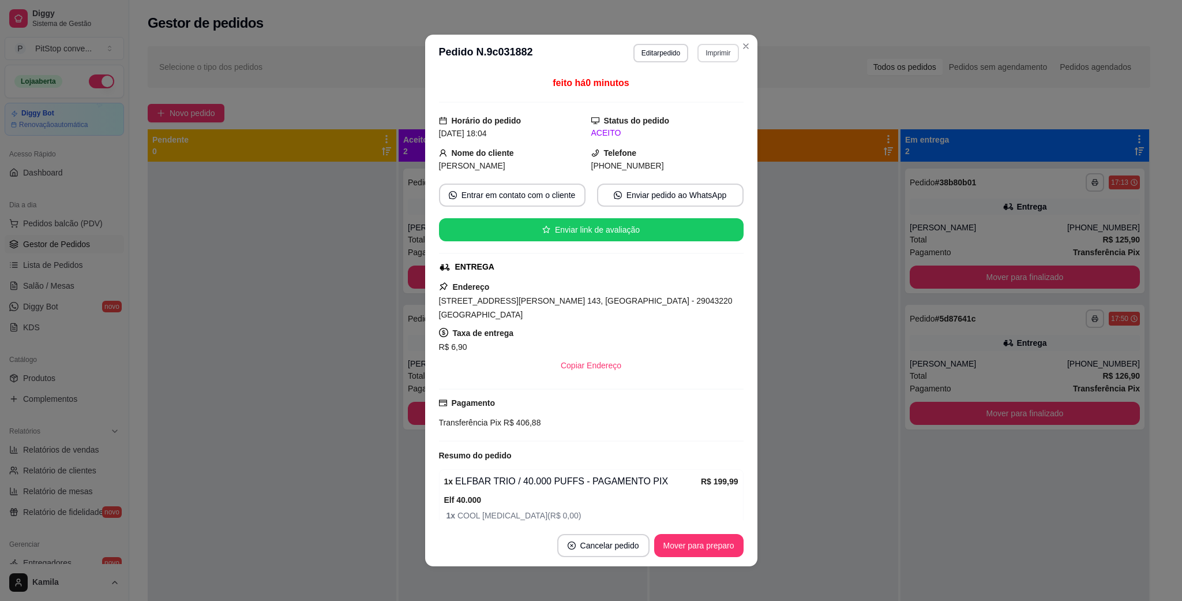
click at [712, 61] on button "Imprimir" at bounding box center [718, 53] width 41 height 18
click at [691, 87] on button "IMPRESSORA" at bounding box center [692, 94] width 84 height 18
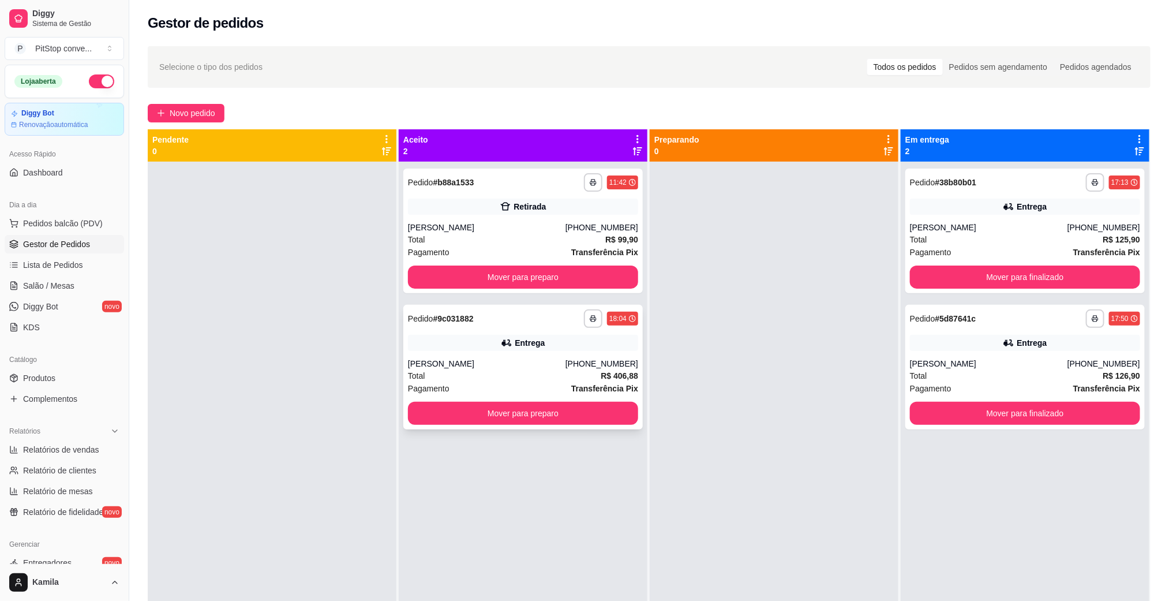
click at [520, 381] on div "Total R$ 406,88" at bounding box center [523, 375] width 230 height 13
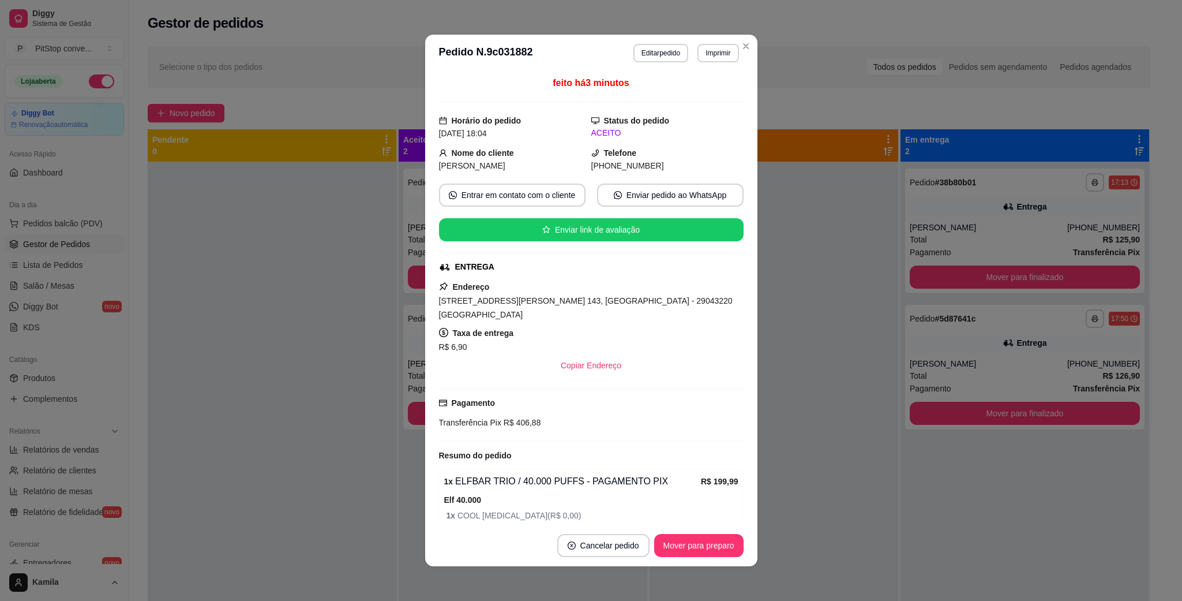
click at [521, 304] on span "[STREET_ADDRESS][PERSON_NAME] 143, [GEOGRAPHIC_DATA] - 29043220 [GEOGRAPHIC_DAT…" at bounding box center [586, 307] width 294 height 23
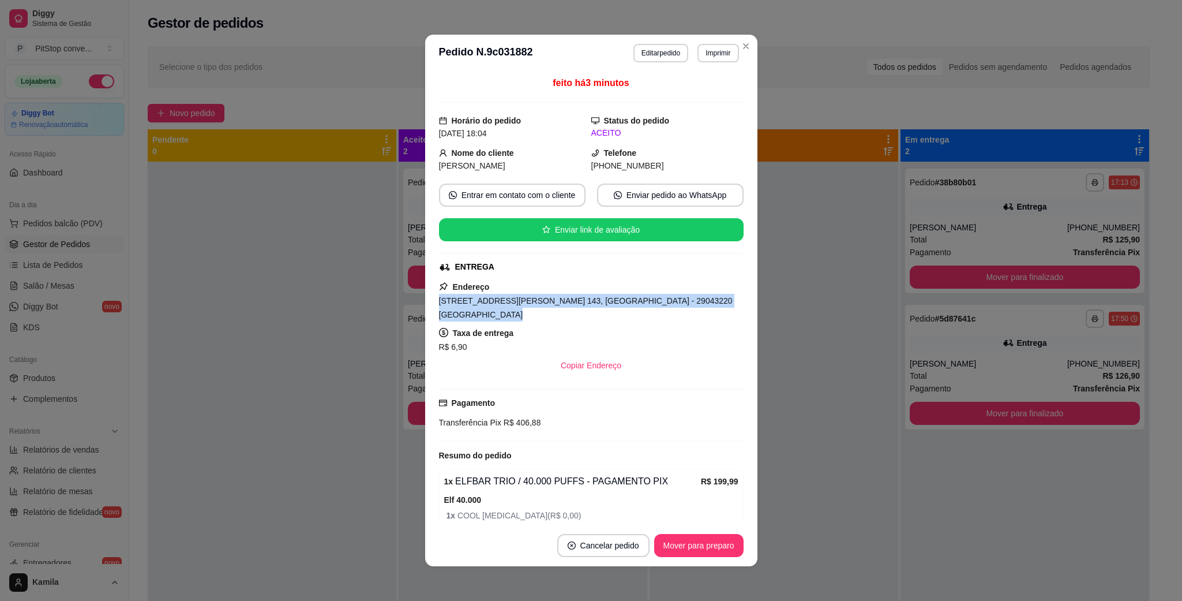
click at [521, 304] on span "[STREET_ADDRESS][PERSON_NAME] 143, [GEOGRAPHIC_DATA] - 29043220 [GEOGRAPHIC_DAT…" at bounding box center [586, 307] width 294 height 23
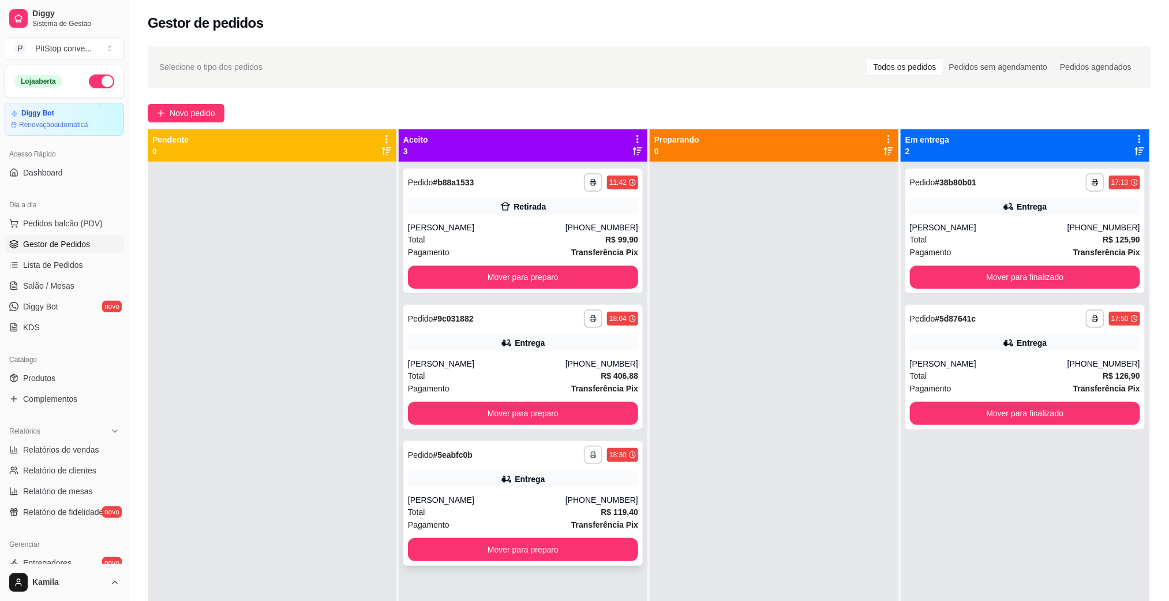
click at [592, 459] on button "button" at bounding box center [593, 454] width 18 height 18
click at [570, 501] on button "IMPRESSORA" at bounding box center [557, 495] width 84 height 18
click at [566, 501] on div "[PERSON_NAME]" at bounding box center [487, 500] width 158 height 12
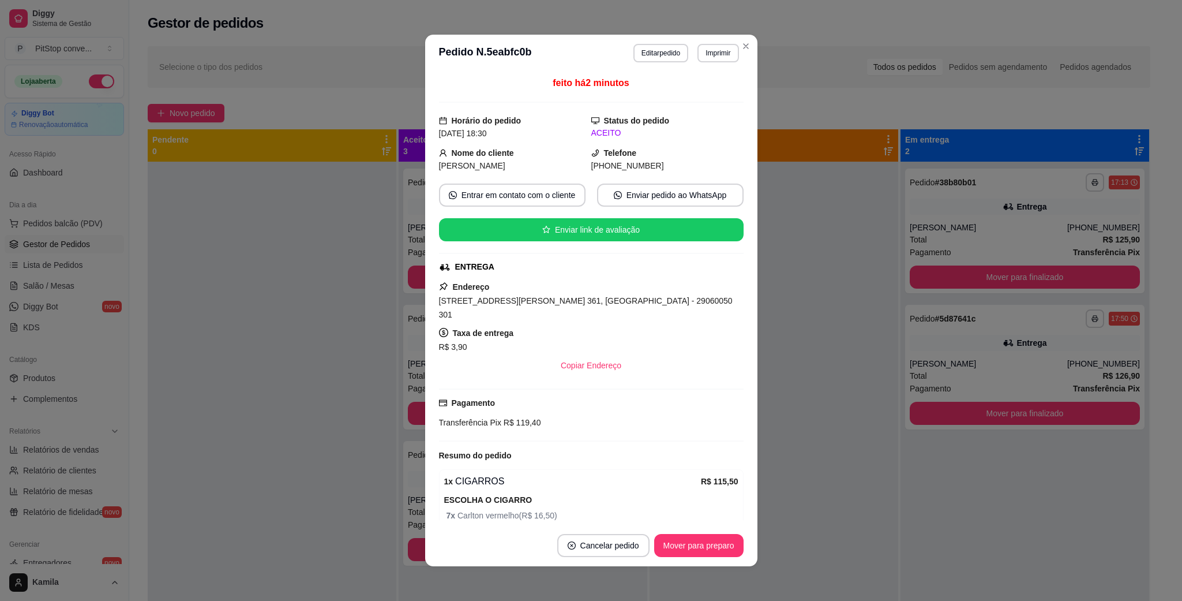
click at [582, 299] on span "[STREET_ADDRESS][PERSON_NAME] 361, [GEOGRAPHIC_DATA] - 29060050 301" at bounding box center [586, 307] width 294 height 23
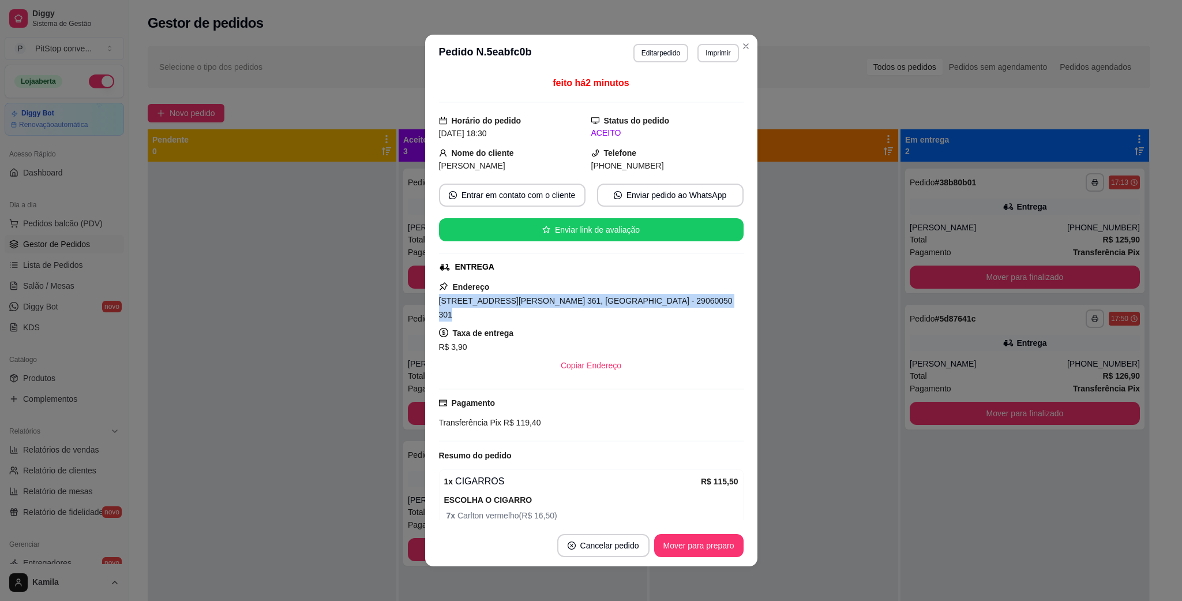
click at [583, 299] on span "[STREET_ADDRESS][PERSON_NAME] 361, [GEOGRAPHIC_DATA] - 29060050 301" at bounding box center [586, 307] width 294 height 23
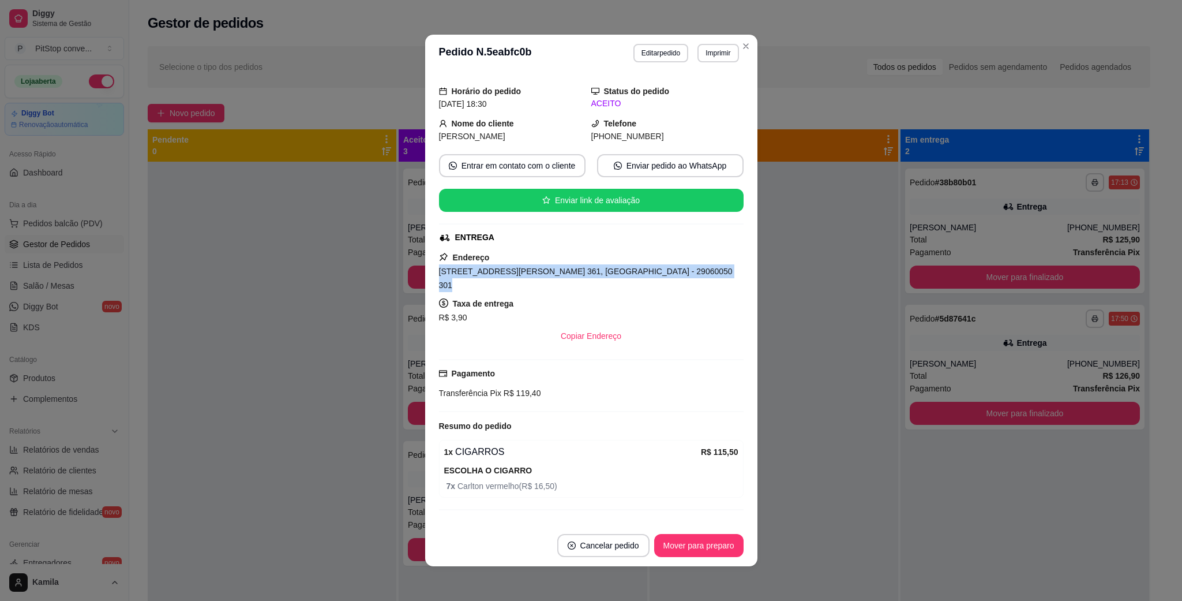
scroll to position [43, 0]
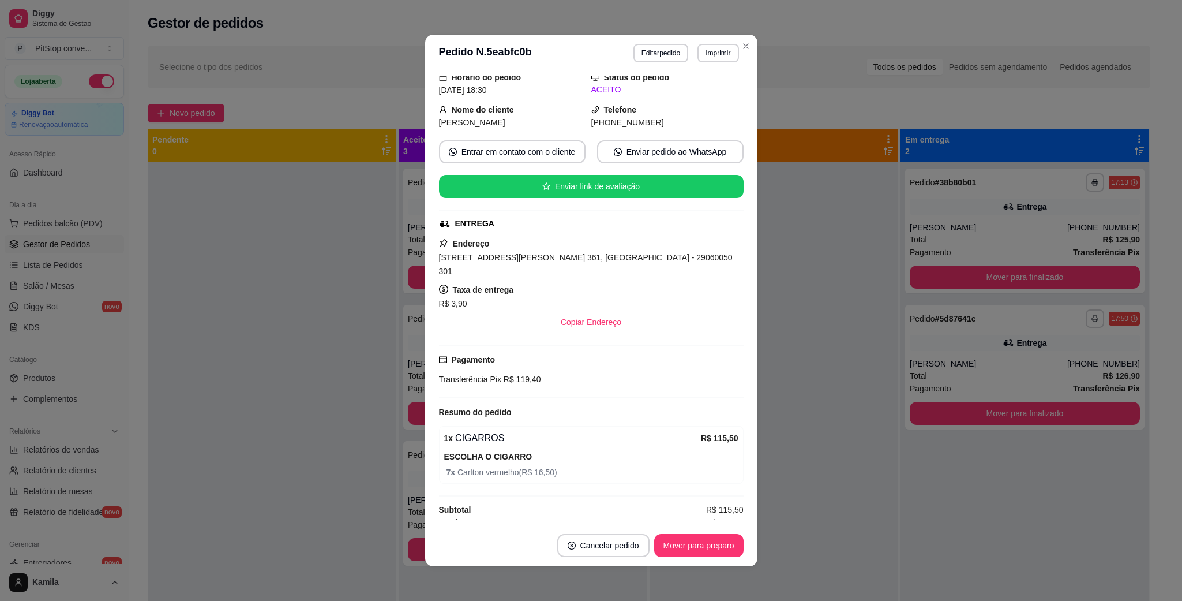
click at [750, 270] on div "feito há 4 minutos Horário do pedido [DATE] 18:30 Status do pedido ACEITO Nome …" at bounding box center [591, 298] width 332 height 453
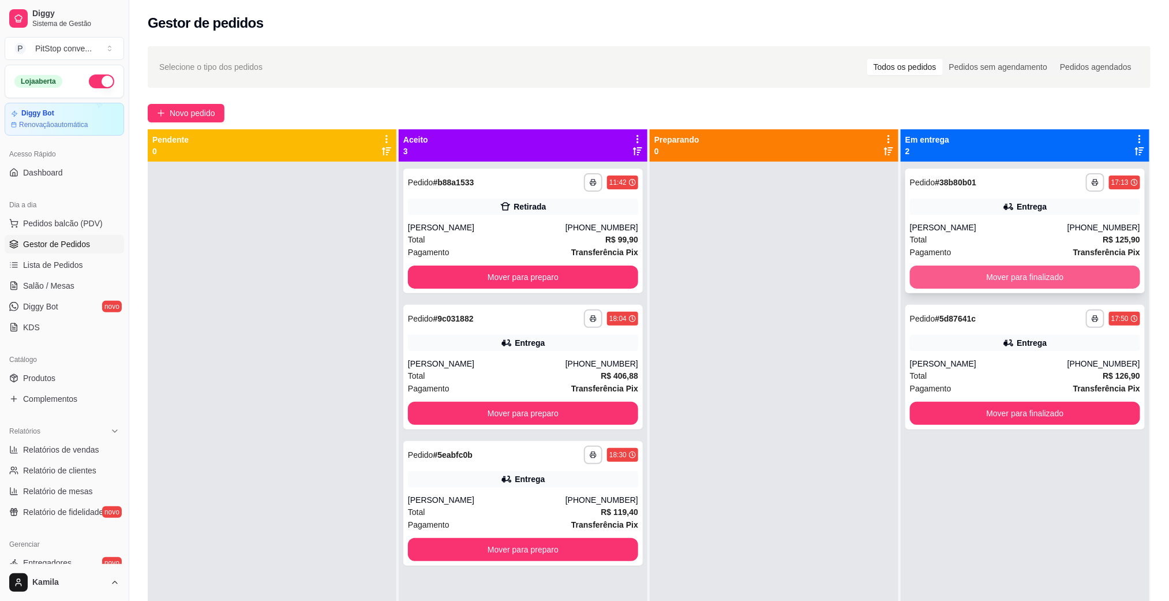
click at [999, 280] on button "Mover para finalizado" at bounding box center [1025, 276] width 230 height 23
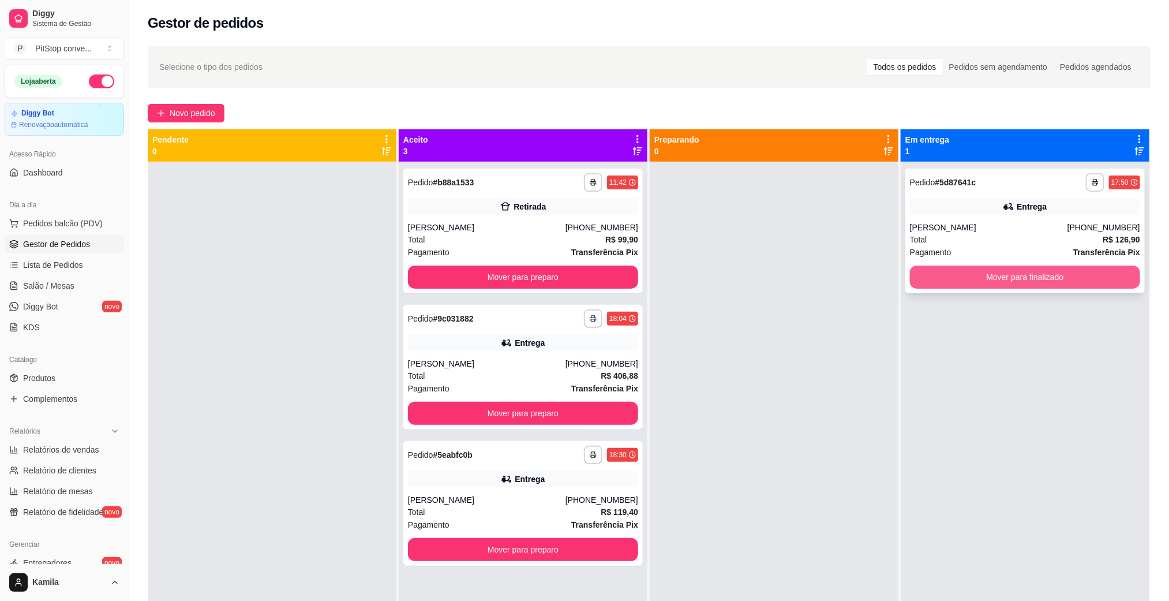
click at [1058, 284] on button "Mover para finalizado" at bounding box center [1025, 276] width 230 height 23
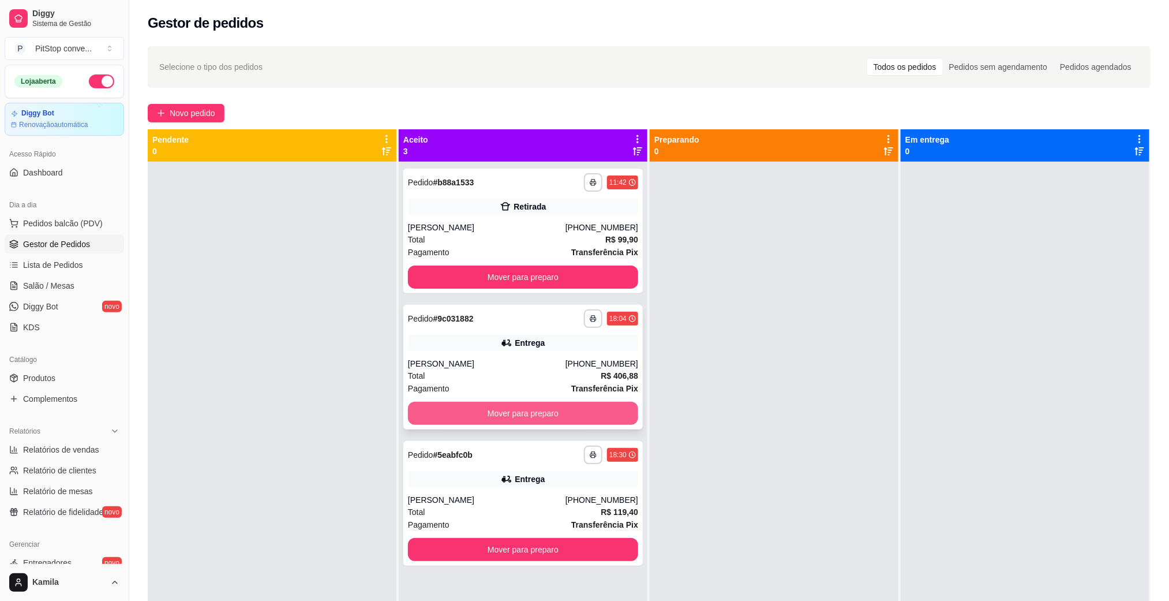
click at [581, 422] on button "Mover para preparo" at bounding box center [523, 413] width 230 height 23
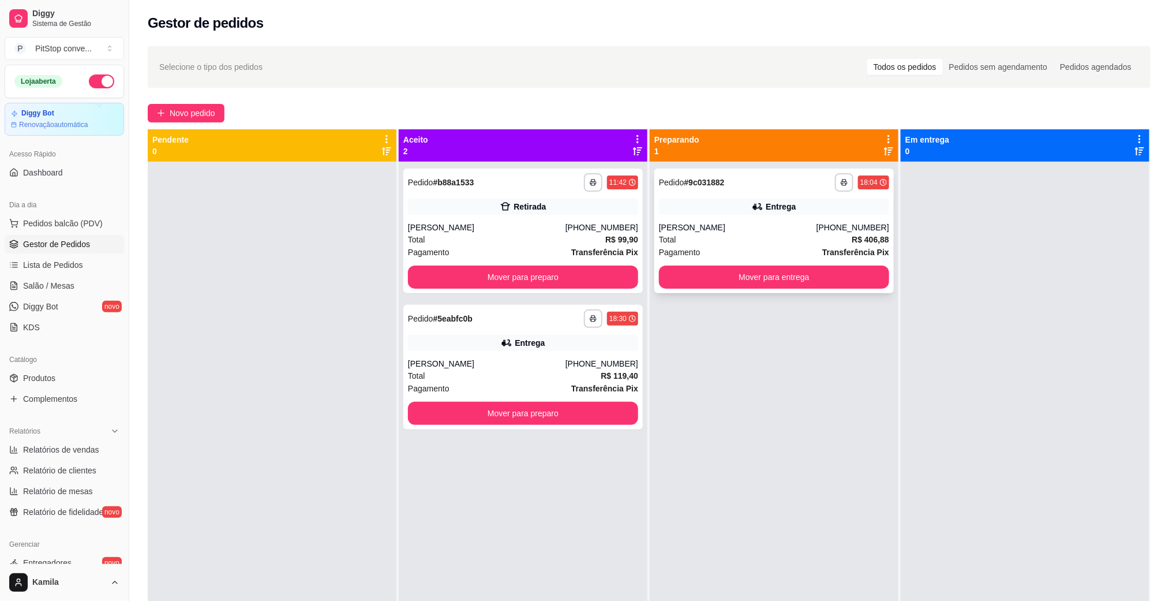
click at [744, 254] on div "Pagamento Transferência Pix" at bounding box center [774, 252] width 230 height 13
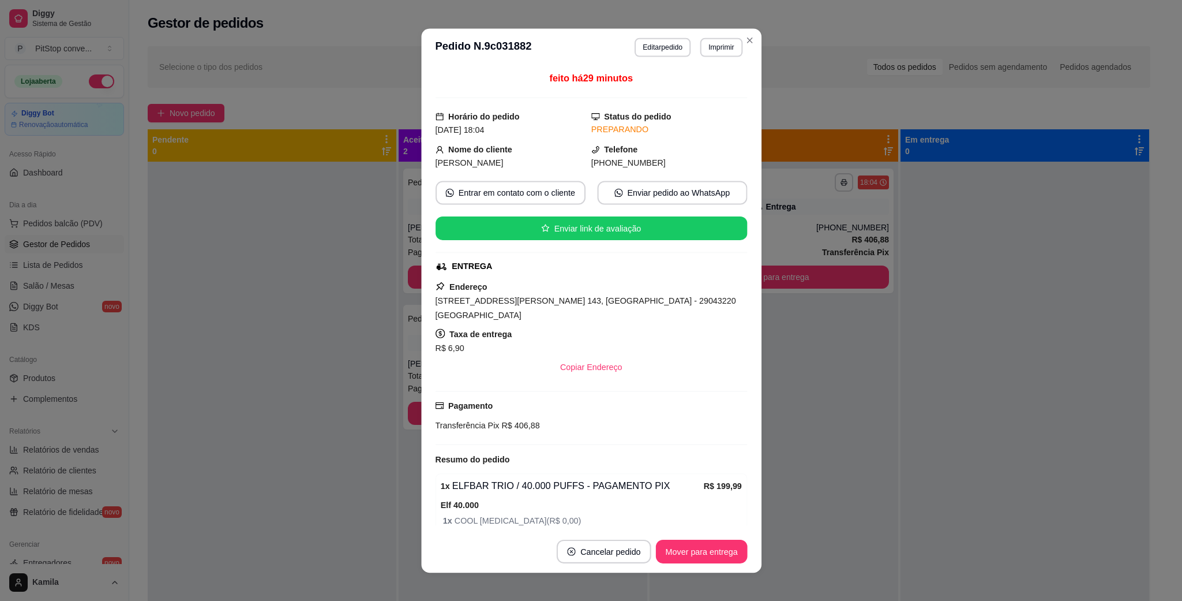
click at [740, 267] on div "feito há 29 minutos Horário do pedido [DATE] 18:04 Status do pedido PREPARANDO …" at bounding box center [591, 298] width 312 height 454
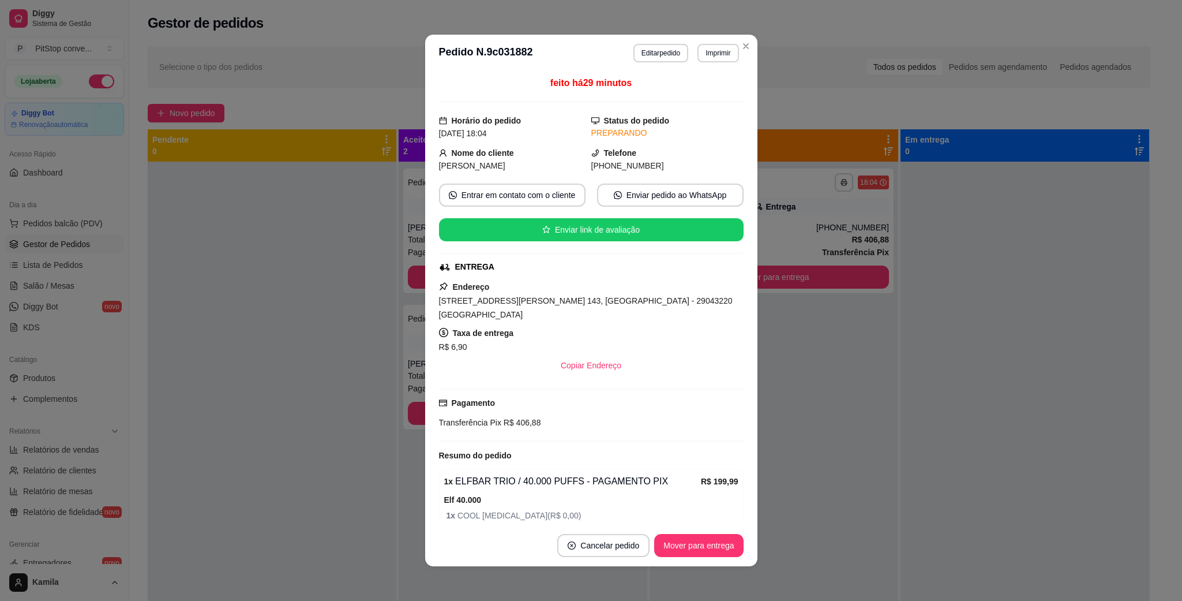
click at [740, 272] on div "feito há 29 minutos Horário do pedido [DATE] 18:04 Status do pedido PREPARANDO …" at bounding box center [591, 298] width 332 height 453
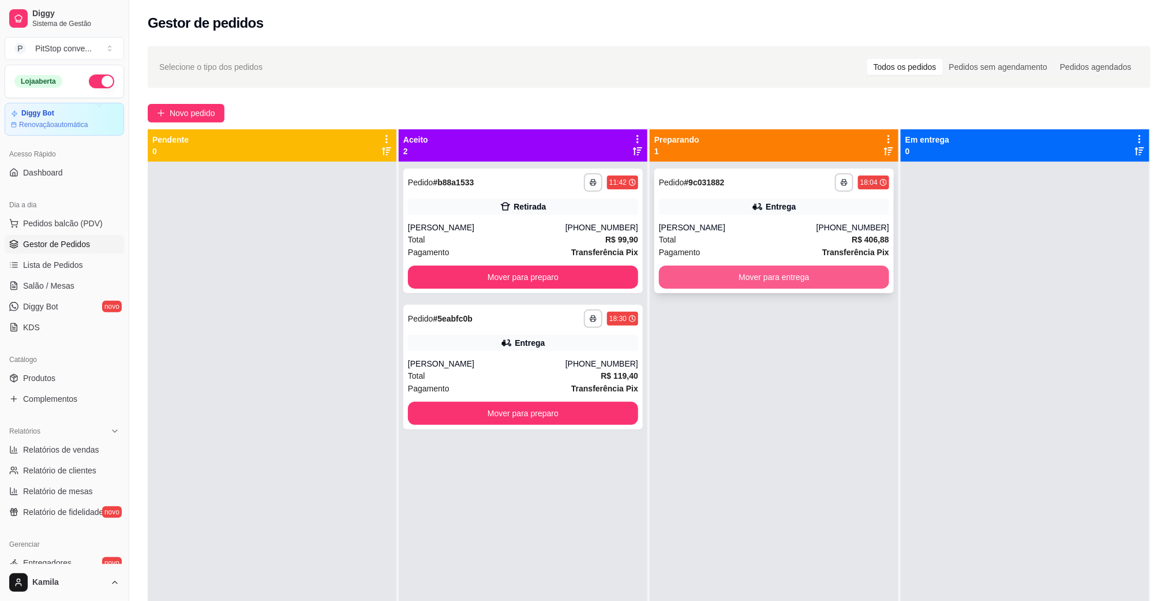
click at [788, 280] on button "Mover para entrega" at bounding box center [774, 276] width 230 height 23
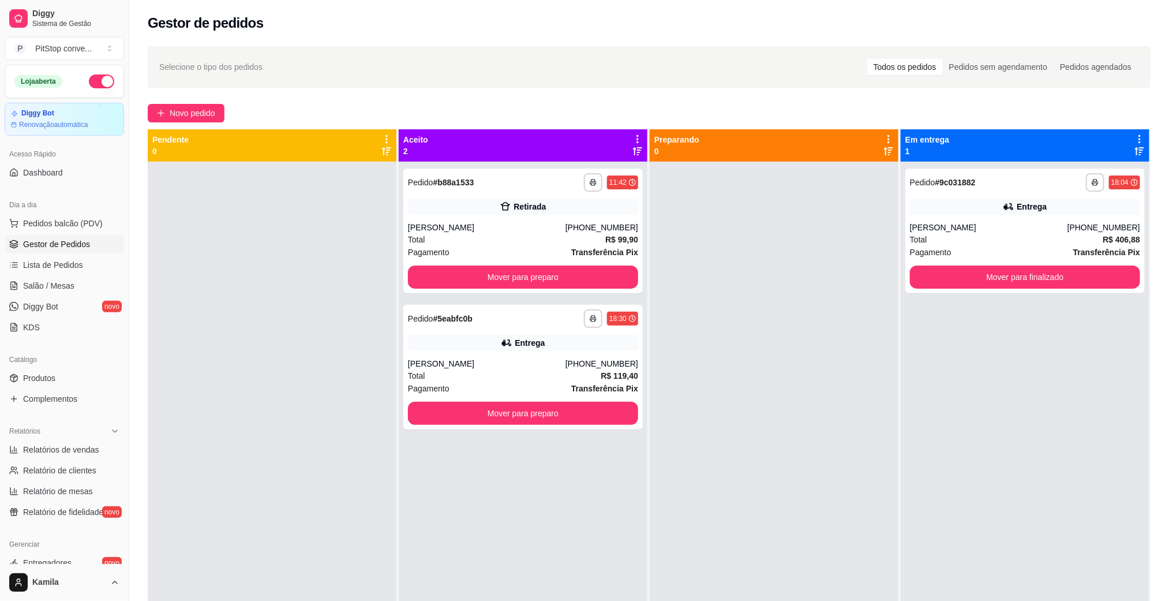
click at [602, 429] on div "**********" at bounding box center [523, 462] width 249 height 601
click at [573, 411] on button "Mover para preparo" at bounding box center [523, 413] width 230 height 23
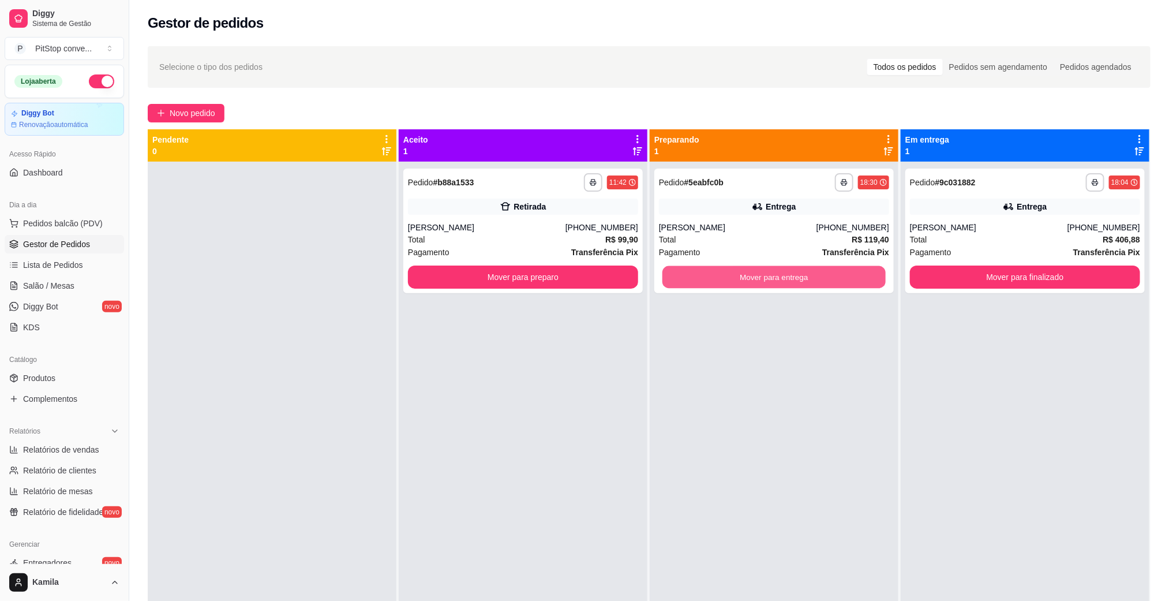
click at [705, 272] on button "Mover para entrega" at bounding box center [773, 277] width 223 height 23
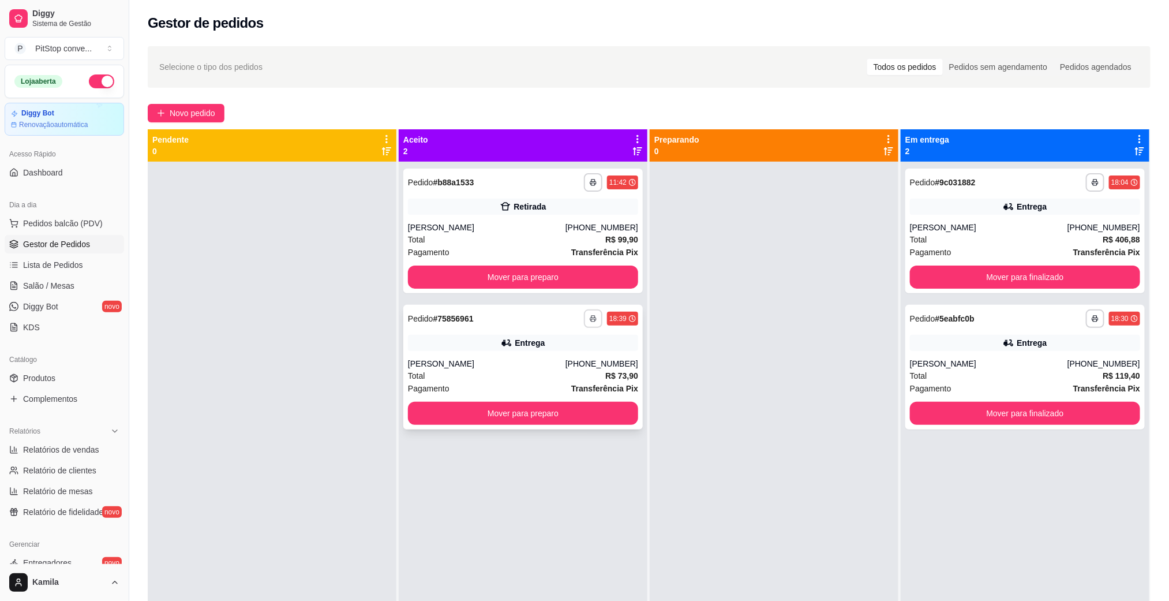
click at [590, 325] on button "button" at bounding box center [593, 318] width 18 height 18
click at [571, 349] on div "Escolha a impressora IMPRESSORA" at bounding box center [557, 350] width 95 height 39
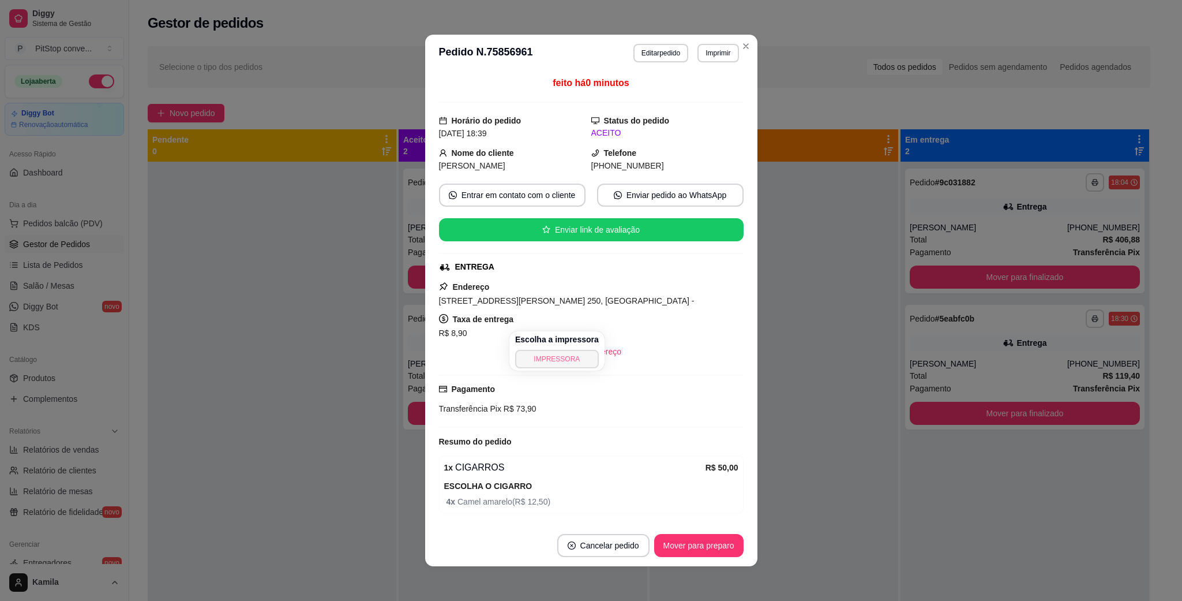
click at [570, 365] on button "IMPRESSORA" at bounding box center [557, 359] width 84 height 18
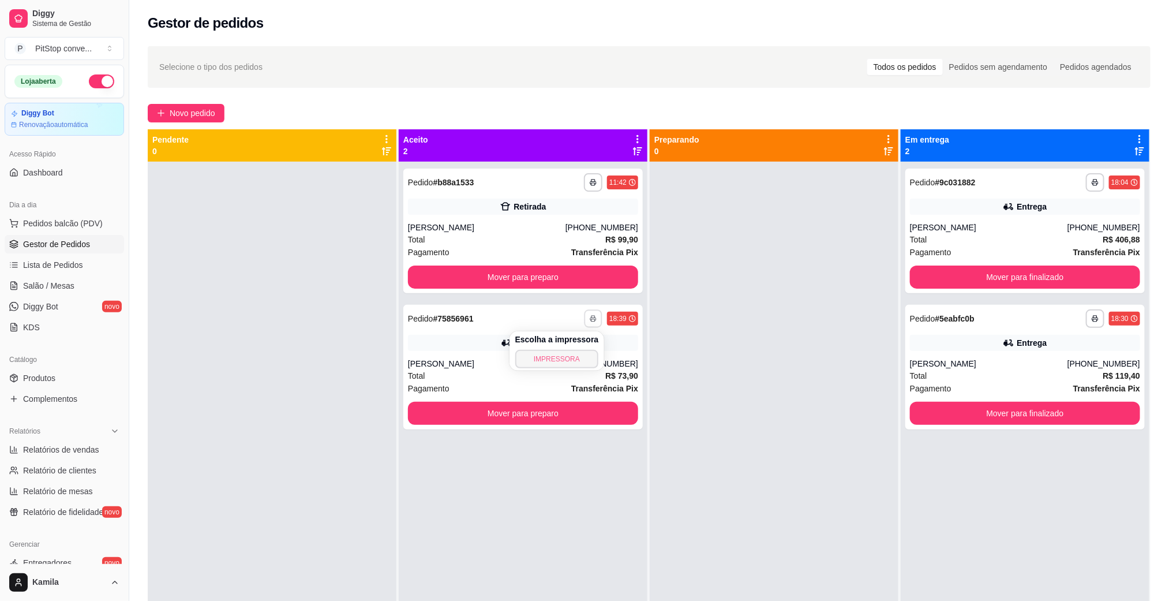
click at [570, 365] on button "IMPRESSORA" at bounding box center [557, 359] width 84 height 18
click at [604, 361] on div "[PHONE_NUMBER]" at bounding box center [602, 364] width 73 height 12
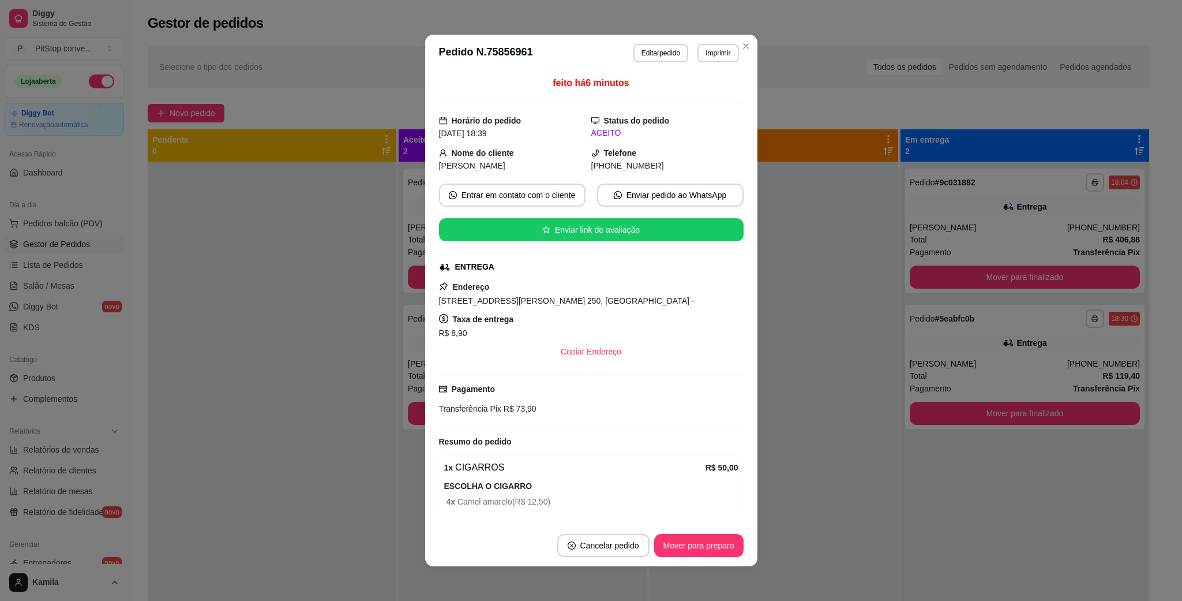
click at [538, 305] on span "[STREET_ADDRESS][PERSON_NAME] 250, [GEOGRAPHIC_DATA] -" at bounding box center [567, 300] width 256 height 9
click at [539, 305] on span "[STREET_ADDRESS][PERSON_NAME] 250, [GEOGRAPHIC_DATA] -" at bounding box center [567, 300] width 256 height 9
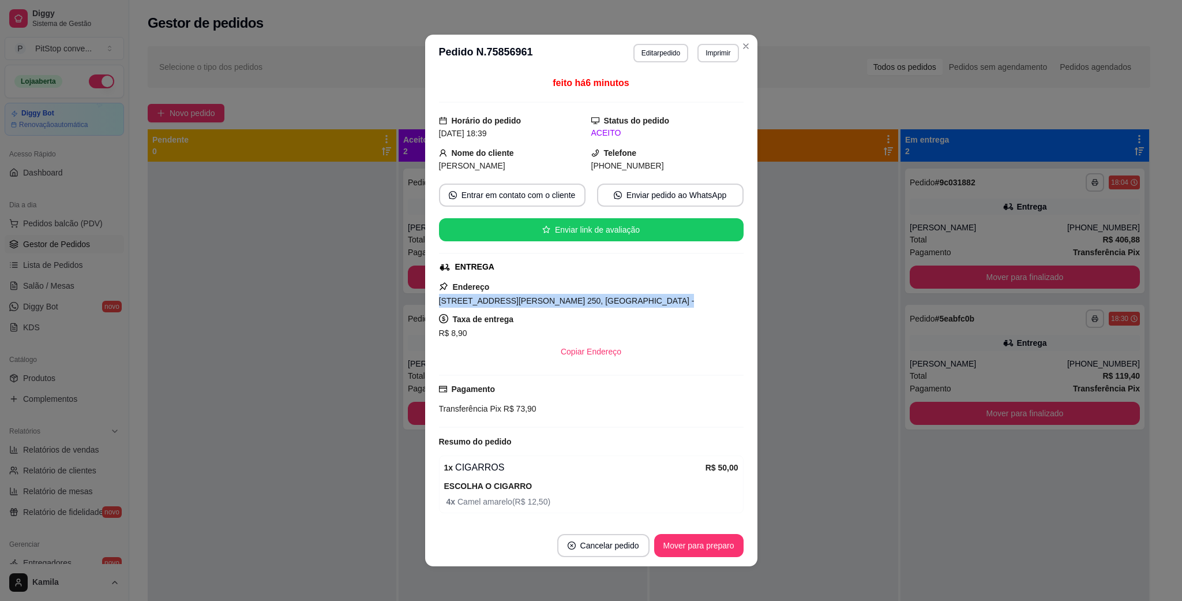
drag, startPoint x: 539, startPoint y: 305, endPoint x: 742, endPoint y: 577, distance: 339.4
click at [624, 366] on div "feito há 6 minutos Horário do pedido [DATE] 18:39 Status do pedido ACEITO Nome …" at bounding box center [591, 298] width 305 height 444
click at [527, 194] on button "Entrar em contato com o cliente" at bounding box center [512, 195] width 147 height 23
click at [542, 319] on div "Taxa de entrega R$ 8,90" at bounding box center [591, 326] width 305 height 28
click at [531, 299] on span "[STREET_ADDRESS][PERSON_NAME] 250, [GEOGRAPHIC_DATA] -" at bounding box center [567, 300] width 256 height 9
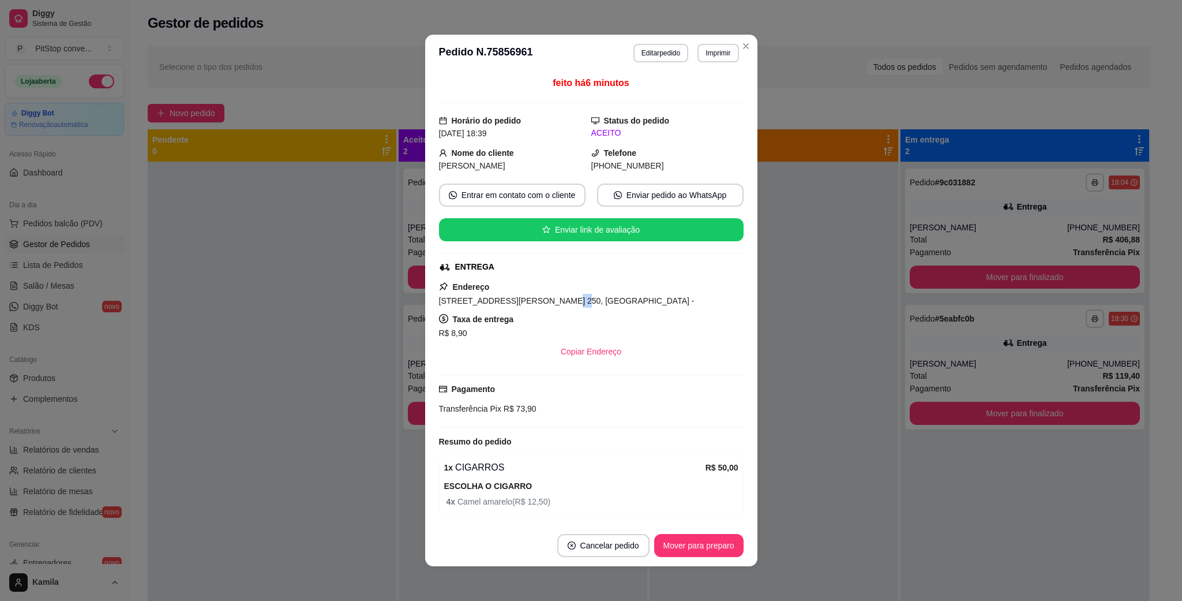
click at [531, 299] on span "[STREET_ADDRESS][PERSON_NAME] 250, [GEOGRAPHIC_DATA] -" at bounding box center [567, 300] width 256 height 9
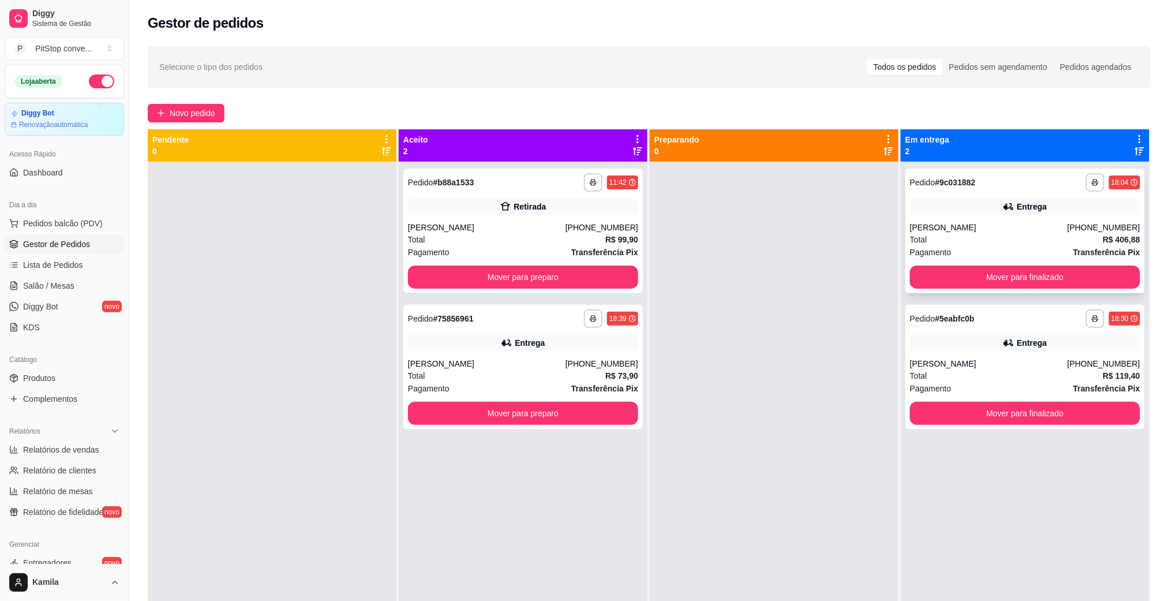
click at [1006, 236] on div "Total R$ 406,88" at bounding box center [1025, 239] width 230 height 13
click at [606, 274] on button "Mover para preparo" at bounding box center [523, 276] width 230 height 23
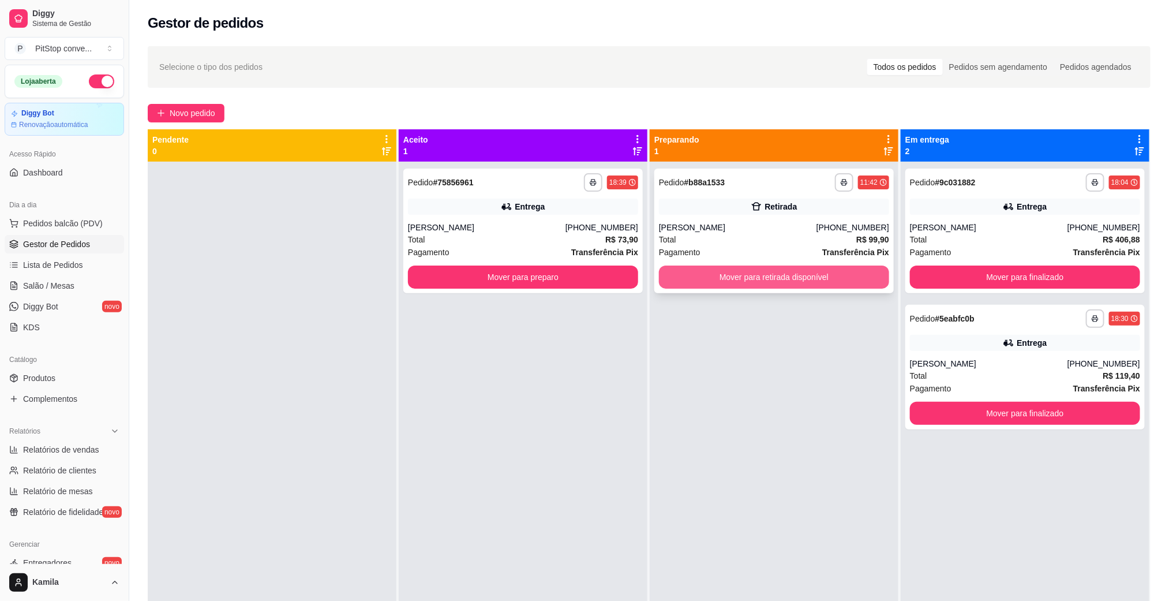
click at [773, 267] on button "Mover para retirada disponível" at bounding box center [774, 276] width 230 height 23
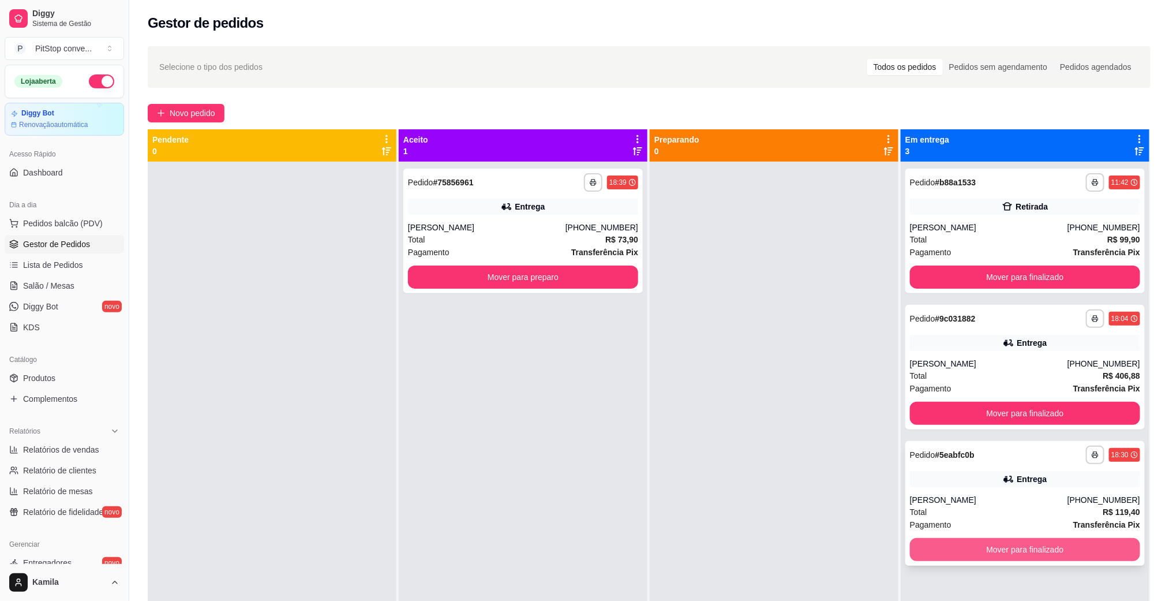
click at [991, 544] on button "Mover para finalizado" at bounding box center [1025, 549] width 230 height 23
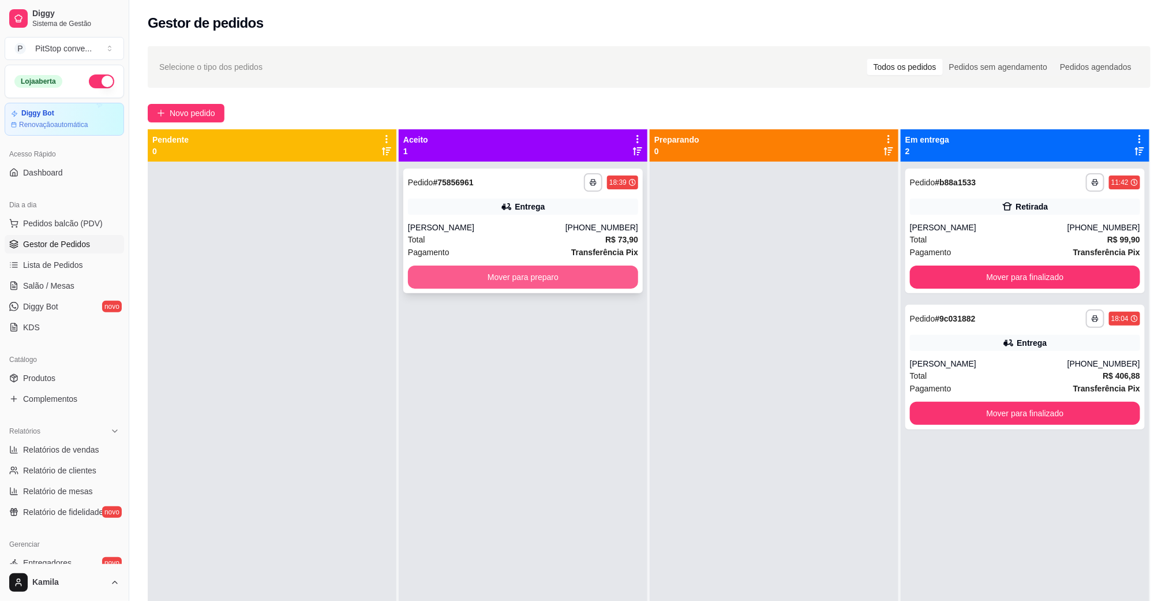
click at [582, 274] on button "Mover para preparo" at bounding box center [523, 276] width 230 height 23
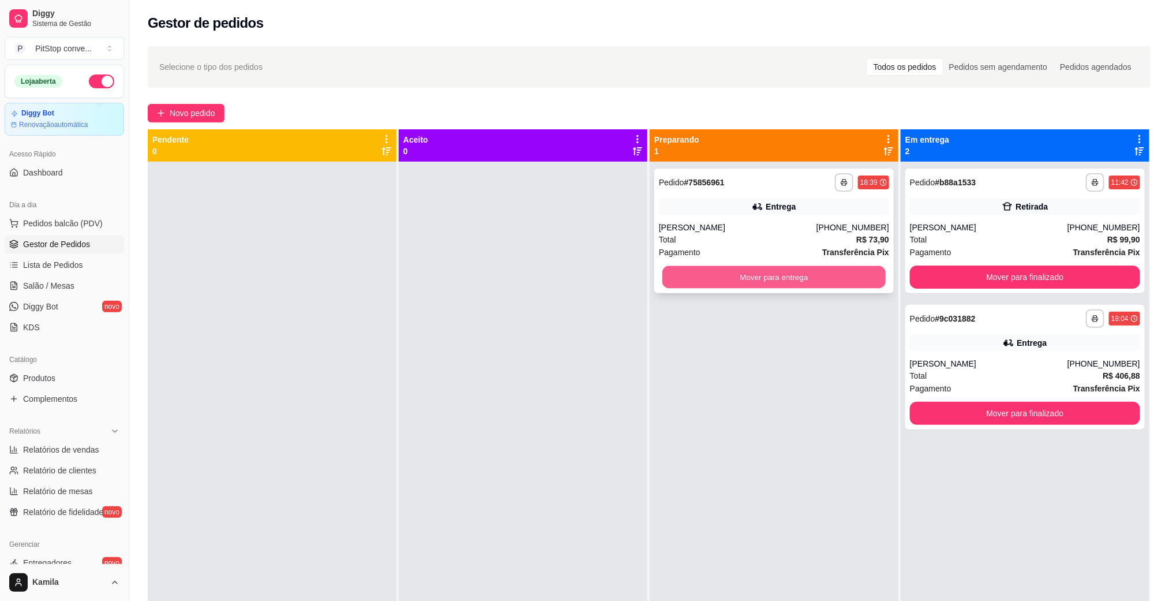
click at [741, 281] on button "Mover para entrega" at bounding box center [773, 277] width 223 height 23
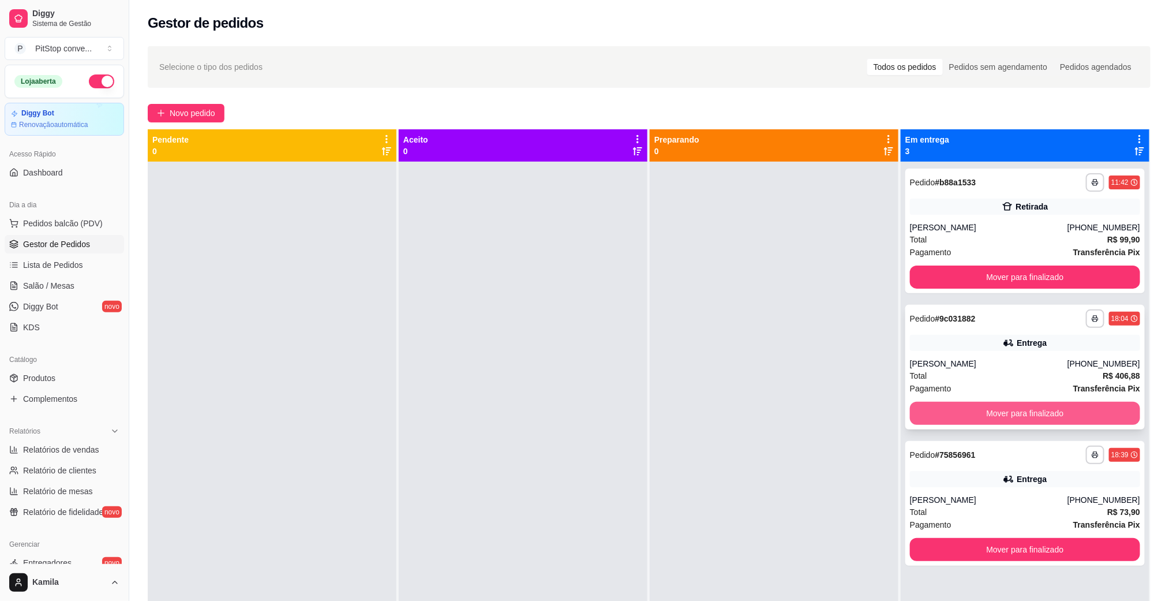
click at [982, 414] on button "Mover para finalizado" at bounding box center [1025, 413] width 230 height 23
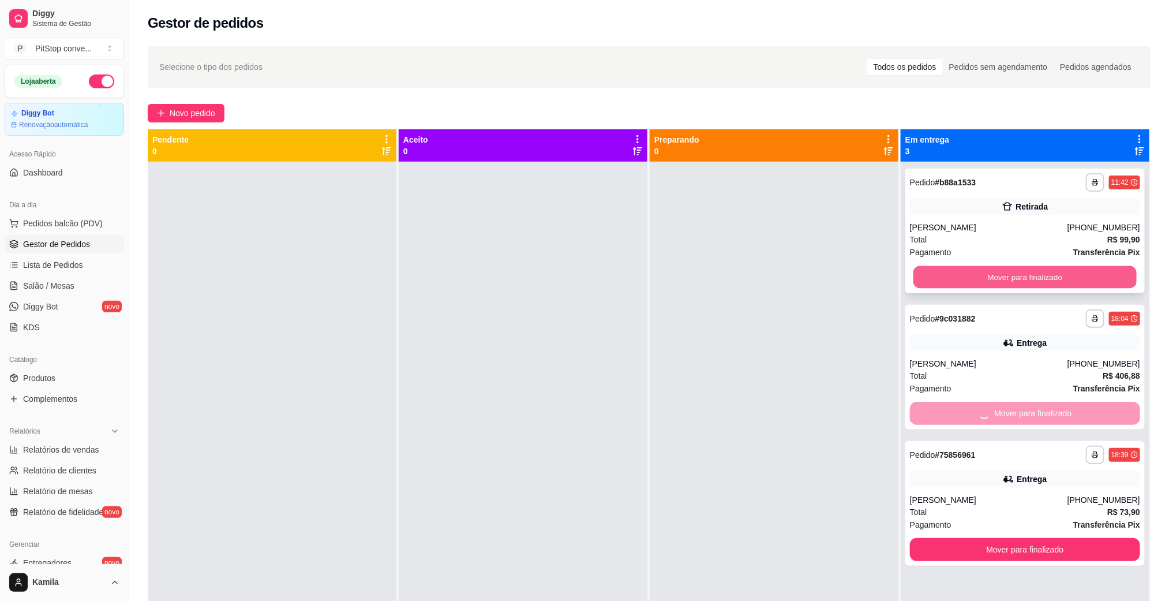
click at [994, 277] on button "Mover para finalizado" at bounding box center [1024, 277] width 223 height 23
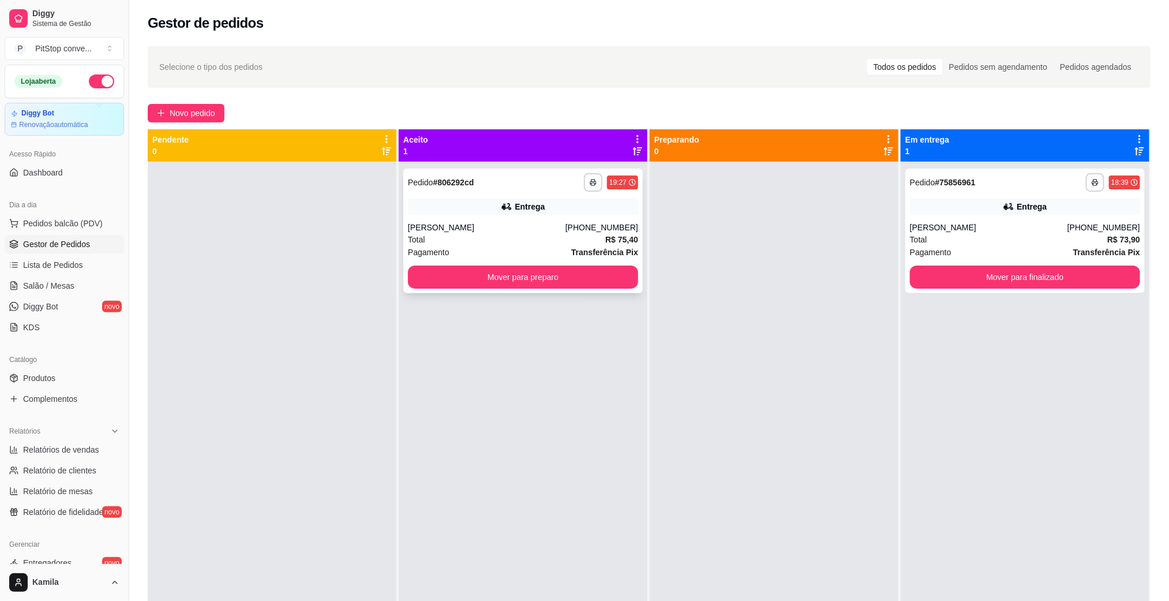
click at [538, 224] on div "[PERSON_NAME]" at bounding box center [487, 228] width 158 height 12
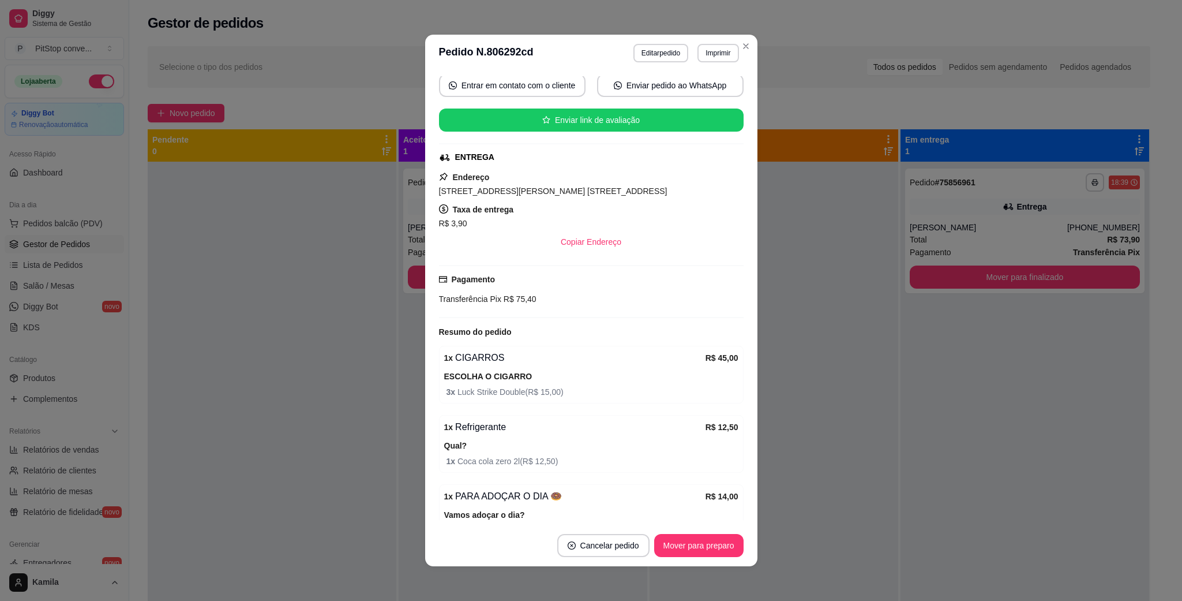
scroll to position [9, 0]
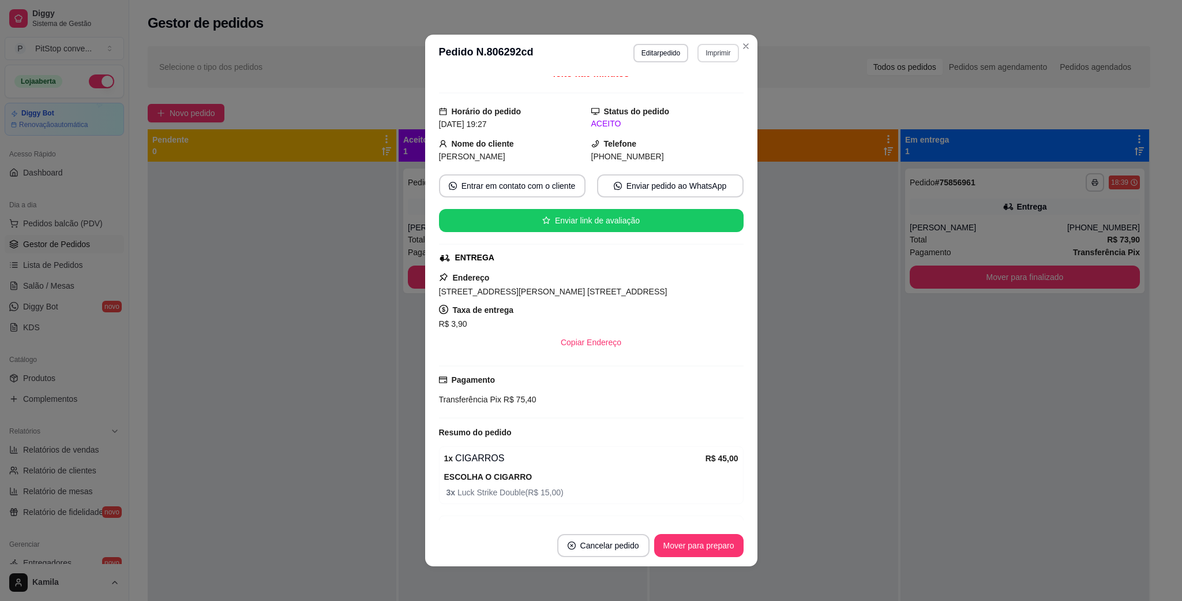
click at [713, 62] on div "**********" at bounding box center [687, 53] width 106 height 18
click at [694, 97] on button "IMPRESSORA" at bounding box center [691, 94] width 81 height 18
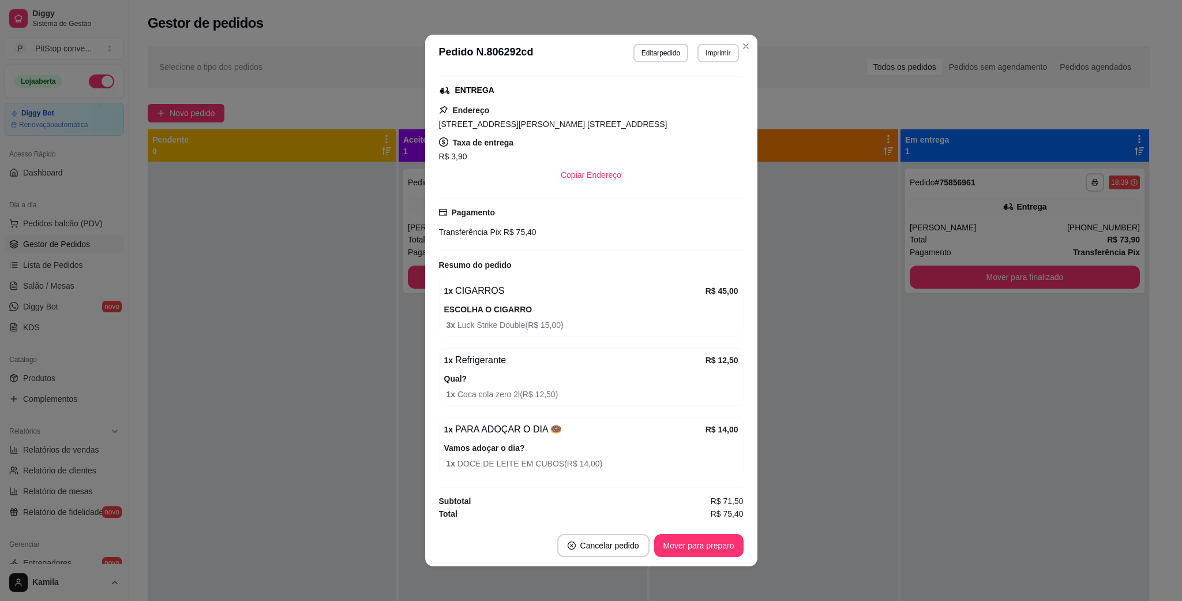
scroll to position [182, 0]
click at [542, 119] on span "[STREET_ADDRESS][PERSON_NAME] [STREET_ADDRESS]" at bounding box center [553, 123] width 229 height 9
click at [544, 119] on span "[STREET_ADDRESS][PERSON_NAME] [STREET_ADDRESS]" at bounding box center [553, 123] width 229 height 9
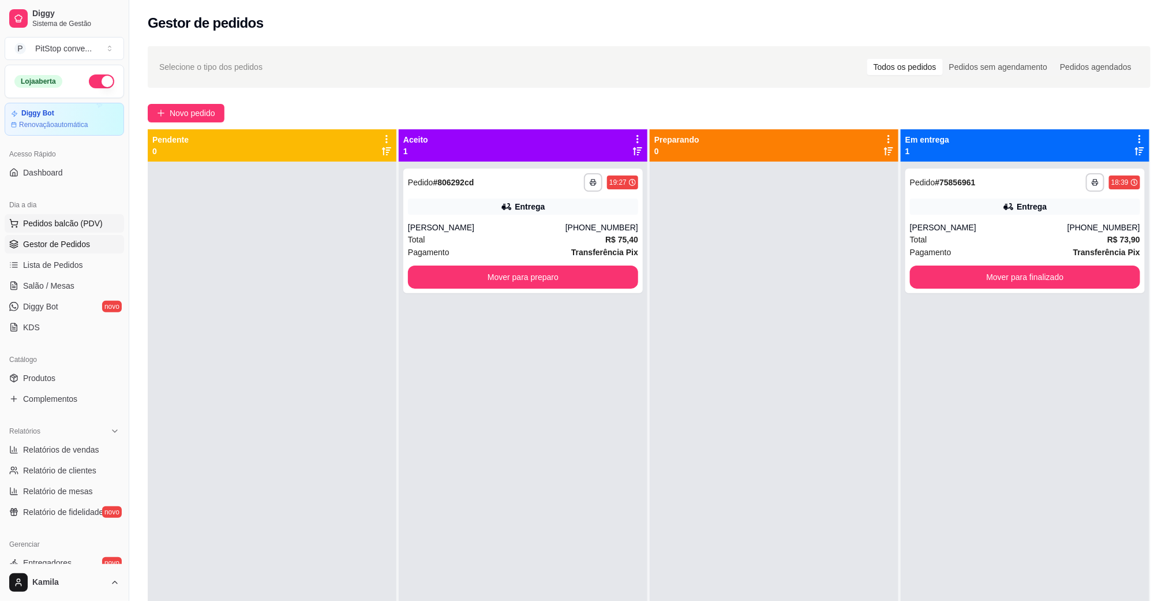
click at [81, 223] on span "Pedidos balcão (PDV)" at bounding box center [63, 224] width 80 height 12
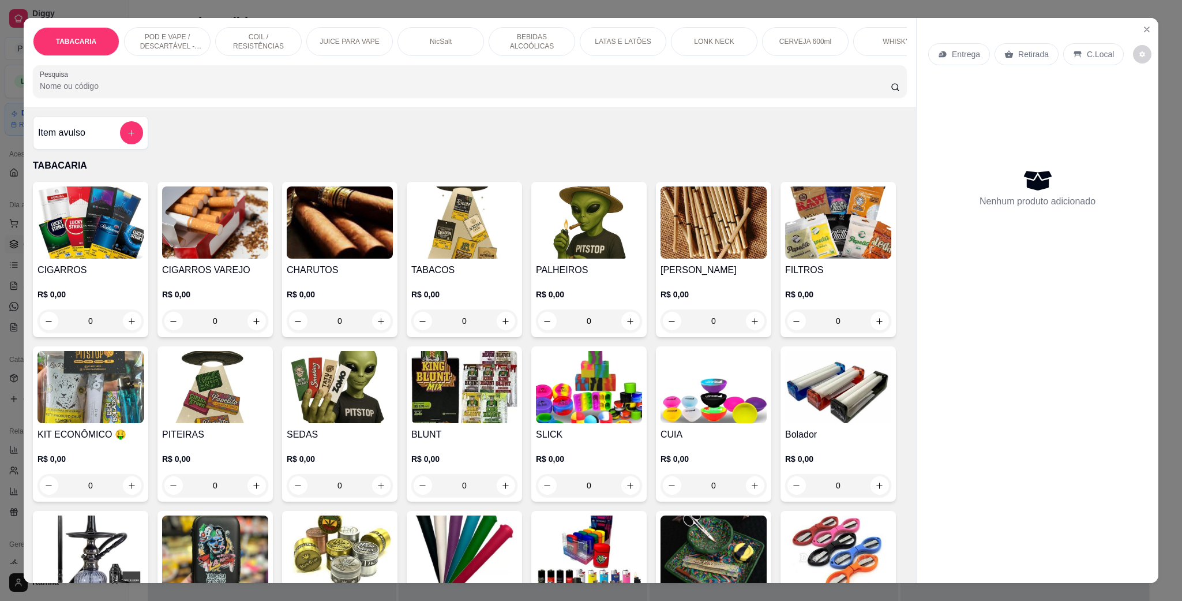
click at [179, 31] on div "POD E VAPE / DESCARTÁVEL - RECARREGAVEL" at bounding box center [167, 41] width 87 height 29
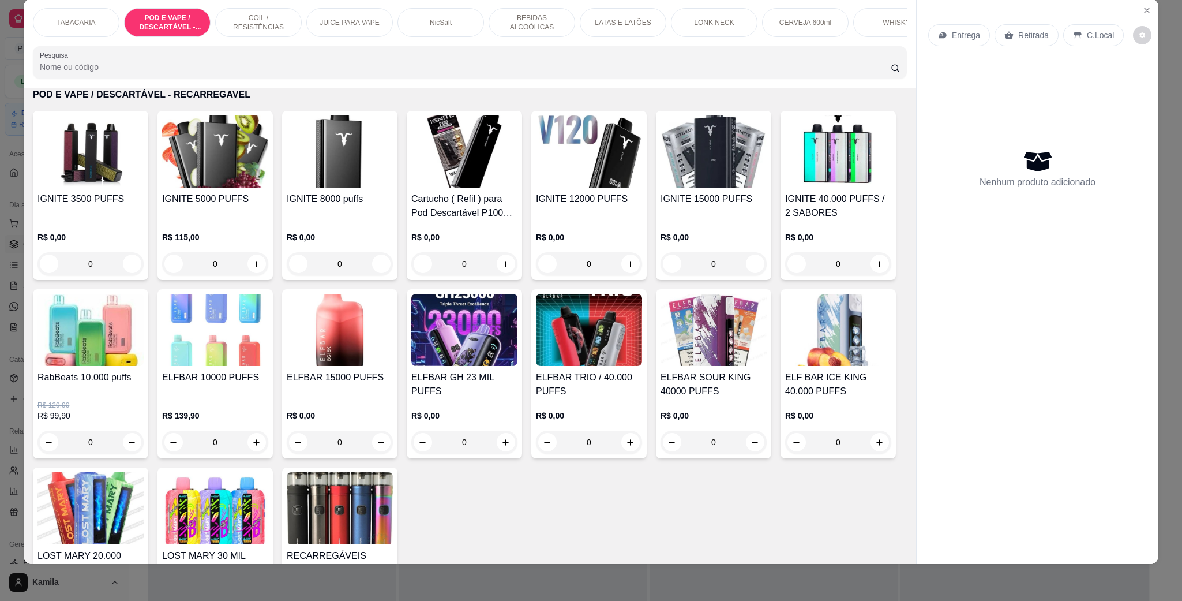
click at [518, 352] on img at bounding box center [464, 330] width 106 height 72
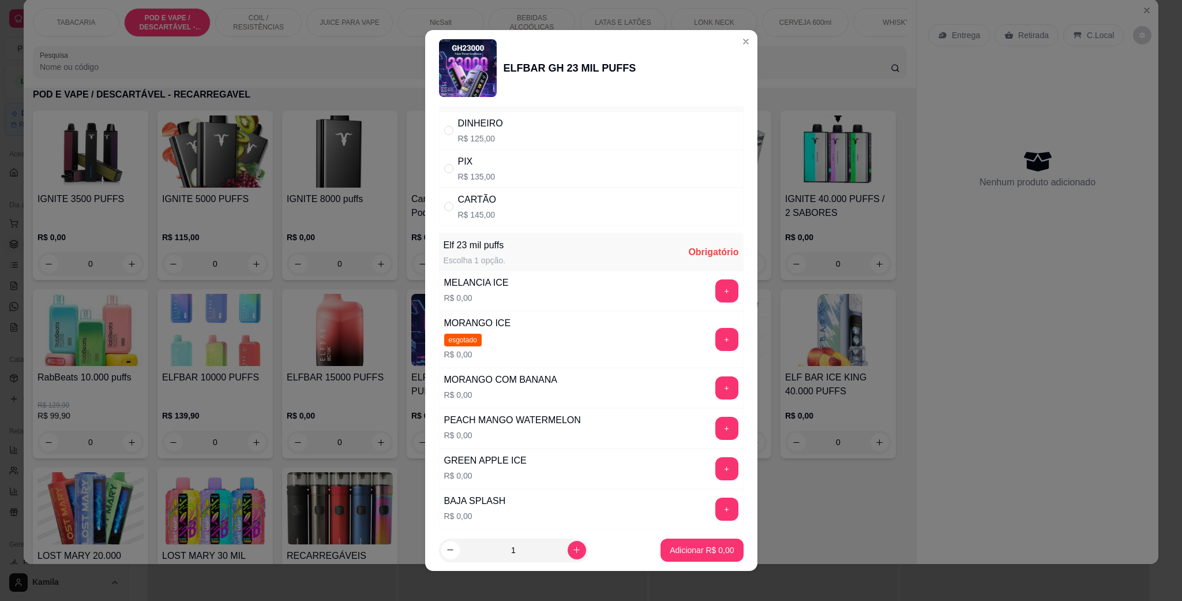
scroll to position [0, 0]
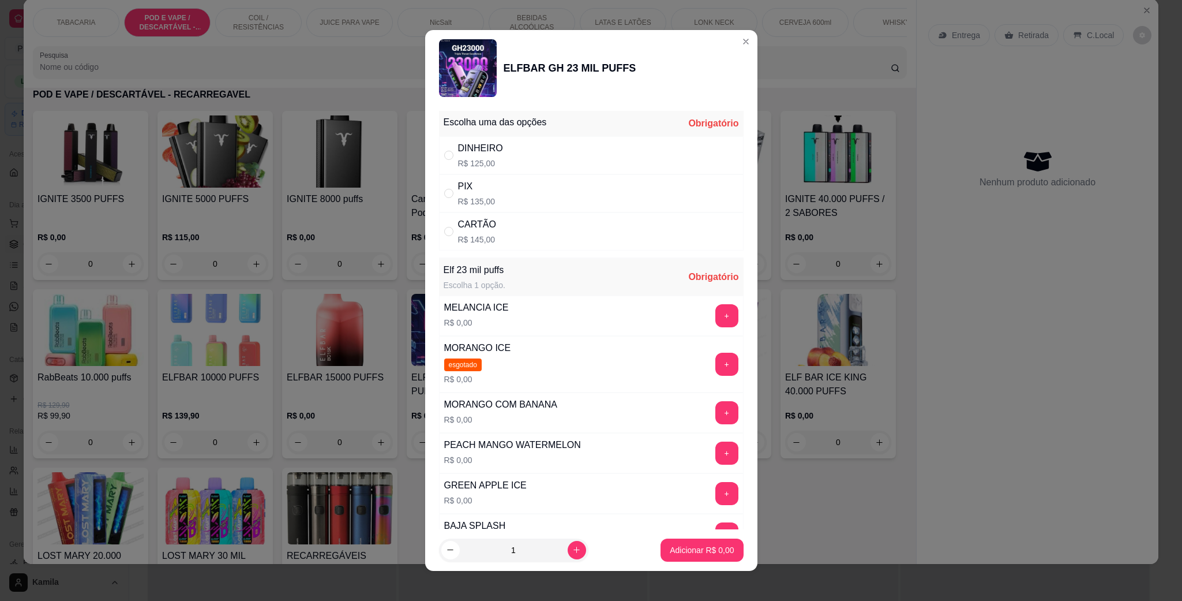
click at [458, 184] on div "PIX" at bounding box center [477, 186] width 38 height 14
radio input "true"
click at [711, 411] on div "+" at bounding box center [727, 412] width 32 height 23
click at [716, 416] on button "+" at bounding box center [727, 412] width 23 height 23
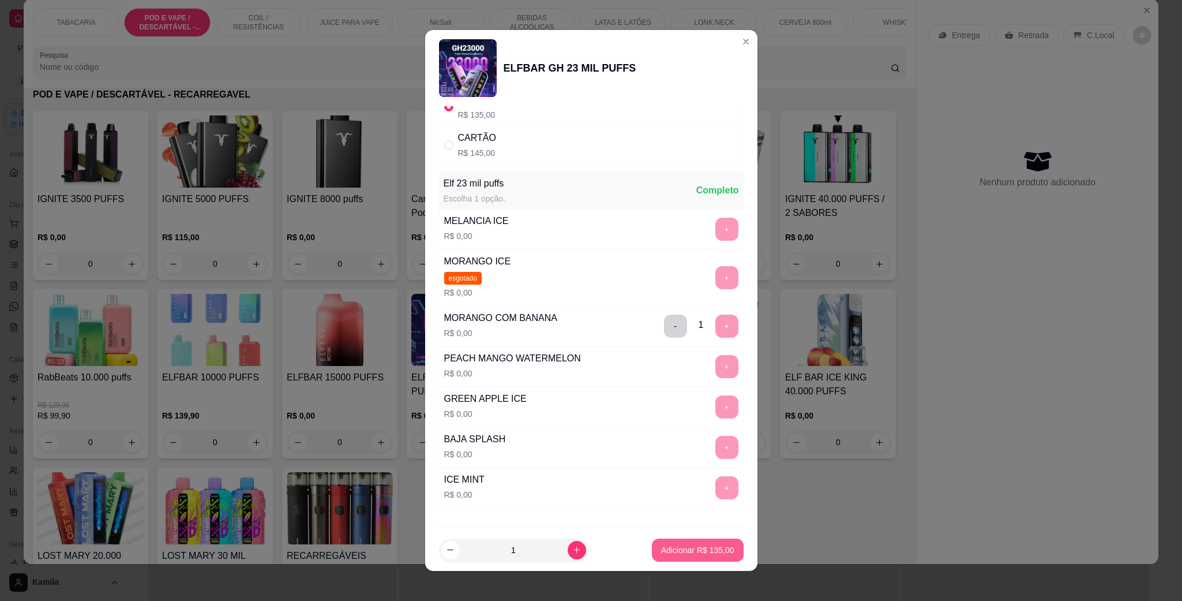
click at [675, 552] on p "Adicionar R$ 135,00" at bounding box center [697, 550] width 73 height 12
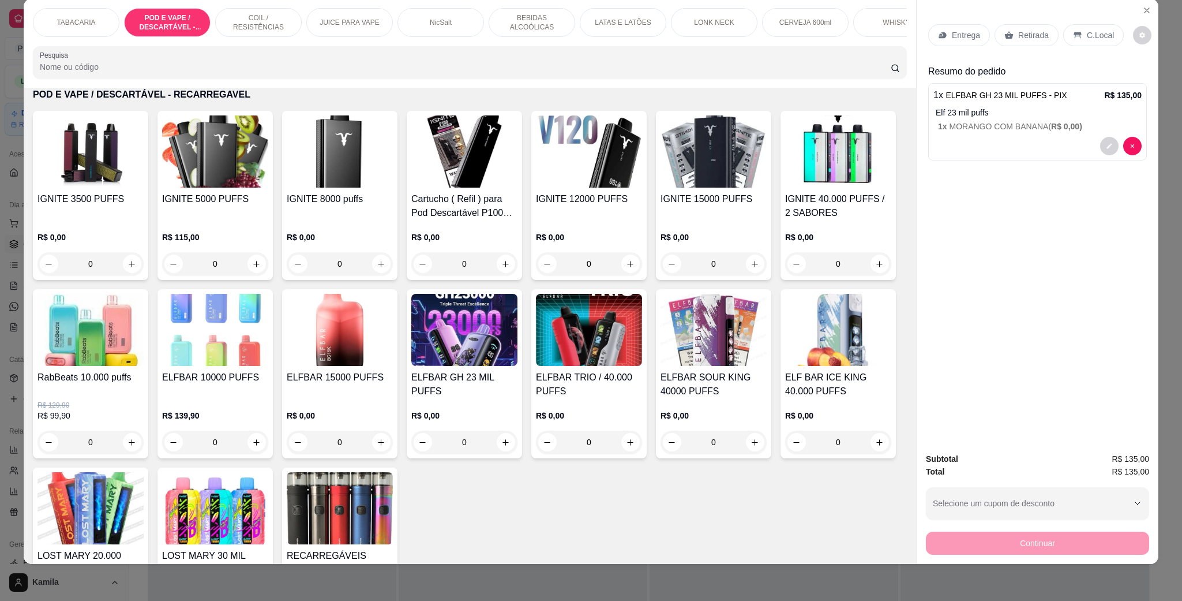
click at [1086, 42] on div "C.Local" at bounding box center [1094, 35] width 61 height 22
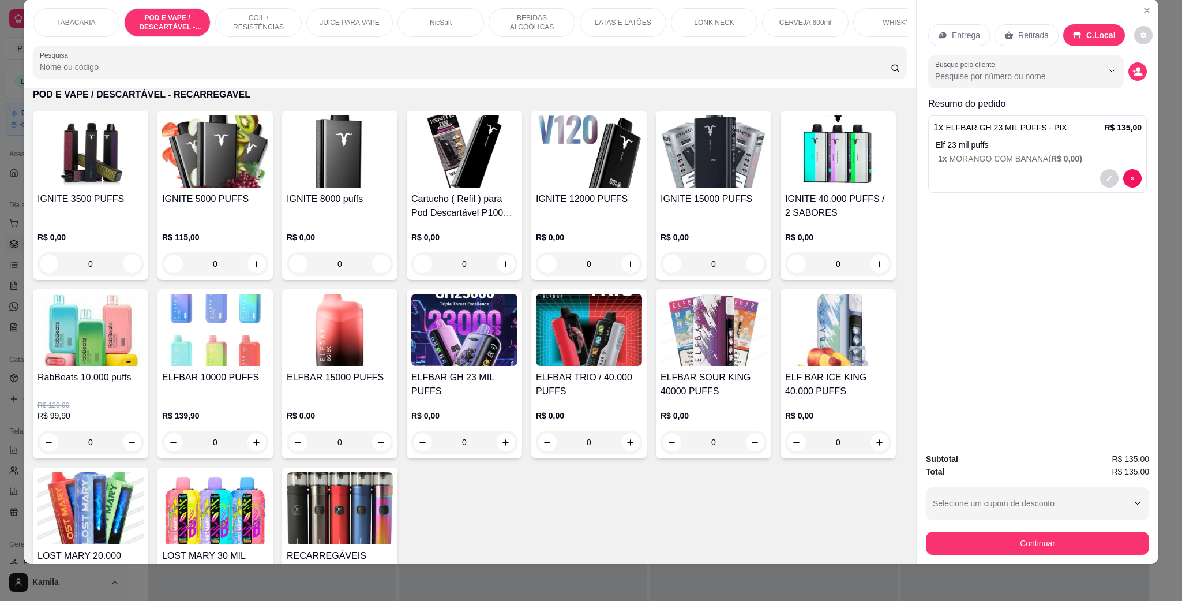
click at [1032, 548] on button "Continuar" at bounding box center [1037, 542] width 223 height 23
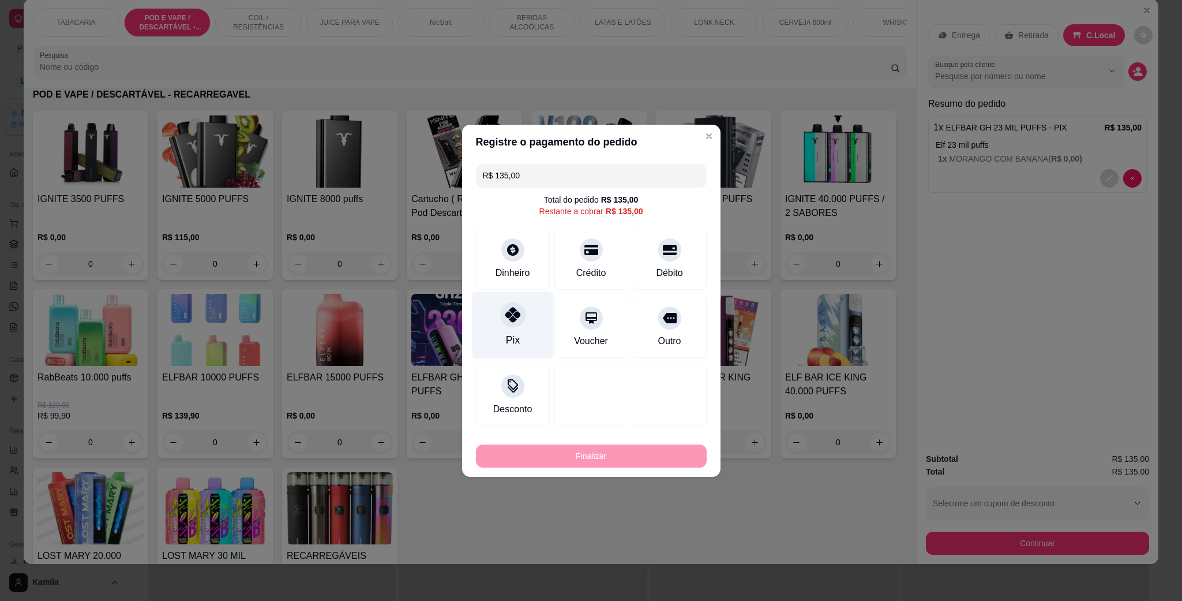
click at [511, 324] on div at bounding box center [512, 314] width 25 height 25
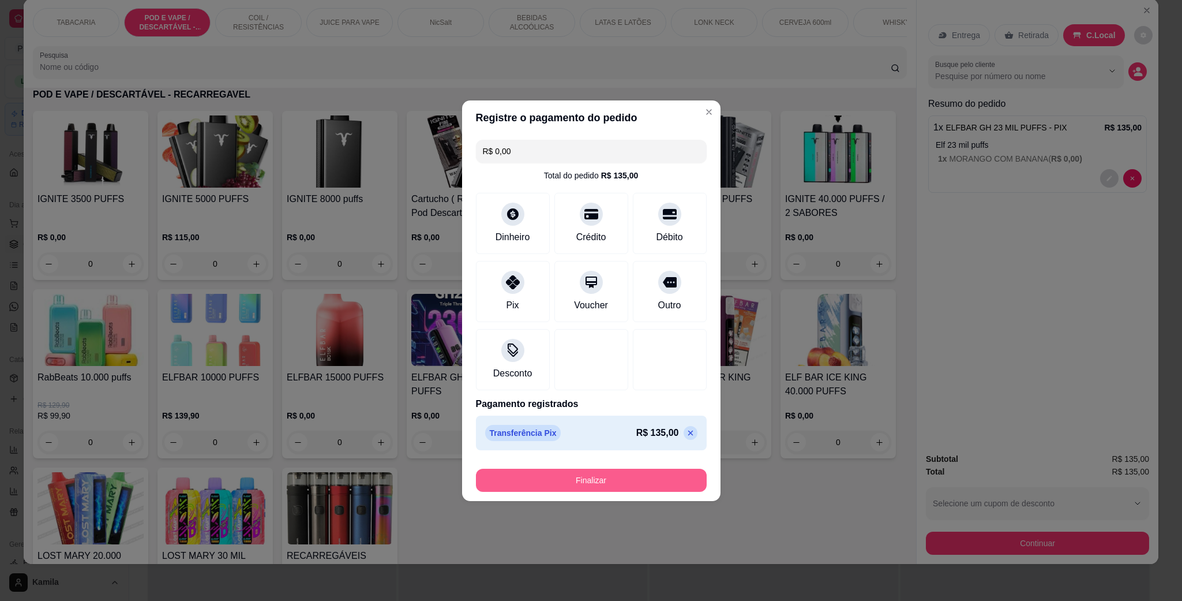
click at [643, 488] on button "Finalizar" at bounding box center [591, 480] width 231 height 23
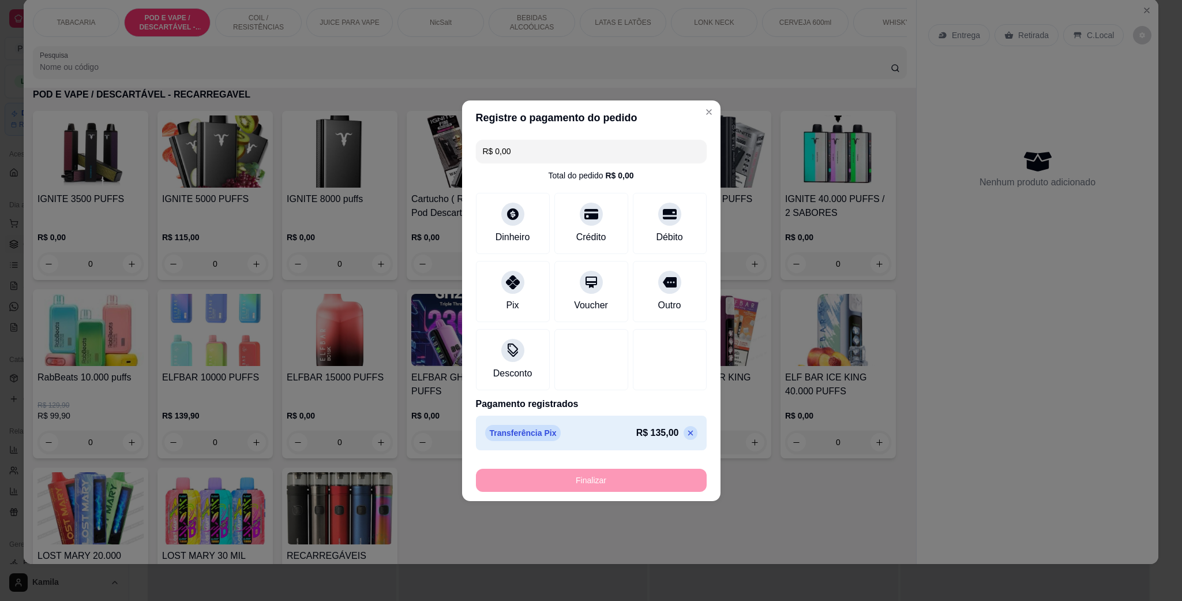
type input "-R$ 135,00"
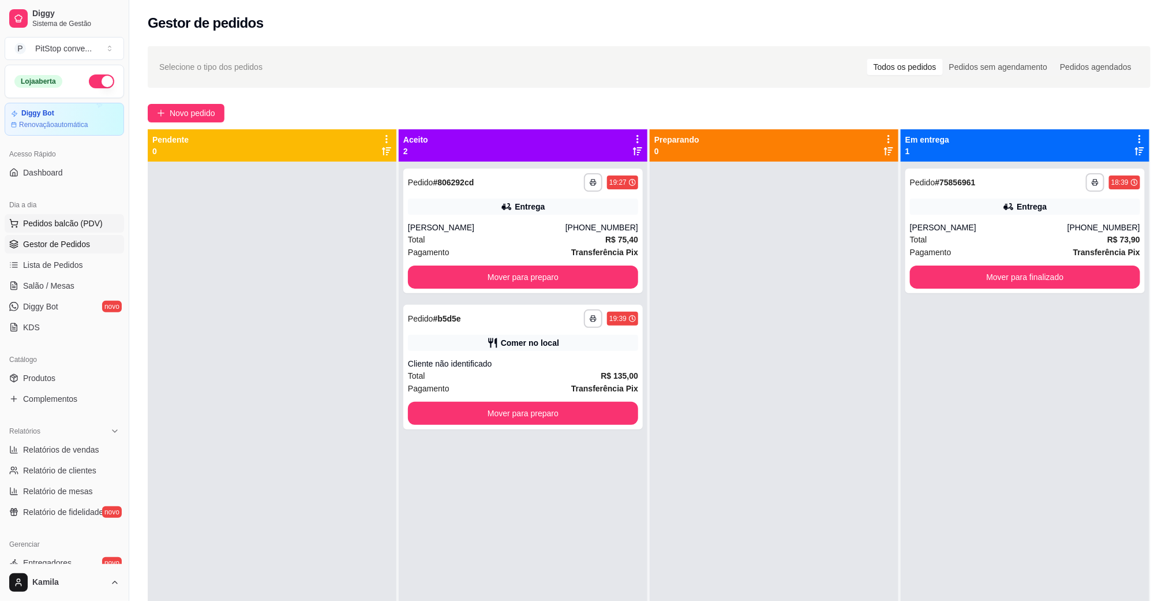
click at [54, 225] on span "Pedidos balcão (PDV)" at bounding box center [63, 224] width 80 height 12
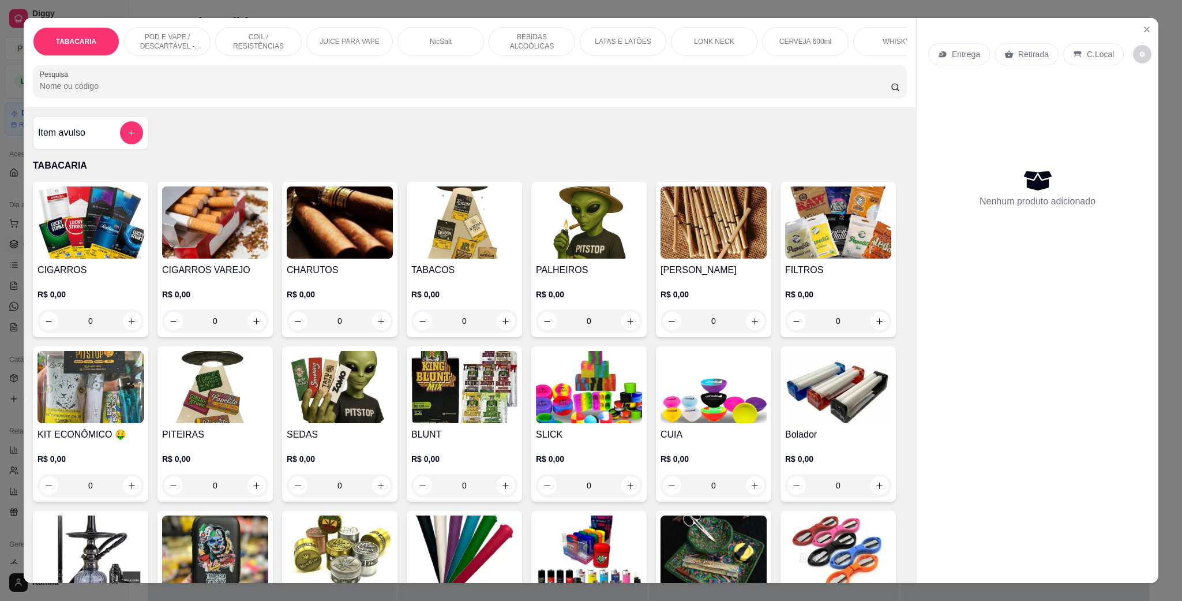
click at [166, 42] on p "POD E VAPE / DESCARTÁVEL - RECARREGAVEL" at bounding box center [167, 41] width 67 height 18
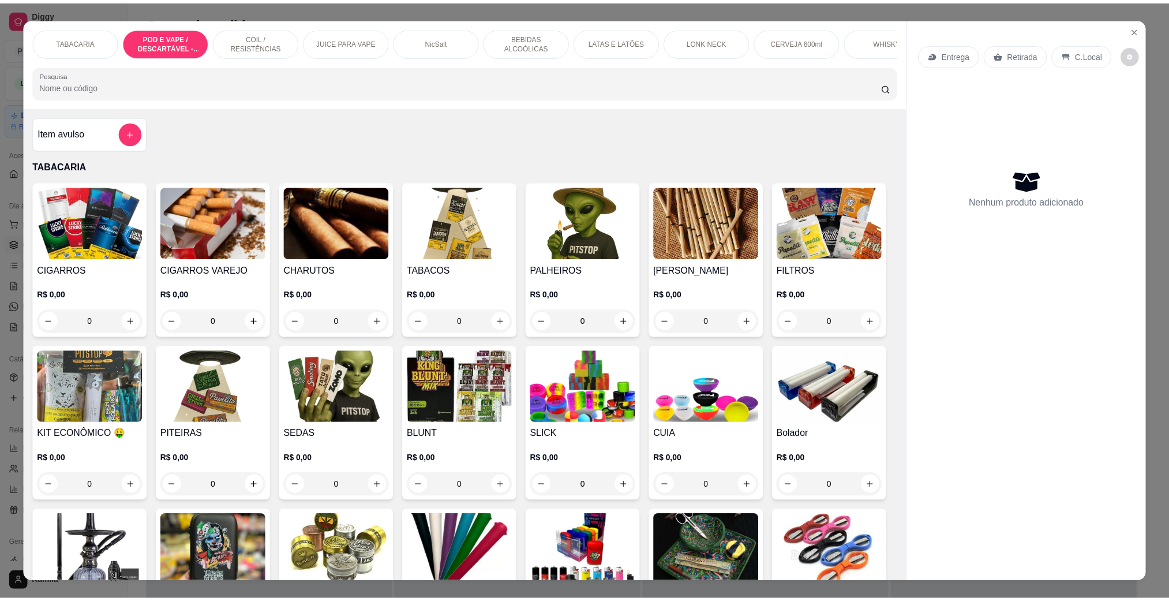
scroll to position [19, 0]
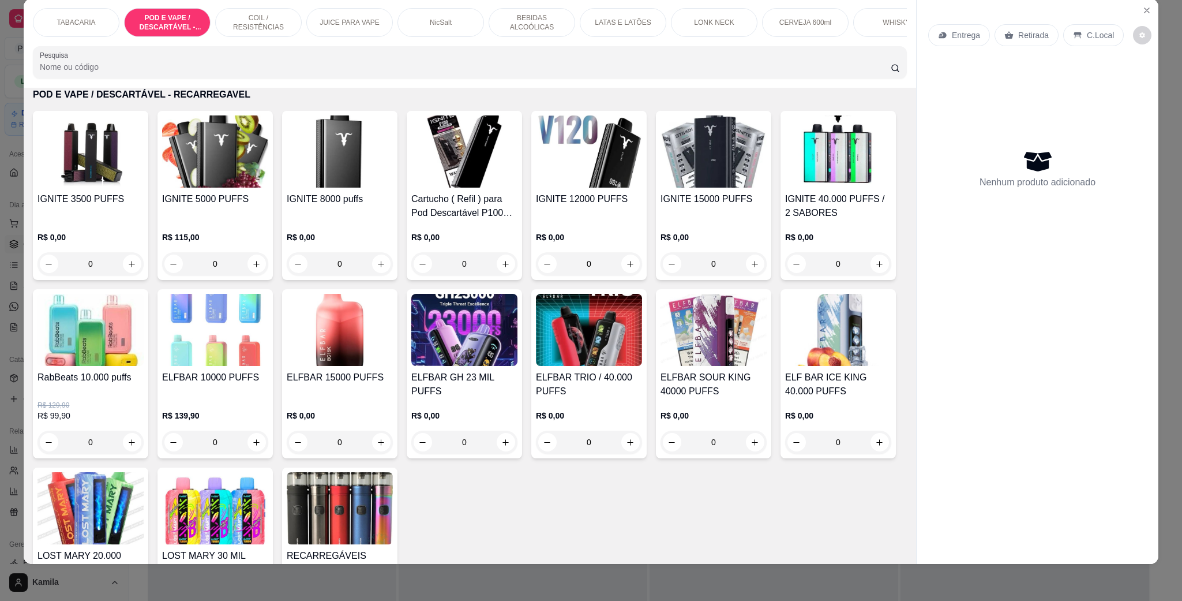
click at [268, 346] on img at bounding box center [215, 330] width 106 height 72
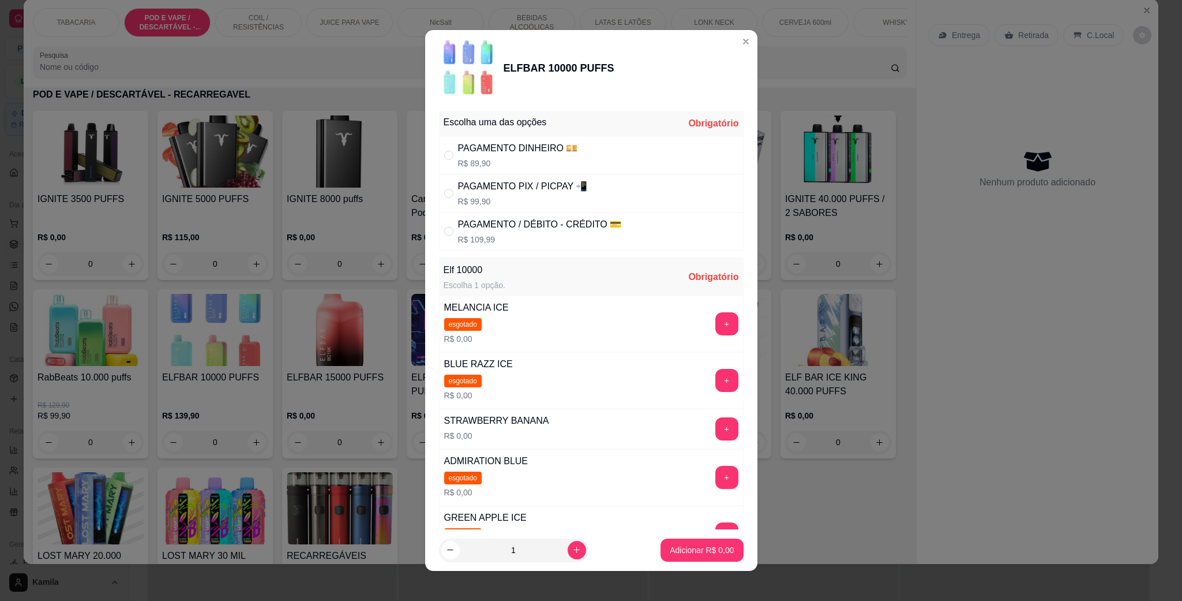
click at [533, 184] on div "PAGAMENTO PIX / PICPAY 📲" at bounding box center [523, 186] width 130 height 14
radio input "true"
click at [716, 432] on button "+" at bounding box center [727, 428] width 23 height 23
click at [706, 544] on p "Adicionar R$ 99,90" at bounding box center [699, 550] width 69 height 12
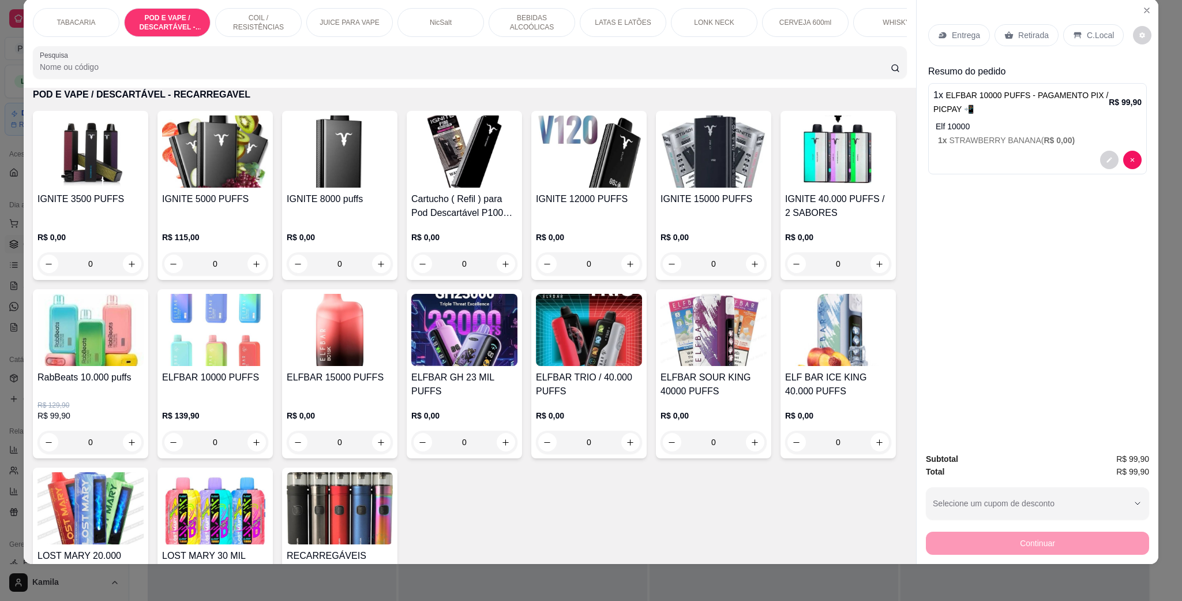
click at [1104, 40] on p "C.Local" at bounding box center [1100, 35] width 27 height 12
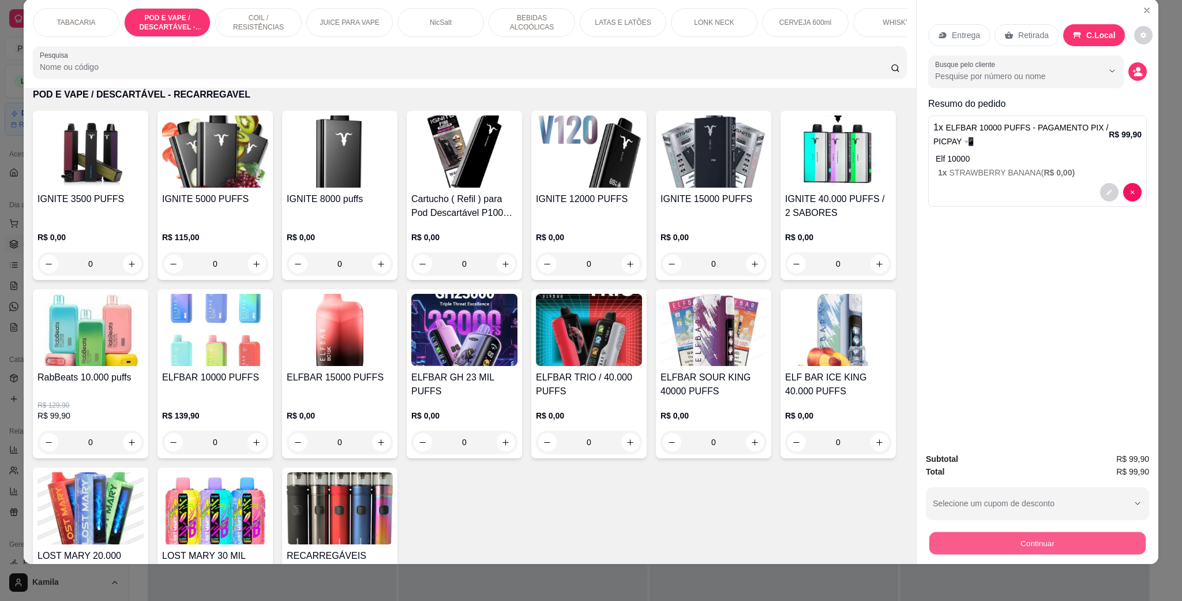
click at [1079, 539] on button "Continuar" at bounding box center [1038, 542] width 216 height 23
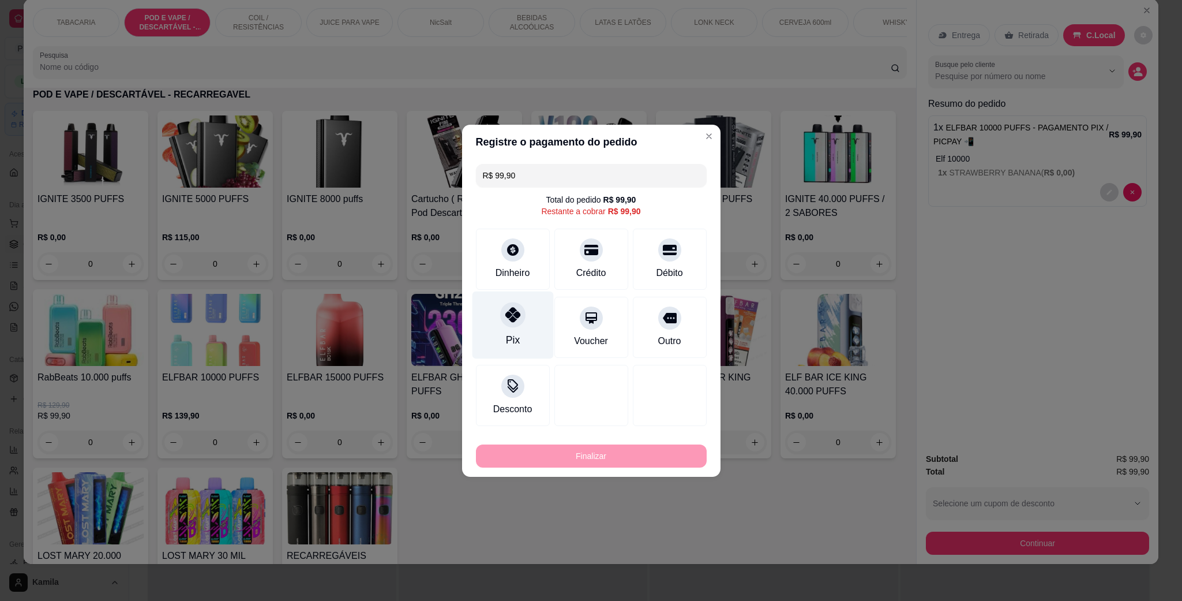
click at [500, 312] on div at bounding box center [512, 314] width 25 height 25
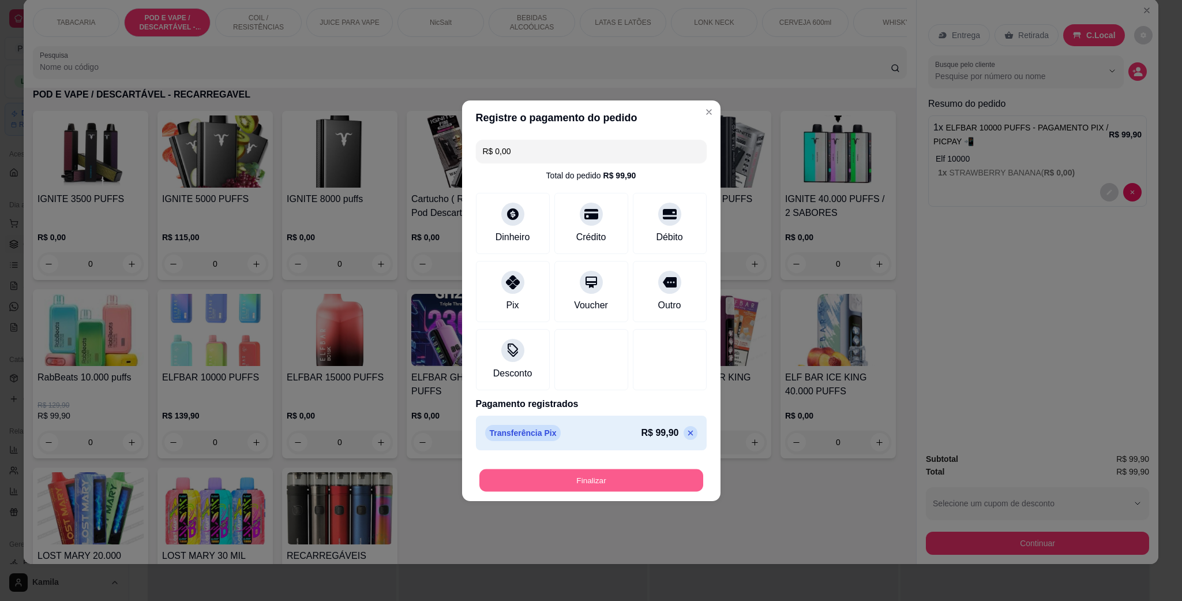
click at [634, 477] on button "Finalizar" at bounding box center [592, 480] width 224 height 23
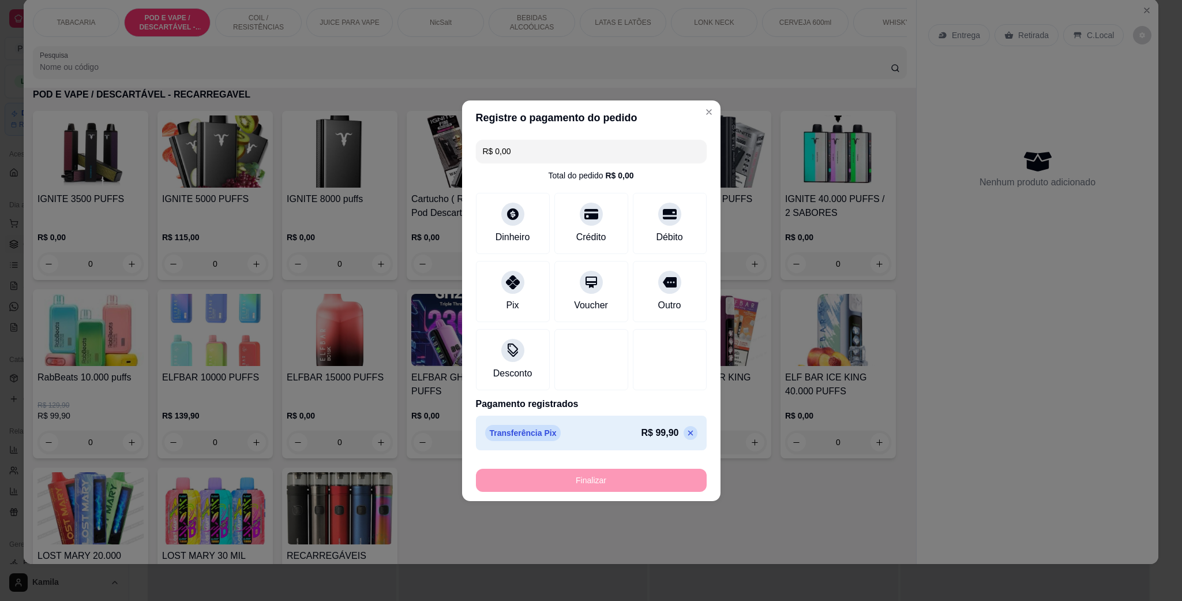
type input "-R$ 99,90"
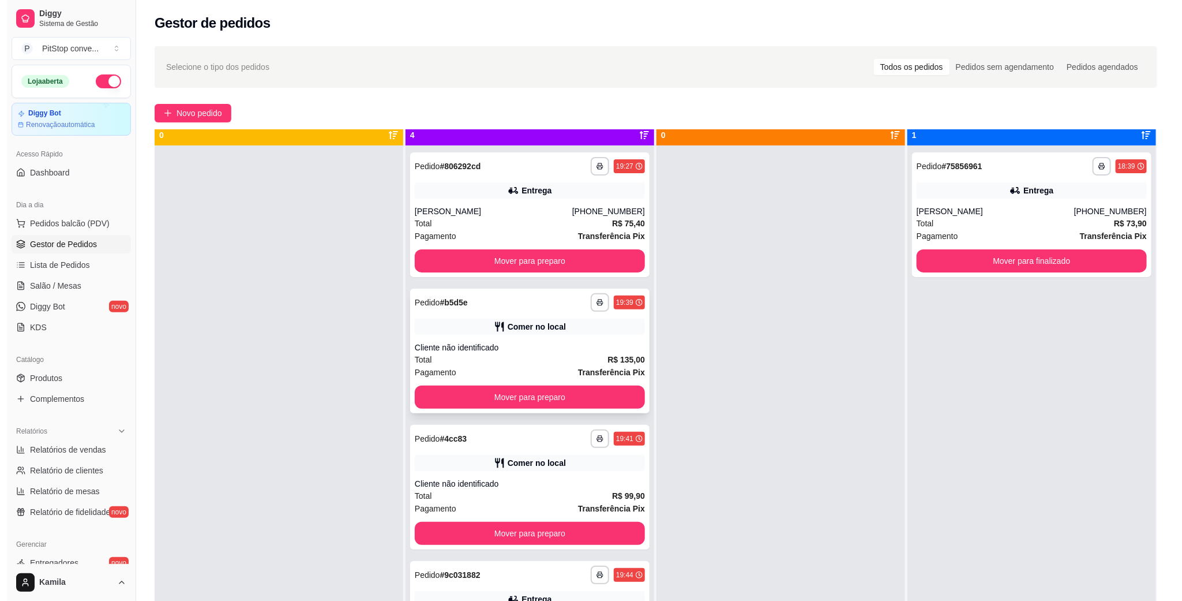
scroll to position [32, 0]
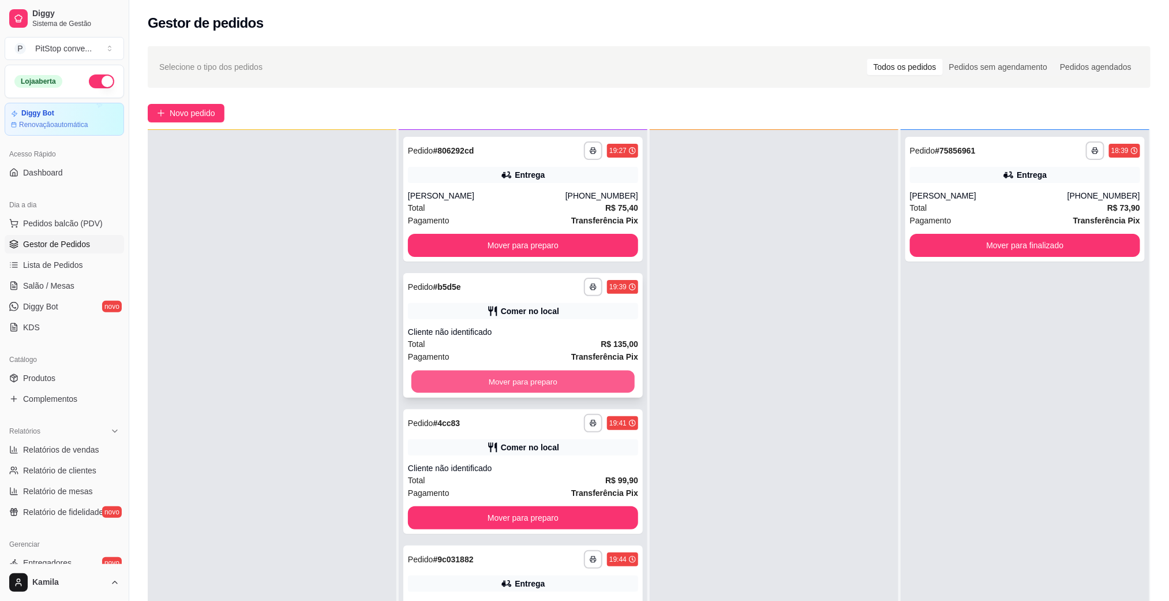
click at [580, 377] on button "Mover para preparo" at bounding box center [522, 381] width 223 height 23
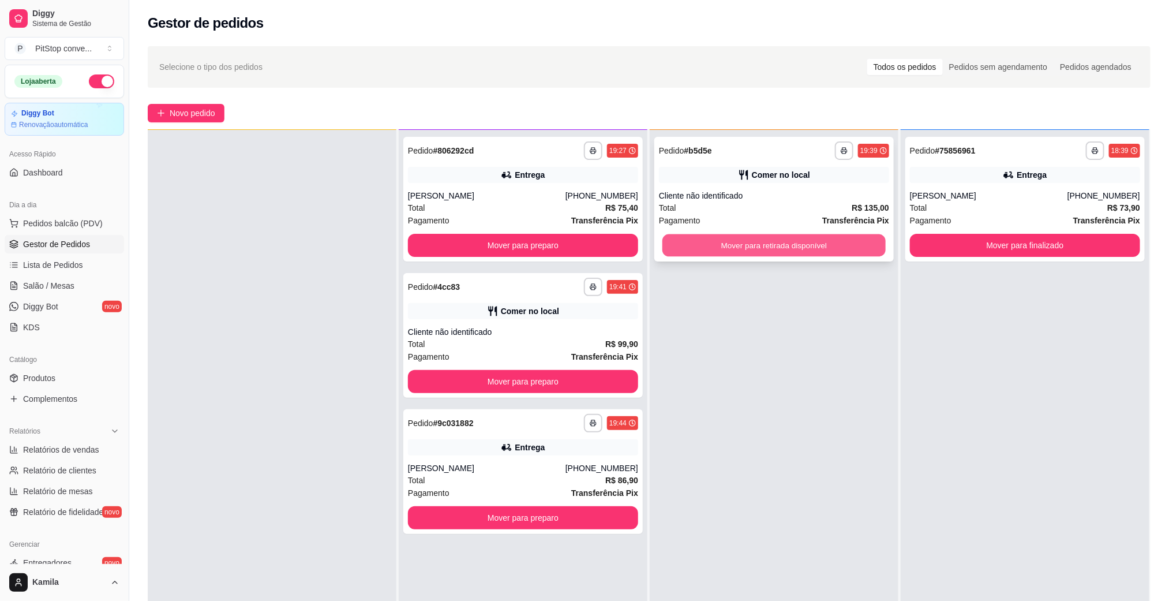
click at [776, 241] on button "Mover para retirada disponível" at bounding box center [773, 245] width 223 height 23
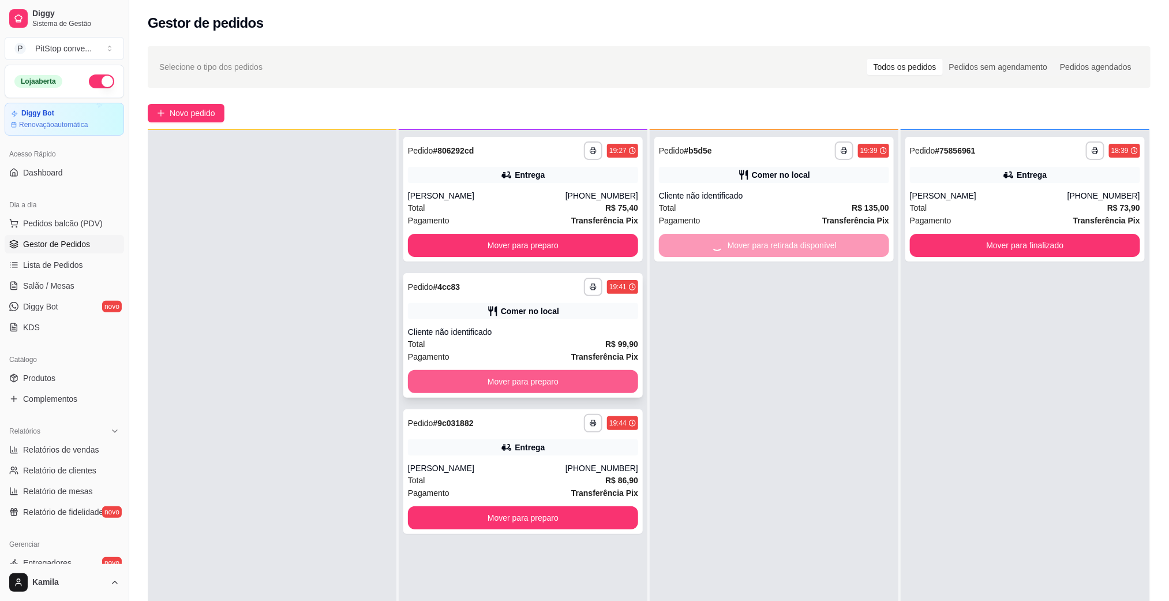
click at [539, 379] on button "Mover para preparo" at bounding box center [523, 381] width 230 height 23
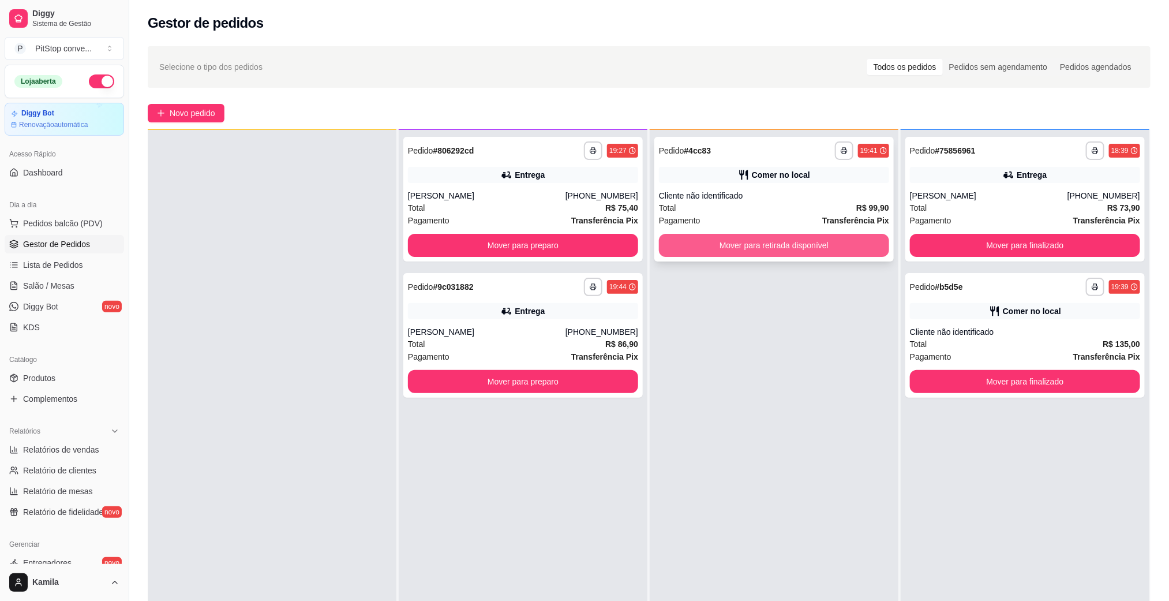
click at [793, 248] on button "Mover para retirada disponível" at bounding box center [774, 245] width 230 height 23
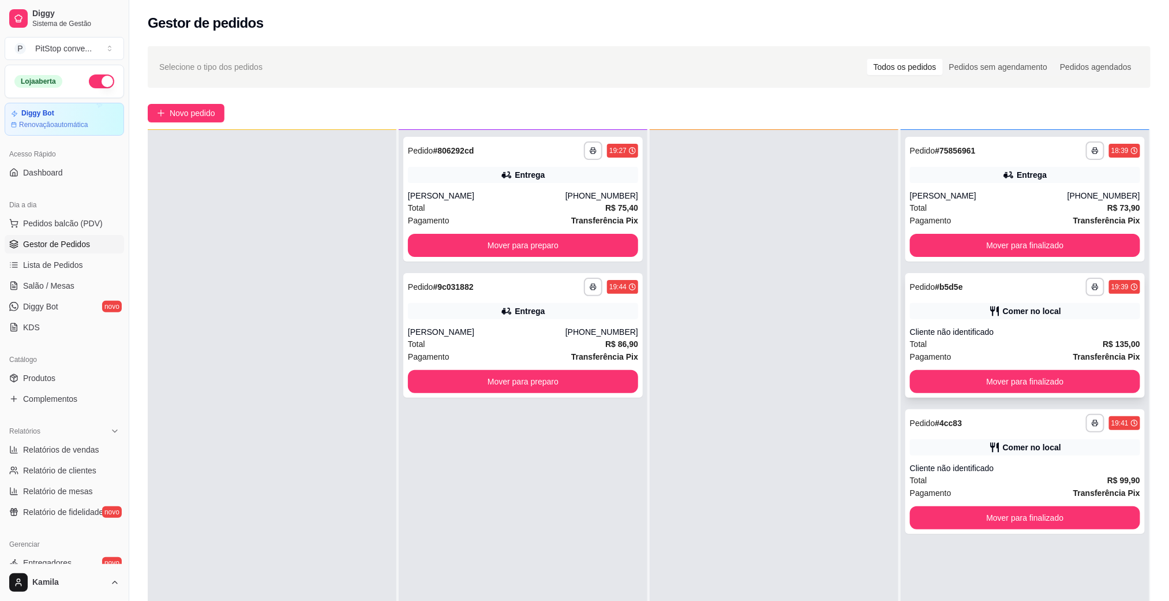
click at [1006, 387] on button "Mover para finalizado" at bounding box center [1025, 381] width 230 height 23
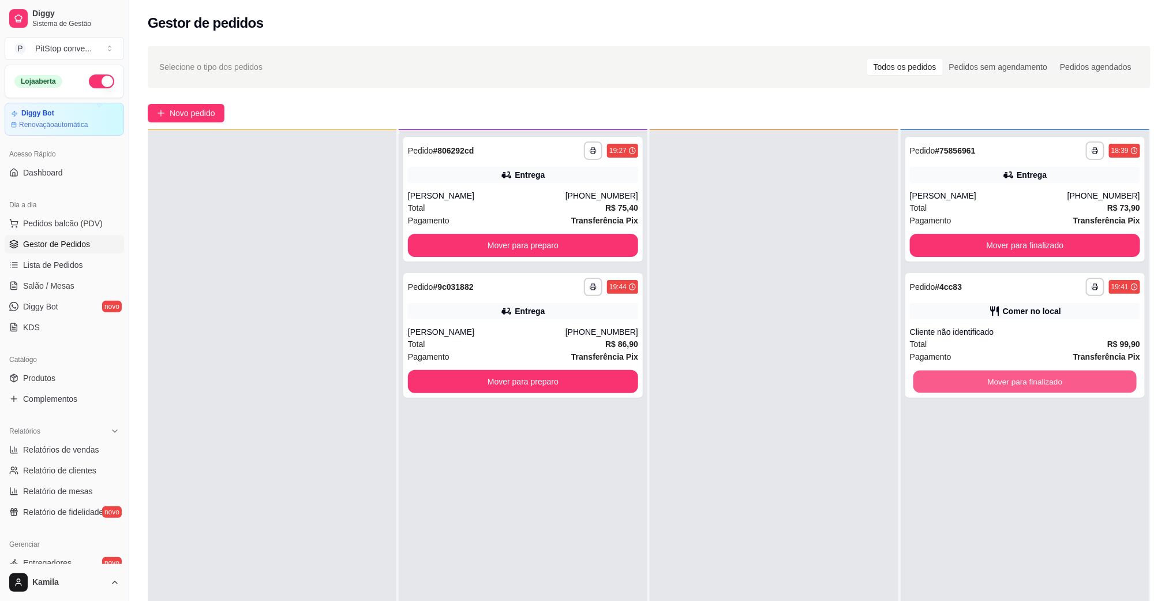
click at [1006, 387] on button "Mover para finalizado" at bounding box center [1024, 381] width 223 height 23
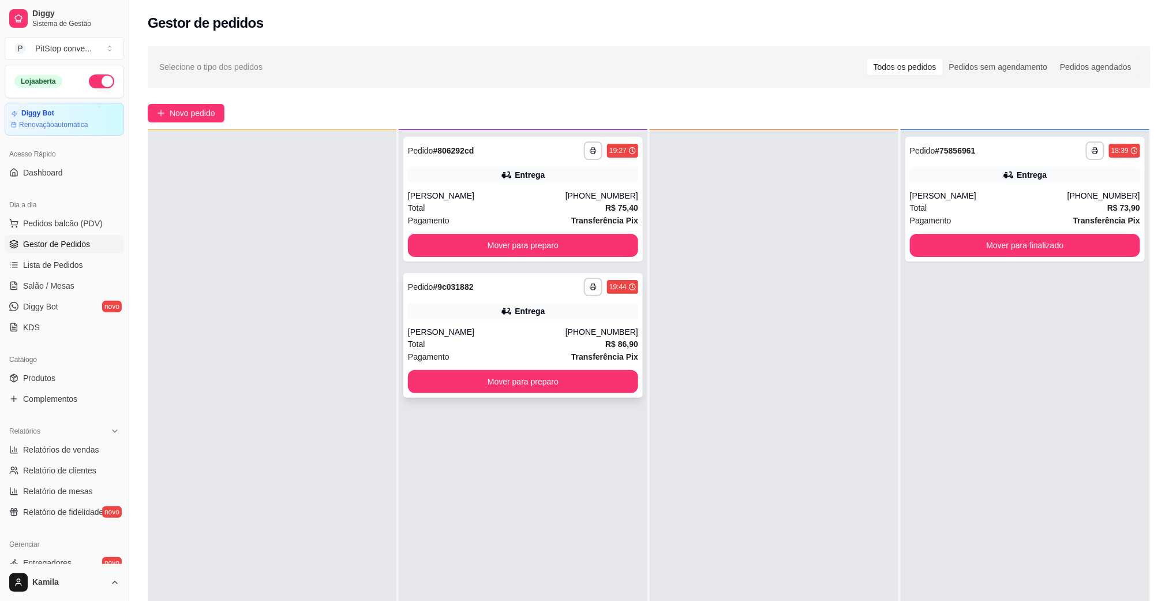
click at [544, 315] on div "Entrega" at bounding box center [523, 311] width 230 height 16
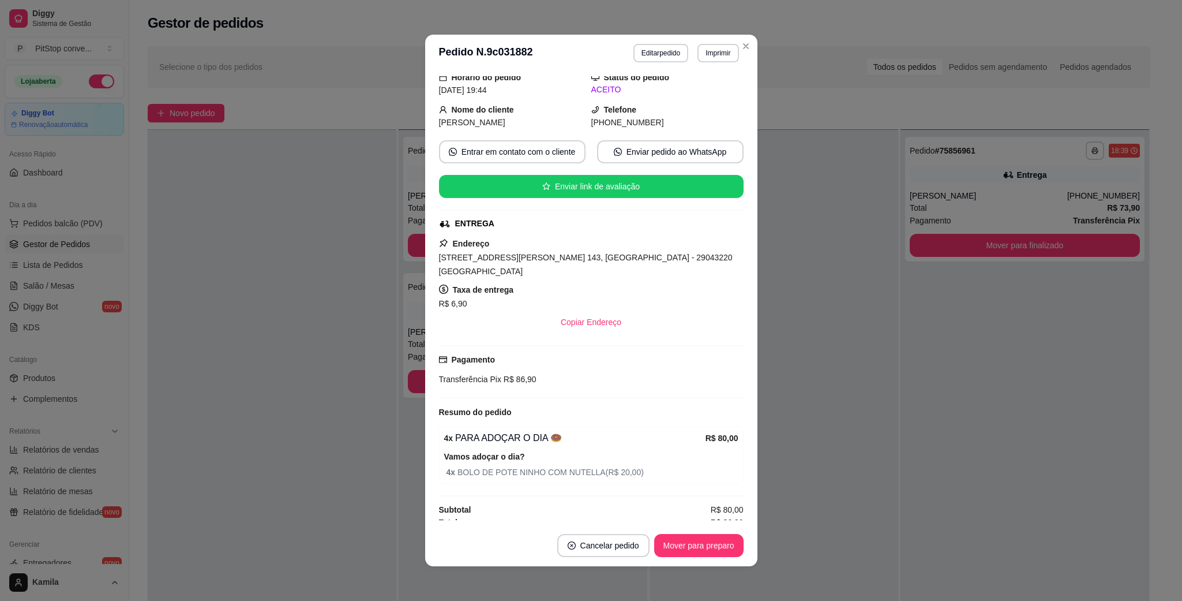
scroll to position [2, 0]
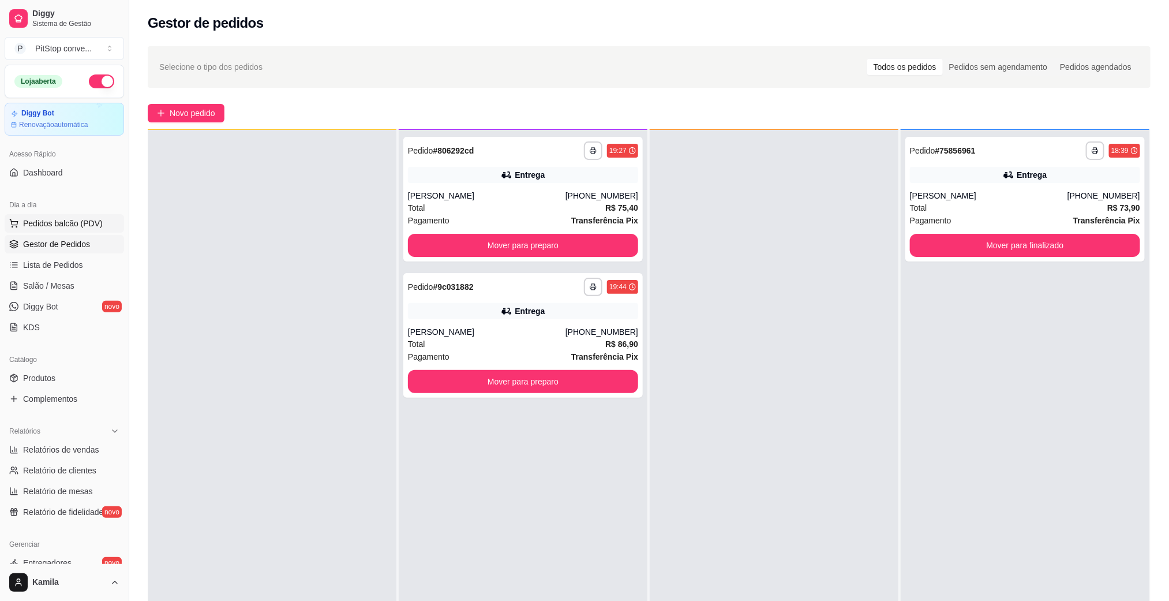
click at [73, 232] on button "Pedidos balcão (PDV)" at bounding box center [64, 223] width 119 height 18
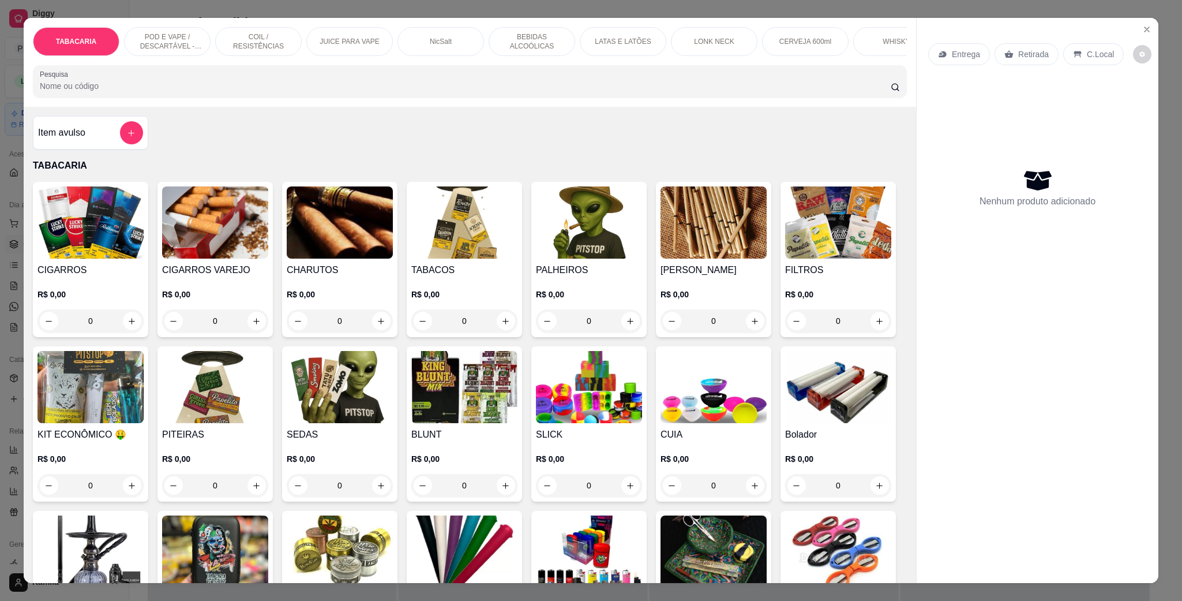
click at [144, 35] on p "POD E VAPE / DESCARTÁVEL - RECARREGAVEL" at bounding box center [167, 41] width 67 height 18
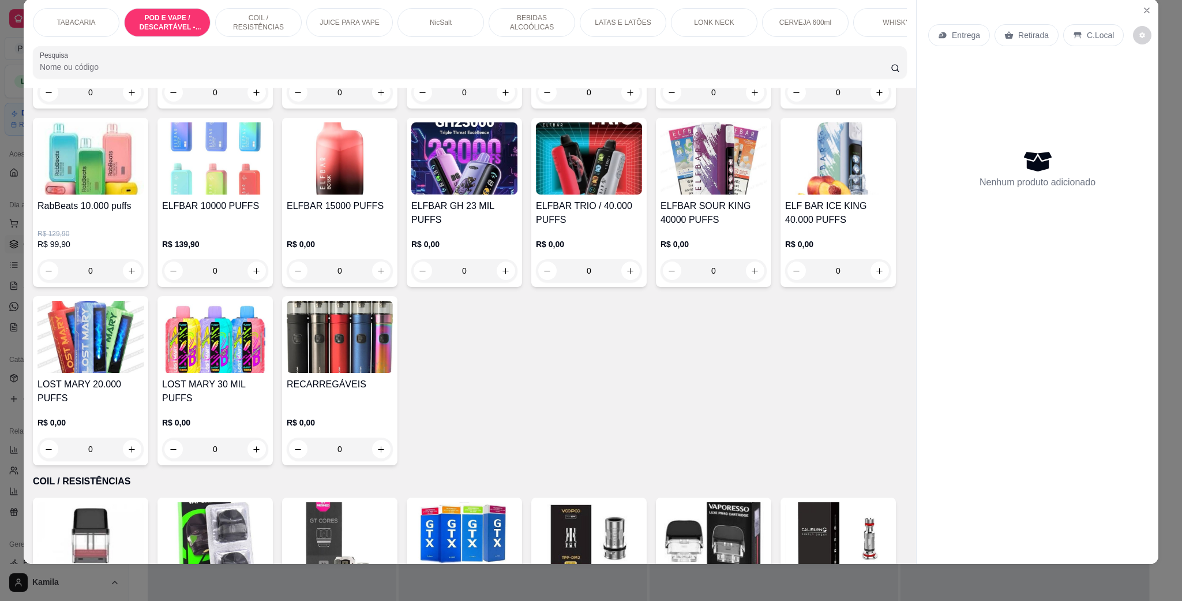
scroll to position [920, 0]
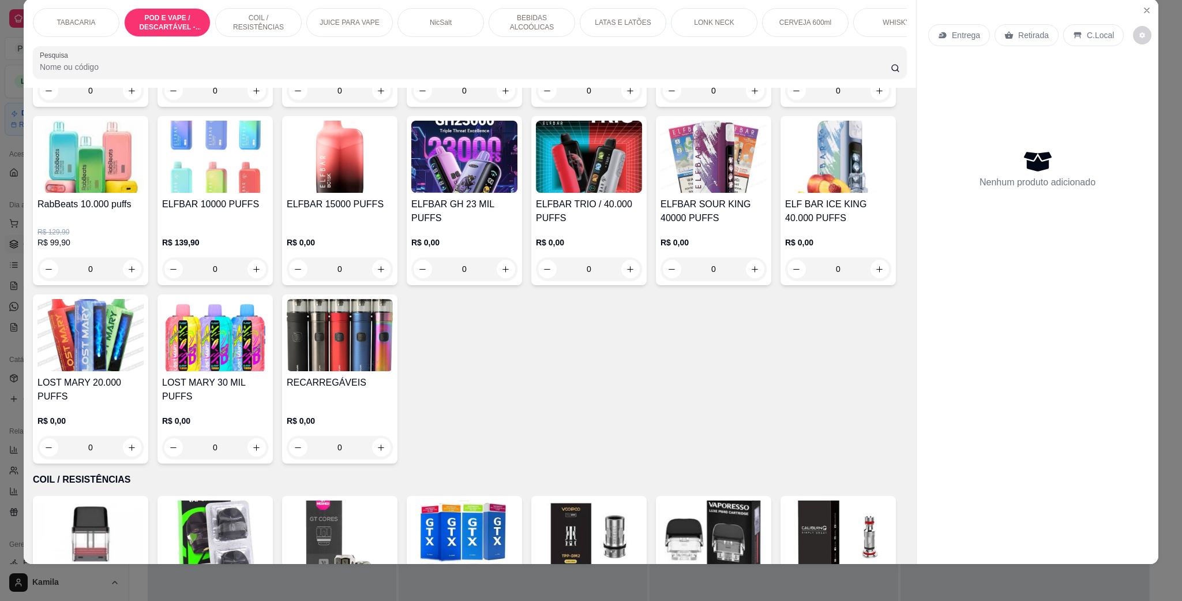
click at [785, 193] on img at bounding box center [838, 157] width 106 height 72
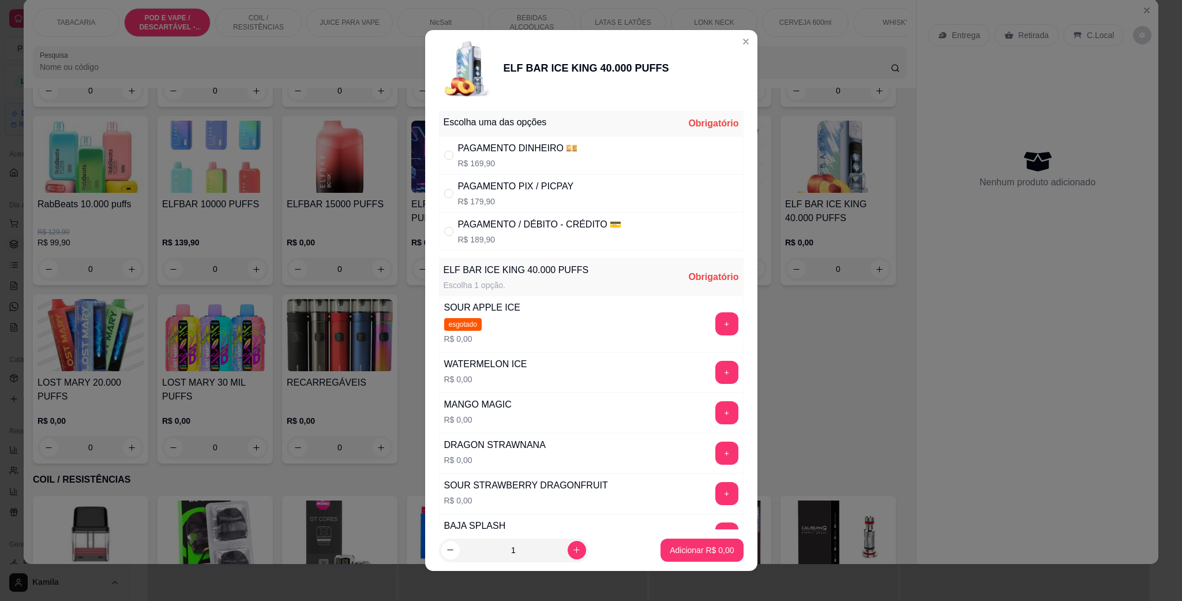
click at [482, 207] on p "R$ 179,90" at bounding box center [516, 202] width 116 height 12
radio input "true"
click at [716, 454] on button "+" at bounding box center [727, 453] width 23 height 23
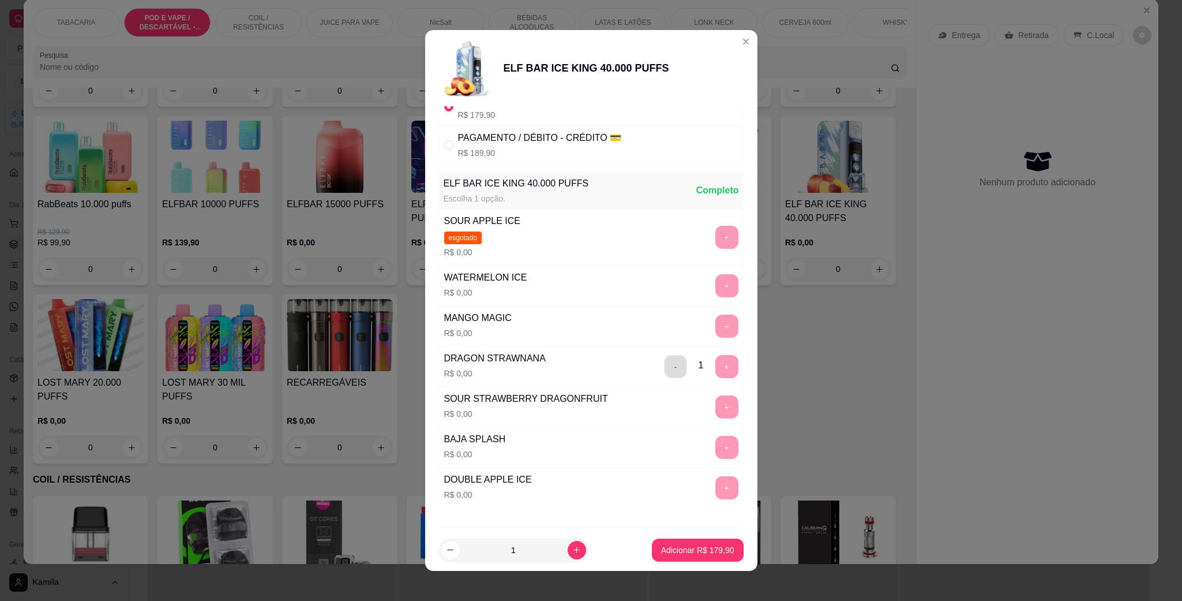
click at [664, 370] on button "-" at bounding box center [675, 366] width 23 height 23
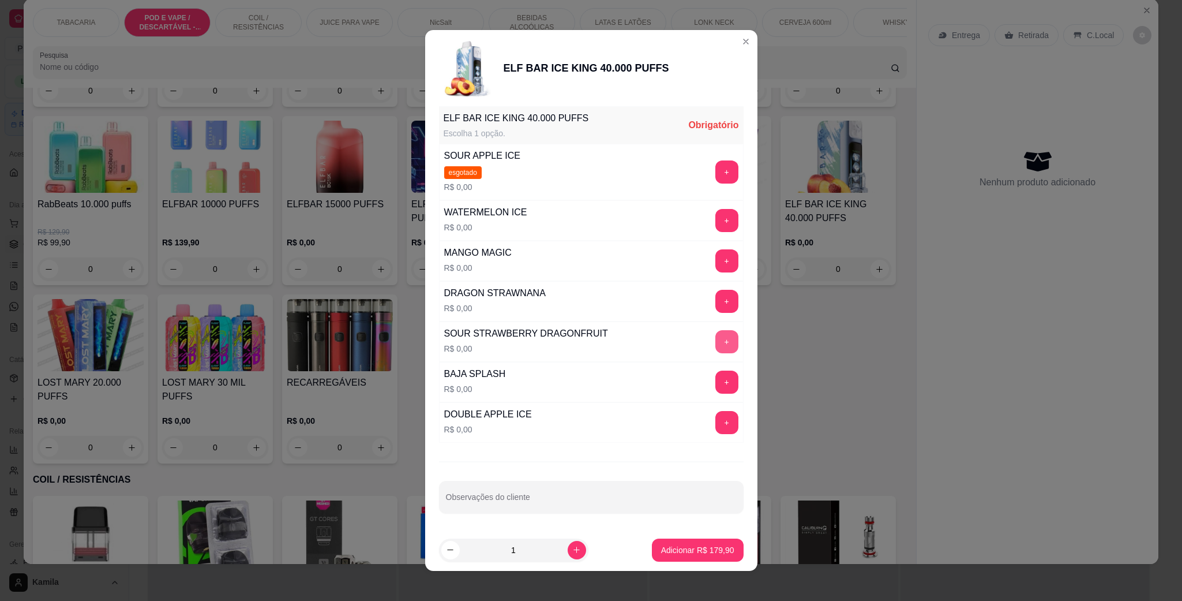
click at [716, 340] on button "+" at bounding box center [727, 341] width 23 height 23
click at [711, 340] on div "+" at bounding box center [727, 341] width 32 height 23
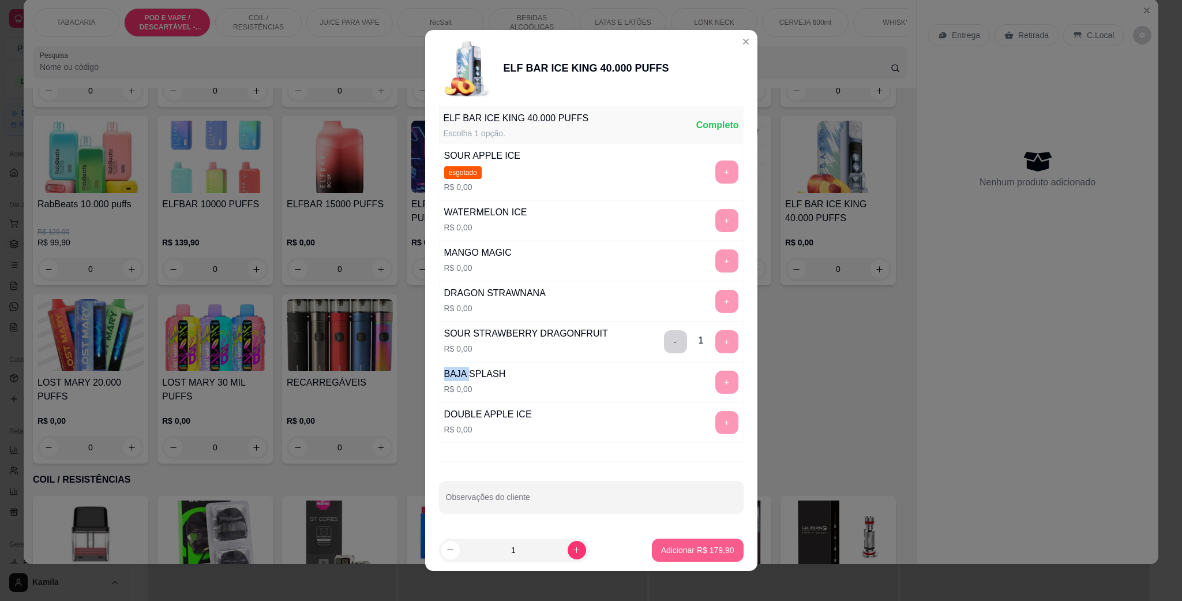
click at [707, 552] on p "Adicionar R$ 179,90" at bounding box center [697, 550] width 73 height 12
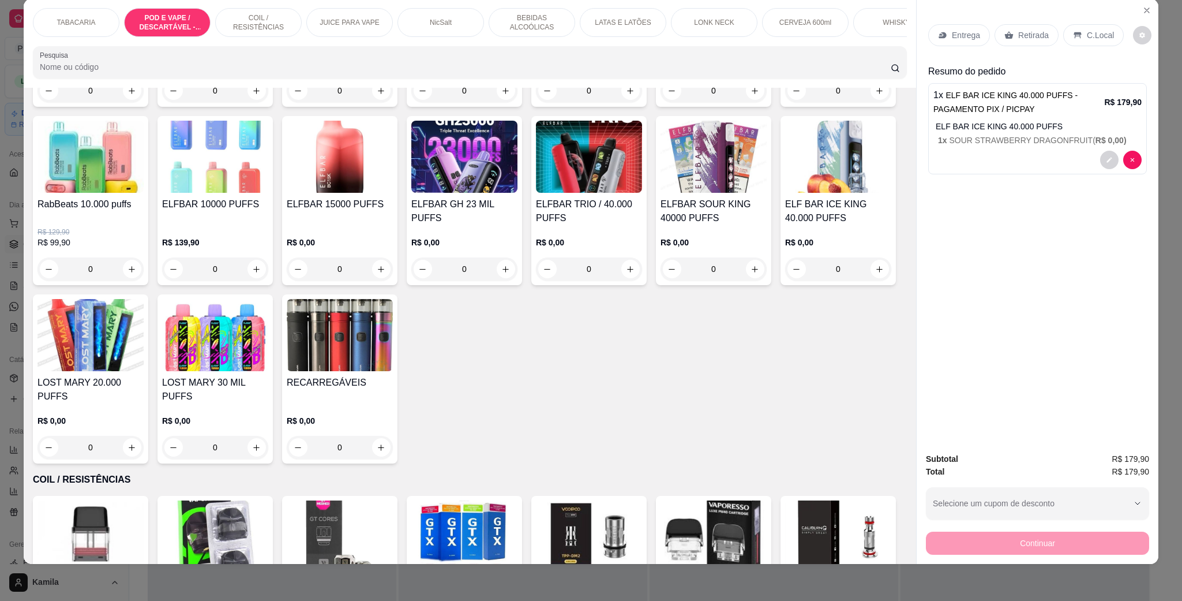
click at [1087, 32] on p "C.Local" at bounding box center [1100, 35] width 27 height 12
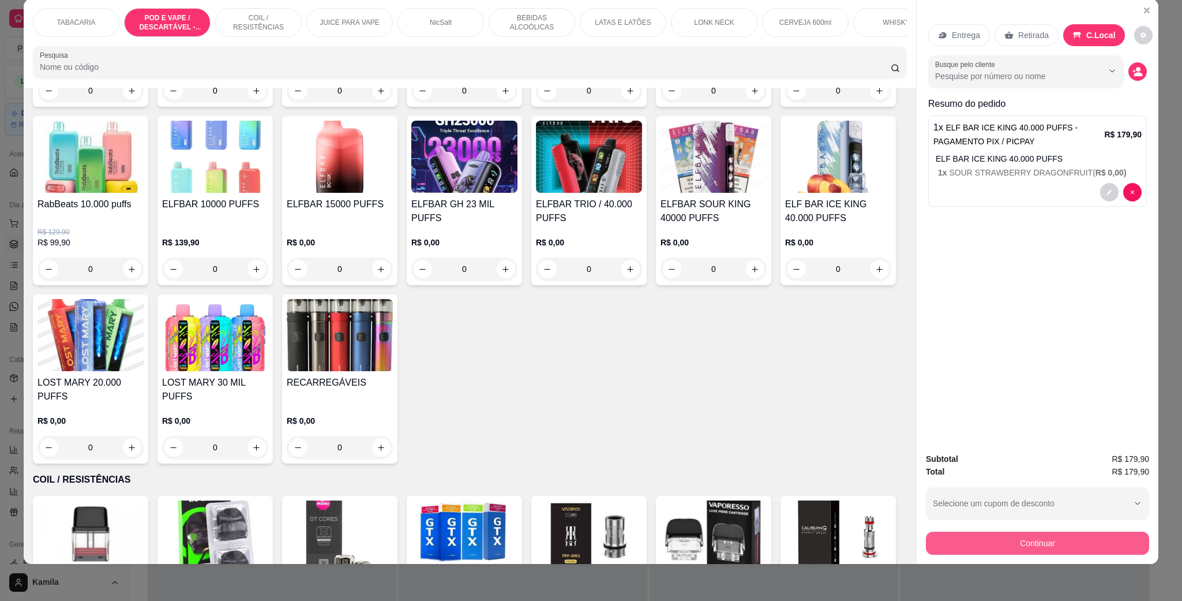
click at [1067, 545] on button "Continuar" at bounding box center [1037, 542] width 223 height 23
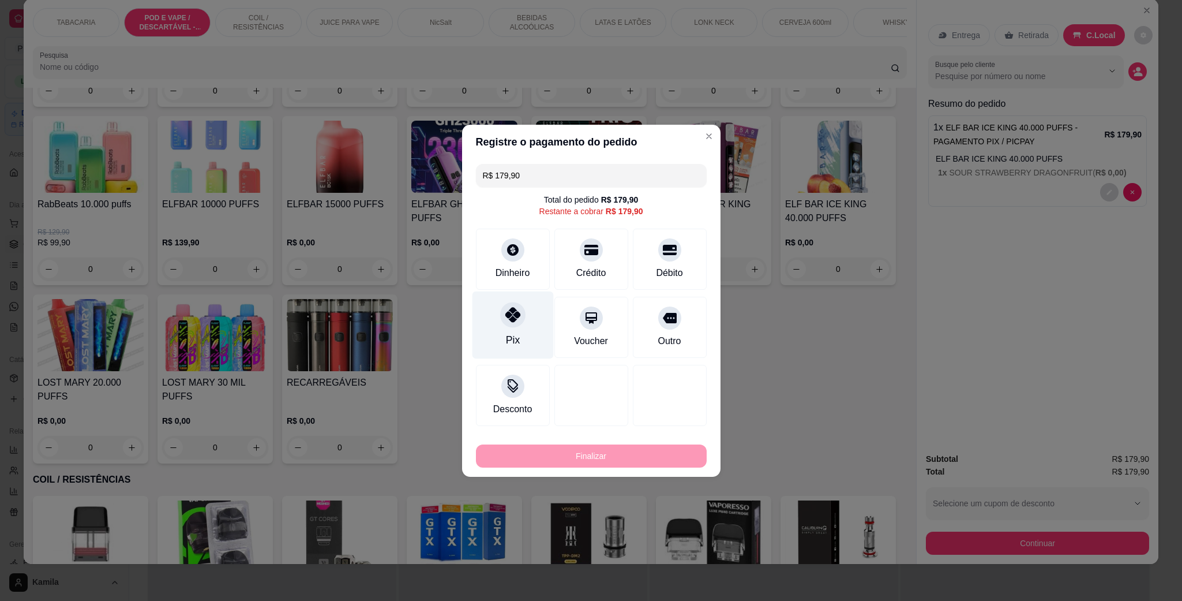
click at [515, 322] on icon at bounding box center [512, 314] width 15 height 15
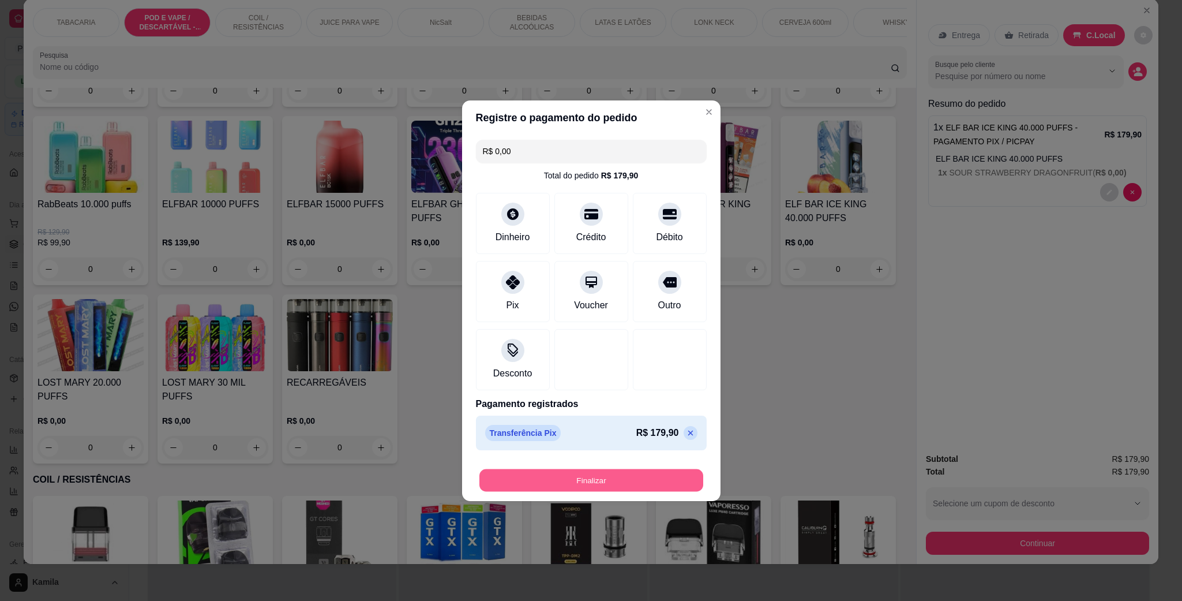
click at [663, 485] on button "Finalizar" at bounding box center [592, 480] width 224 height 23
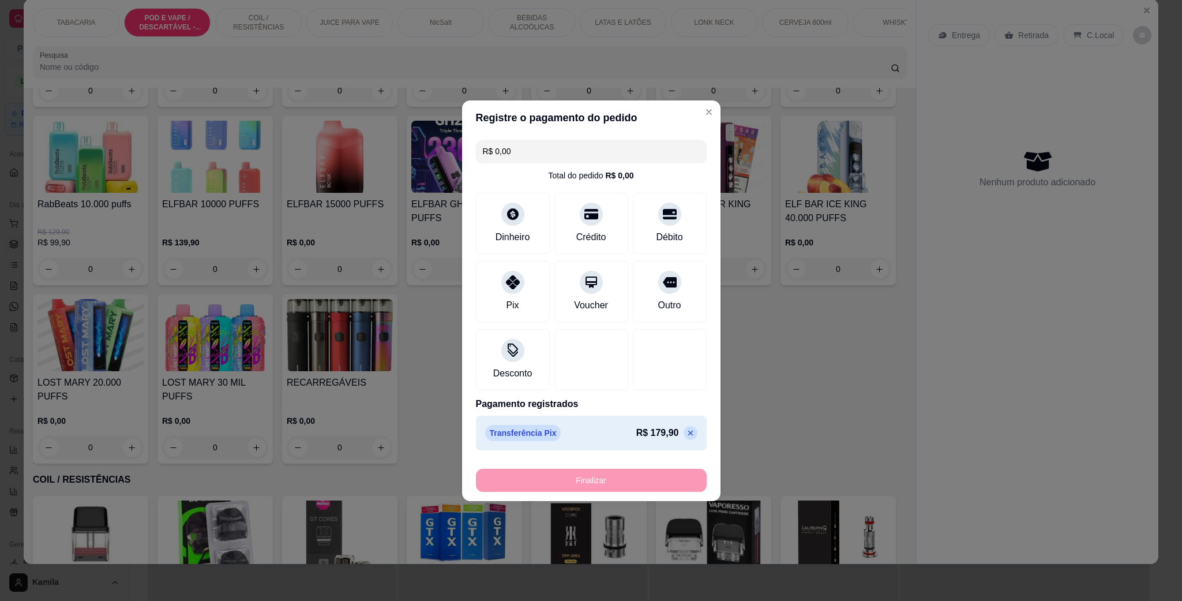
type input "-R$ 179,90"
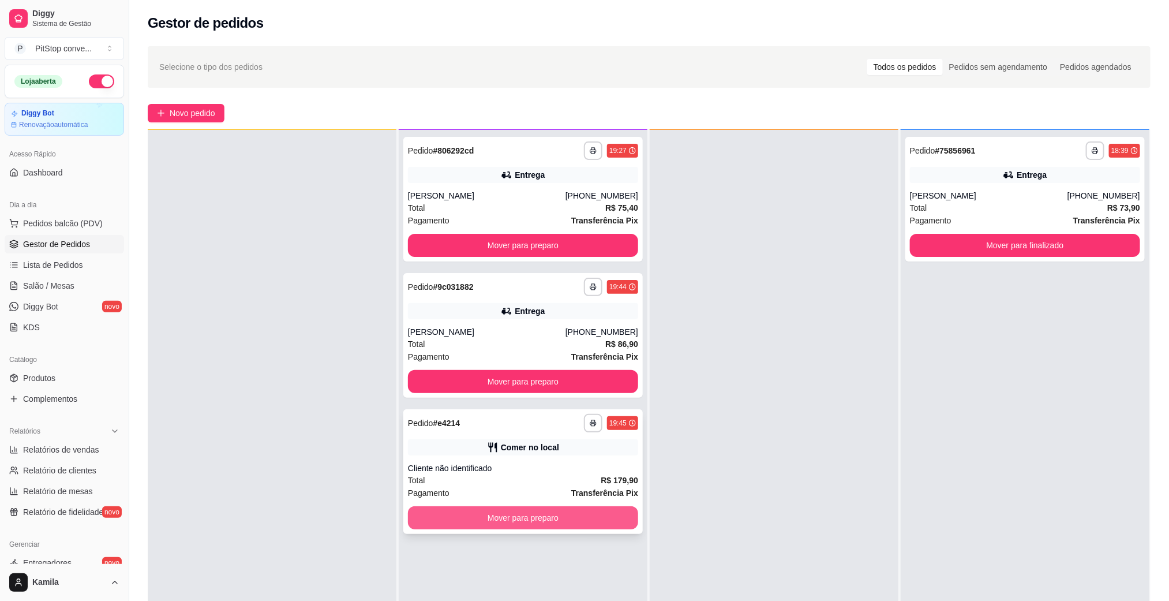
click at [567, 527] on button "Mover para preparo" at bounding box center [523, 517] width 230 height 23
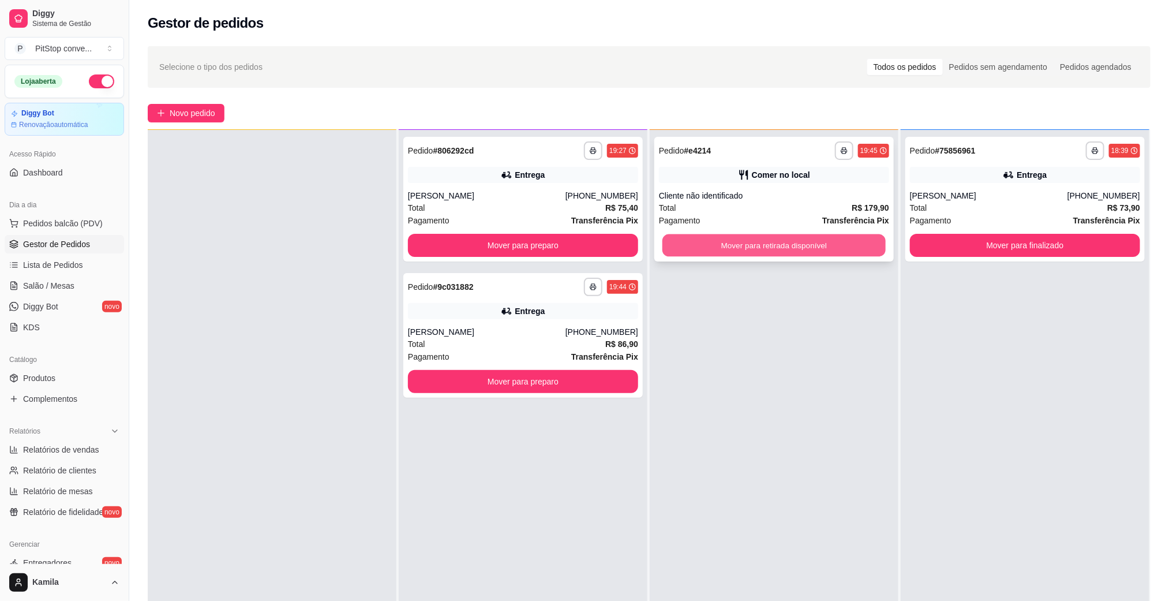
click at [803, 243] on button "Mover para retirada disponível" at bounding box center [773, 245] width 223 height 23
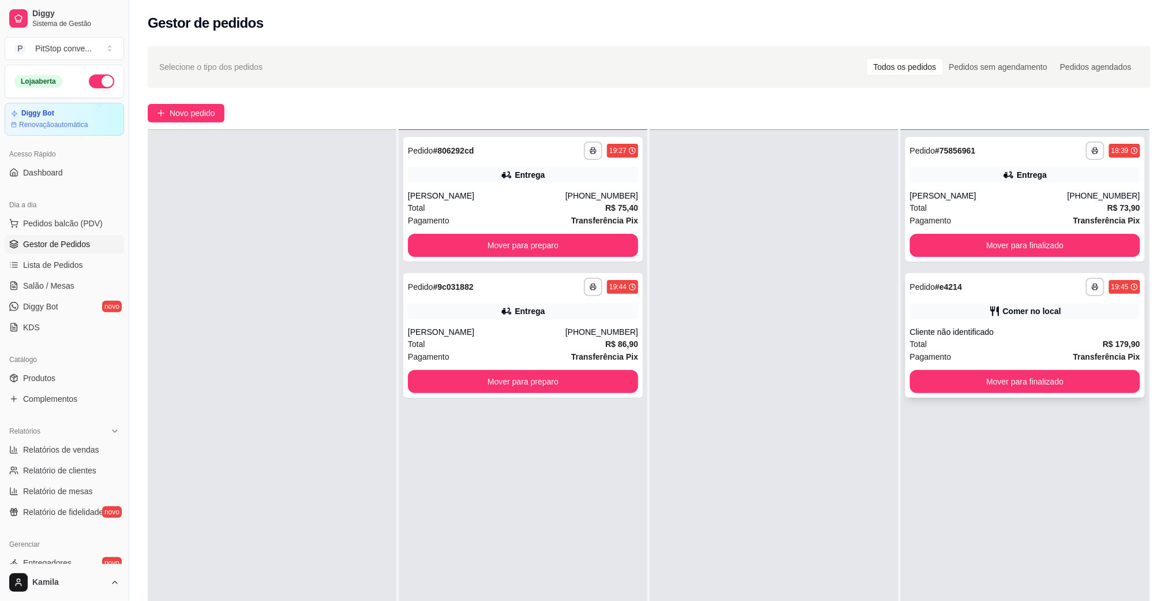
click at [1012, 388] on button "Mover para finalizado" at bounding box center [1025, 381] width 230 height 23
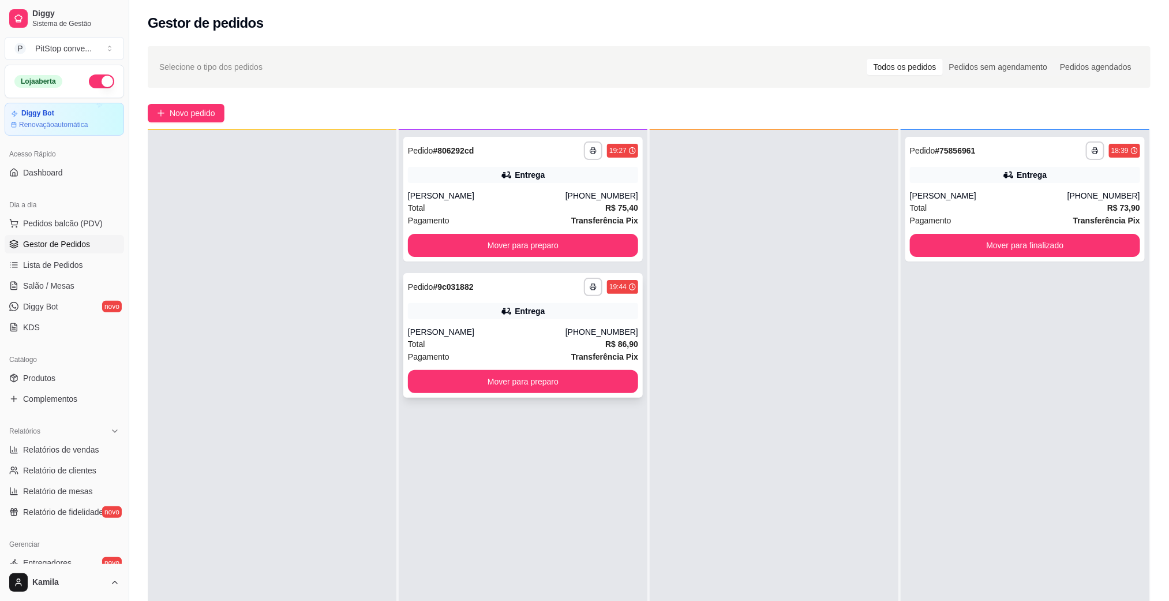
click at [565, 331] on div "[PERSON_NAME]" at bounding box center [487, 332] width 158 height 12
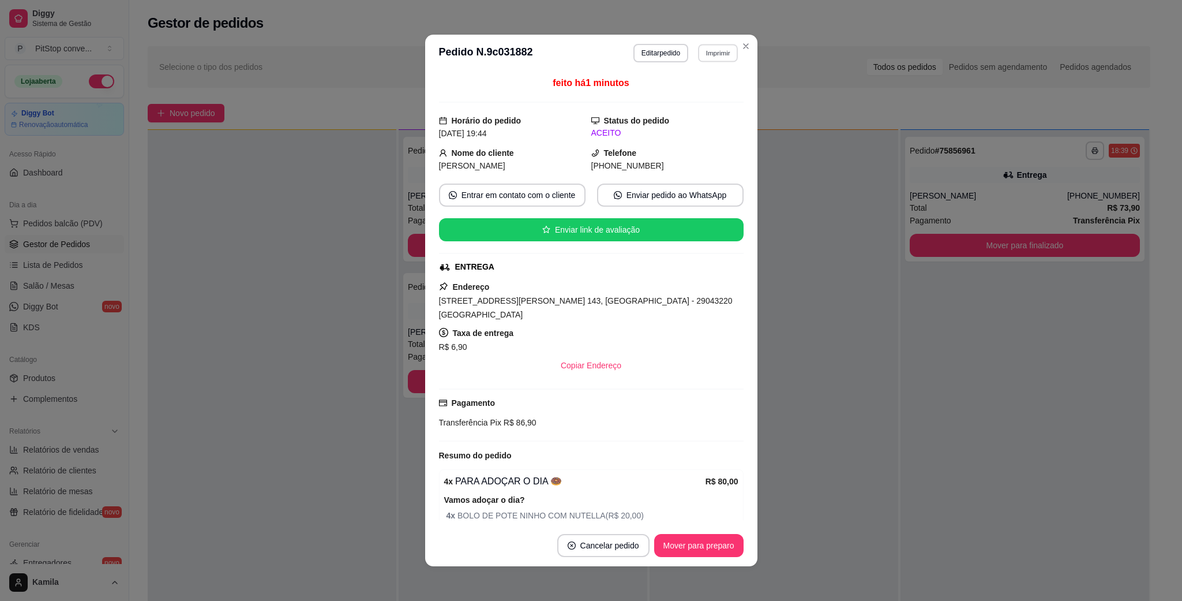
click at [713, 56] on button "Imprimir" at bounding box center [718, 53] width 40 height 18
click at [609, 304] on span "[STREET_ADDRESS][PERSON_NAME] 143, [GEOGRAPHIC_DATA] - 29043220 [GEOGRAPHIC_DAT…" at bounding box center [586, 307] width 294 height 23
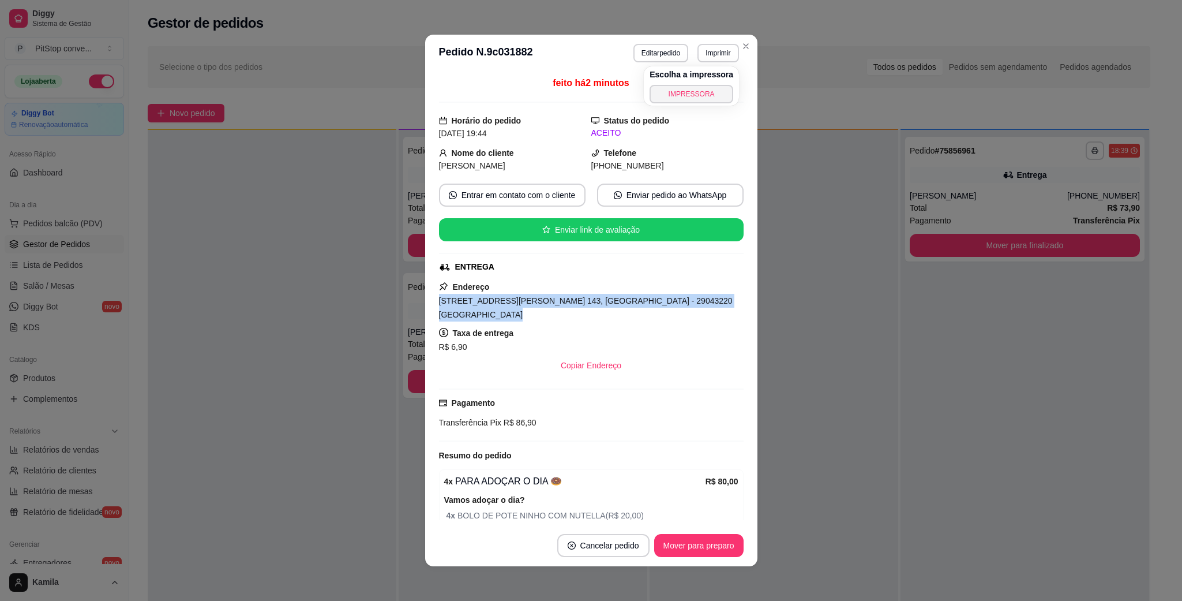
click at [609, 304] on span "[STREET_ADDRESS][PERSON_NAME] 143, [GEOGRAPHIC_DATA] - 29043220 [GEOGRAPHIC_DAT…" at bounding box center [586, 307] width 294 height 23
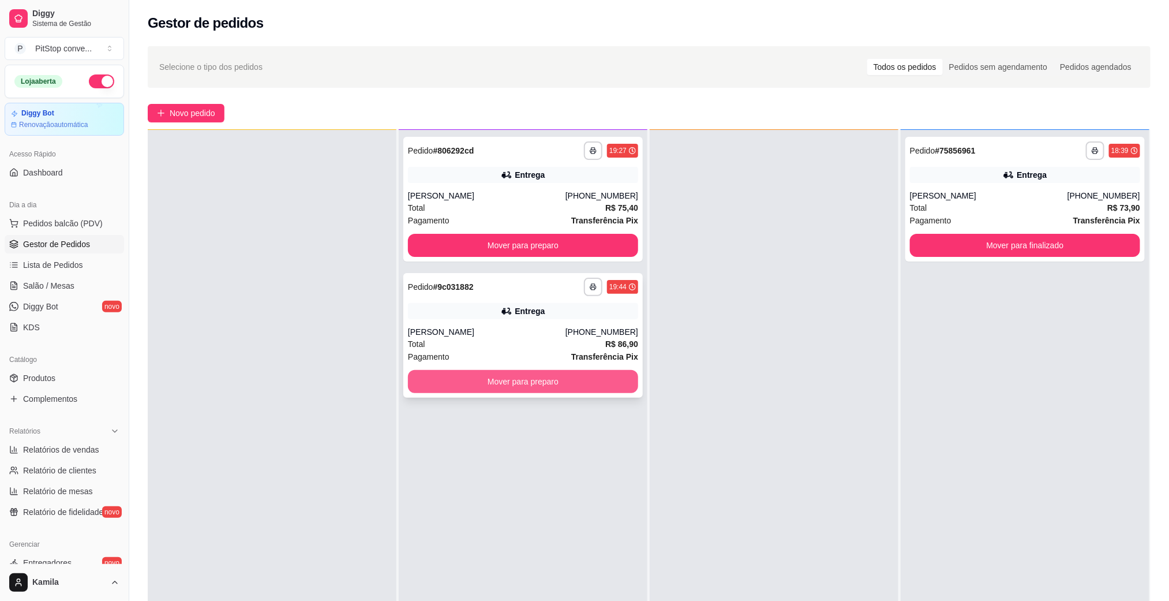
click at [601, 376] on button "Mover para preparo" at bounding box center [523, 381] width 230 height 23
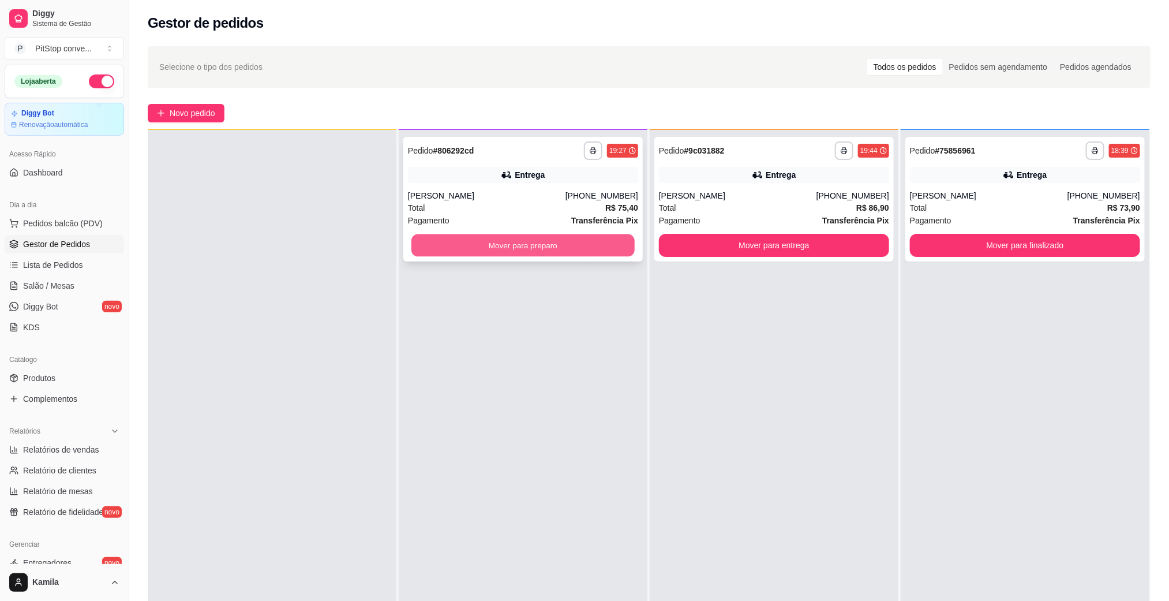
click at [598, 248] on button "Mover para preparo" at bounding box center [522, 245] width 223 height 23
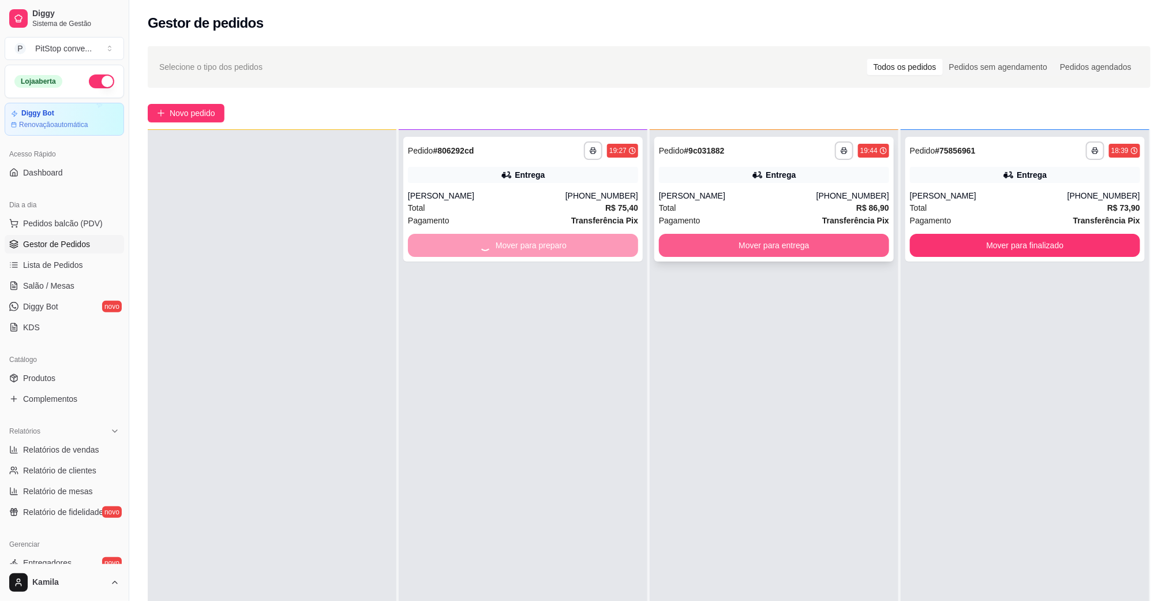
click at [736, 249] on button "Mover para entrega" at bounding box center [774, 245] width 230 height 23
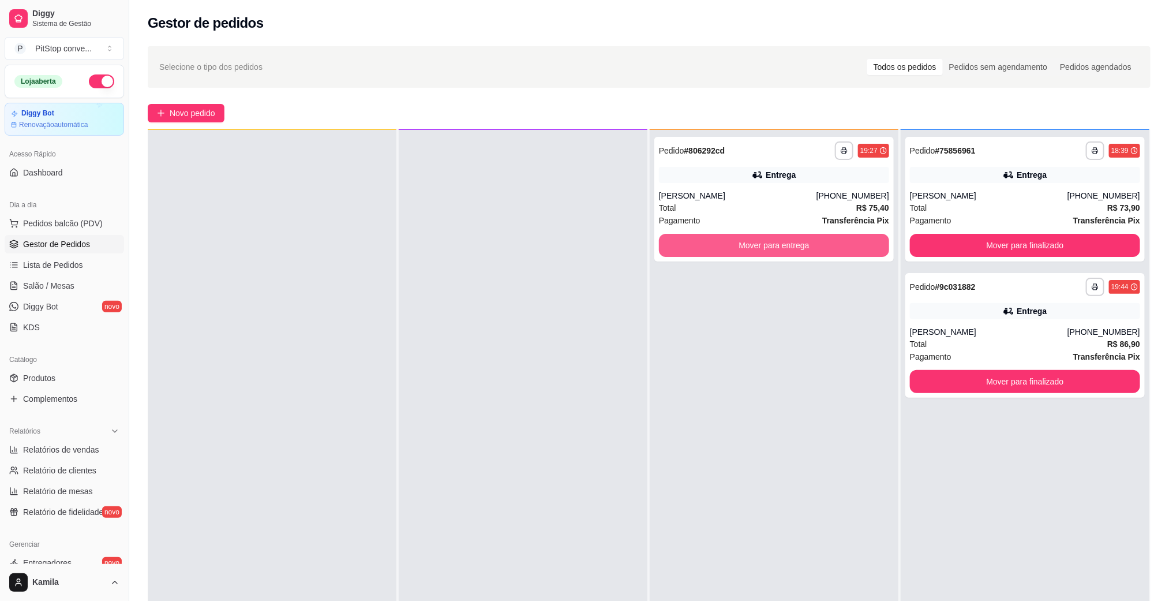
click at [737, 249] on button "Mover para entrega" at bounding box center [774, 245] width 230 height 23
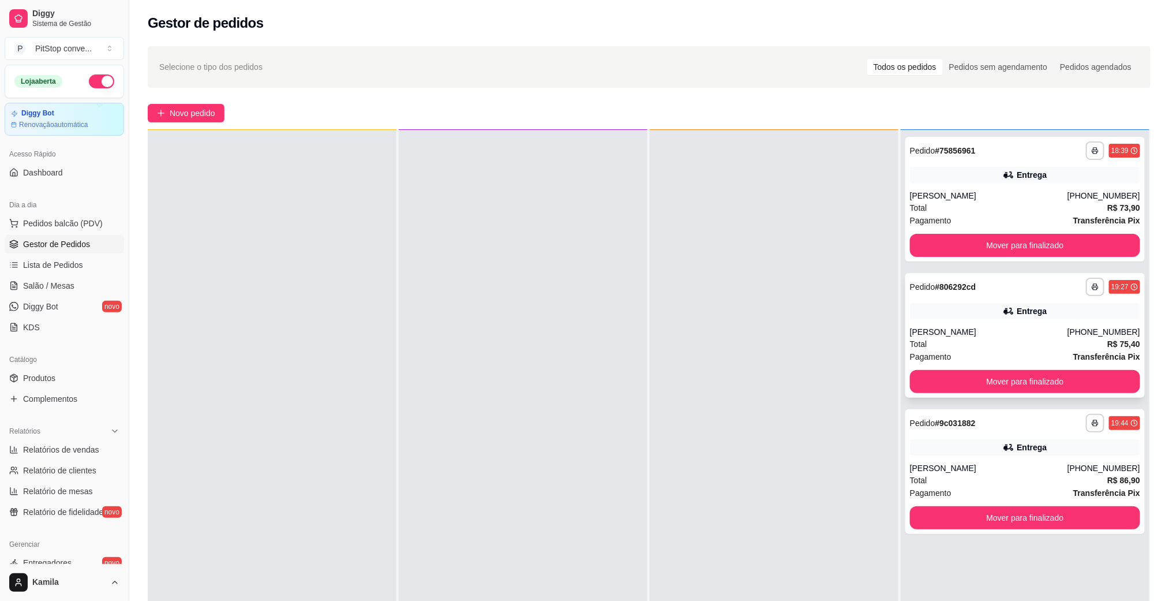
click at [933, 323] on div "**********" at bounding box center [1024, 335] width 239 height 125
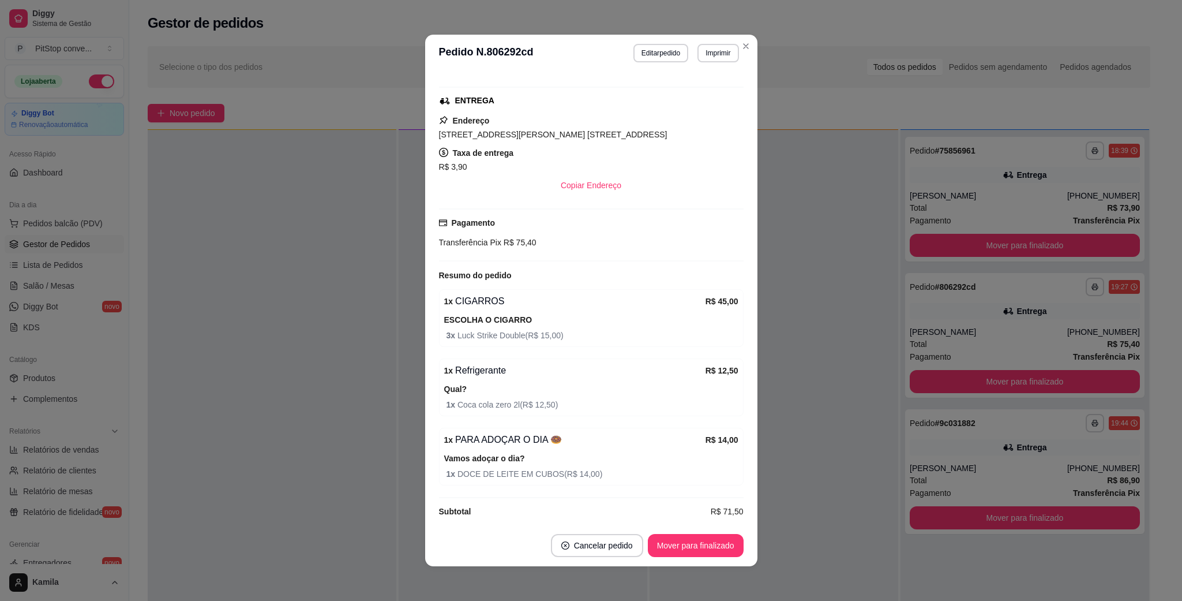
scroll to position [173, 0]
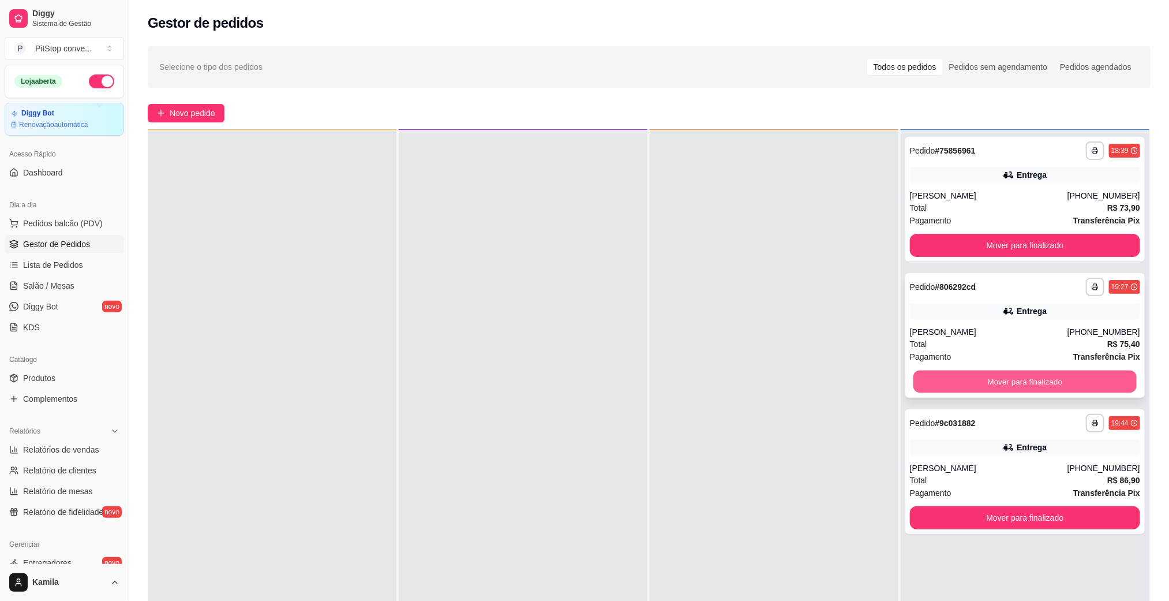
click at [968, 379] on button "Mover para finalizado" at bounding box center [1024, 381] width 223 height 23
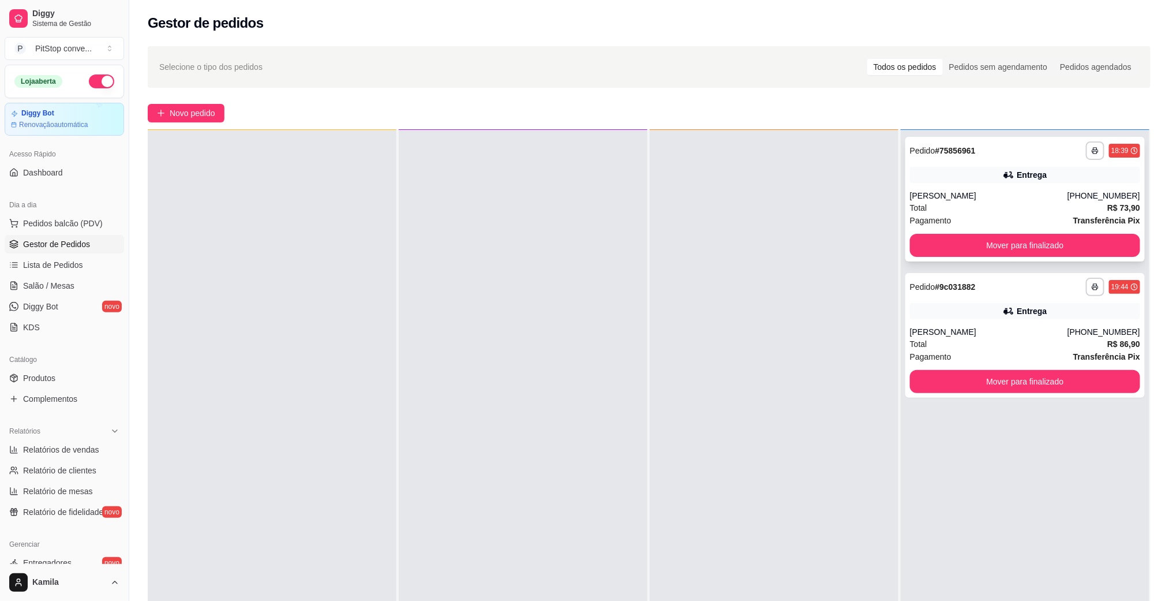
click at [1044, 180] on div "Entrega" at bounding box center [1025, 175] width 230 height 16
click at [1038, 248] on button "Mover para finalizado" at bounding box center [1025, 245] width 230 height 23
click at [1038, 248] on div "Mover para finalizado" at bounding box center [1025, 245] width 230 height 23
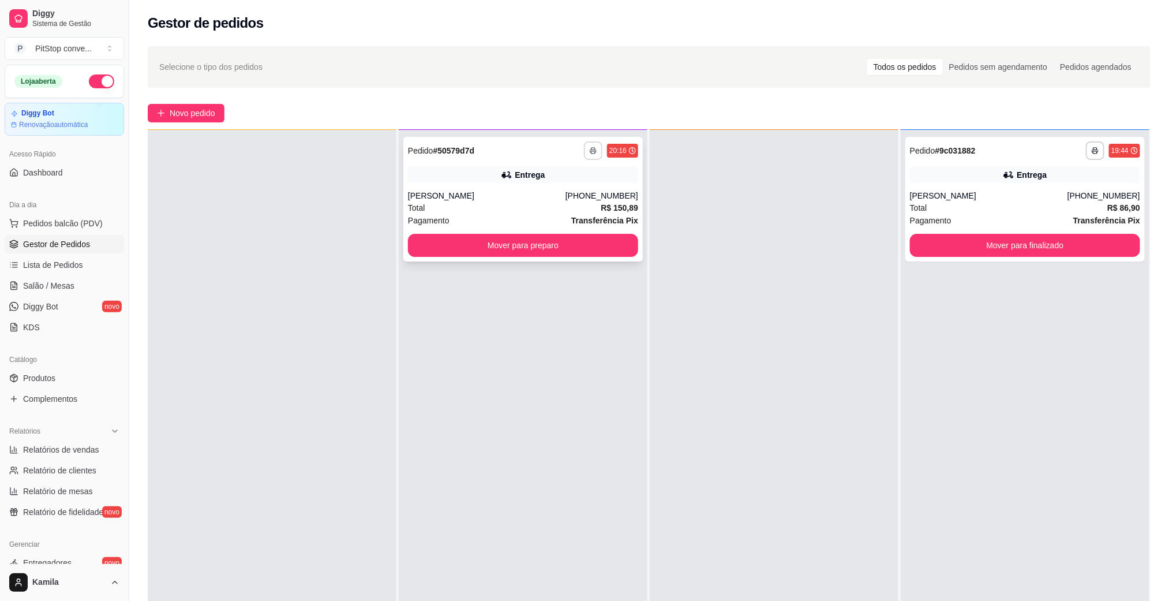
click at [590, 147] on icon "button" at bounding box center [593, 150] width 7 height 7
click at [581, 181] on div "Escolha a impressora IMPRESSORA" at bounding box center [557, 182] width 95 height 39
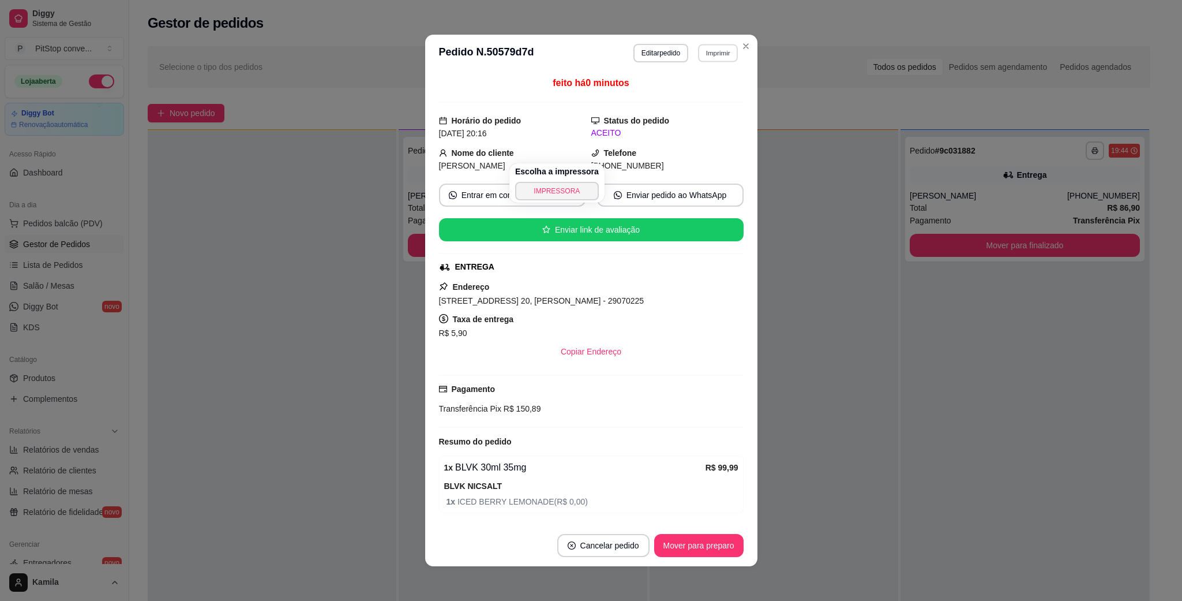
click at [705, 52] on button "Imprimir" at bounding box center [718, 53] width 40 height 18
click at [699, 85] on button "IMPRESSORA" at bounding box center [692, 94] width 84 height 18
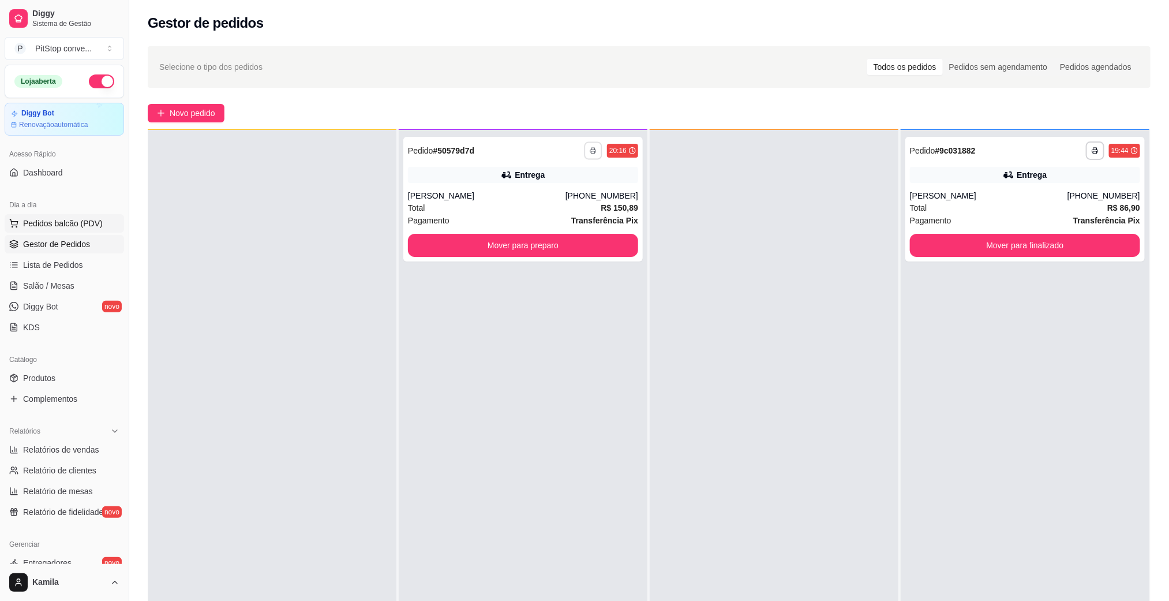
click at [80, 215] on button "Pedidos balcão (PDV)" at bounding box center [64, 223] width 119 height 18
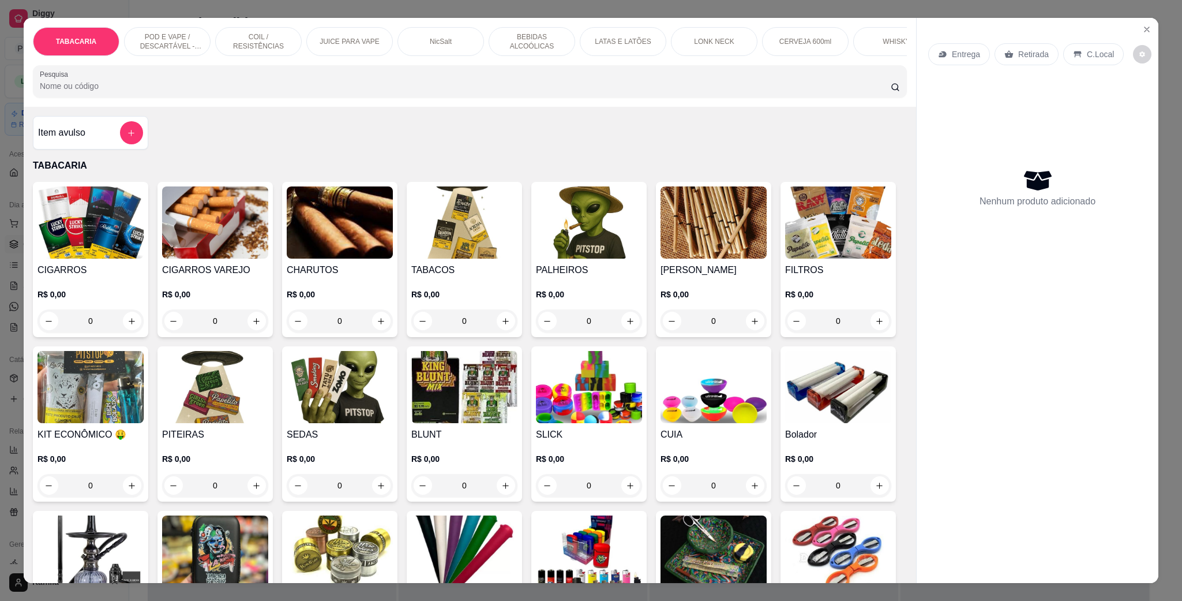
click at [203, 33] on div "TABACARIA POD E VAPE / DESCARTÁVEL - RECARREGAVEL COIL / RESISTÊNCIAS JUICE PAR…" at bounding box center [470, 41] width 874 height 29
click at [173, 46] on p "POD E VAPE / DESCARTÁVEL - RECARREGAVEL" at bounding box center [167, 41] width 67 height 18
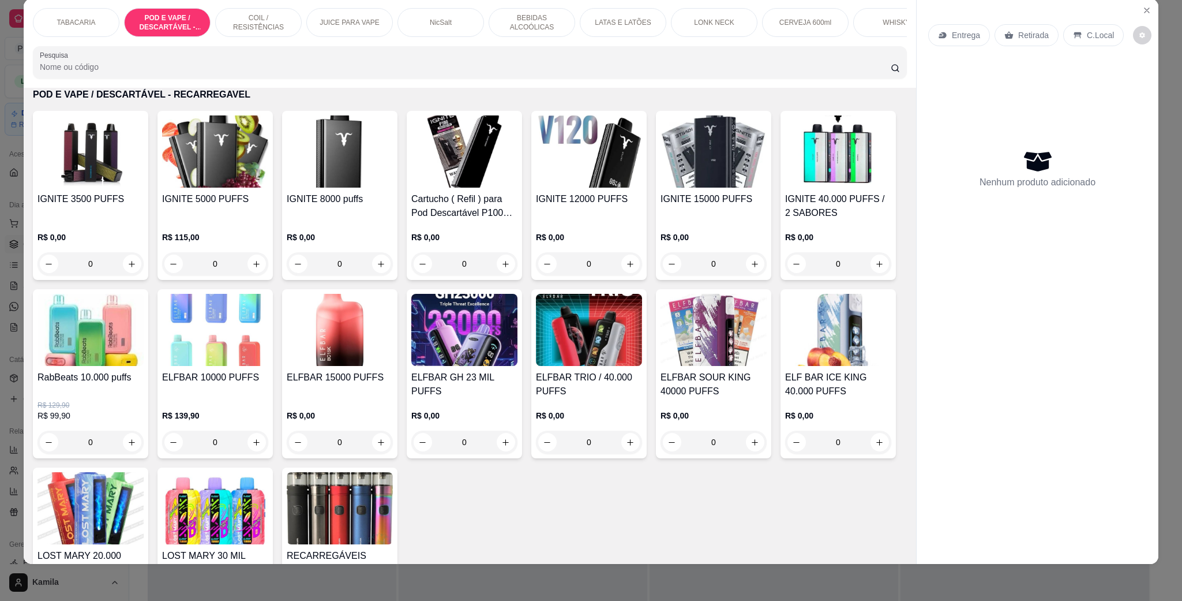
click at [518, 338] on img at bounding box center [464, 330] width 106 height 72
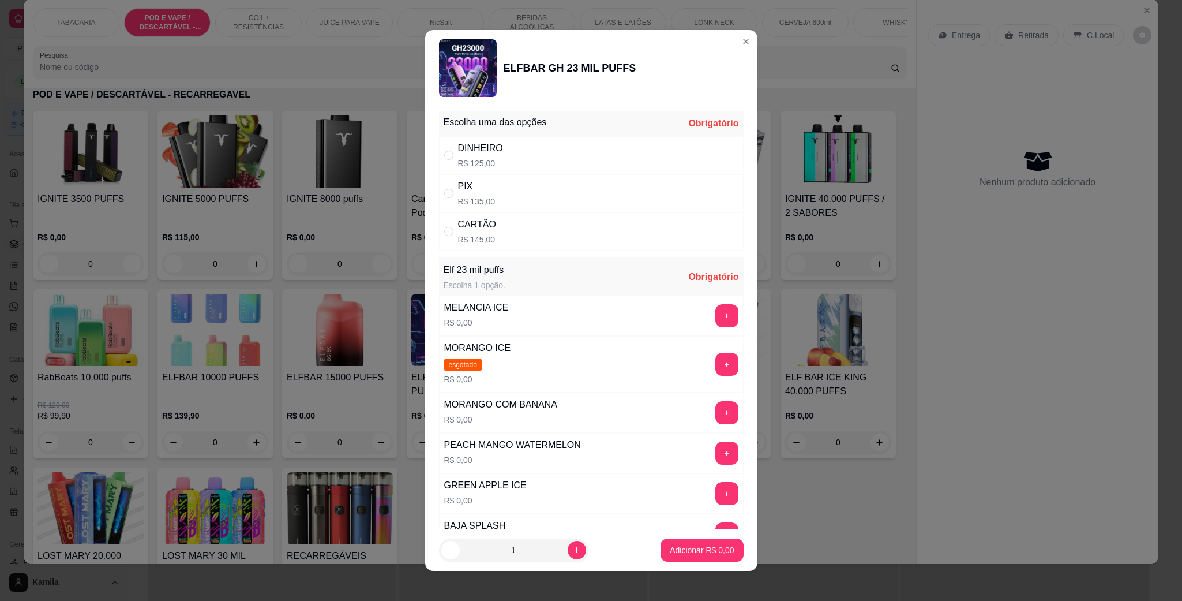
click at [512, 214] on div "CARTÃO R$ 145,00" at bounding box center [591, 231] width 305 height 38
radio input "true"
click at [511, 194] on div "PIX R$ 135,00" at bounding box center [591, 193] width 305 height 38
radio input "true"
radio input "false"
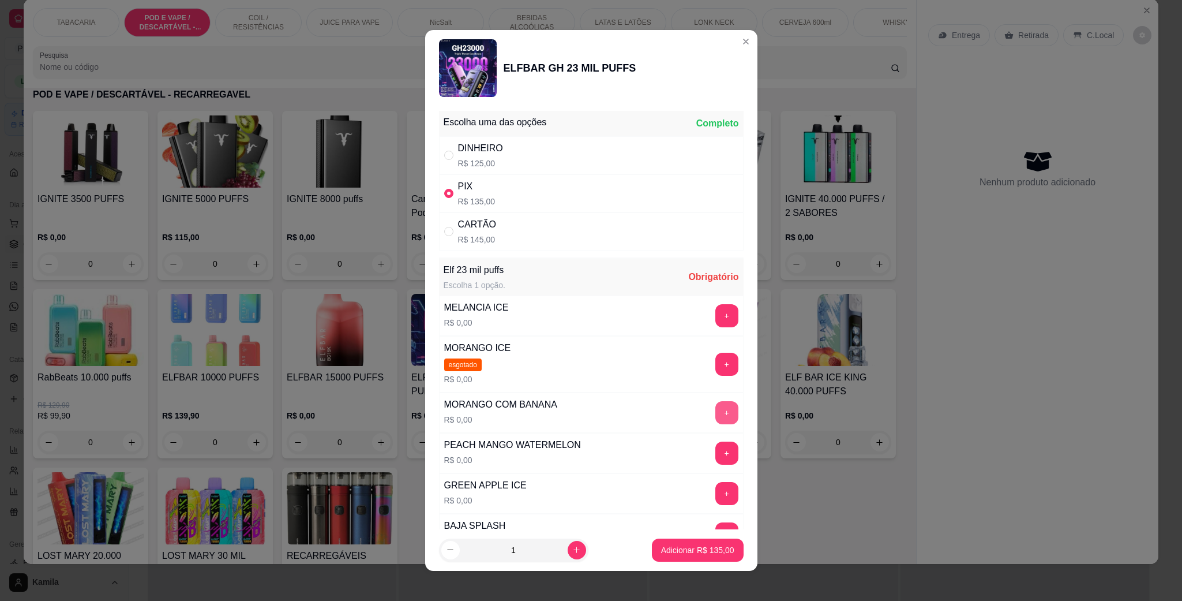
click at [716, 411] on button "+" at bounding box center [727, 412] width 23 height 23
click at [701, 551] on p "Adicionar R$ 135,00" at bounding box center [697, 549] width 71 height 11
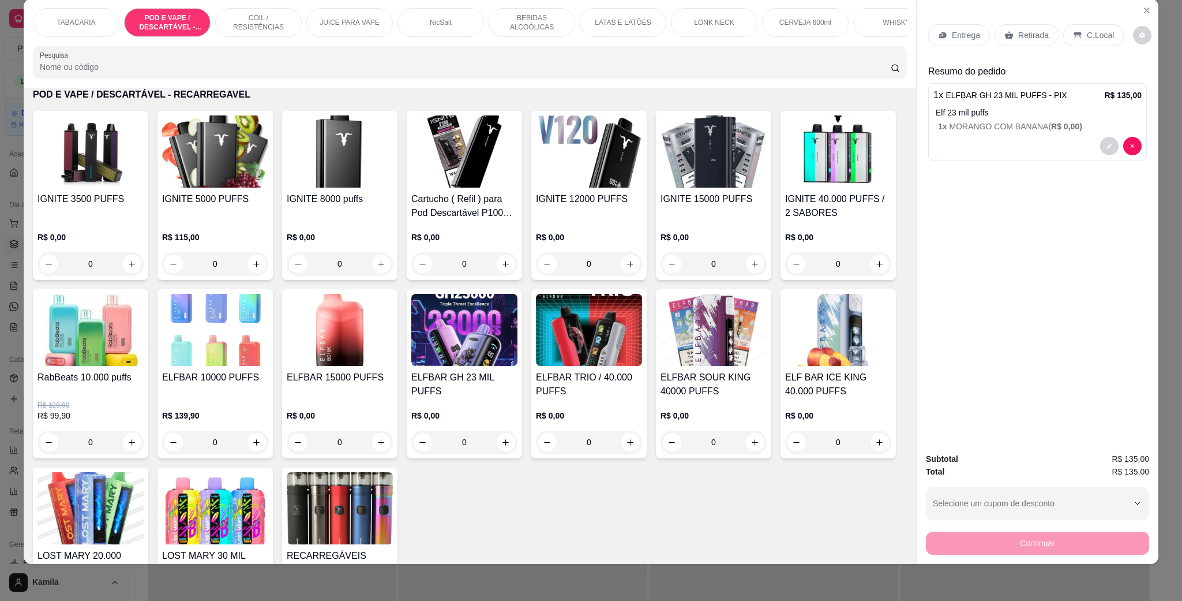
click at [1075, 33] on icon at bounding box center [1077, 35] width 9 height 9
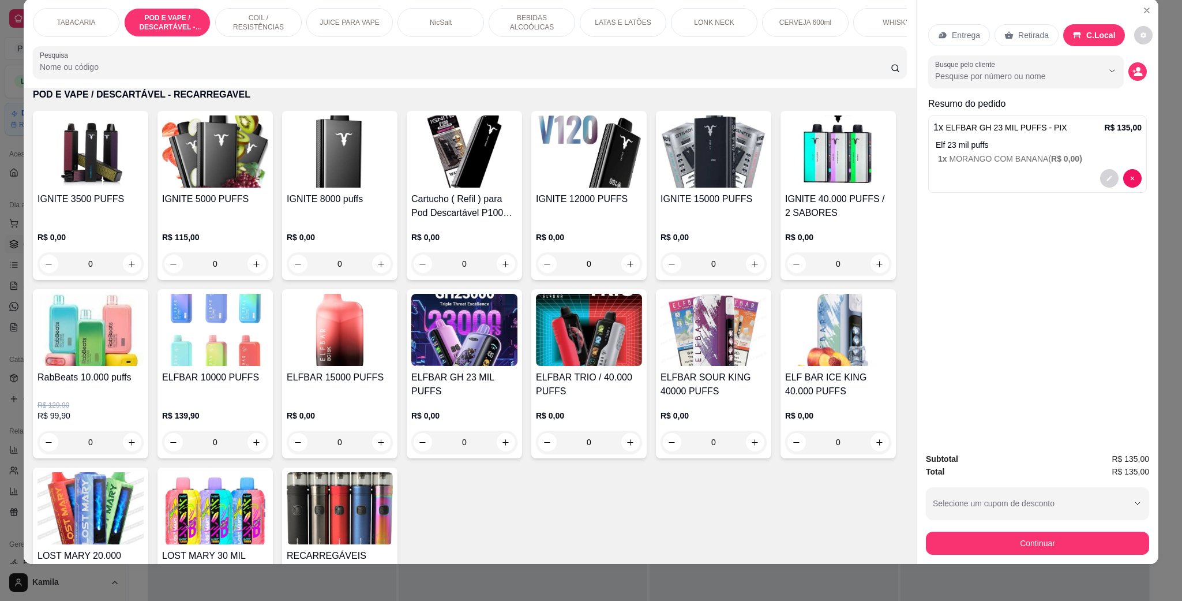
click at [1032, 539] on button "Continuar" at bounding box center [1037, 542] width 223 height 23
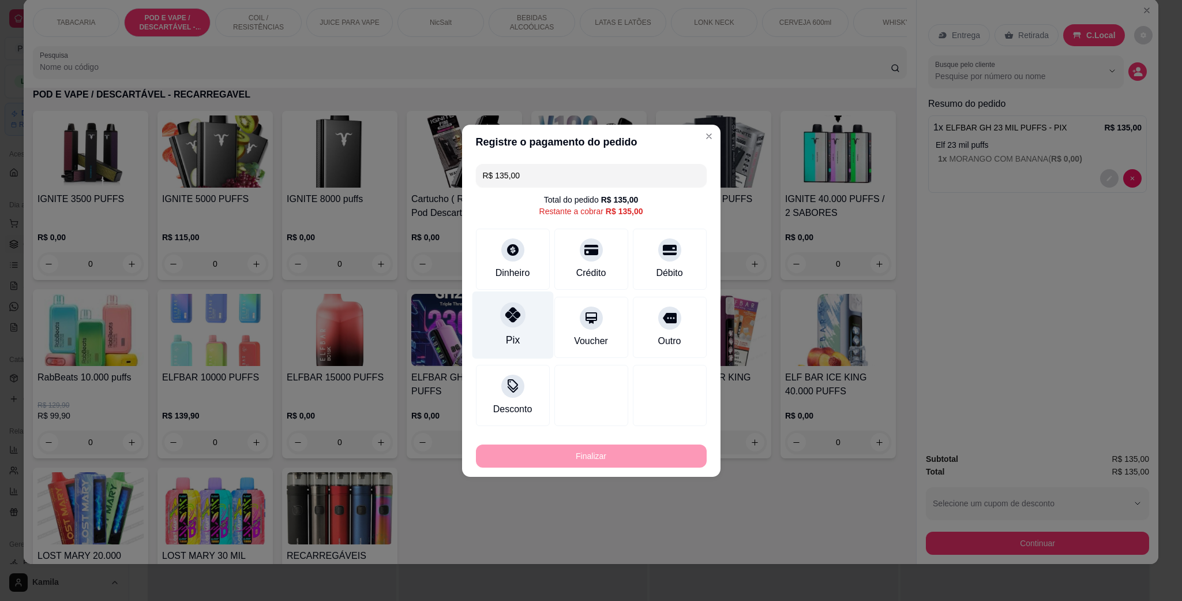
click at [512, 301] on div "Pix" at bounding box center [512, 325] width 81 height 68
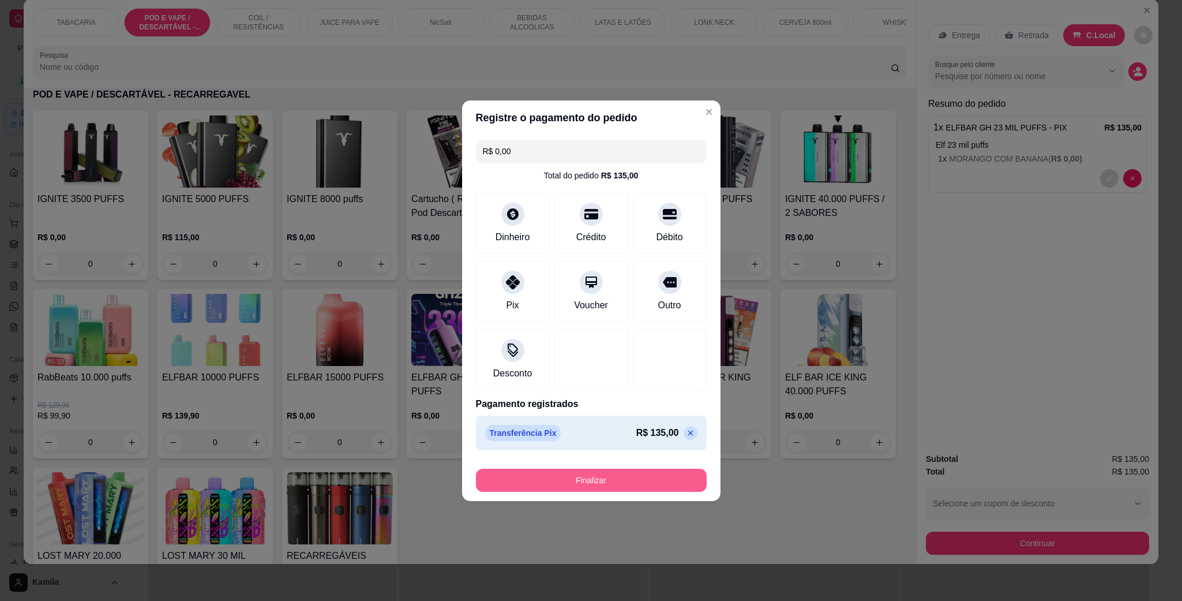
click at [619, 484] on button "Finalizar" at bounding box center [591, 480] width 231 height 23
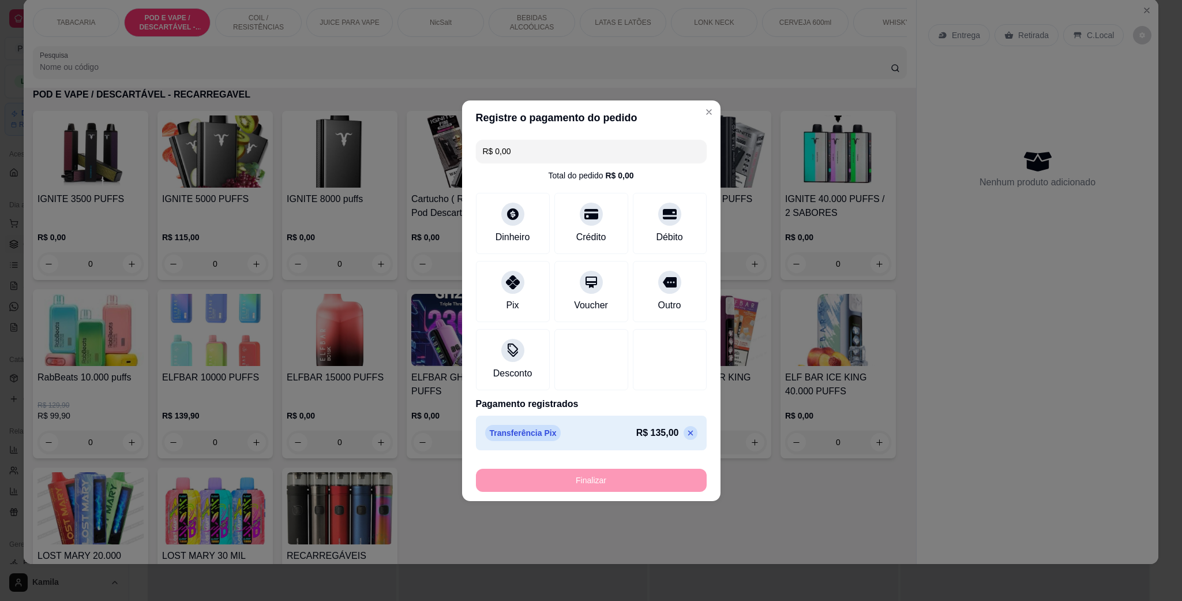
type input "-R$ 135,00"
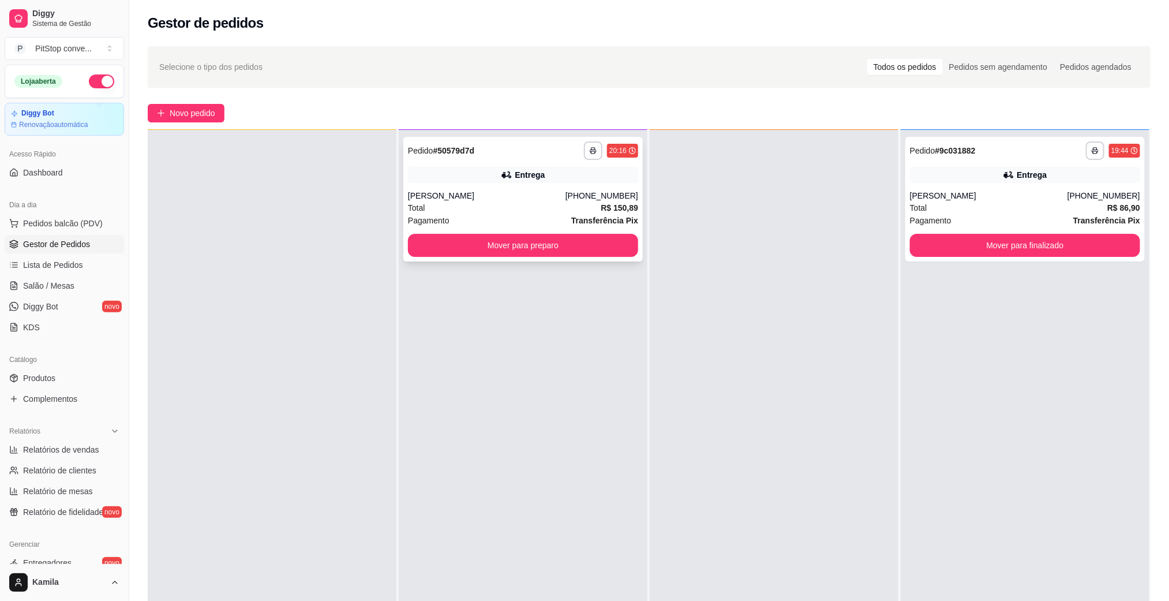
click at [578, 196] on div "[PHONE_NUMBER]" at bounding box center [602, 196] width 73 height 12
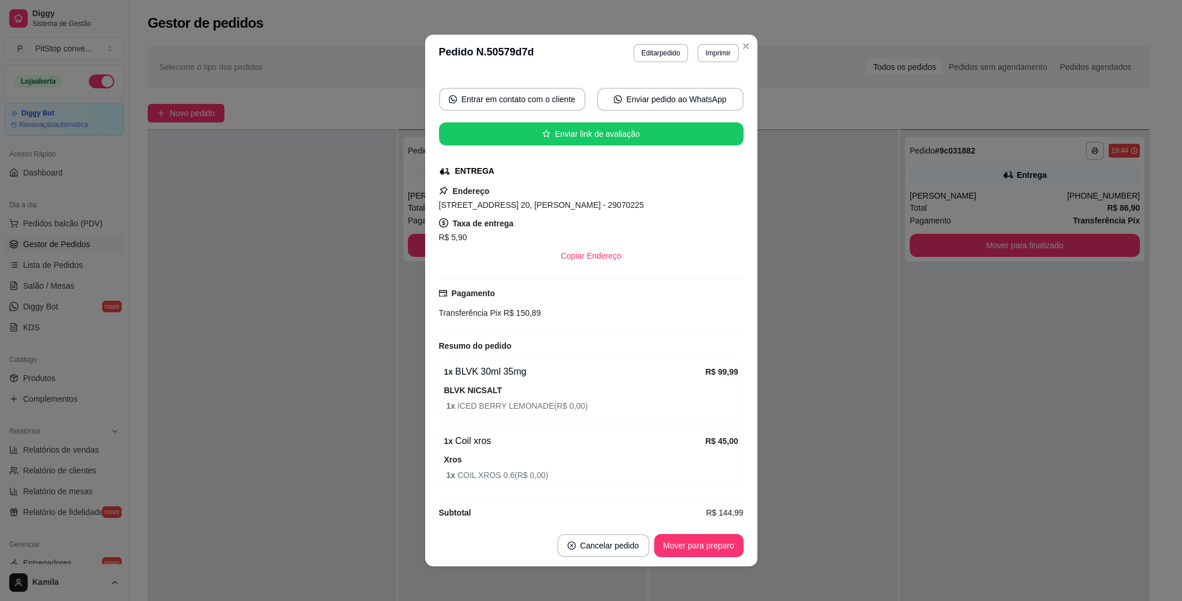
scroll to position [113, 0]
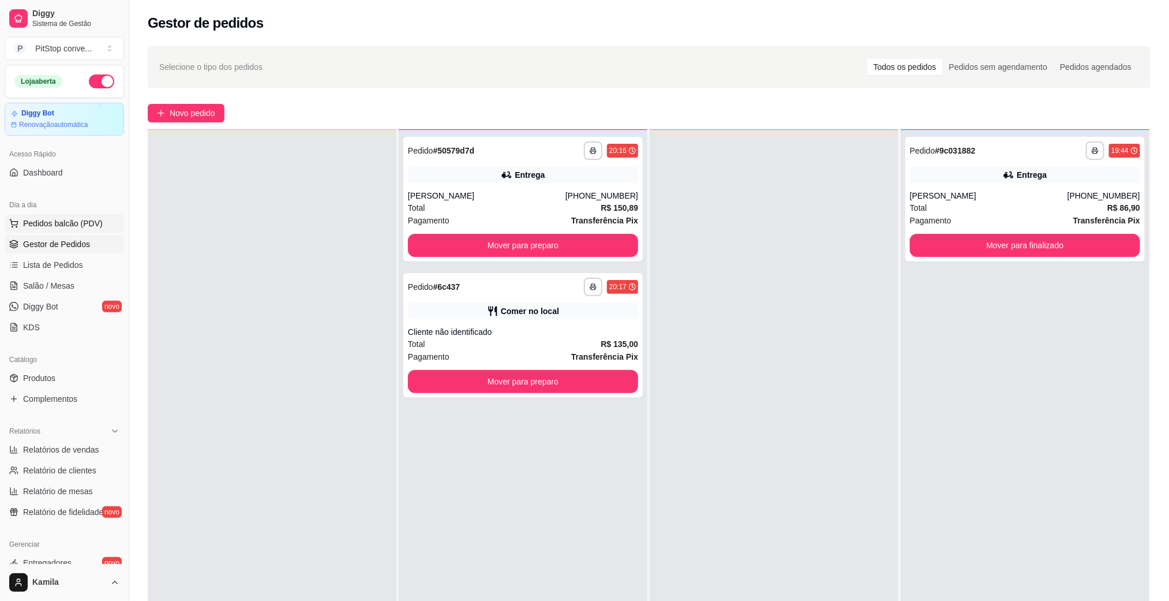
click at [76, 219] on span "Pedidos balcão (PDV)" at bounding box center [63, 224] width 80 height 12
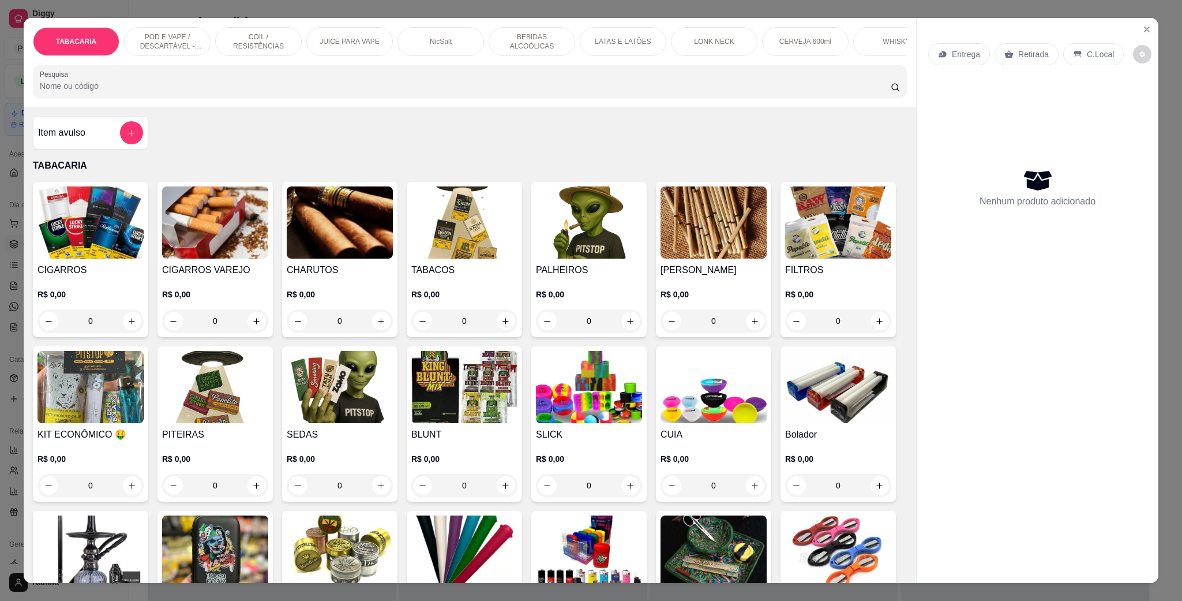
click at [178, 47] on p "POD E VAPE / DESCARTÁVEL - RECARREGAVEL" at bounding box center [167, 41] width 67 height 18
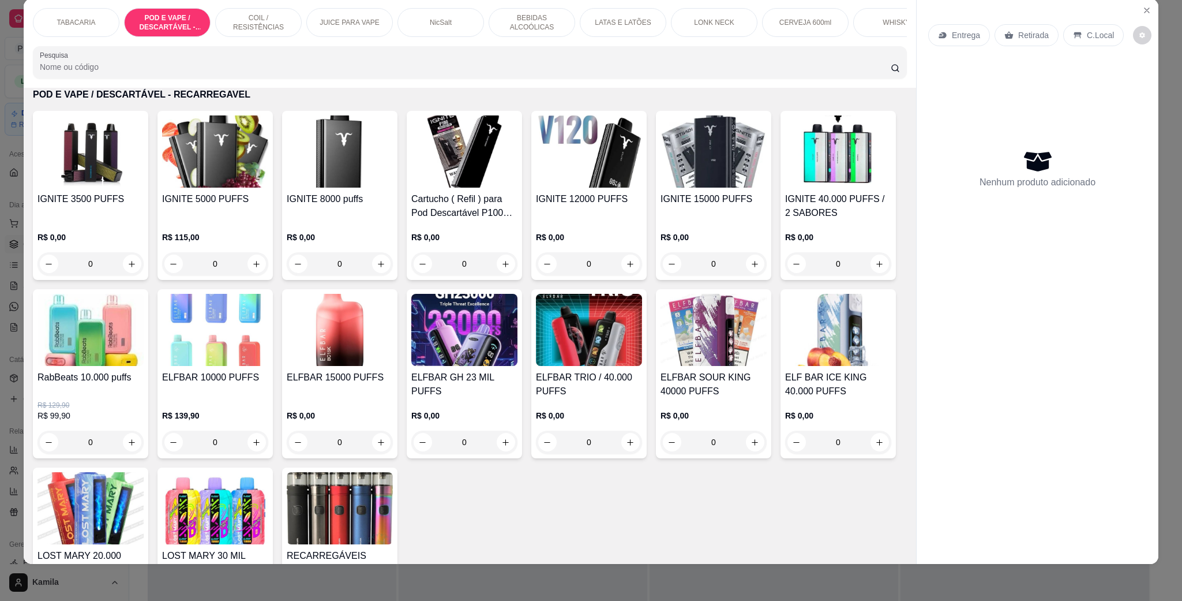
click at [583, 188] on img at bounding box center [589, 151] width 106 height 72
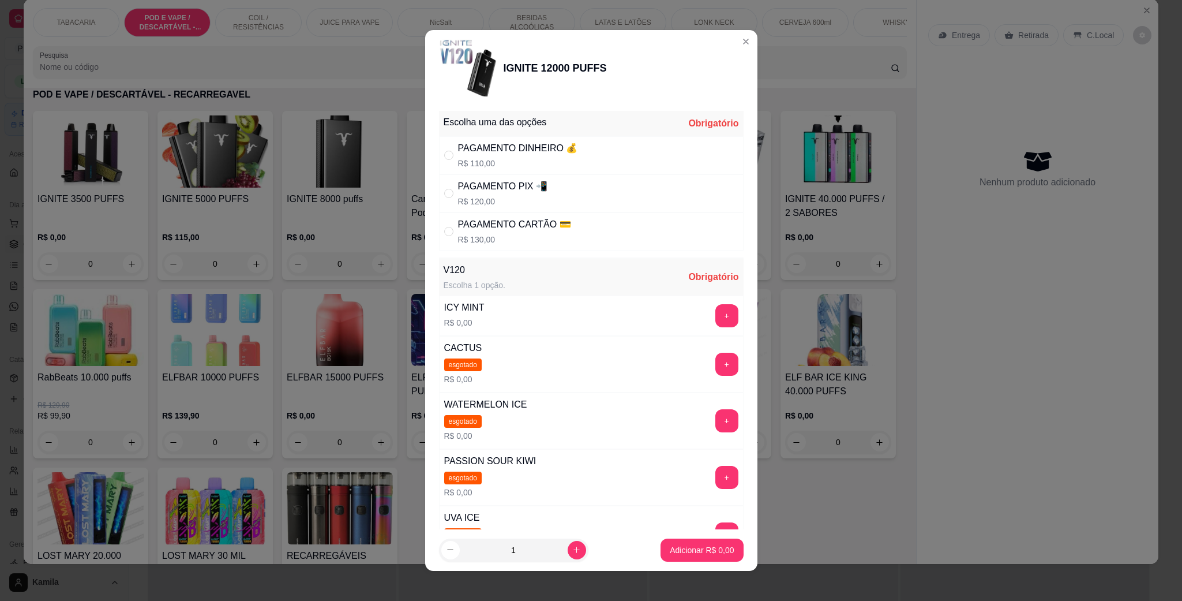
click at [493, 193] on div "PAGAMENTO PIX 📲" at bounding box center [502, 186] width 89 height 14
radio input "true"
click at [700, 331] on div "ICY MINT R$ 0,00 +" at bounding box center [591, 315] width 305 height 40
click at [700, 329] on div "ICY MINT R$ 0,00 +" at bounding box center [591, 315] width 305 height 40
click at [716, 322] on button "+" at bounding box center [727, 315] width 23 height 23
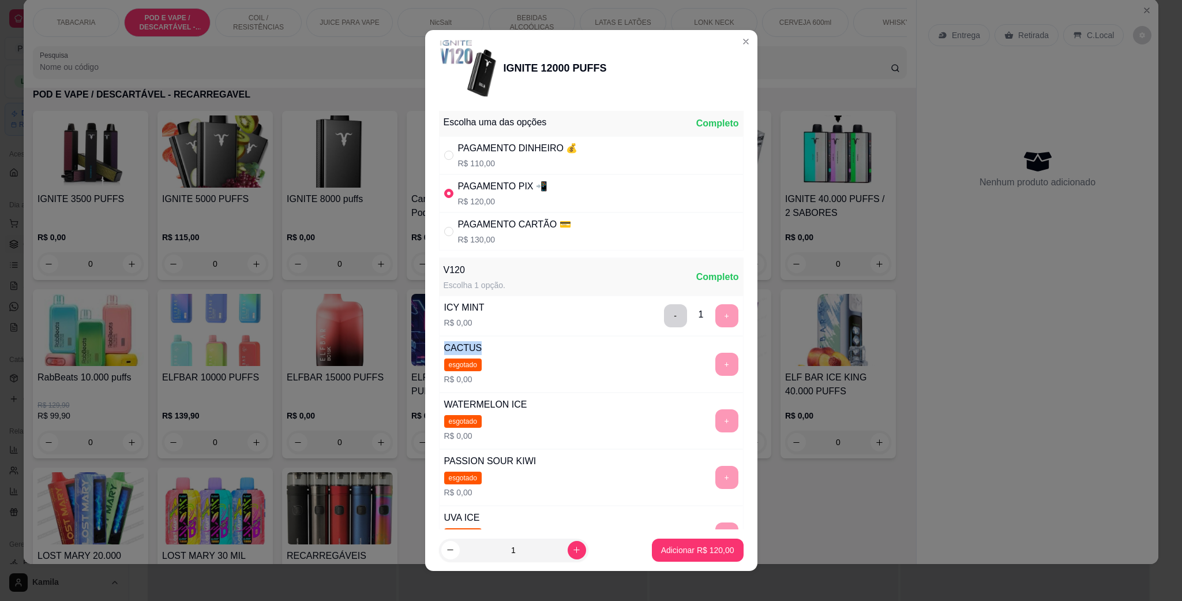
click at [698, 322] on div "- 1 +" at bounding box center [702, 315] width 84 height 23
click at [686, 555] on p "Adicionar R$ 120,00" at bounding box center [697, 550] width 73 height 12
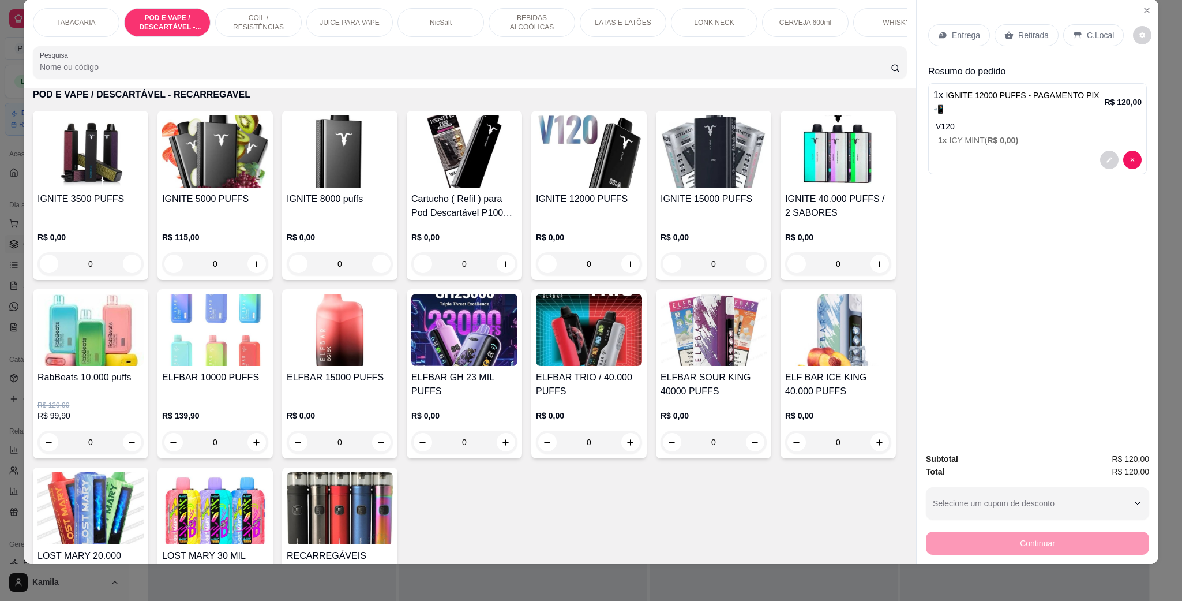
click at [1087, 25] on div "C.Local" at bounding box center [1094, 35] width 61 height 22
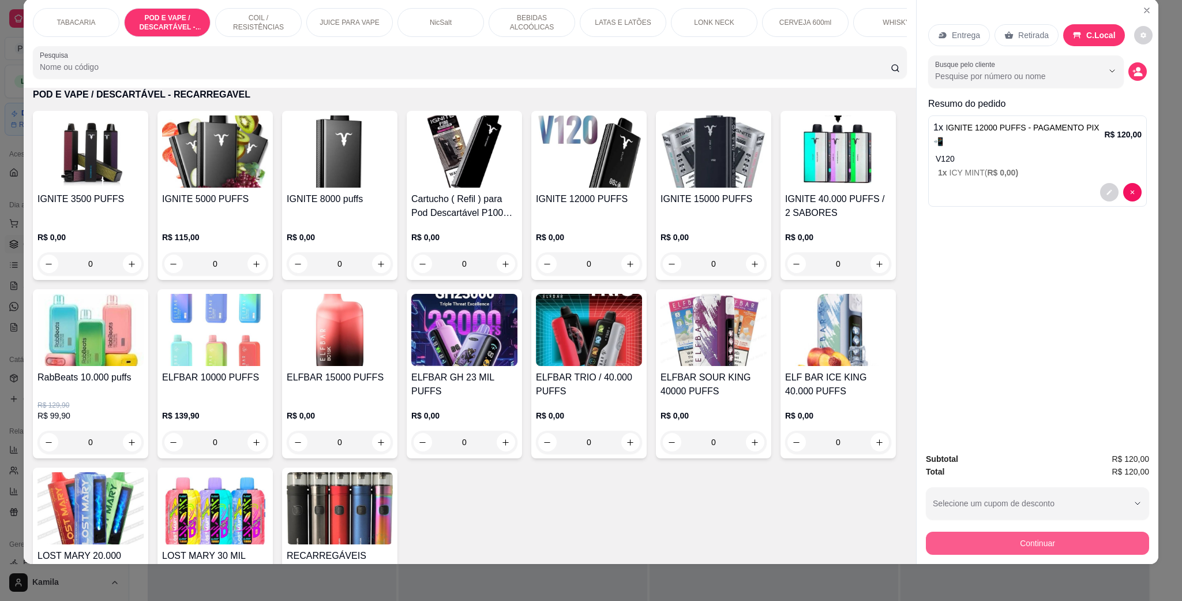
click at [1034, 544] on button "Continuar" at bounding box center [1037, 542] width 223 height 23
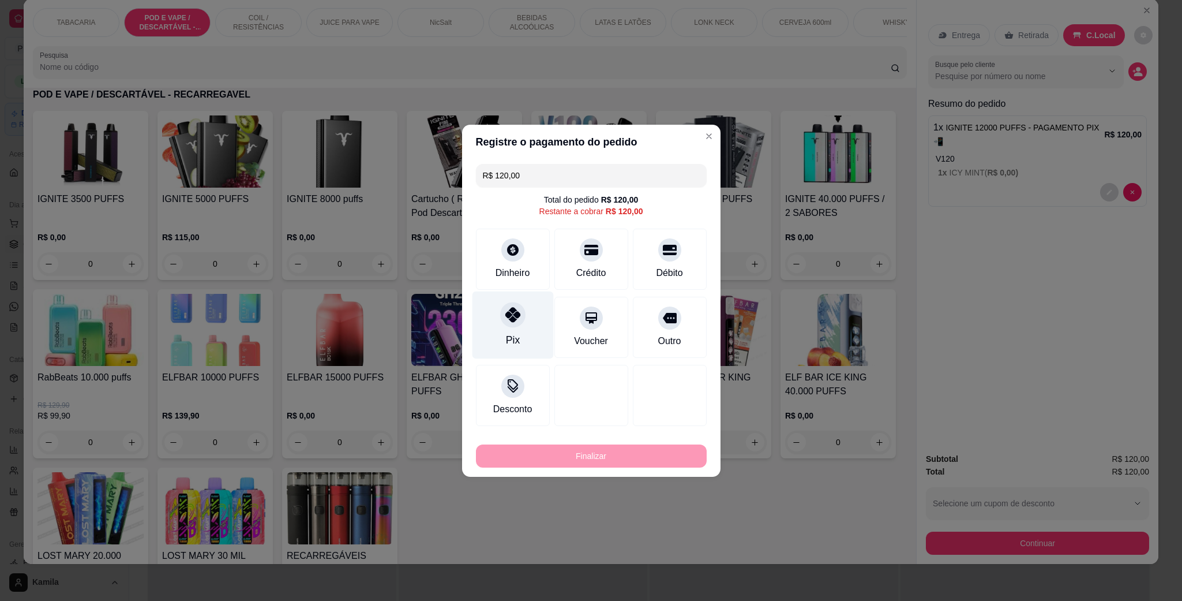
click at [514, 312] on icon at bounding box center [512, 314] width 15 height 15
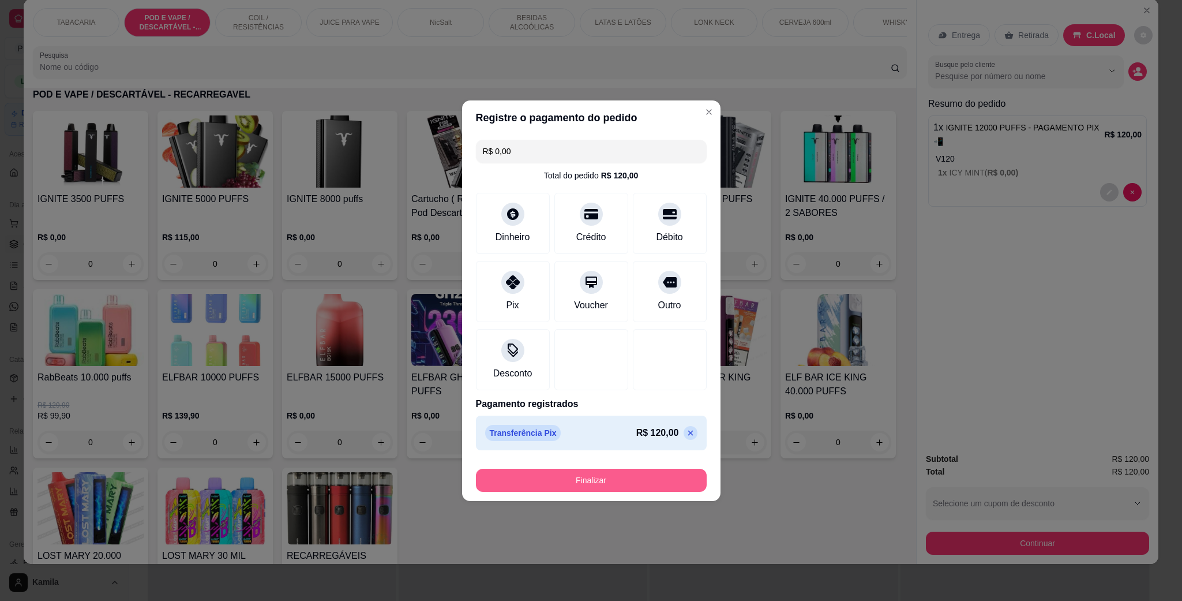
click at [636, 480] on button "Finalizar" at bounding box center [591, 480] width 231 height 23
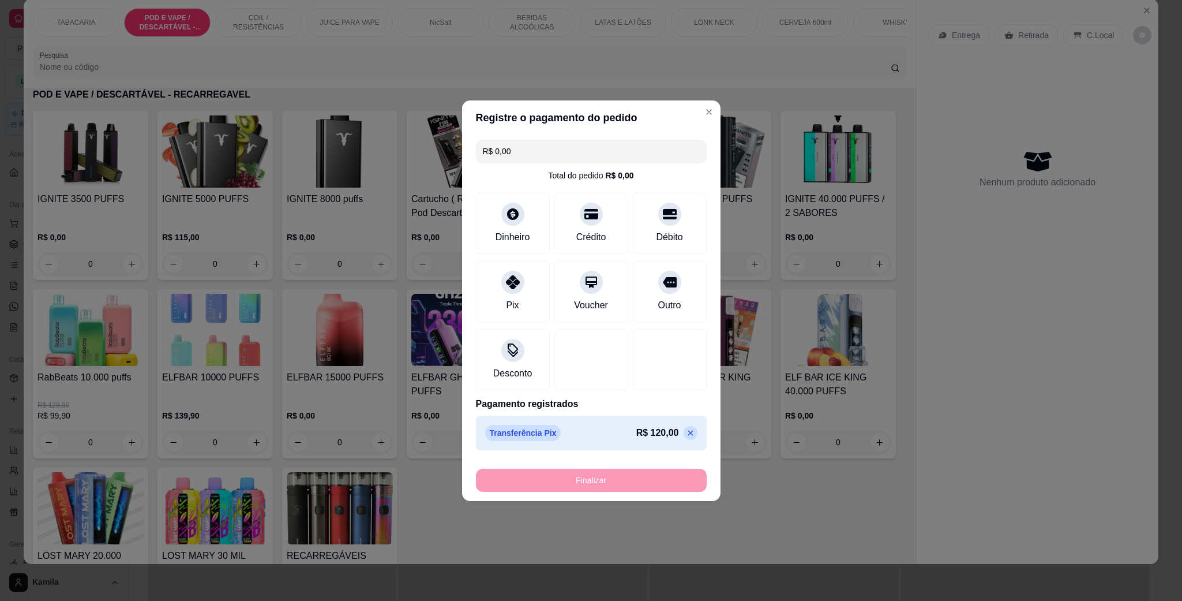
type input "-R$ 120,00"
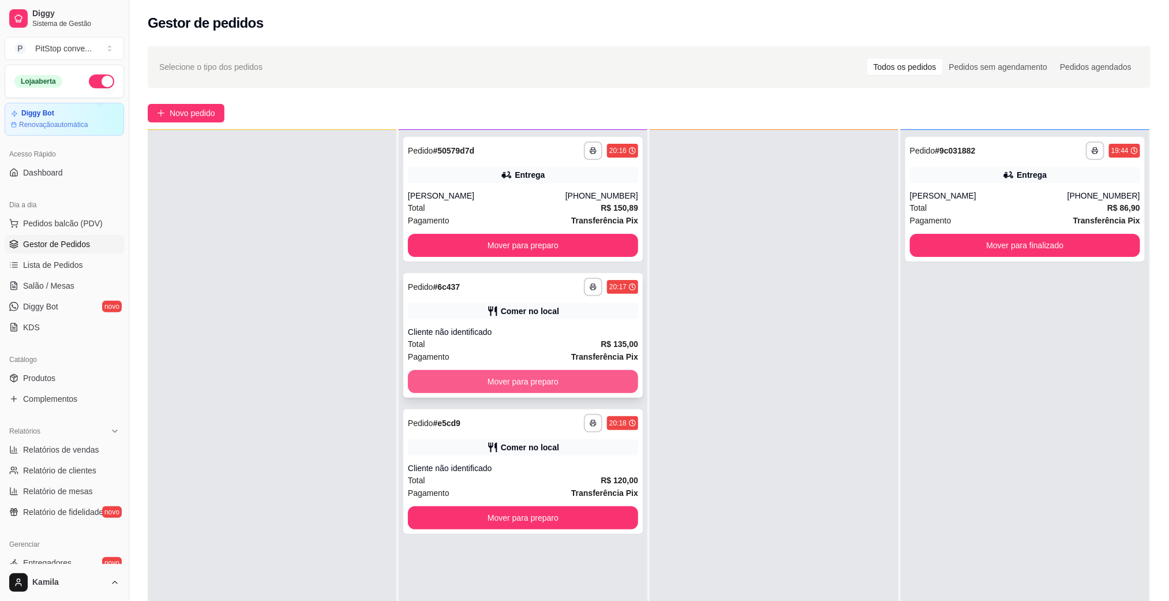
click at [528, 383] on button "Mover para preparo" at bounding box center [523, 381] width 230 height 23
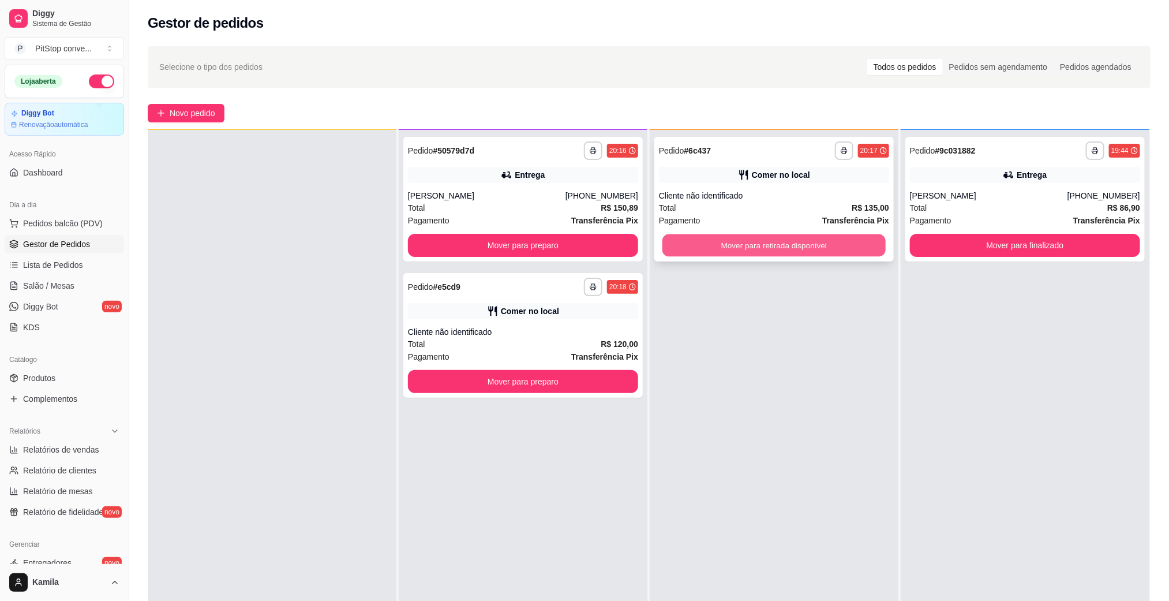
click at [793, 239] on button "Mover para retirada disponível" at bounding box center [773, 245] width 223 height 23
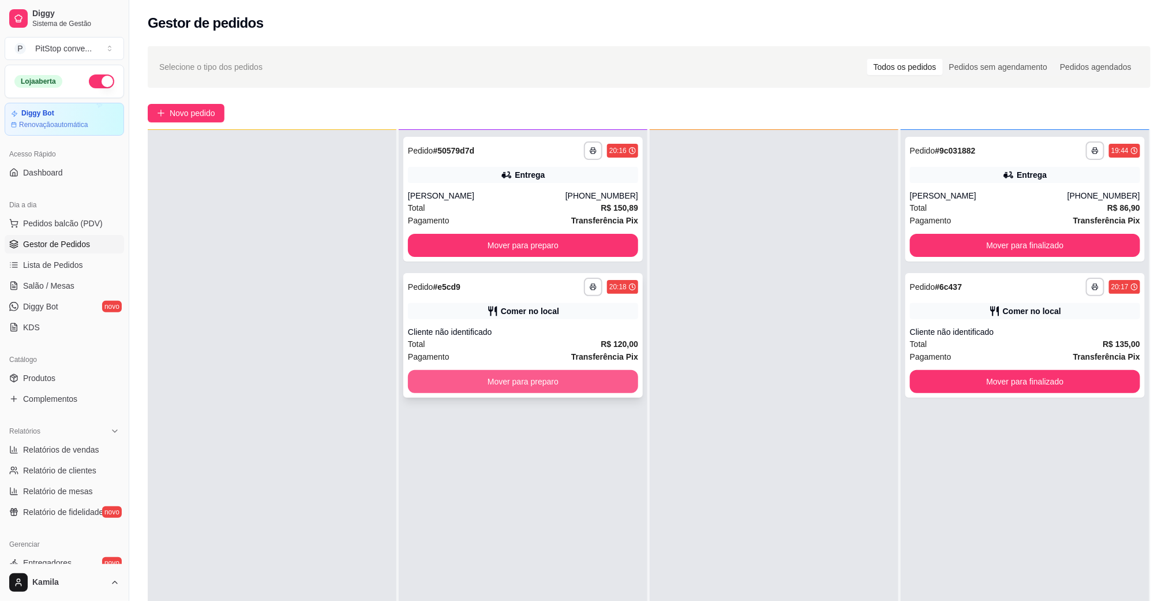
click at [566, 370] on button "Mover para preparo" at bounding box center [523, 381] width 230 height 23
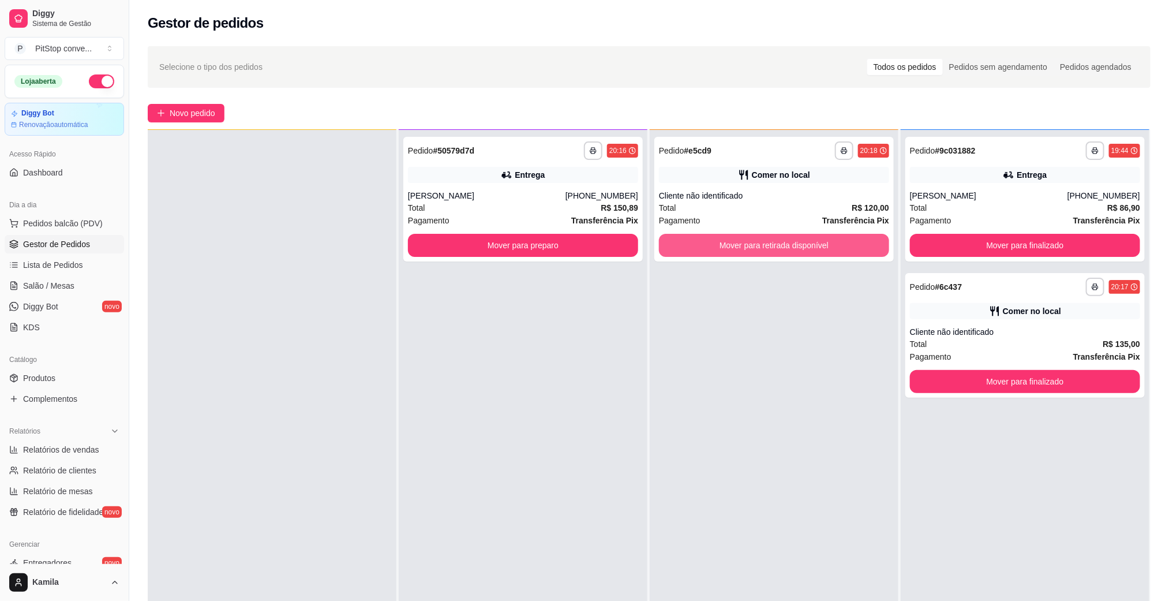
click at [758, 245] on button "Mover para retirada disponível" at bounding box center [774, 245] width 230 height 23
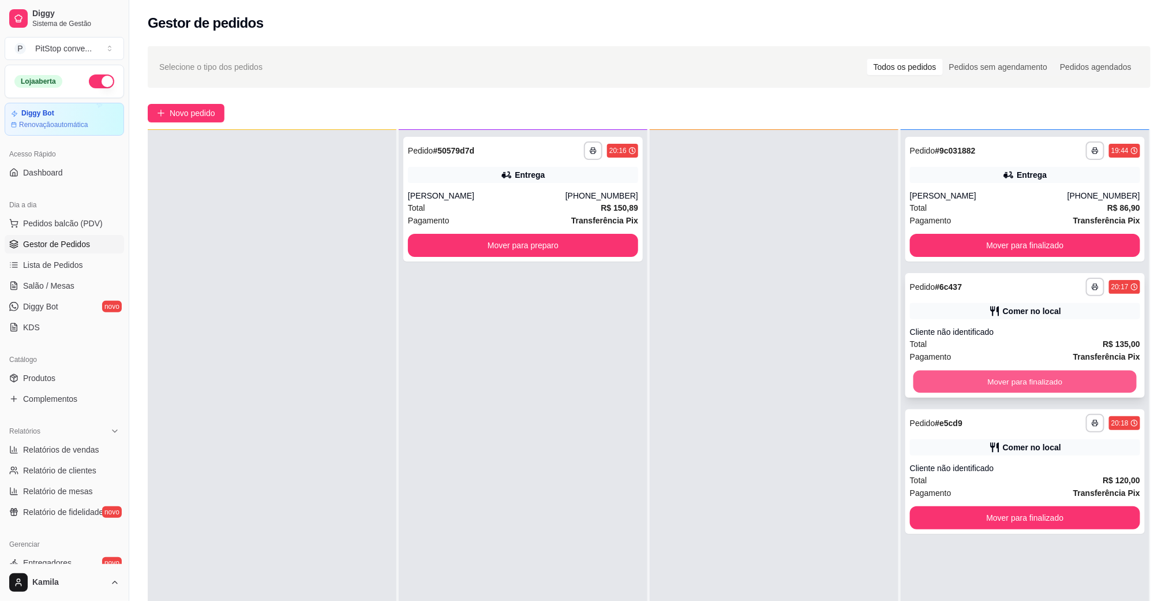
click at [1004, 383] on button "Mover para finalizado" at bounding box center [1024, 381] width 223 height 23
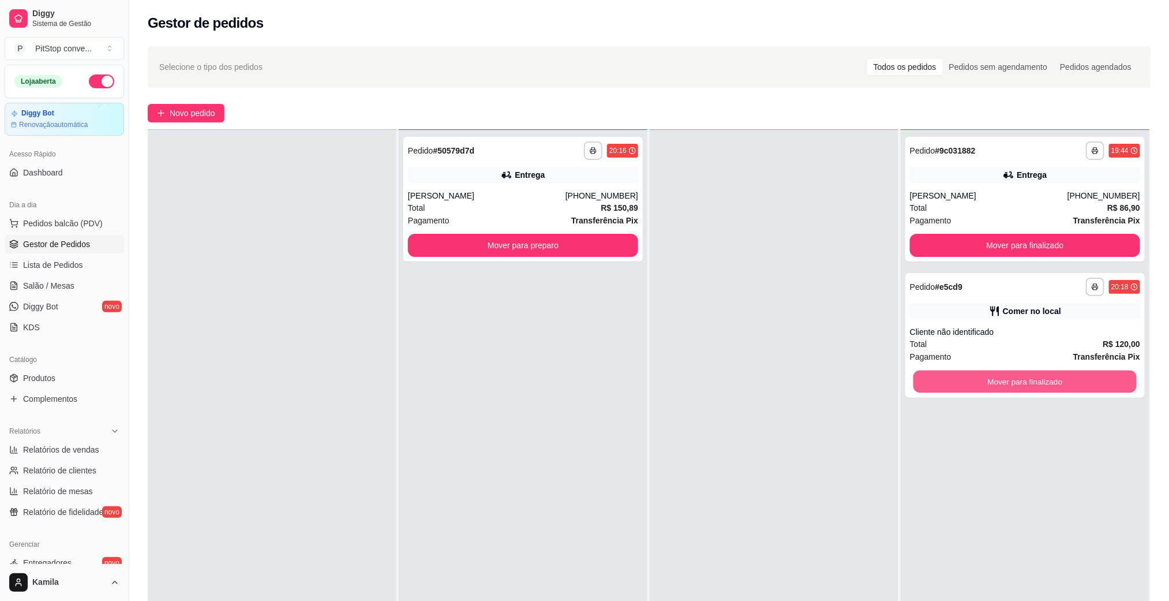
click at [1004, 383] on button "Mover para finalizado" at bounding box center [1024, 381] width 223 height 23
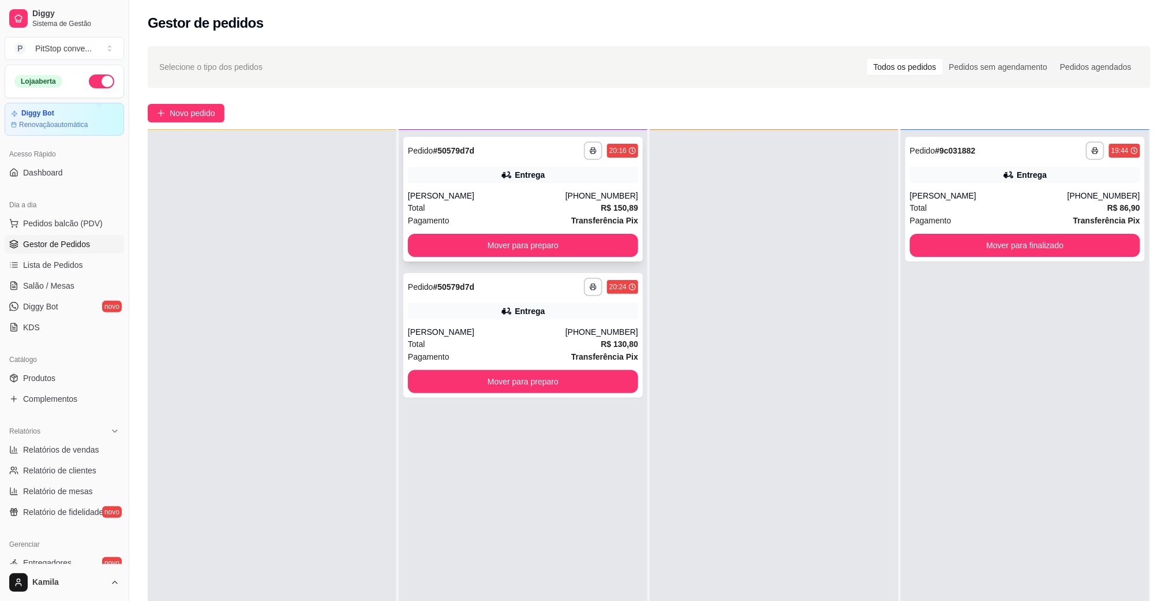
click at [537, 188] on div "**********" at bounding box center [522, 199] width 239 height 125
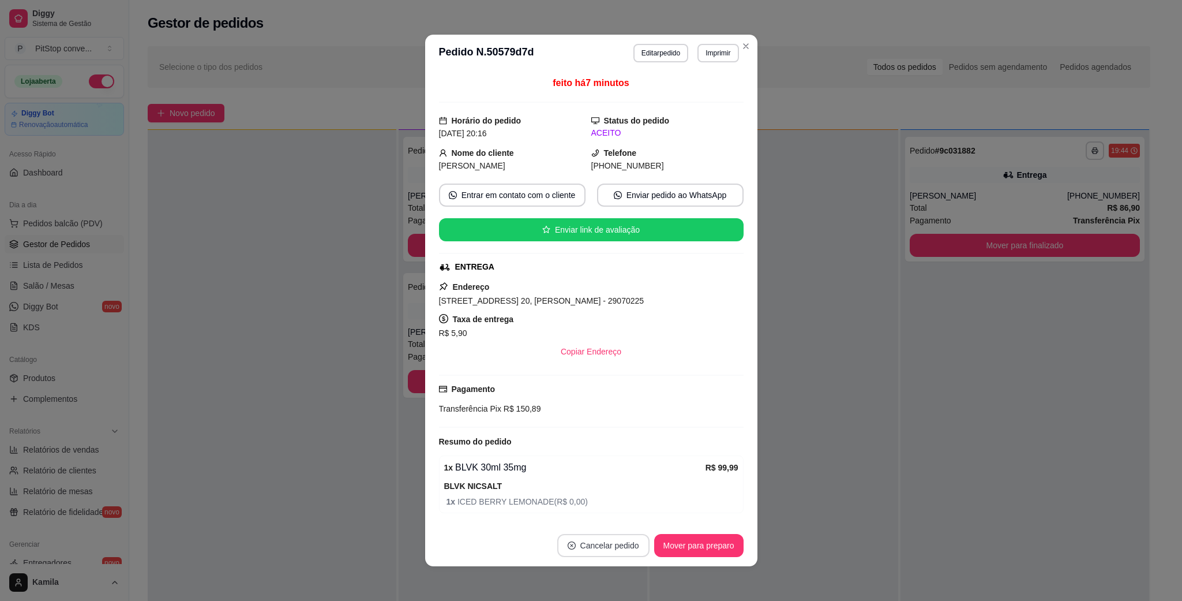
click at [618, 545] on button "Cancelar pedido" at bounding box center [603, 545] width 92 height 23
click at [627, 515] on button "Sim" at bounding box center [629, 516] width 46 height 23
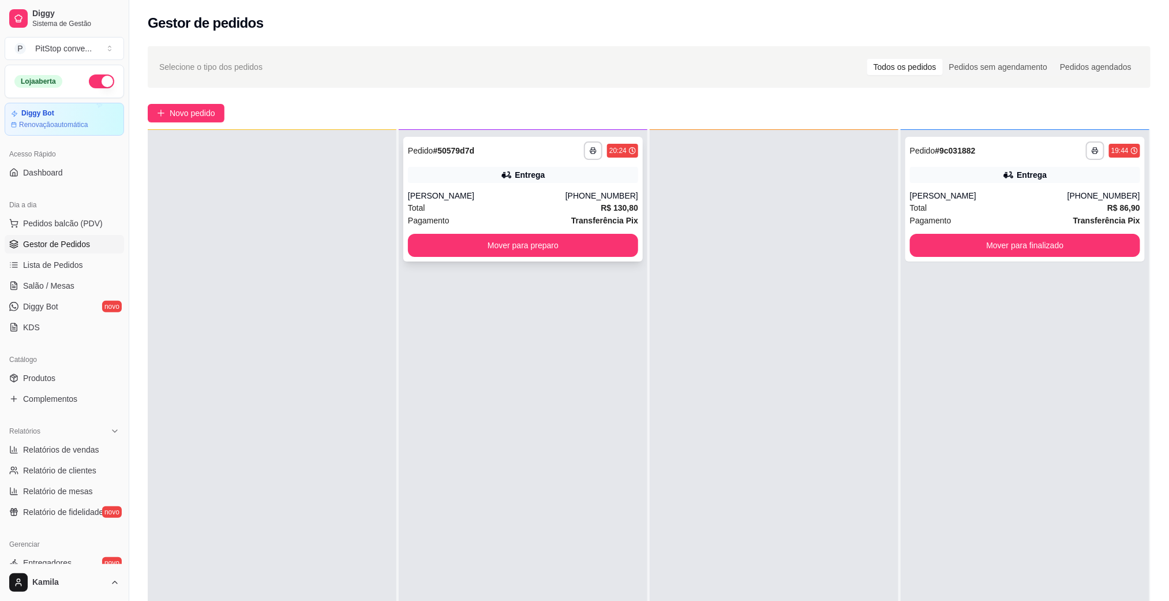
click at [521, 190] on div "[PERSON_NAME]" at bounding box center [487, 196] width 158 height 12
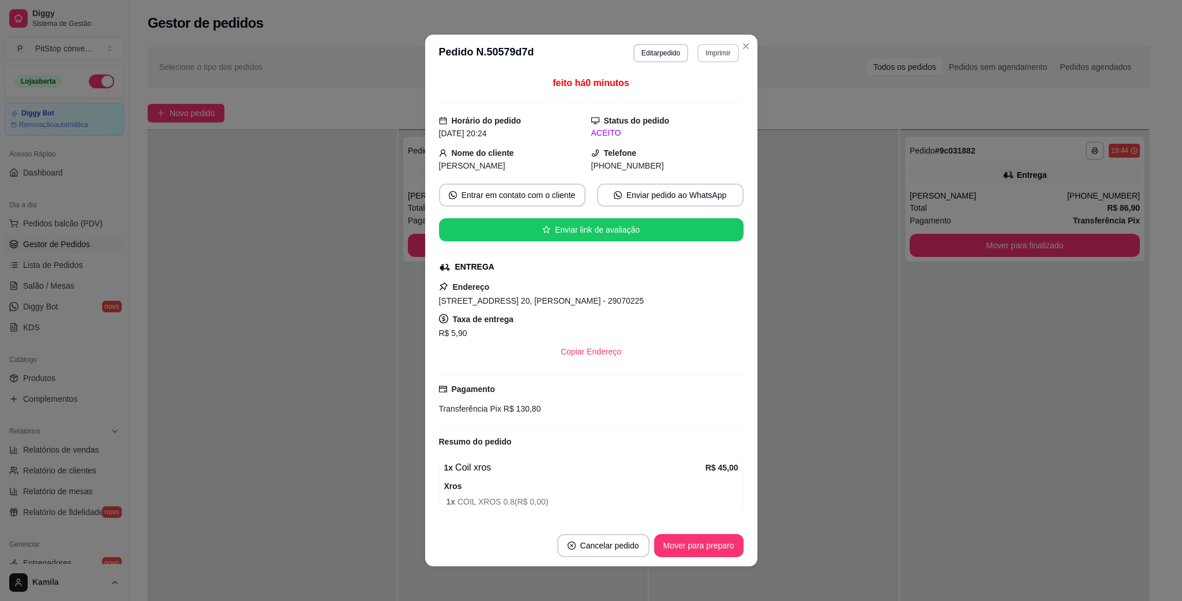
click at [707, 55] on button "Imprimir" at bounding box center [718, 53] width 41 height 18
click at [686, 102] on button "IMPRESSORA" at bounding box center [692, 94] width 84 height 18
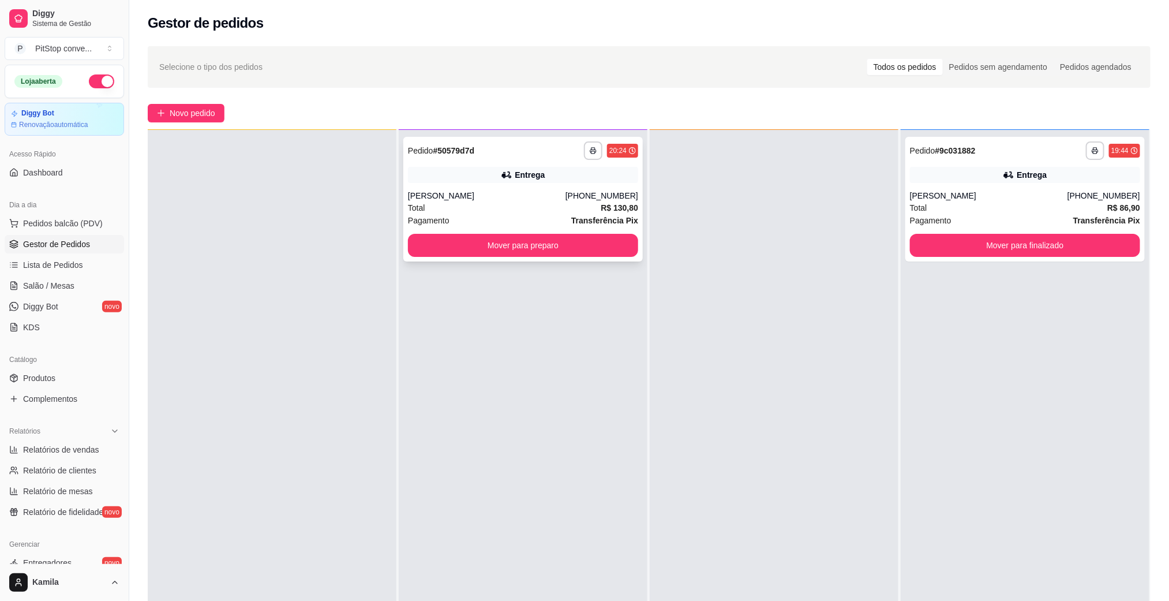
click at [626, 199] on div "[PHONE_NUMBER]" at bounding box center [602, 196] width 73 height 12
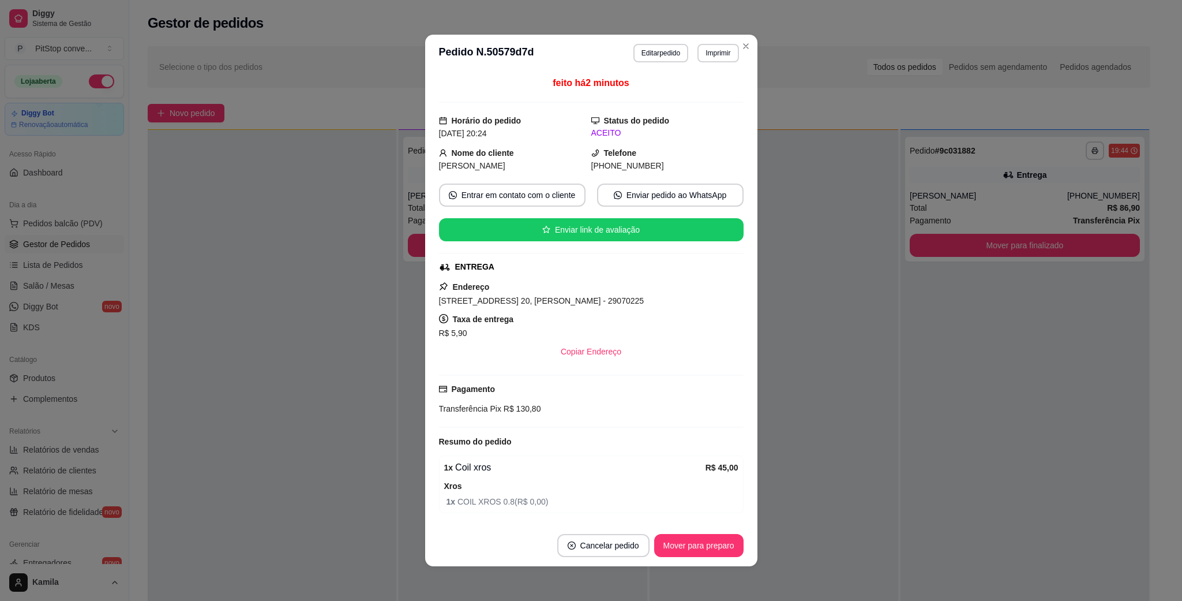
click at [574, 303] on span "[STREET_ADDRESS] 20, [PERSON_NAME] - 29070225" at bounding box center [541, 300] width 205 height 9
click at [572, 305] on span "[STREET_ADDRESS] 20, [PERSON_NAME] - 29070225" at bounding box center [541, 300] width 205 height 9
click at [572, 304] on span "[STREET_ADDRESS] 20, [PERSON_NAME] - 29070225" at bounding box center [541, 300] width 205 height 9
click at [616, 305] on span "[STREET_ADDRESS] 20, [PERSON_NAME] - 29070225" at bounding box center [541, 300] width 205 height 9
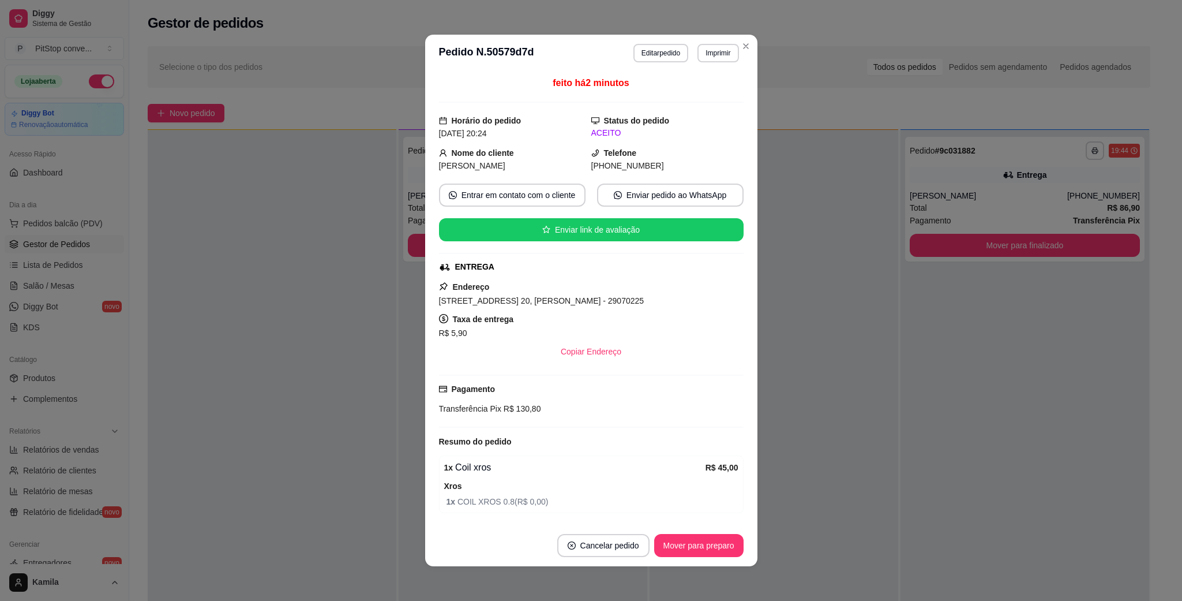
click at [615, 305] on span "[STREET_ADDRESS] 20, [PERSON_NAME] - 29070225" at bounding box center [541, 300] width 205 height 9
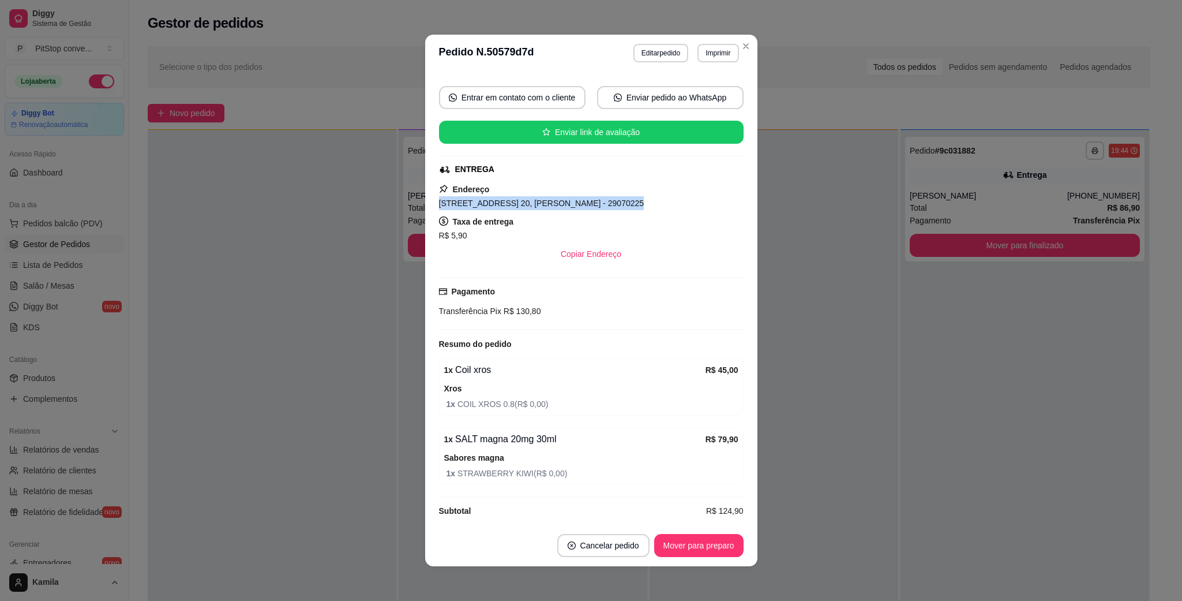
scroll to position [113, 0]
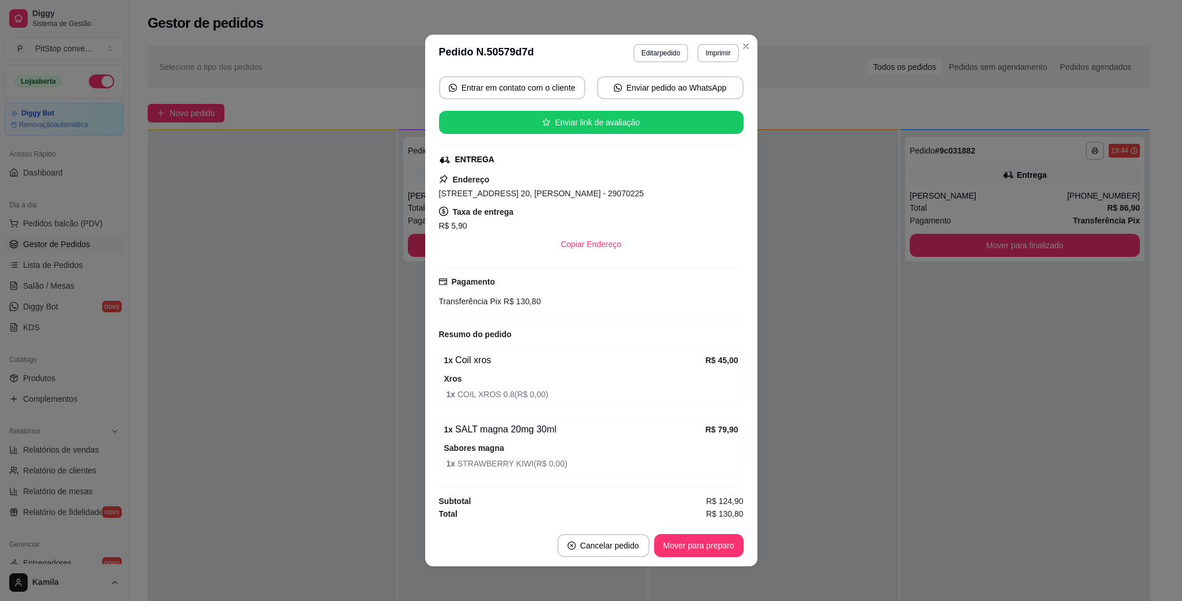
click at [503, 300] on span "R$ 130,80" at bounding box center [521, 301] width 40 height 9
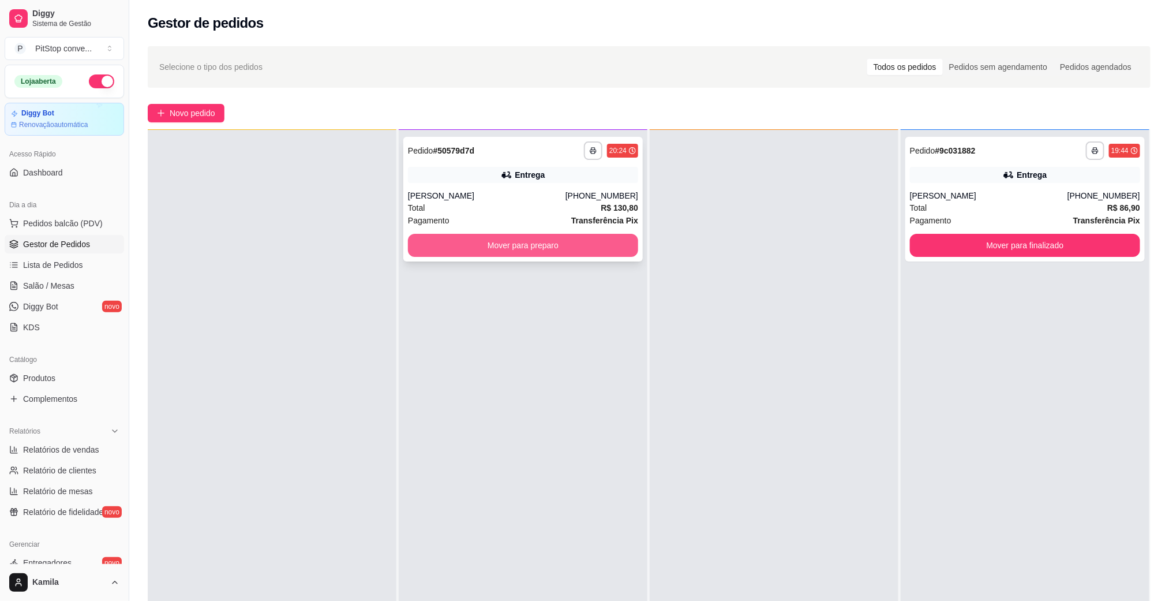
click at [601, 241] on button "Mover para preparo" at bounding box center [523, 245] width 230 height 23
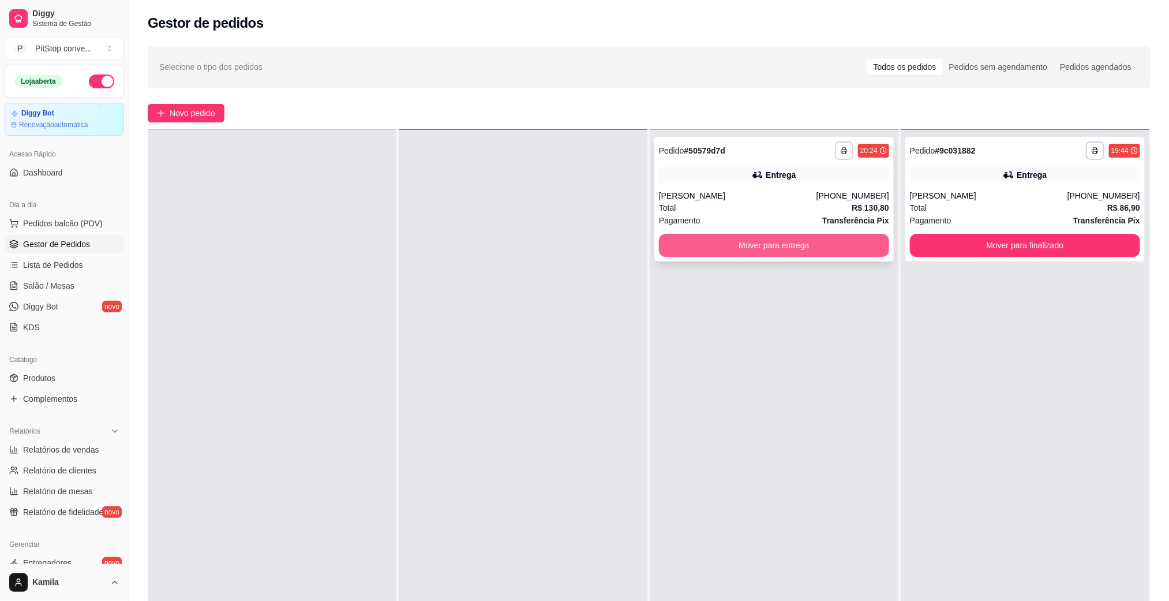
click at [803, 244] on button "Mover para entrega" at bounding box center [774, 245] width 230 height 23
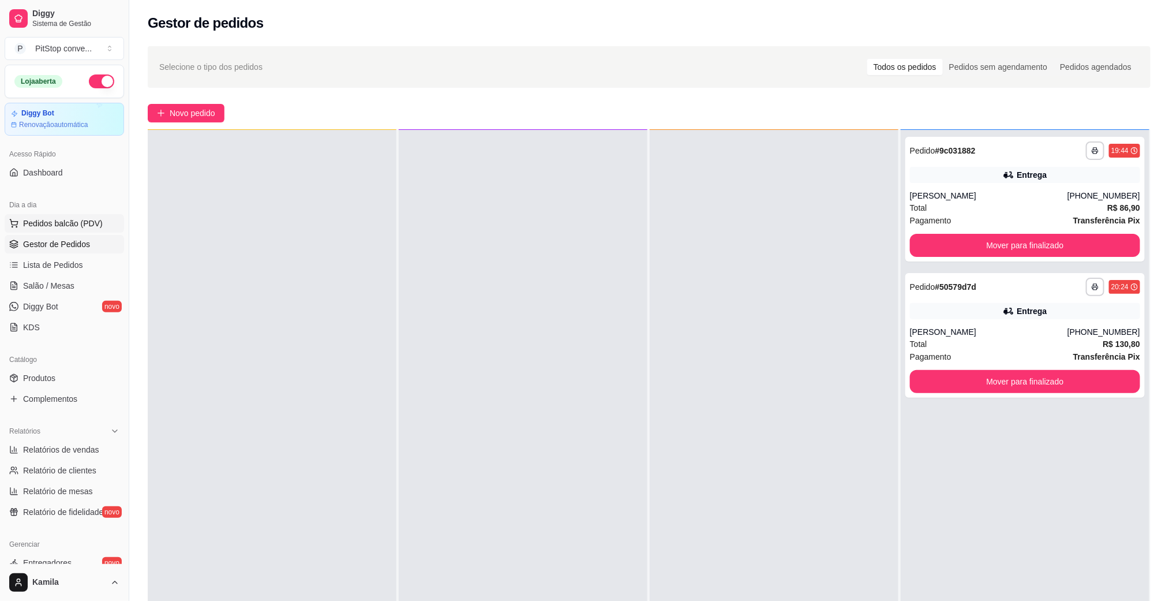
click at [57, 222] on span "Pedidos balcão (PDV)" at bounding box center [63, 224] width 80 height 12
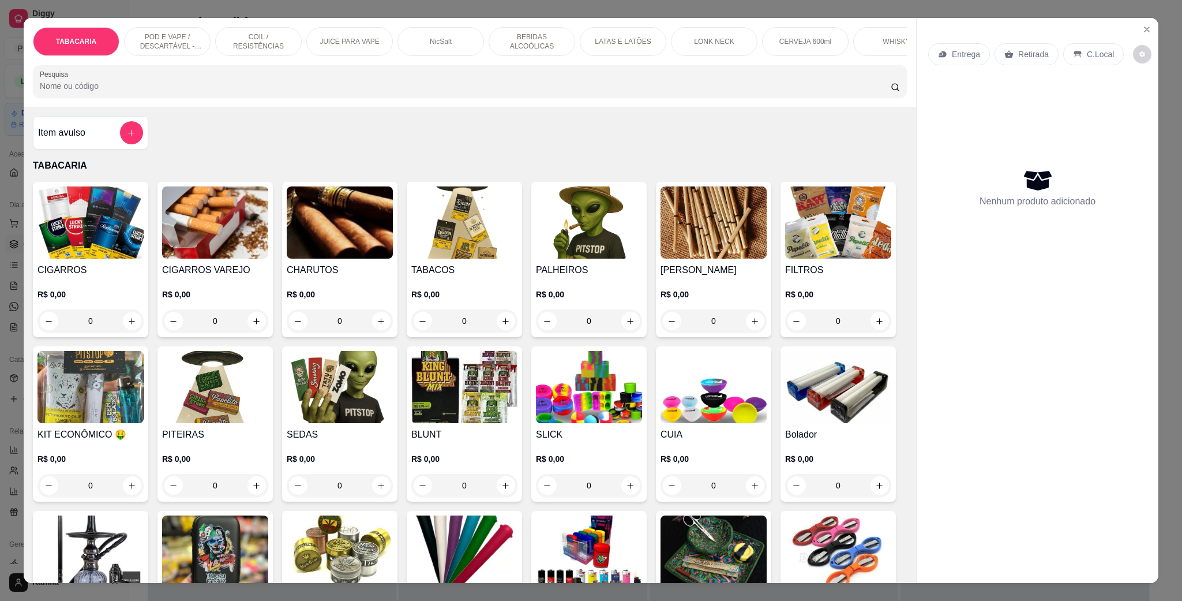
click at [155, 44] on p "POD E VAPE / DESCARTÁVEL - RECARREGAVEL" at bounding box center [167, 41] width 67 height 18
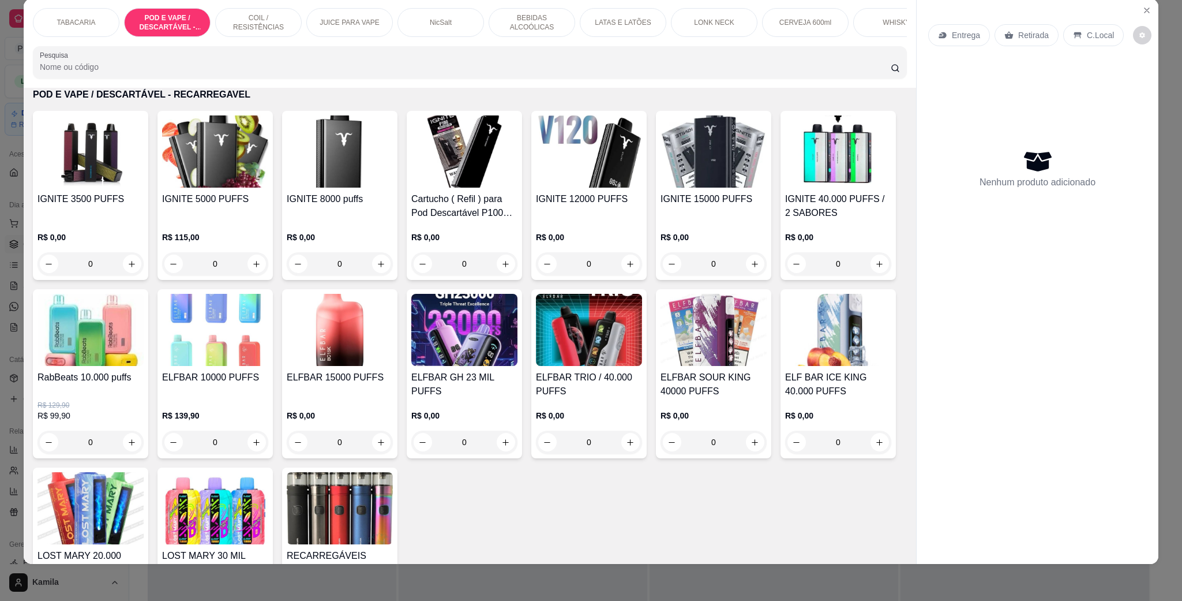
click at [518, 366] on img at bounding box center [464, 330] width 106 height 72
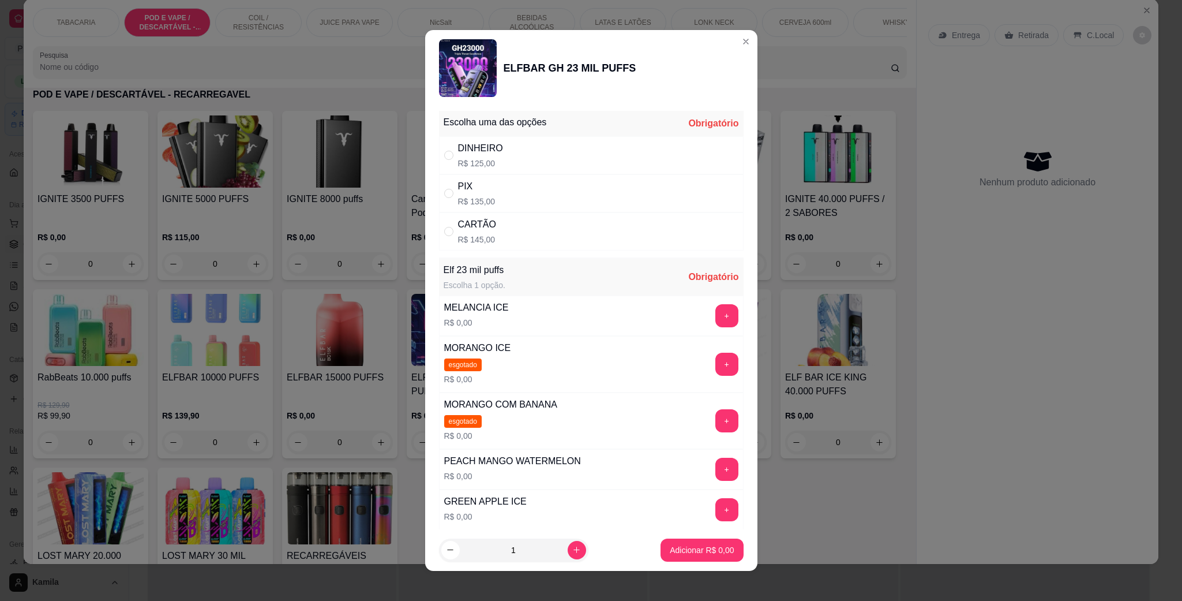
click at [512, 148] on div "DINHEIRO R$ 125,00" at bounding box center [591, 155] width 305 height 38
radio input "true"
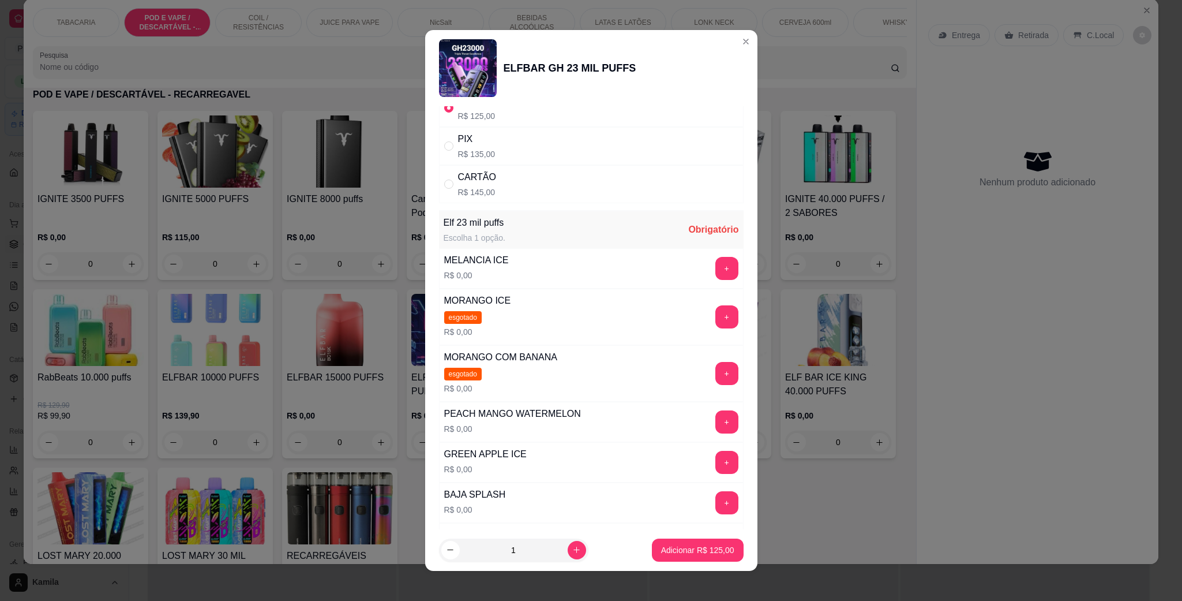
scroll to position [87, 0]
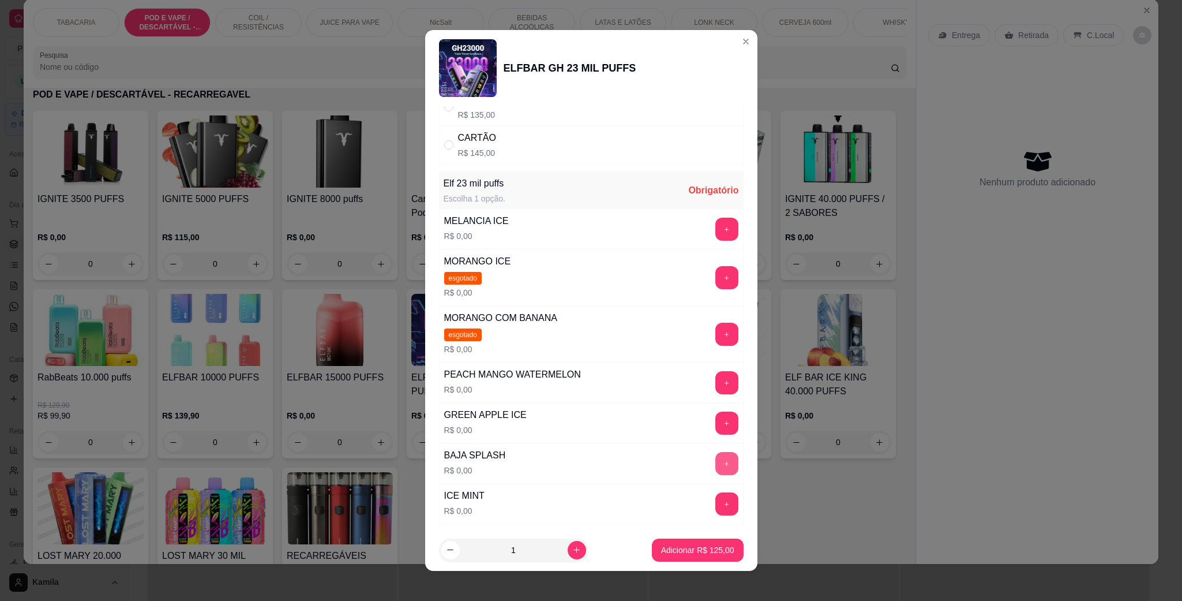
click at [716, 467] on button "+" at bounding box center [727, 463] width 23 height 23
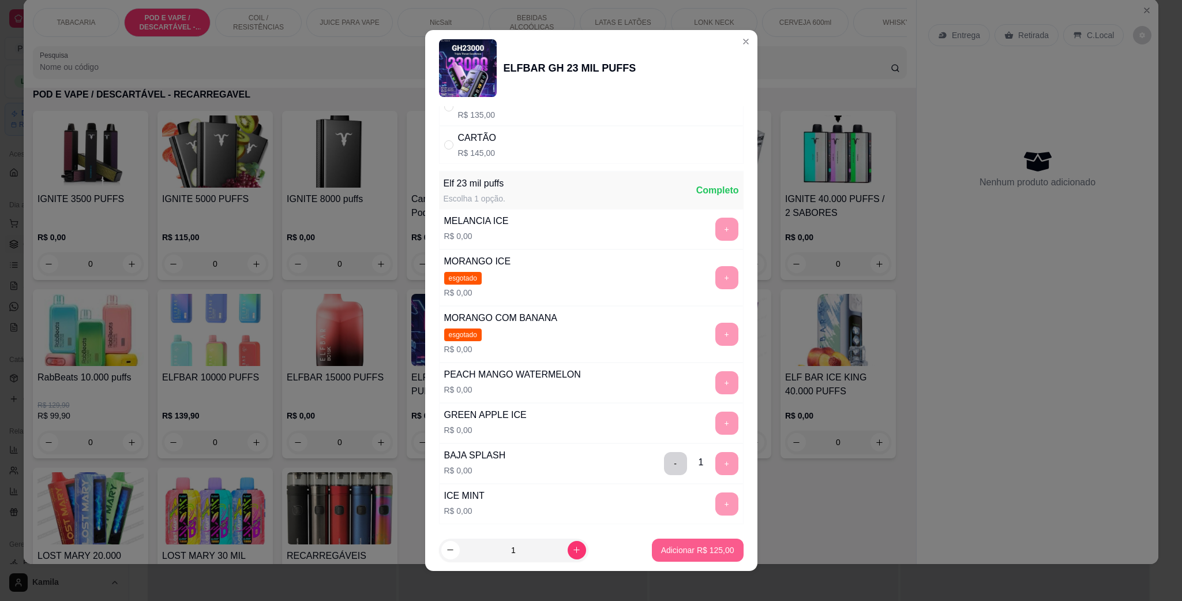
click at [712, 554] on p "Adicionar R$ 125,00" at bounding box center [697, 550] width 73 height 12
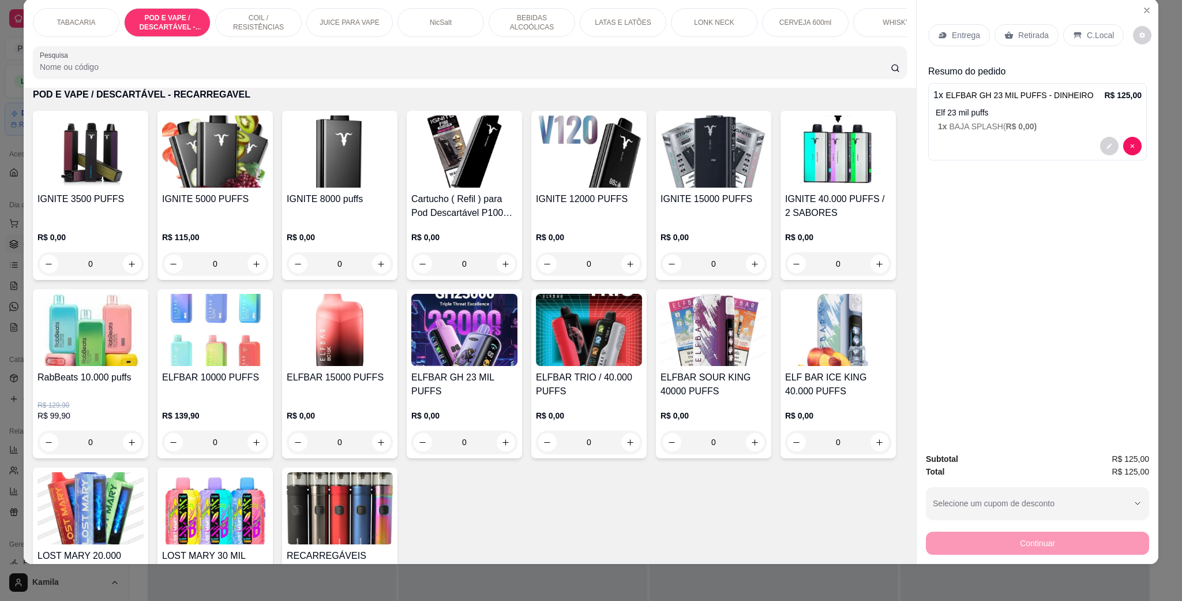
click at [1101, 33] on p "C.Local" at bounding box center [1100, 35] width 27 height 12
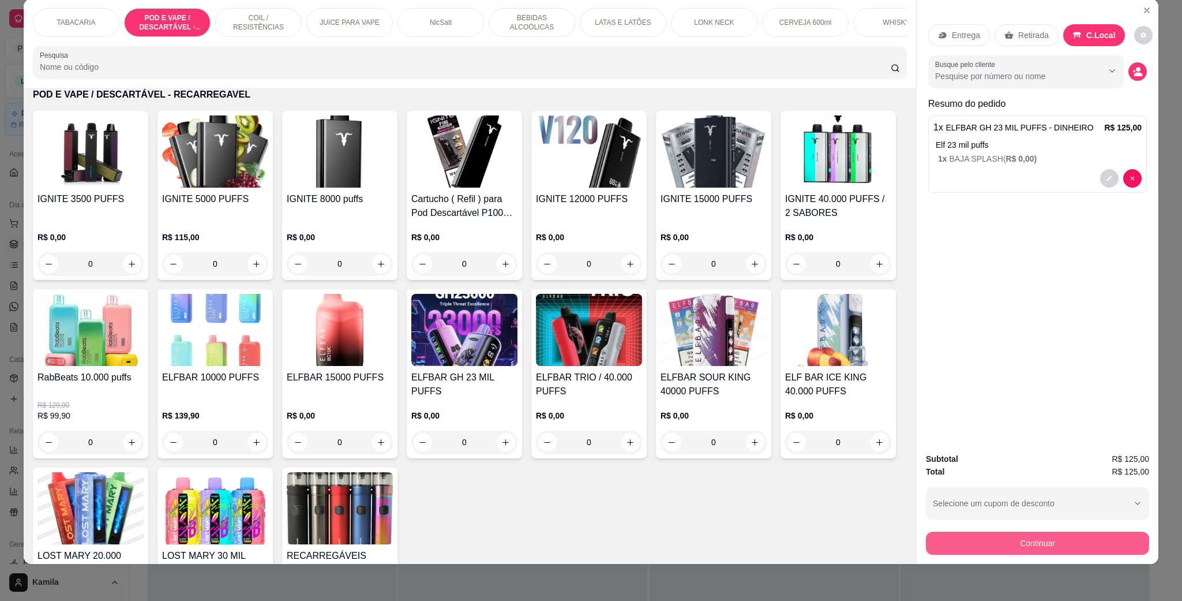
click at [1051, 549] on button "Continuar" at bounding box center [1037, 542] width 223 height 23
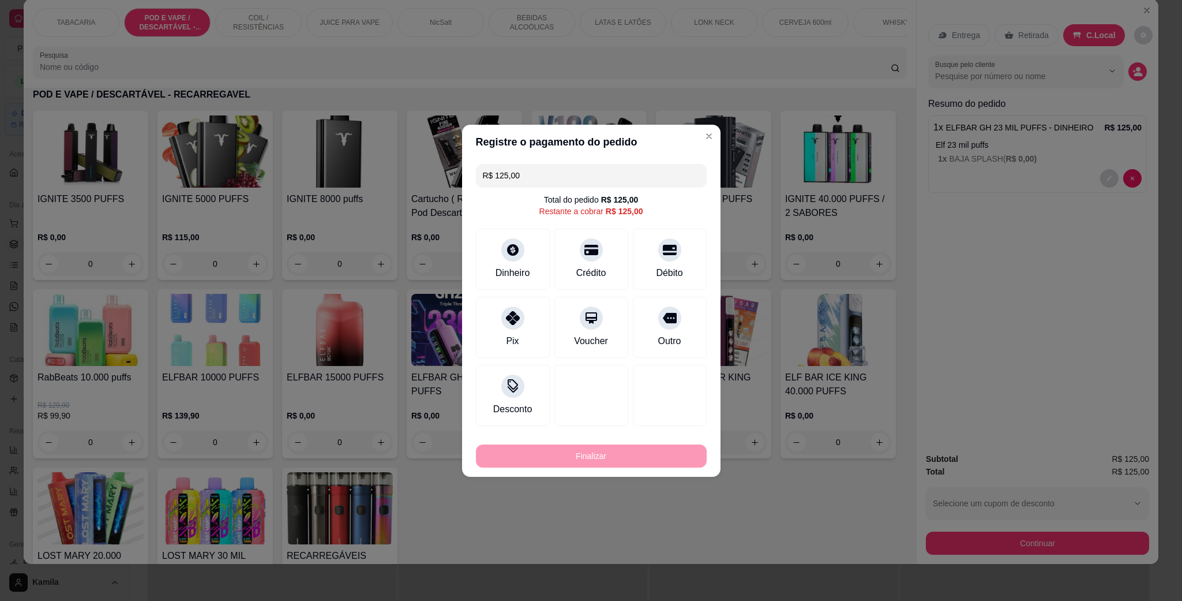
click at [538, 170] on input "R$ 125,00" at bounding box center [591, 175] width 217 height 23
click at [522, 253] on div "Dinheiro" at bounding box center [512, 257] width 81 height 68
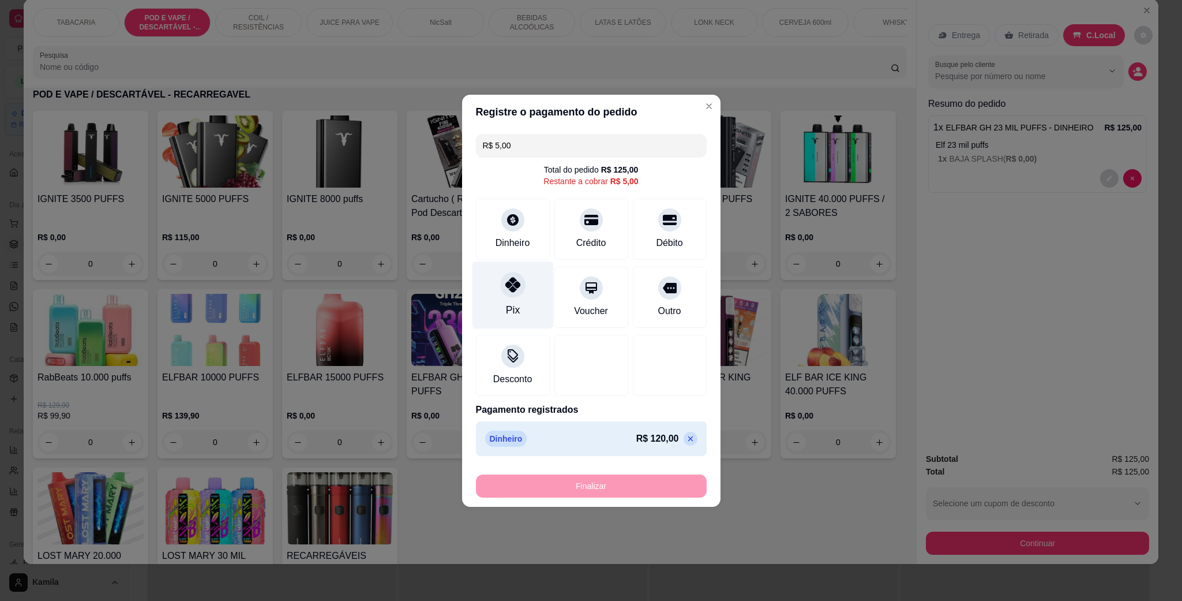
click at [515, 303] on div "Pix" at bounding box center [513, 309] width 14 height 15
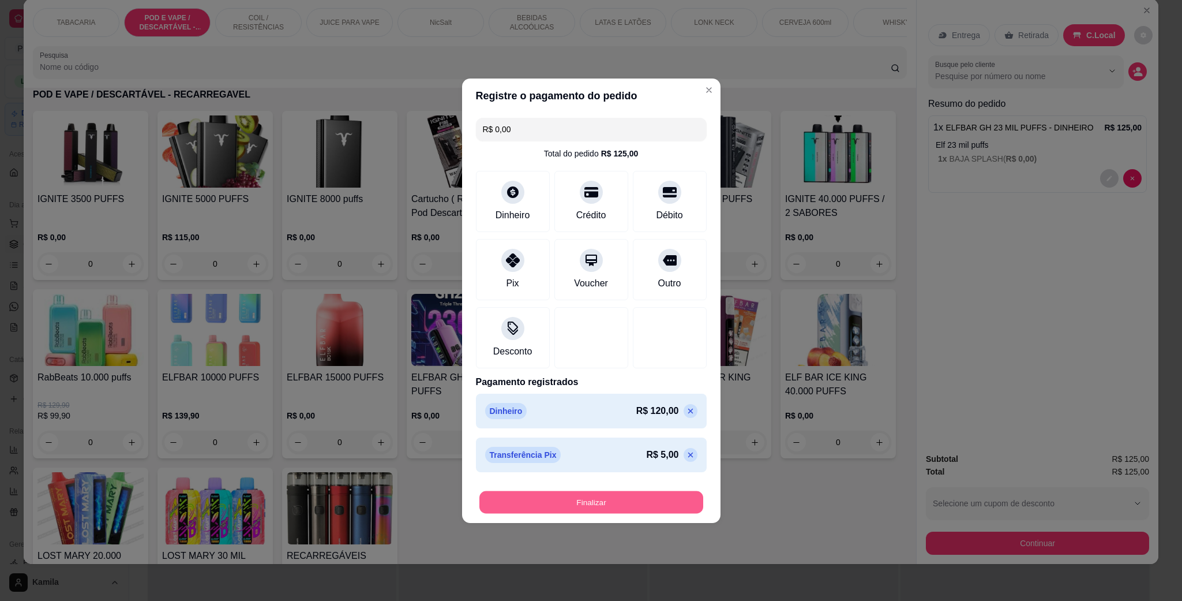
click at [634, 511] on button "Finalizar" at bounding box center [592, 501] width 224 height 23
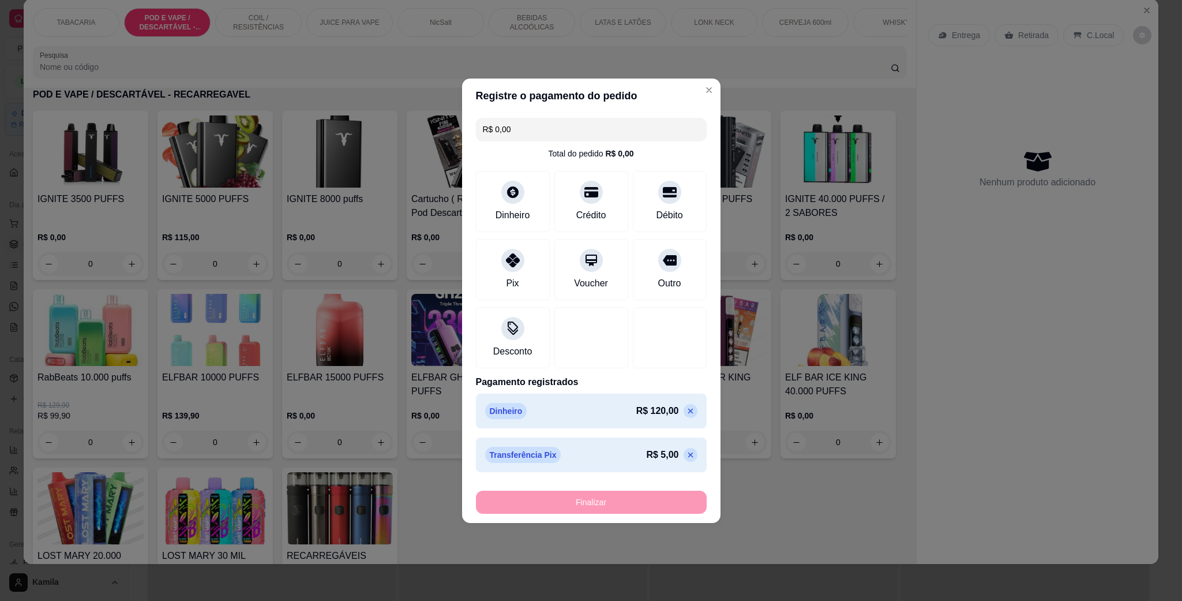
type input "-R$ 125,00"
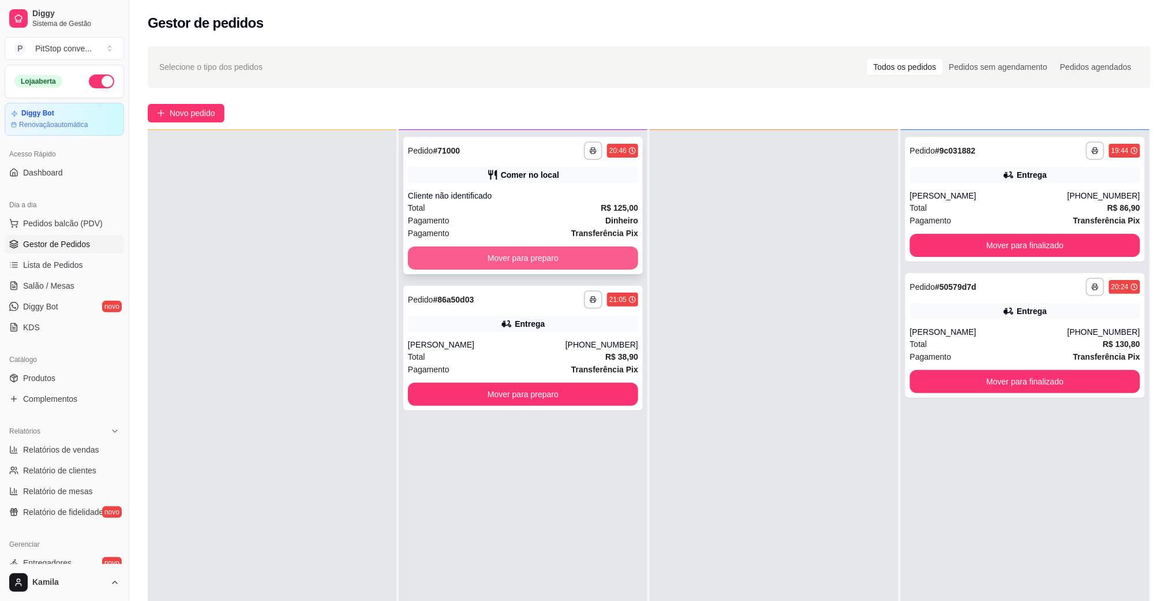
click at [597, 257] on button "Mover para preparo" at bounding box center [523, 257] width 230 height 23
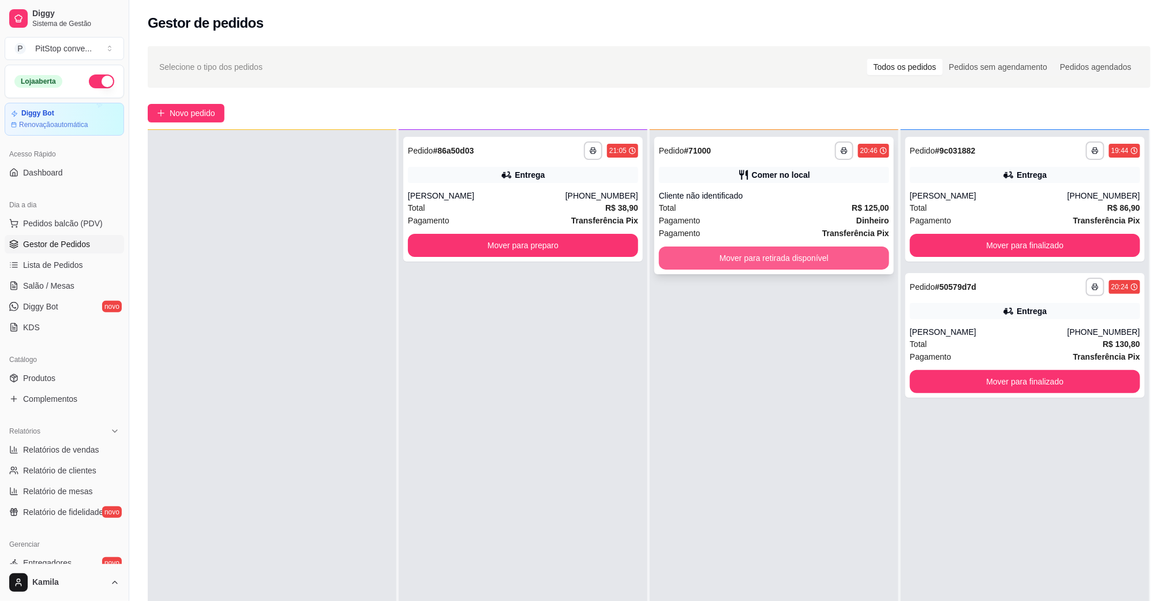
click at [773, 251] on button "Mover para retirada disponível" at bounding box center [774, 257] width 230 height 23
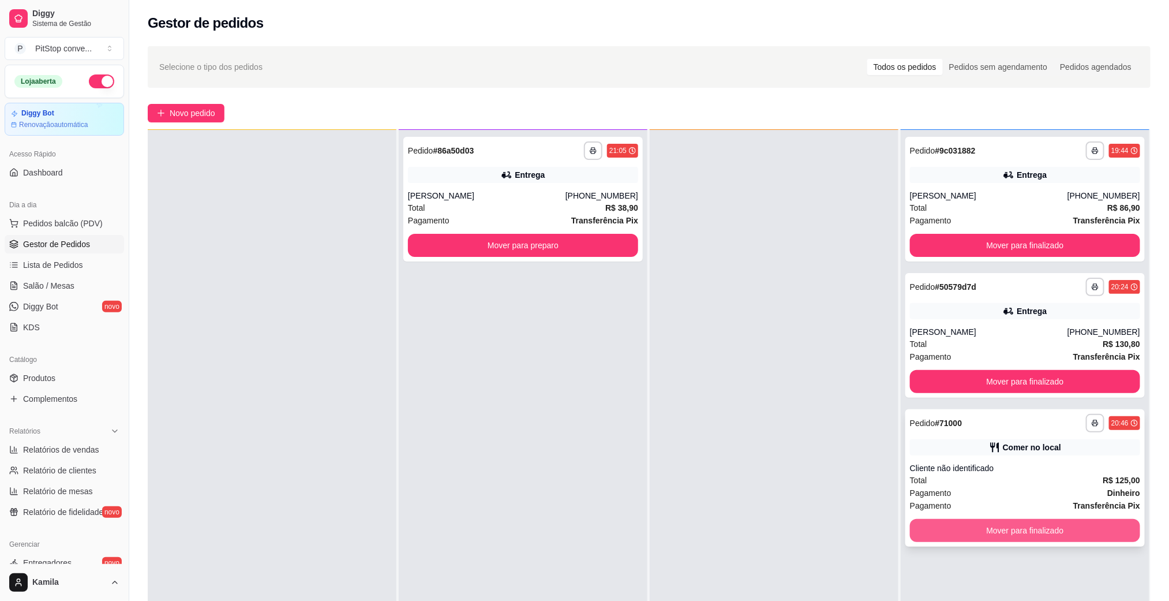
click at [1021, 532] on button "Mover para finalizado" at bounding box center [1025, 530] width 230 height 23
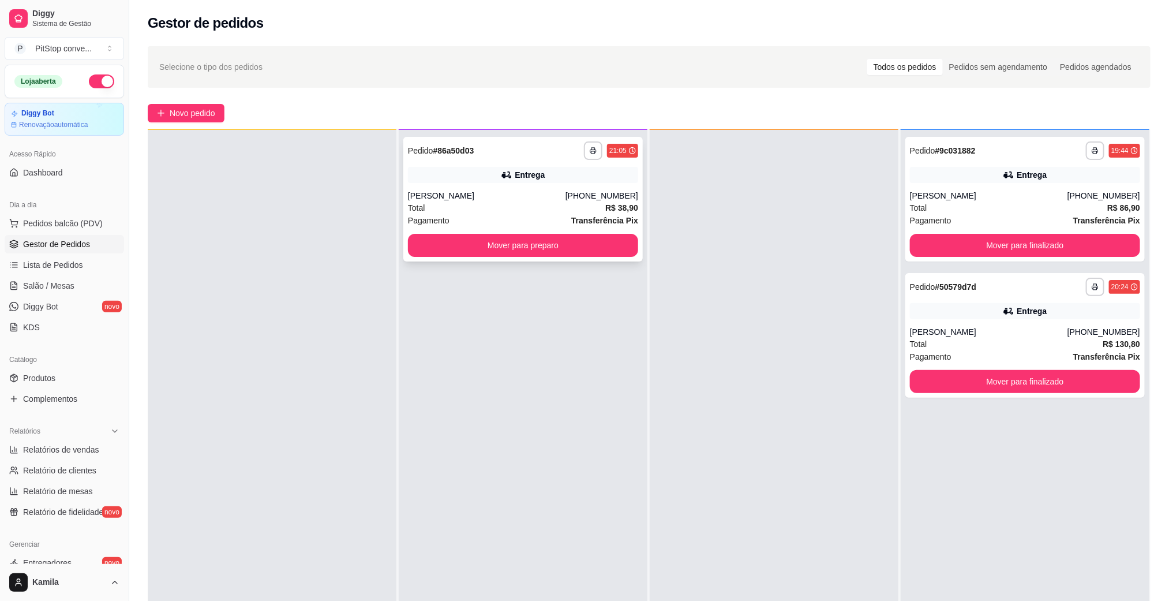
click at [586, 145] on button "button" at bounding box center [593, 150] width 18 height 18
click at [584, 181] on div "Escolha a impressora IMPRESSORA" at bounding box center [557, 182] width 95 height 39
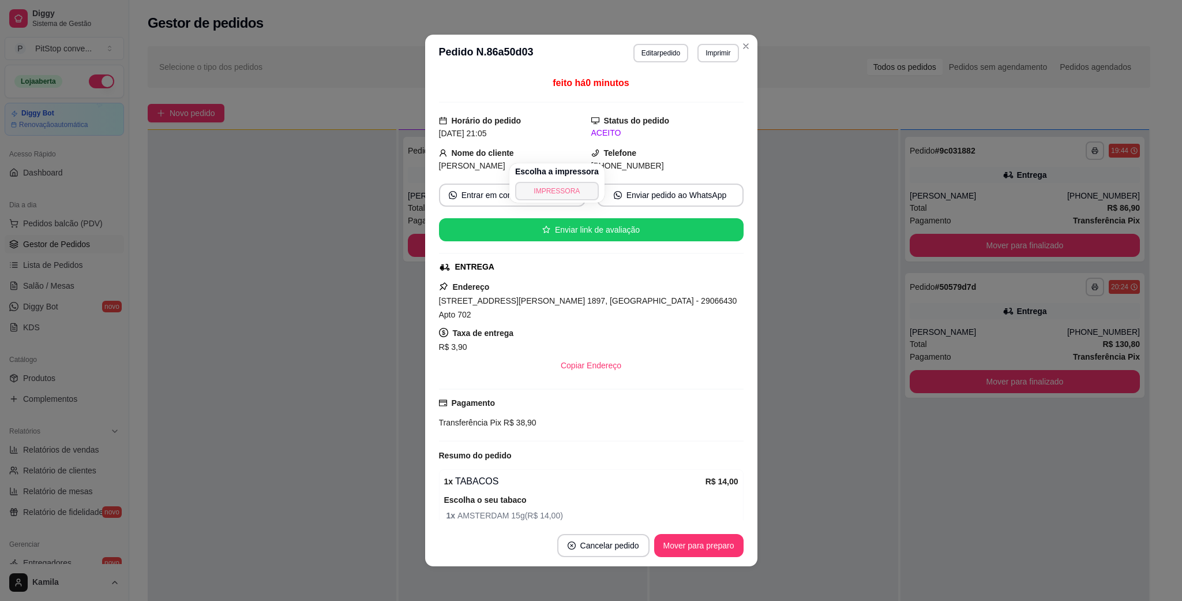
click at [561, 187] on button "IMPRESSORA" at bounding box center [557, 191] width 84 height 18
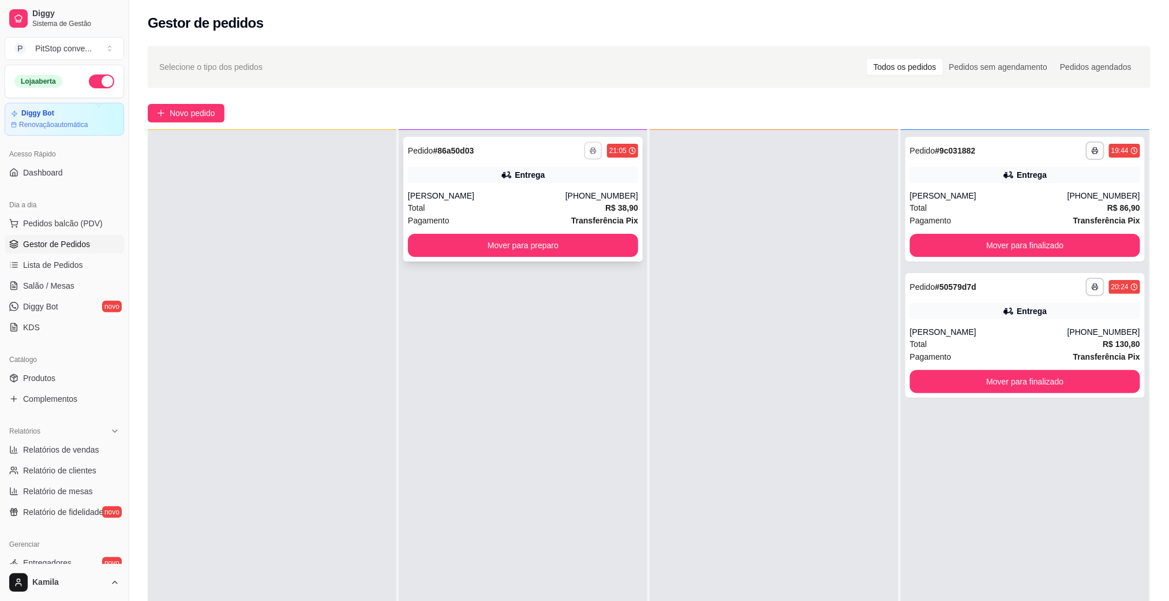
click at [561, 207] on div "Total R$ 38,90" at bounding box center [523, 207] width 230 height 13
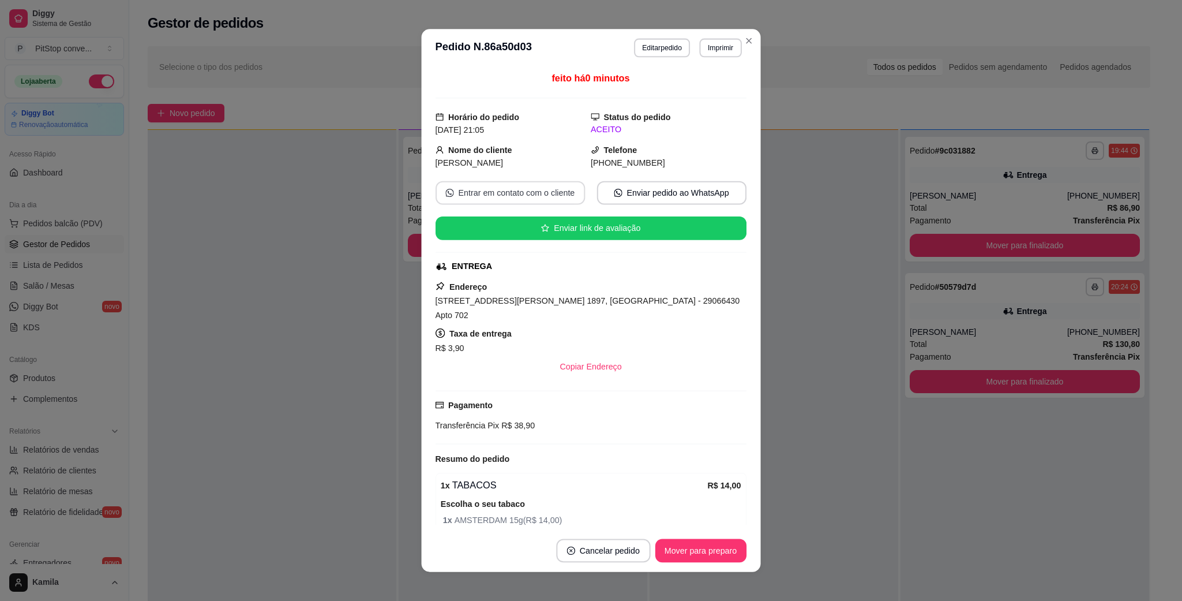
click at [561, 199] on button "Entrar em contato com o cliente" at bounding box center [510, 193] width 149 height 24
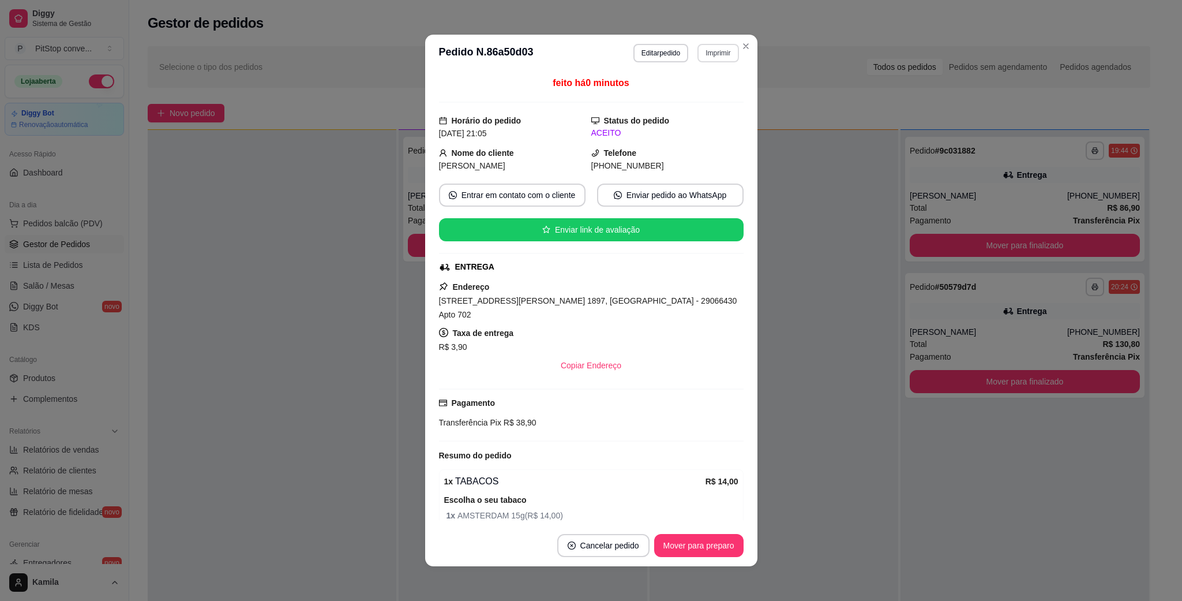
click at [713, 50] on button "Imprimir" at bounding box center [718, 53] width 41 height 18
click at [696, 85] on button "IMPRESSORA" at bounding box center [692, 94] width 84 height 18
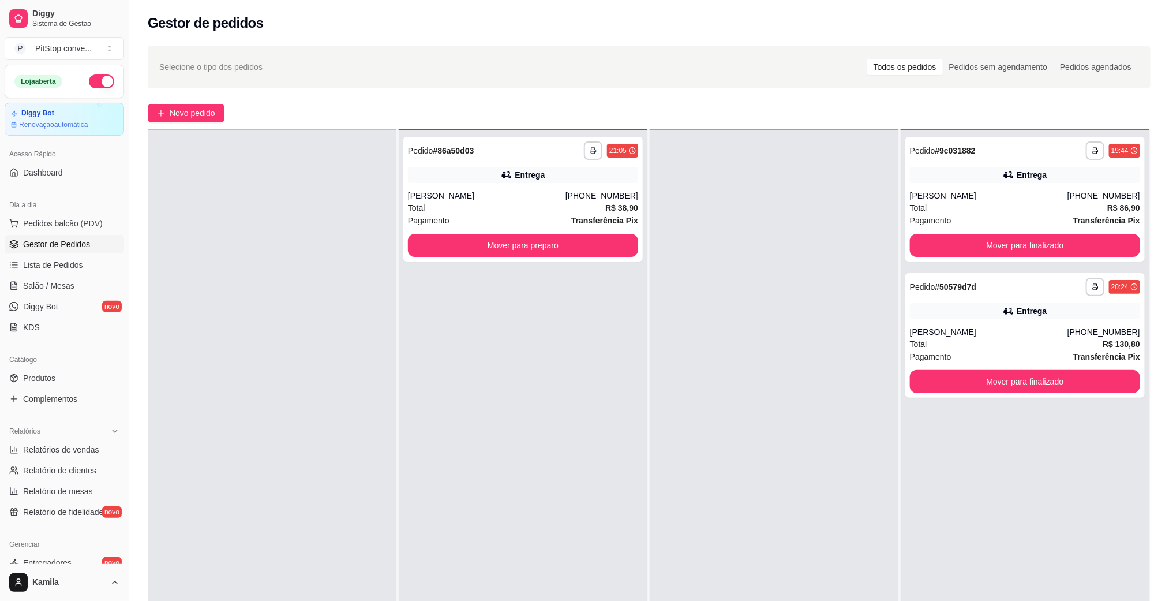
click at [837, 354] on div at bounding box center [774, 430] width 249 height 601
click at [1023, 249] on button "Mover para finalizado" at bounding box center [1025, 245] width 230 height 23
click at [1023, 249] on div "Mover para finalizado" at bounding box center [1025, 245] width 230 height 23
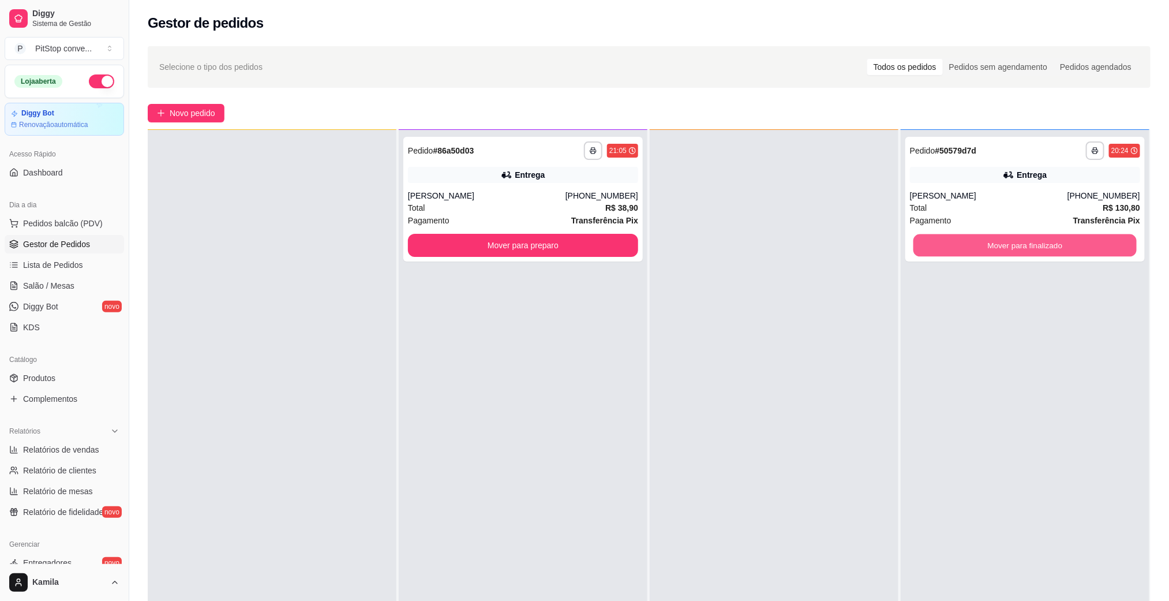
click at [1025, 245] on button "Mover para finalizado" at bounding box center [1024, 245] width 223 height 23
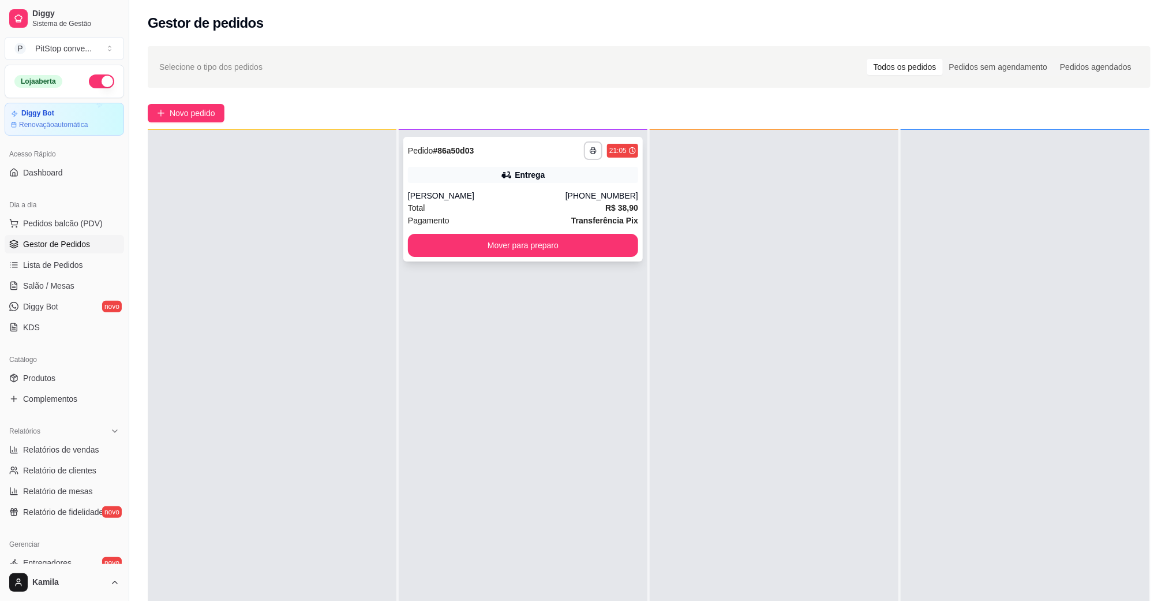
click at [563, 196] on div "[PERSON_NAME]" at bounding box center [487, 196] width 158 height 12
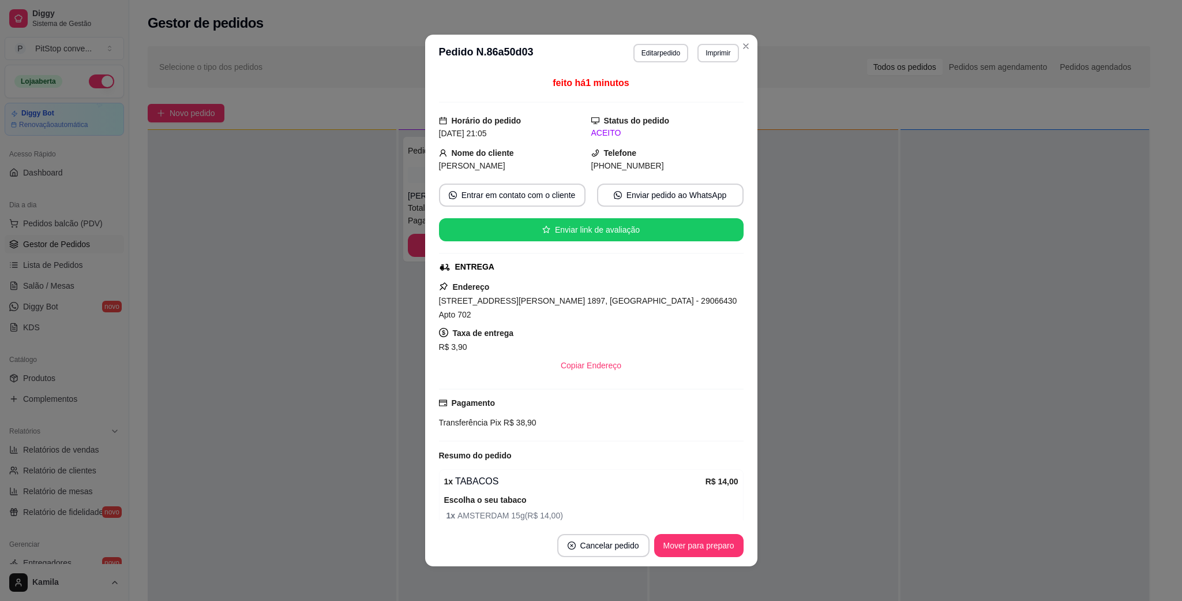
click at [627, 312] on div "Endereço [STREET_ADDRESS][PERSON_NAME] 1897, [GEOGRAPHIC_DATA] - 29066430 Apto …" at bounding box center [591, 328] width 305 height 97
click at [627, 297] on div "[STREET_ADDRESS][PERSON_NAME] 1897, [GEOGRAPHIC_DATA] - 29066430 Apto 702" at bounding box center [591, 308] width 305 height 28
click at [637, 298] on span "[STREET_ADDRESS][PERSON_NAME] 1897, [GEOGRAPHIC_DATA] - 29066430 Apto 702" at bounding box center [588, 307] width 298 height 23
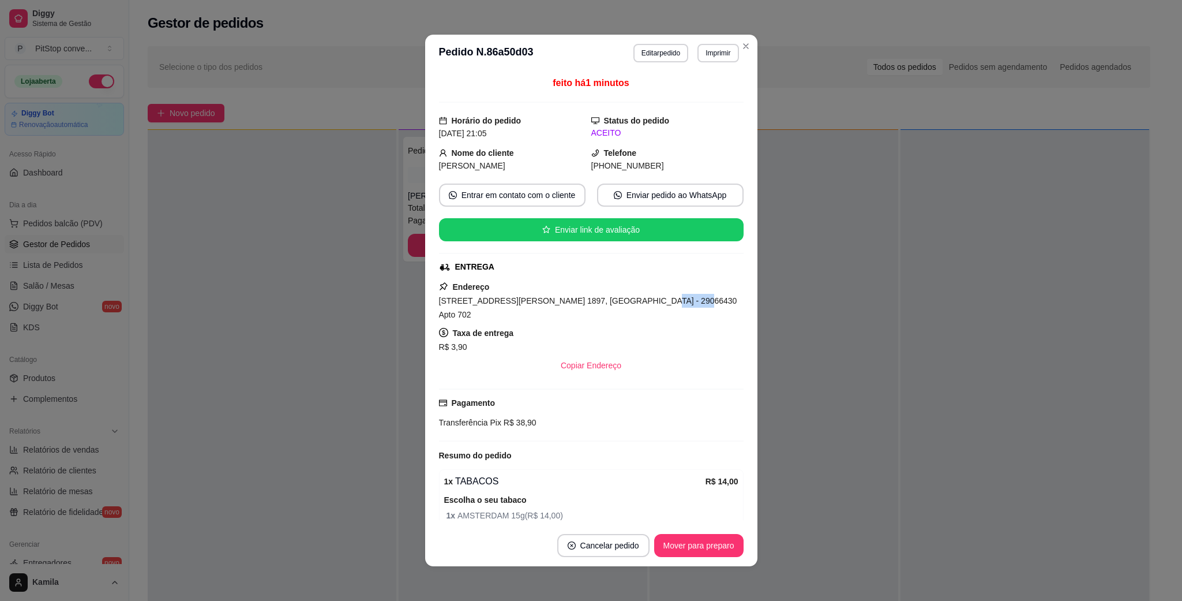
click at [637, 299] on span "[STREET_ADDRESS][PERSON_NAME] 1897, [GEOGRAPHIC_DATA] - 29066430 Apto 702" at bounding box center [588, 307] width 298 height 23
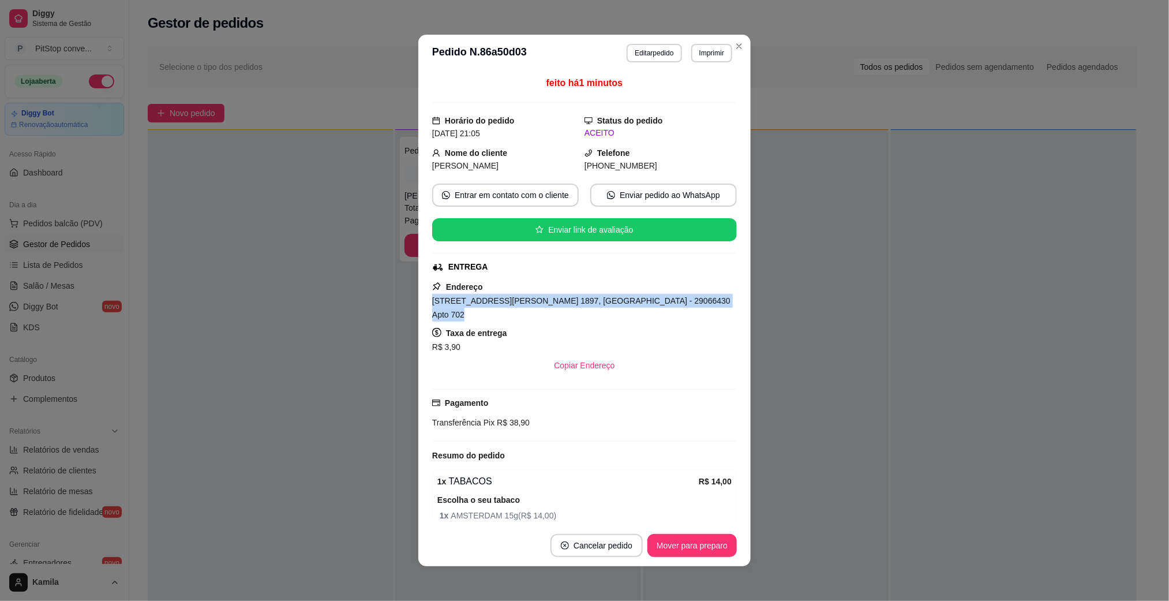
click at [968, 333] on div at bounding box center [1013, 430] width 245 height 601
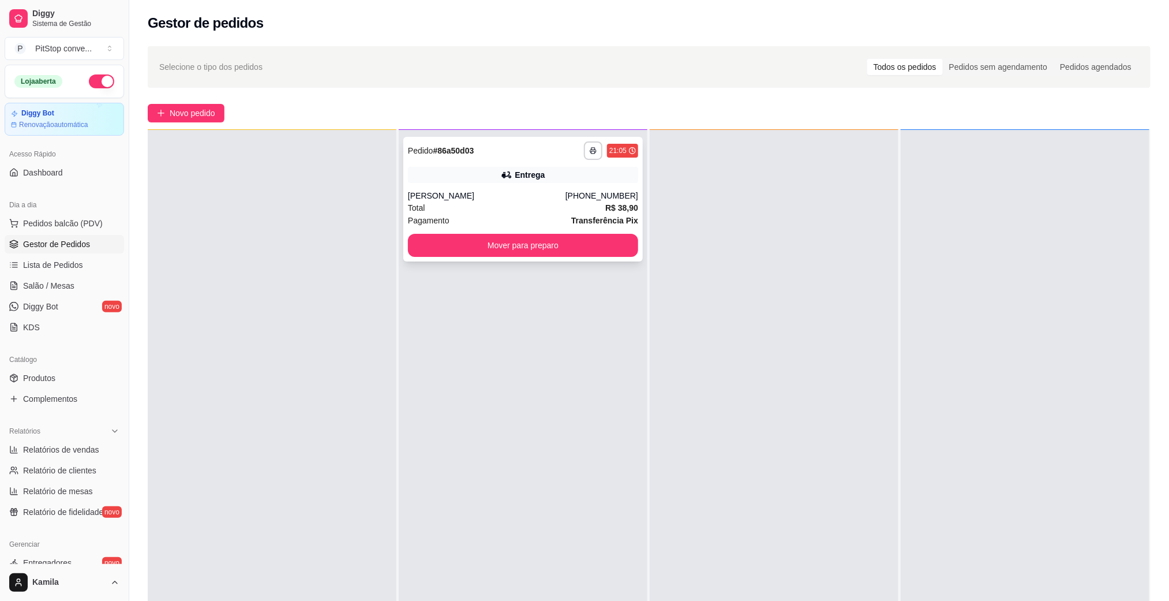
click at [566, 258] on div "**********" at bounding box center [522, 199] width 239 height 125
click at [596, 241] on button "Mover para preparo" at bounding box center [523, 245] width 230 height 23
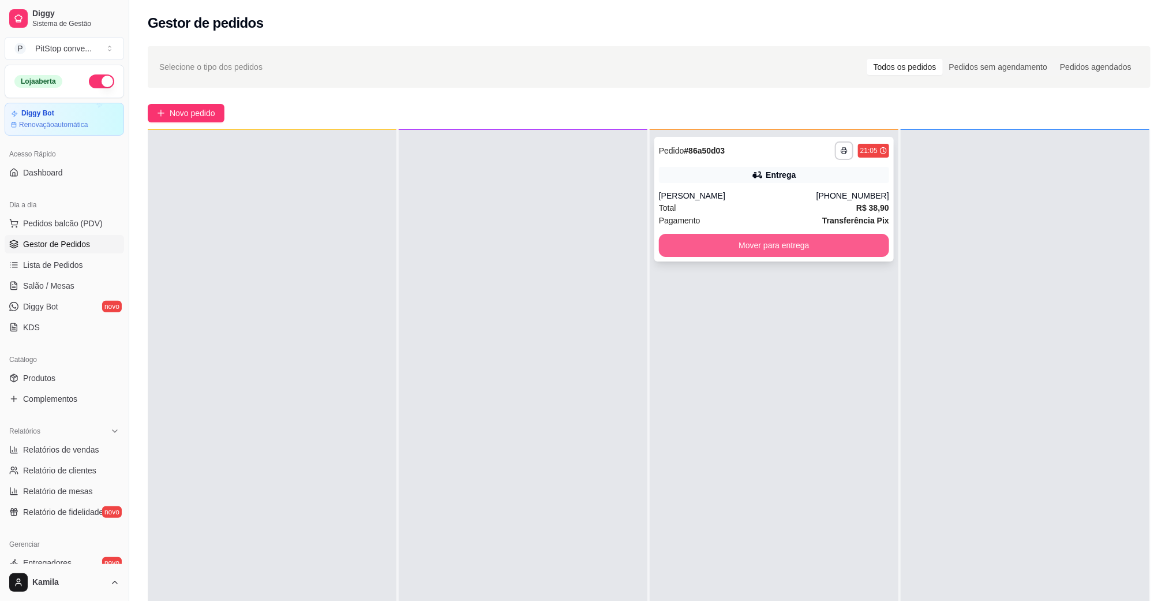
click at [800, 246] on button "Mover para entrega" at bounding box center [774, 245] width 230 height 23
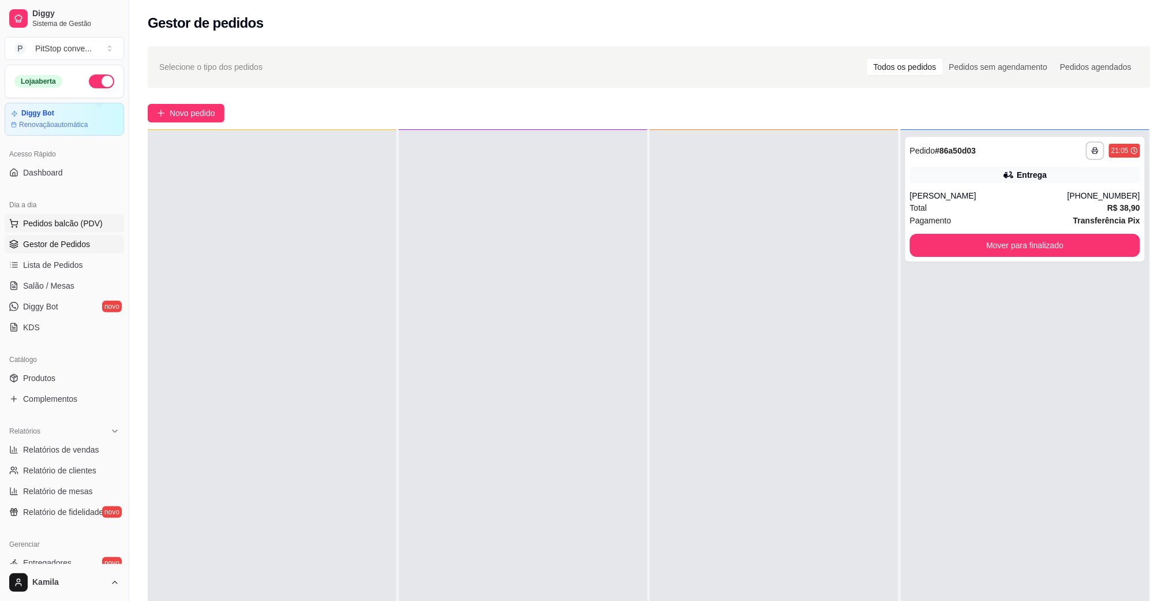
click at [95, 222] on span "Pedidos balcão (PDV)" at bounding box center [63, 224] width 80 height 12
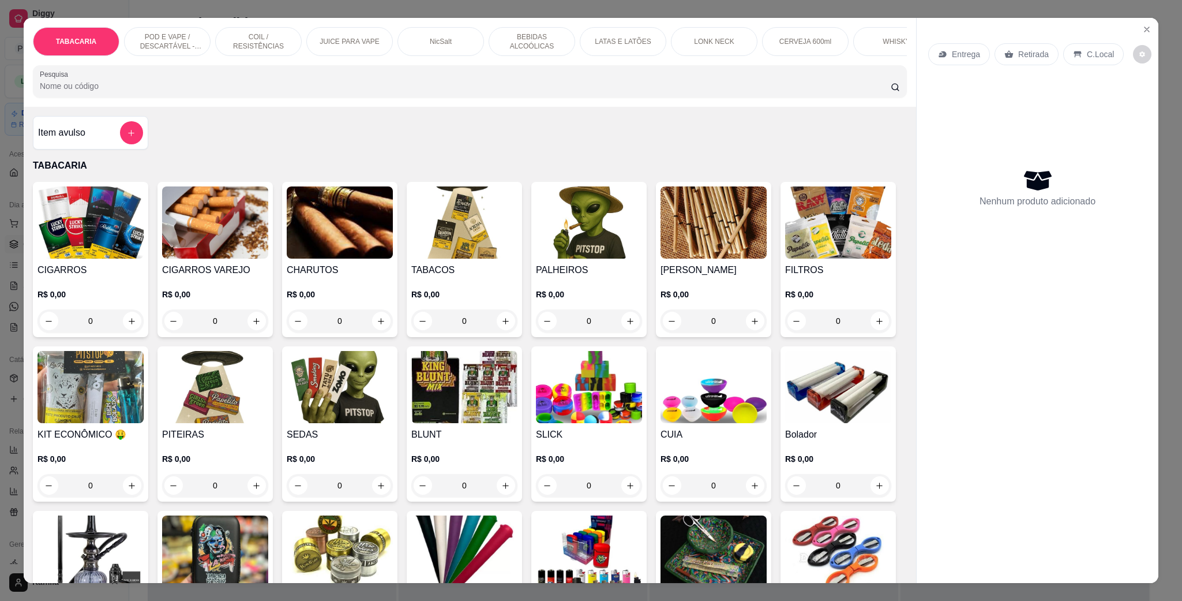
click at [187, 38] on p "POD E VAPE / DESCARTÁVEL - RECARREGAVEL" at bounding box center [167, 41] width 67 height 18
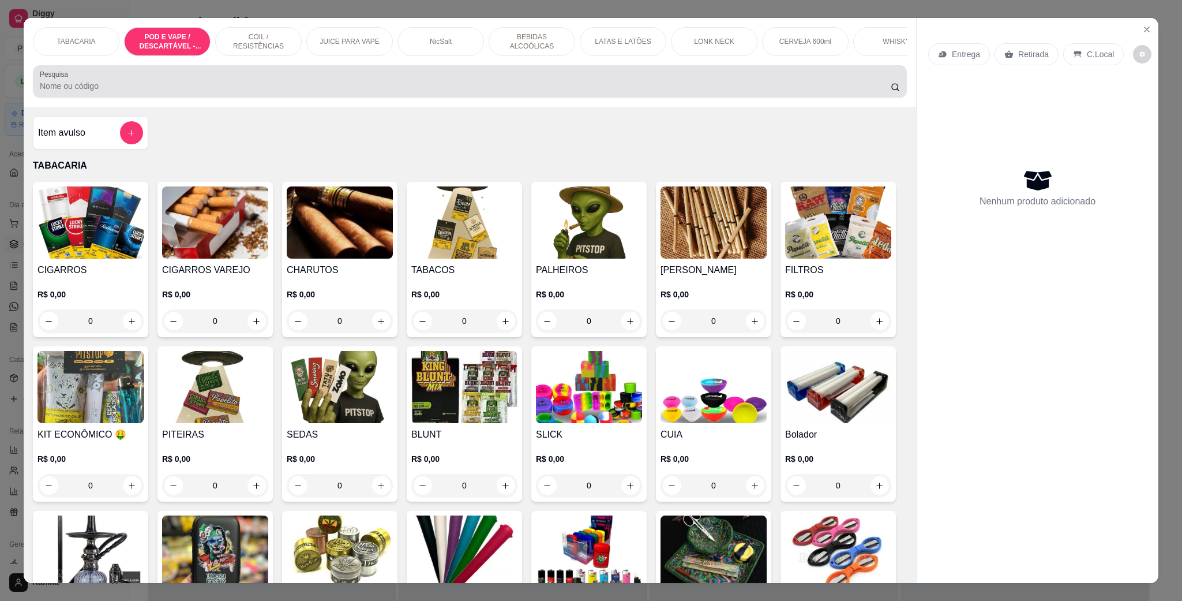
scroll to position [19, 0]
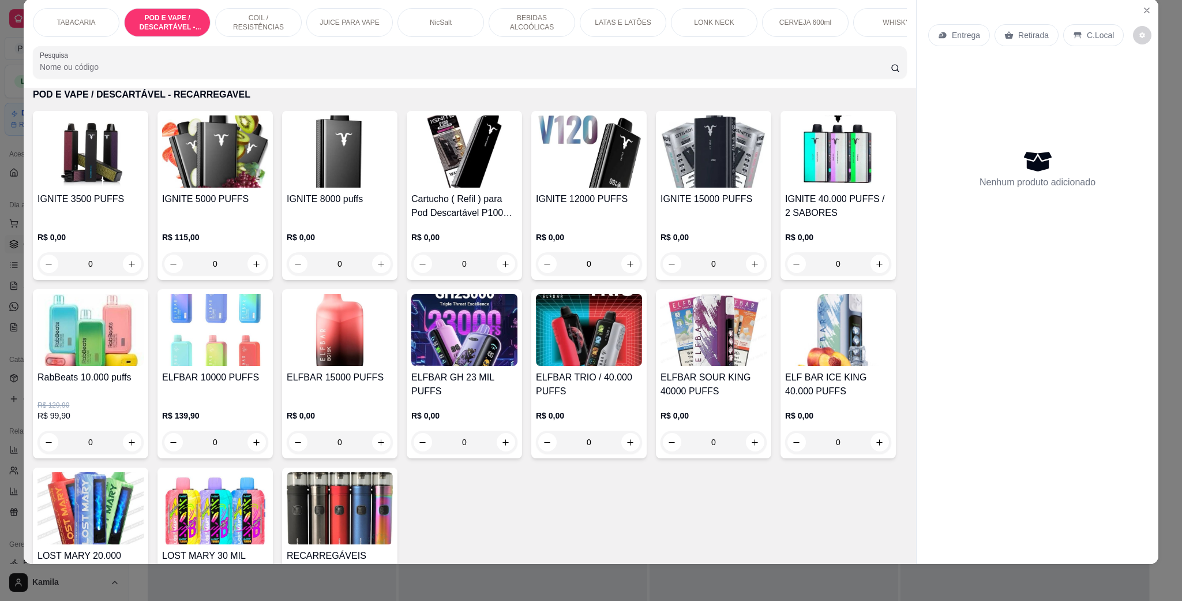
click at [518, 351] on img at bounding box center [464, 330] width 106 height 72
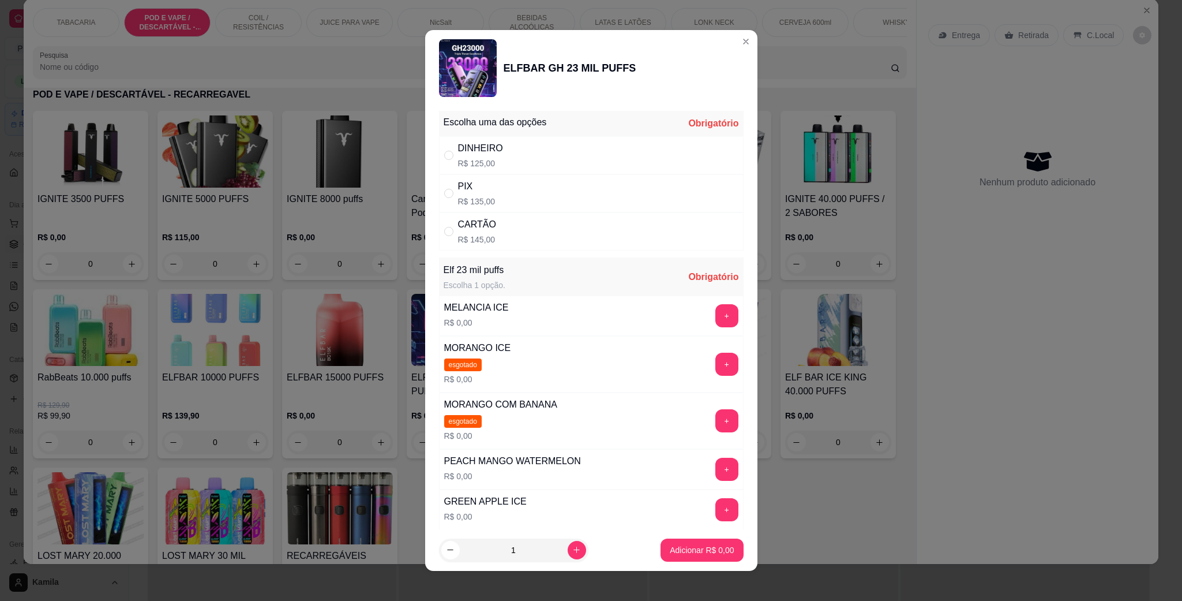
click at [508, 191] on div "PIX R$ 135,00" at bounding box center [591, 193] width 305 height 38
radio input "true"
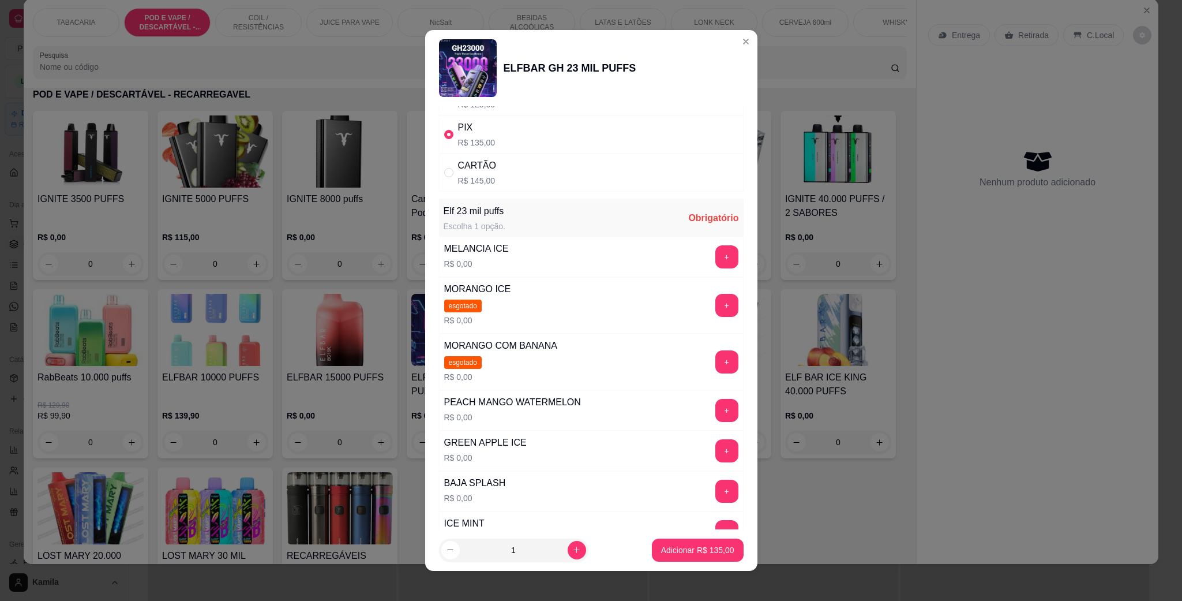
scroll to position [87, 0]
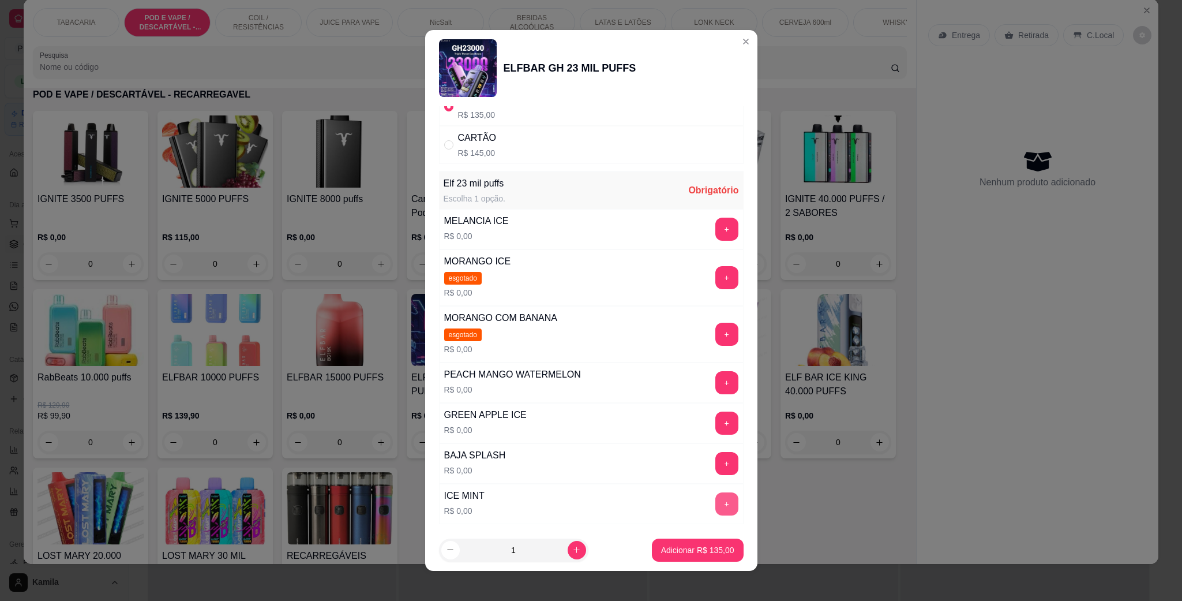
click at [716, 511] on button "+" at bounding box center [727, 503] width 23 height 23
click at [698, 542] on button "Adicionar R$ 135,00" at bounding box center [698, 549] width 92 height 23
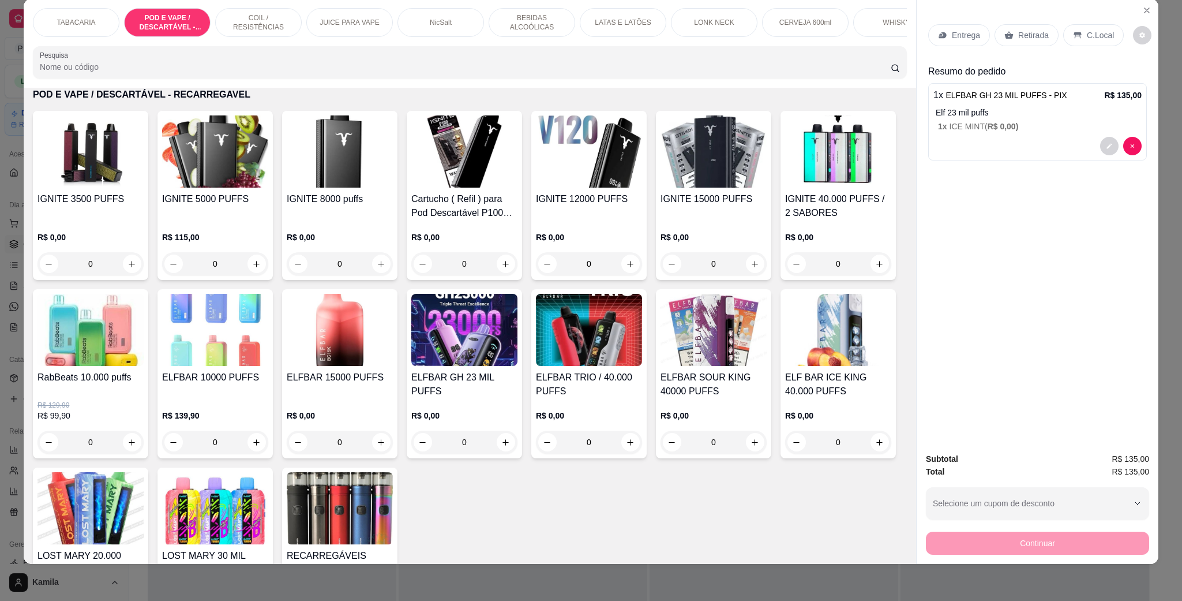
click at [1087, 35] on p "C.Local" at bounding box center [1100, 35] width 27 height 12
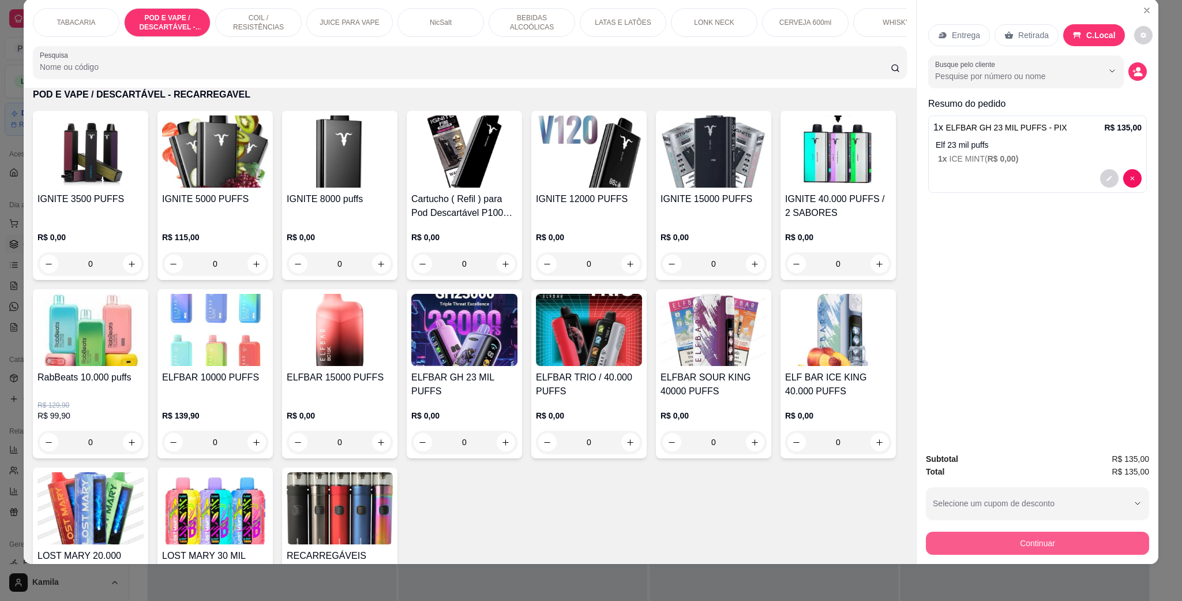
click at [1050, 546] on button "Continuar" at bounding box center [1037, 542] width 223 height 23
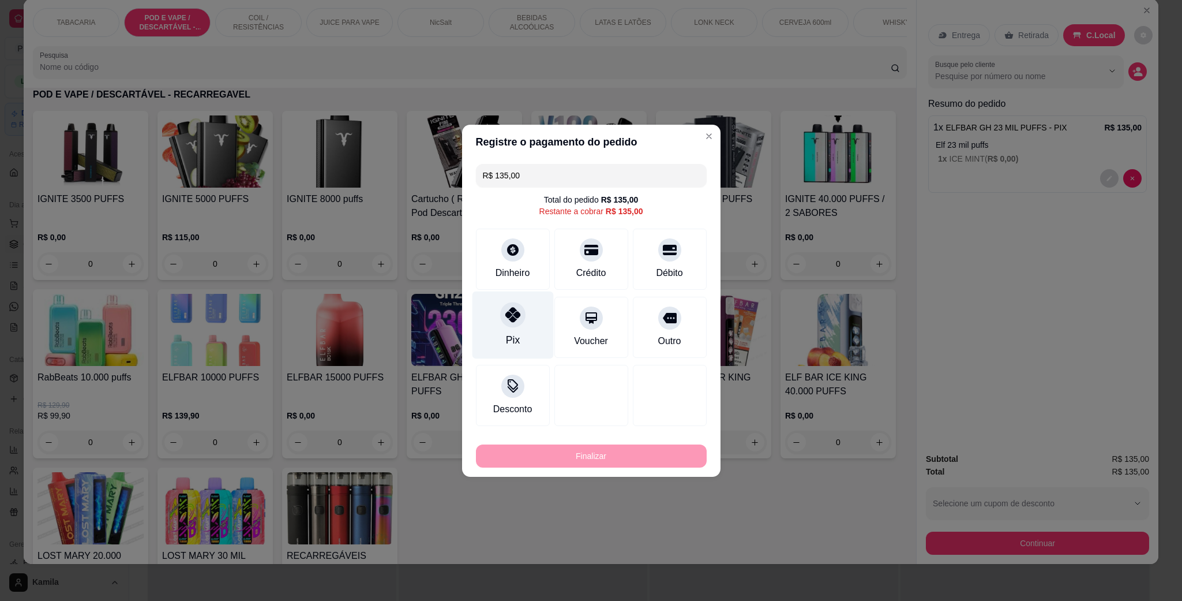
click at [529, 323] on div "Pix" at bounding box center [512, 325] width 81 height 68
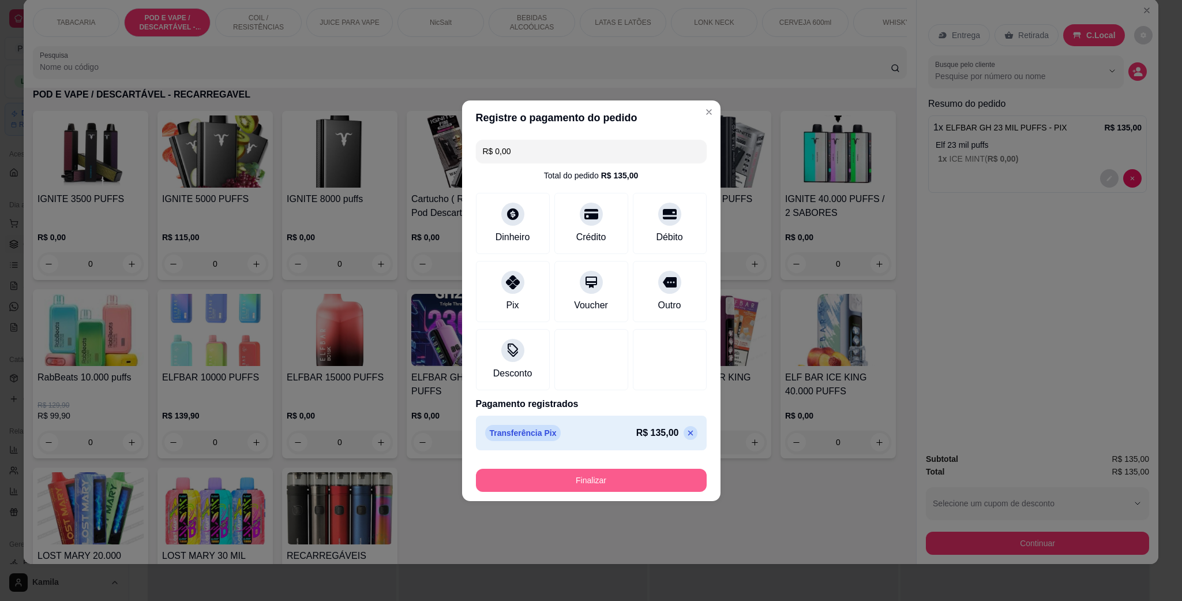
click at [621, 485] on button "Finalizar" at bounding box center [591, 480] width 231 height 23
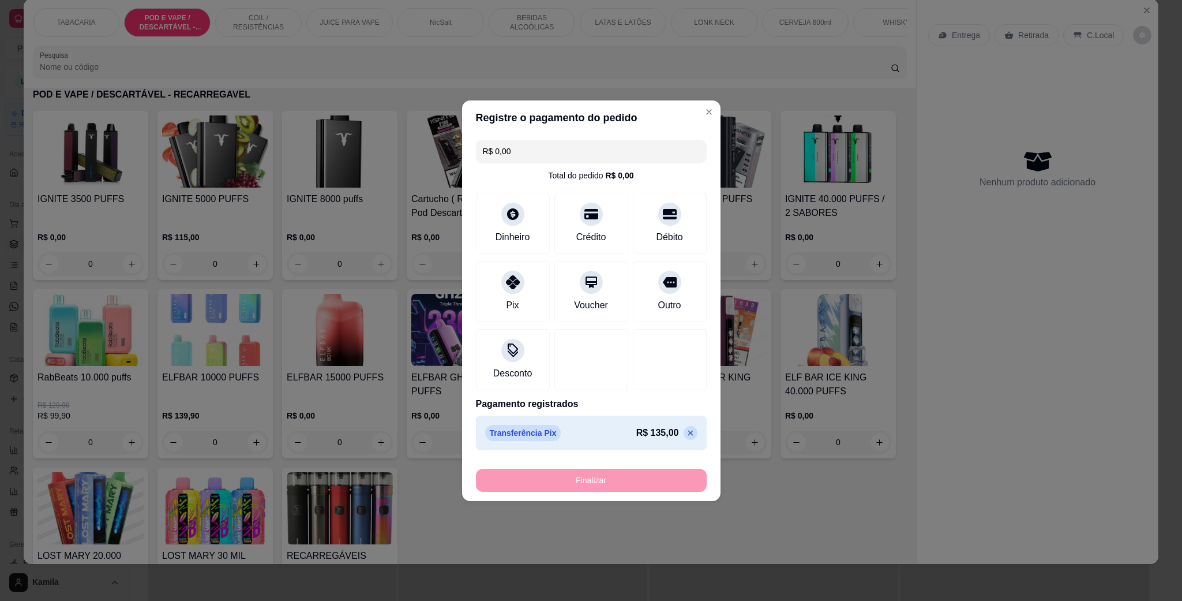
type input "-R$ 135,00"
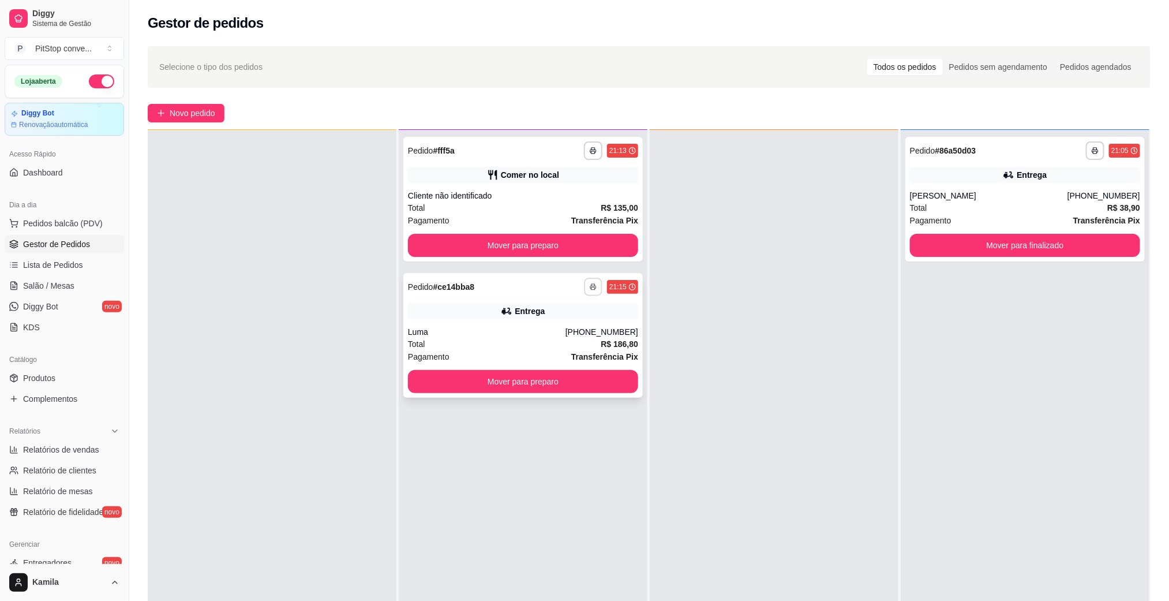
click at [590, 287] on icon "button" at bounding box center [593, 286] width 7 height 7
click at [565, 324] on button "IMPRESSORA" at bounding box center [557, 326] width 84 height 18
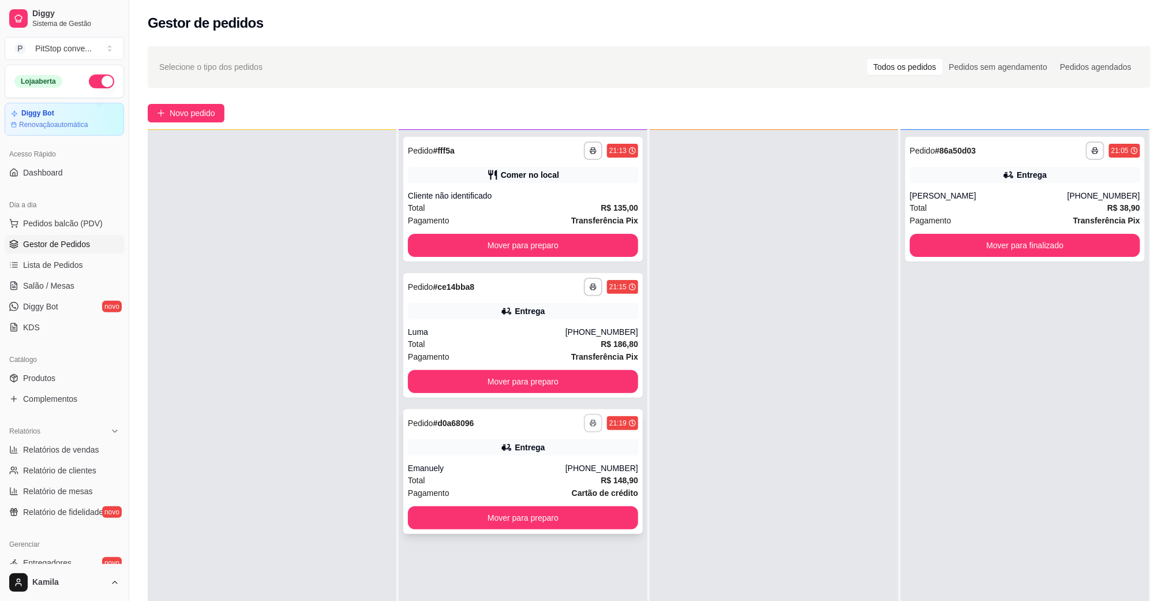
click at [589, 418] on button "button" at bounding box center [593, 423] width 18 height 18
click at [579, 459] on button "IMPRESSORA" at bounding box center [557, 463] width 84 height 18
click at [1024, 236] on button "Mover para finalizado" at bounding box center [1025, 245] width 230 height 23
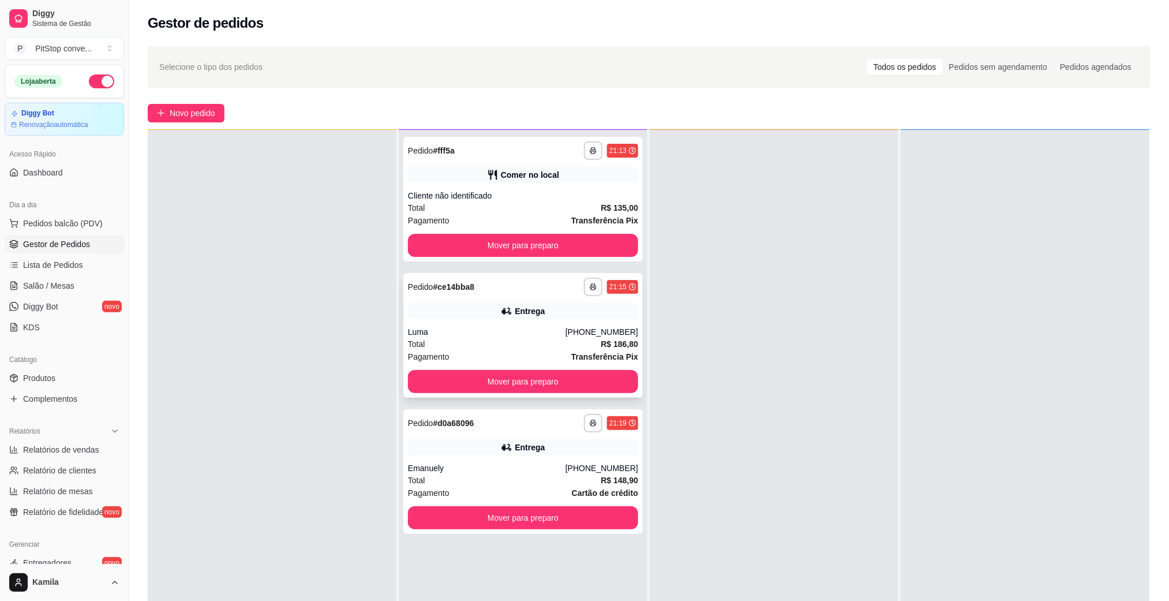
click at [508, 329] on div "Luma" at bounding box center [487, 332] width 158 height 12
click at [504, 319] on div "**********" at bounding box center [522, 335] width 239 height 125
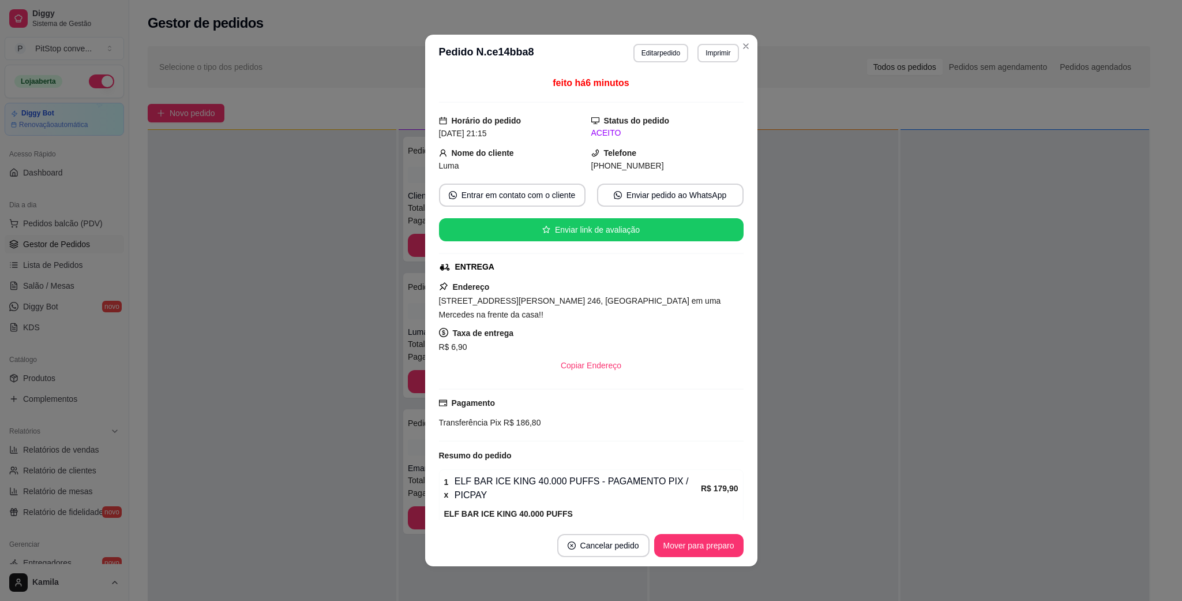
click at [591, 308] on span "[STREET_ADDRESS][PERSON_NAME] 246, [GEOGRAPHIC_DATA] em uma Mercedes na frente …" at bounding box center [580, 307] width 282 height 23
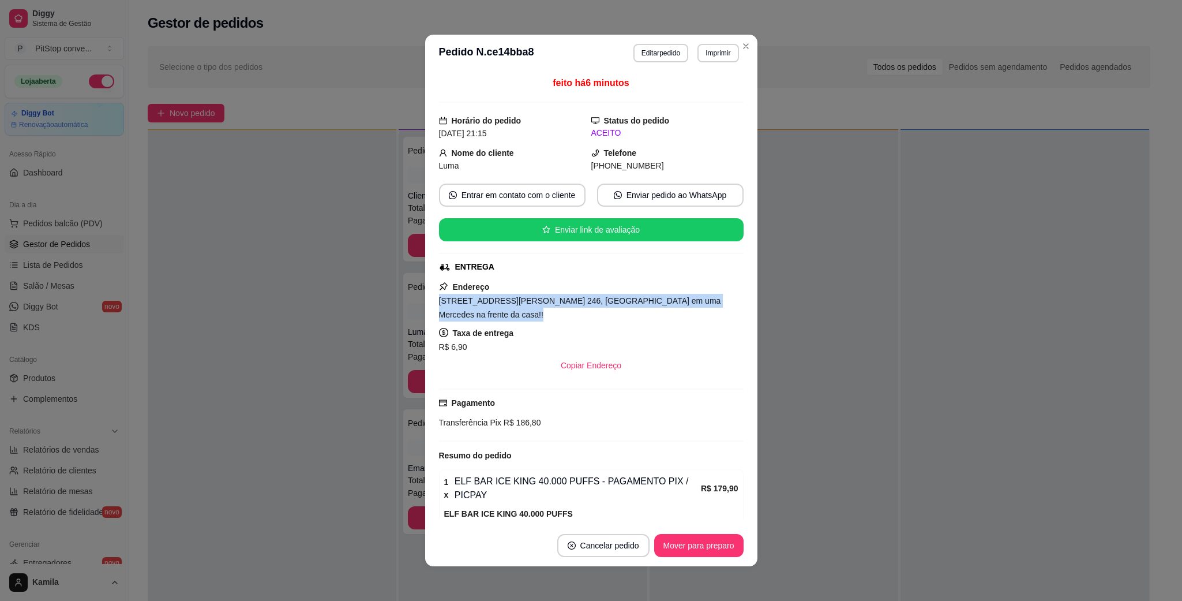
click at [591, 308] on span "[STREET_ADDRESS][PERSON_NAME] 246, [GEOGRAPHIC_DATA] em uma Mercedes na frente …" at bounding box center [580, 307] width 282 height 23
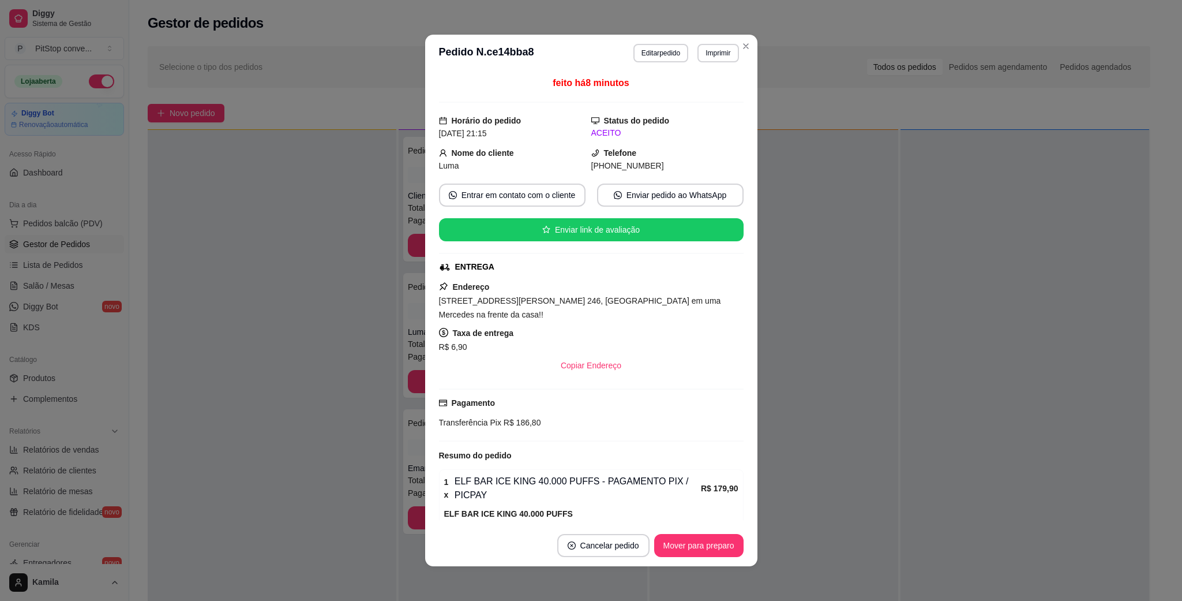
click at [502, 439] on div "Pagamento Transferência Pix R$ 186,80" at bounding box center [591, 414] width 305 height 53
click at [499, 433] on div "Pagamento Transferência Pix R$ 186,80" at bounding box center [591, 414] width 305 height 53
click at [501, 424] on span "R$ 186,80" at bounding box center [521, 422] width 40 height 9
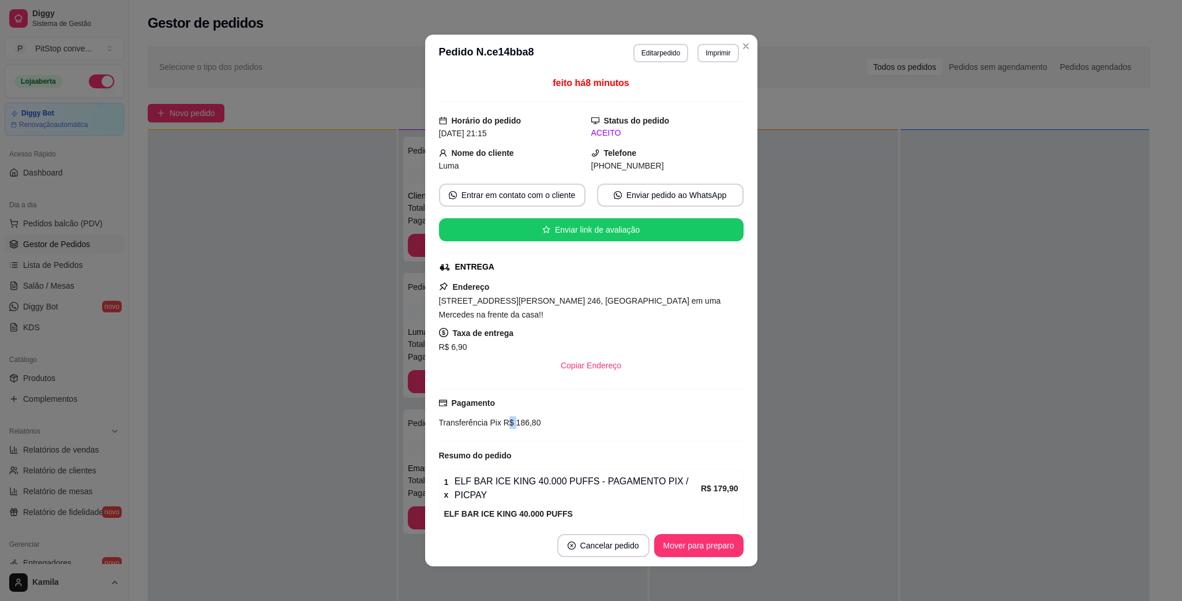
click at [501, 424] on span "R$ 186,80" at bounding box center [521, 422] width 40 height 9
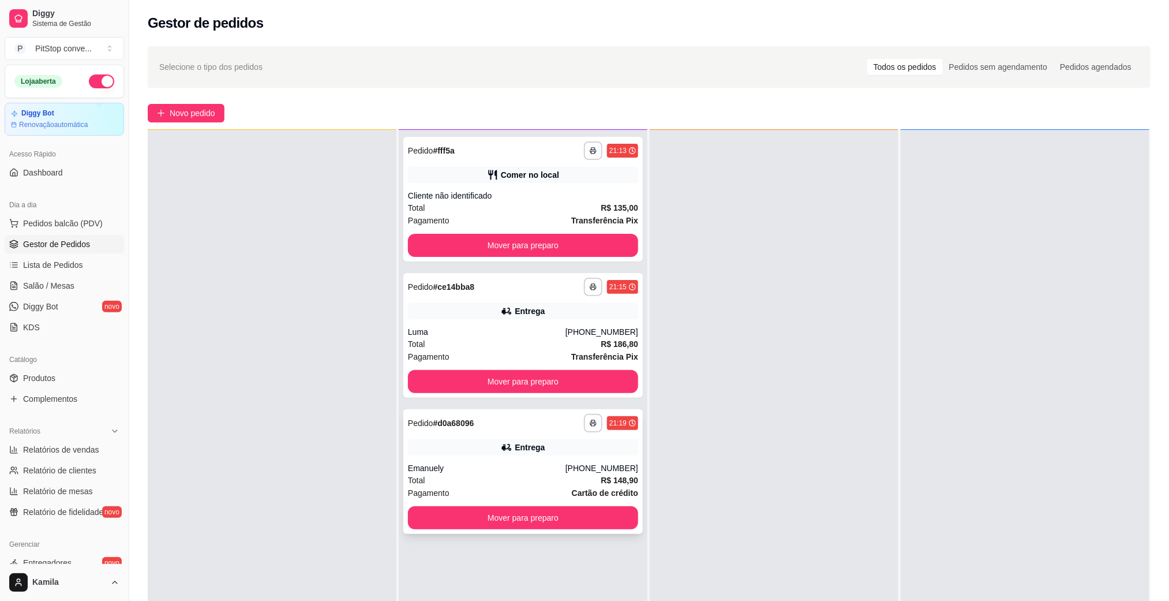
click at [502, 462] on div "Emanuely" at bounding box center [487, 468] width 158 height 12
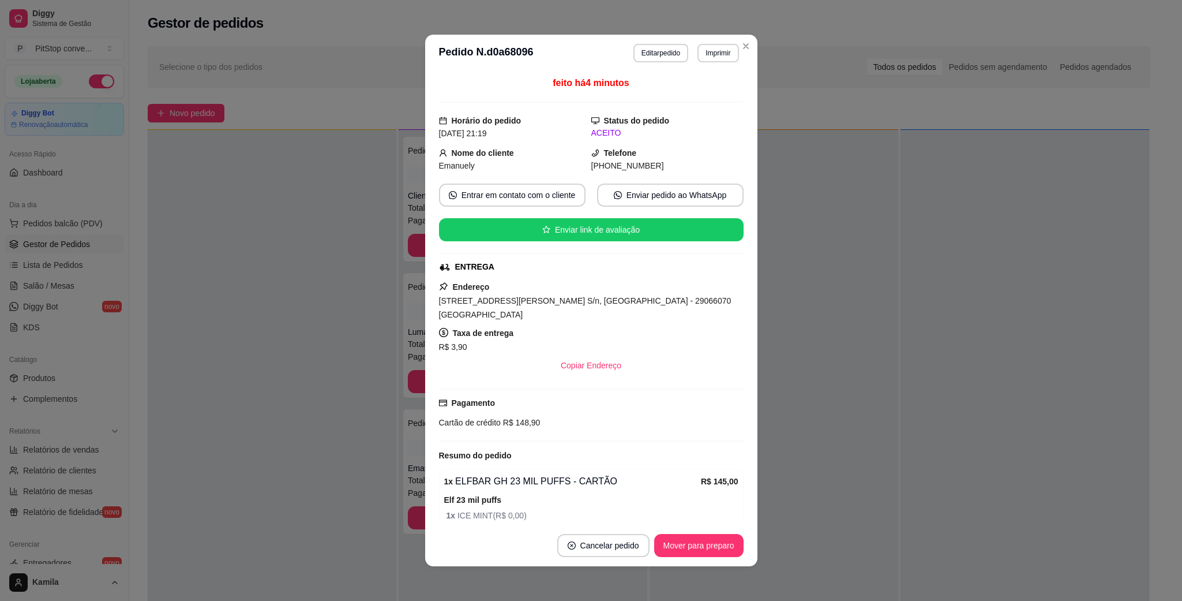
click at [593, 299] on span "[STREET_ADDRESS][PERSON_NAME] S/n, [GEOGRAPHIC_DATA] - 29066070 [GEOGRAPHIC_DAT…" at bounding box center [585, 307] width 293 height 23
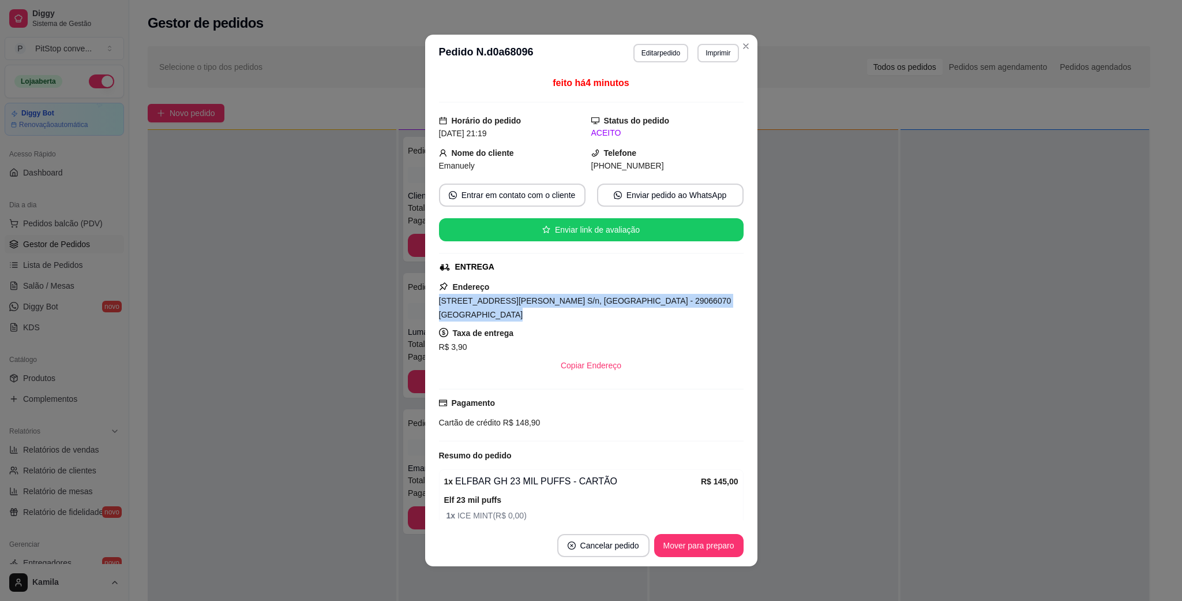
click at [593, 299] on span "[STREET_ADDRESS][PERSON_NAME] S/n, [GEOGRAPHIC_DATA] - 29066070 [GEOGRAPHIC_DAT…" at bounding box center [585, 307] width 293 height 23
click at [501, 426] on span "R$ 148,90" at bounding box center [521, 422] width 40 height 9
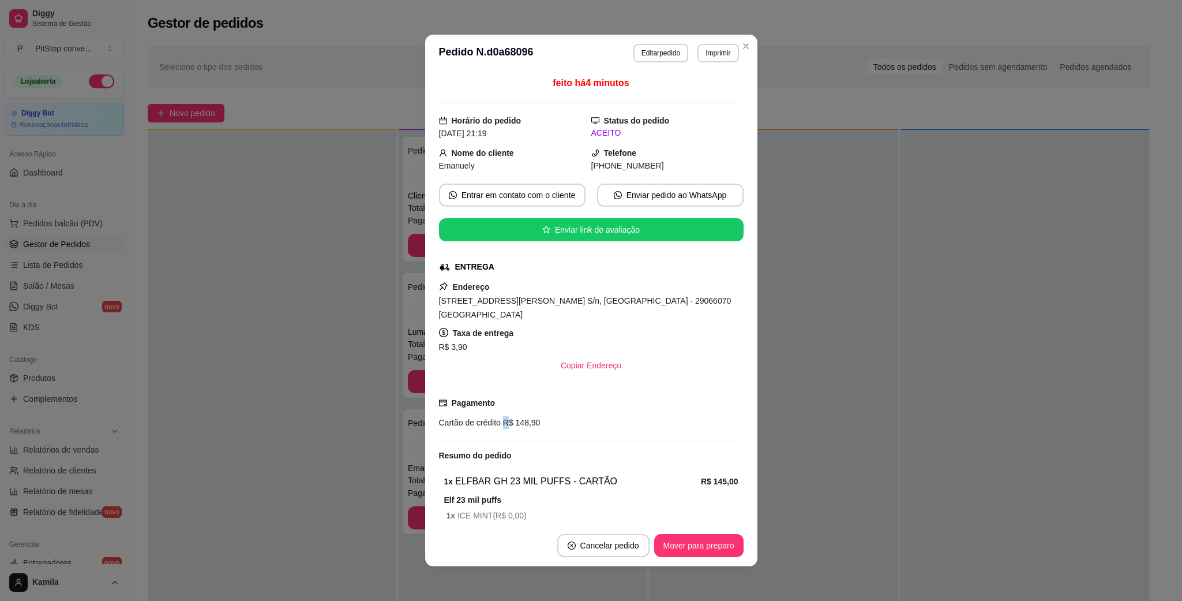
click at [501, 426] on span "R$ 148,90" at bounding box center [521, 422] width 40 height 9
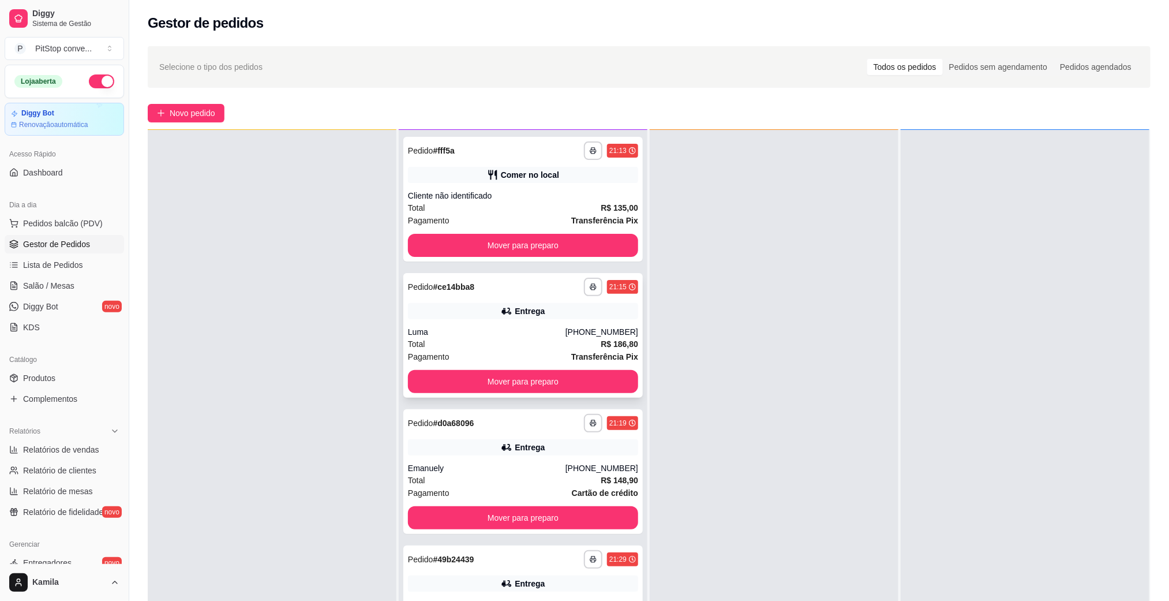
click at [582, 373] on button "Mover para preparo" at bounding box center [523, 381] width 230 height 23
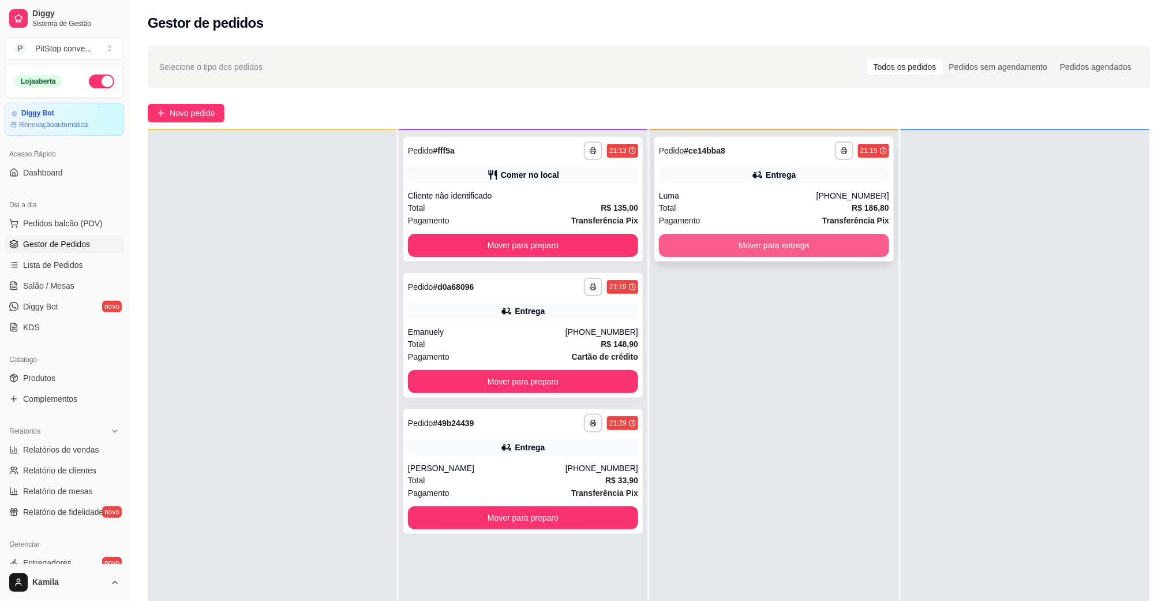
click at [793, 234] on button "Mover para entrega" at bounding box center [774, 245] width 230 height 23
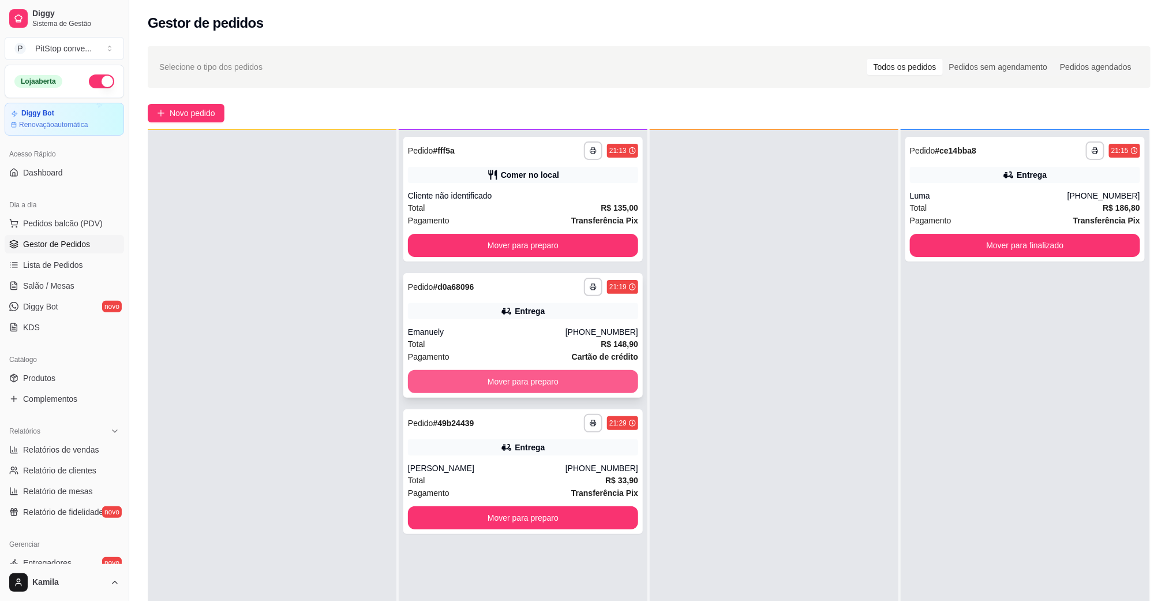
click at [547, 378] on button "Mover para preparo" at bounding box center [523, 381] width 230 height 23
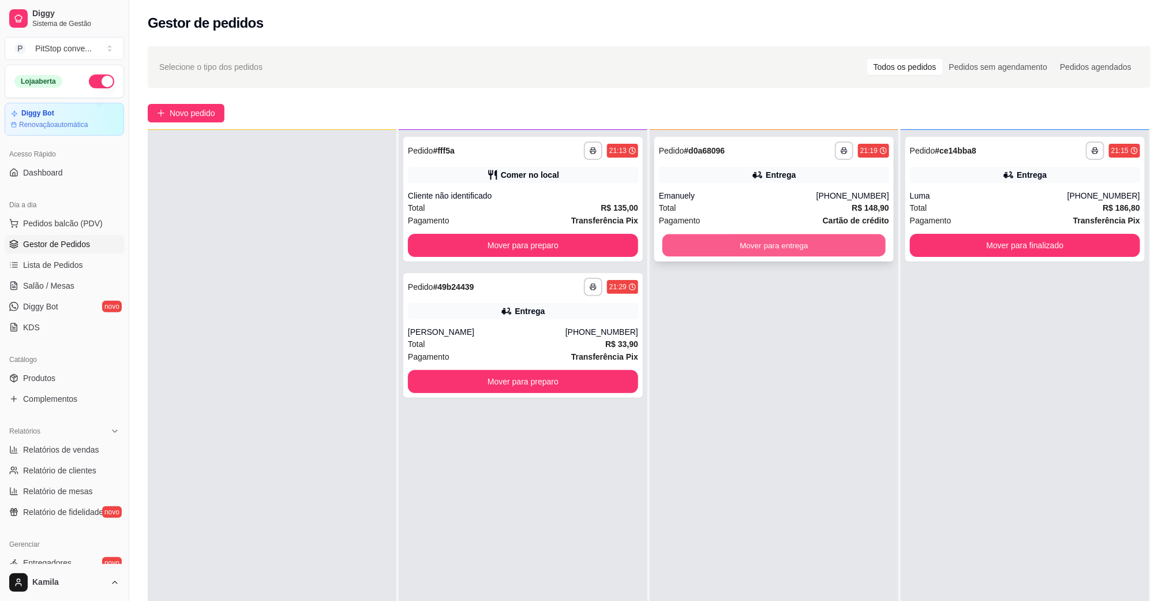
click at [804, 235] on button "Mover para entrega" at bounding box center [773, 245] width 223 height 23
click at [584, 284] on button "button" at bounding box center [593, 287] width 18 height 18
click at [561, 319] on button "IMPRESSORA" at bounding box center [557, 326] width 84 height 18
click at [782, 243] on button "Mover para entrega" at bounding box center [773, 245] width 223 height 23
click at [747, 255] on button "Mover para entrega" at bounding box center [774, 245] width 230 height 23
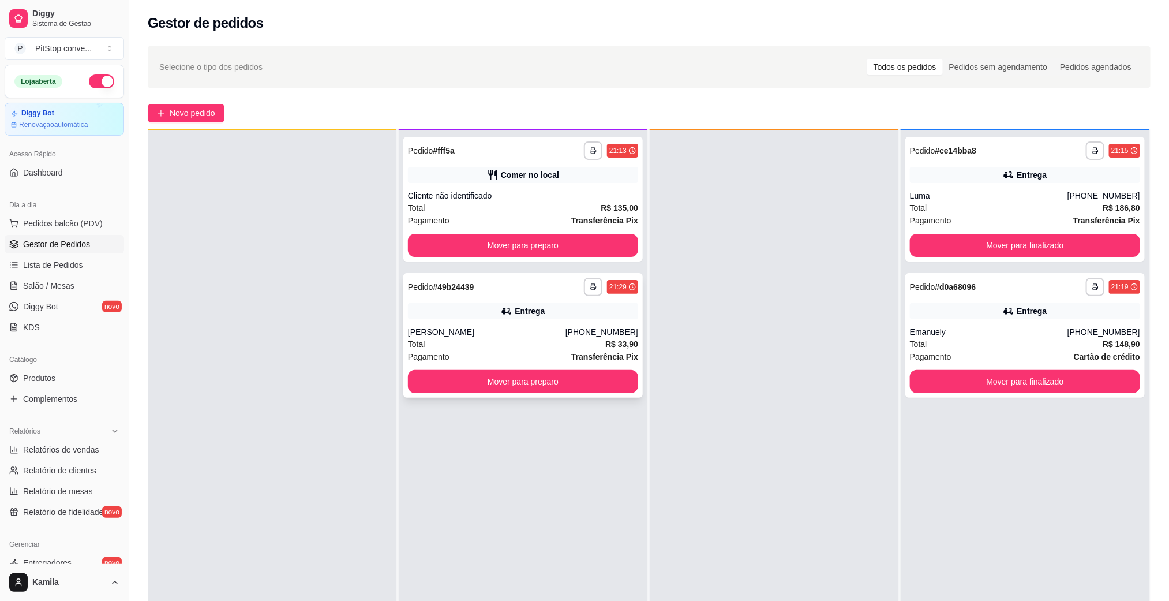
click at [527, 319] on div "**********" at bounding box center [522, 335] width 239 height 125
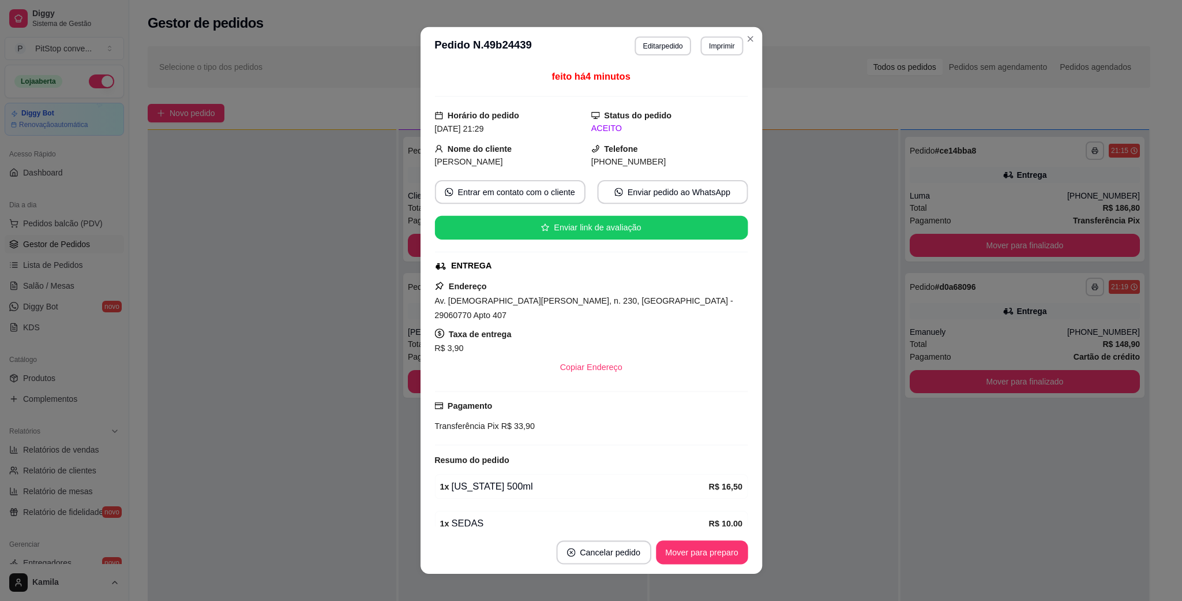
click at [658, 341] on div "R$ 3,90" at bounding box center [591, 348] width 313 height 14
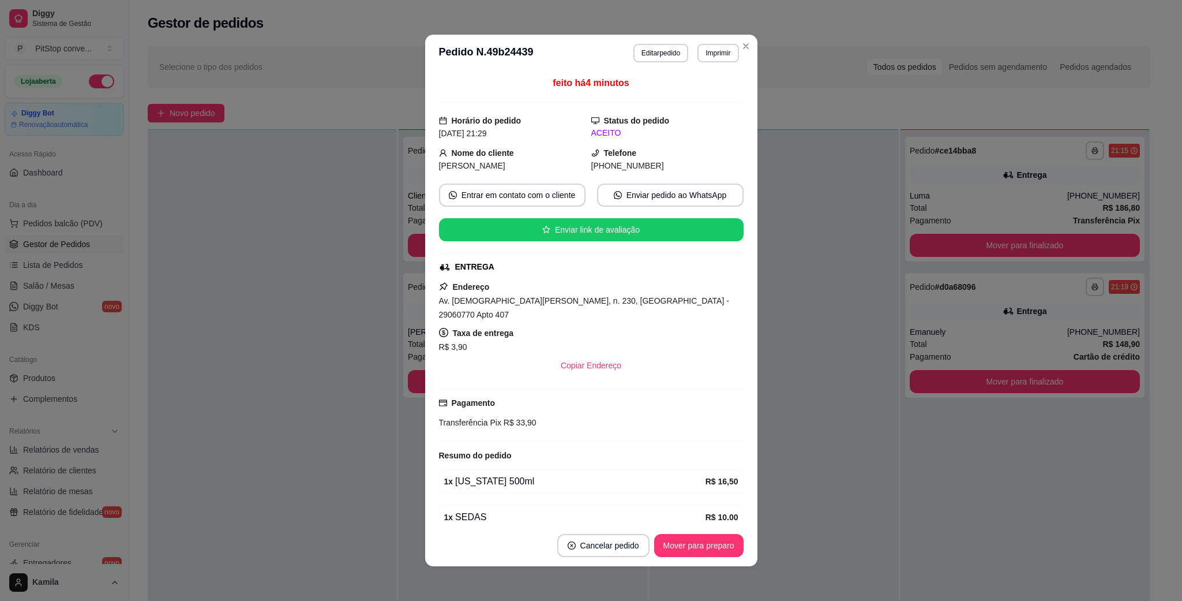
click at [582, 302] on span "Av. [DEMOGRAPHIC_DATA][PERSON_NAME], n. 230, [GEOGRAPHIC_DATA] - 29060770 Apto …" at bounding box center [584, 307] width 290 height 23
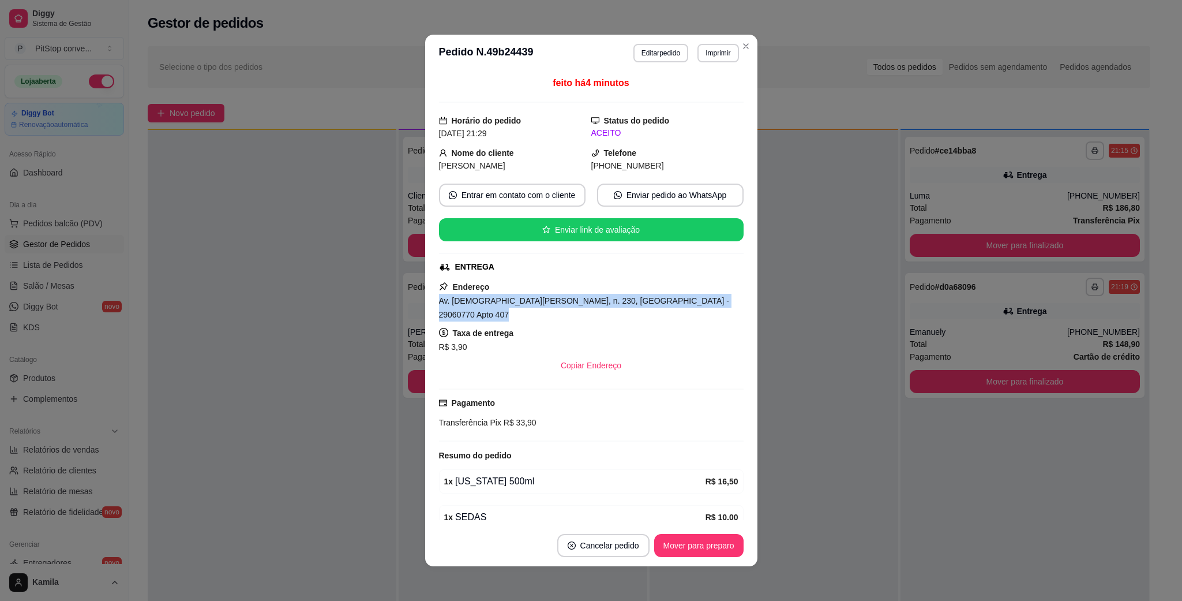
click at [582, 302] on span "Av. [DEMOGRAPHIC_DATA][PERSON_NAME], n. 230, [GEOGRAPHIC_DATA] - 29060770 Apto …" at bounding box center [584, 307] width 290 height 23
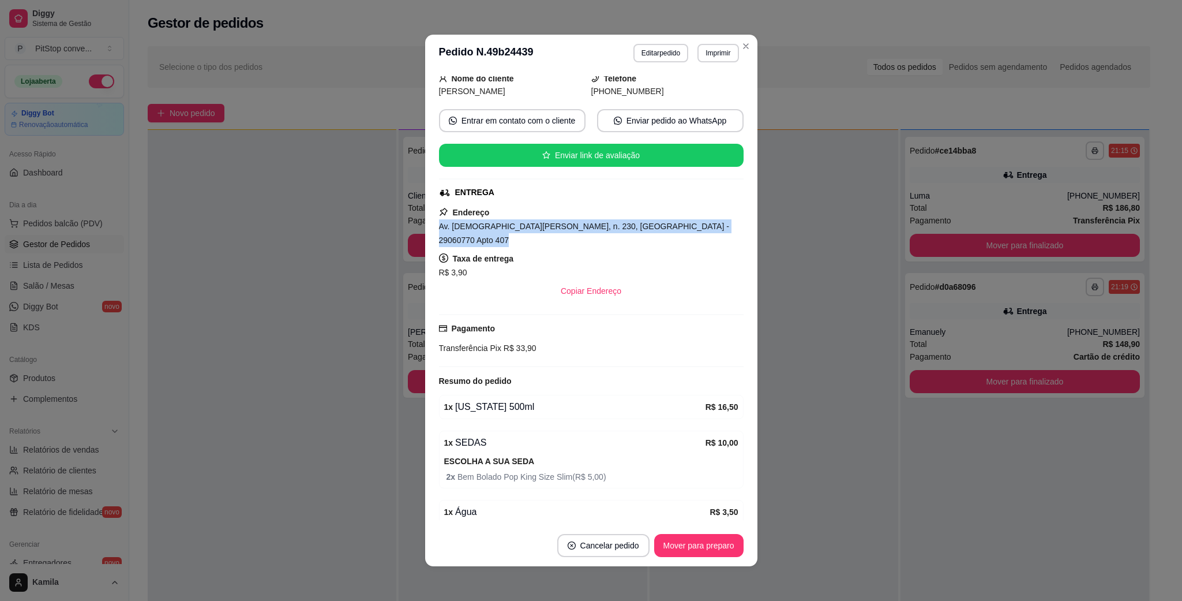
scroll to position [149, 0]
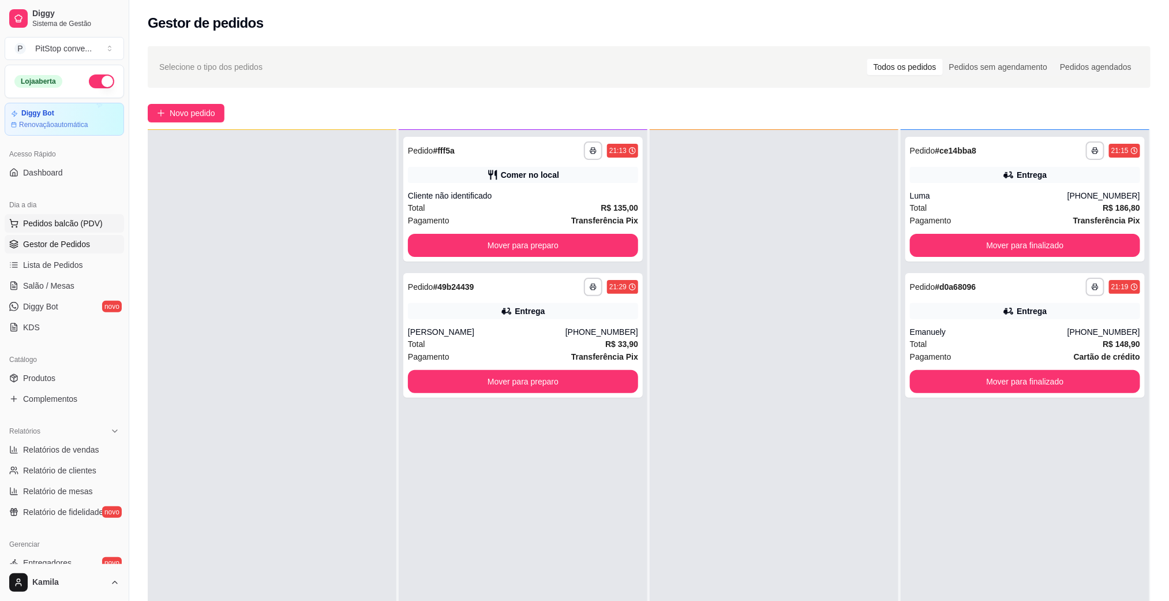
click at [77, 227] on span "Pedidos balcão (PDV)" at bounding box center [63, 224] width 80 height 12
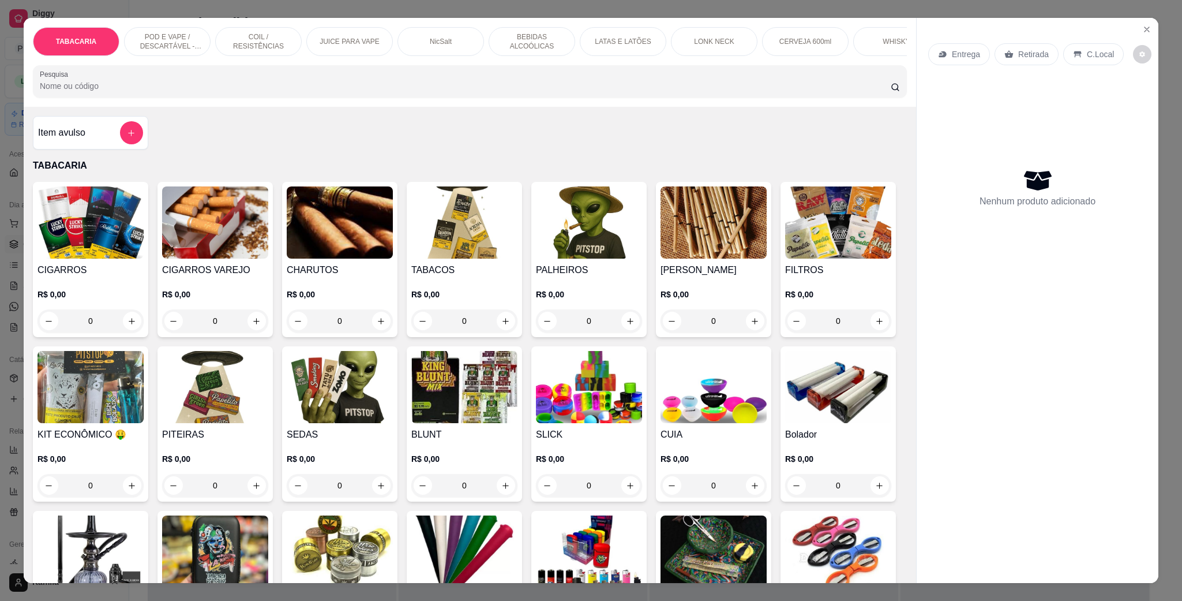
click at [191, 35] on p "POD E VAPE / DESCARTÁVEL - RECARREGAVEL" at bounding box center [167, 41] width 67 height 18
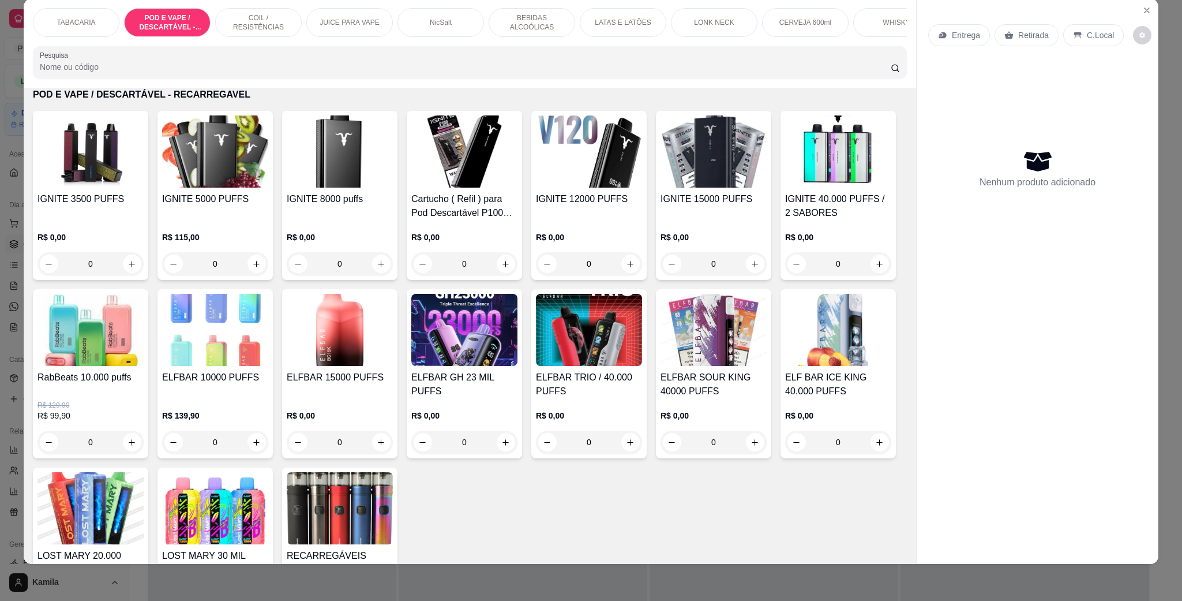
click at [518, 357] on img at bounding box center [464, 330] width 106 height 72
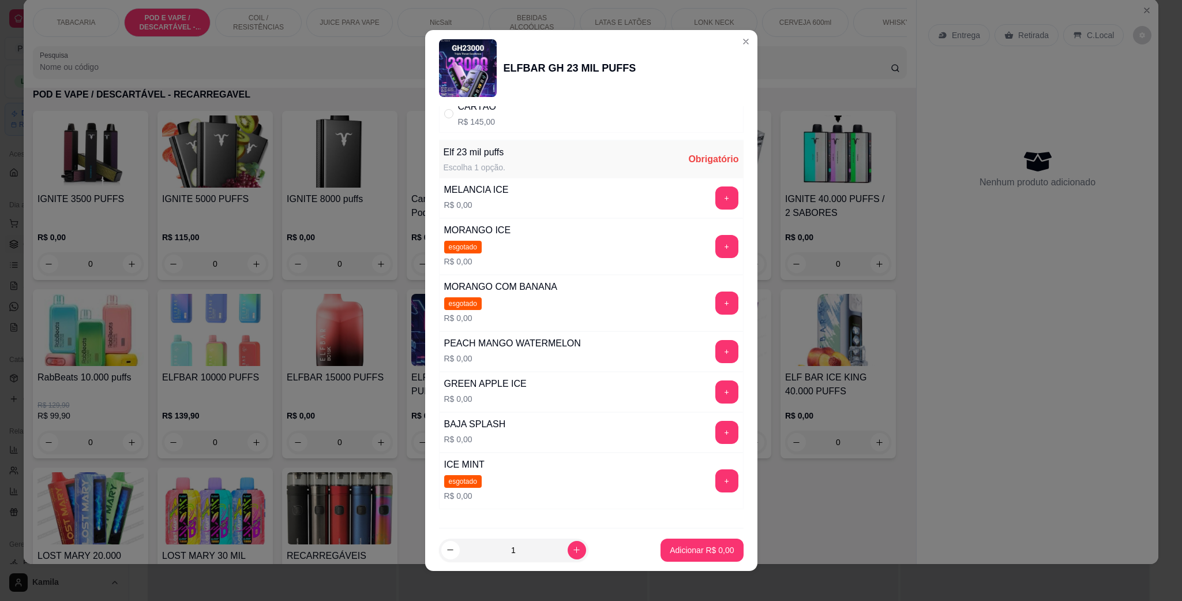
scroll to position [173, 0]
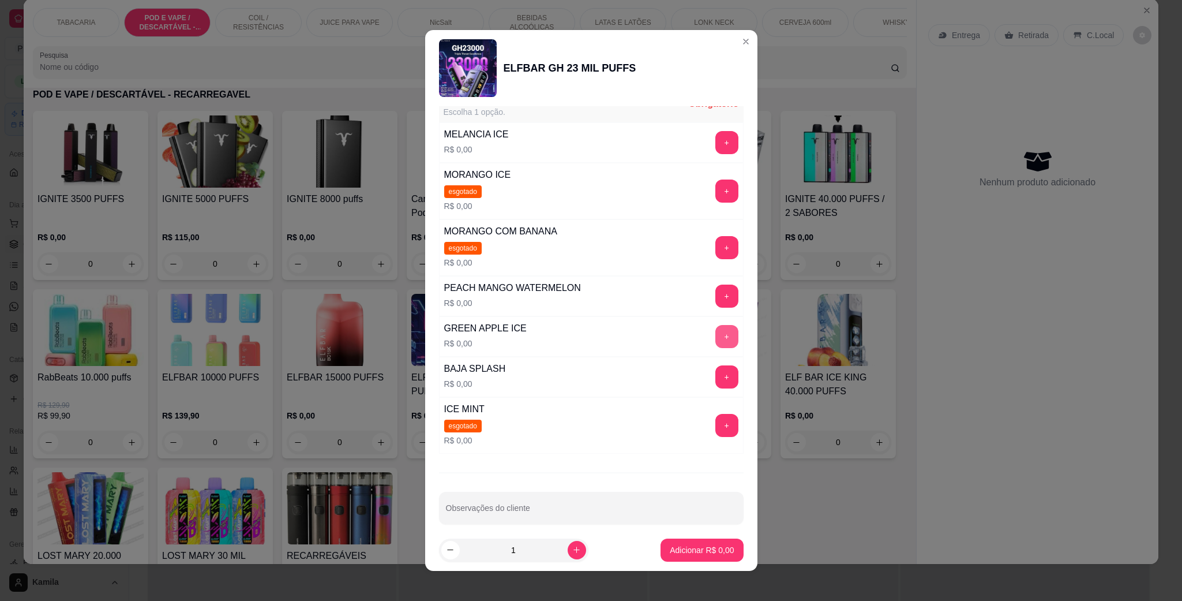
click at [716, 342] on button "+" at bounding box center [727, 336] width 23 height 23
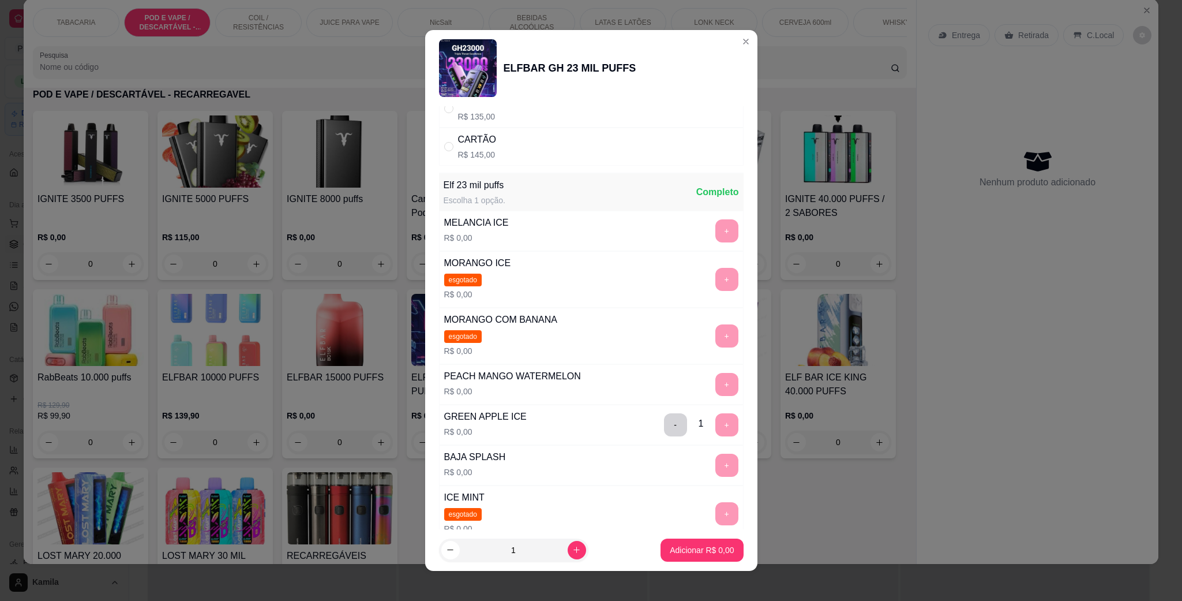
scroll to position [0, 0]
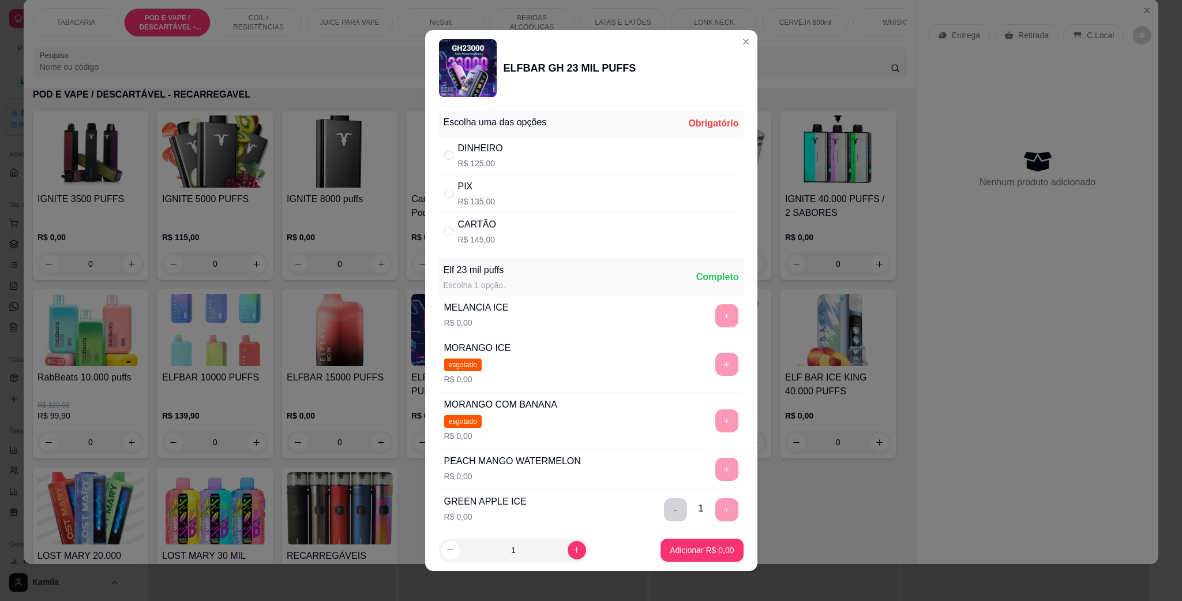
click at [497, 235] on div "CARTÃO R$ 145,00" at bounding box center [591, 231] width 305 height 38
radio input "true"
click at [694, 558] on button "Adicionar R$ 145,00" at bounding box center [697, 550] width 89 height 23
click at [694, 558] on div "IGNITE 3500 PUFFS R$ 0,00 0 IGNITE 5000 PUFFS R$ 115,00 0 IGNITE 8000 puffs R$ …" at bounding box center [470, 374] width 874 height 526
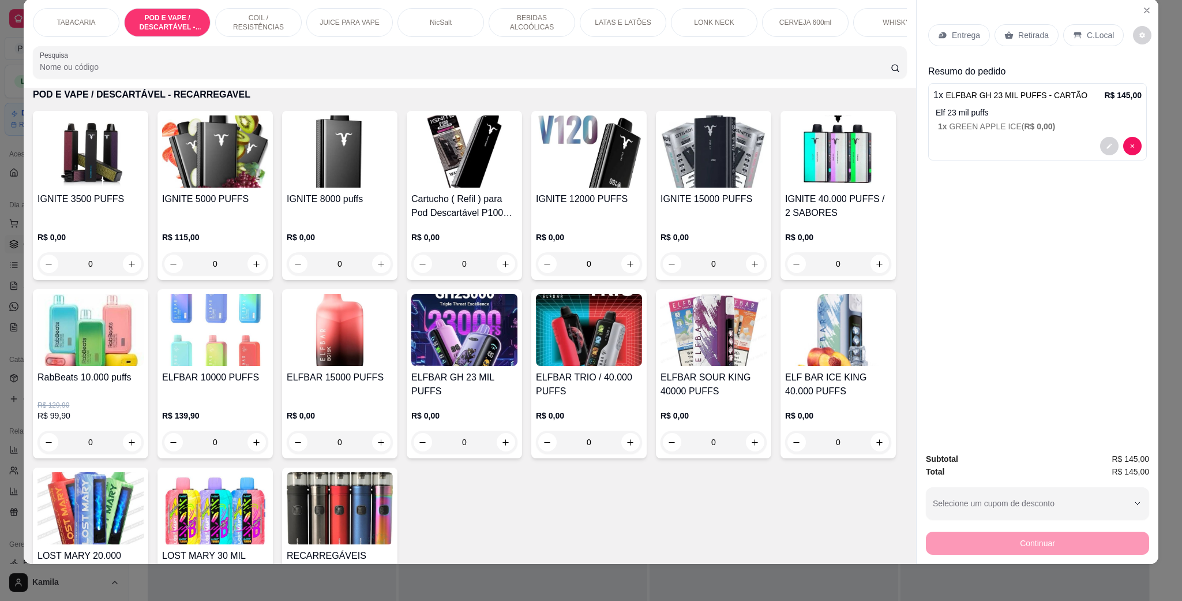
click at [1093, 35] on p "C.Local" at bounding box center [1100, 35] width 27 height 12
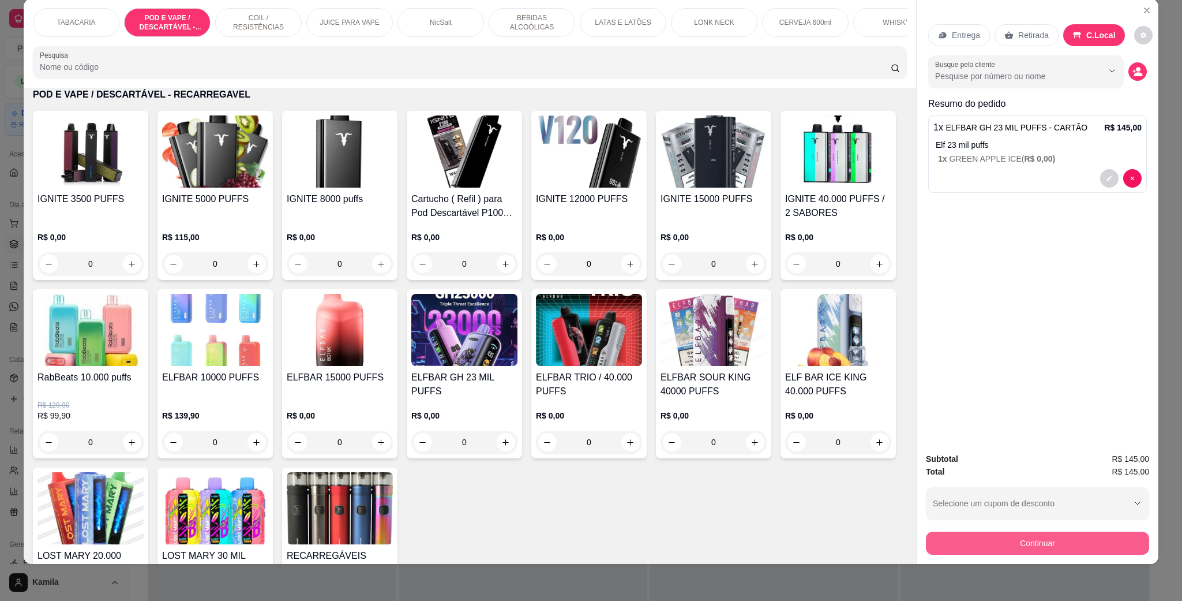
click at [1044, 541] on button "Continuar" at bounding box center [1037, 542] width 223 height 23
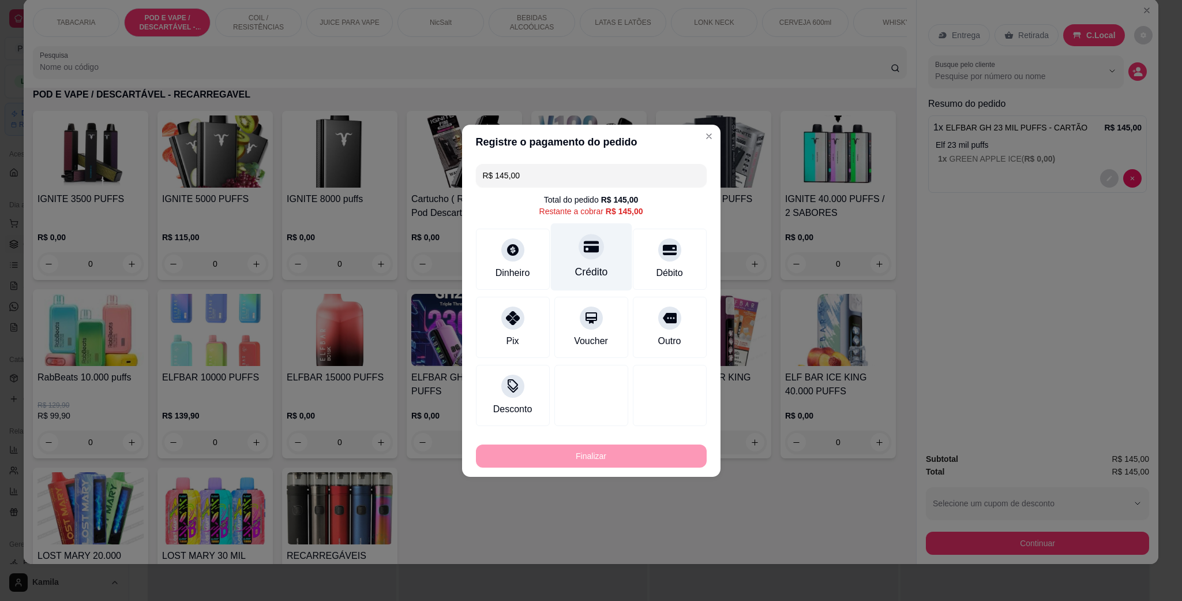
click at [579, 263] on div "Crédito" at bounding box center [591, 257] width 81 height 68
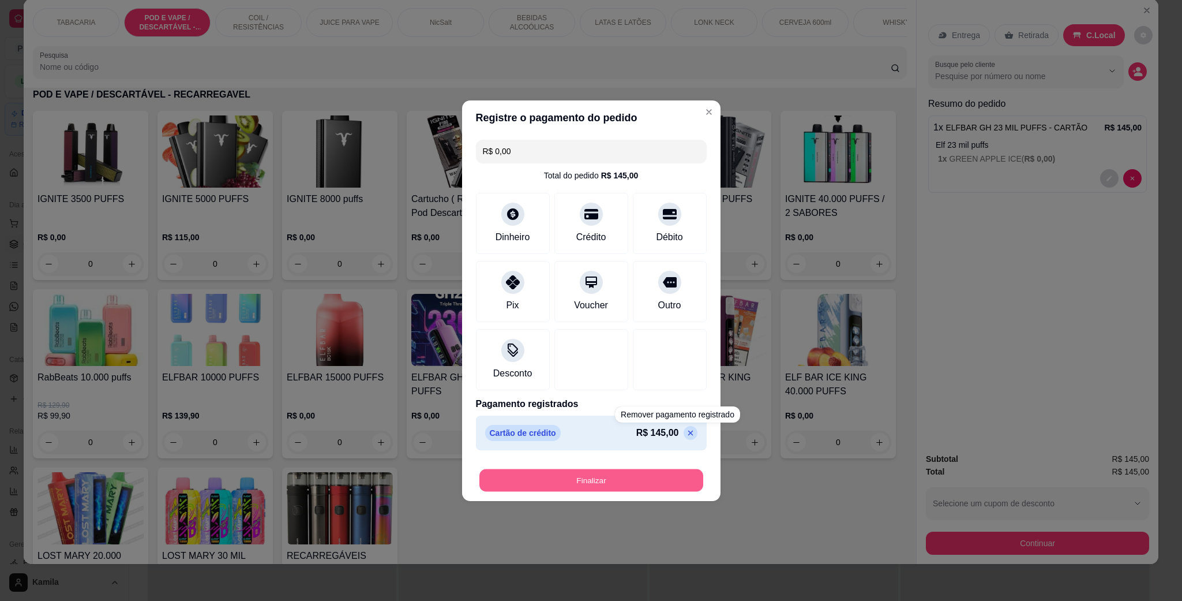
click at [660, 485] on button "Finalizar" at bounding box center [592, 480] width 224 height 23
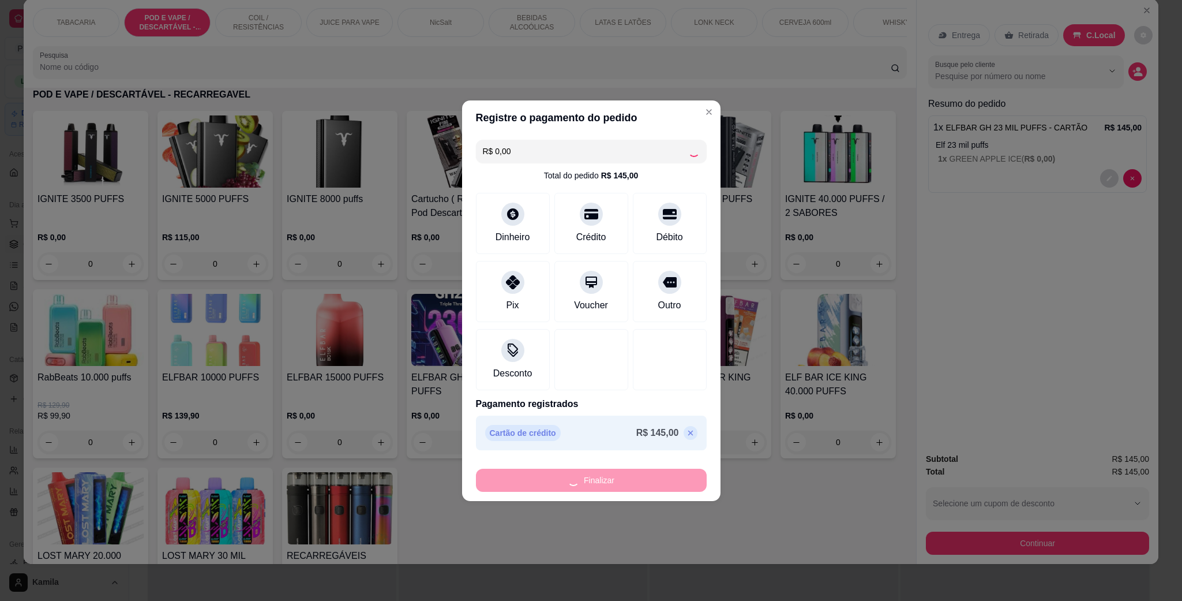
click at [657, 473] on div "Finalizar" at bounding box center [591, 480] width 231 height 23
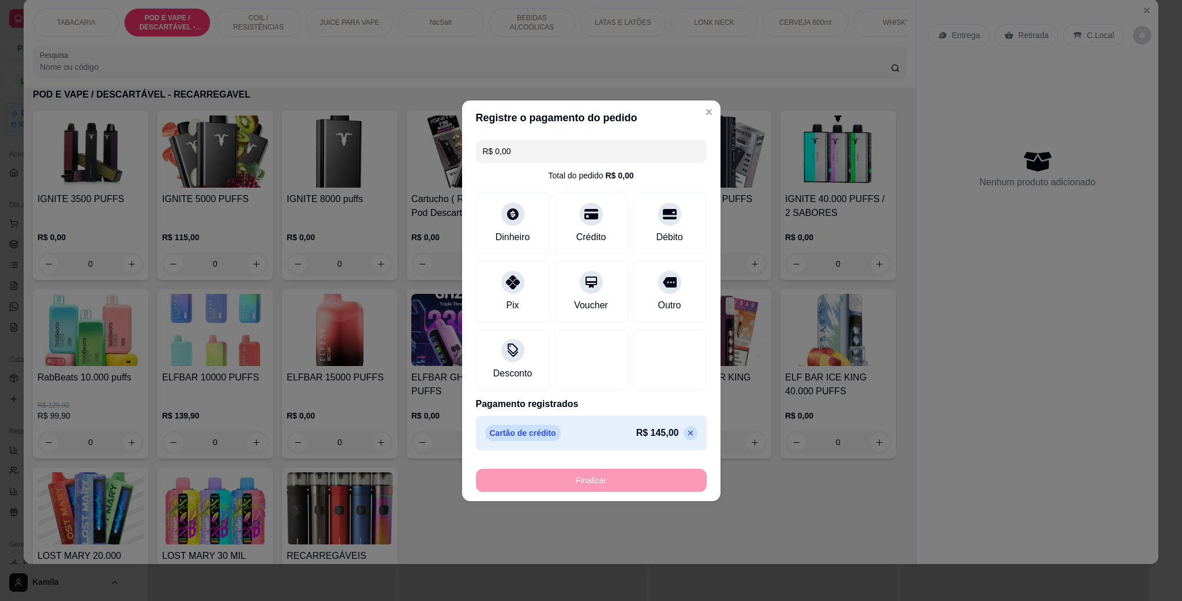
type input "-R$ 145,00"
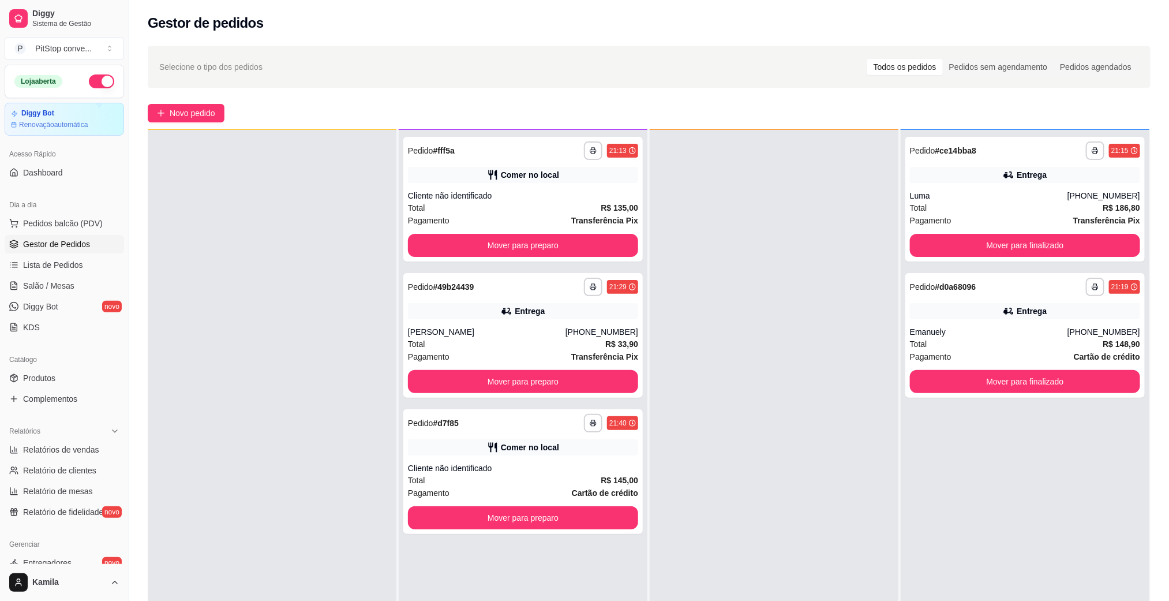
click at [97, 68] on div "Loja aberta" at bounding box center [64, 81] width 118 height 32
click at [587, 518] on button "Mover para preparo" at bounding box center [522, 518] width 223 height 23
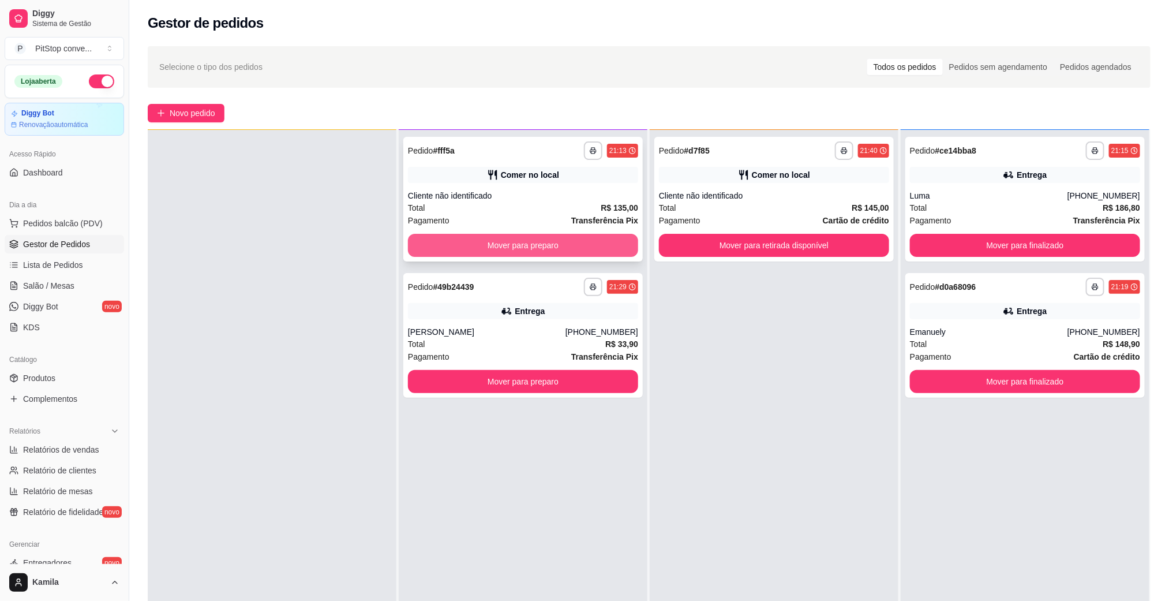
click at [596, 243] on button "Mover para preparo" at bounding box center [523, 245] width 230 height 23
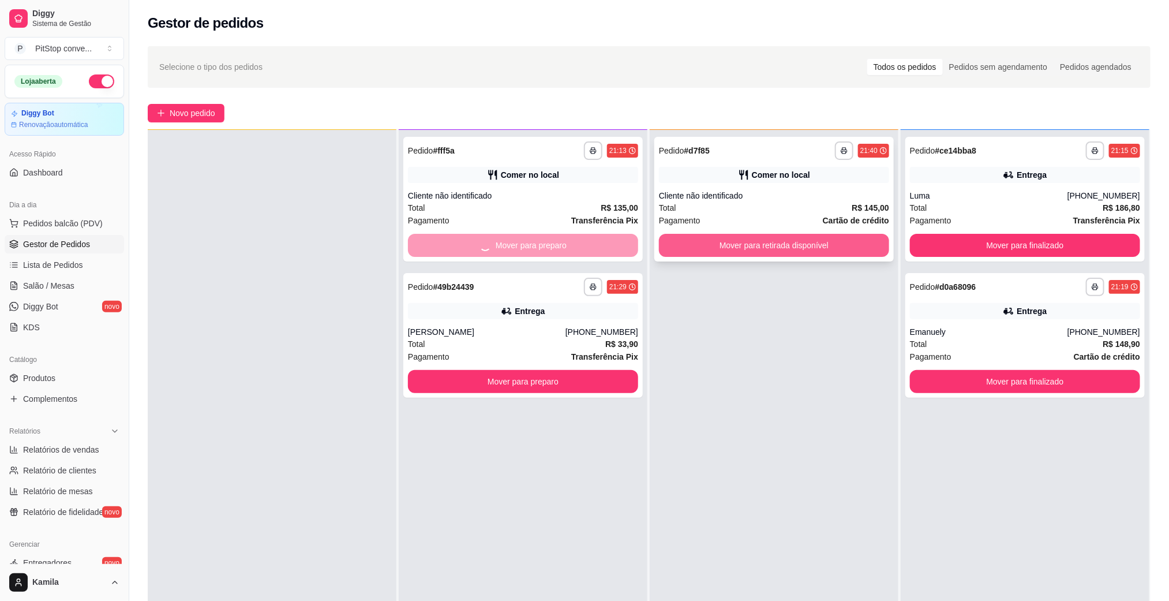
click at [777, 254] on button "Mover para retirada disponível" at bounding box center [774, 245] width 230 height 23
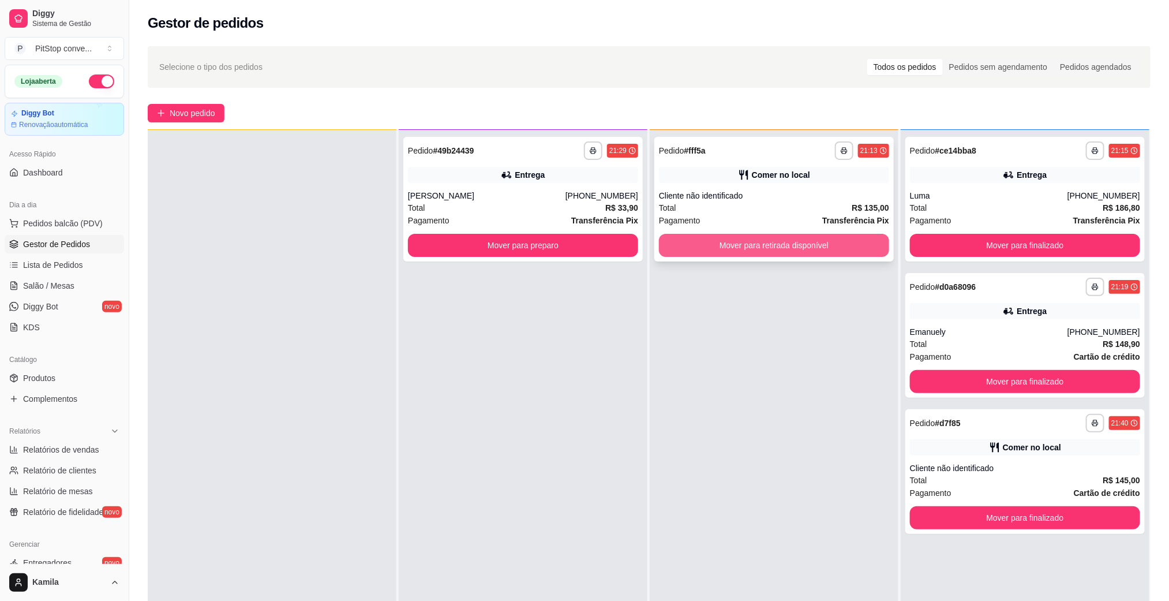
click at [777, 248] on button "Mover para retirada disponível" at bounding box center [774, 245] width 230 height 23
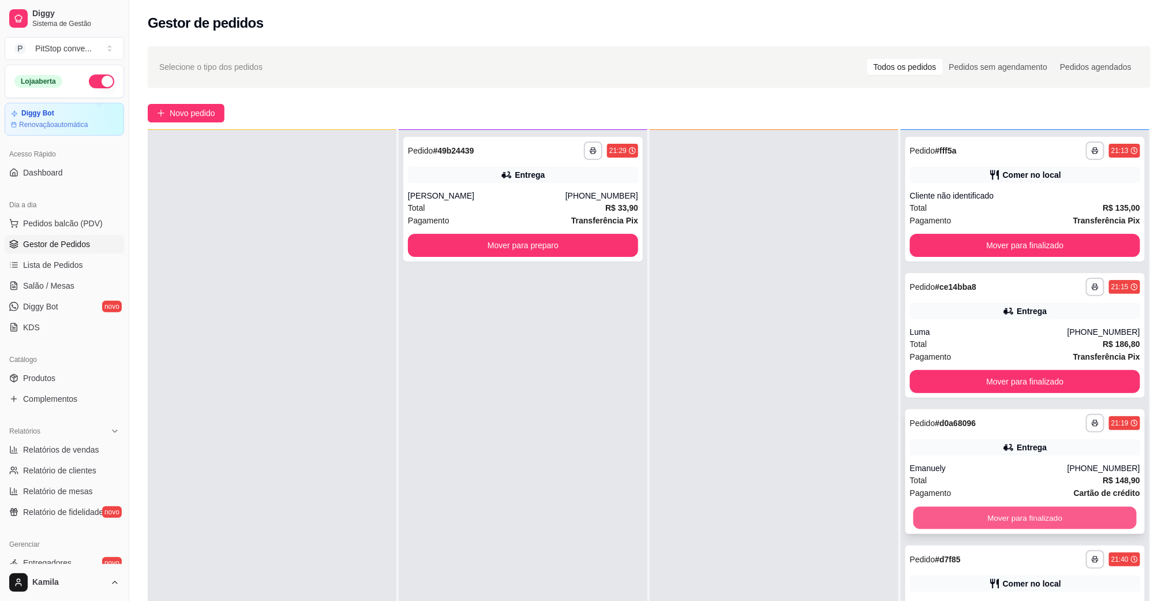
click at [1036, 521] on button "Mover para finalizado" at bounding box center [1024, 518] width 223 height 23
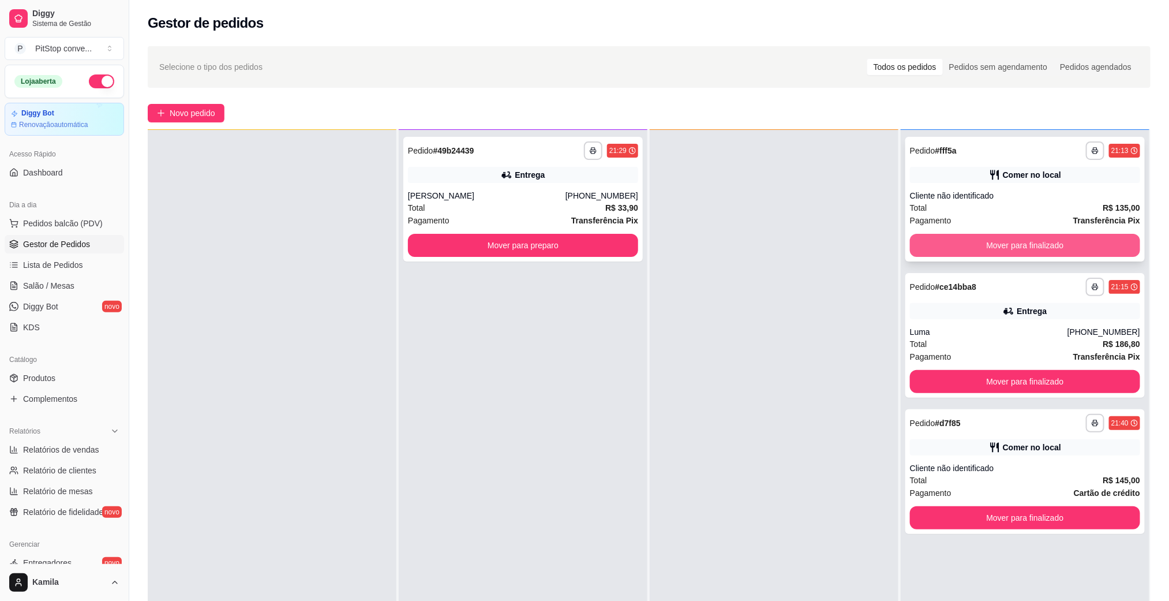
click at [1006, 239] on button "Mover para finalizado" at bounding box center [1025, 245] width 230 height 23
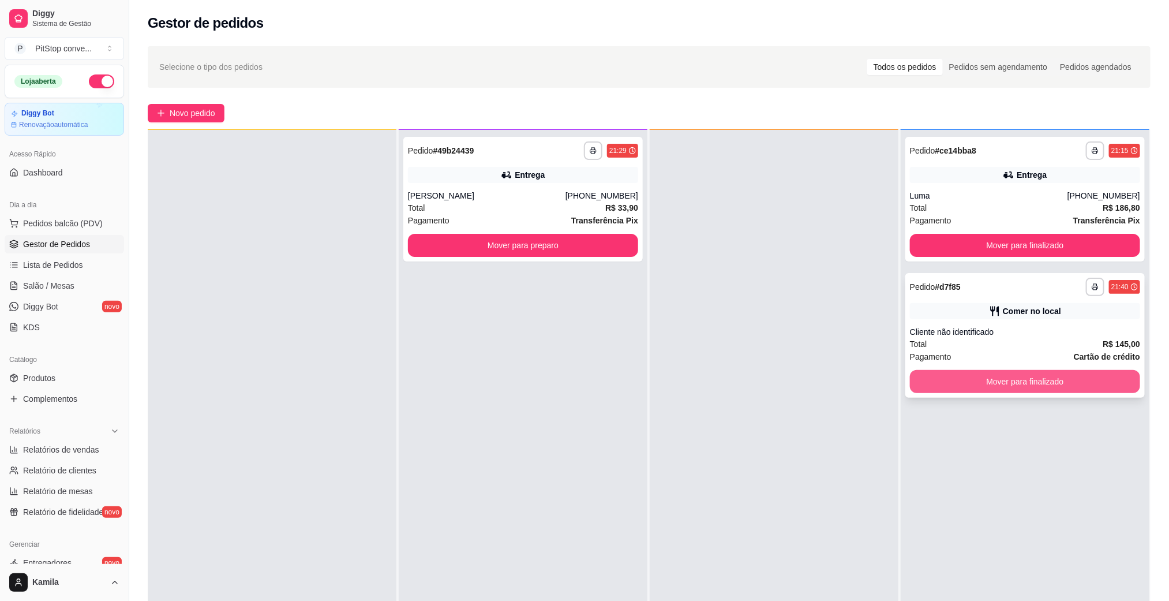
click at [999, 371] on button "Mover para finalizado" at bounding box center [1025, 381] width 230 height 23
click at [999, 371] on div "Mover para finalizado" at bounding box center [1025, 381] width 230 height 23
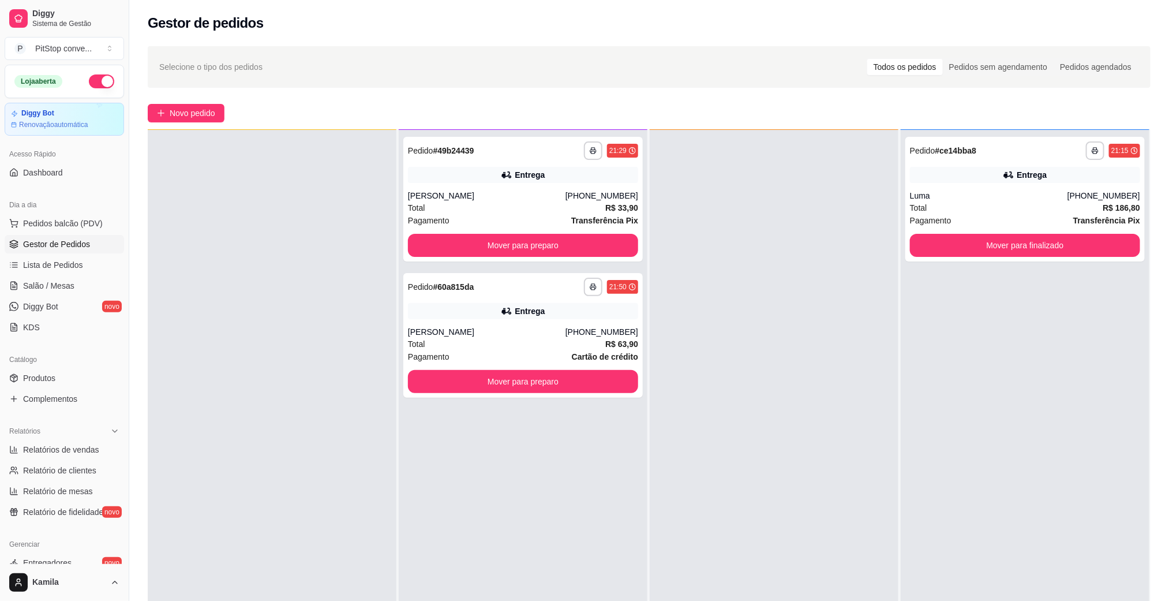
click at [89, 81] on button "button" at bounding box center [101, 81] width 25 height 14
click at [547, 326] on div "[PERSON_NAME]" at bounding box center [487, 332] width 158 height 12
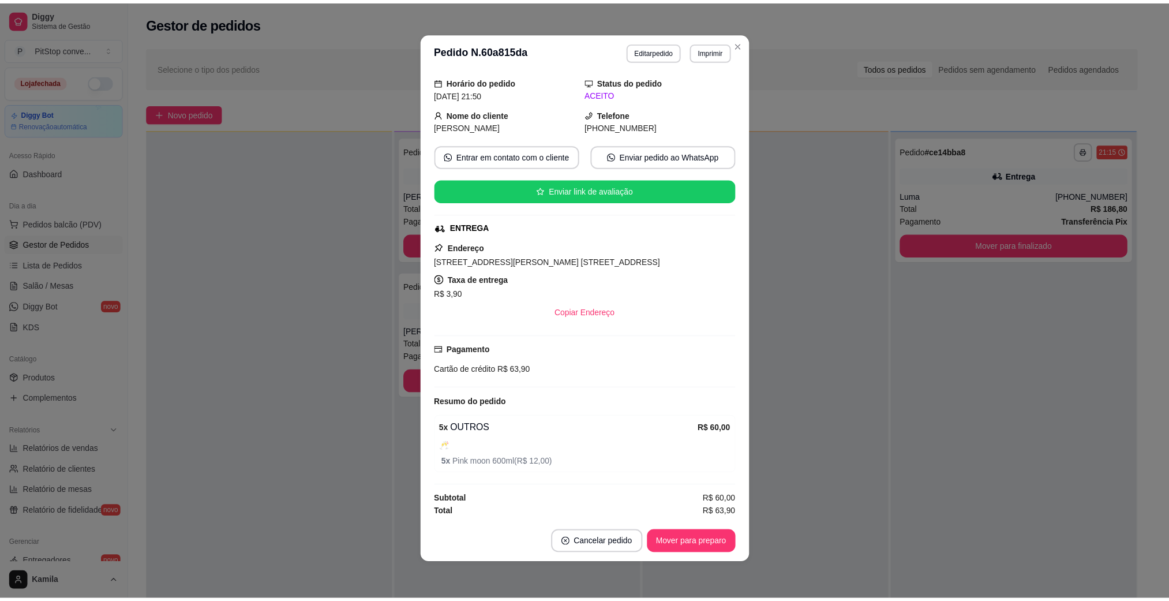
scroll to position [57, 0]
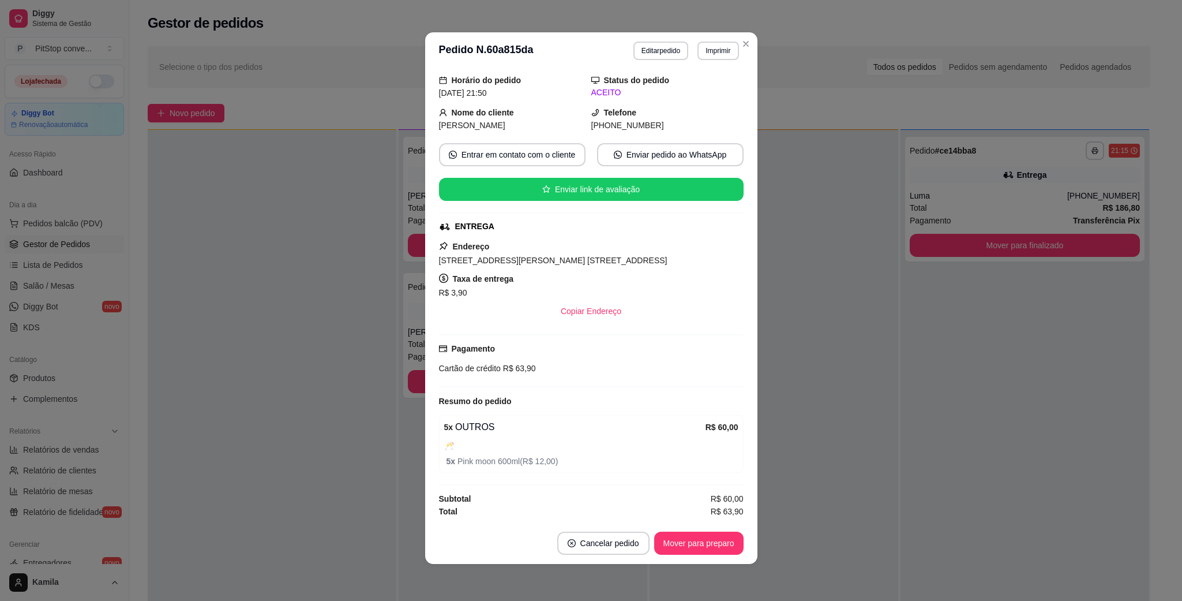
click at [507, 373] on div "Pagamento Cartão de crédito R$ 63,90" at bounding box center [591, 360] width 305 height 53
click at [501, 365] on span "R$ 63,90" at bounding box center [518, 368] width 35 height 9
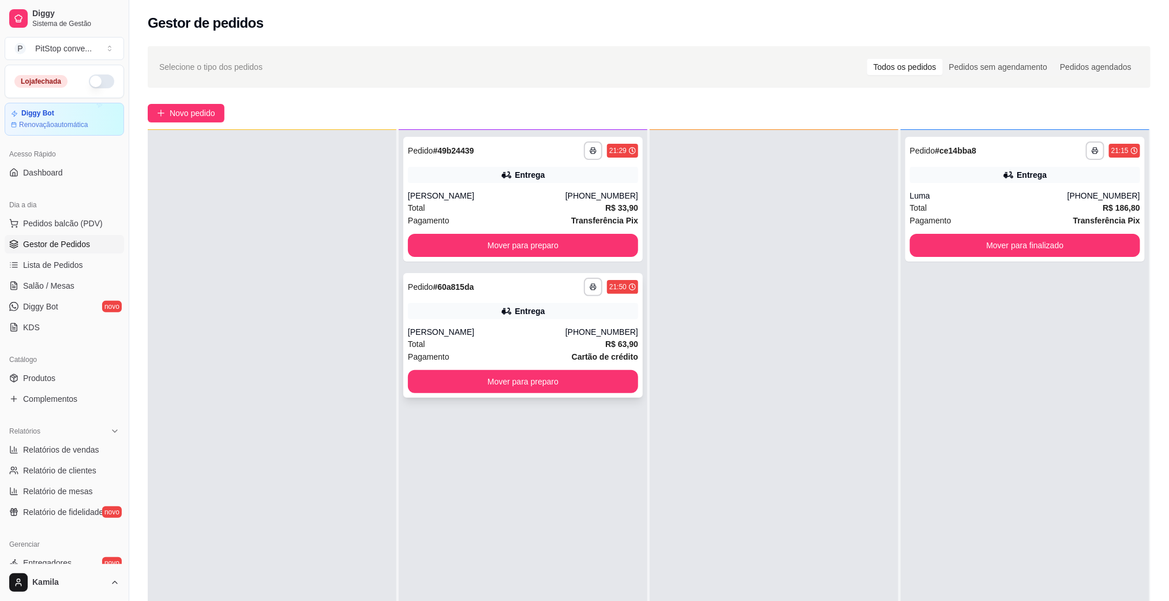
click at [537, 333] on div "[PERSON_NAME]" at bounding box center [487, 332] width 158 height 12
click at [438, 207] on div "Total R$ 33,90" at bounding box center [523, 207] width 230 height 13
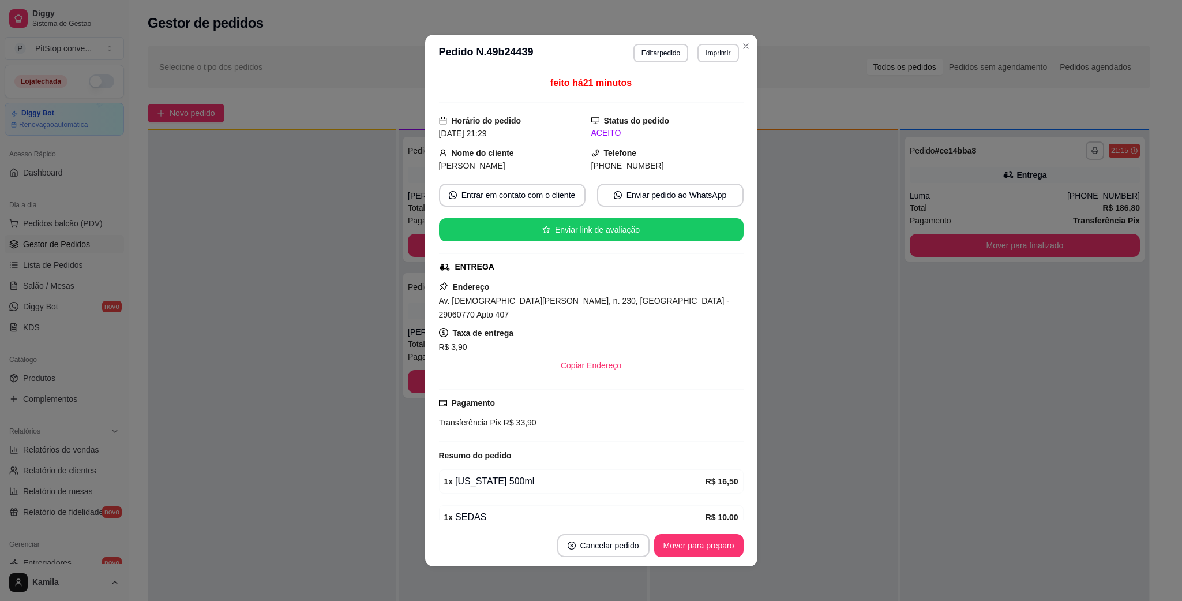
click at [583, 293] on div "Endereço Av. [DEMOGRAPHIC_DATA][PERSON_NAME], n. 230, [GEOGRAPHIC_DATA] - 29060…" at bounding box center [591, 328] width 305 height 97
click at [629, 302] on span "Av. [DEMOGRAPHIC_DATA][PERSON_NAME], n. 230, [GEOGRAPHIC_DATA] - 29060770 Apto …" at bounding box center [584, 307] width 290 height 23
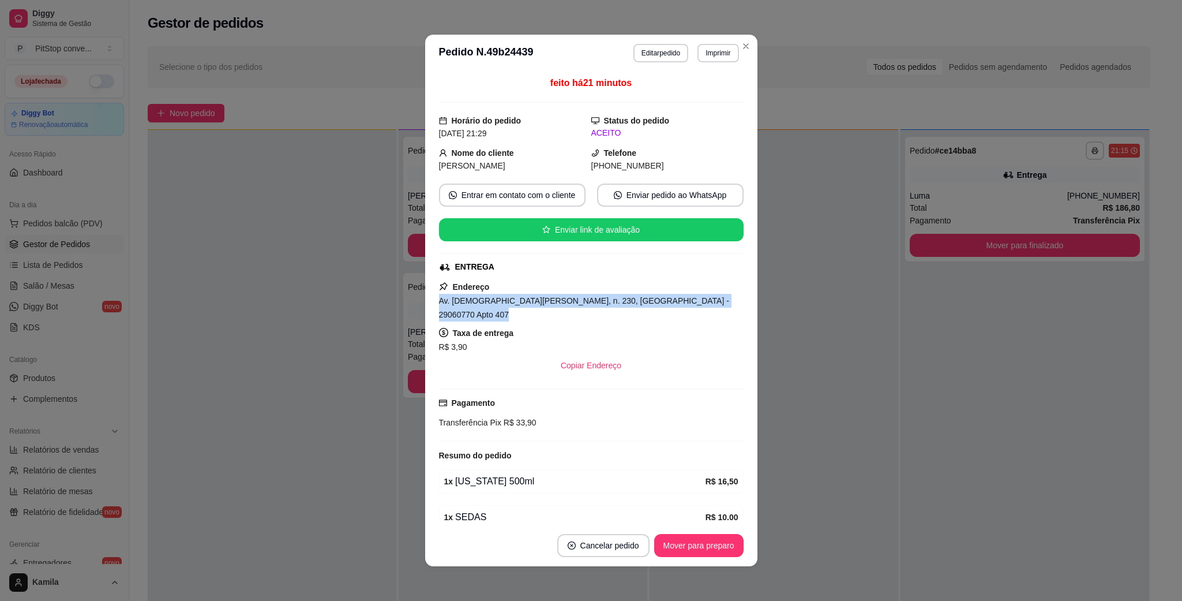
click at [629, 302] on span "Av. [DEMOGRAPHIC_DATA][PERSON_NAME], n. 230, [GEOGRAPHIC_DATA] - 29060770 Apto …" at bounding box center [584, 307] width 290 height 23
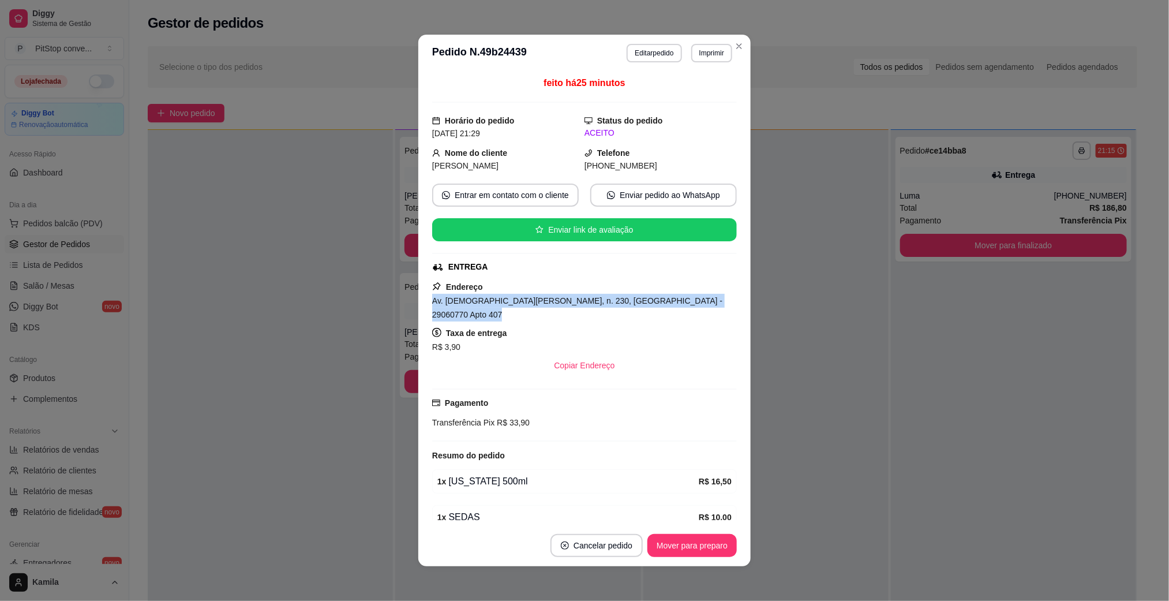
click at [838, 428] on div at bounding box center [765, 430] width 245 height 601
